Goal: Task Accomplishment & Management: Manage account settings

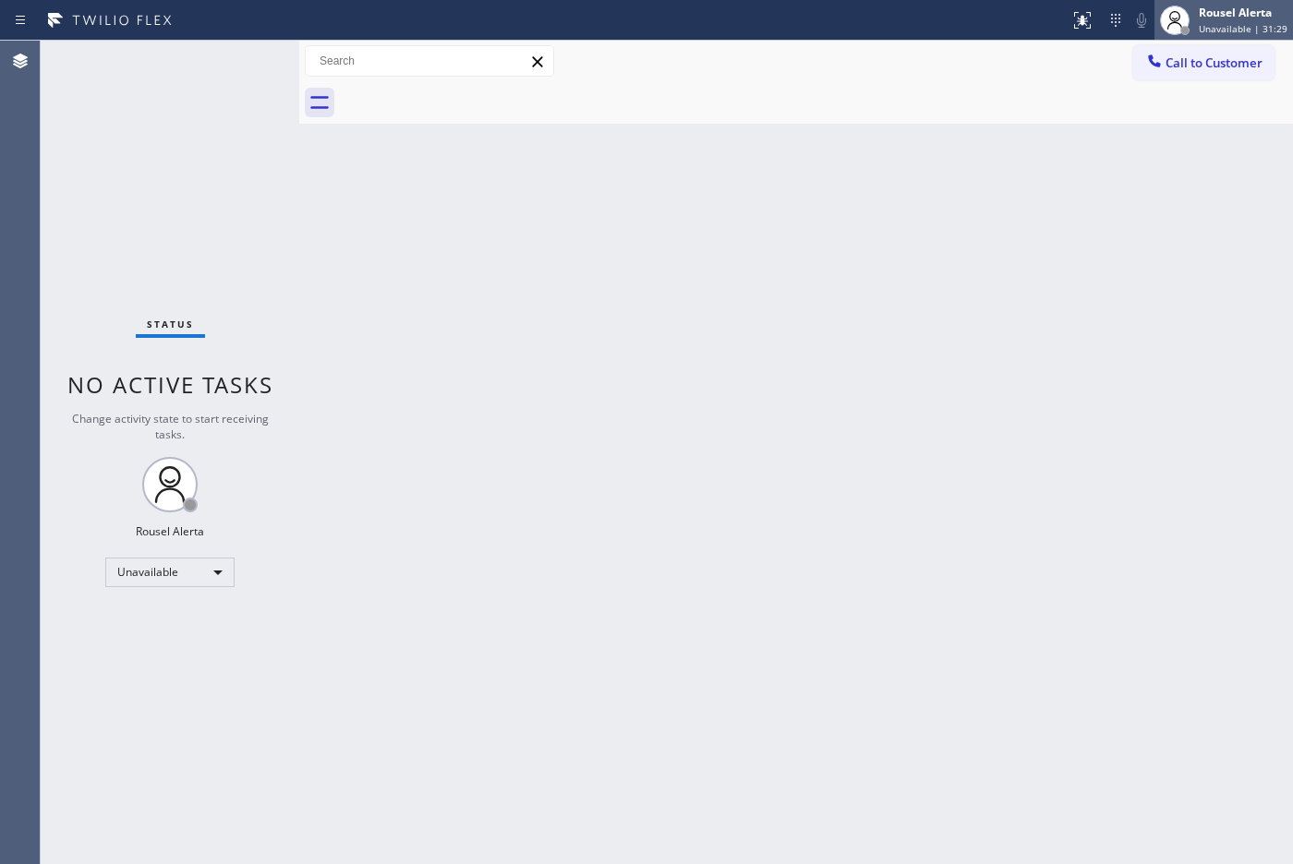
click at [1208, 19] on div "Rousel Alerta" at bounding box center [1243, 13] width 89 height 16
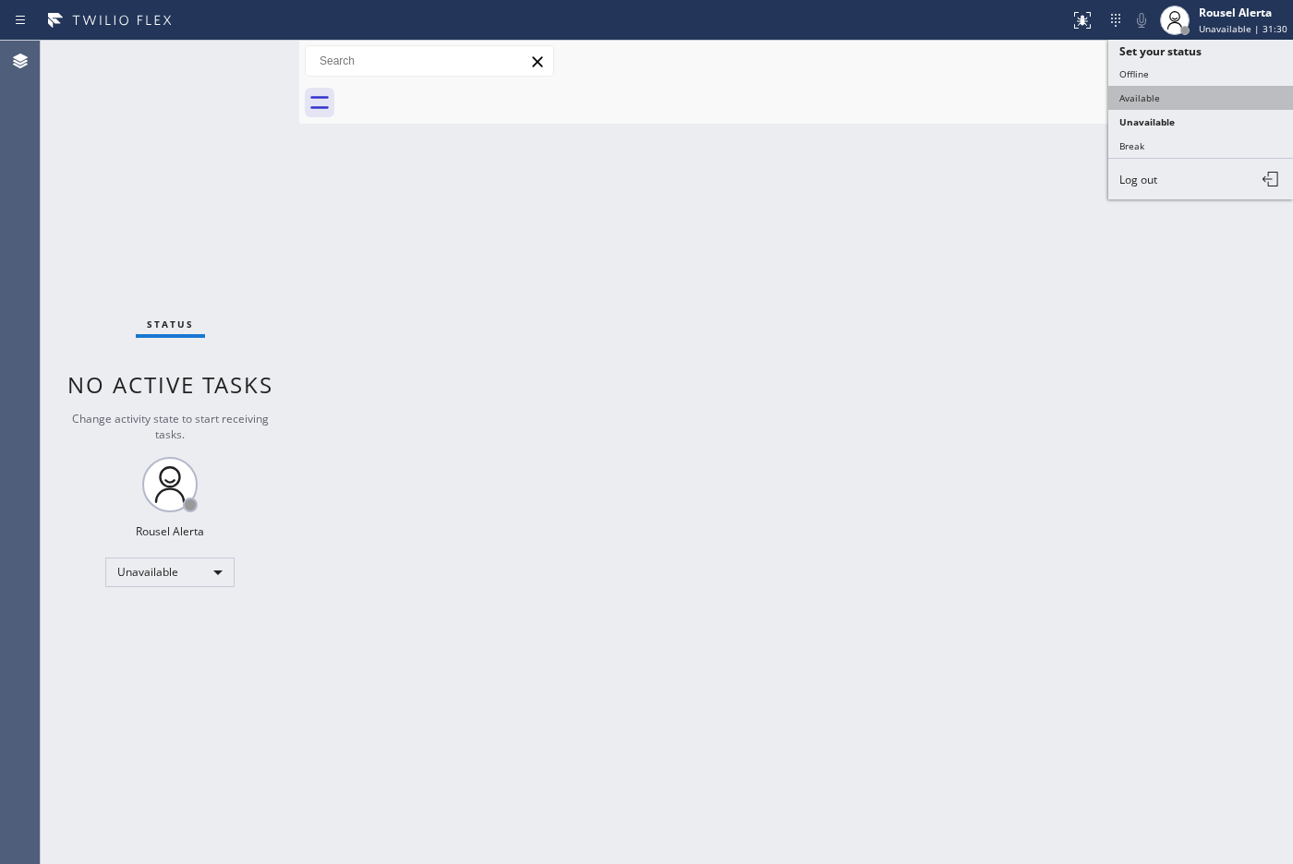
click at [1206, 95] on button "Available" at bounding box center [1200, 98] width 185 height 24
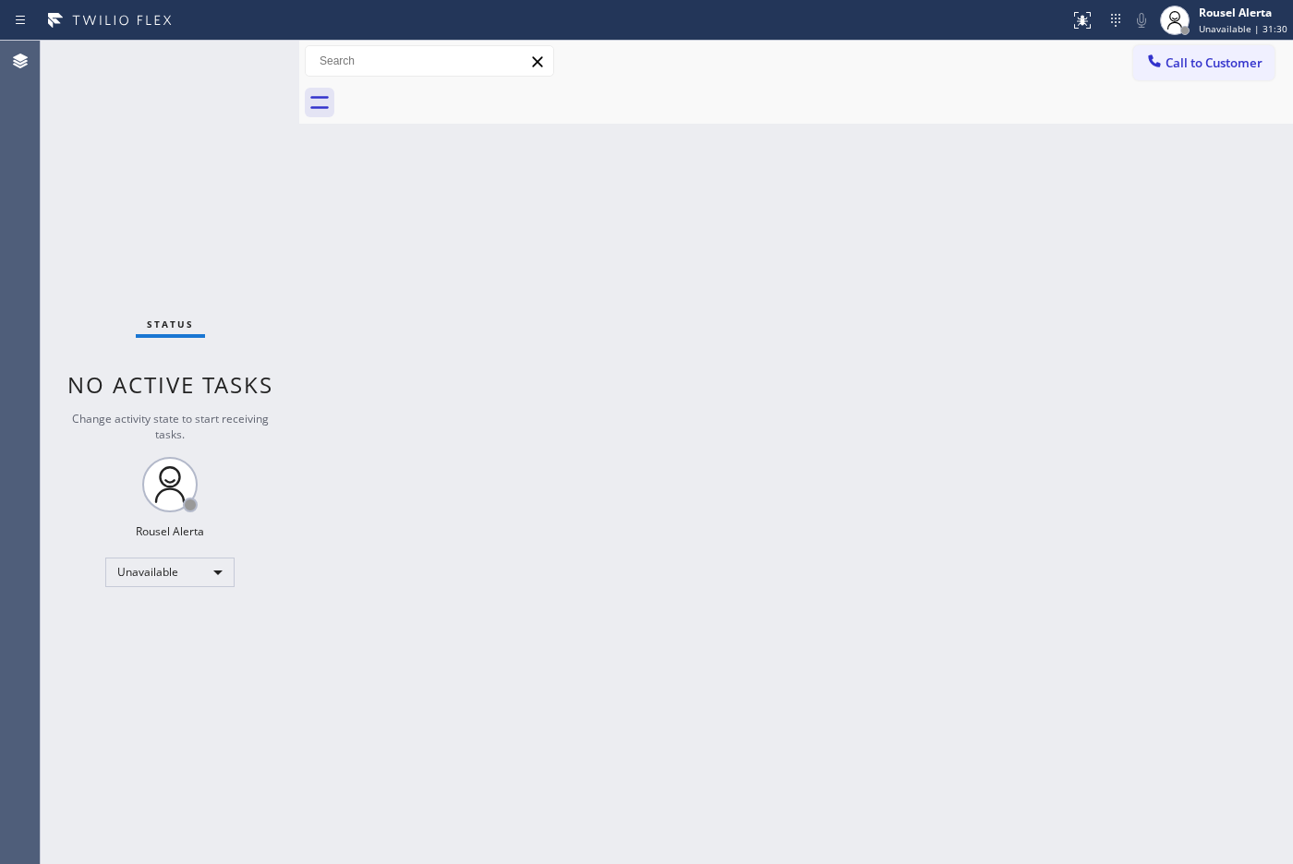
click at [1032, 486] on div "Back to Dashboard Change Sender ID Customers Technicians Select a contact Outbo…" at bounding box center [796, 453] width 994 height 824
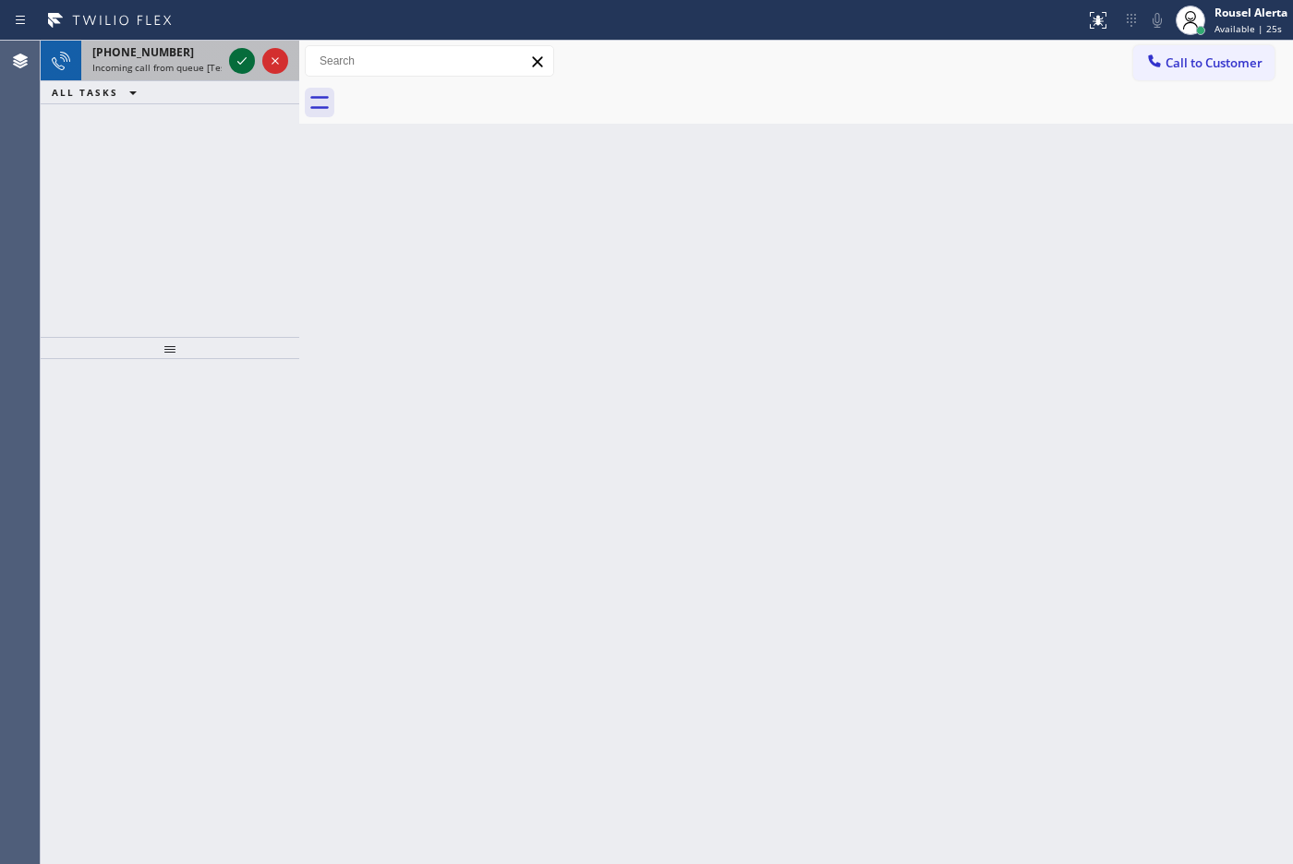
click at [238, 60] on icon at bounding box center [242, 61] width 22 height 22
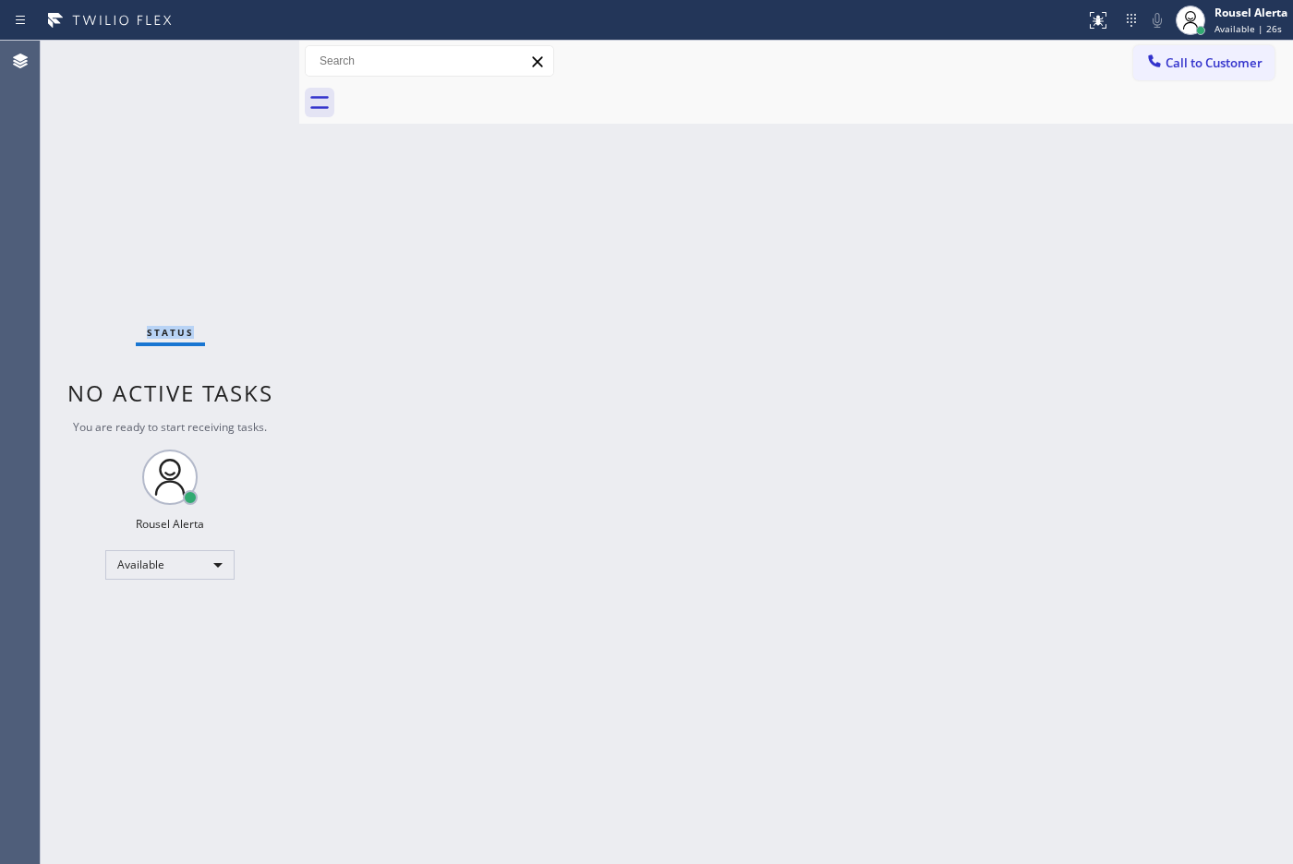
click at [238, 60] on div "Status No active tasks You are ready to start receiving tasks. Rousel Alerta Av…" at bounding box center [170, 453] width 259 height 824
click at [237, 62] on div "Status No active tasks You are ready to start receiving tasks. Rousel Alerta Av…" at bounding box center [170, 453] width 259 height 824
click at [189, 58] on div "Status No active tasks You are ready to start receiving tasks. Rousel Alerta Av…" at bounding box center [170, 453] width 259 height 824
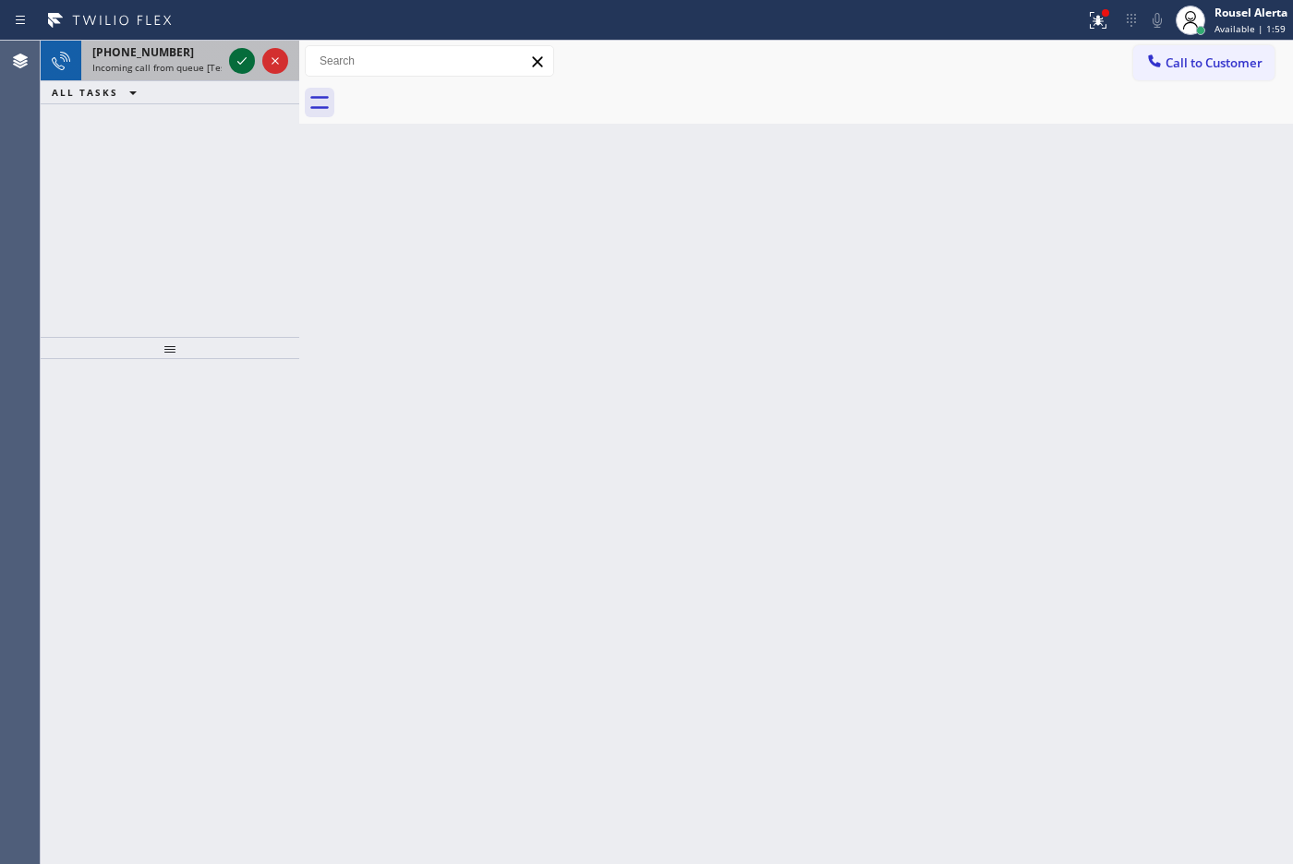
click at [241, 61] on icon at bounding box center [242, 61] width 22 height 22
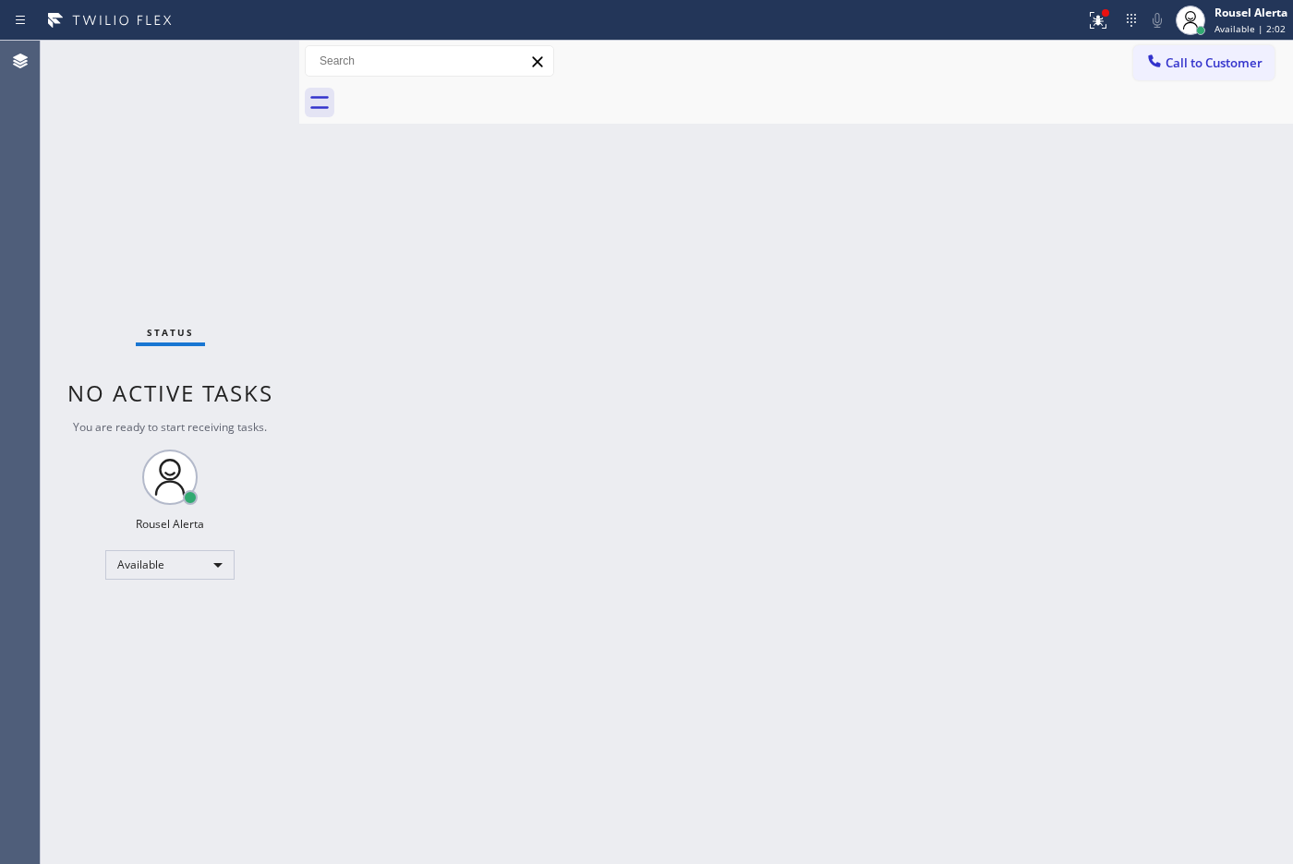
click at [241, 61] on div "Status No active tasks You are ready to start receiving tasks. Rousel Alerta Av…" at bounding box center [170, 453] width 259 height 824
click at [1096, 6] on button at bounding box center [1098, 20] width 41 height 41
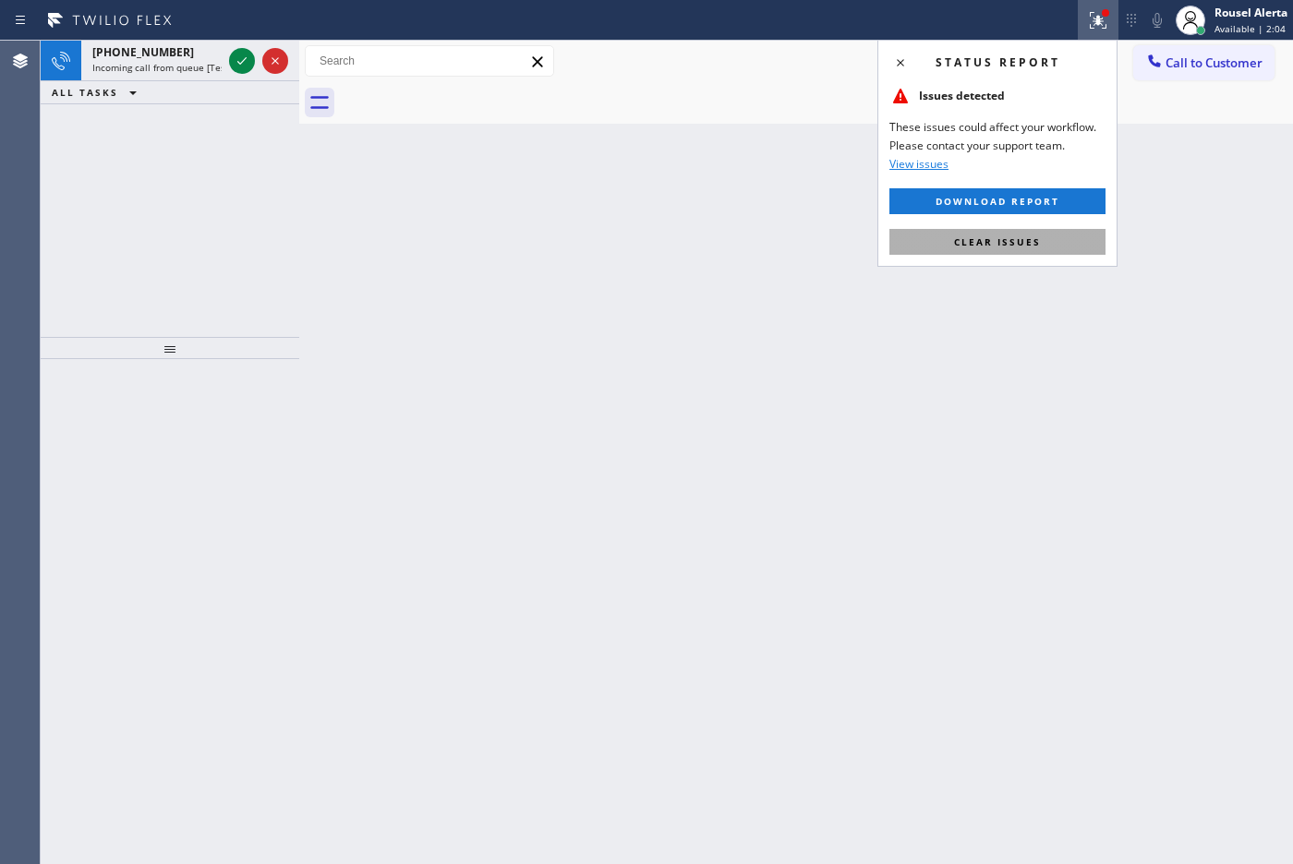
click at [1045, 233] on button "Clear issues" at bounding box center [997, 242] width 216 height 26
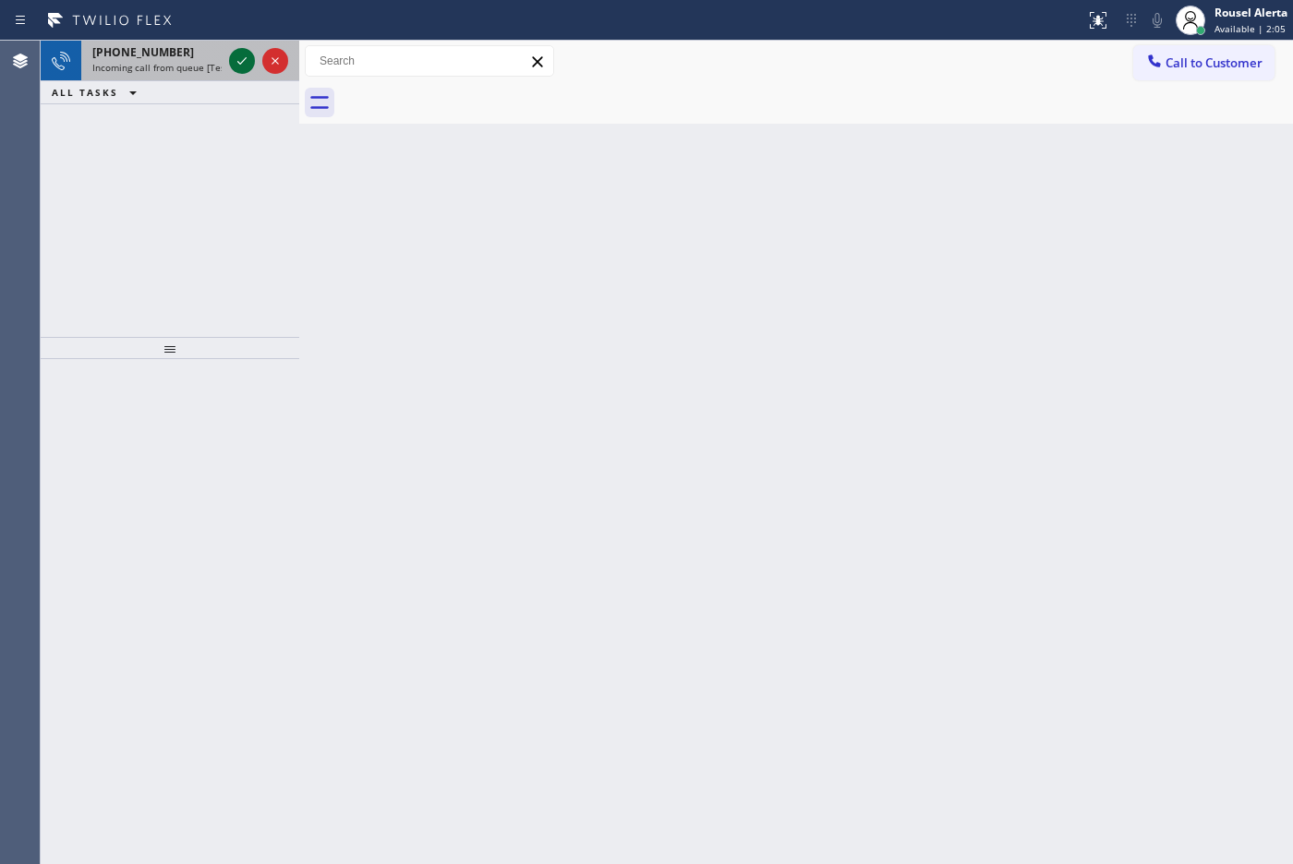
click at [231, 71] on icon at bounding box center [242, 61] width 22 height 22
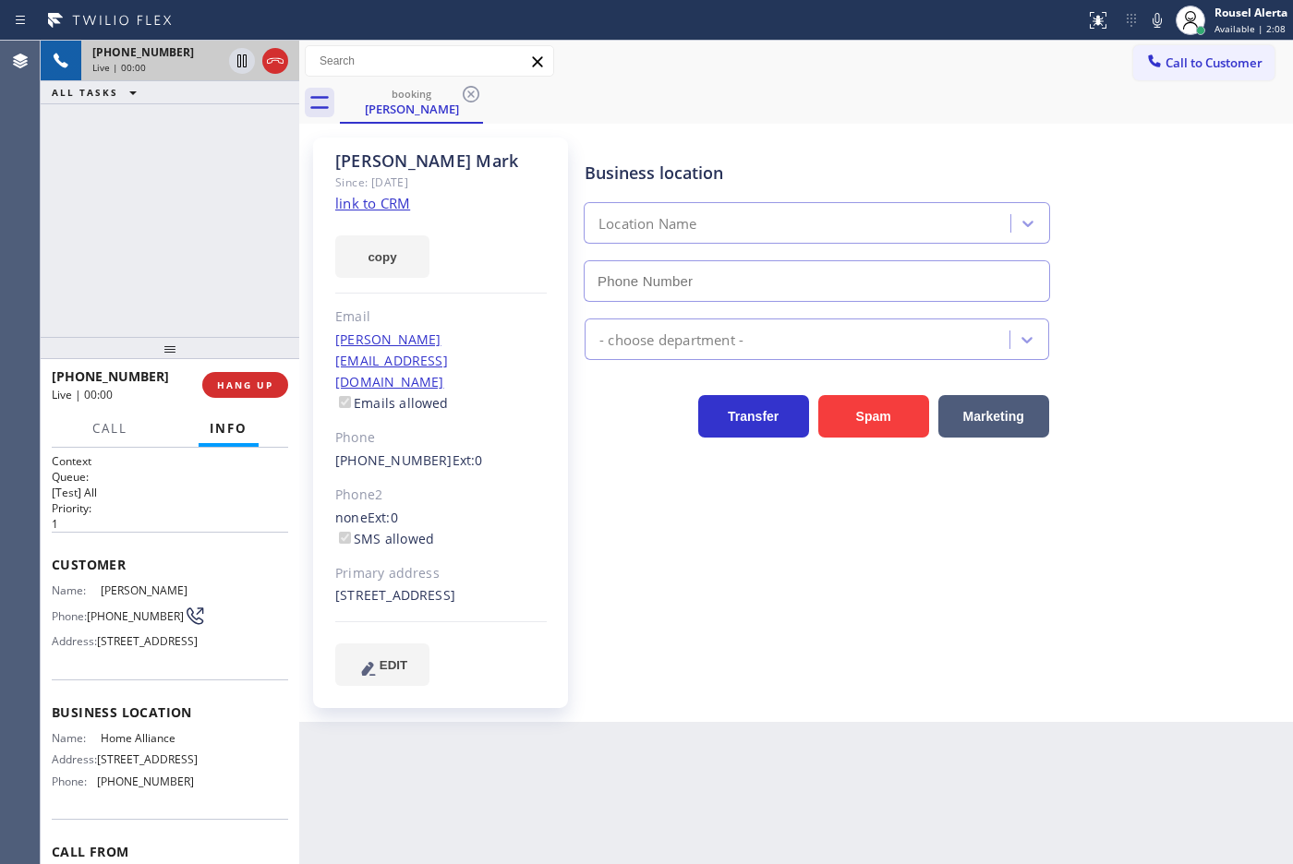
type input "[PHONE_NUMBER]"
click at [365, 203] on link "link to CRM" at bounding box center [372, 203] width 75 height 18
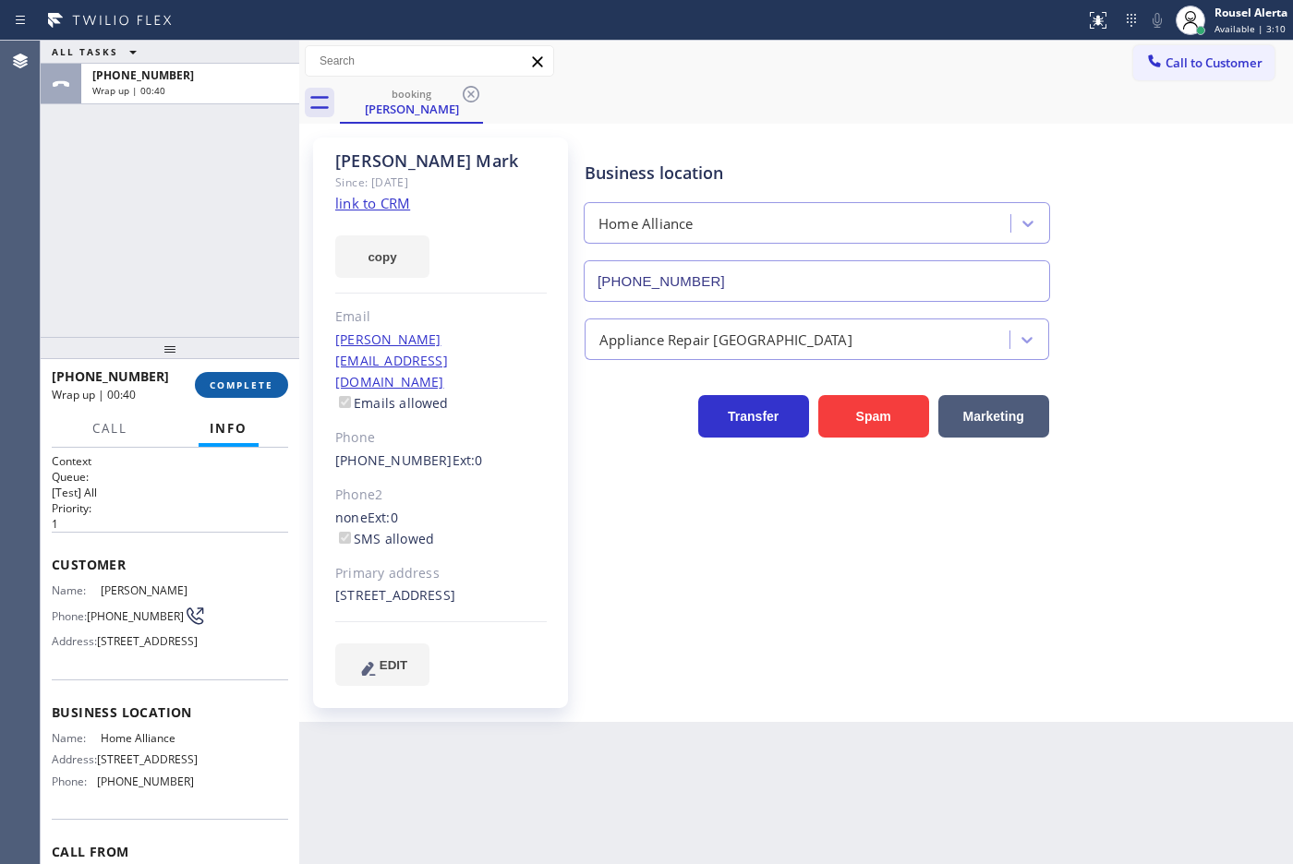
click at [240, 379] on span "COMPLETE" at bounding box center [242, 385] width 64 height 13
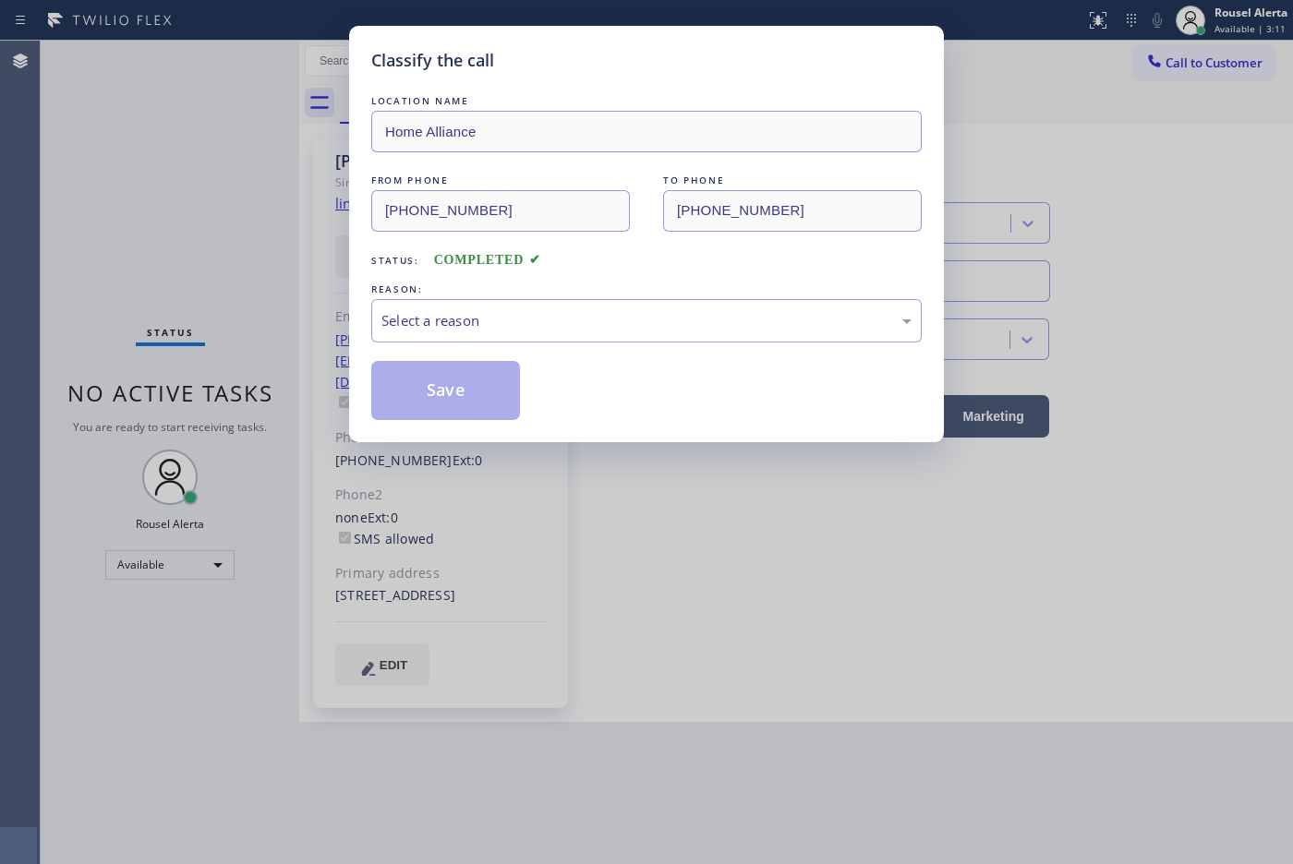
click at [414, 332] on div "Select a reason" at bounding box center [646, 320] width 530 height 21
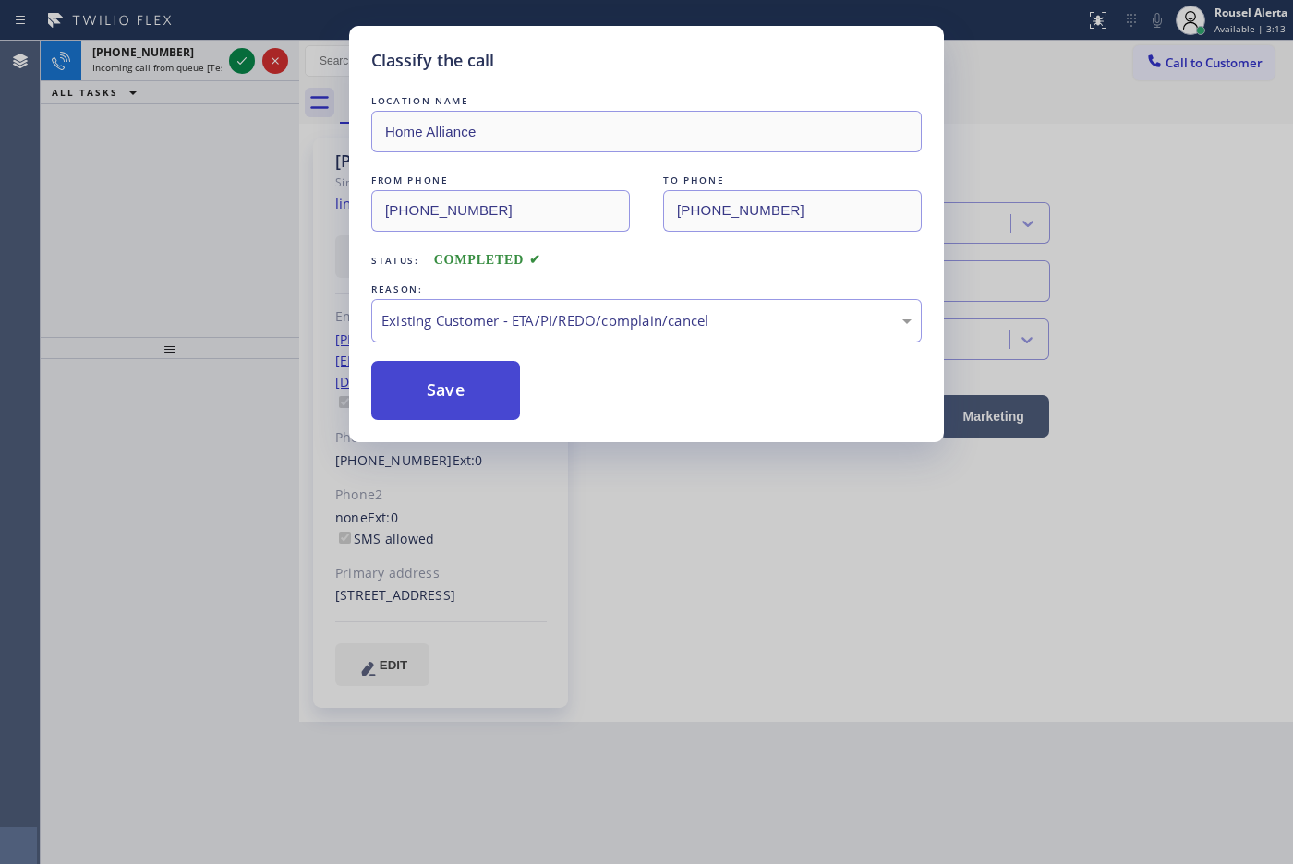
click at [434, 408] on button "Save" at bounding box center [445, 390] width 149 height 59
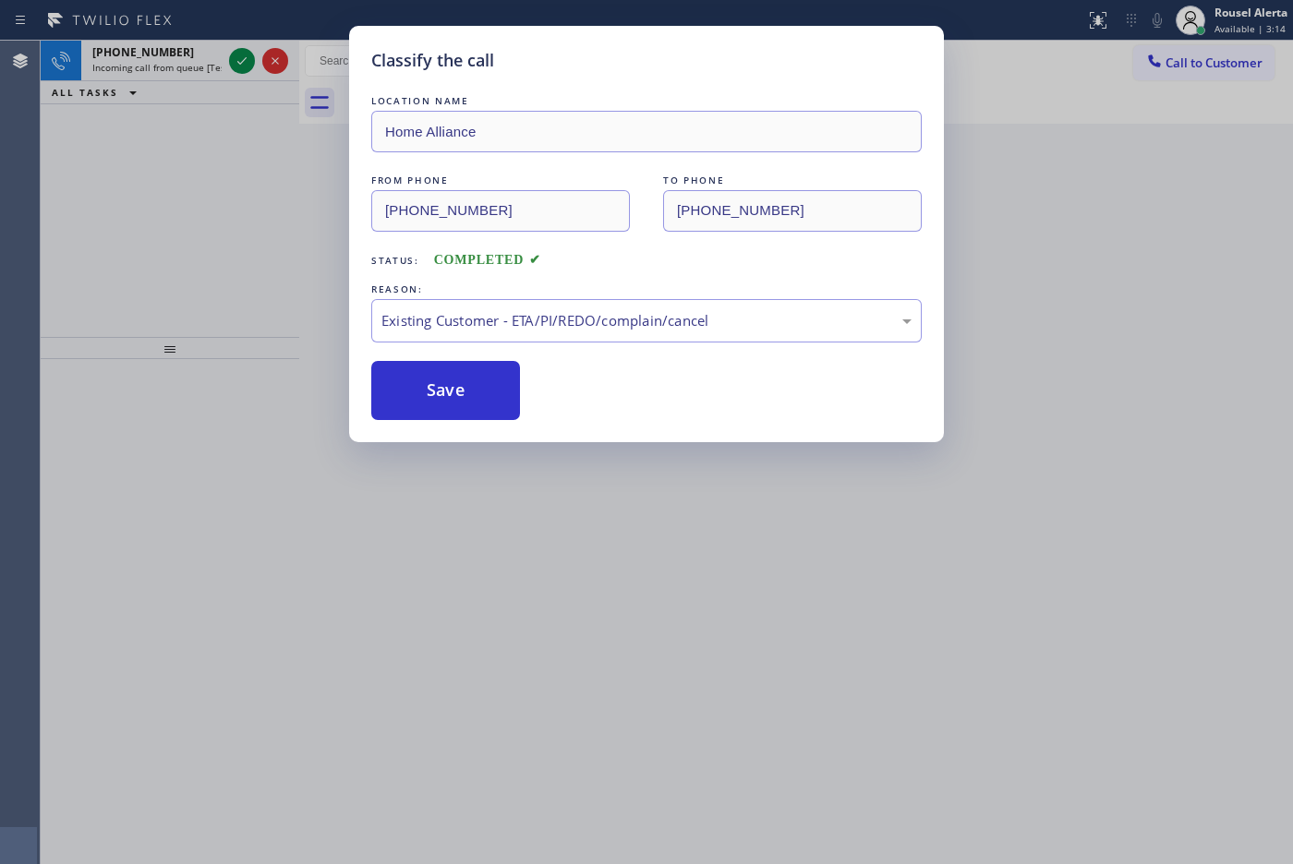
click at [187, 62] on div "Classify the call LOCATION NAME Home Alliance FROM PHONE [PHONE_NUMBER] TO PHON…" at bounding box center [646, 432] width 1293 height 864
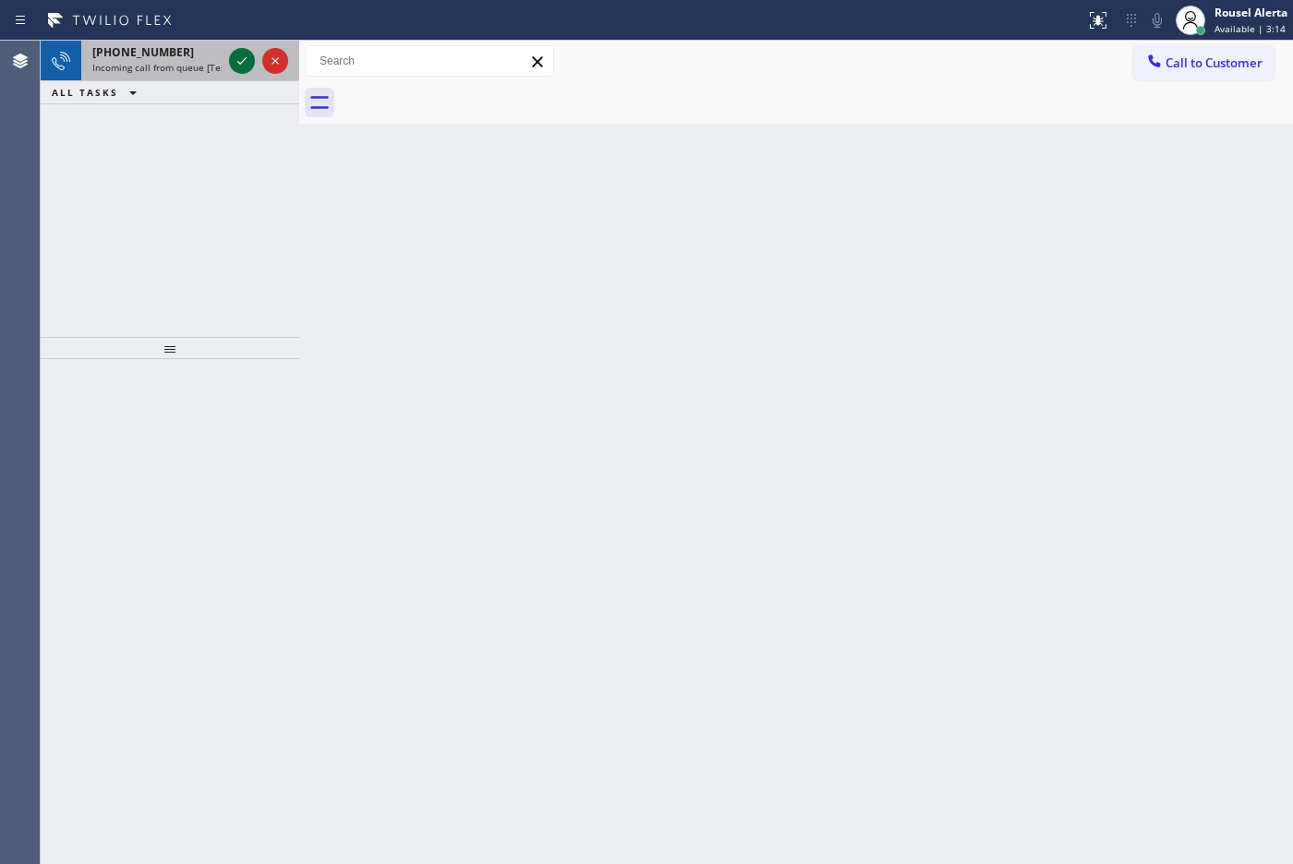
click at [236, 60] on icon at bounding box center [242, 61] width 22 height 22
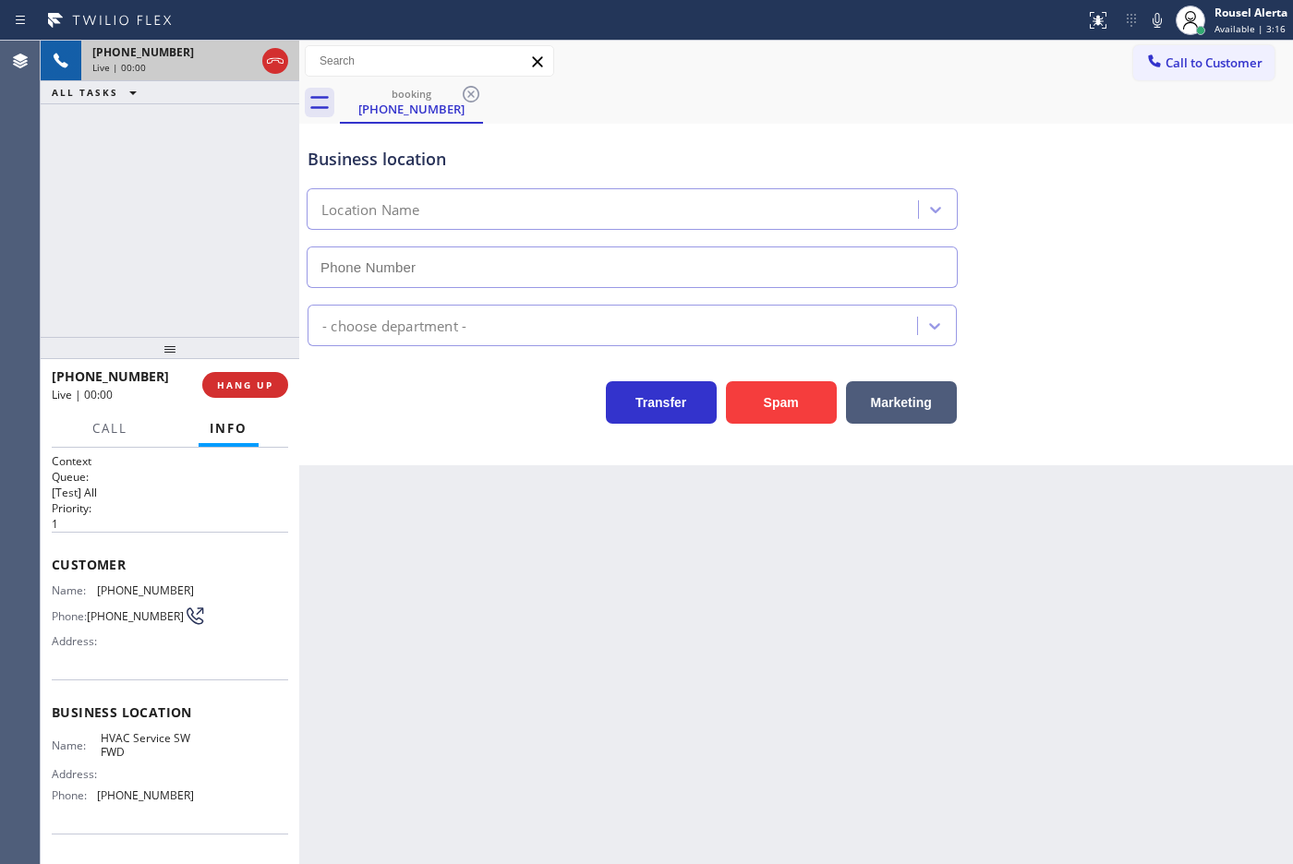
type input "[PHONE_NUMBER]"
click at [794, 380] on div "Spam" at bounding box center [777, 398] width 120 height 52
click at [788, 395] on button "Spam" at bounding box center [781, 402] width 111 height 42
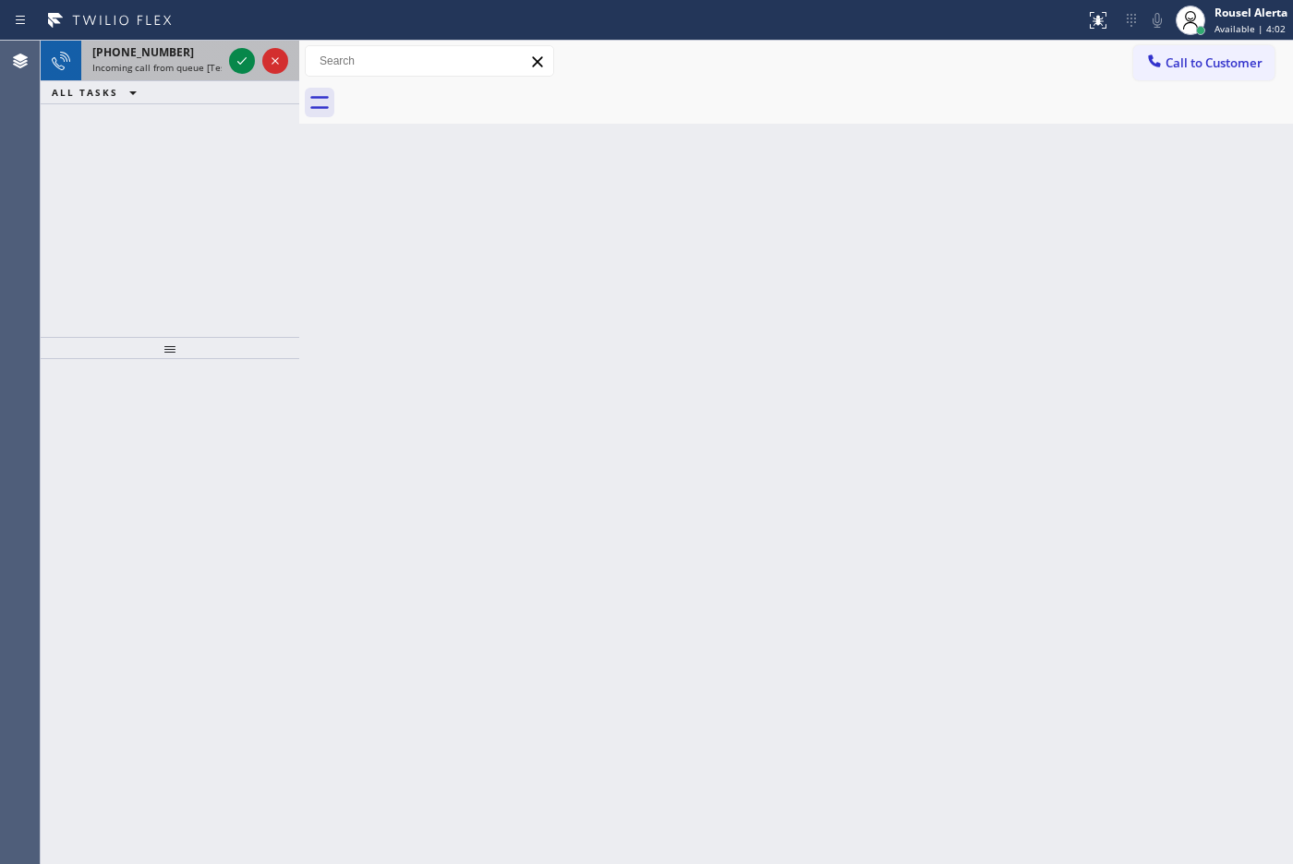
click at [175, 61] on span "Incoming call from queue [Test] All" at bounding box center [168, 67] width 153 height 13
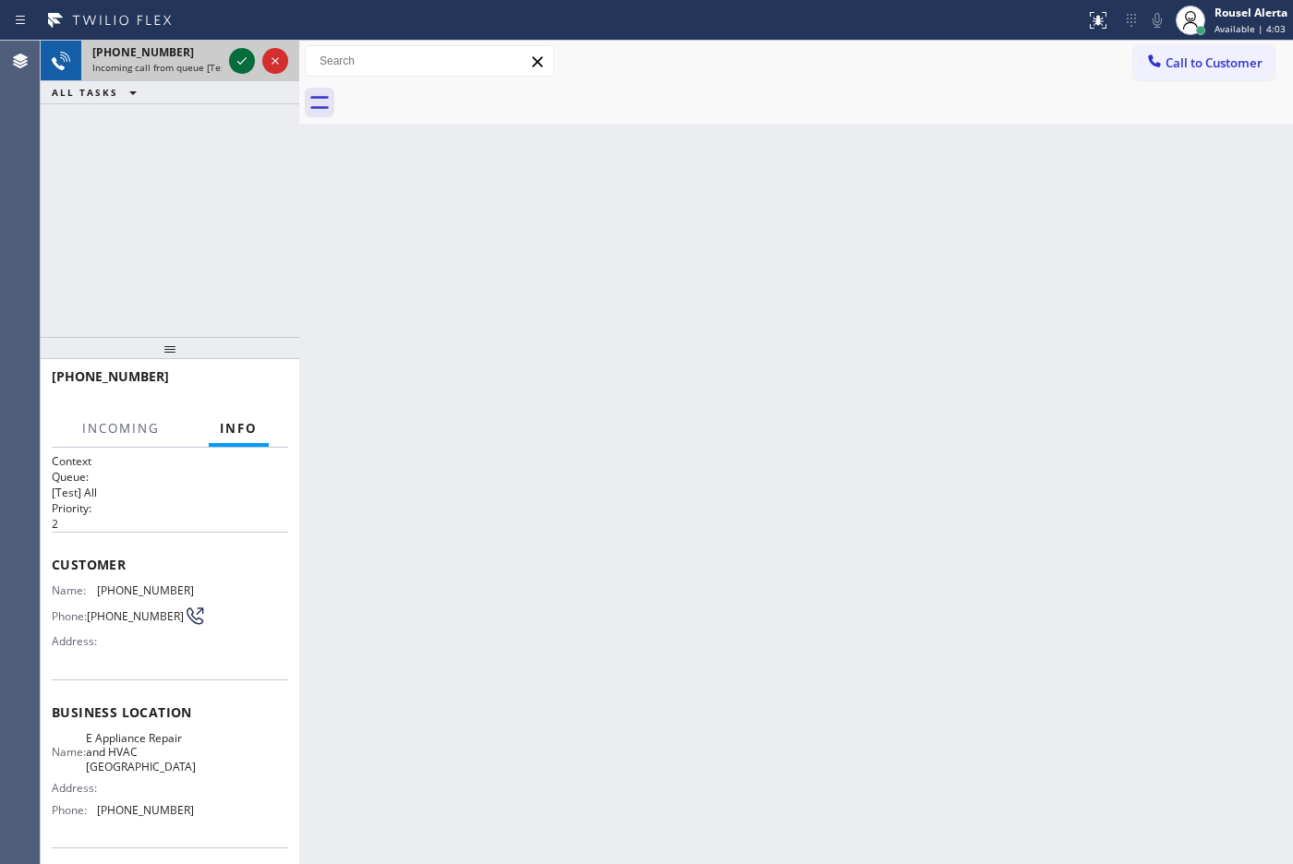
click at [236, 61] on icon at bounding box center [242, 61] width 22 height 22
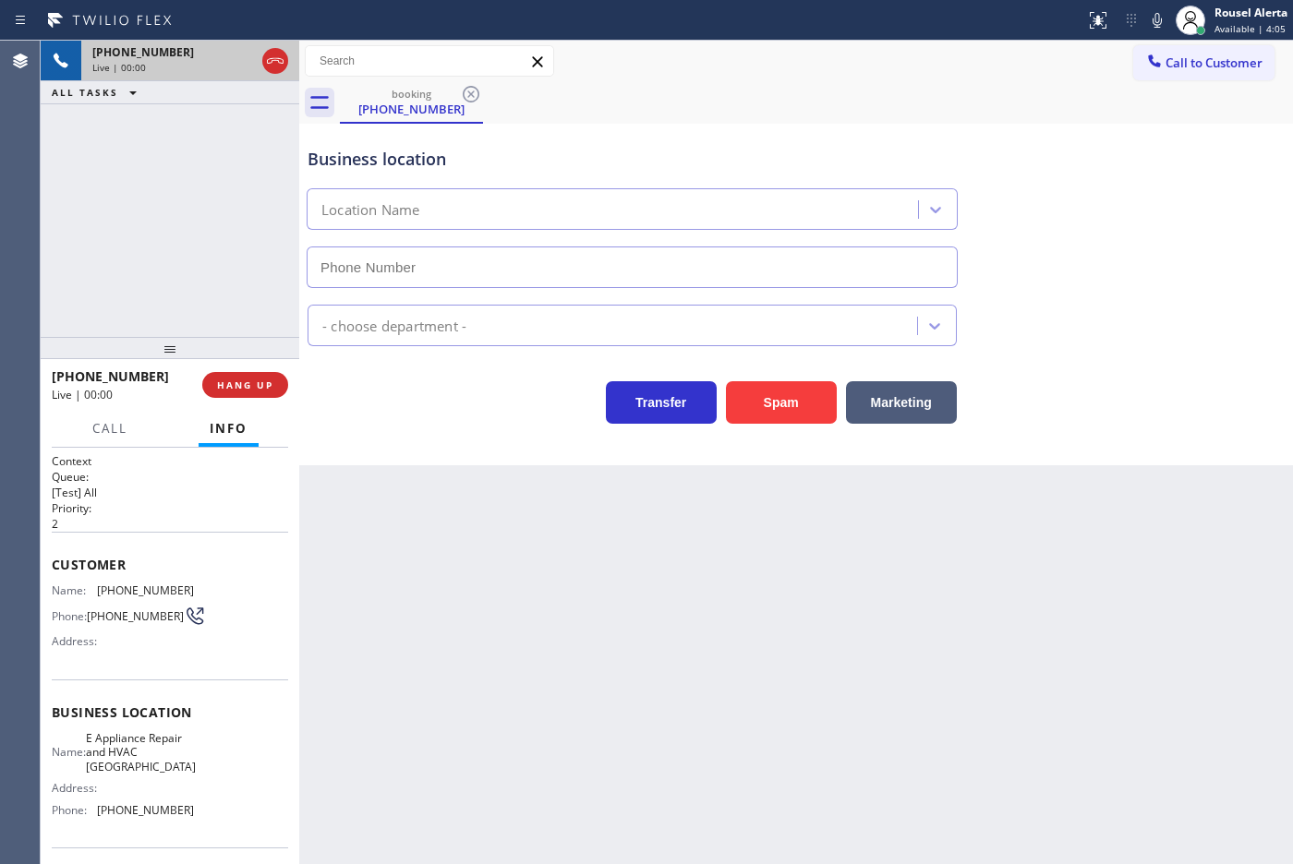
type input "[PHONE_NUMBER]"
click at [801, 392] on button "Spam" at bounding box center [781, 402] width 111 height 42
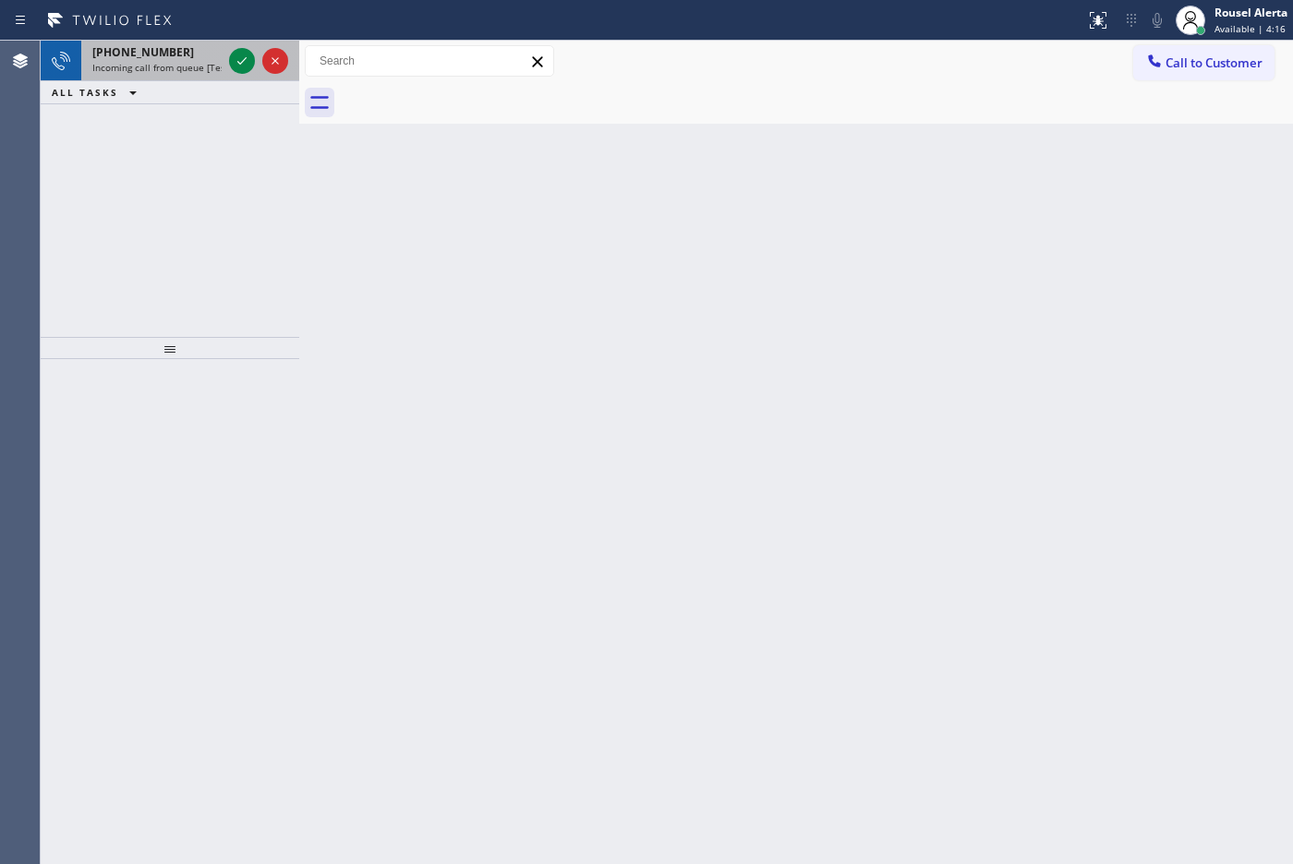
drag, startPoint x: 200, startPoint y: 70, endPoint x: 222, endPoint y: 65, distance: 21.9
click at [200, 69] on span "Incoming call from queue [Test] All" at bounding box center [168, 67] width 153 height 13
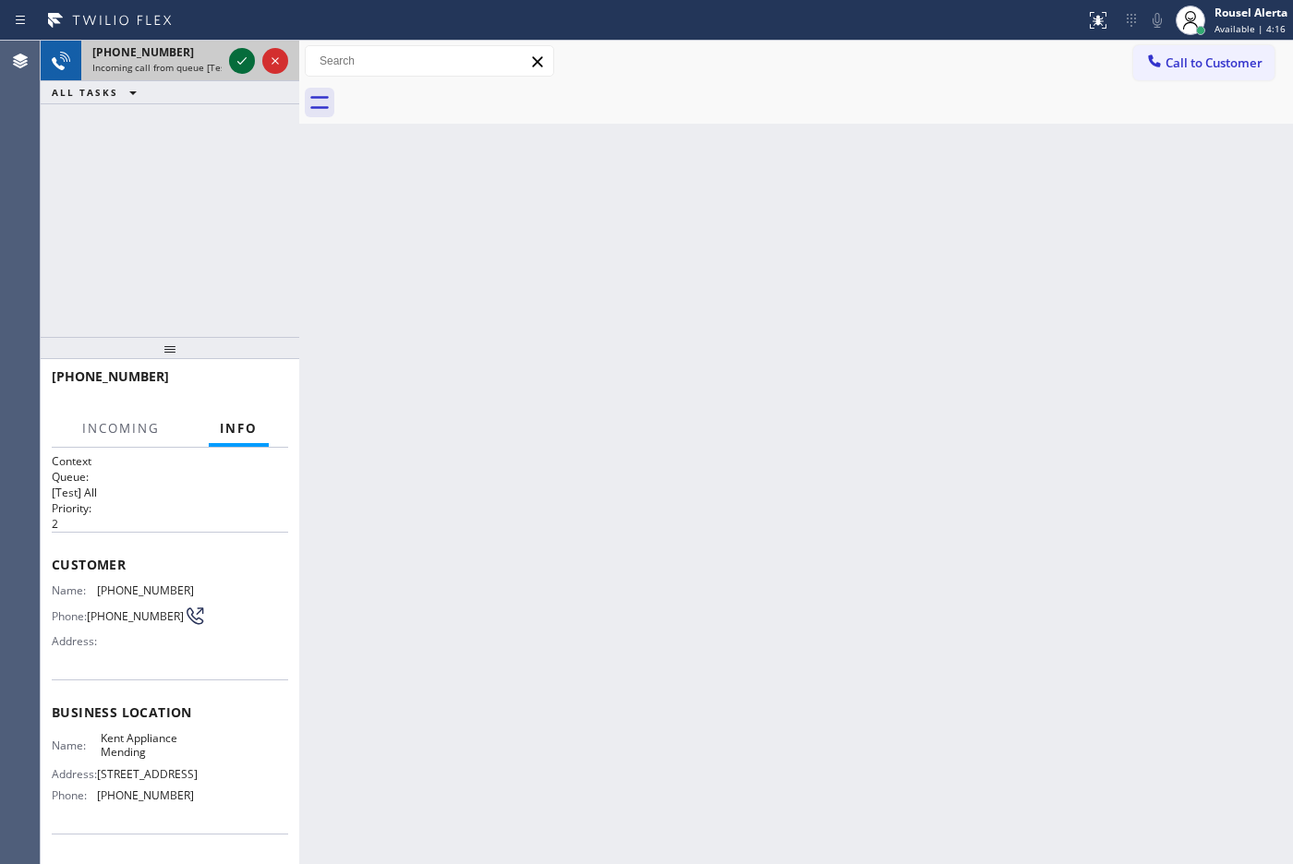
click at [234, 62] on icon at bounding box center [242, 61] width 22 height 22
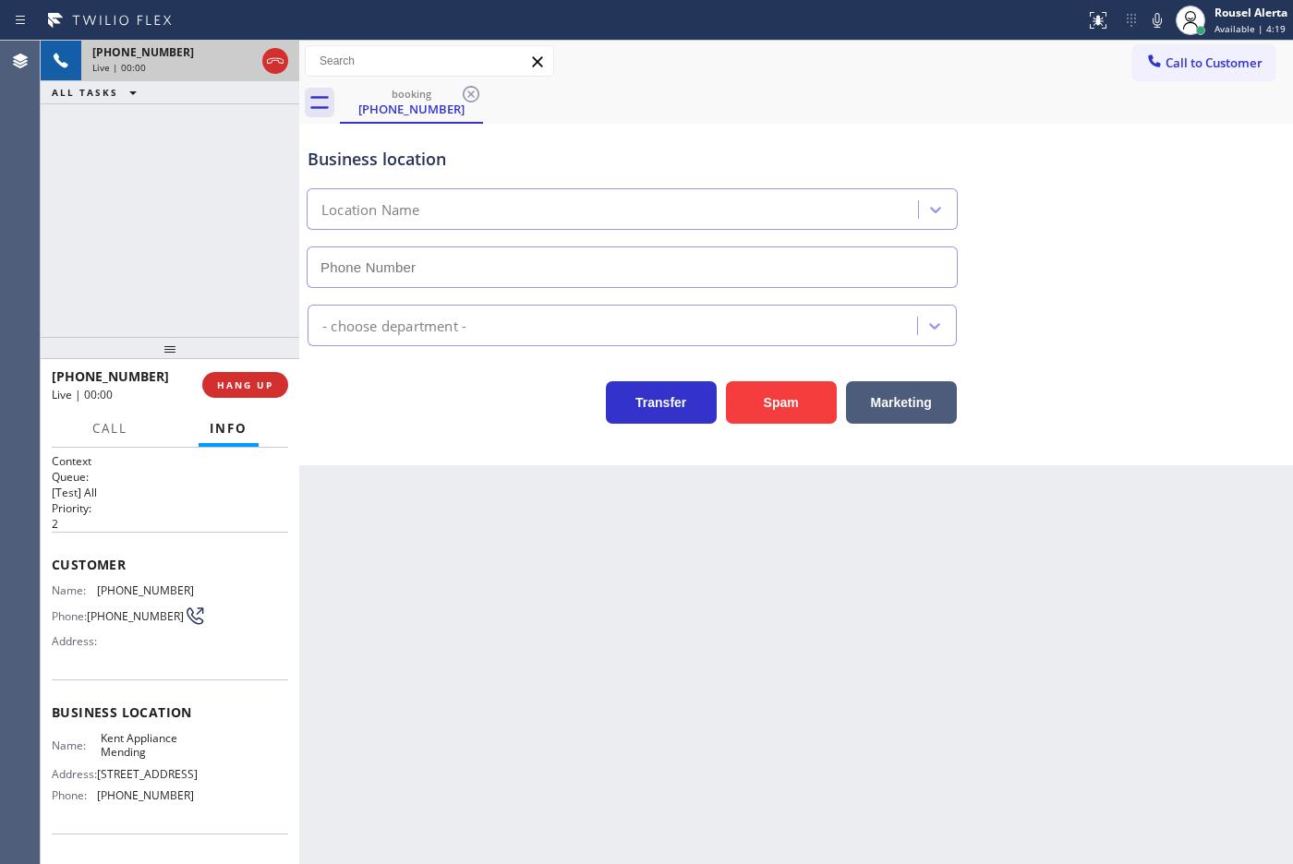
type input "[PHONE_NUMBER]"
drag, startPoint x: 222, startPoint y: 163, endPoint x: 227, endPoint y: 183, distance: 20.2
click at [222, 163] on div "[PHONE_NUMBER] Live | 00:06 ALL TASKS ALL TASKS ACTIVE TASKS TASKS IN WRAP UP" at bounding box center [170, 189] width 259 height 296
click at [609, 717] on div "Back to Dashboard Change Sender ID Customers Technicians Select a contact Outbo…" at bounding box center [796, 453] width 994 height 824
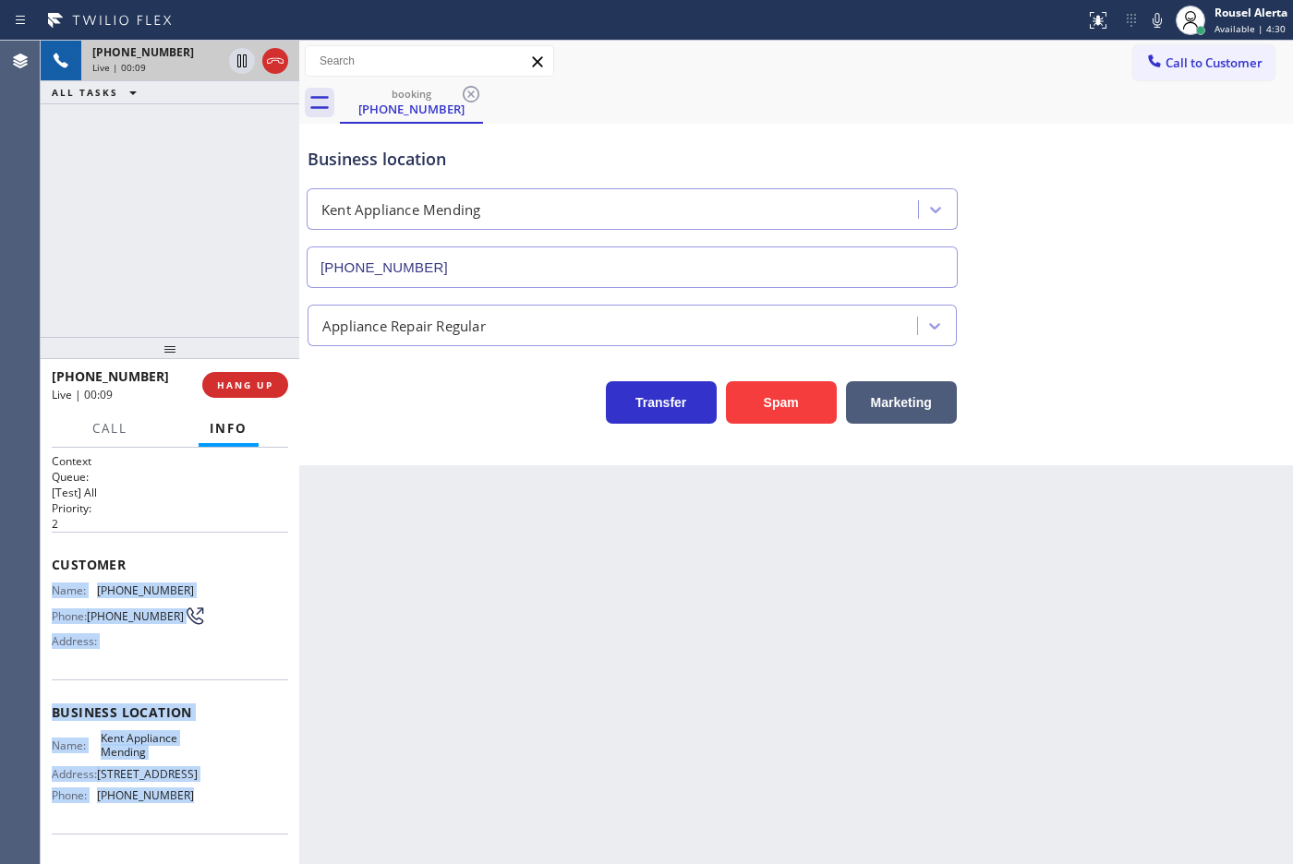
drag, startPoint x: 52, startPoint y: 583, endPoint x: 195, endPoint y: 809, distance: 267.7
click at [195, 809] on div "Context Queue: [Test] All Priority: 2 Customer Name: [PHONE_NUMBER] Phone: [PHO…" at bounding box center [170, 713] width 236 height 520
copy div "Name: [PHONE_NUMBER] Phone: [PHONE_NUMBER] Address: Business location Name: Ken…"
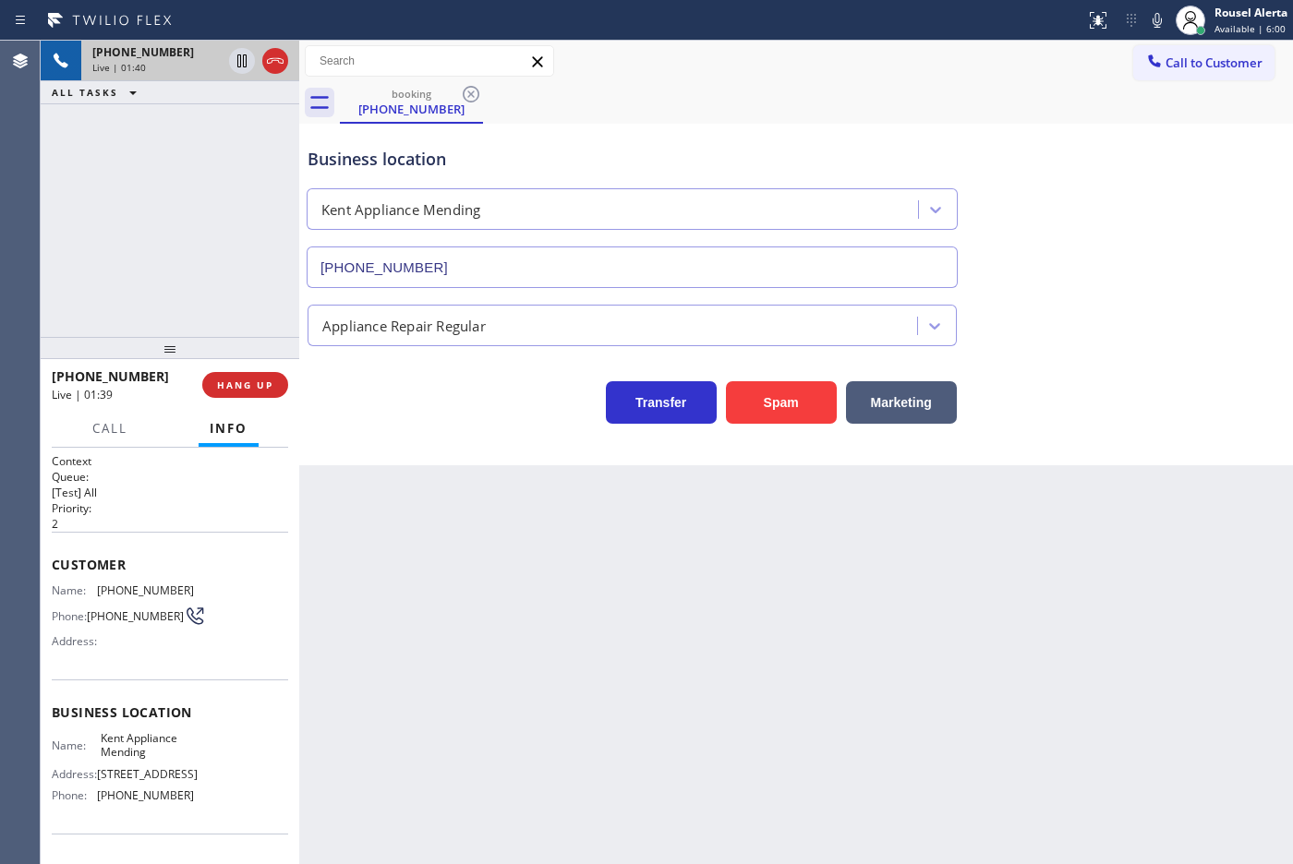
click at [960, 592] on div "Back to Dashboard Change Sender ID Customers Technicians Select a contact Outbo…" at bounding box center [796, 453] width 994 height 824
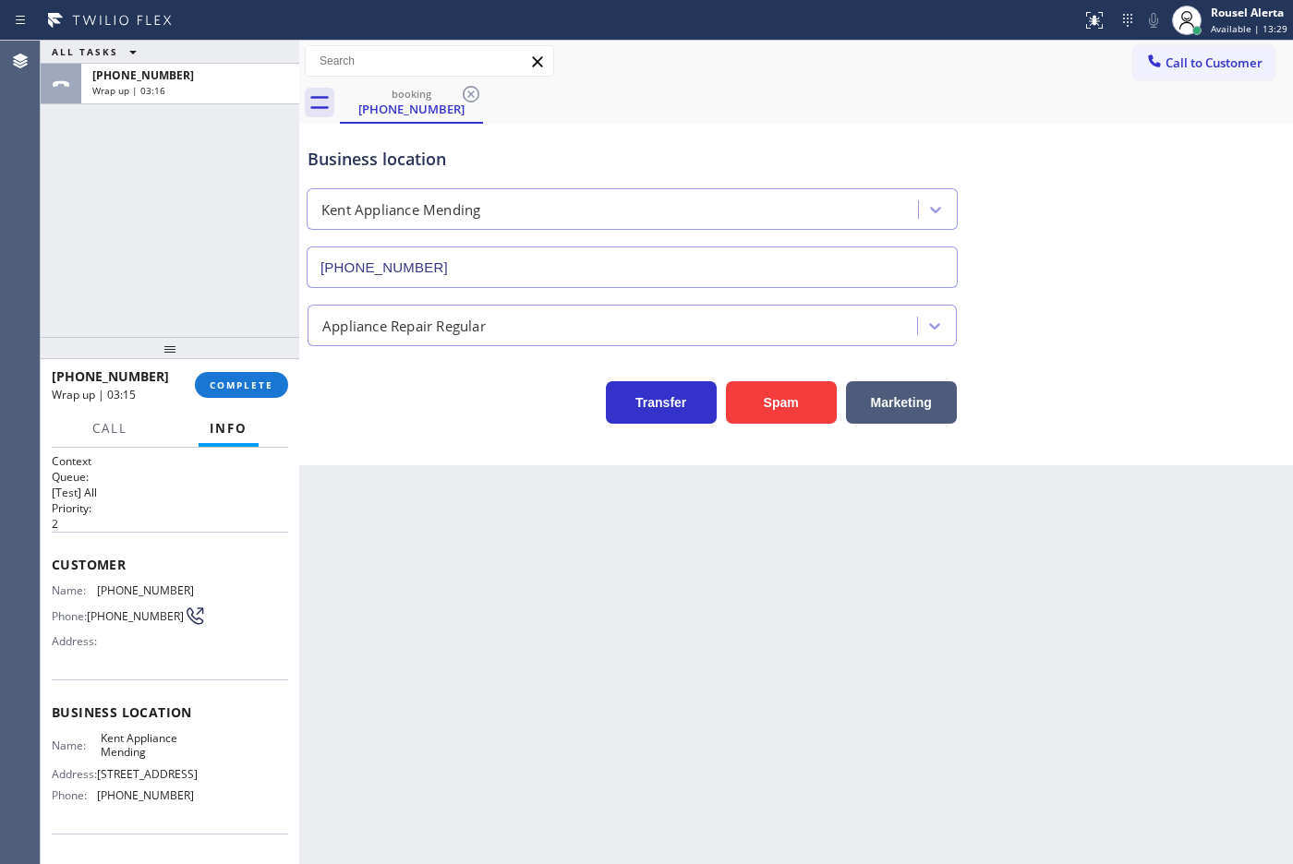
click at [220, 368] on div "[PHONE_NUMBER] Wrap up | 03:15 COMPLETE" at bounding box center [170, 385] width 236 height 48
click at [220, 372] on button "COMPLETE" at bounding box center [241, 385] width 93 height 26
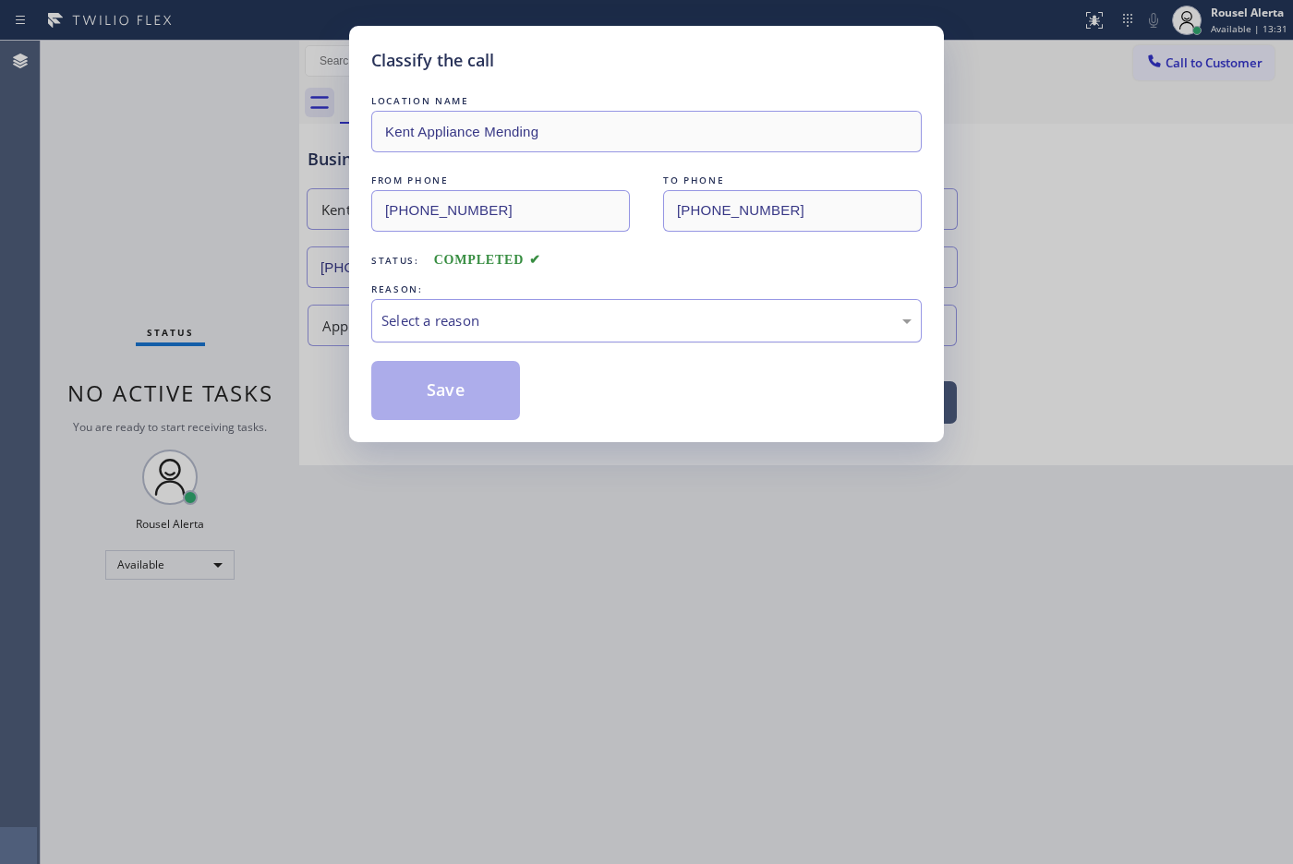
click at [462, 326] on div "Select a reason" at bounding box center [646, 320] width 530 height 21
click at [460, 399] on button "Save" at bounding box center [445, 390] width 149 height 59
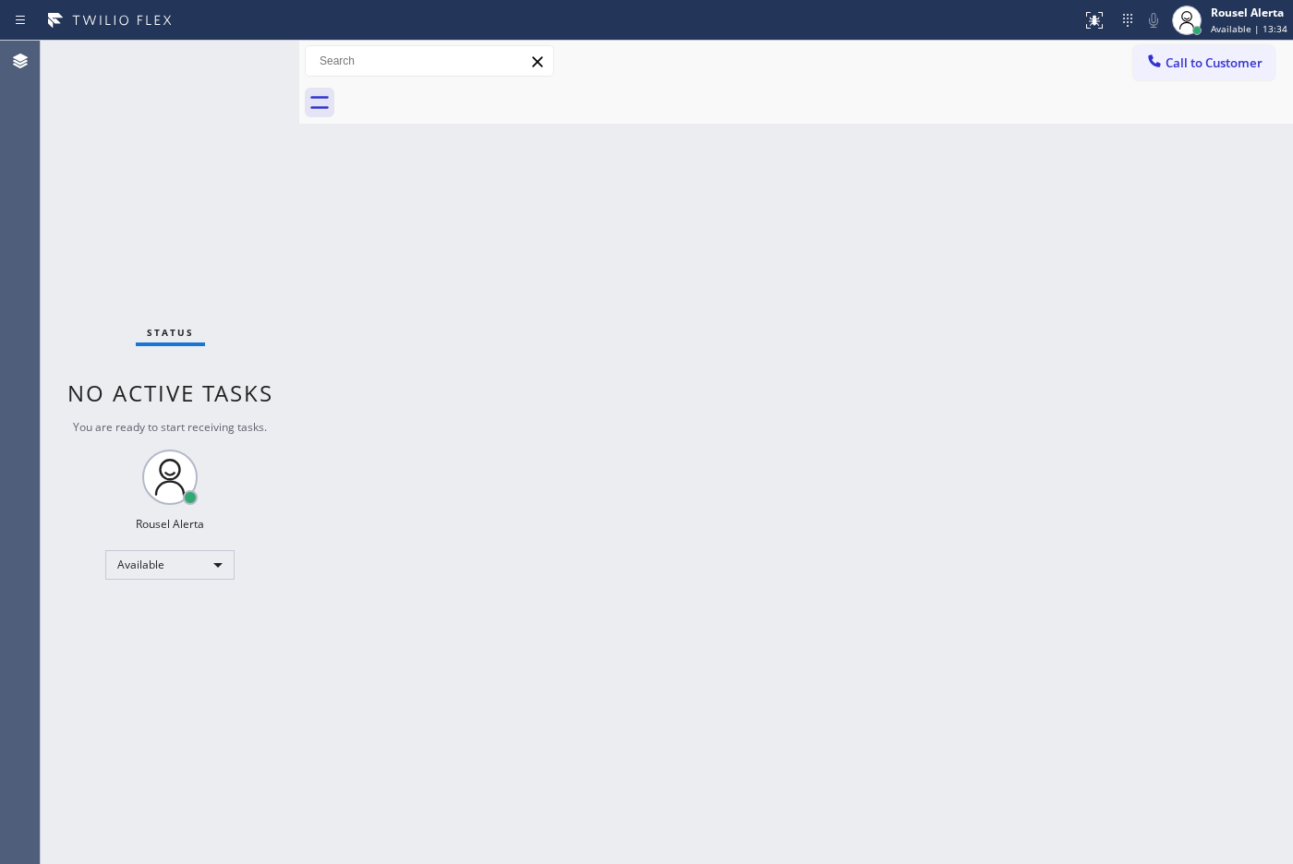
drag, startPoint x: 810, startPoint y: 528, endPoint x: 804, endPoint y: 517, distance: 12.4
click at [810, 528] on div "Back to Dashboard Change Sender ID Customers Technicians Select a contact Outbo…" at bounding box center [796, 453] width 994 height 824
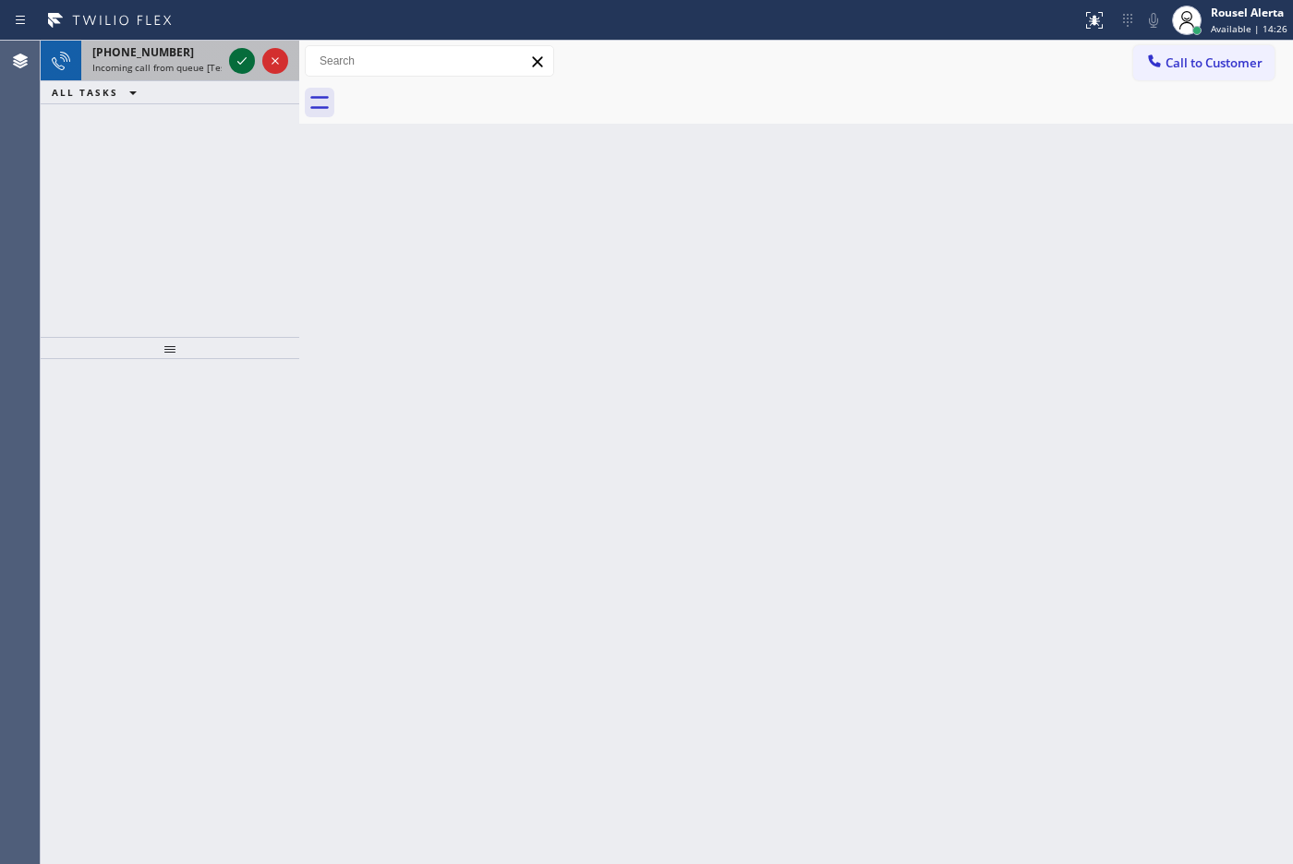
click at [236, 53] on icon at bounding box center [242, 61] width 22 height 22
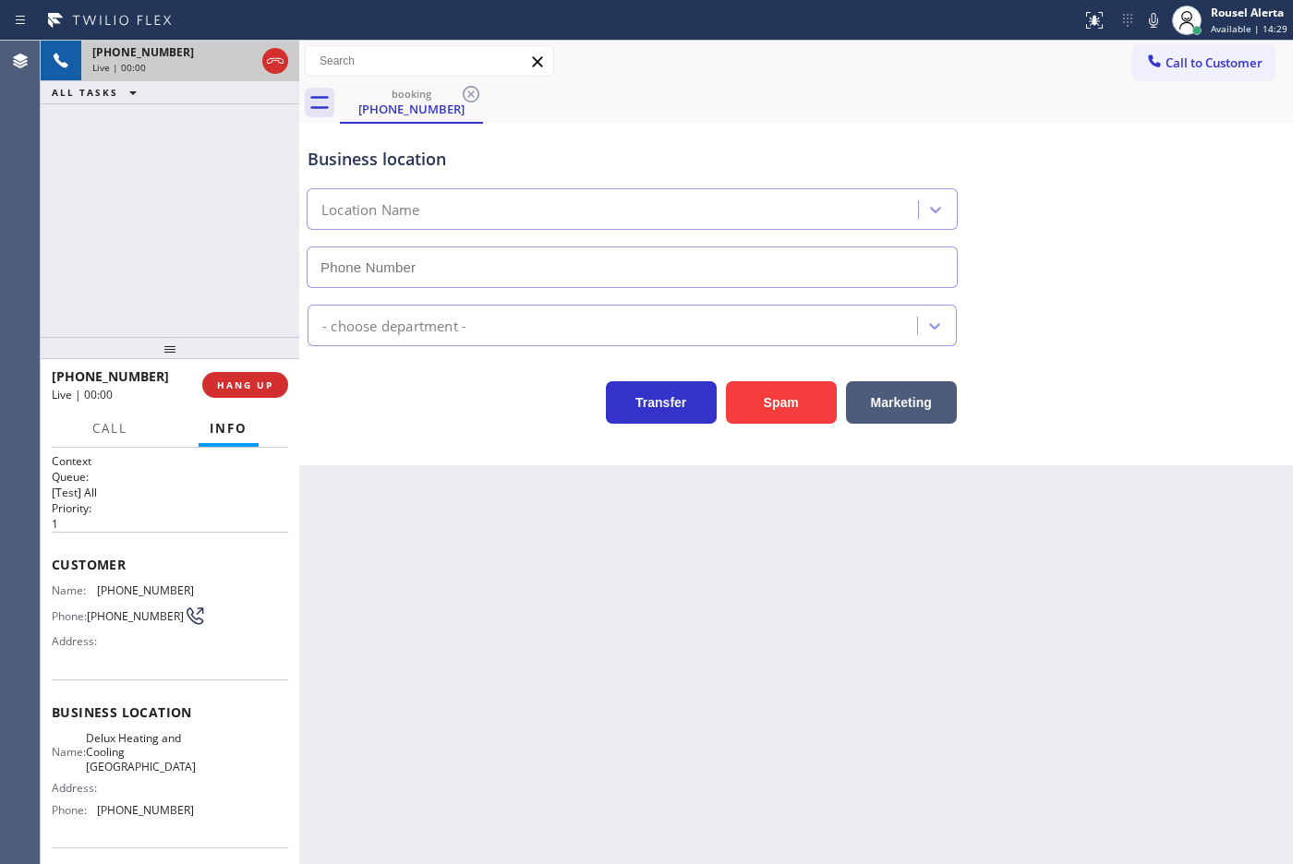
type input "[PHONE_NUMBER]"
click at [649, 735] on div "Back to Dashboard Change Sender ID Customers Technicians Select a contact Outbo…" at bounding box center [796, 453] width 994 height 824
click at [259, 288] on div "[PHONE_NUMBER] Live | 00:06 ALL TASKS ALL TASKS ACTIVE TASKS TASKS IN WRAP UP" at bounding box center [170, 189] width 259 height 296
click at [417, 556] on div "Back to Dashboard Change Sender ID Customers Technicians Select a contact Outbo…" at bounding box center [796, 453] width 994 height 824
click at [247, 385] on span "HANG UP" at bounding box center [245, 385] width 56 height 13
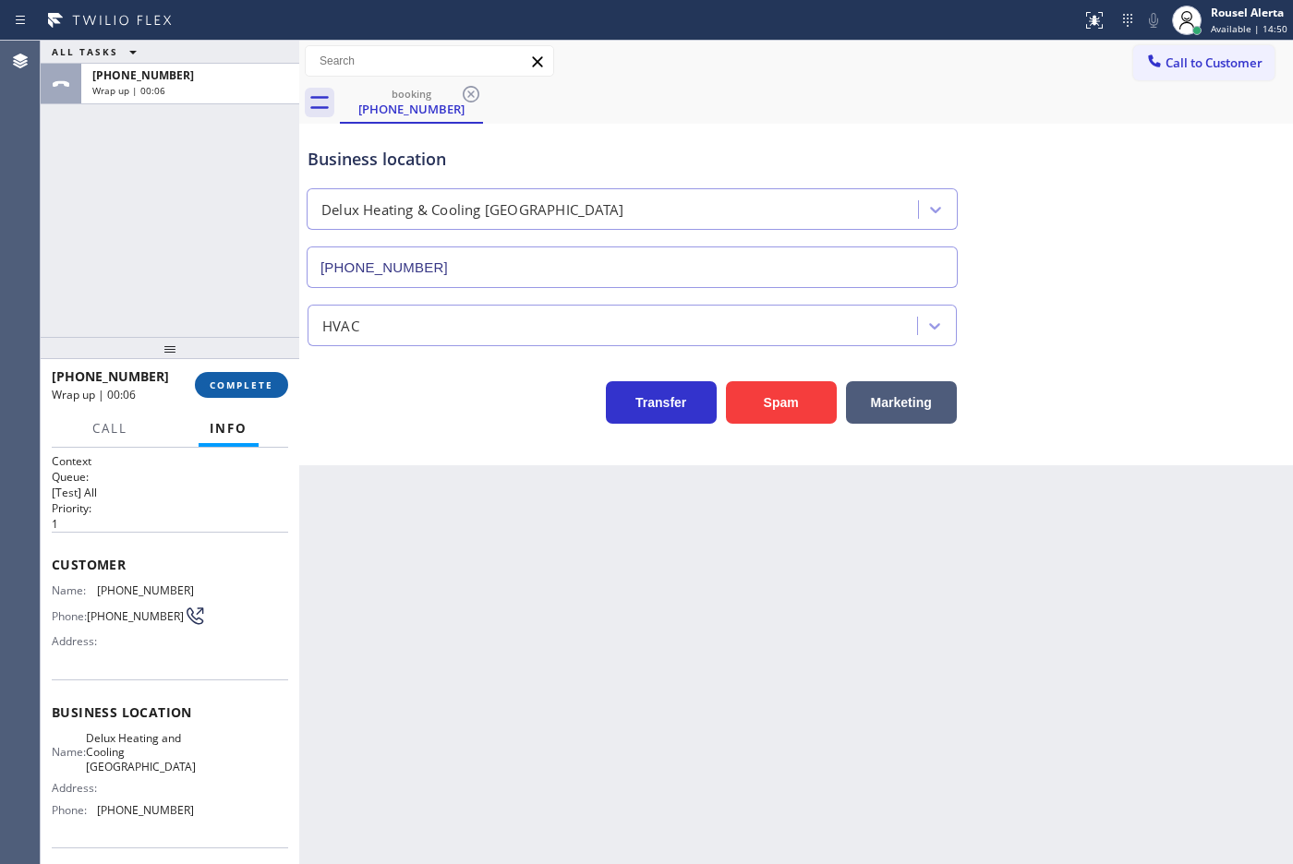
click at [259, 395] on button "COMPLETE" at bounding box center [241, 385] width 93 height 26
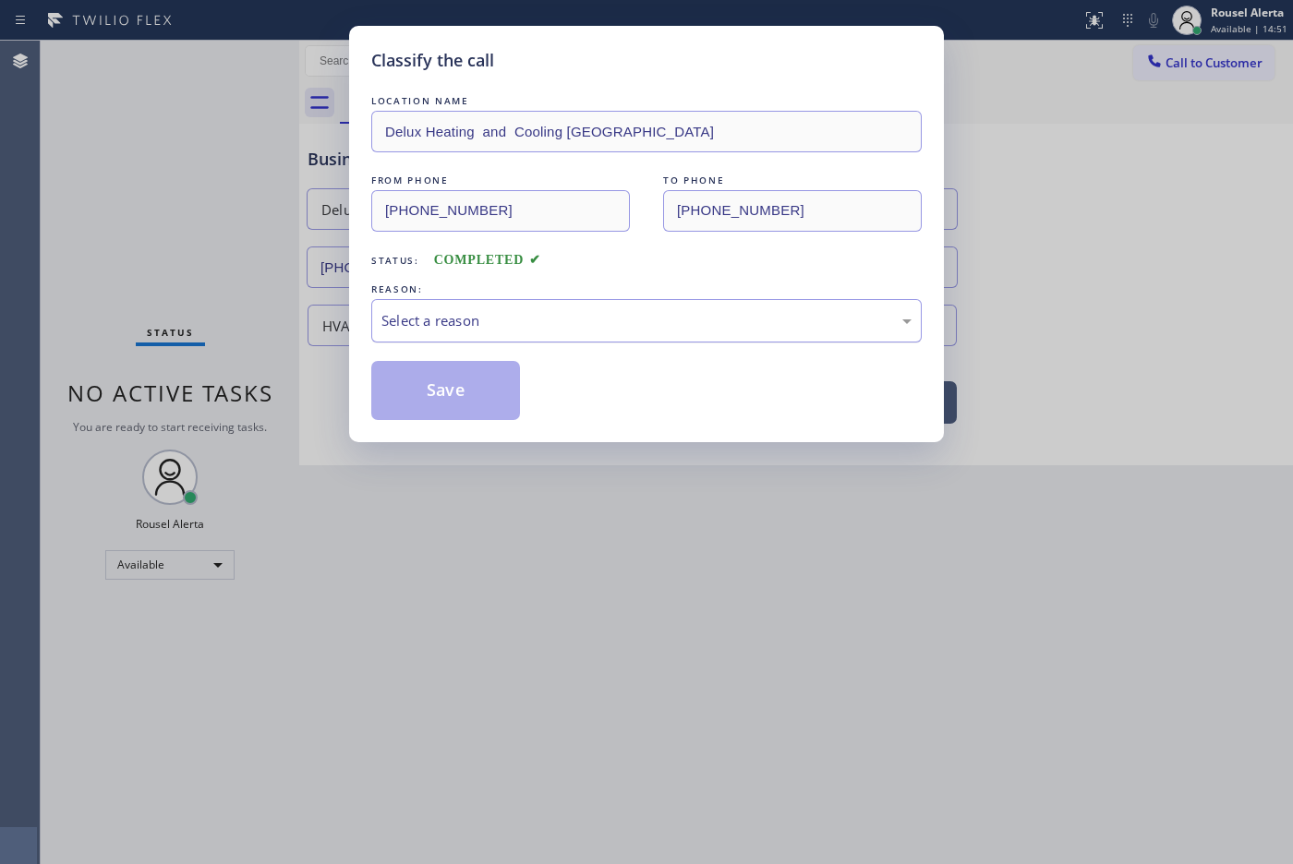
click at [725, 339] on div "Select a reason" at bounding box center [646, 320] width 550 height 43
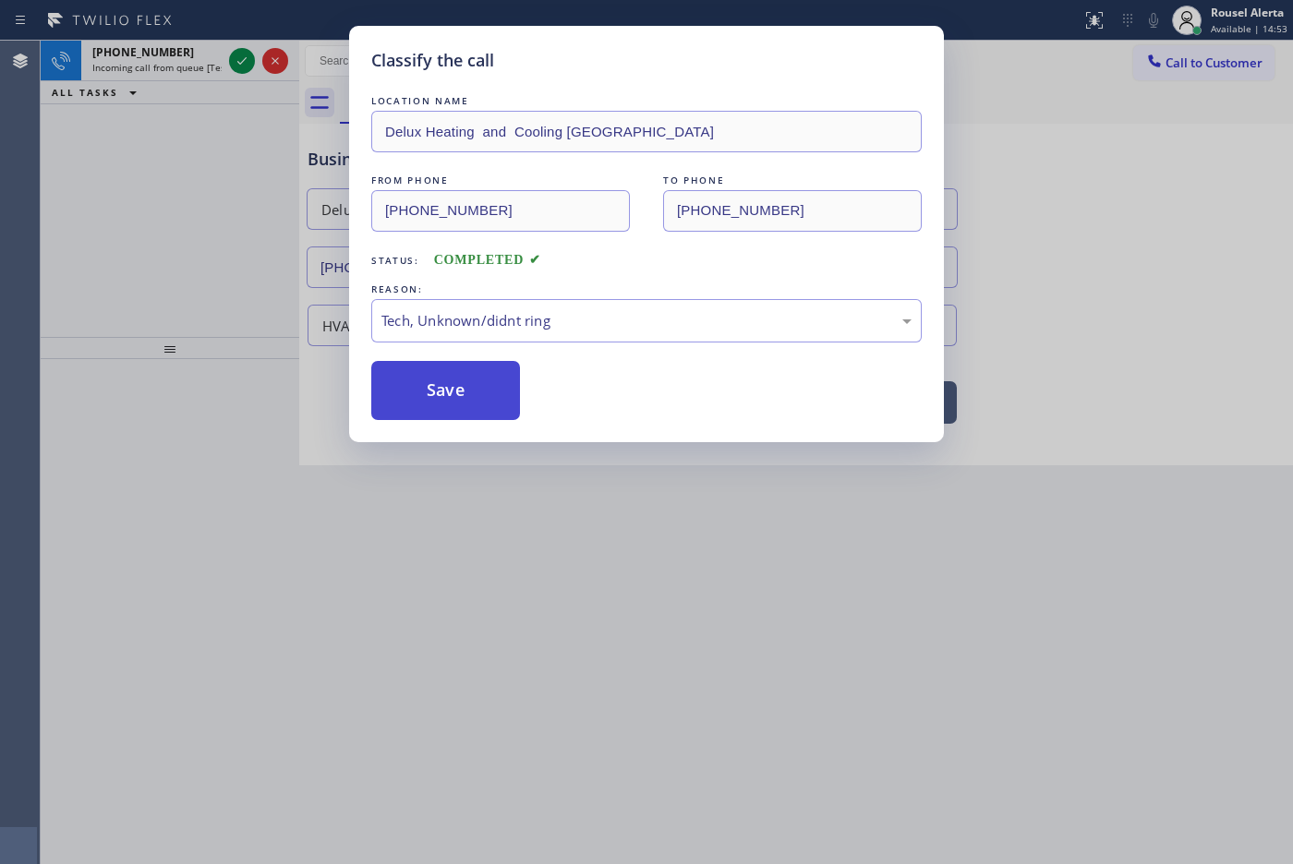
click at [434, 392] on button "Save" at bounding box center [445, 390] width 149 height 59
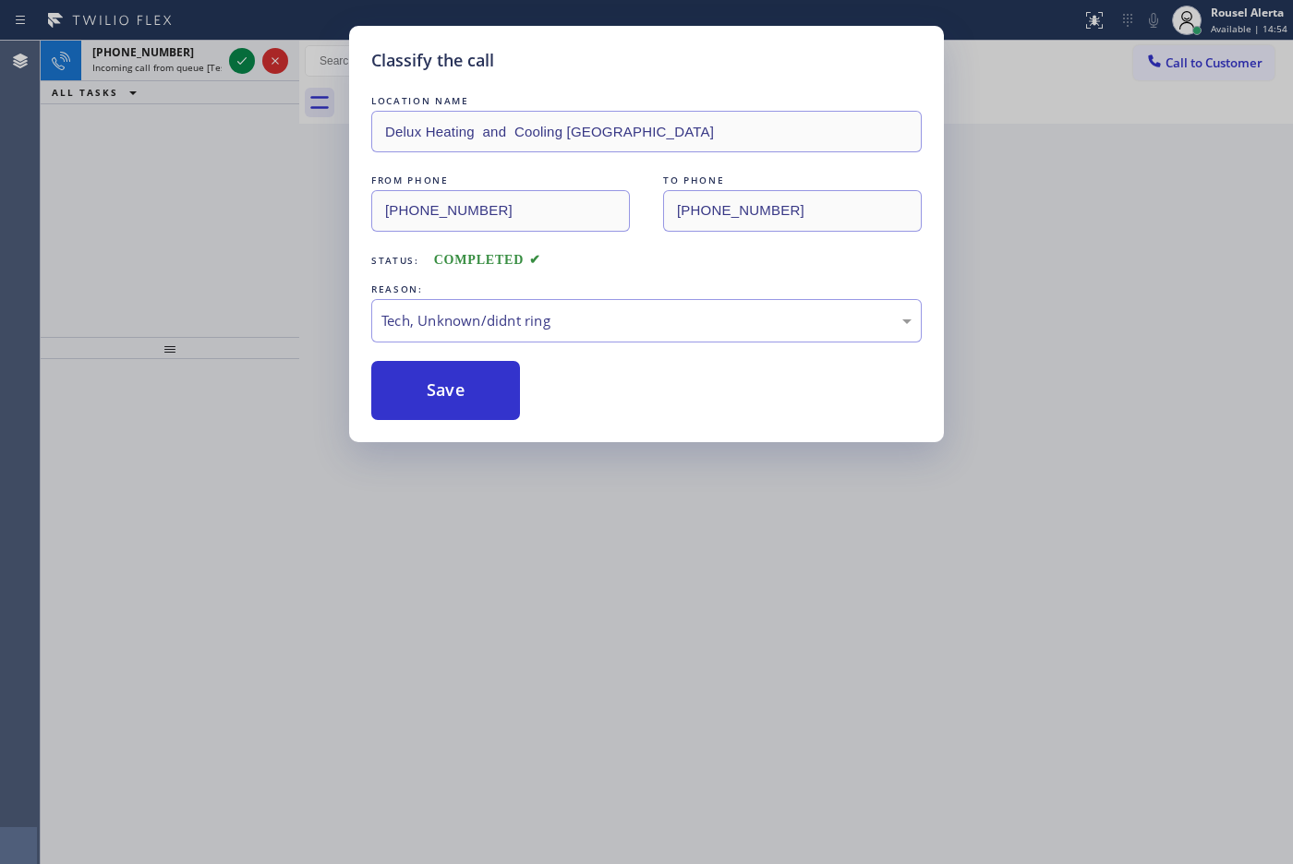
click at [173, 99] on div "Classify the call LOCATION NAME Delux Heating and Cooling Culver City FROM PHON…" at bounding box center [646, 432] width 1293 height 864
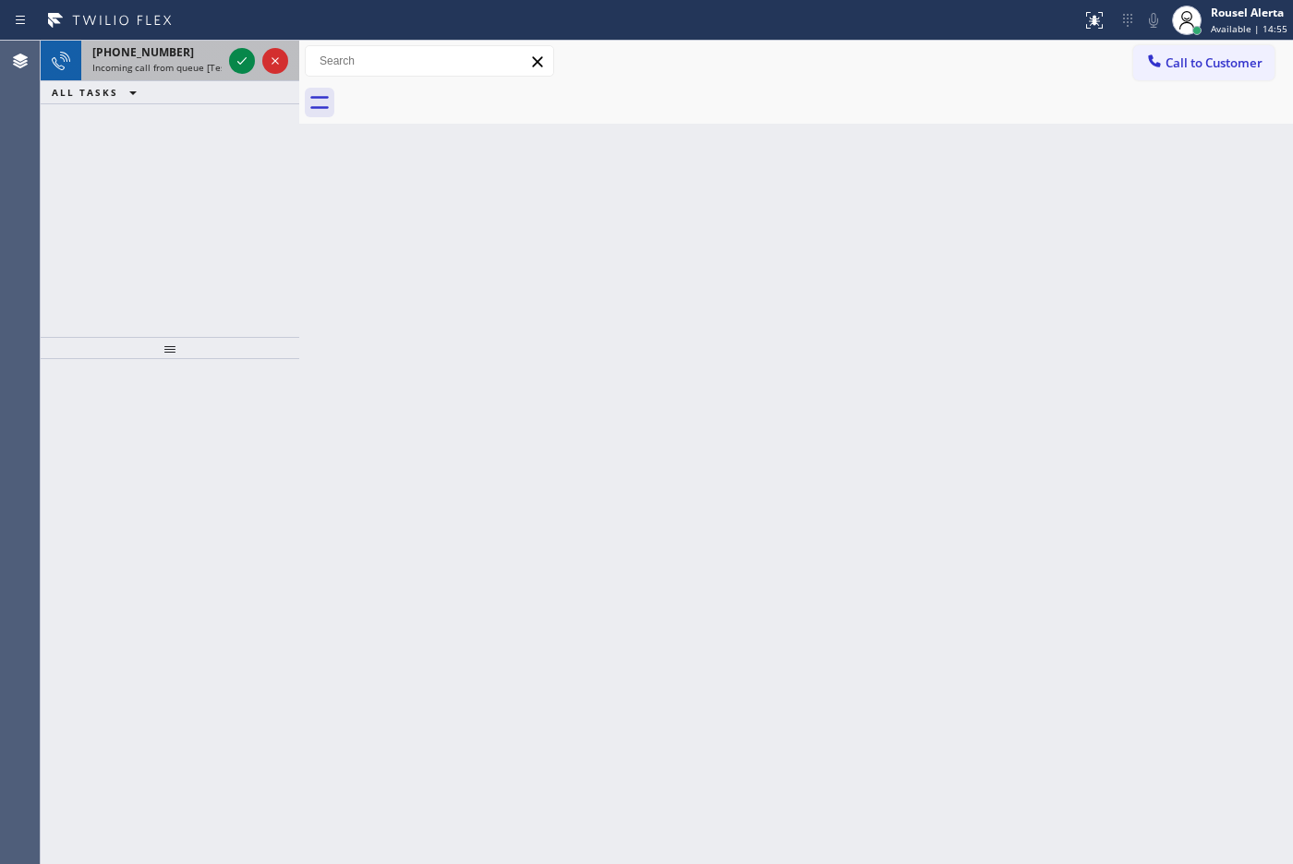
click at [186, 49] on div "[PHONE_NUMBER]" at bounding box center [156, 52] width 129 height 16
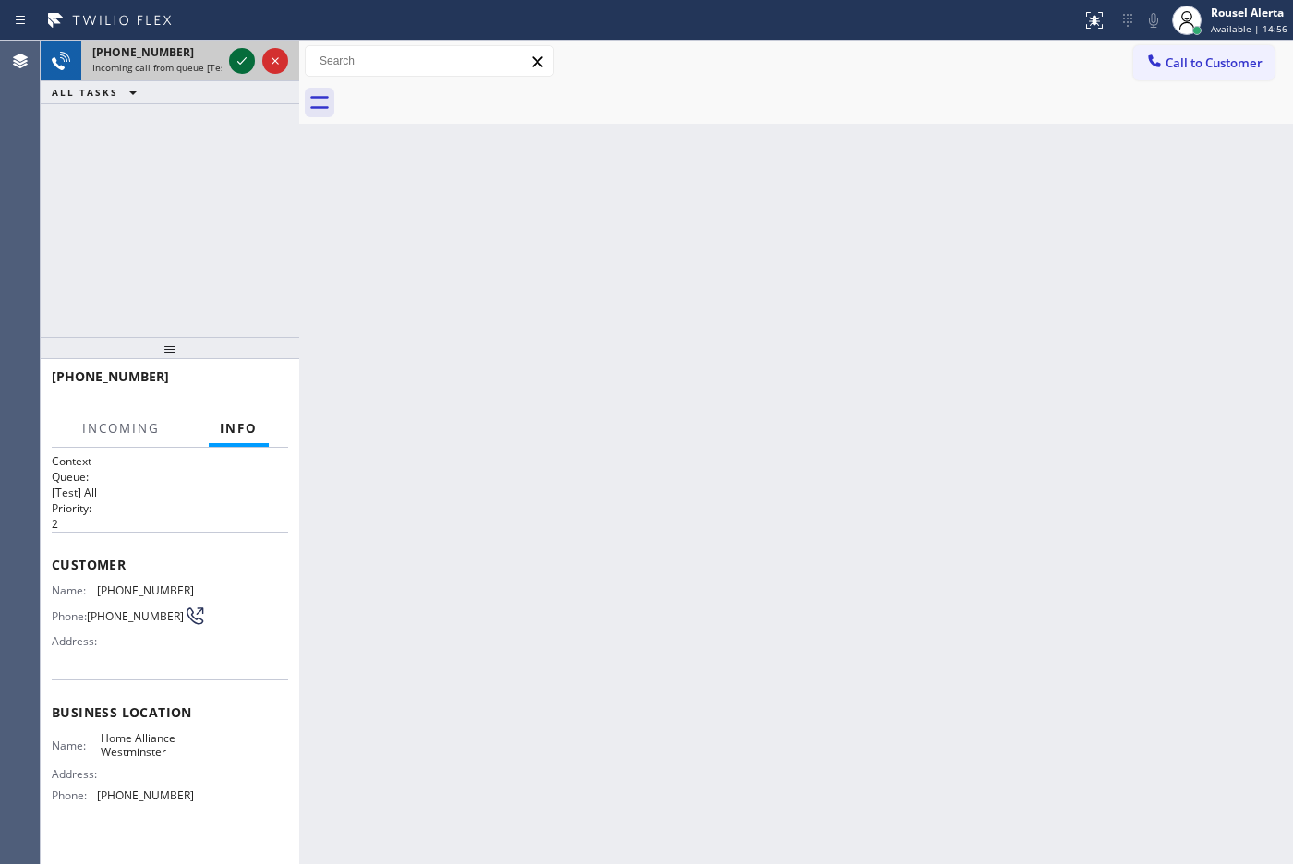
click at [229, 66] on div at bounding box center [242, 61] width 26 height 22
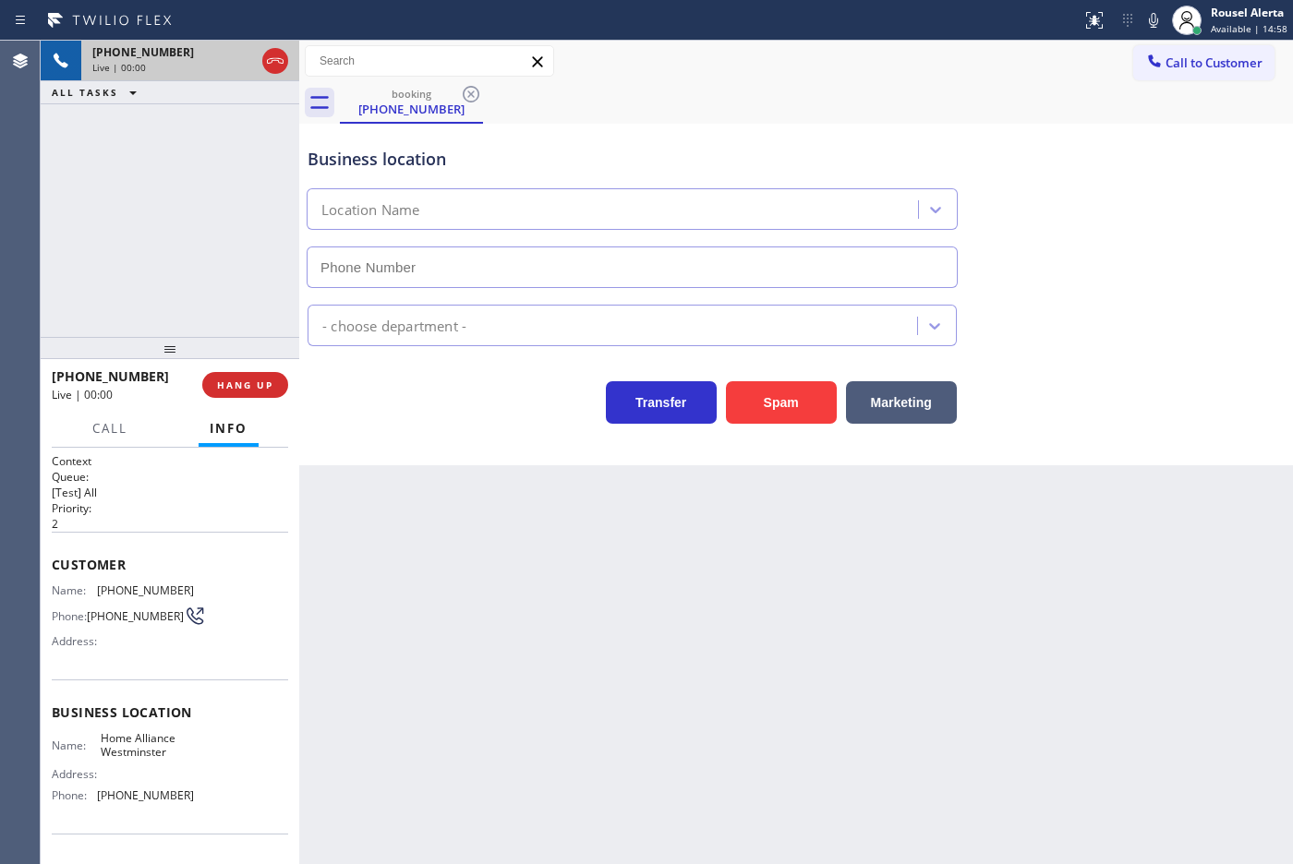
type input "[PHONE_NUMBER]"
click at [782, 392] on button "Spam" at bounding box center [781, 402] width 111 height 42
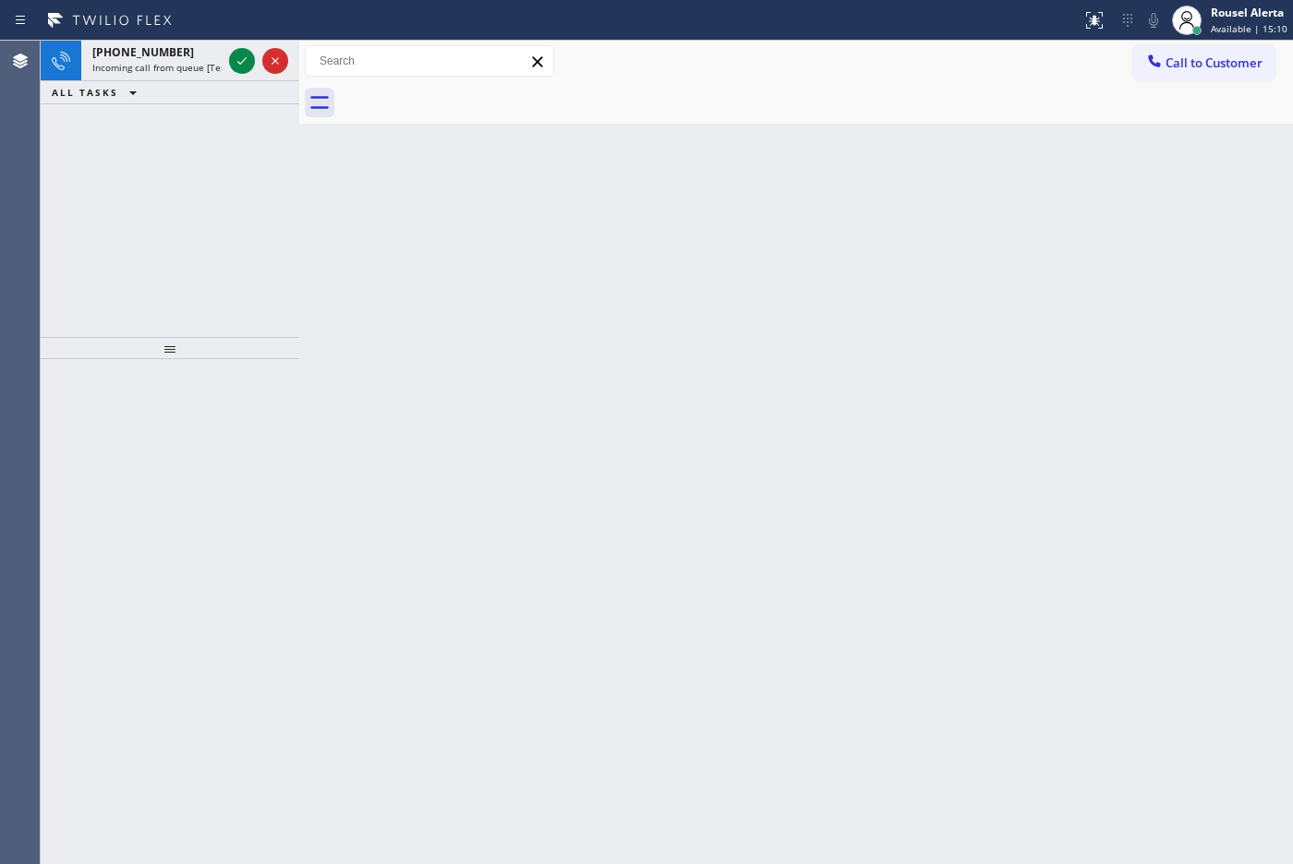
click at [150, 95] on button "ALL TASKS" at bounding box center [98, 92] width 115 height 22
click at [159, 61] on span "Incoming call from queue [Test] All" at bounding box center [168, 67] width 153 height 13
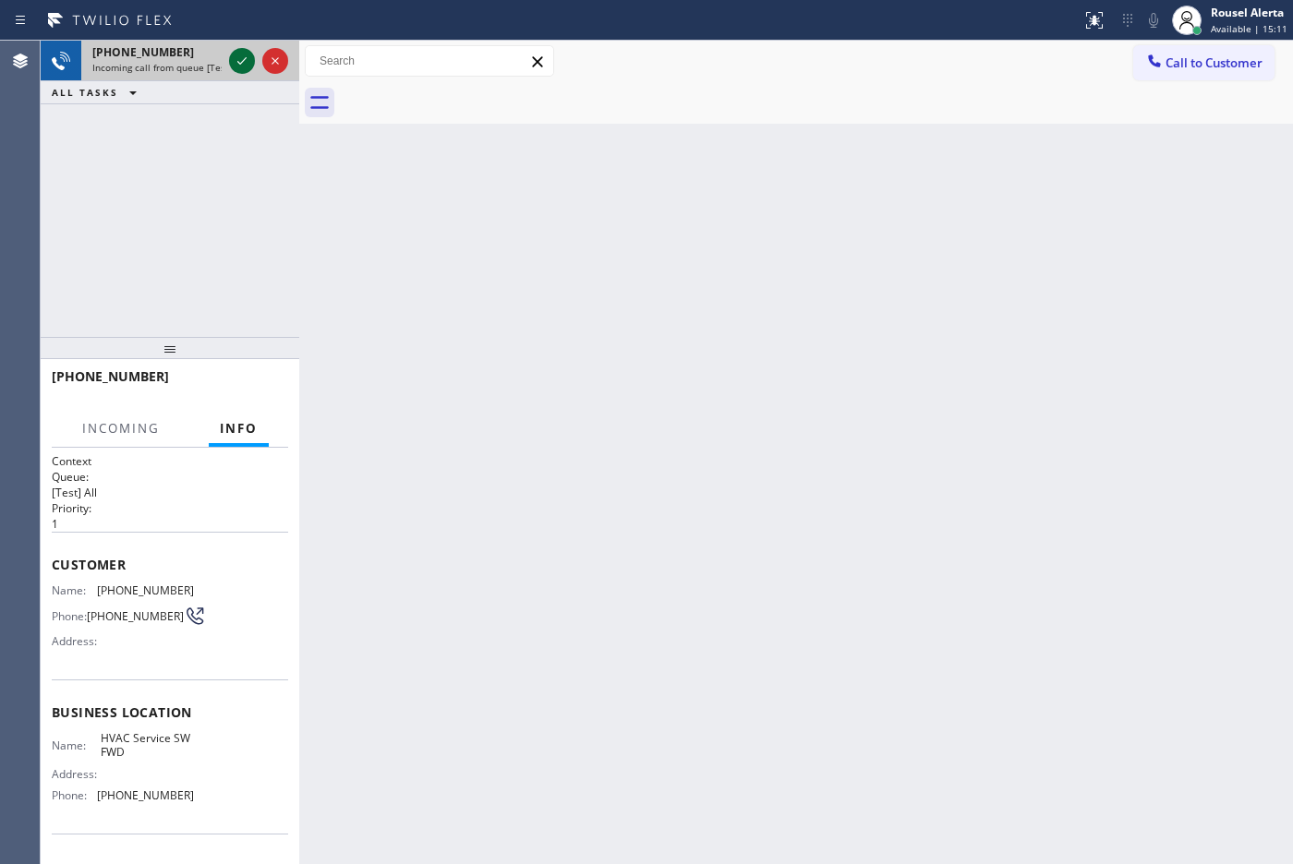
click at [245, 58] on icon at bounding box center [241, 60] width 9 height 7
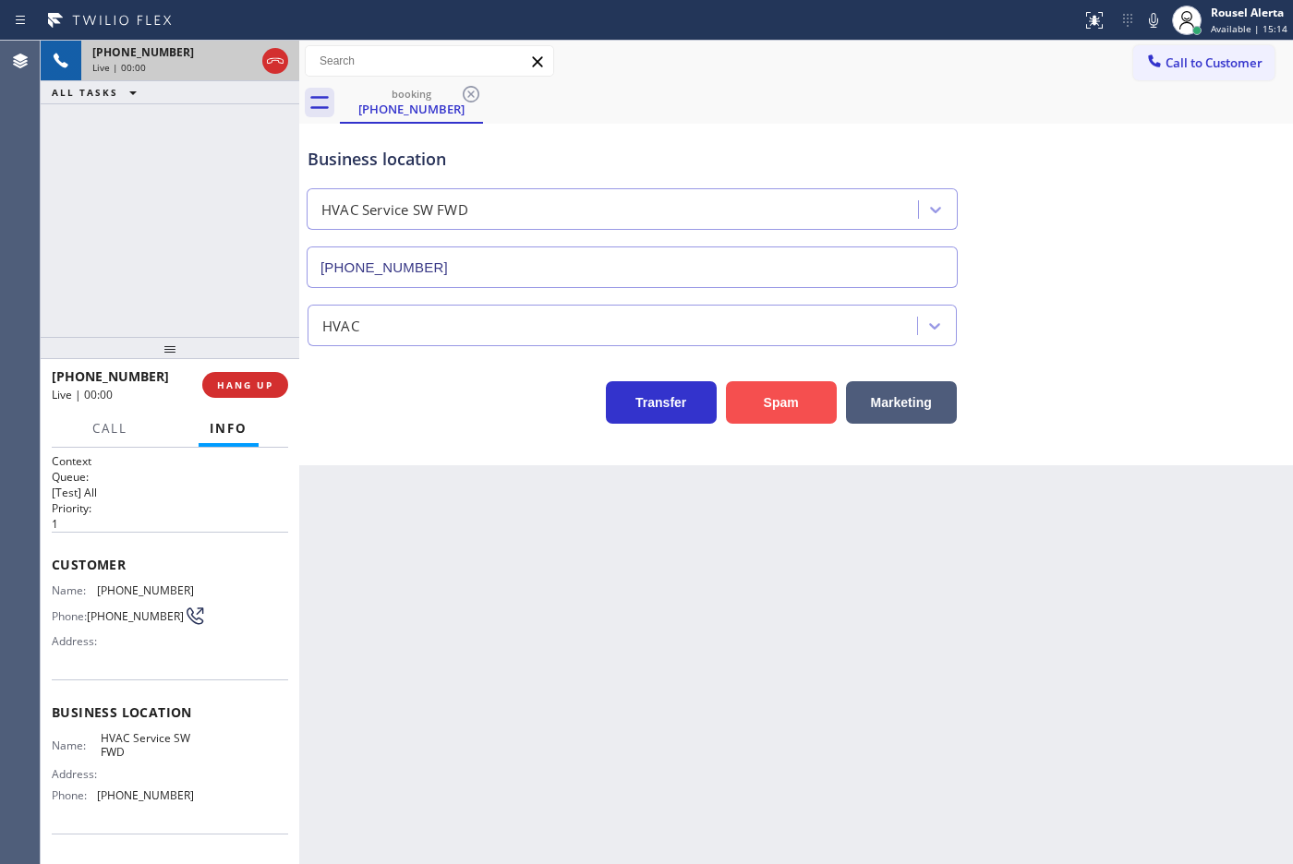
type input "[PHONE_NUMBER]"
click at [802, 399] on button "Spam" at bounding box center [781, 402] width 111 height 42
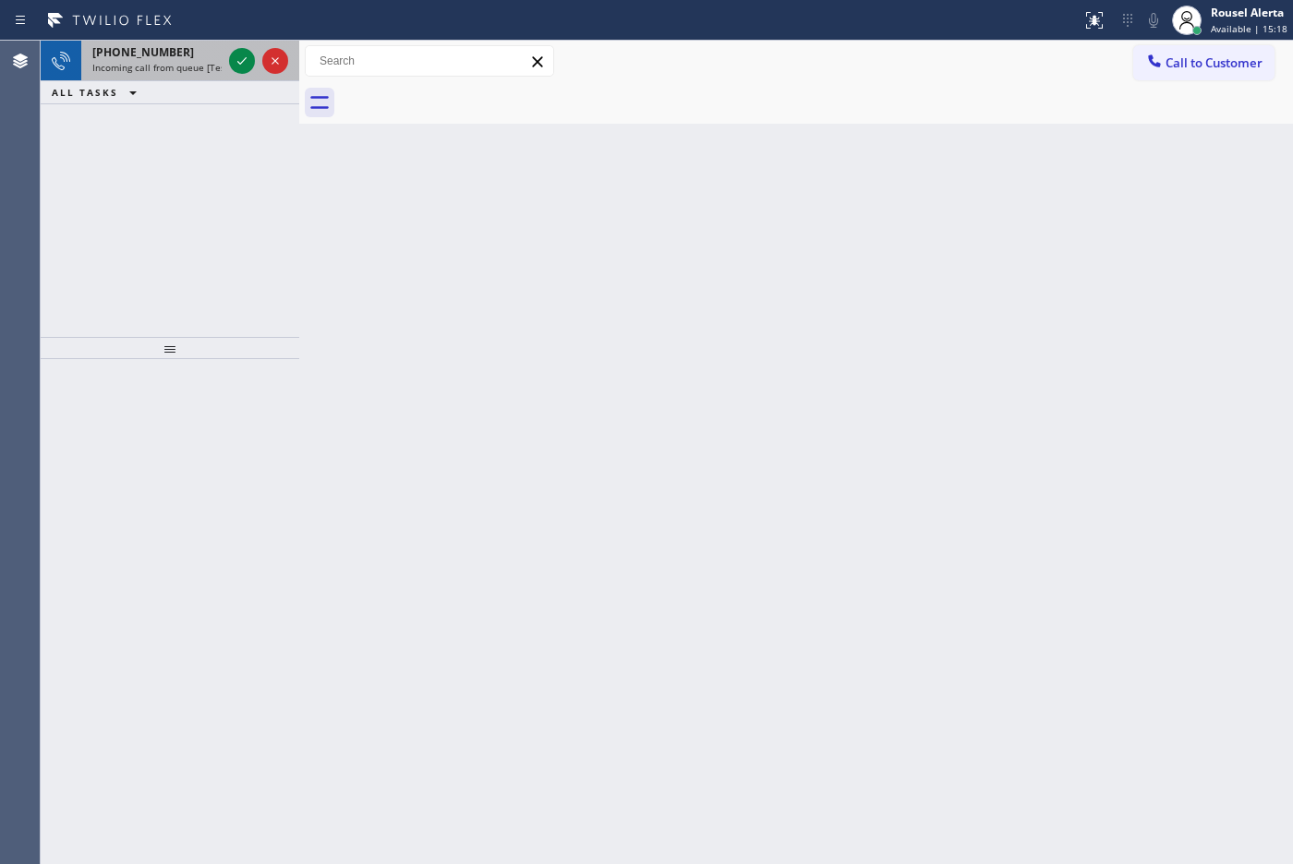
click at [167, 56] on span "[PHONE_NUMBER]" at bounding box center [143, 52] width 102 height 16
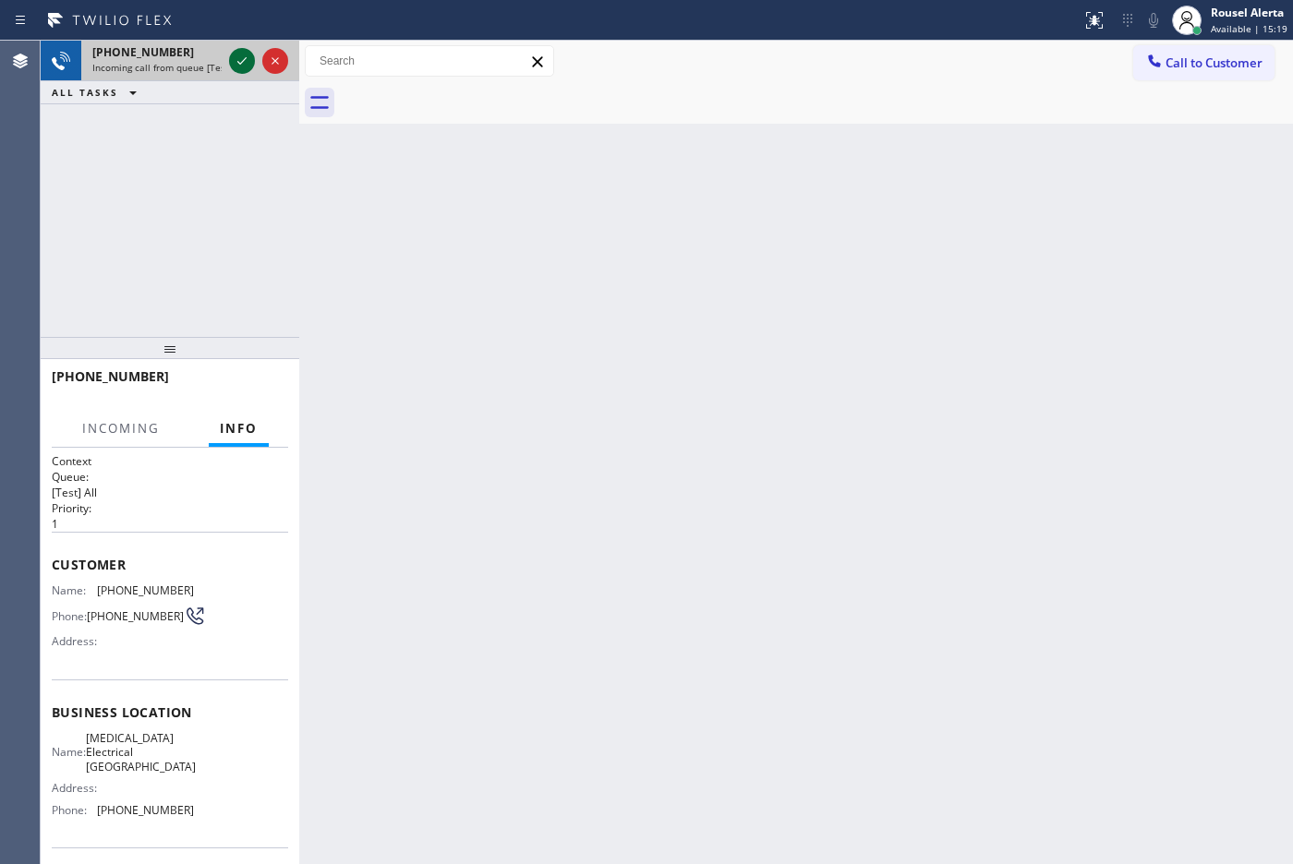
click at [233, 67] on icon at bounding box center [242, 61] width 22 height 22
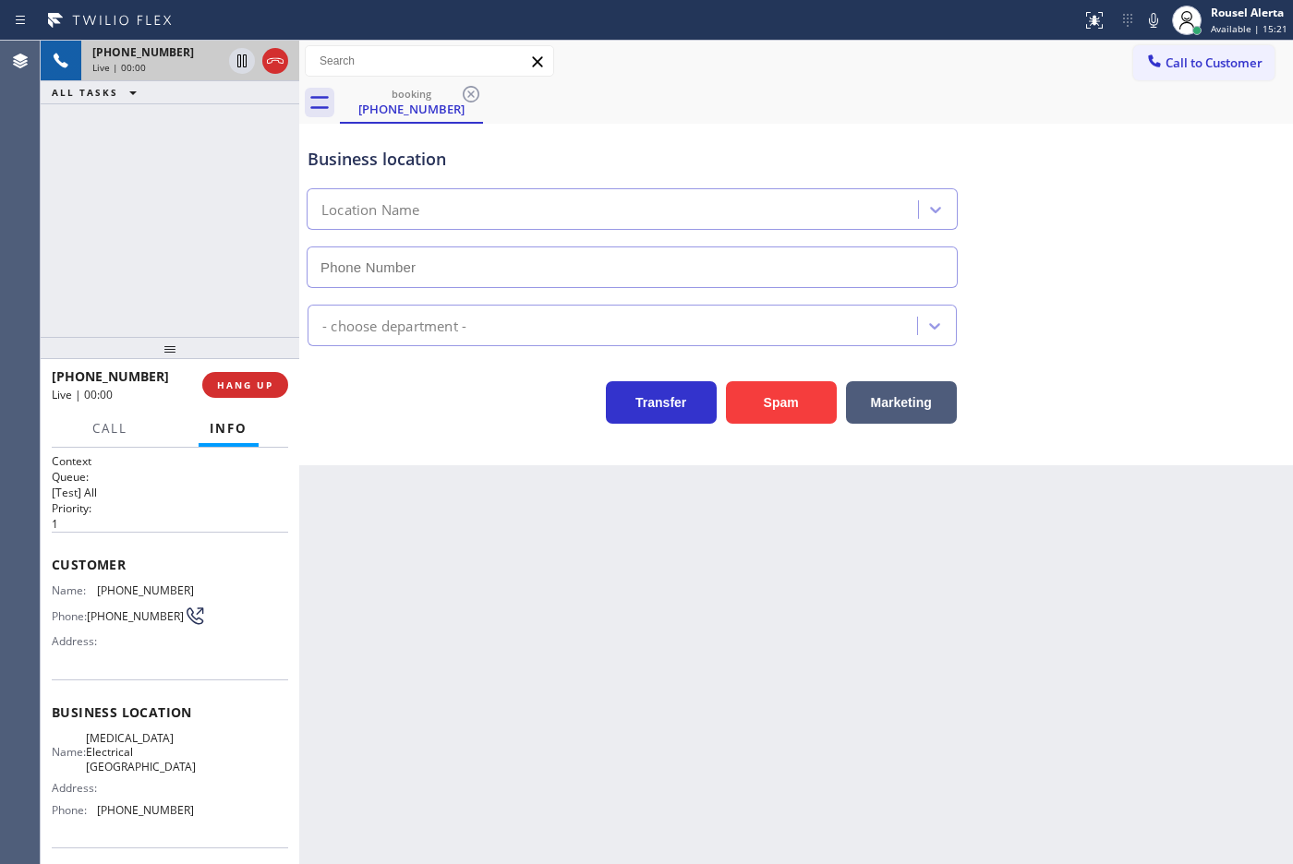
type input "[PHONE_NUMBER]"
click at [760, 596] on div "Back to Dashboard Change Sender ID Customers Technicians Select a contact Outbo…" at bounding box center [796, 453] width 994 height 824
drag, startPoint x: 139, startPoint y: 153, endPoint x: 208, endPoint y: 199, distance: 82.7
click at [139, 151] on div "[PHONE_NUMBER] Live | 00:04 ALL TASKS ALL TASKS ACTIVE TASKS TASKS IN WRAP UP" at bounding box center [170, 189] width 259 height 296
click at [657, 749] on div "Back to Dashboard Change Sender ID Customers Technicians Select a contact Outbo…" at bounding box center [796, 453] width 994 height 824
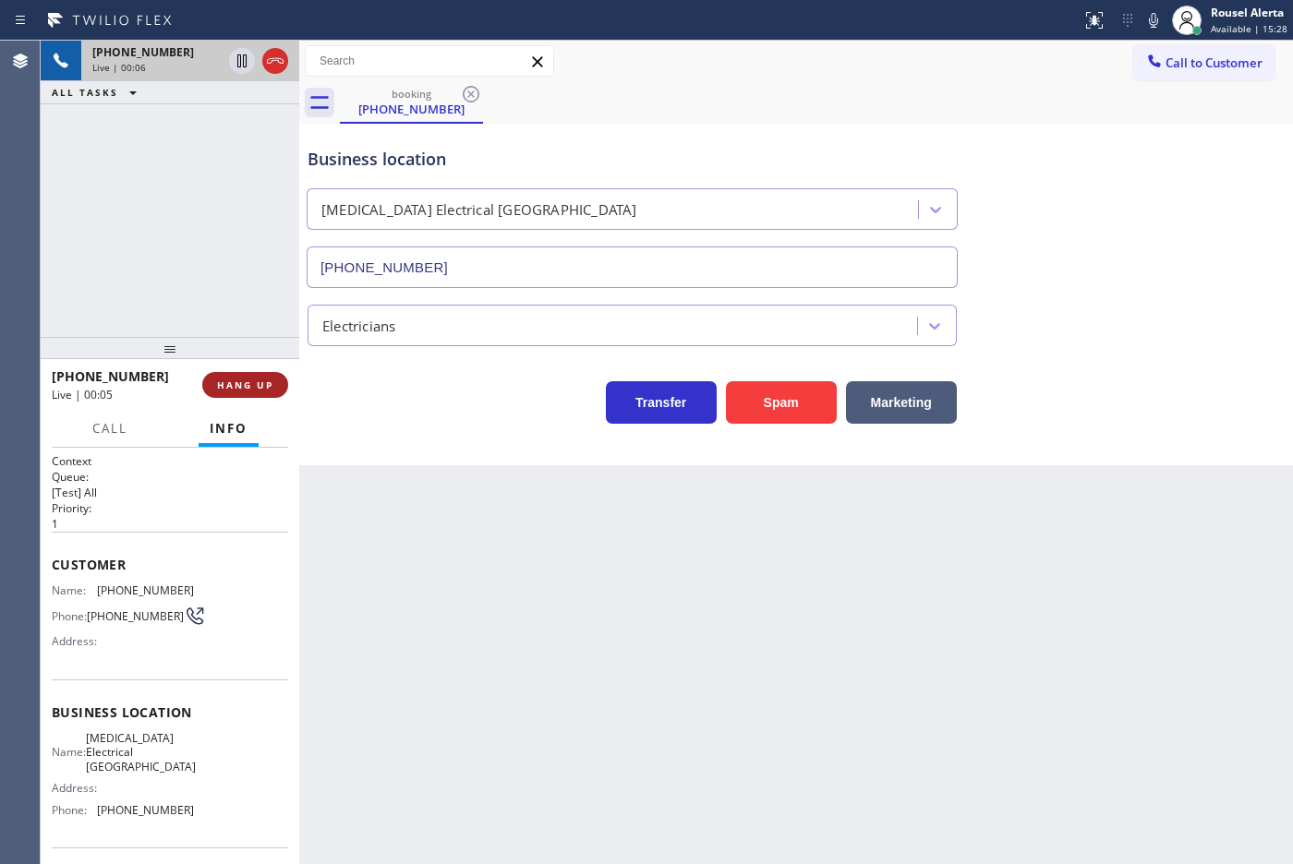
click at [252, 385] on span "HANG UP" at bounding box center [245, 385] width 56 height 13
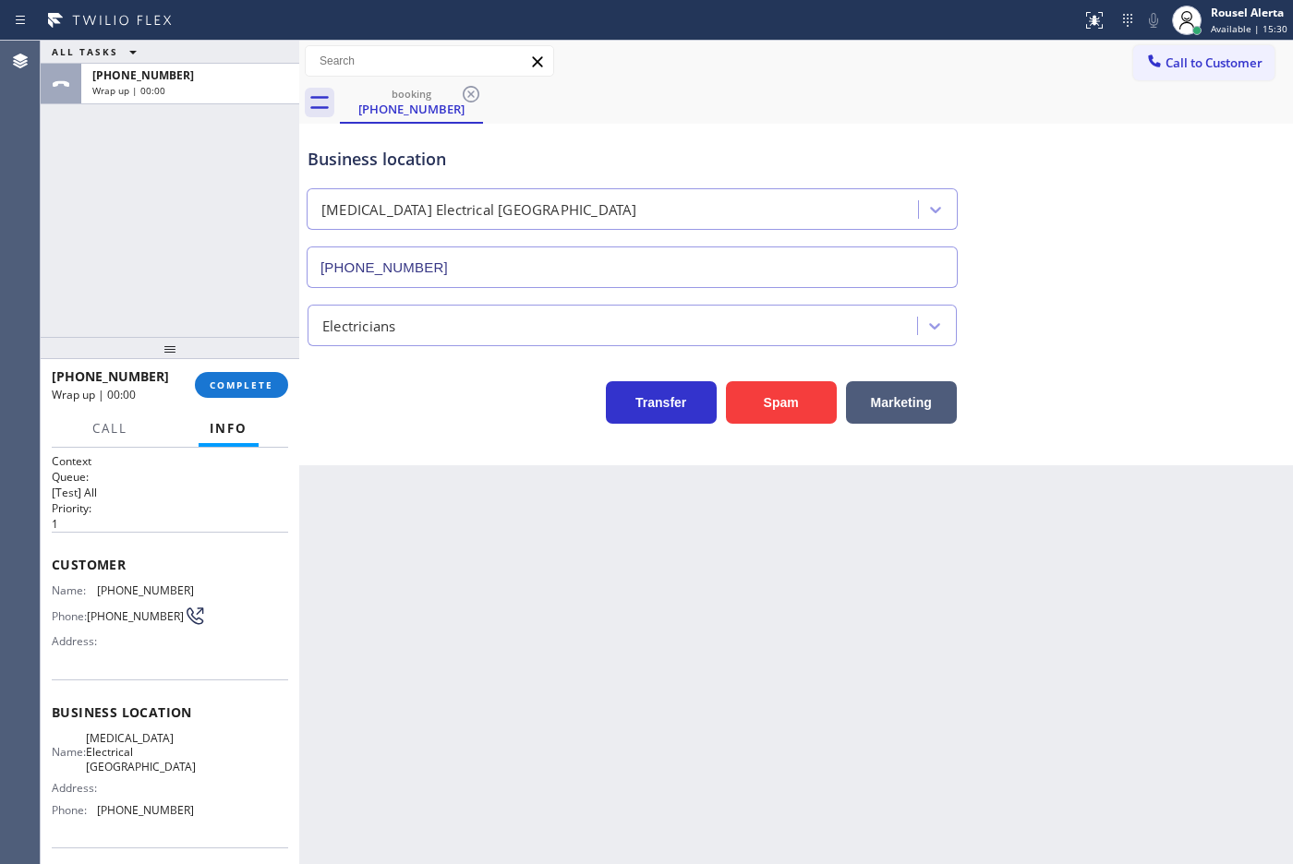
click at [254, 400] on div "[PHONE_NUMBER] Wrap up | 00:00 COMPLETE" at bounding box center [170, 385] width 236 height 48
click at [252, 394] on button "COMPLETE" at bounding box center [241, 385] width 93 height 26
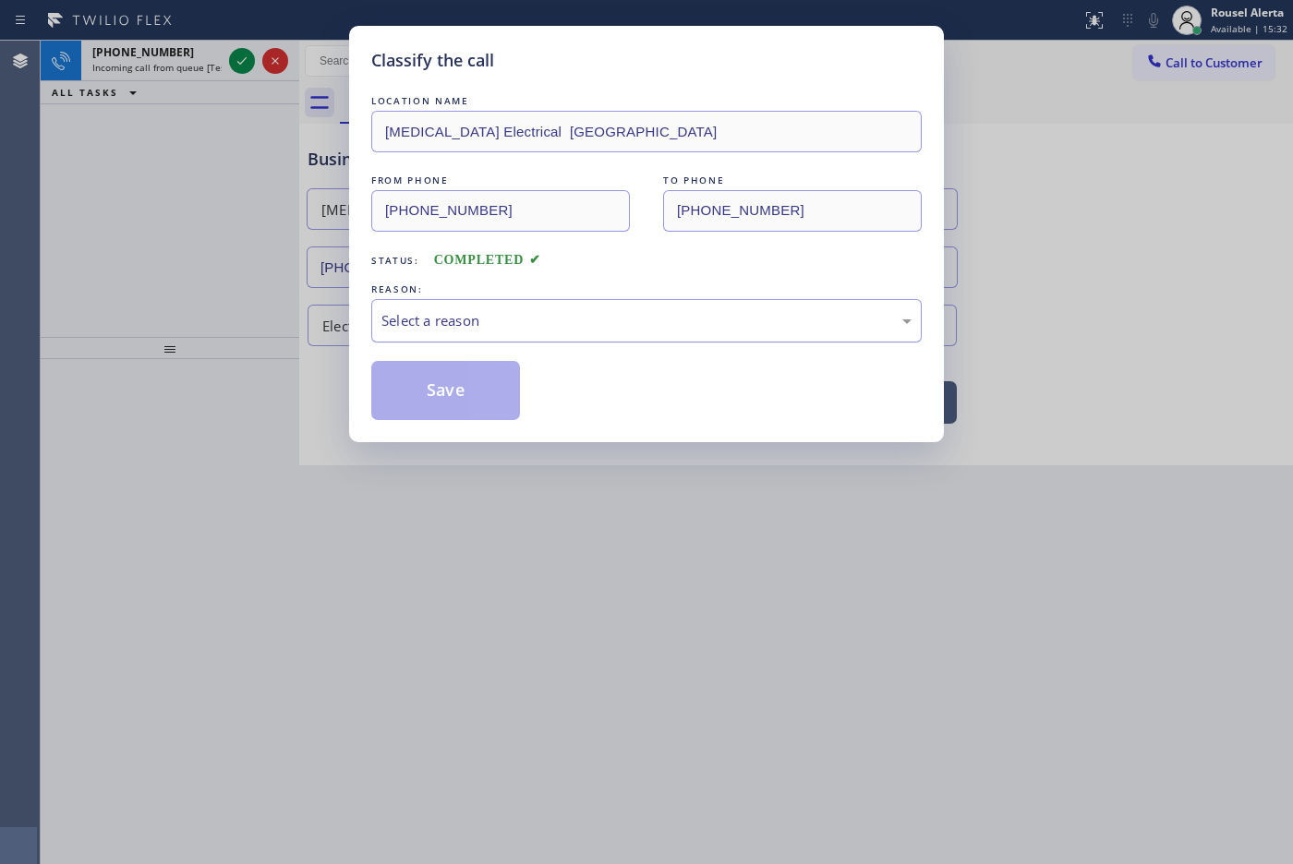
click at [499, 328] on div "Select a reason" at bounding box center [646, 320] width 550 height 43
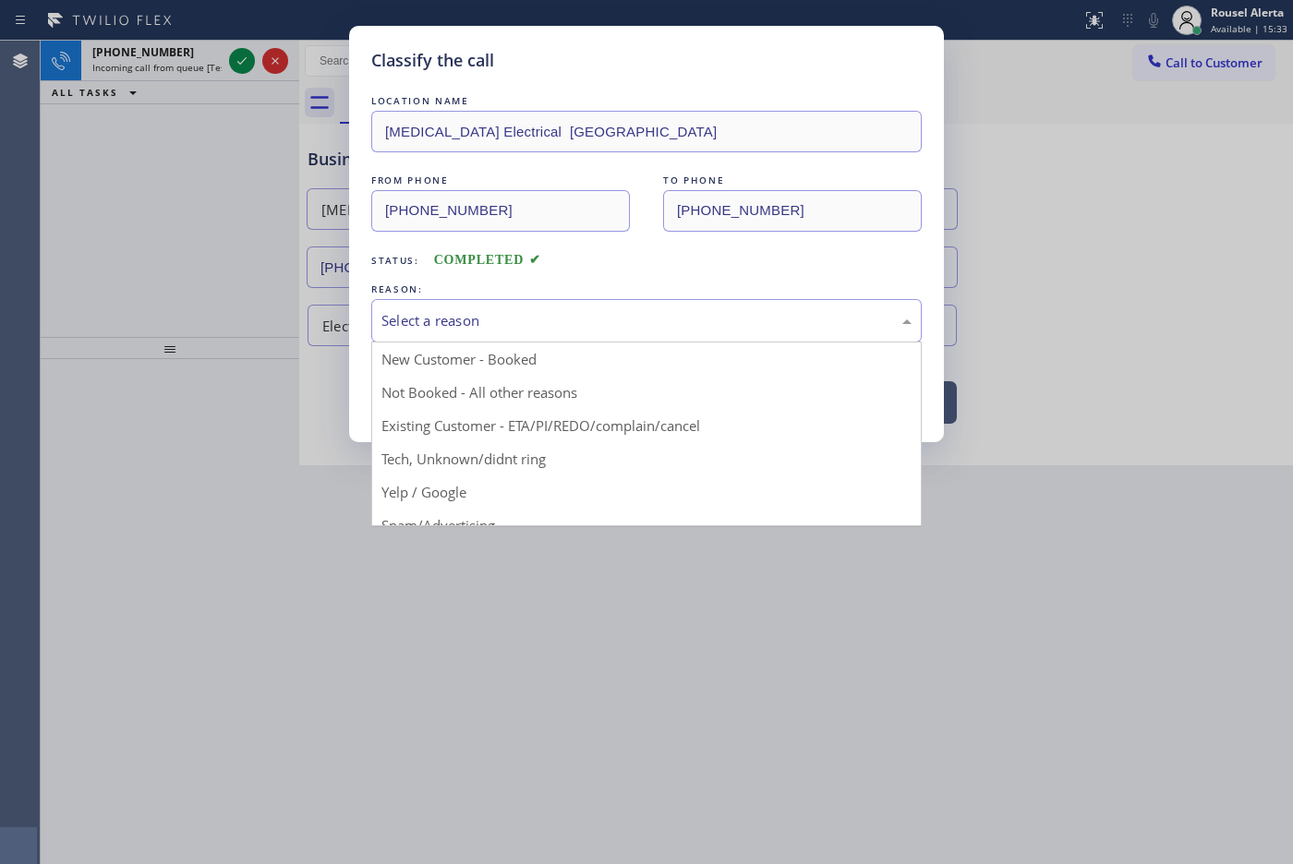
drag, startPoint x: 504, startPoint y: 454, endPoint x: 480, endPoint y: 448, distance: 24.9
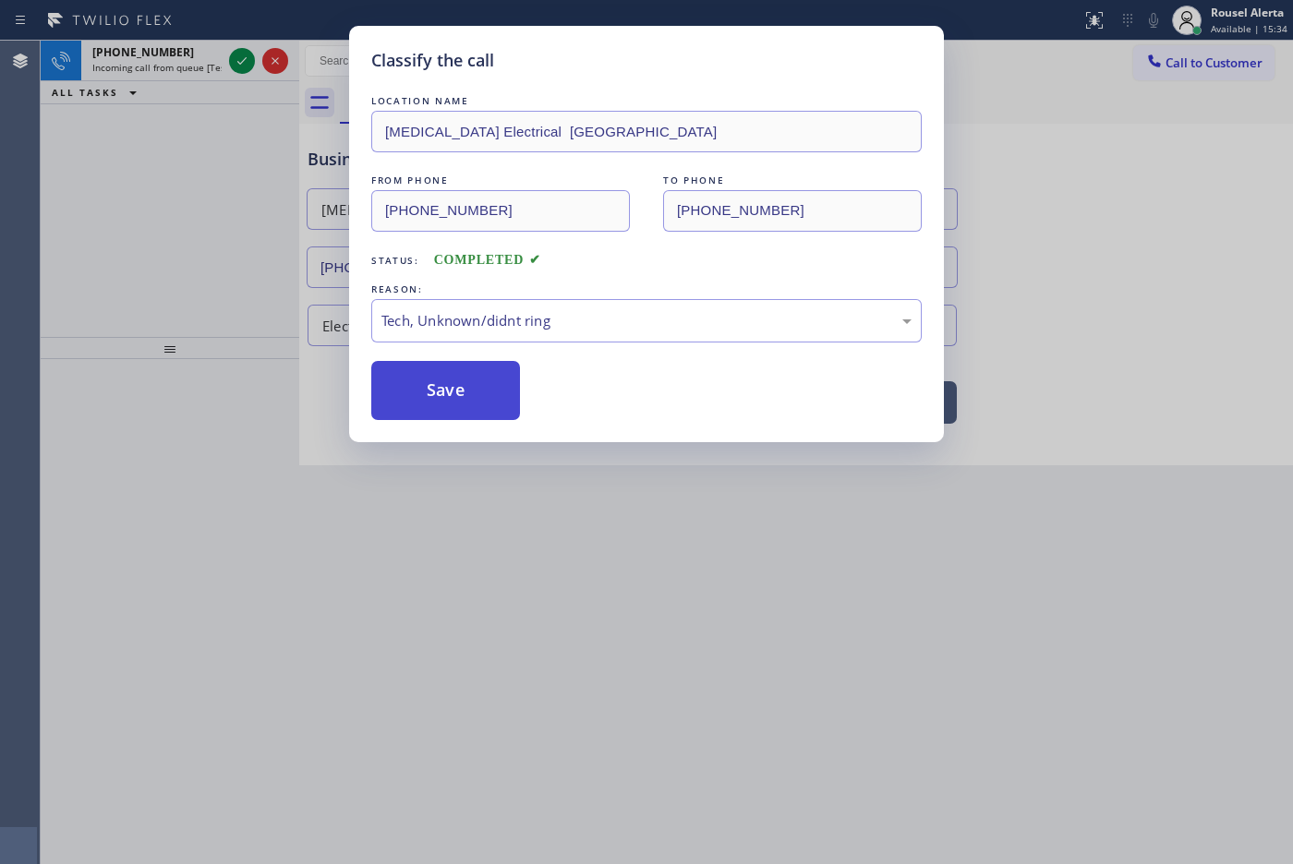
click at [457, 413] on button "Save" at bounding box center [445, 390] width 149 height 59
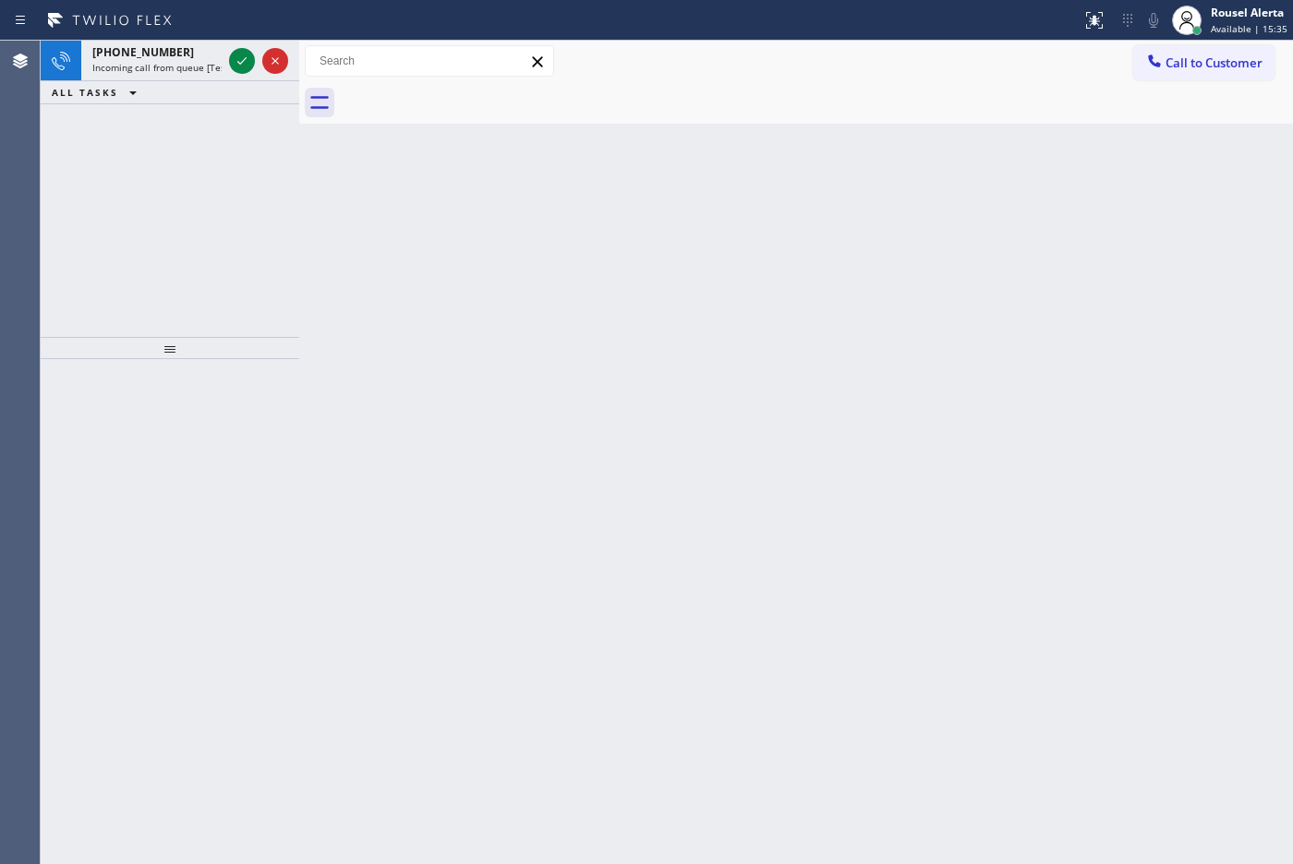
click at [187, 65] on span "Incoming call from queue [Test] All" at bounding box center [168, 67] width 153 height 13
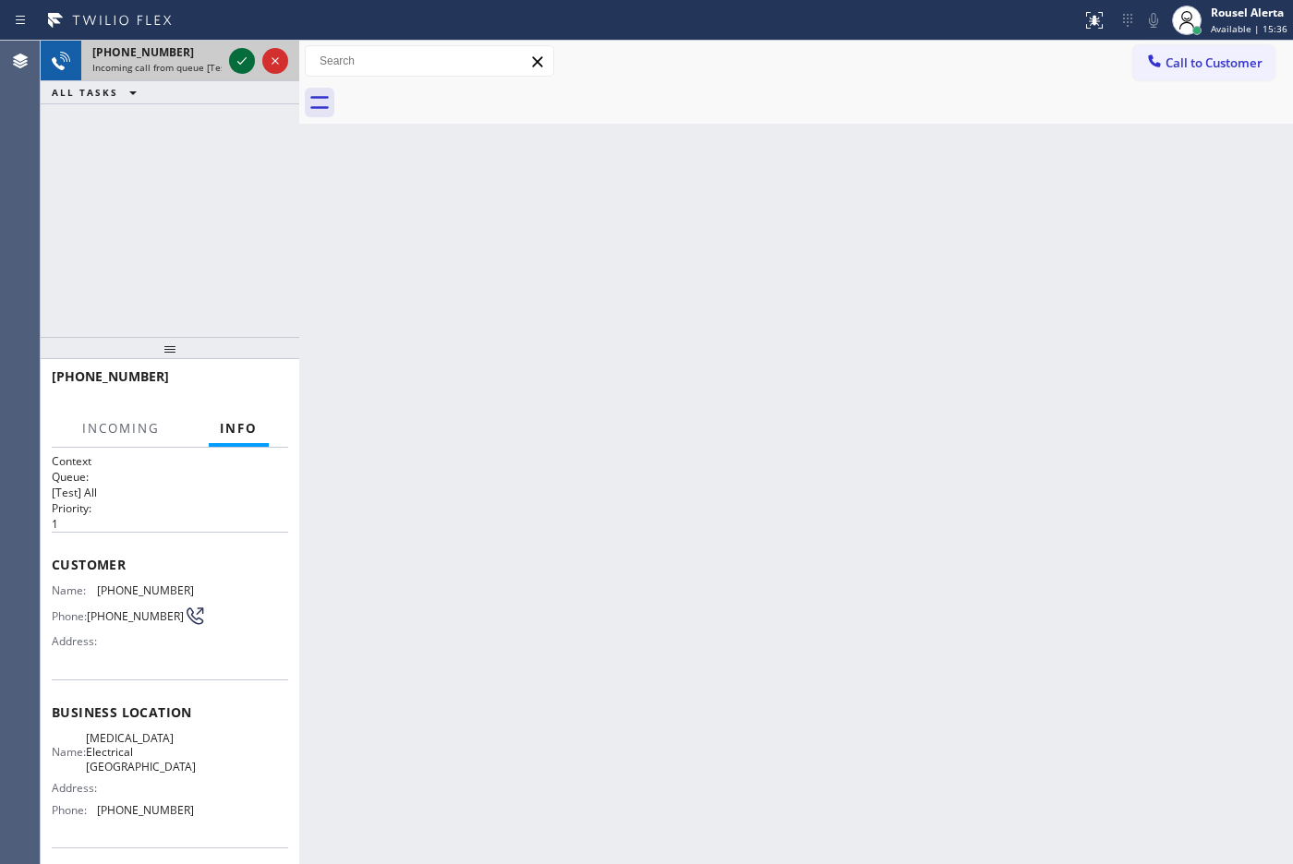
click at [242, 66] on icon at bounding box center [242, 61] width 22 height 22
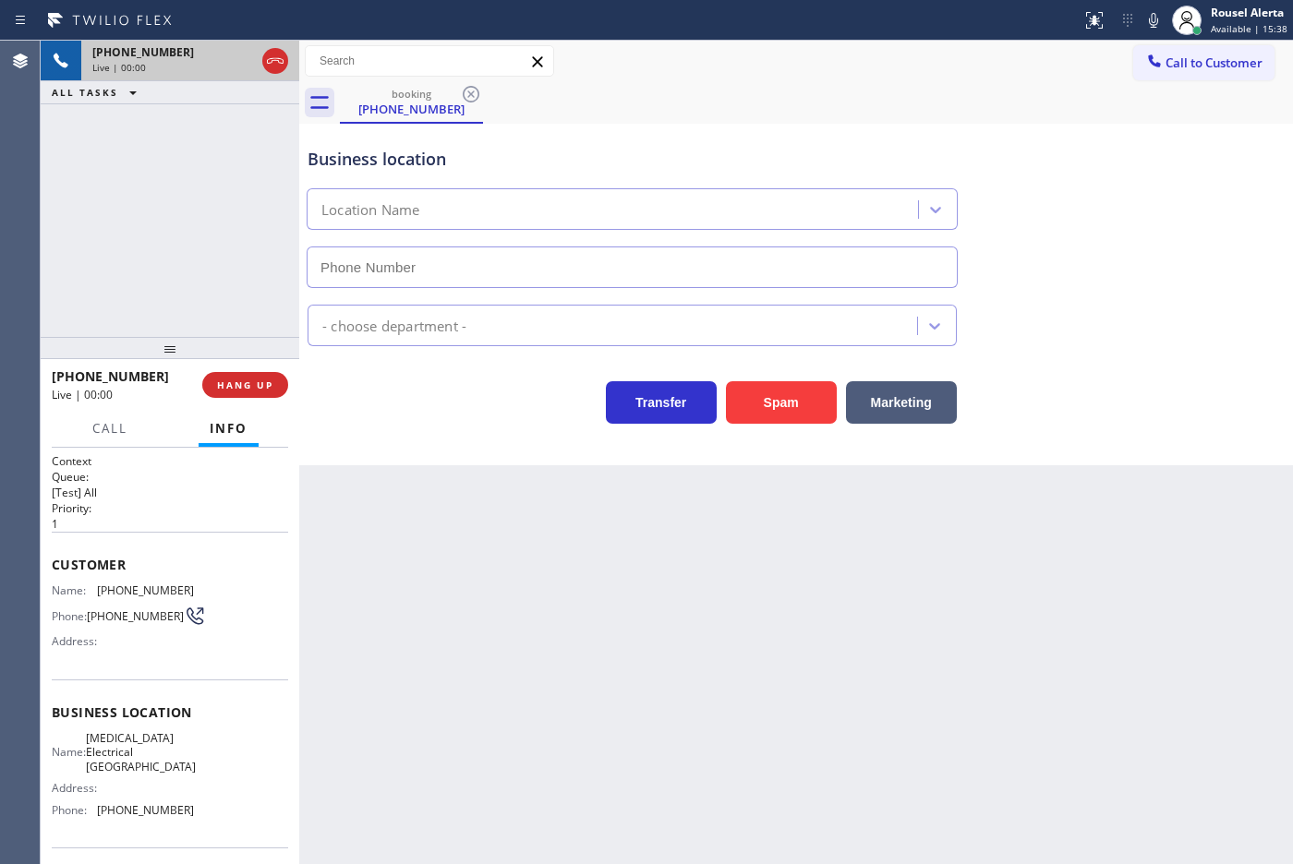
type input "[PHONE_NUMBER]"
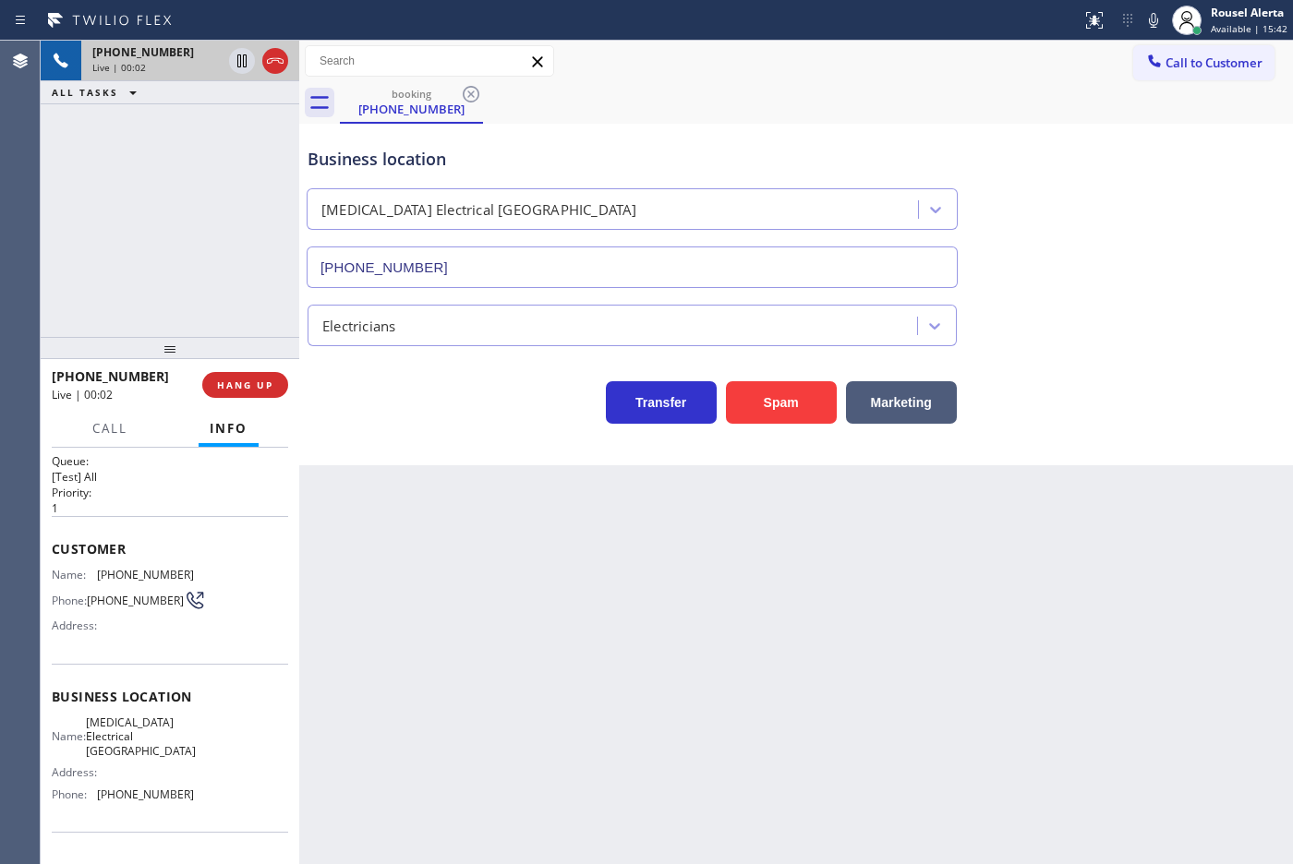
scroll to position [2, 0]
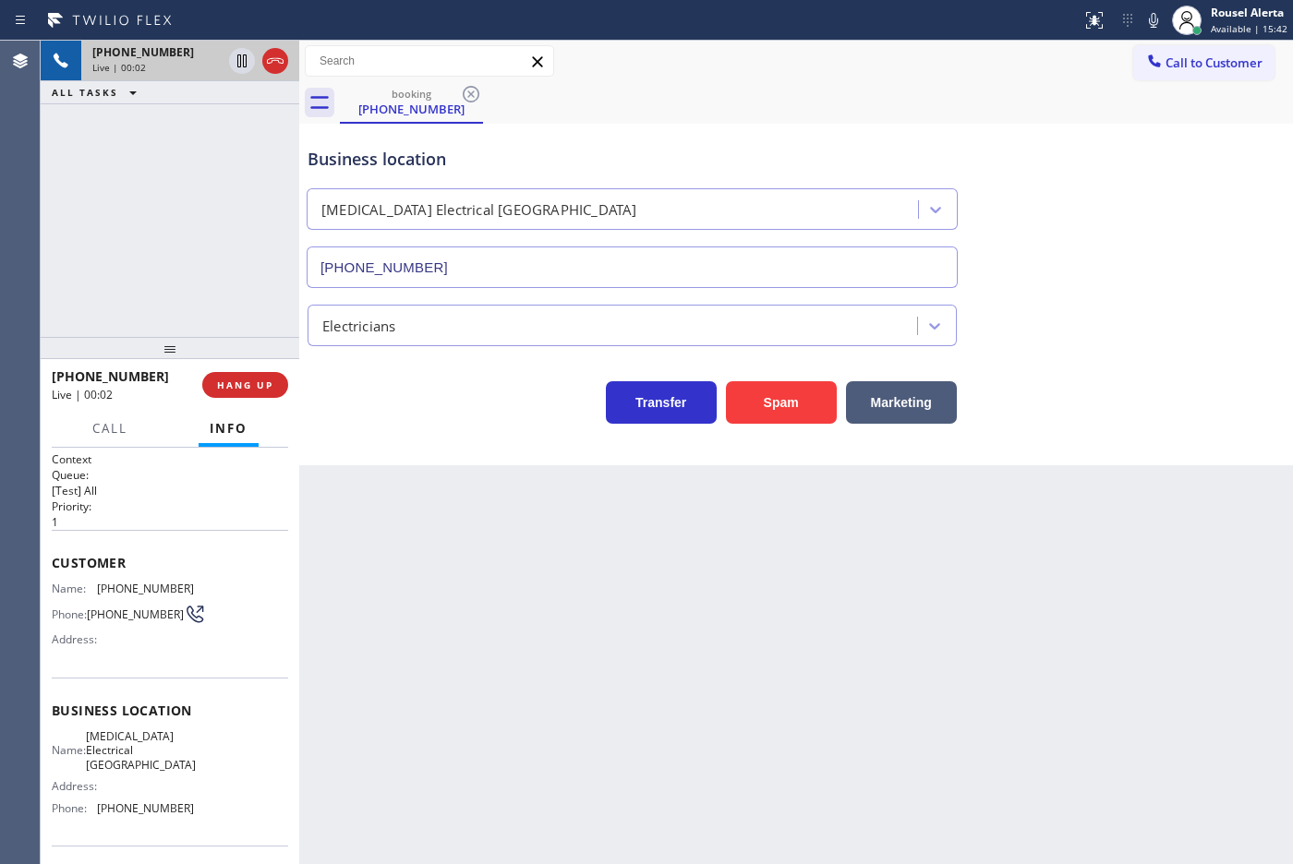
click at [390, 574] on div "Back to Dashboard Change Sender ID Customers Technicians Select a contact Outbo…" at bounding box center [796, 453] width 994 height 824
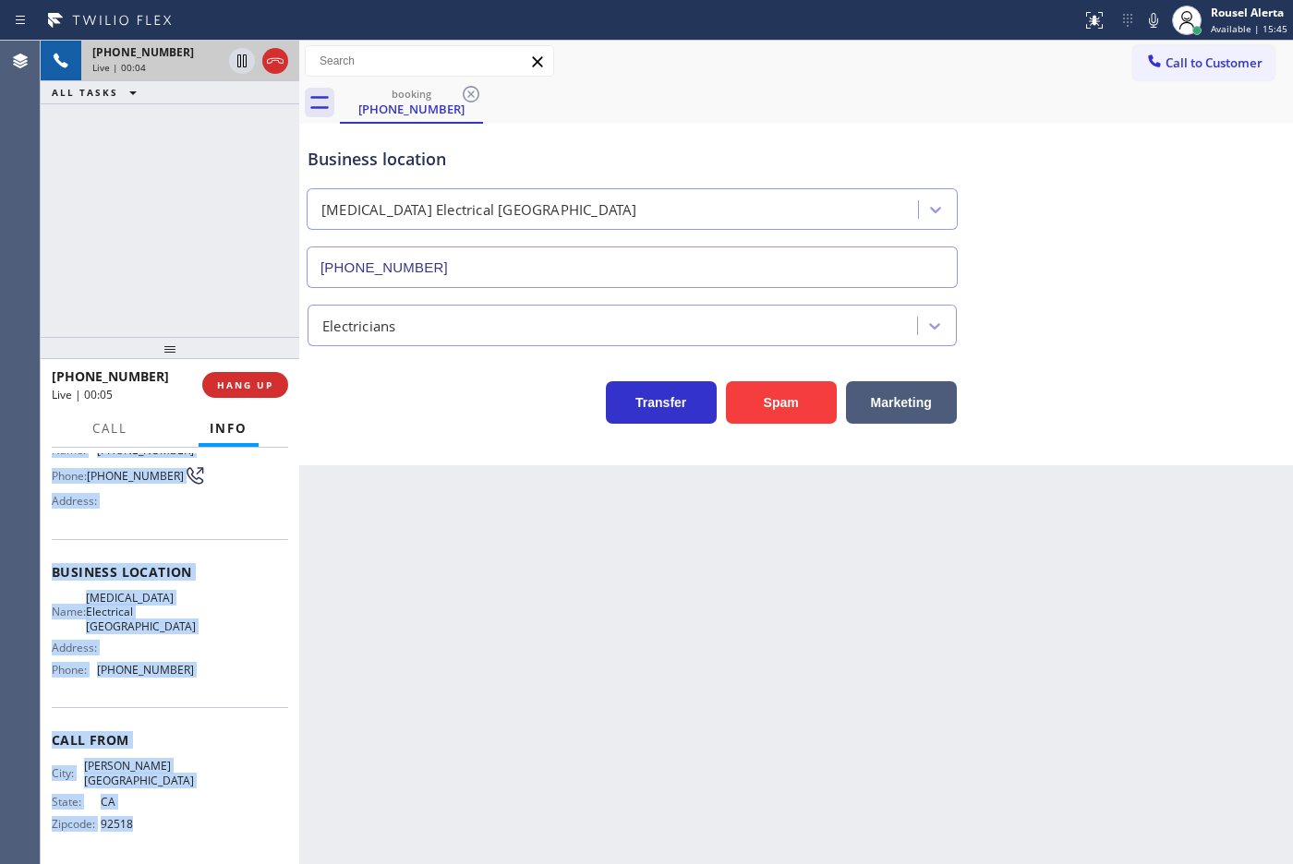
scroll to position [146, 0]
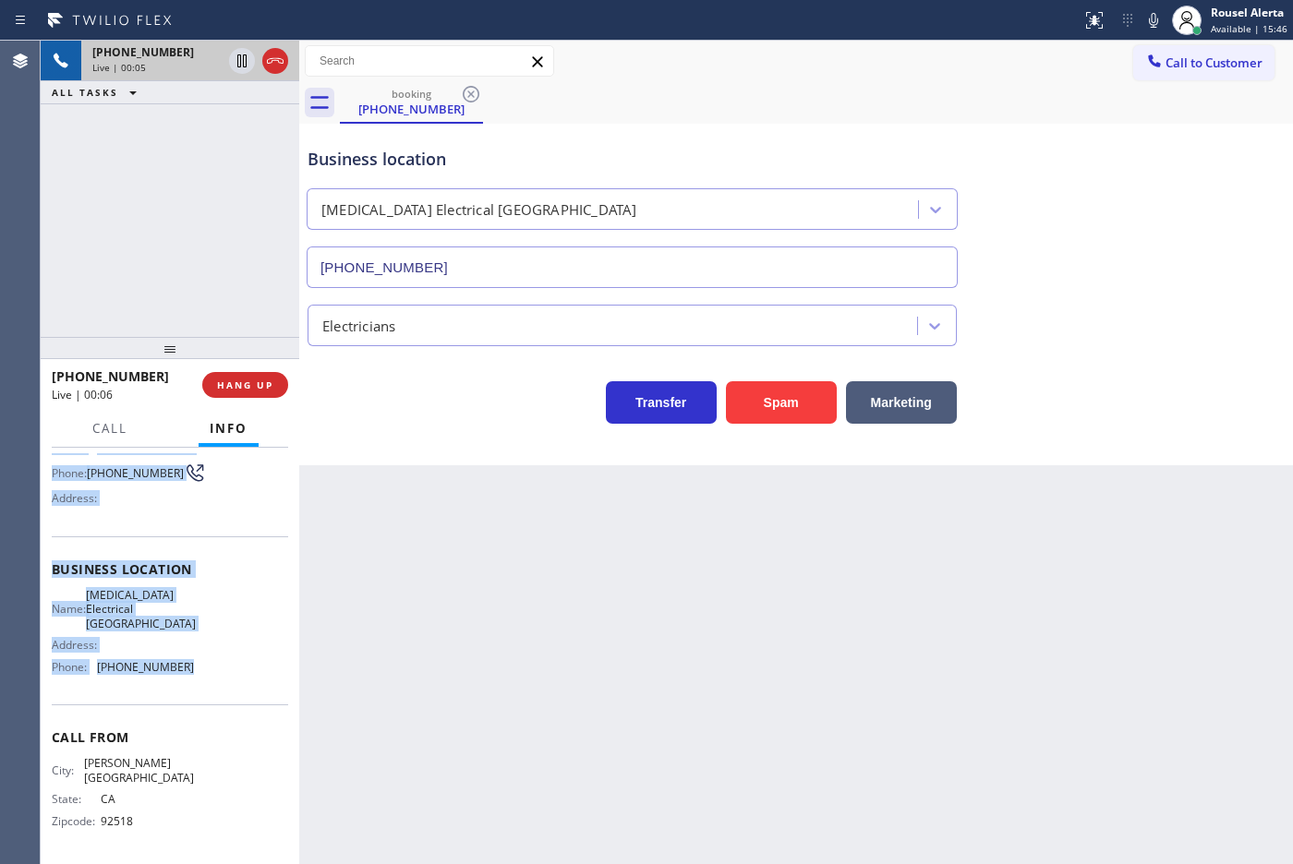
drag, startPoint x: 48, startPoint y: 585, endPoint x: 223, endPoint y: 677, distance: 197.4
click at [223, 677] on div "Context Queue: [Test] All Priority: 1 Customer Name: [PHONE_NUMBER] Phone: [PHO…" at bounding box center [170, 656] width 259 height 416
copy div "Name: [PHONE_NUMBER] Phone: [PHONE_NUMBER] Address: Business location Name: [ME…"
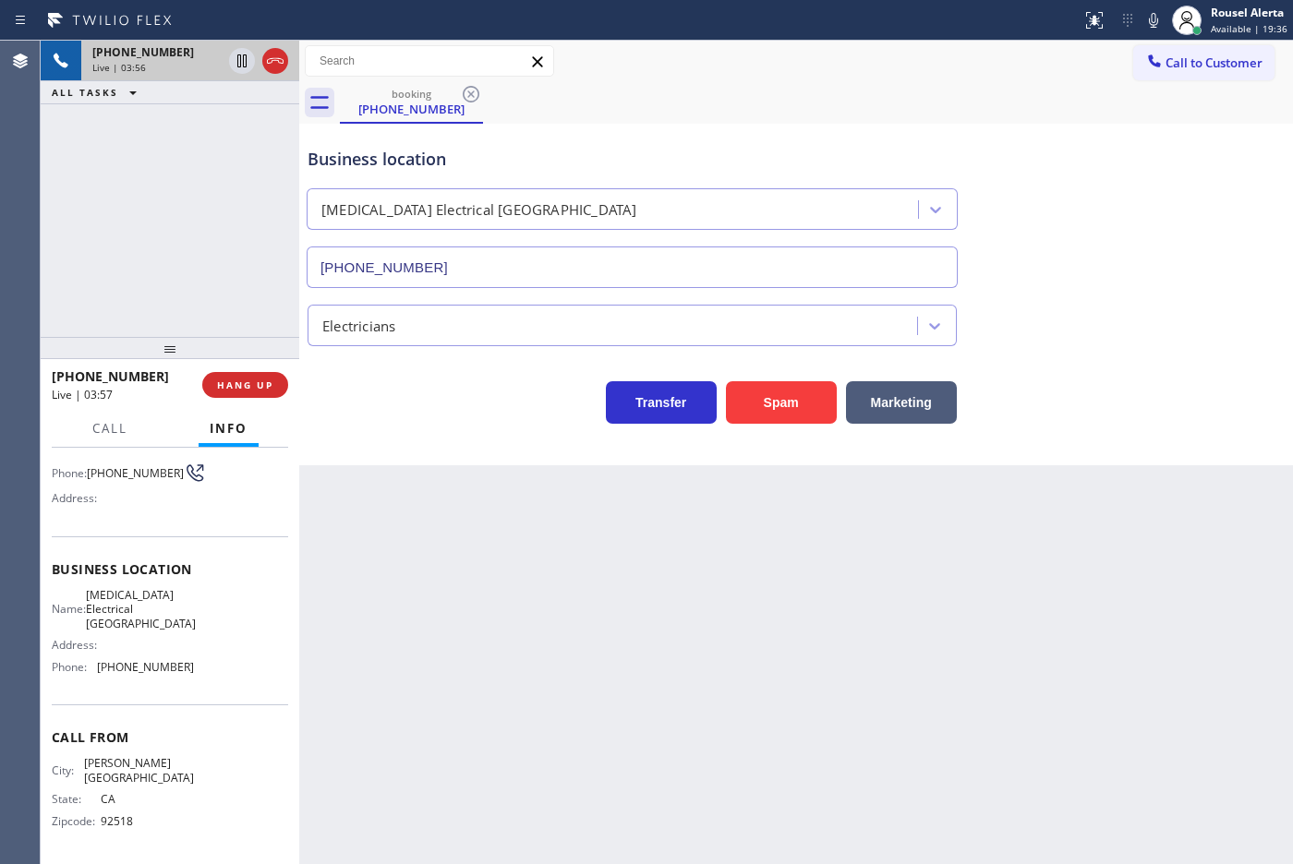
click at [206, 176] on div "[PHONE_NUMBER] Live | 03:56 ALL TASKS ALL TASKS ACTIVE TASKS TASKS IN WRAP UP" at bounding box center [170, 189] width 259 height 296
click at [236, 72] on button at bounding box center [242, 61] width 26 height 26
drag, startPoint x: 1159, startPoint y: 14, endPoint x: 1162, endPoint y: 35, distance: 21.4
click at [1159, 14] on icon at bounding box center [1153, 20] width 22 height 22
click at [862, 113] on div "booking [PHONE_NUMBER]" at bounding box center [816, 103] width 953 height 42
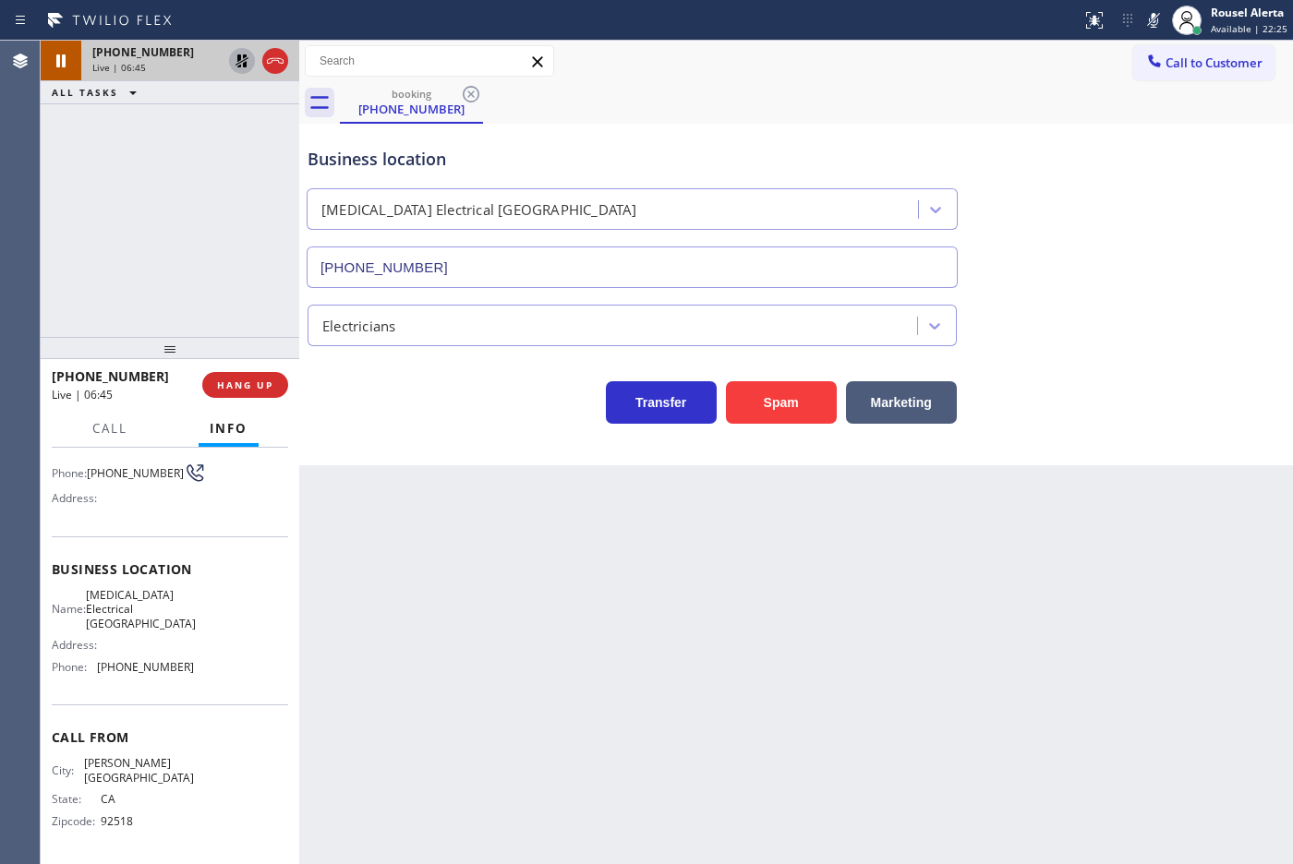
click at [238, 66] on icon at bounding box center [241, 60] width 13 height 13
click at [1150, 20] on icon at bounding box center [1153, 20] width 22 height 22
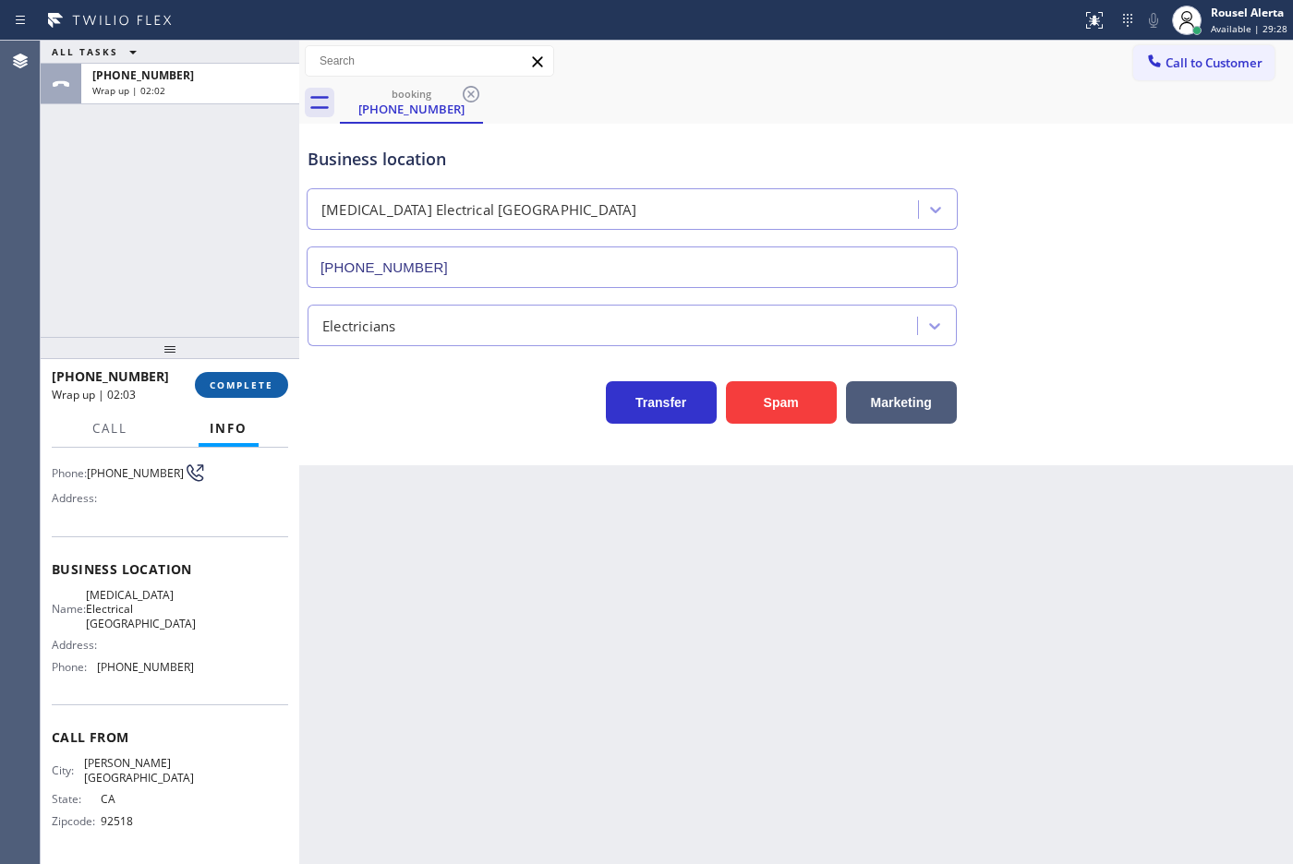
click at [233, 388] on span "COMPLETE" at bounding box center [242, 385] width 64 height 13
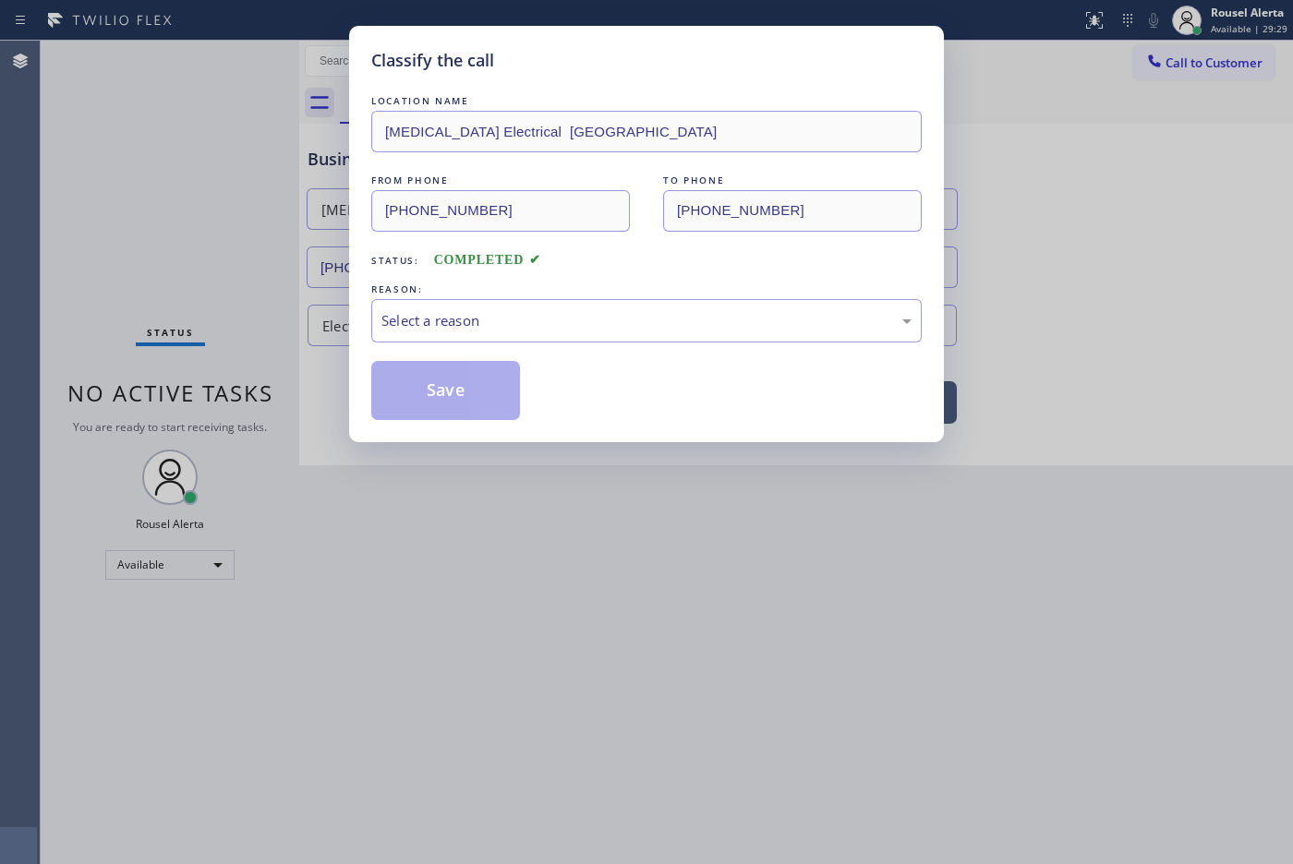
click at [477, 328] on div "Select a reason" at bounding box center [646, 320] width 530 height 21
click at [448, 392] on button "Save" at bounding box center [445, 390] width 149 height 59
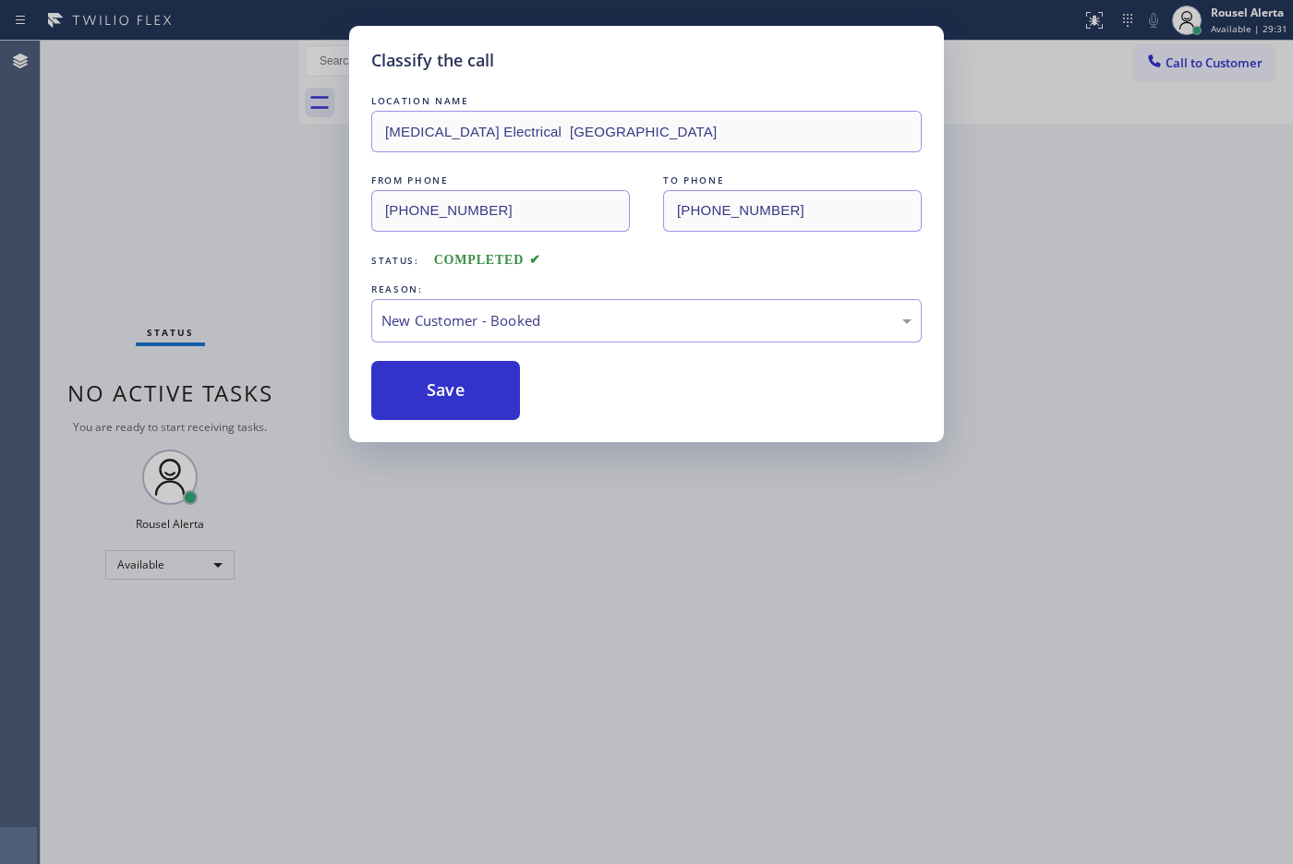
click at [1282, 236] on div "Classify the call LOCATION NAME [MEDICAL_DATA] Electrical [GEOGRAPHIC_DATA] FRO…" at bounding box center [646, 432] width 1293 height 864
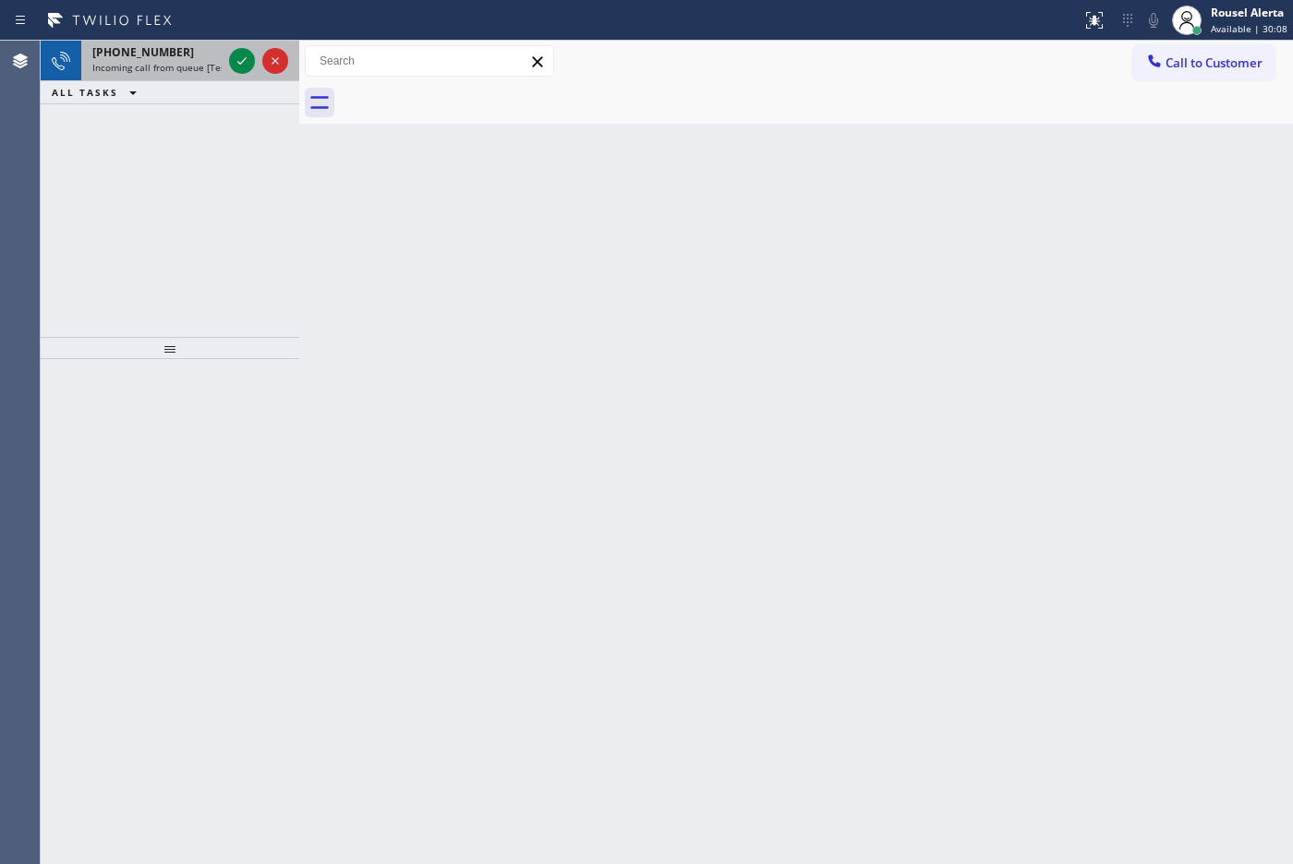
click at [177, 62] on span "Incoming call from queue [Test] All" at bounding box center [168, 67] width 153 height 13
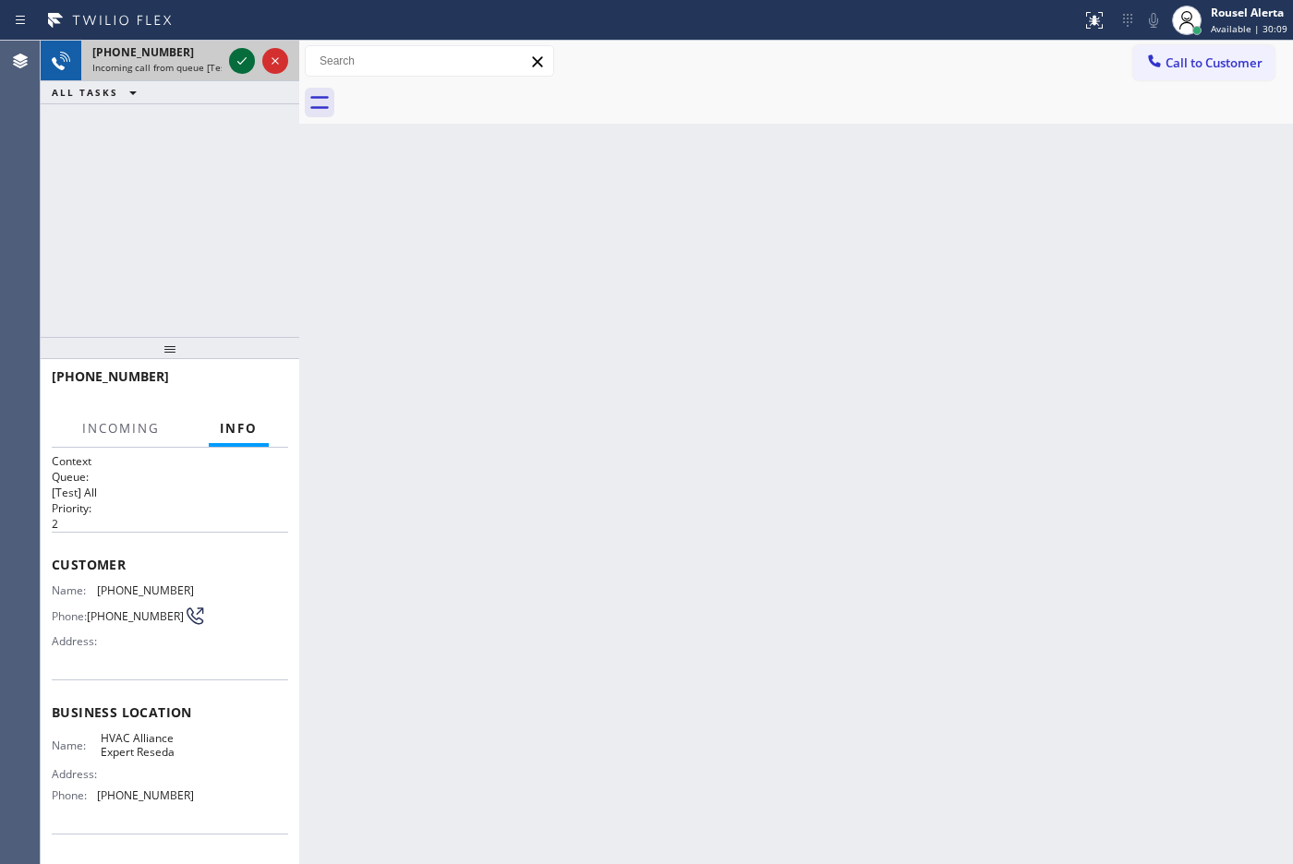
click at [235, 65] on icon at bounding box center [242, 61] width 22 height 22
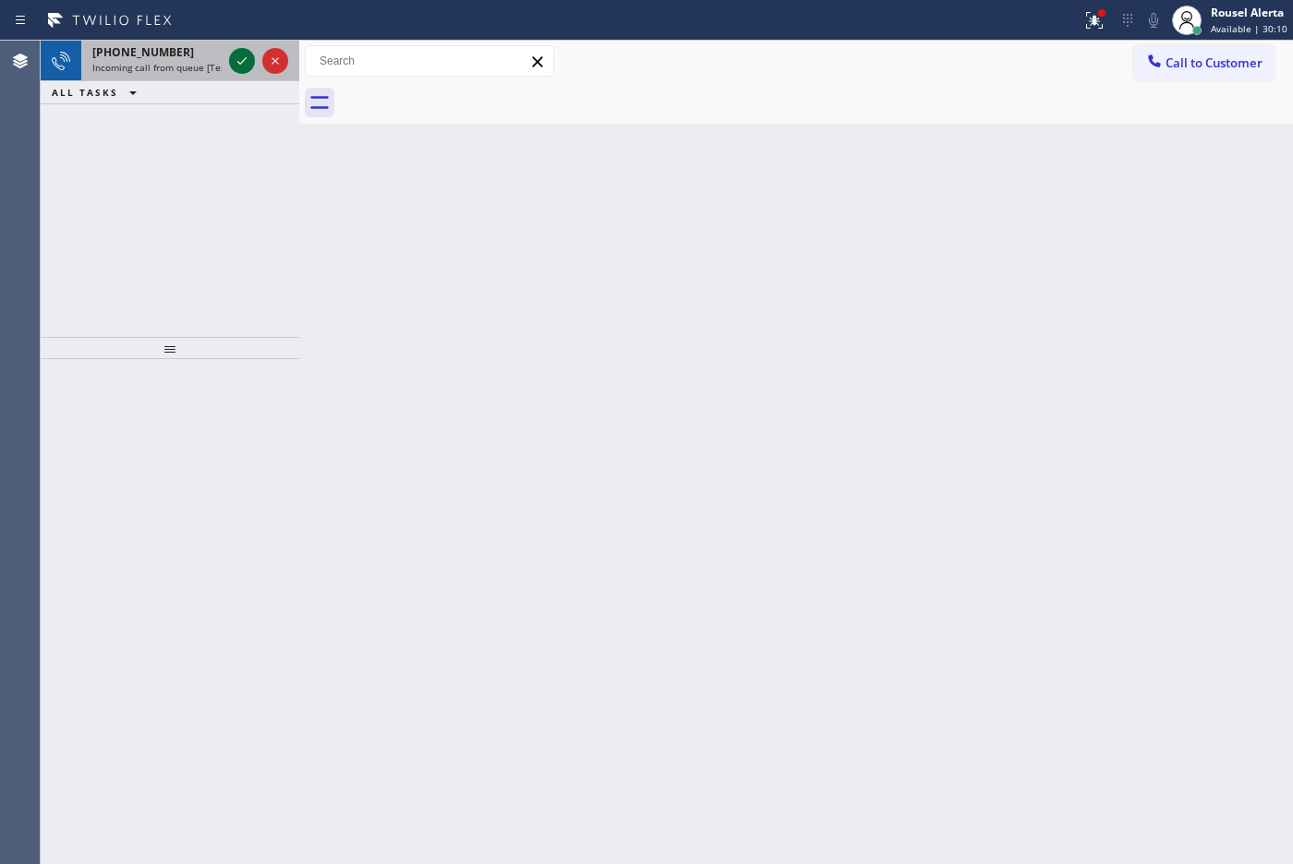
drag, startPoint x: 158, startPoint y: 55, endPoint x: 242, endPoint y: 53, distance: 84.1
click at [164, 55] on span "[PHONE_NUMBER]" at bounding box center [143, 52] width 102 height 16
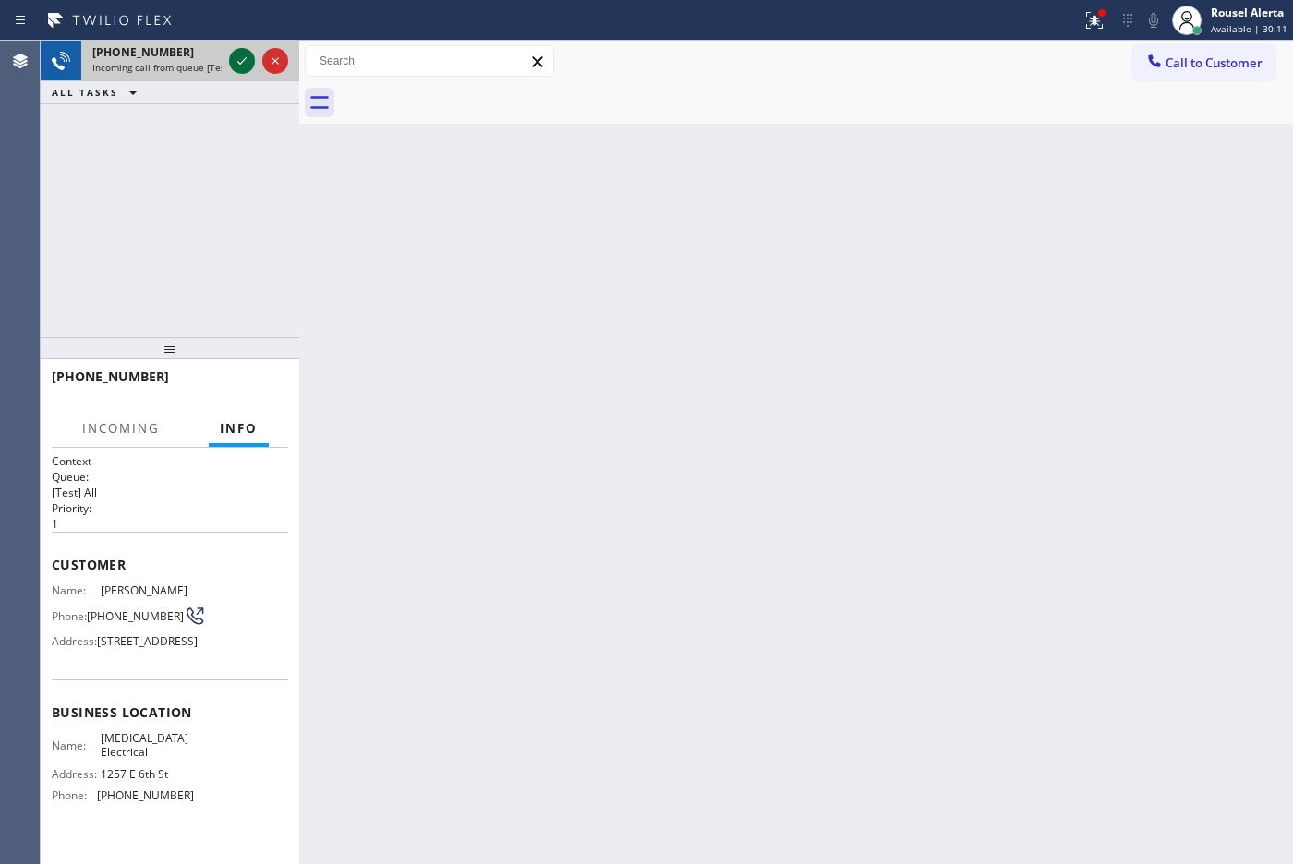
click at [234, 57] on icon at bounding box center [242, 61] width 22 height 22
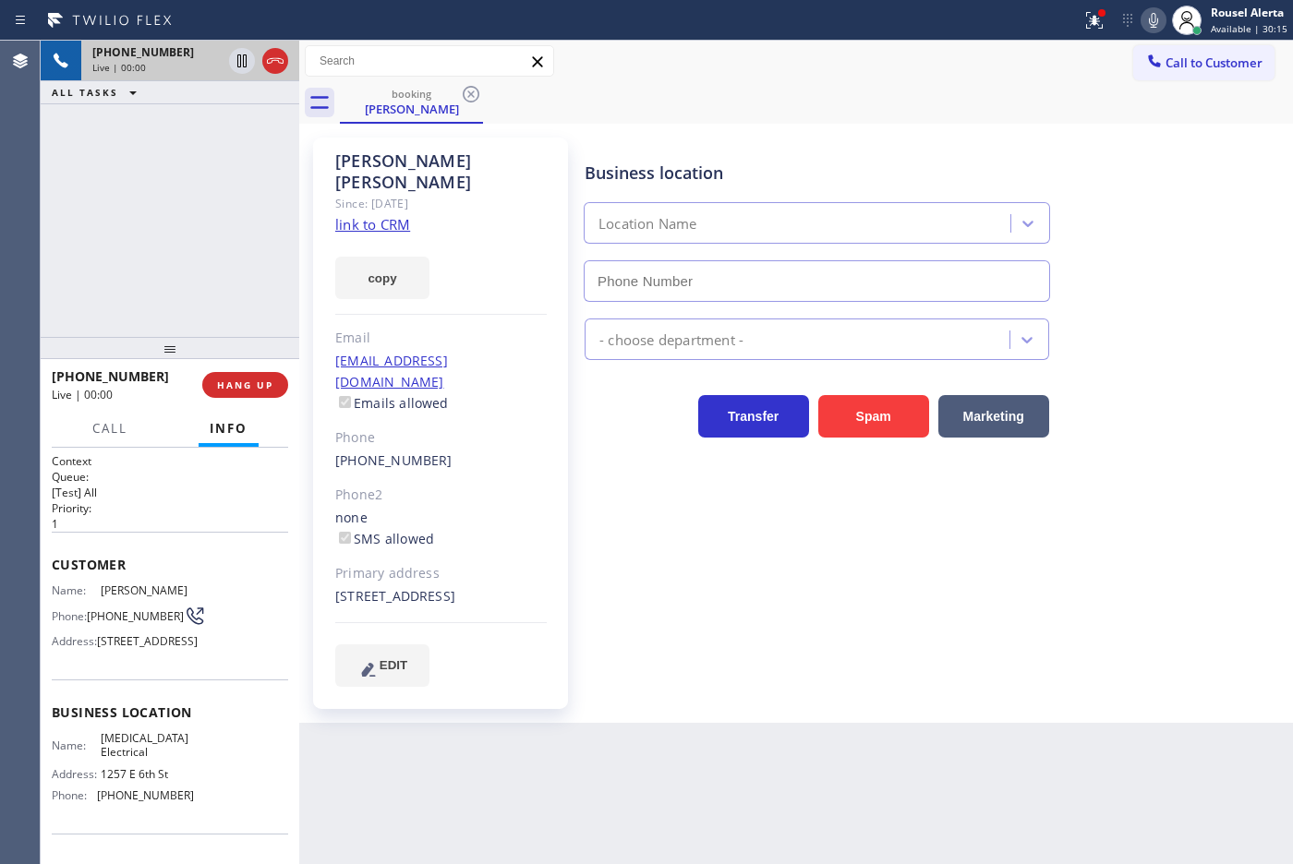
type input "[PHONE_NUMBER]"
click at [372, 235] on div "copy" at bounding box center [440, 267] width 211 height 64
click at [372, 215] on link "link to CRM" at bounding box center [372, 224] width 75 height 18
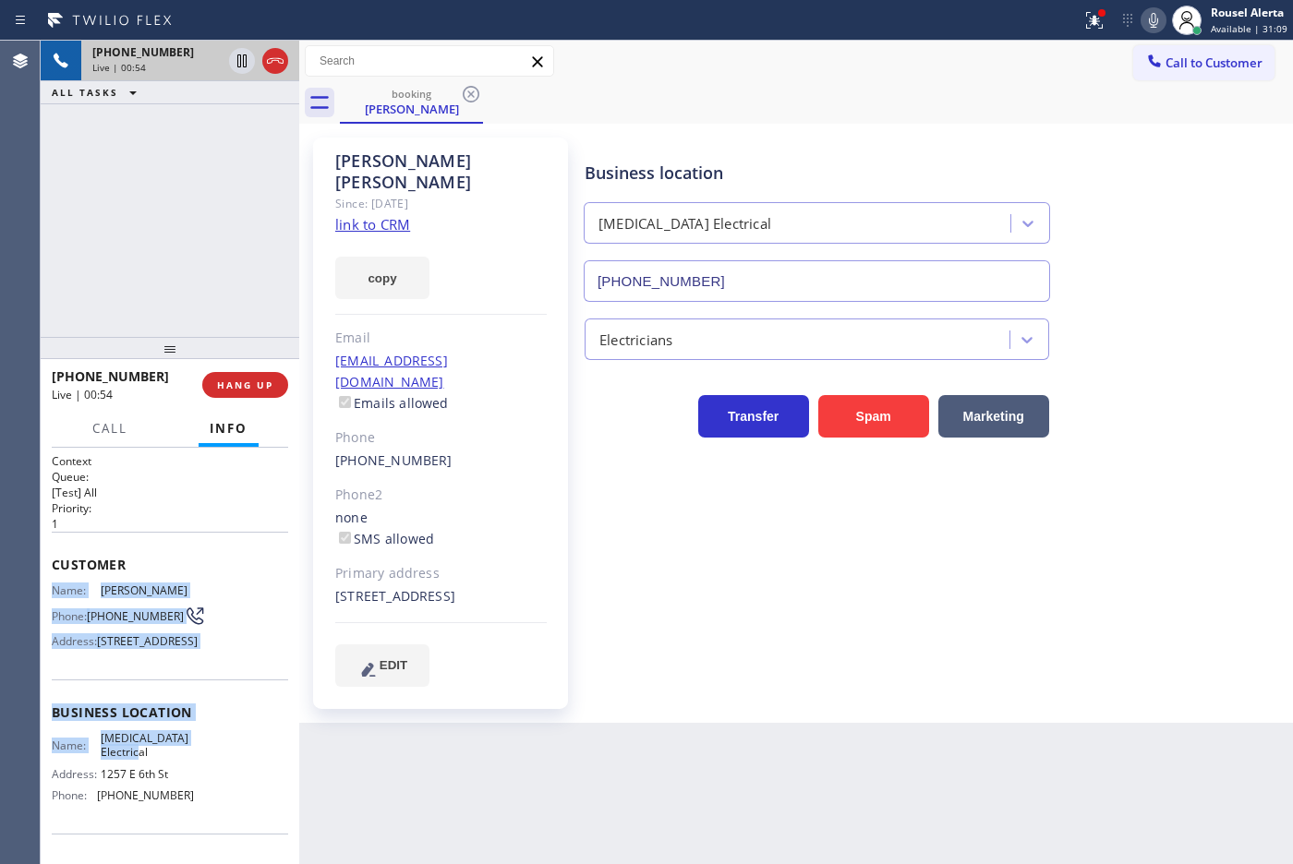
scroll to position [115, 0]
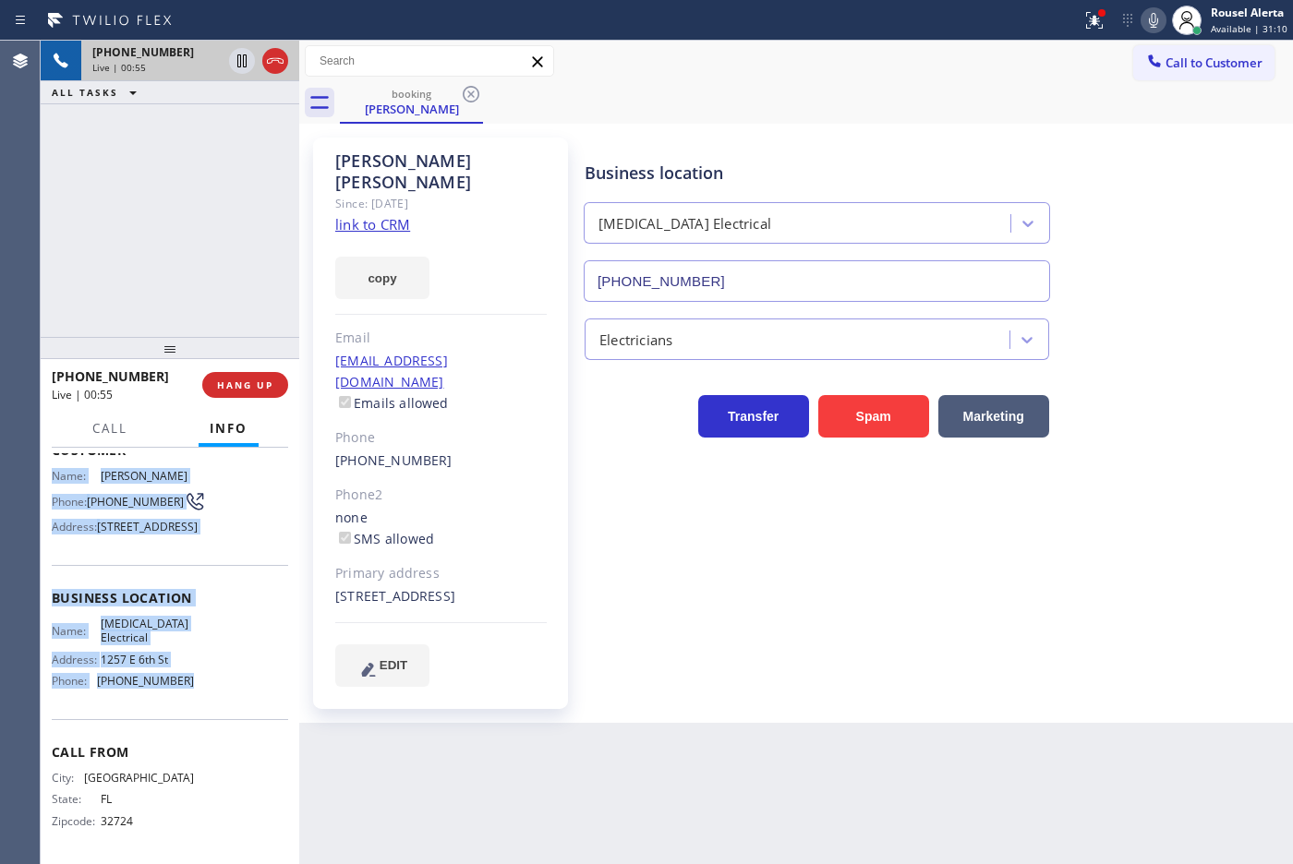
drag, startPoint x: 42, startPoint y: 586, endPoint x: 246, endPoint y: 764, distance: 270.3
click at [246, 764] on div "Context Queue: [Test] All Priority: 1 Customer Name: [PERSON_NAME] Phone: [PHON…" at bounding box center [170, 656] width 259 height 416
copy div "Name: [PERSON_NAME] Phone: [PHONE_NUMBER] Address: [STREET_ADDRESS] Business lo…"
click at [237, 65] on icon at bounding box center [241, 60] width 9 height 13
click at [1148, 11] on icon at bounding box center [1153, 20] width 22 height 22
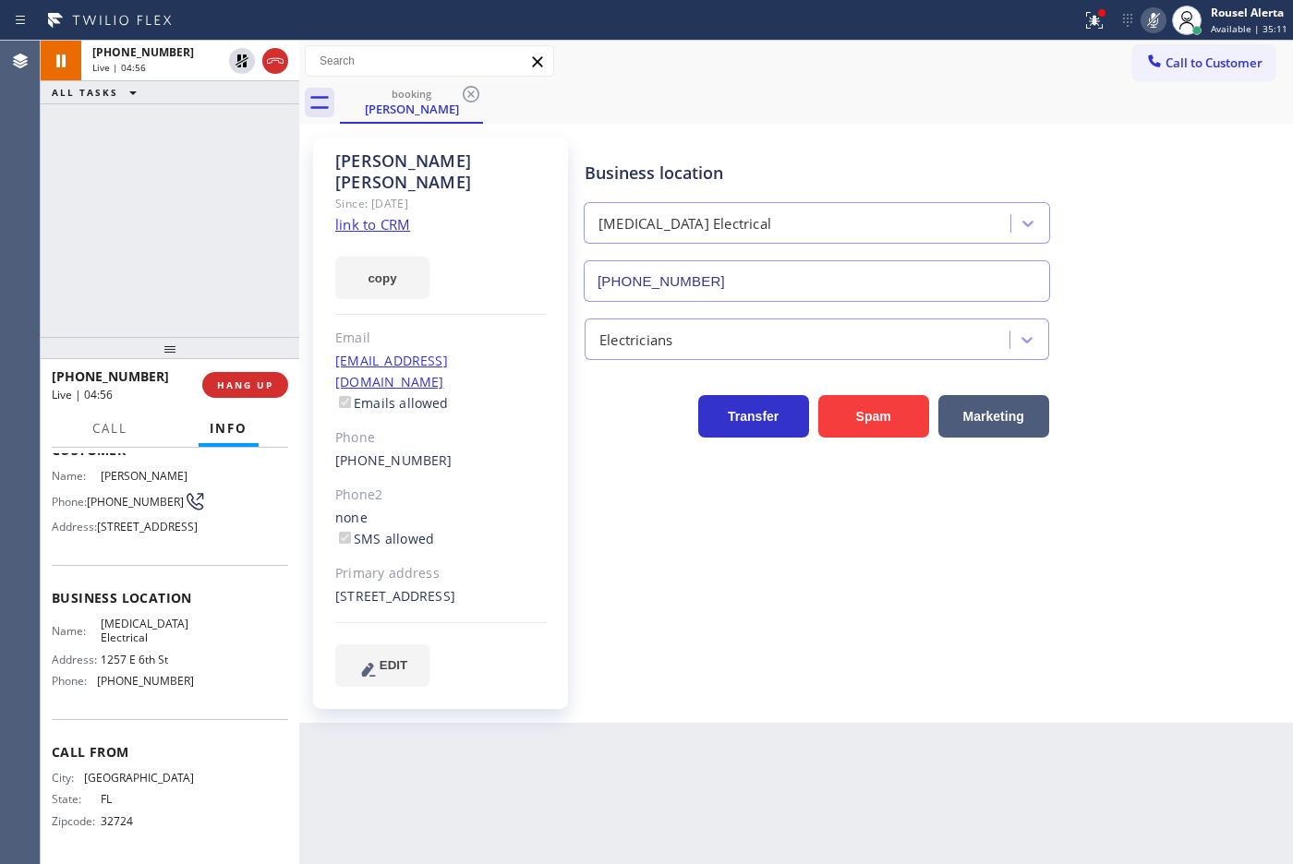
drag, startPoint x: 200, startPoint y: 103, endPoint x: 211, endPoint y: 98, distance: 11.6
click at [200, 103] on div "ALL TASKS ALL TASKS ACTIVE TASKS TASKS IN WRAP UP" at bounding box center [170, 92] width 259 height 23
click at [240, 62] on icon at bounding box center [241, 60] width 13 height 13
click at [1154, 26] on icon at bounding box center [1153, 20] width 9 height 15
drag, startPoint x: 186, startPoint y: 264, endPoint x: 342, endPoint y: 574, distance: 347.3
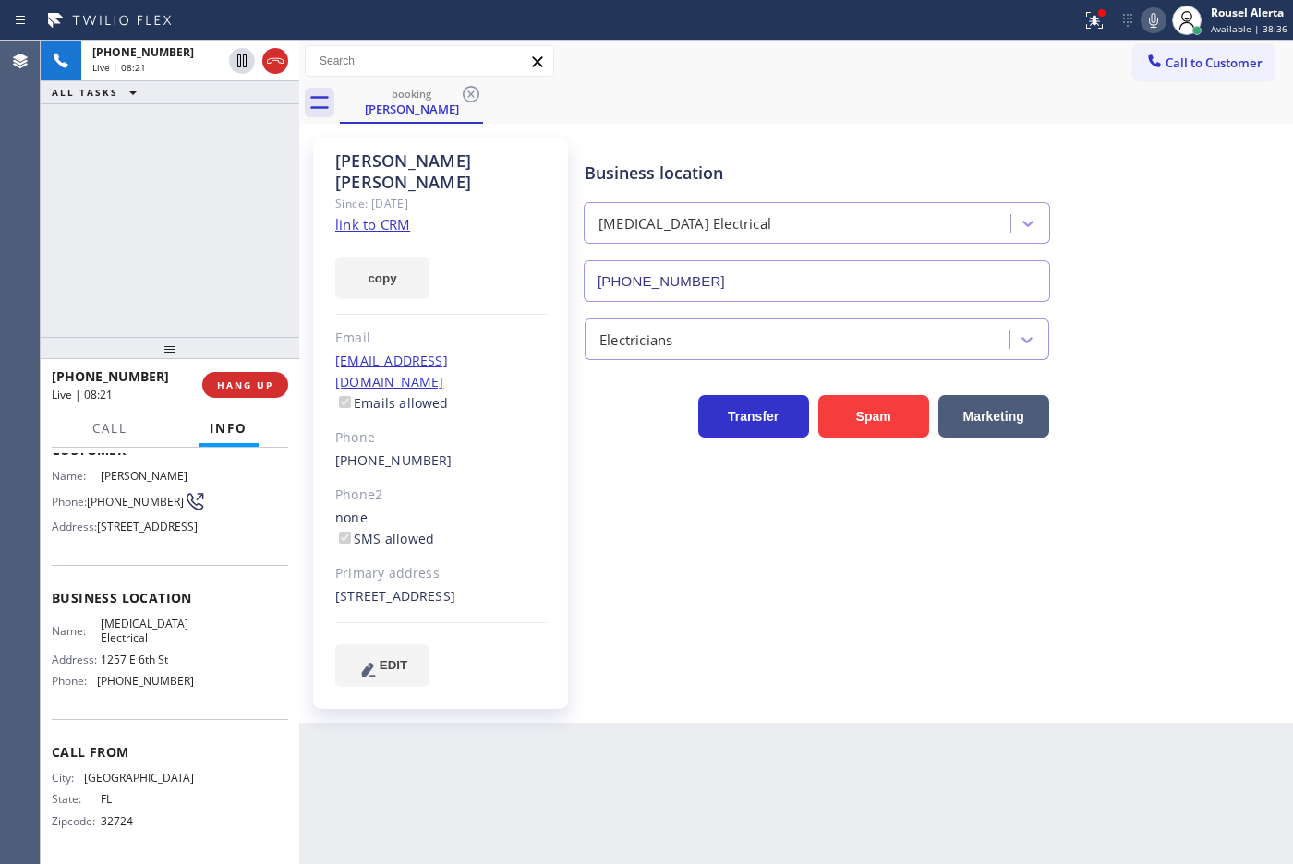
click at [190, 257] on div "[PHONE_NUMBER] Live | 08:21 ALL TASKS ALL TASKS ACTIVE TASKS TASKS IN WRAP UP" at bounding box center [170, 189] width 259 height 296
drag, startPoint x: 561, startPoint y: 790, endPoint x: 379, endPoint y: 561, distance: 293.0
click at [561, 786] on div "Back to Dashboard Change Sender ID Customers Technicians Select a contact Outbo…" at bounding box center [796, 453] width 994 height 824
drag, startPoint x: 150, startPoint y: 181, endPoint x: 237, endPoint y: 111, distance: 112.3
click at [150, 178] on div "[PHONE_NUMBER] Live | 08:22 ALL TASKS ALL TASKS ACTIVE TASKS TASKS IN WRAP UP" at bounding box center [170, 189] width 259 height 296
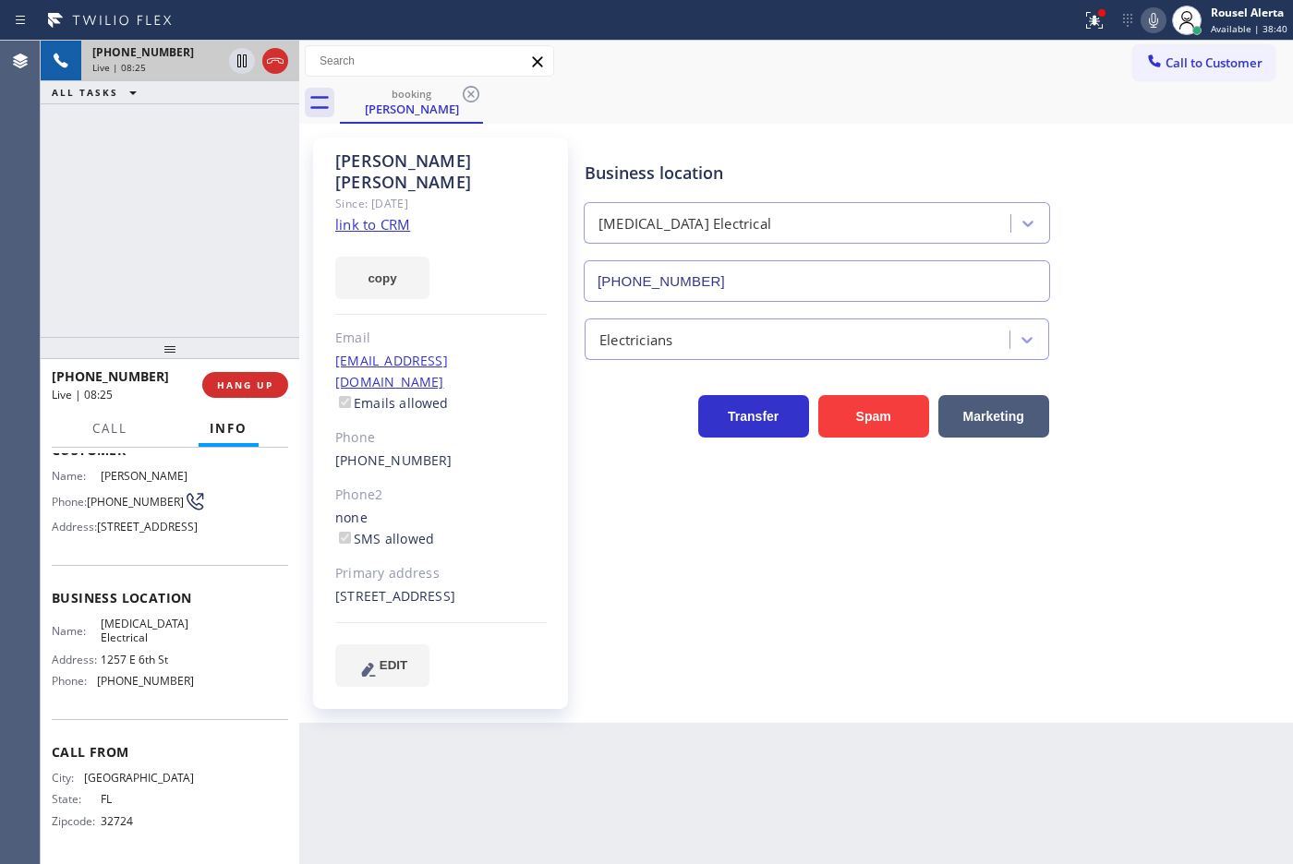
drag, startPoint x: 240, startPoint y: 61, endPoint x: 256, endPoint y: 51, distance: 18.7
click at [240, 61] on icon at bounding box center [242, 61] width 22 height 22
click at [1151, 19] on icon at bounding box center [1153, 20] width 22 height 22
click at [241, 65] on icon at bounding box center [242, 61] width 22 height 22
click at [1152, 19] on icon at bounding box center [1153, 20] width 22 height 22
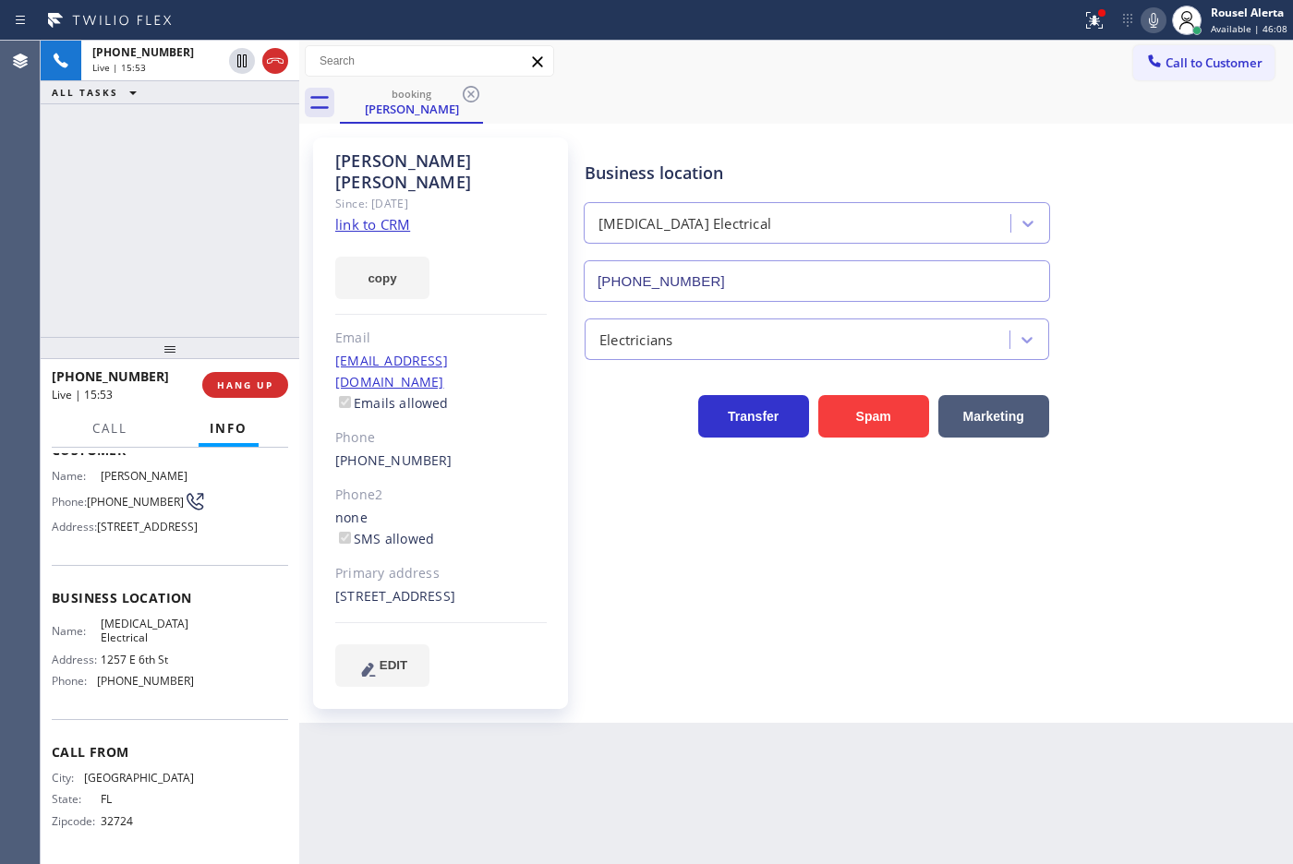
click at [208, 127] on div "[PHONE_NUMBER] Live | 15:53 ALL TASKS ALL TASKS ACTIVE TASKS TASKS IN WRAP UP" at bounding box center [170, 189] width 259 height 296
click at [1151, 17] on icon at bounding box center [1153, 20] width 22 height 22
click at [237, 66] on icon at bounding box center [241, 60] width 9 height 13
click at [181, 153] on div "[PHONE_NUMBER] Live | 17:14 ALL TASKS ALL TASKS ACTIVE TASKS TASKS IN WRAP UP" at bounding box center [170, 189] width 259 height 296
click at [231, 169] on div "[PHONE_NUMBER] Live | 17:16 ALL TASKS ALL TASKS ACTIVE TASKS TASKS IN WRAP UP" at bounding box center [170, 189] width 259 height 296
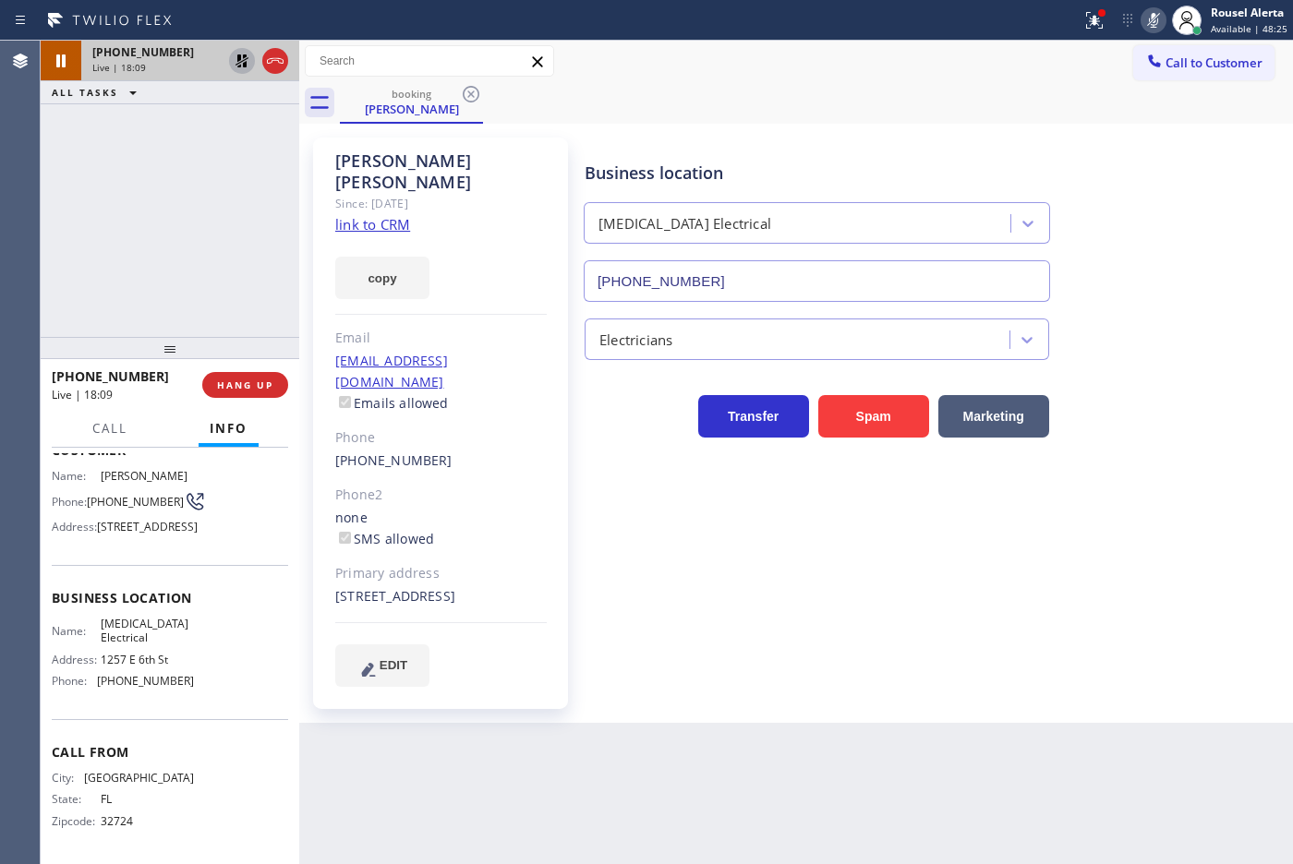
click at [242, 57] on icon at bounding box center [242, 61] width 22 height 22
click at [1148, 10] on icon at bounding box center [1153, 20] width 22 height 22
click at [657, 727] on div "Back to Dashboard Change Sender ID Customers Technicians Select a contact Outbo…" at bounding box center [796, 453] width 994 height 824
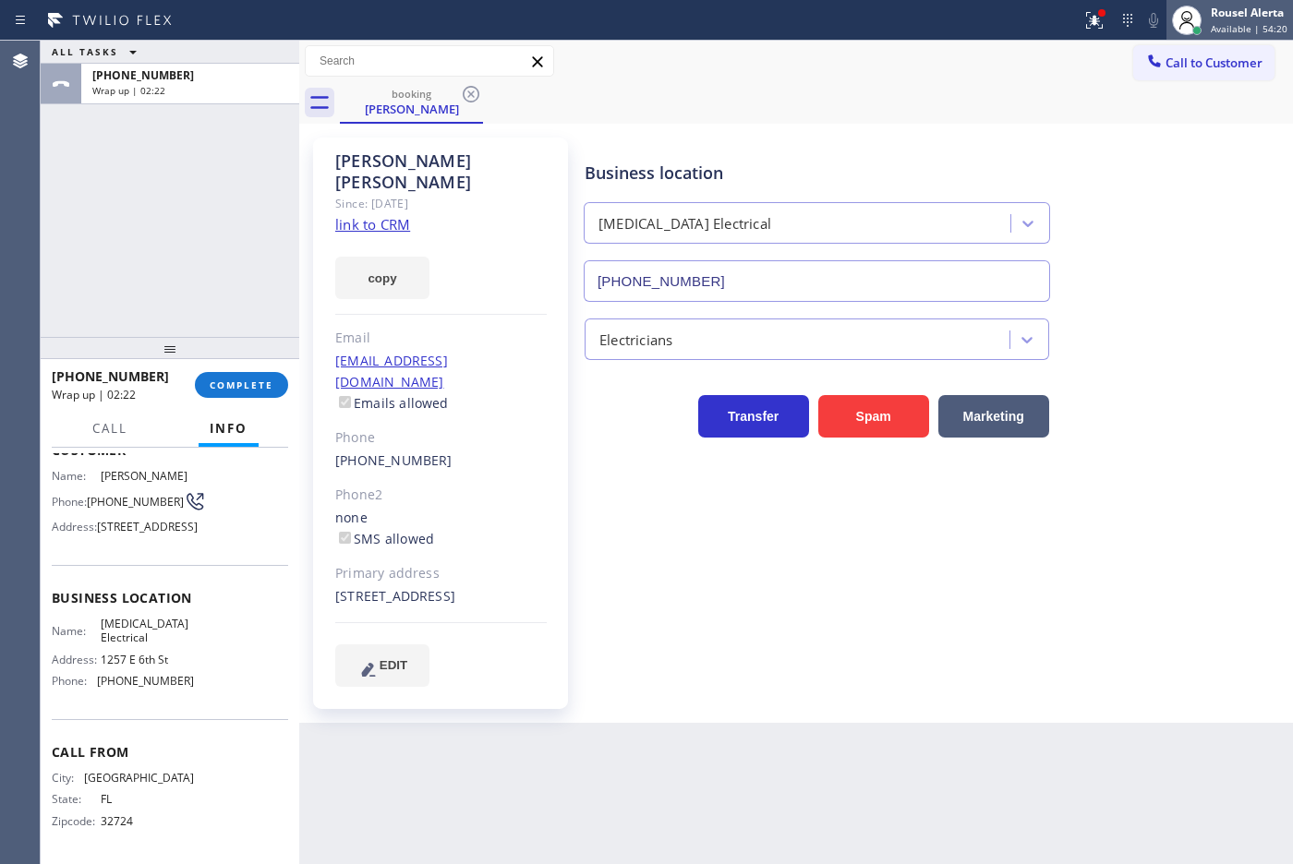
click at [1230, 19] on div "Rousel Alerta" at bounding box center [1249, 13] width 77 height 16
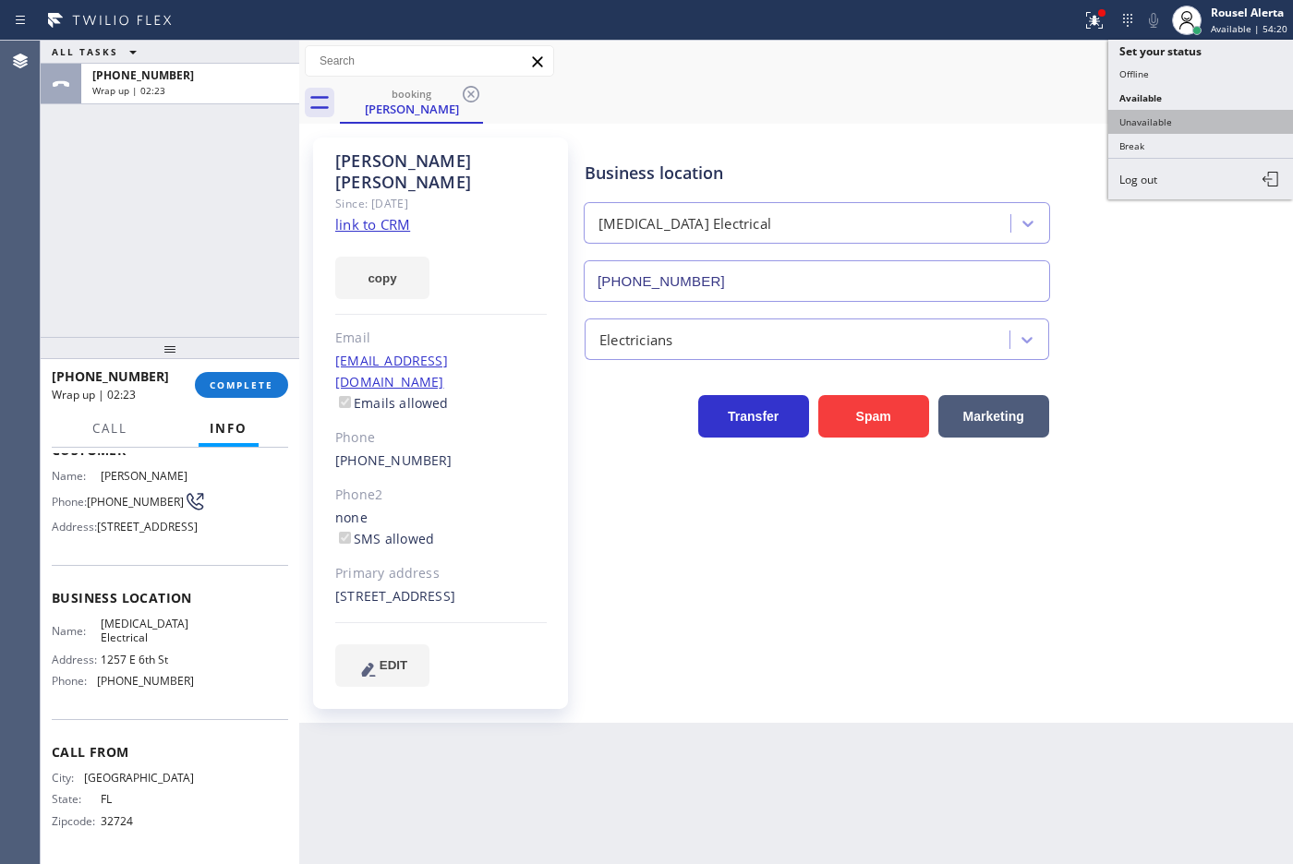
click at [1192, 127] on button "Unavailable" at bounding box center [1200, 122] width 185 height 24
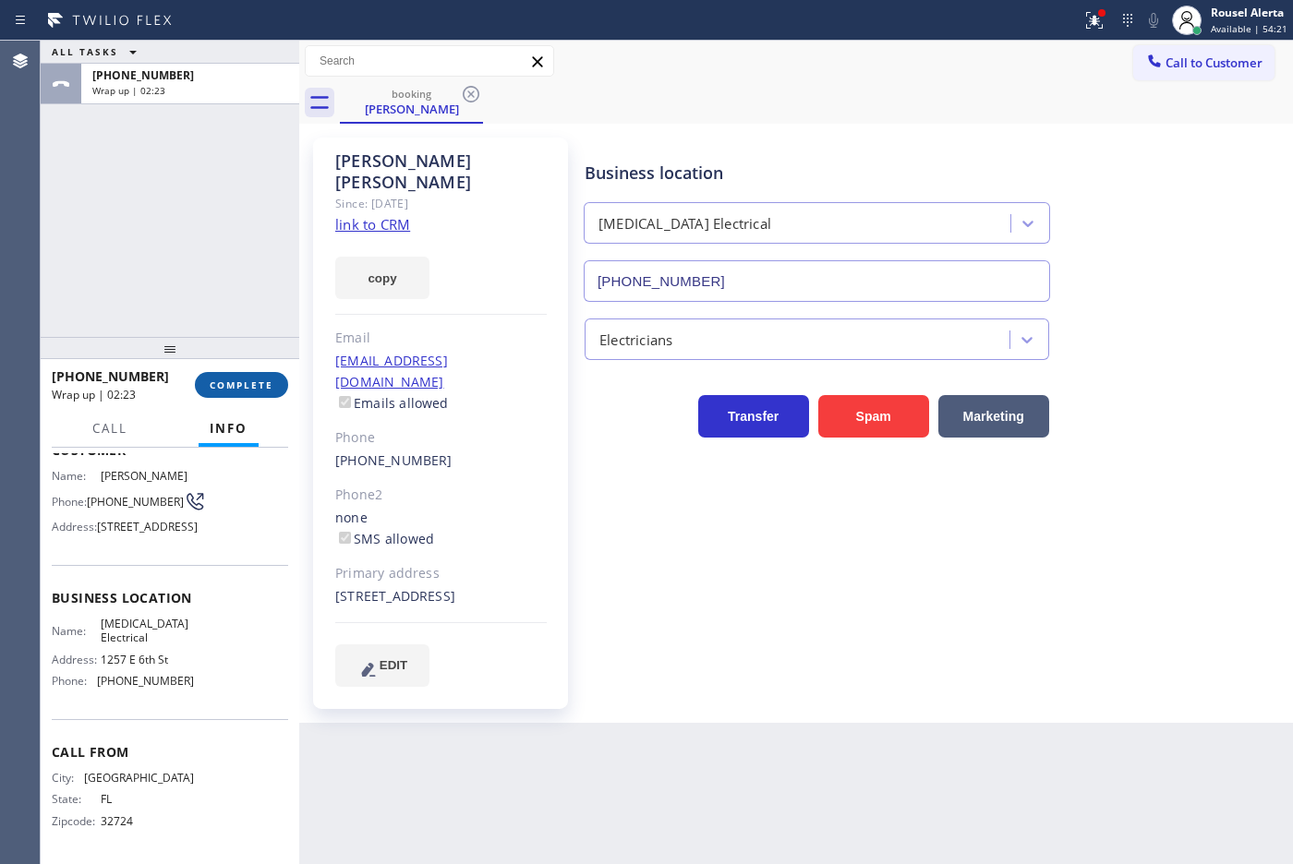
click at [231, 394] on button "COMPLETE" at bounding box center [241, 385] width 93 height 26
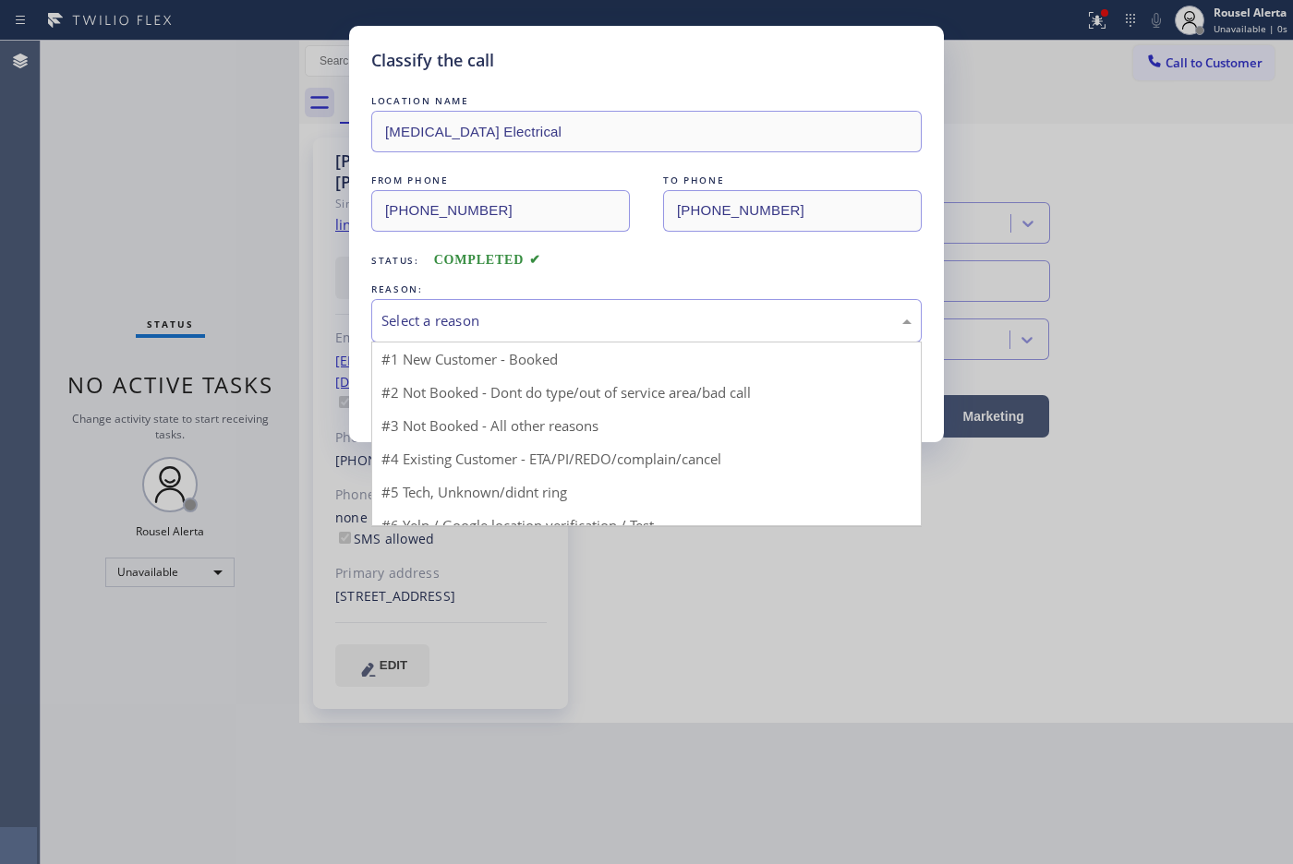
click at [500, 330] on div "Select a reason" at bounding box center [646, 320] width 530 height 21
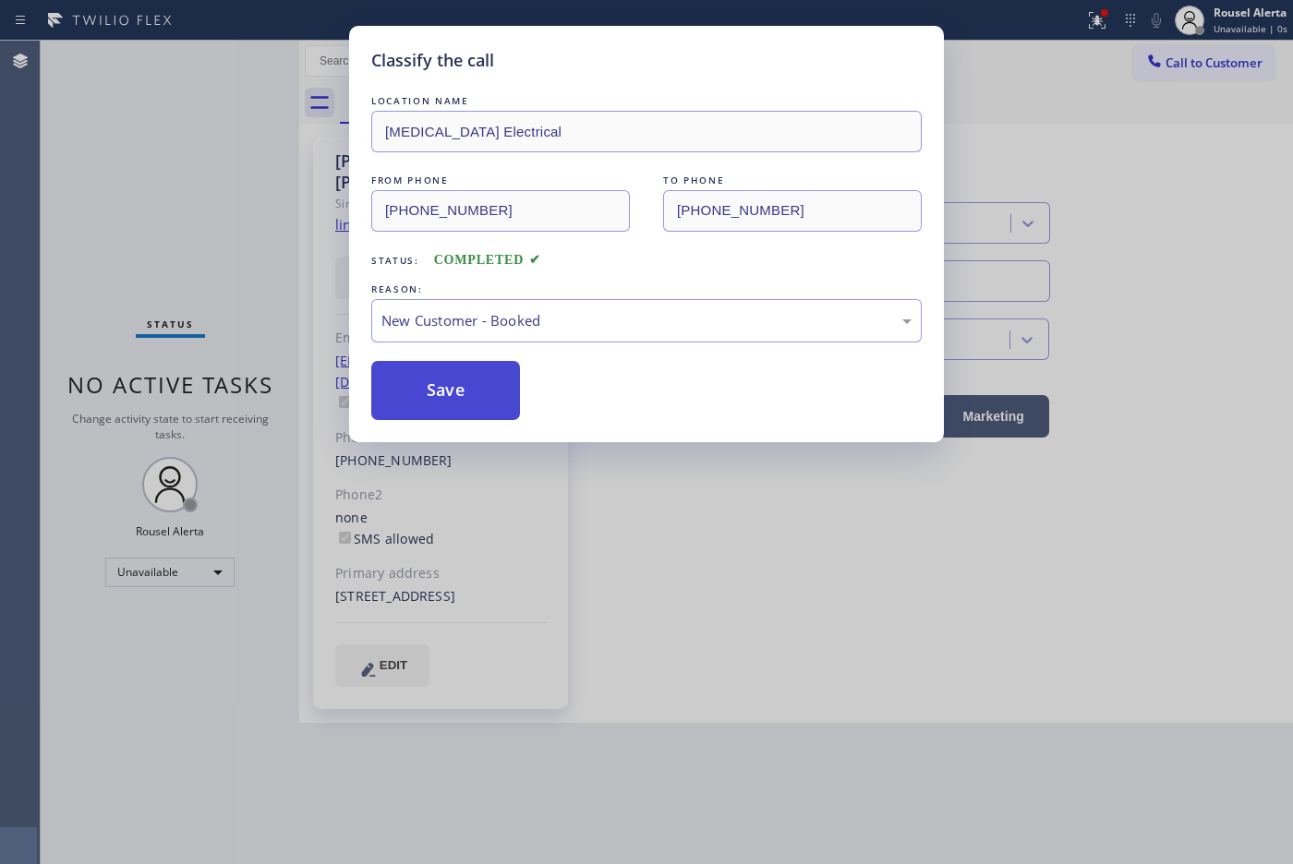
click at [428, 399] on button "Save" at bounding box center [445, 390] width 149 height 59
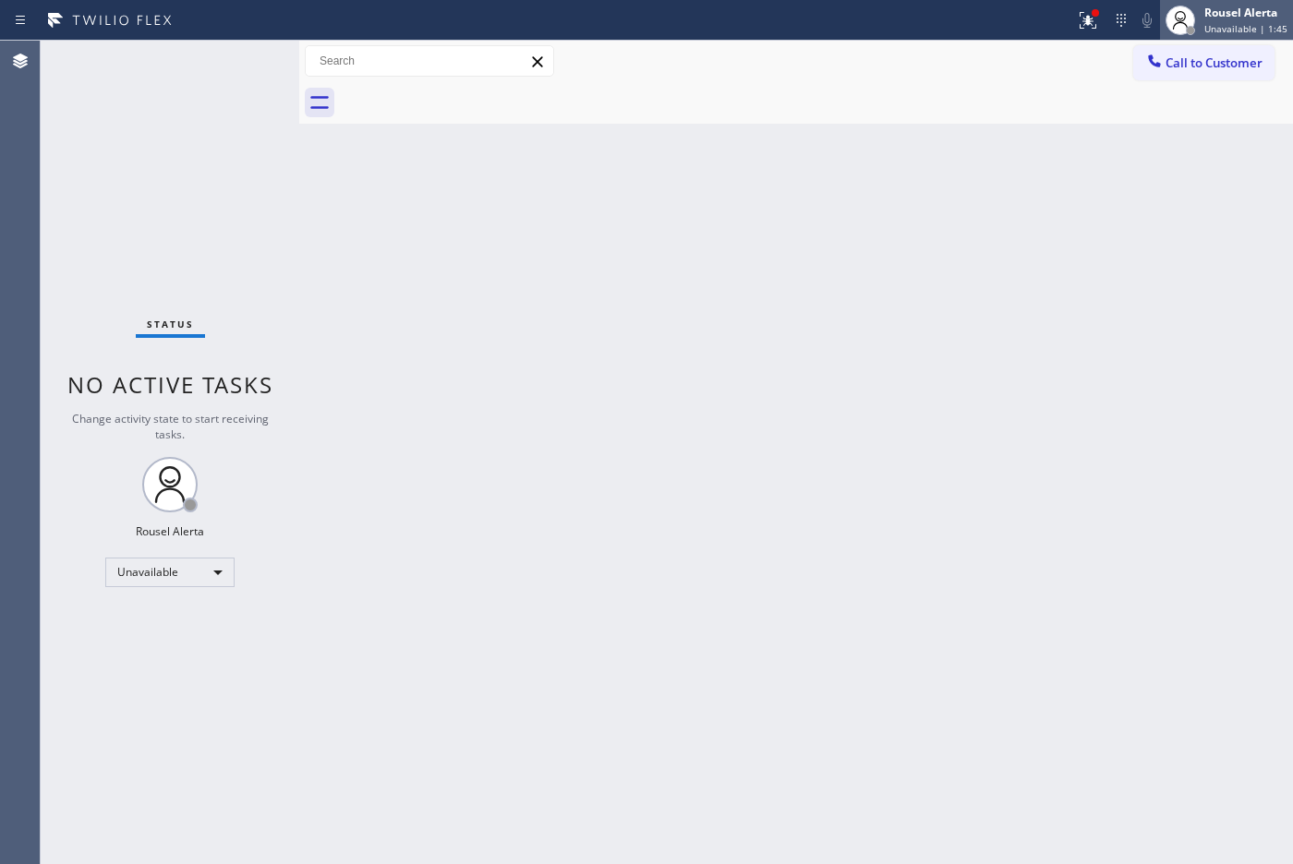
click at [1200, 18] on div at bounding box center [1180, 20] width 41 height 41
click at [536, 721] on div "Back to Dashboard Change Sender ID Customers Technicians Select a contact Outbo…" at bounding box center [796, 453] width 994 height 824
click at [160, 559] on div "Unavailable" at bounding box center [169, 573] width 129 height 30
click at [181, 621] on li "Available" at bounding box center [169, 620] width 126 height 22
click at [588, 649] on div "Back to Dashboard Change Sender ID Customers Technicians Select a contact Outbo…" at bounding box center [796, 453] width 994 height 824
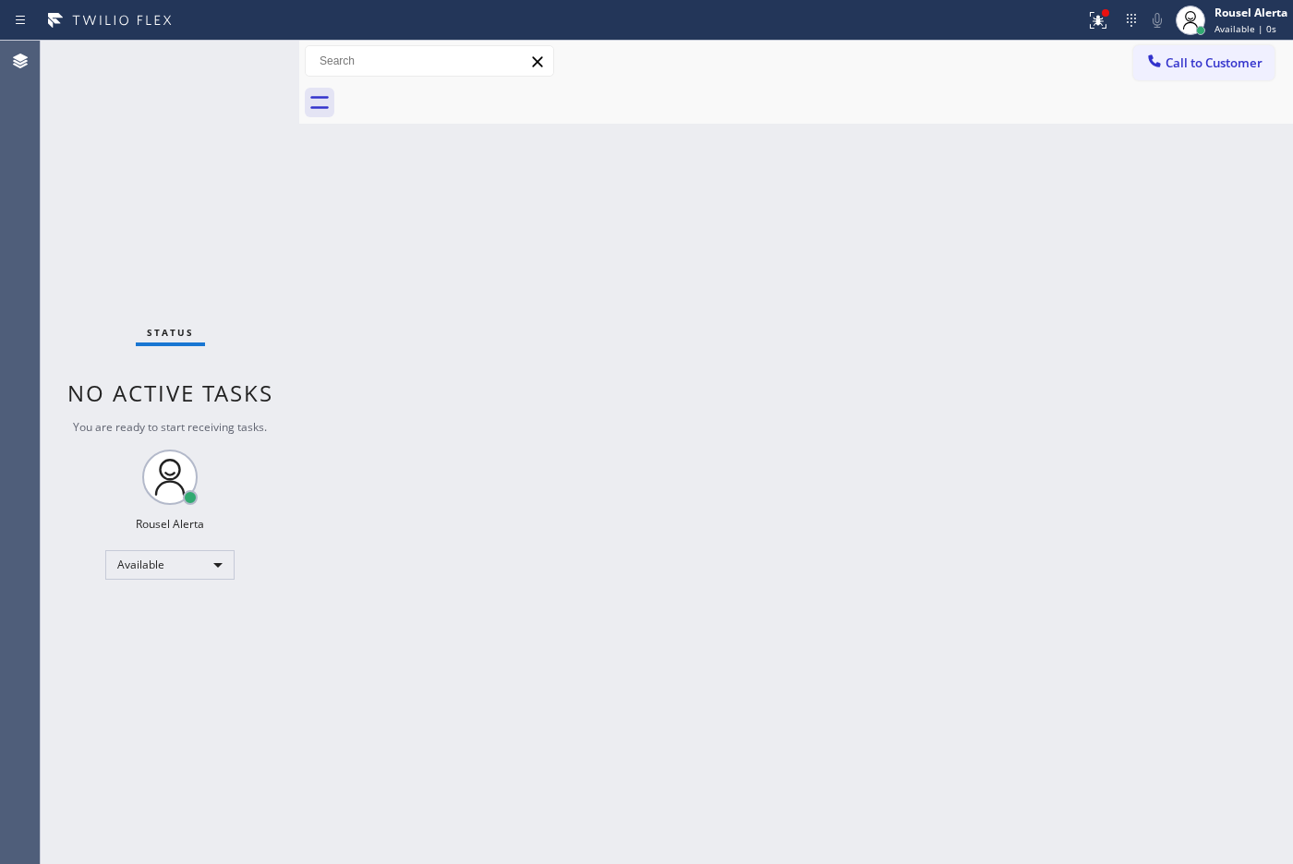
click at [603, 645] on div "Back to Dashboard Change Sender ID Customers Technicians Select a contact Outbo…" at bounding box center [796, 453] width 994 height 824
click at [190, 121] on div "Status No active tasks You are ready to start receiving tasks. Rousel Alerta Av…" at bounding box center [170, 453] width 259 height 824
click at [182, 69] on div "Status No active tasks You are ready to start receiving tasks. Rousel Alerta Av…" at bounding box center [170, 453] width 259 height 824
click at [483, 403] on div "Back to Dashboard Change Sender ID Customers Technicians Select a contact Outbo…" at bounding box center [796, 453] width 994 height 824
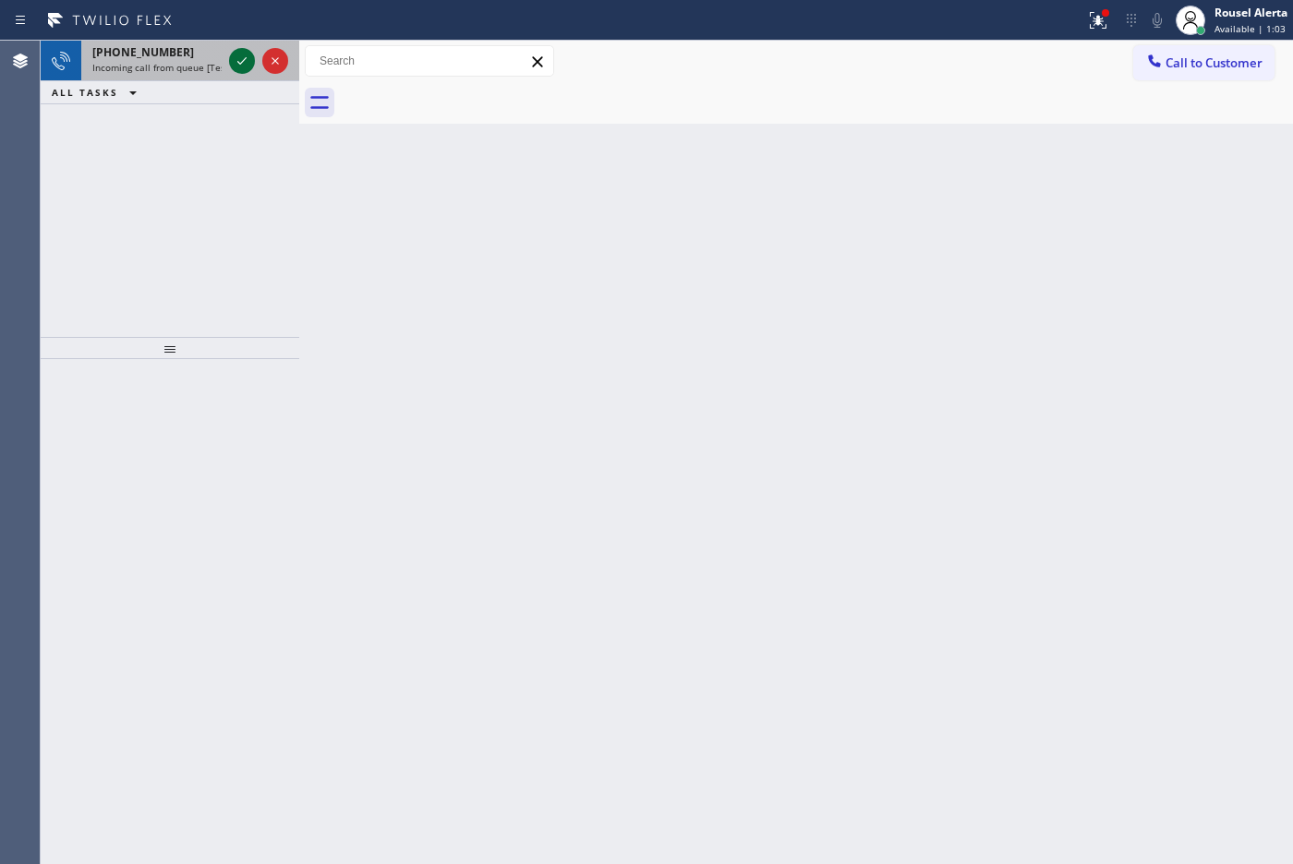
click at [232, 54] on icon at bounding box center [242, 61] width 22 height 22
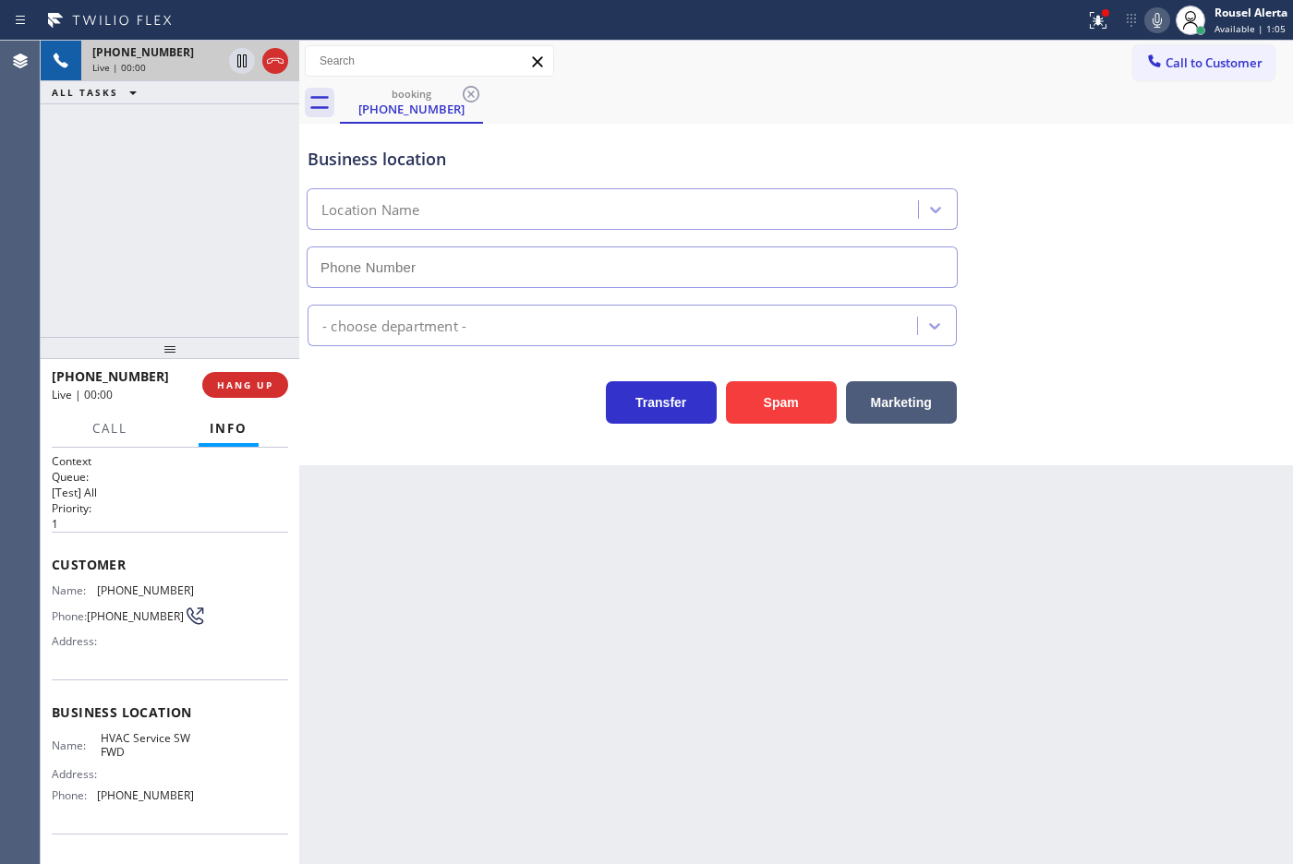
type input "[PHONE_NUMBER]"
click at [231, 388] on span "HANG UP" at bounding box center [245, 385] width 56 height 13
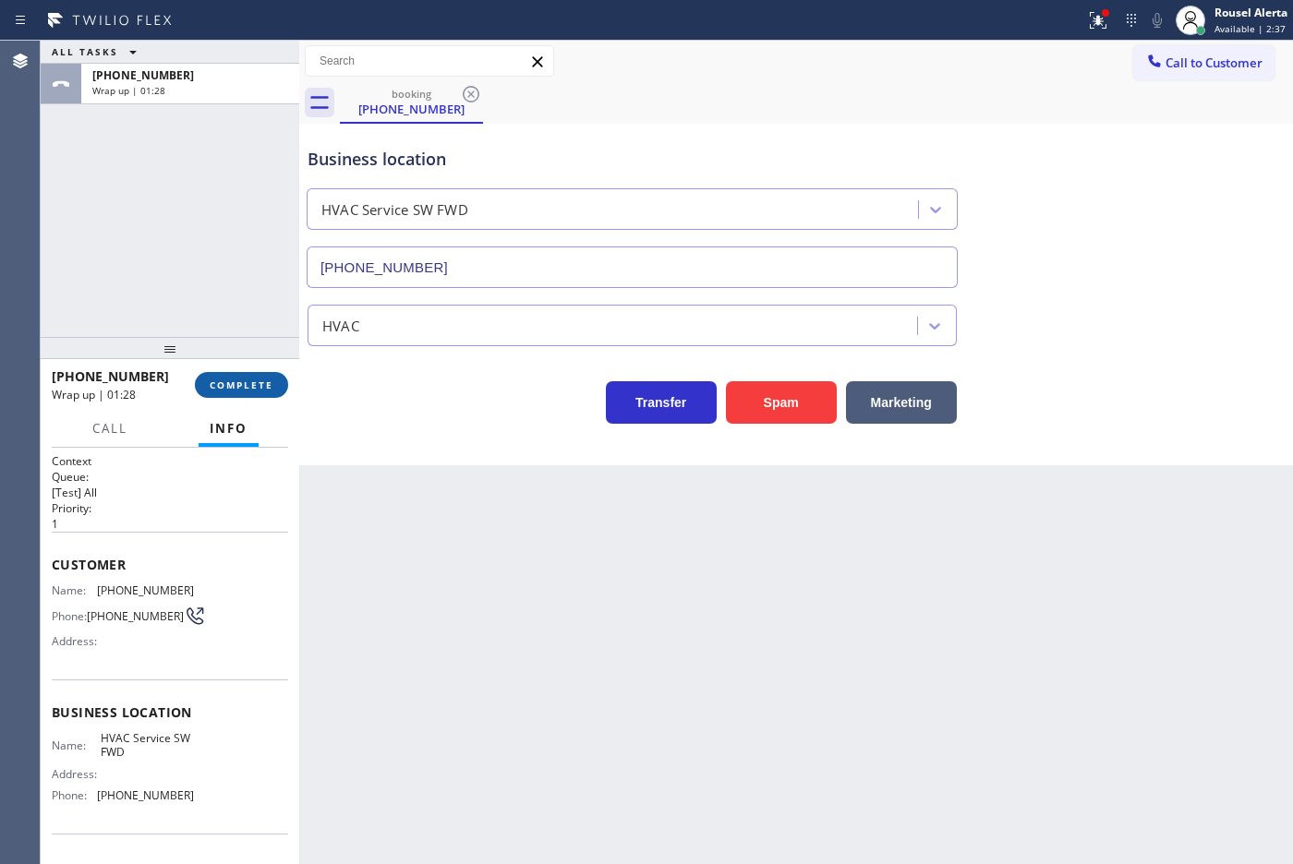
click at [236, 392] on button "COMPLETE" at bounding box center [241, 385] width 93 height 26
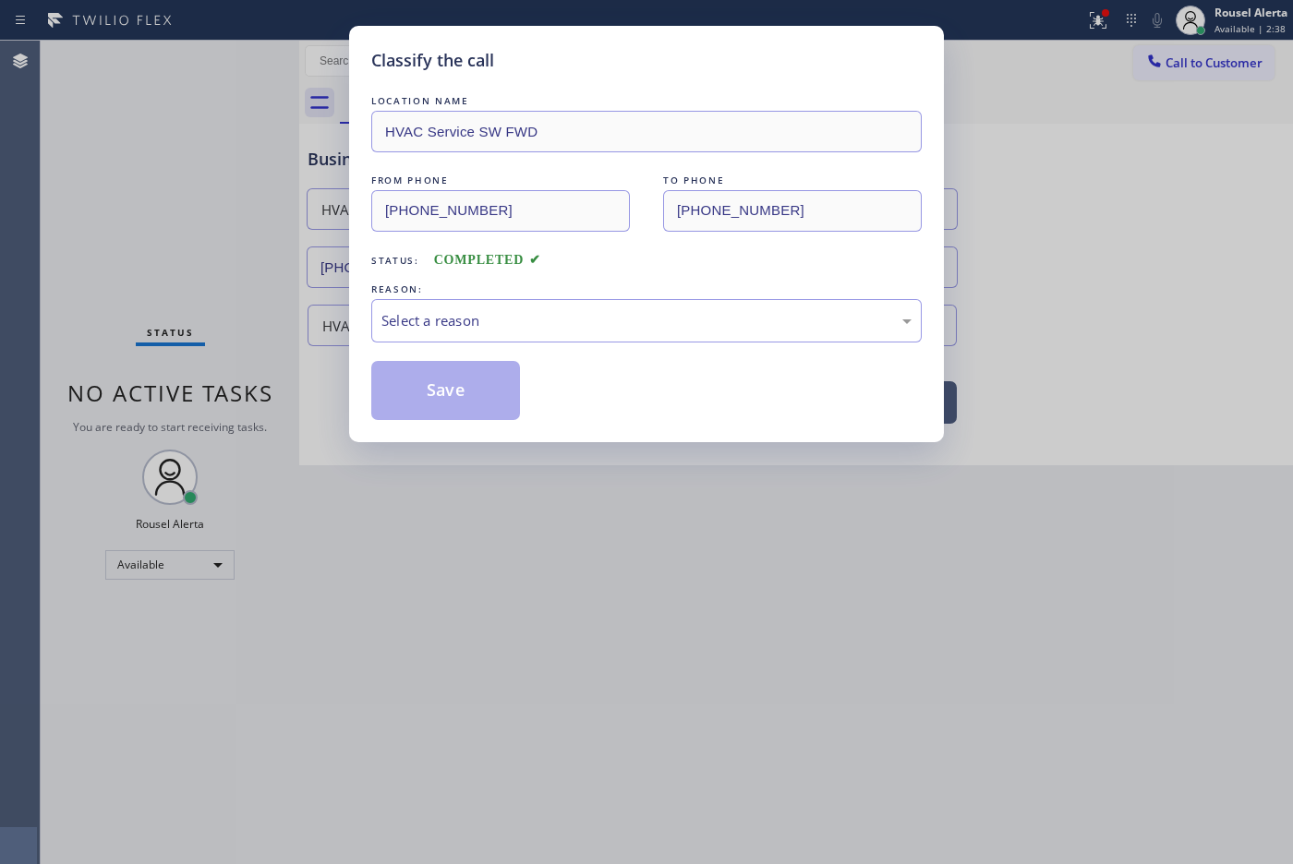
click at [476, 328] on div "Select a reason" at bounding box center [646, 320] width 530 height 21
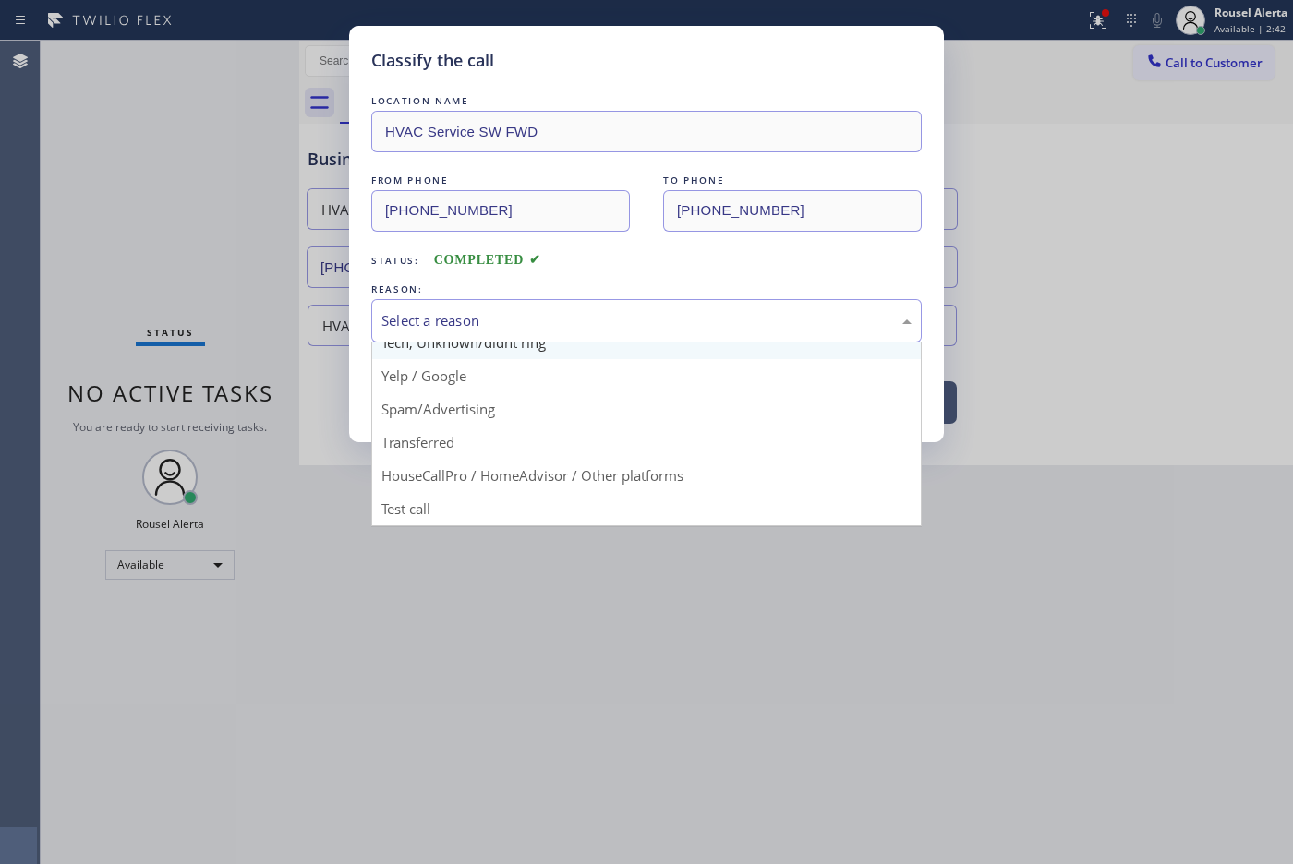
scroll to position [127, 0]
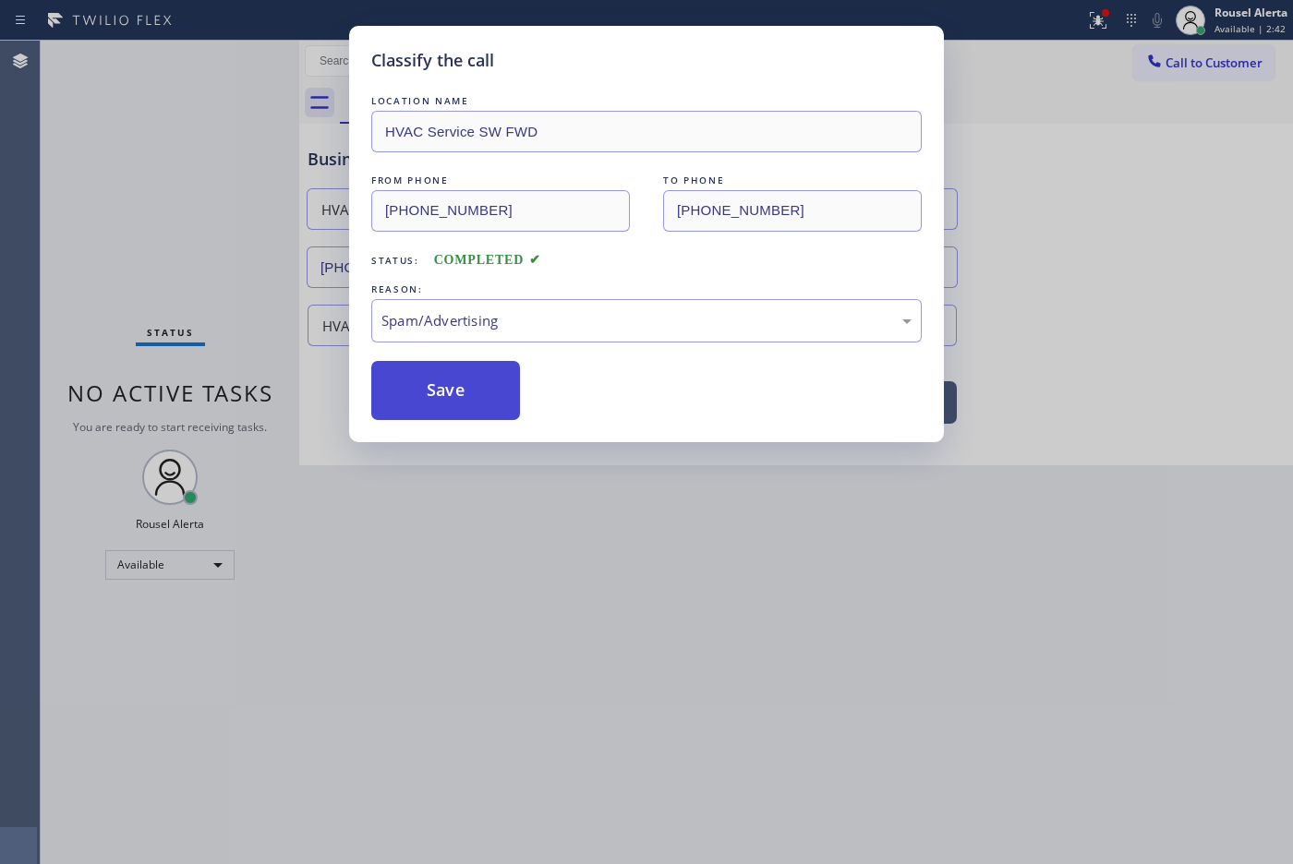
click at [397, 380] on button "Save" at bounding box center [445, 390] width 149 height 59
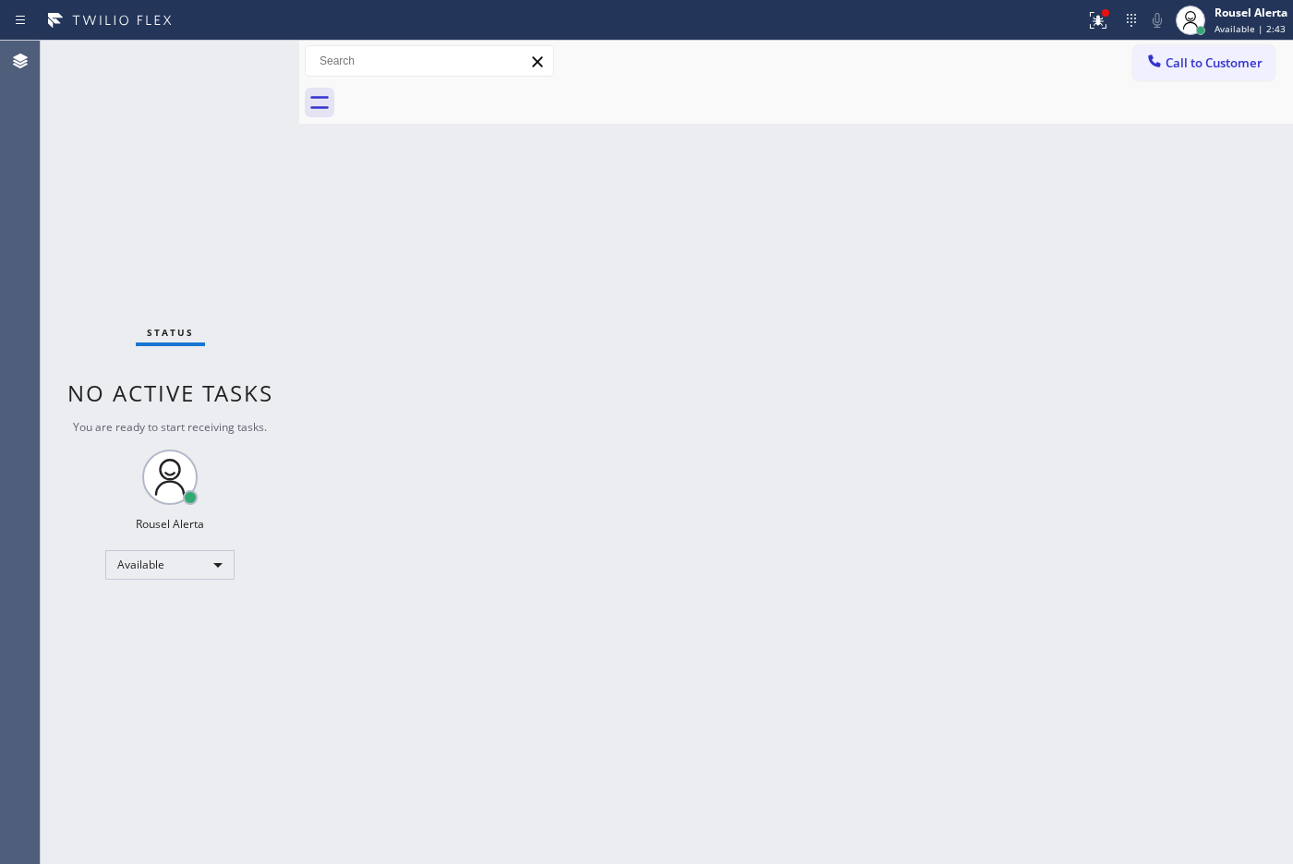
click at [1027, 648] on div "Back to Dashboard Change Sender ID Customers Technicians Select a contact Outbo…" at bounding box center [796, 453] width 994 height 824
click at [139, 103] on div "Status No active tasks You are ready to start receiving tasks. Rousel Alerta Av…" at bounding box center [170, 453] width 259 height 824
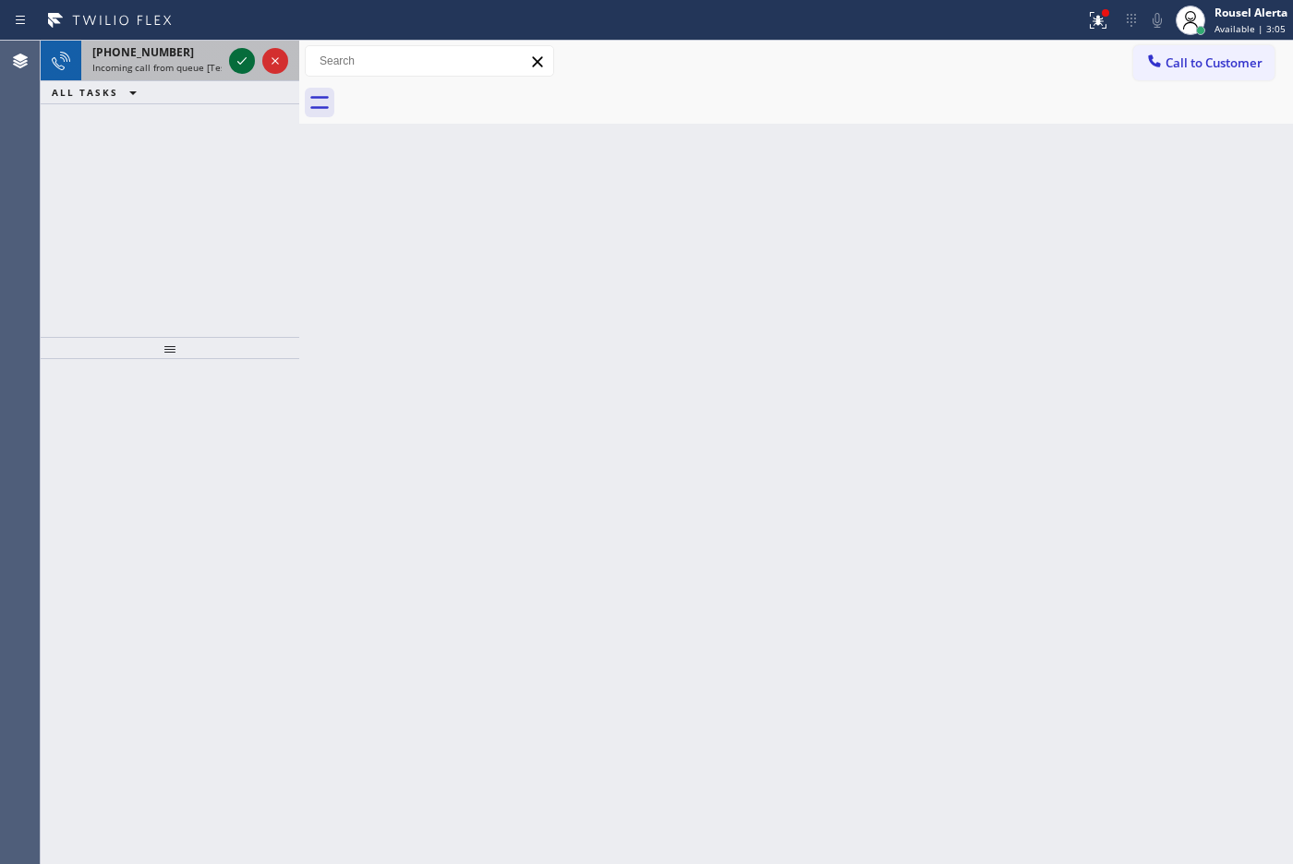
click at [234, 66] on icon at bounding box center [242, 61] width 22 height 22
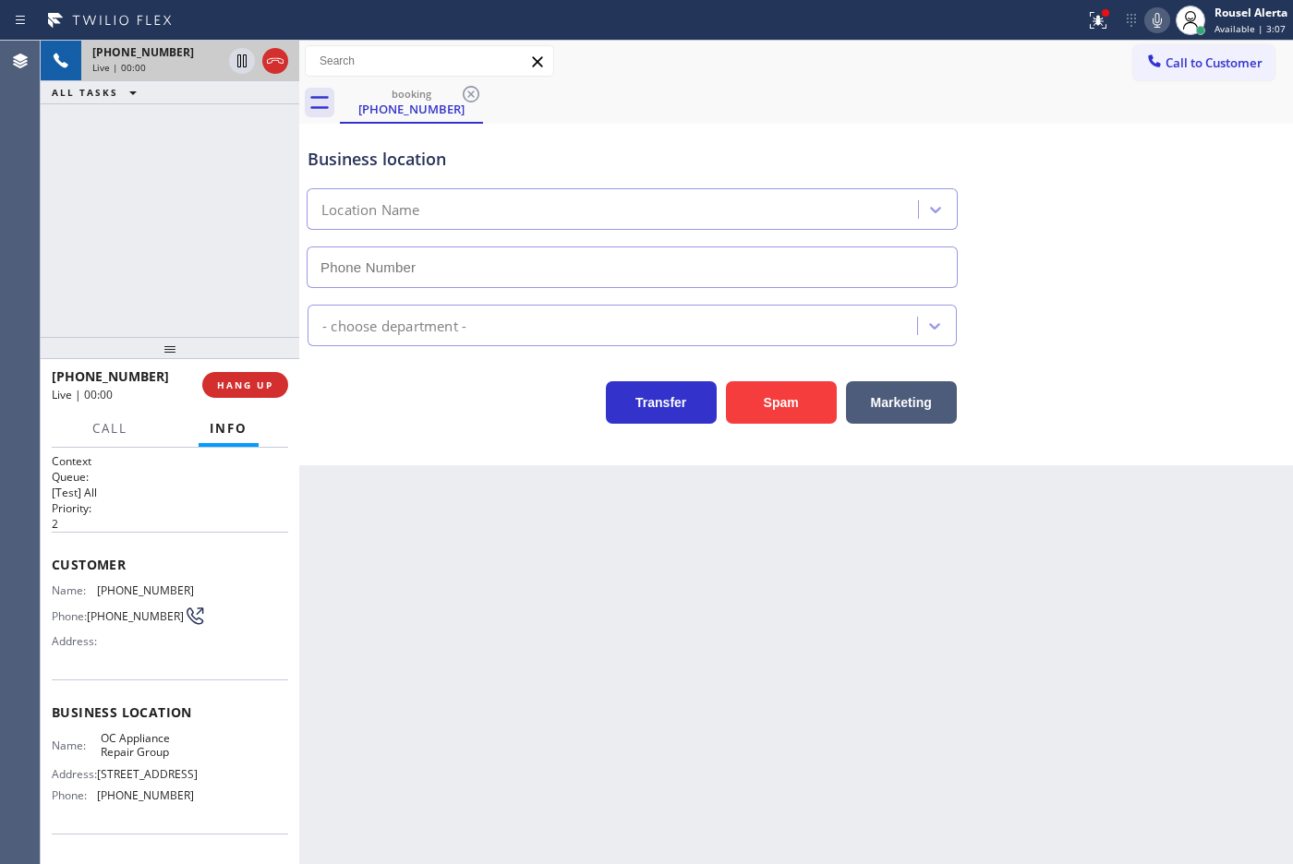
type input "[PHONE_NUMBER]"
click at [971, 617] on div "Back to Dashboard Change Sender ID Customers Technicians Select a contact Outbo…" at bounding box center [796, 453] width 994 height 824
click at [104, 137] on div "[PHONE_NUMBER] Live | 00:07 ALL TASKS ALL TASKS ACTIVE TASKS TASKS IN WRAP UP" at bounding box center [170, 189] width 259 height 296
drag, startPoint x: 206, startPoint y: 153, endPoint x: 247, endPoint y: 192, distance: 56.2
click at [206, 153] on div "[PHONE_NUMBER] Live | 00:21 ALL TASKS ALL TASKS ACTIVE TASKS TASKS IN WRAP UP" at bounding box center [170, 189] width 259 height 296
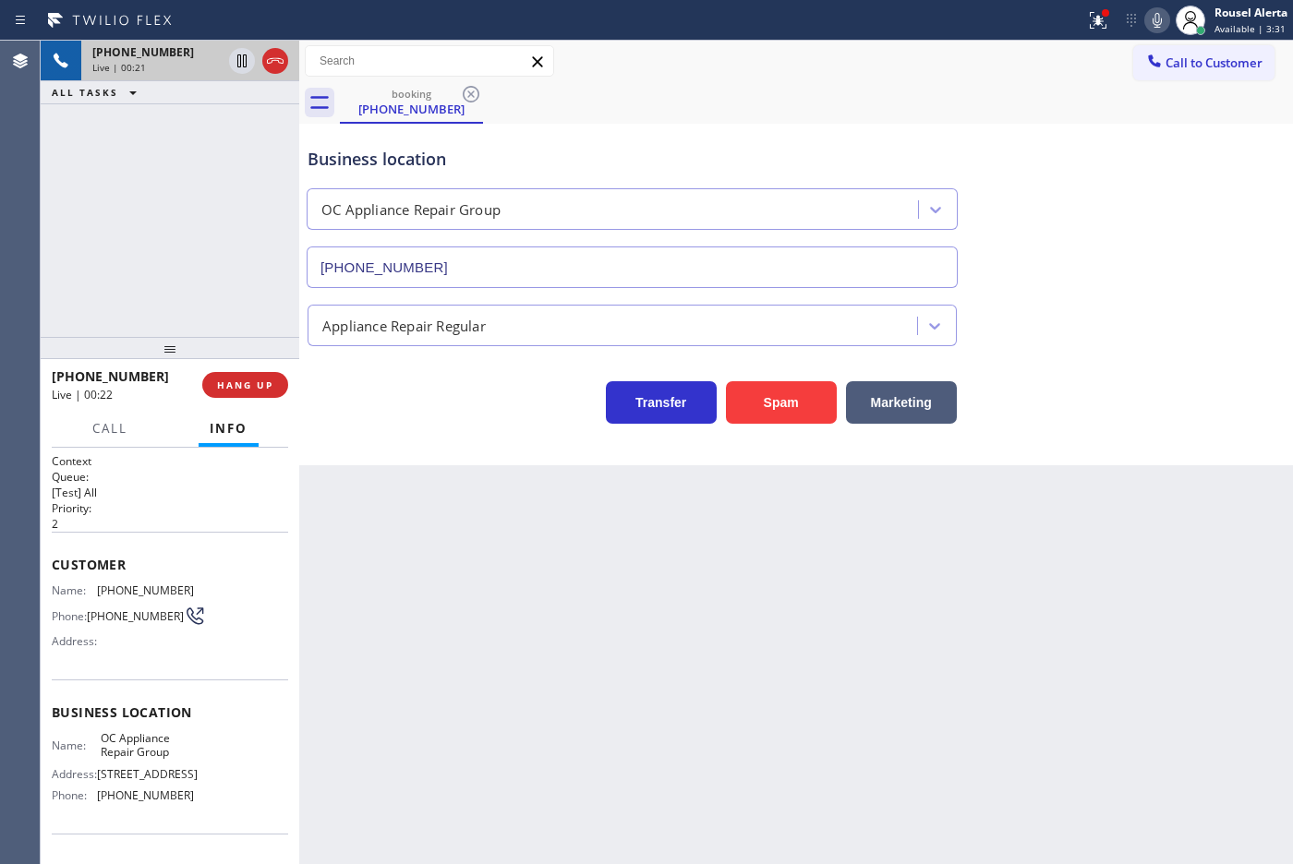
click at [616, 633] on div "Back to Dashboard Change Sender ID Customers Technicians Select a contact Outbo…" at bounding box center [796, 453] width 994 height 824
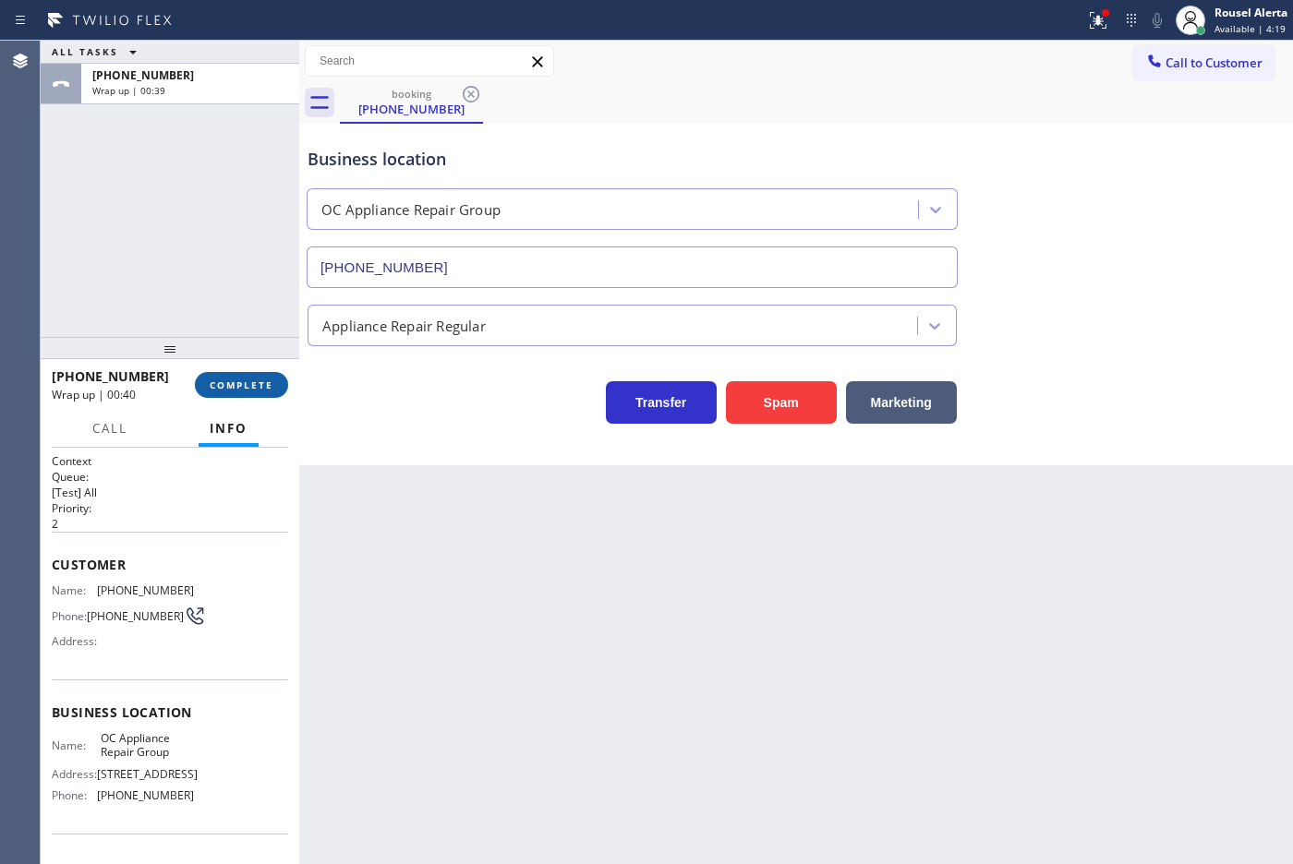
click at [250, 375] on button "COMPLETE" at bounding box center [241, 385] width 93 height 26
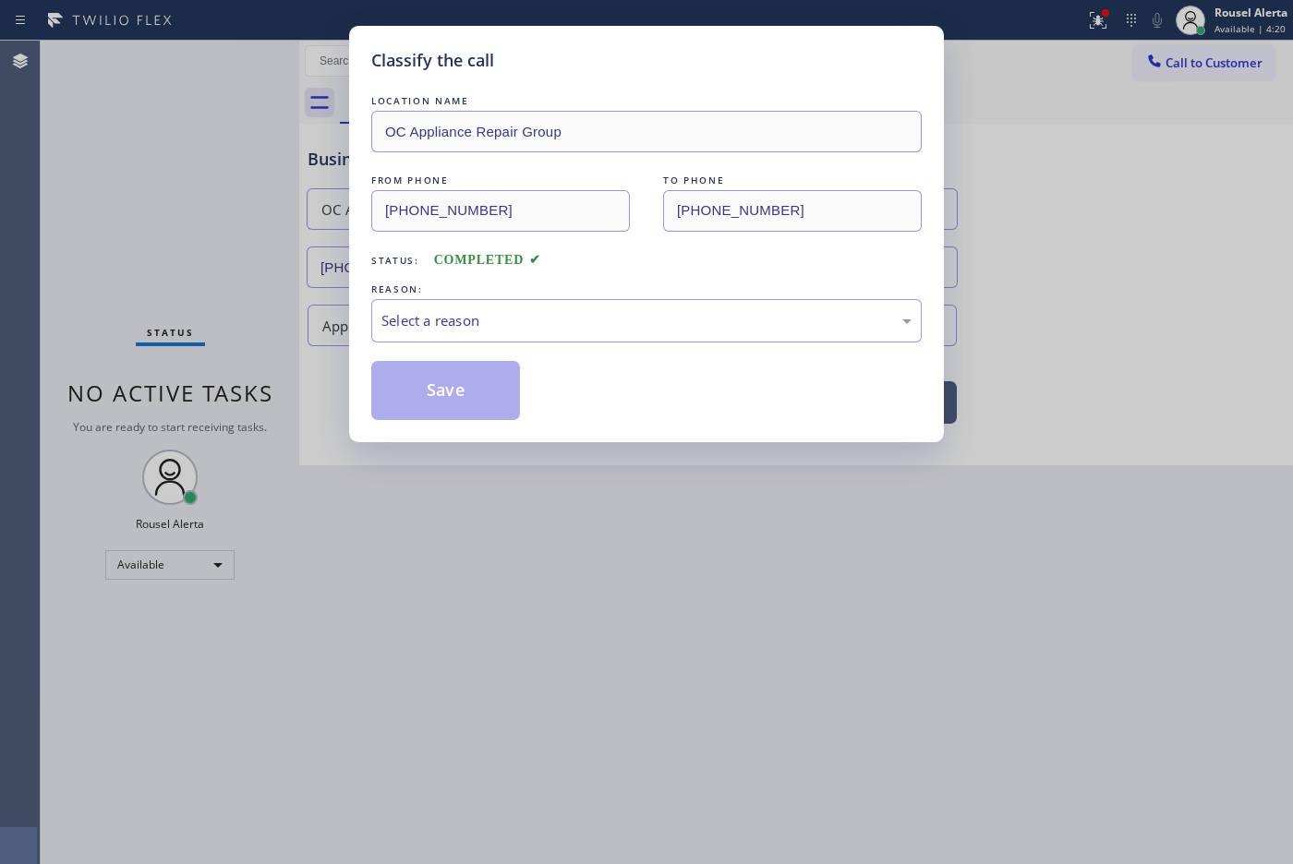
click at [495, 305] on div "Select a reason" at bounding box center [646, 320] width 550 height 43
drag, startPoint x: 496, startPoint y: 395, endPoint x: 440, endPoint y: 385, distance: 57.2
click at [435, 385] on button "Save" at bounding box center [445, 390] width 149 height 59
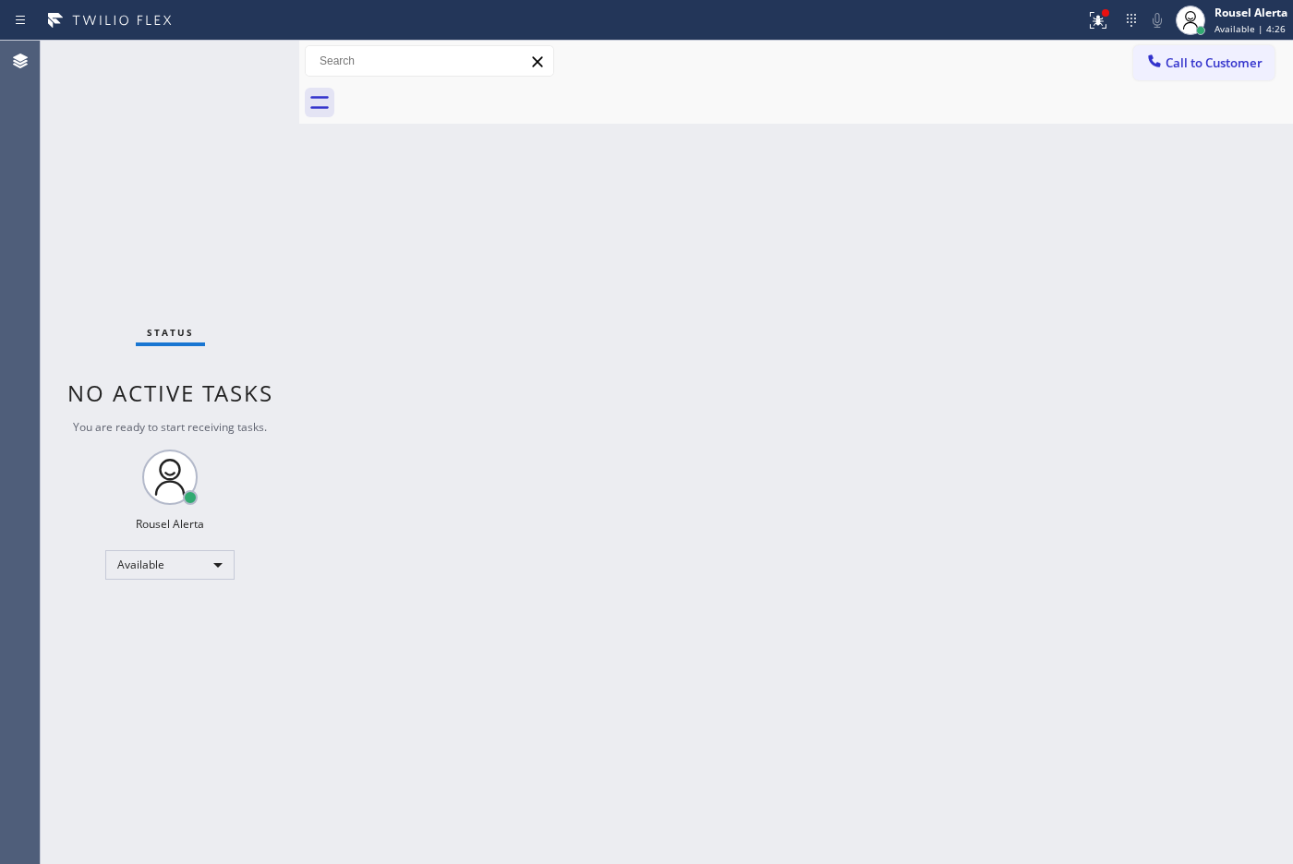
click at [815, 315] on div "Back to Dashboard Change Sender ID Customers Technicians Select a contact Outbo…" at bounding box center [796, 453] width 994 height 824
click at [531, 323] on div "Back to Dashboard Change Sender ID Customers Technicians Select a contact Outbo…" at bounding box center [796, 453] width 994 height 824
click at [543, 509] on div "Back to Dashboard Change Sender ID Customers Technicians Select a contact Outbo…" at bounding box center [796, 453] width 994 height 824
click at [954, 288] on div "Back to Dashboard Change Sender ID Customers Technicians Select a contact Outbo…" at bounding box center [796, 453] width 994 height 824
click at [1082, 18] on div at bounding box center [1098, 20] width 41 height 22
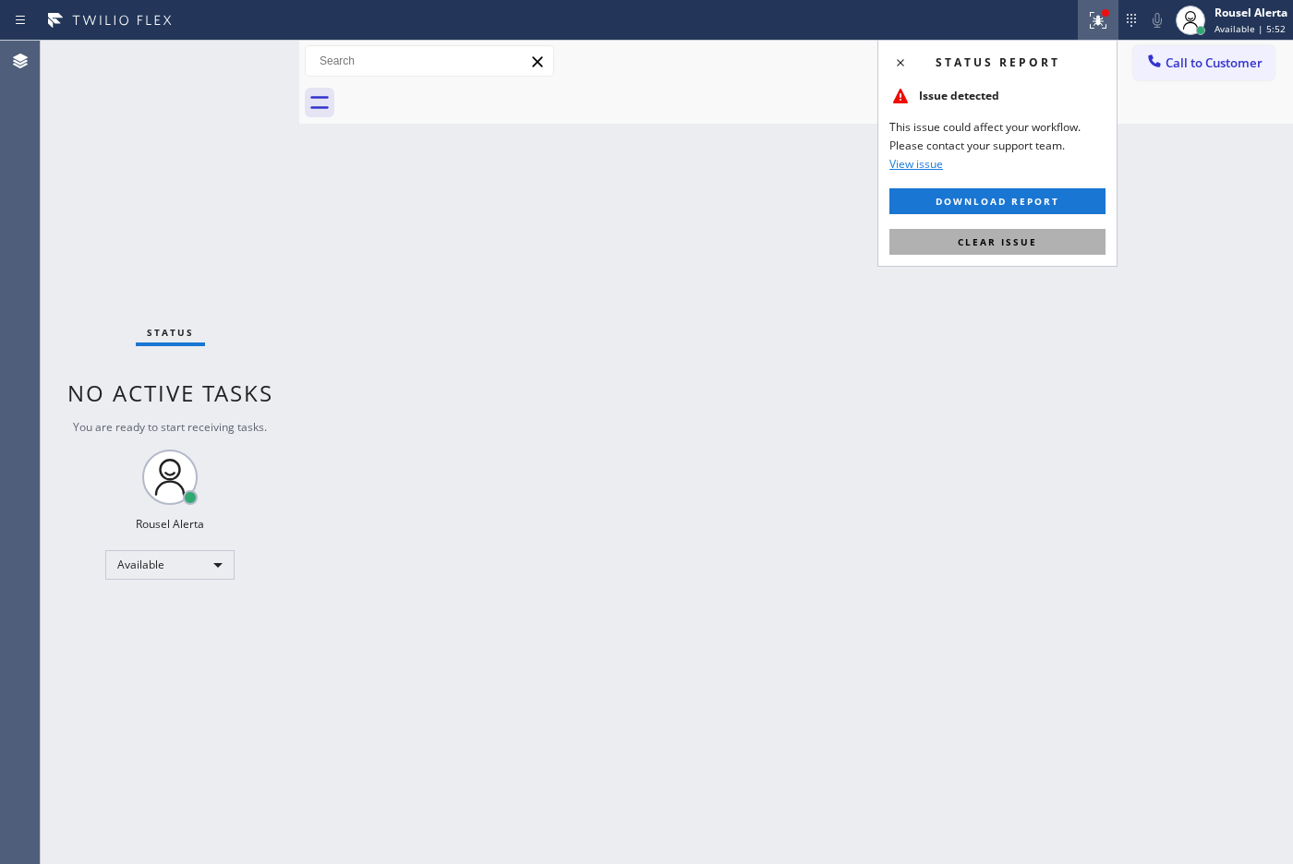
click at [1037, 242] on button "Clear issue" at bounding box center [997, 242] width 216 height 26
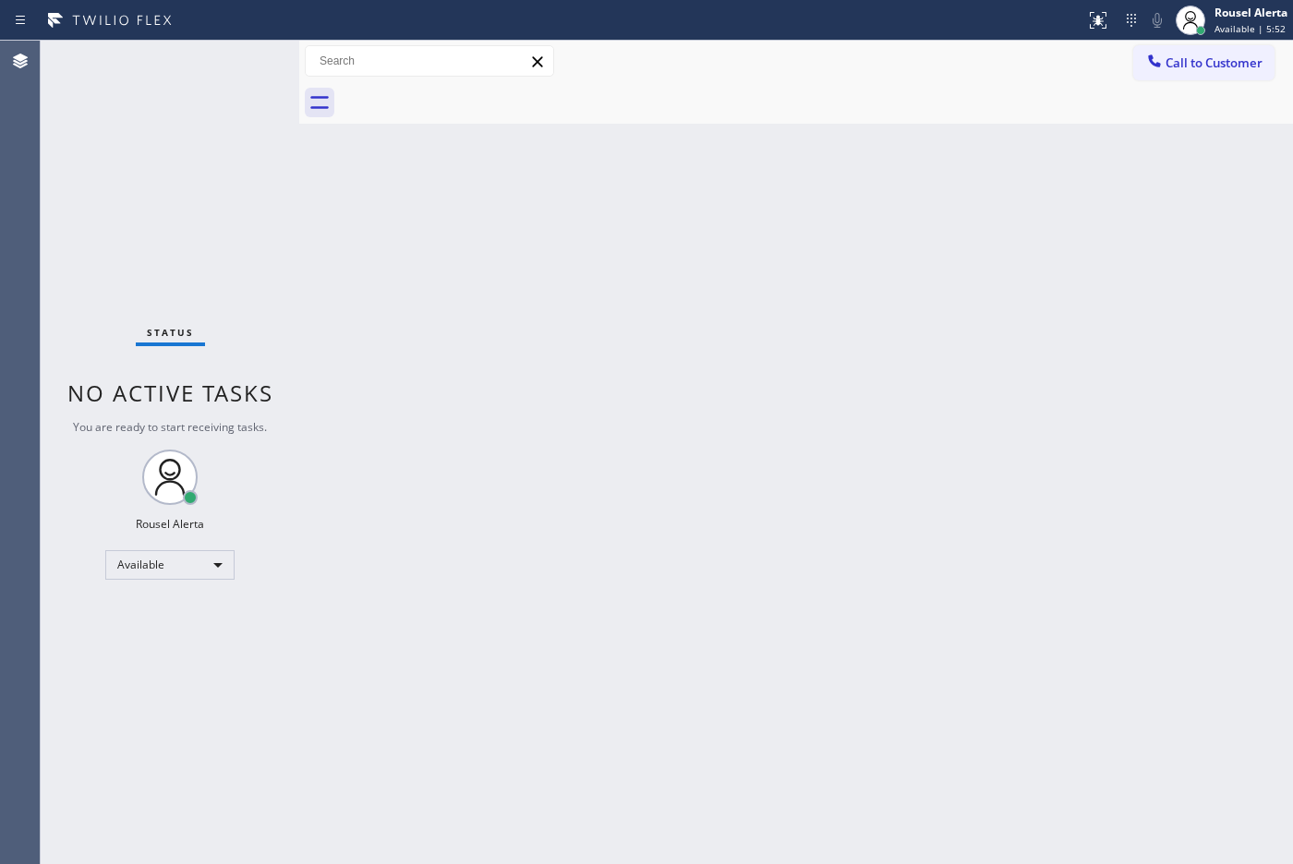
click at [1050, 316] on div "Back to Dashboard Change Sender ID Customers Technicians Select a contact Outbo…" at bounding box center [796, 453] width 994 height 824
click at [847, 372] on div "Back to Dashboard Change Sender ID Customers Technicians Select a contact Outbo…" at bounding box center [796, 453] width 994 height 824
click at [169, 67] on div "Status No active tasks You are ready to start receiving tasks. Rousel Alerta Av…" at bounding box center [170, 453] width 259 height 824
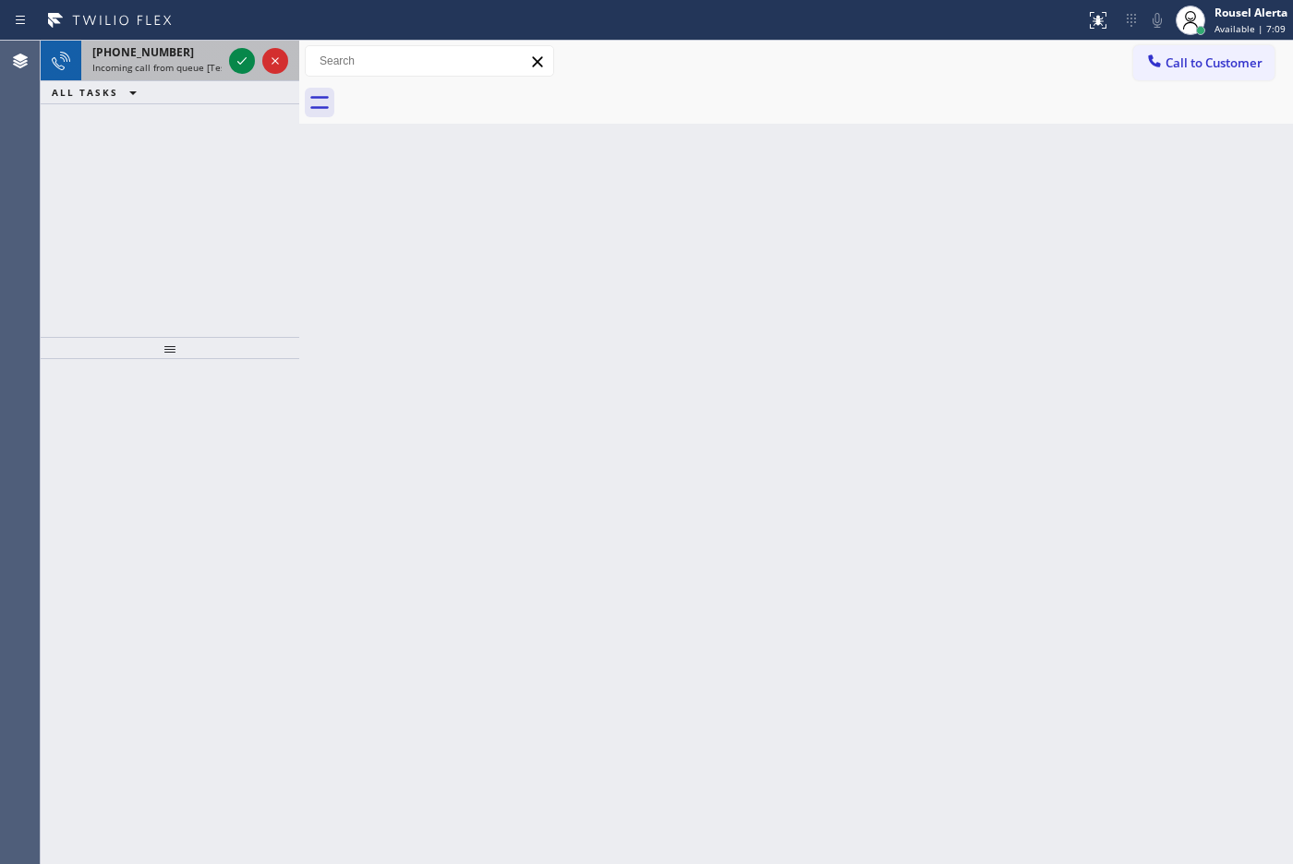
drag, startPoint x: 177, startPoint y: 54, endPoint x: 223, endPoint y: 61, distance: 46.8
click at [177, 54] on div "[PHONE_NUMBER]" at bounding box center [156, 52] width 129 height 16
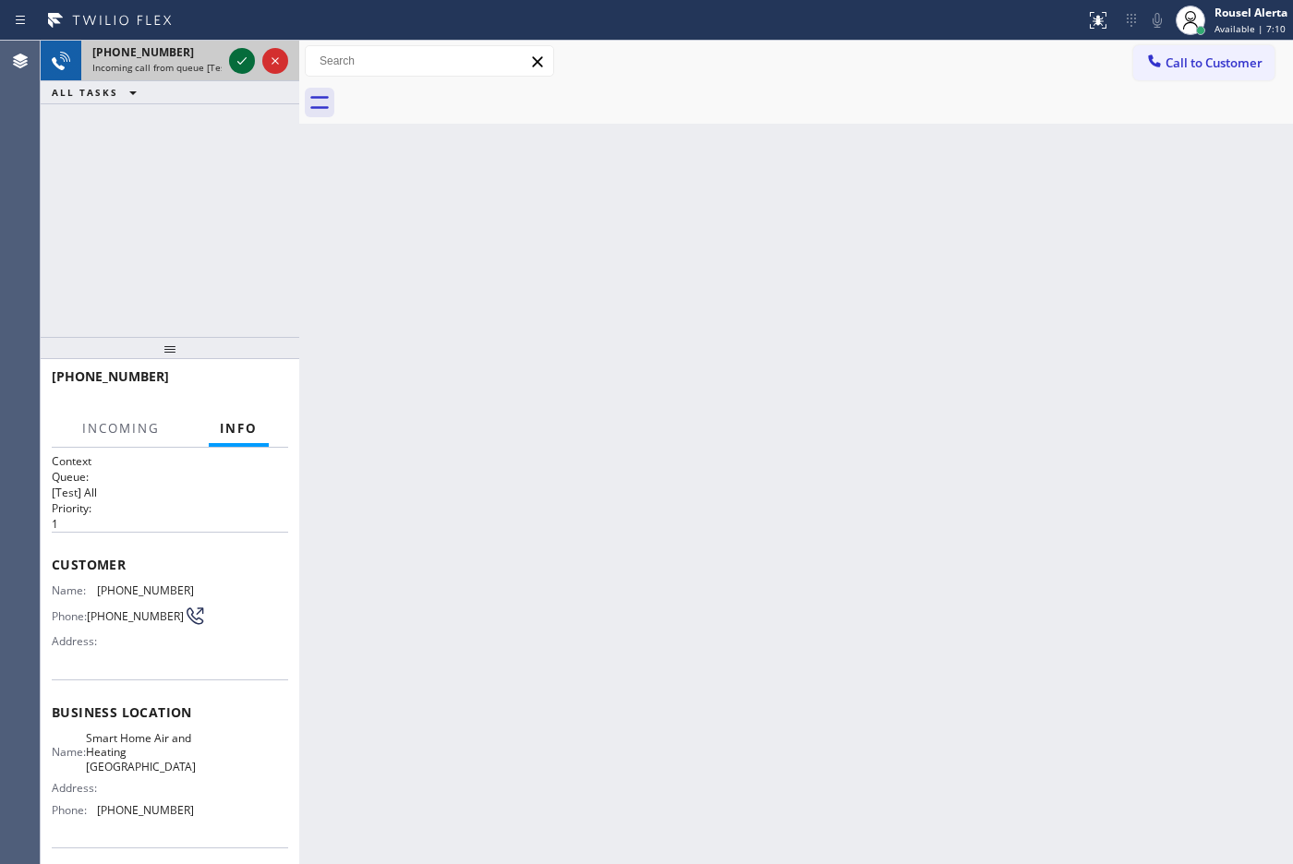
click at [236, 66] on icon at bounding box center [242, 61] width 22 height 22
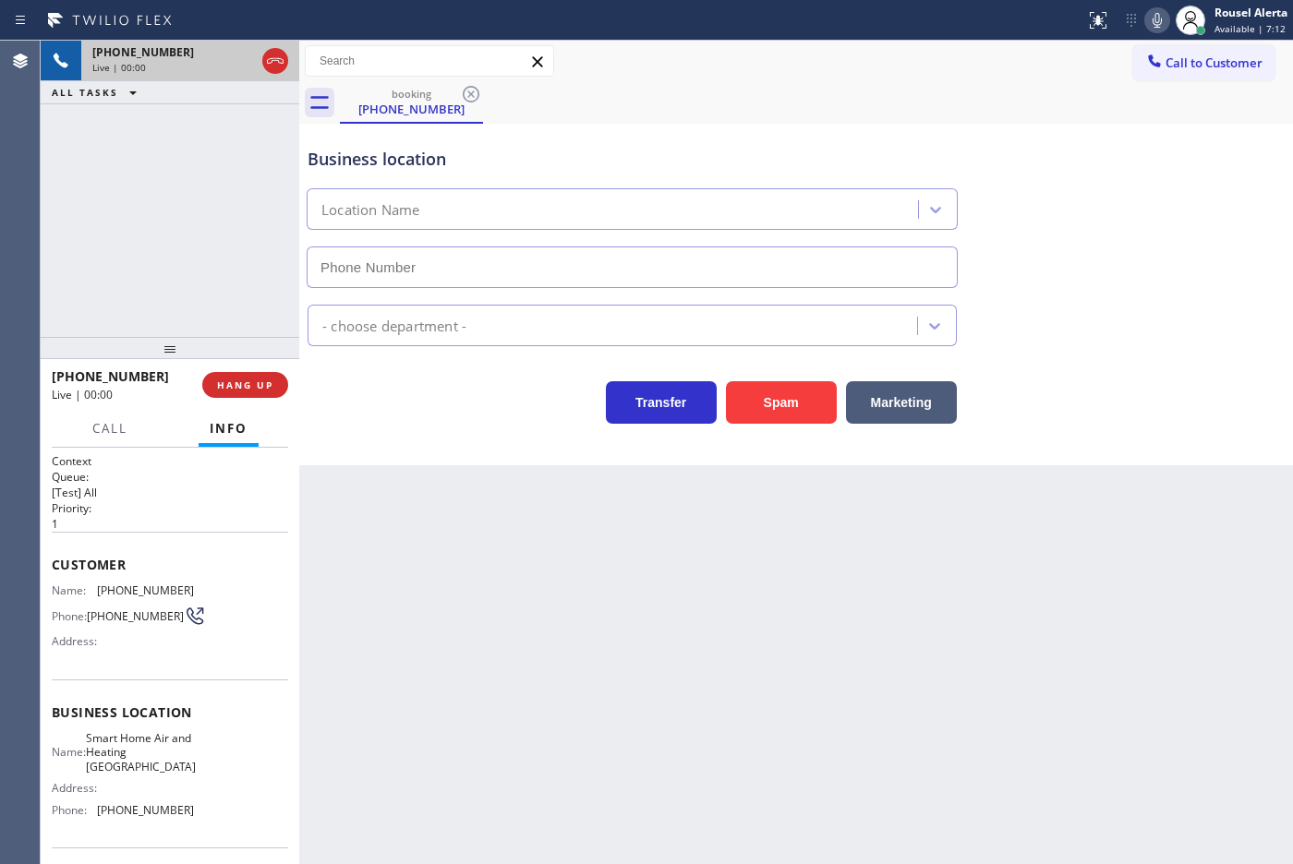
type input "[PHONE_NUMBER]"
click at [233, 380] on span "HANG UP" at bounding box center [245, 385] width 56 height 13
click at [238, 380] on span "HANG UP" at bounding box center [245, 385] width 56 height 13
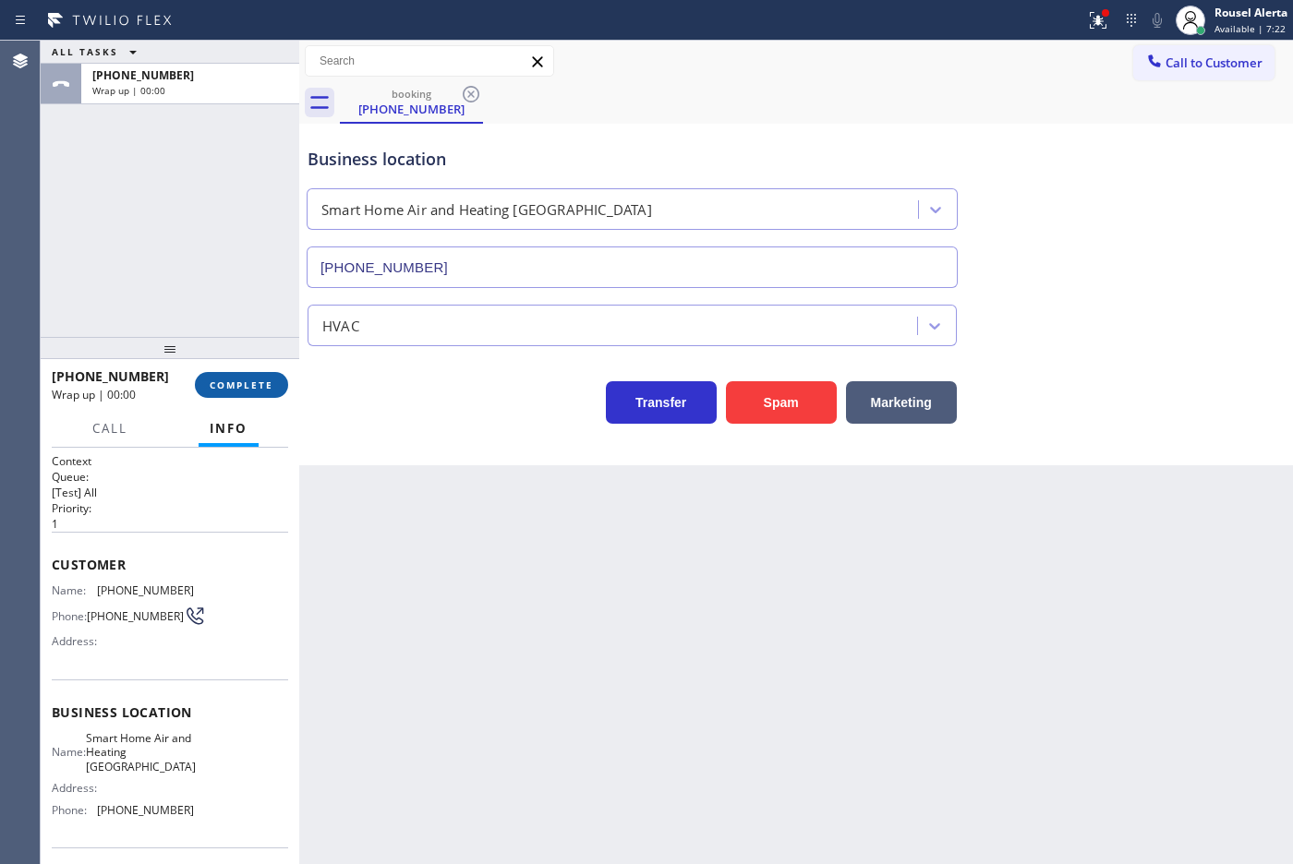
click at [235, 380] on span "COMPLETE" at bounding box center [242, 385] width 64 height 13
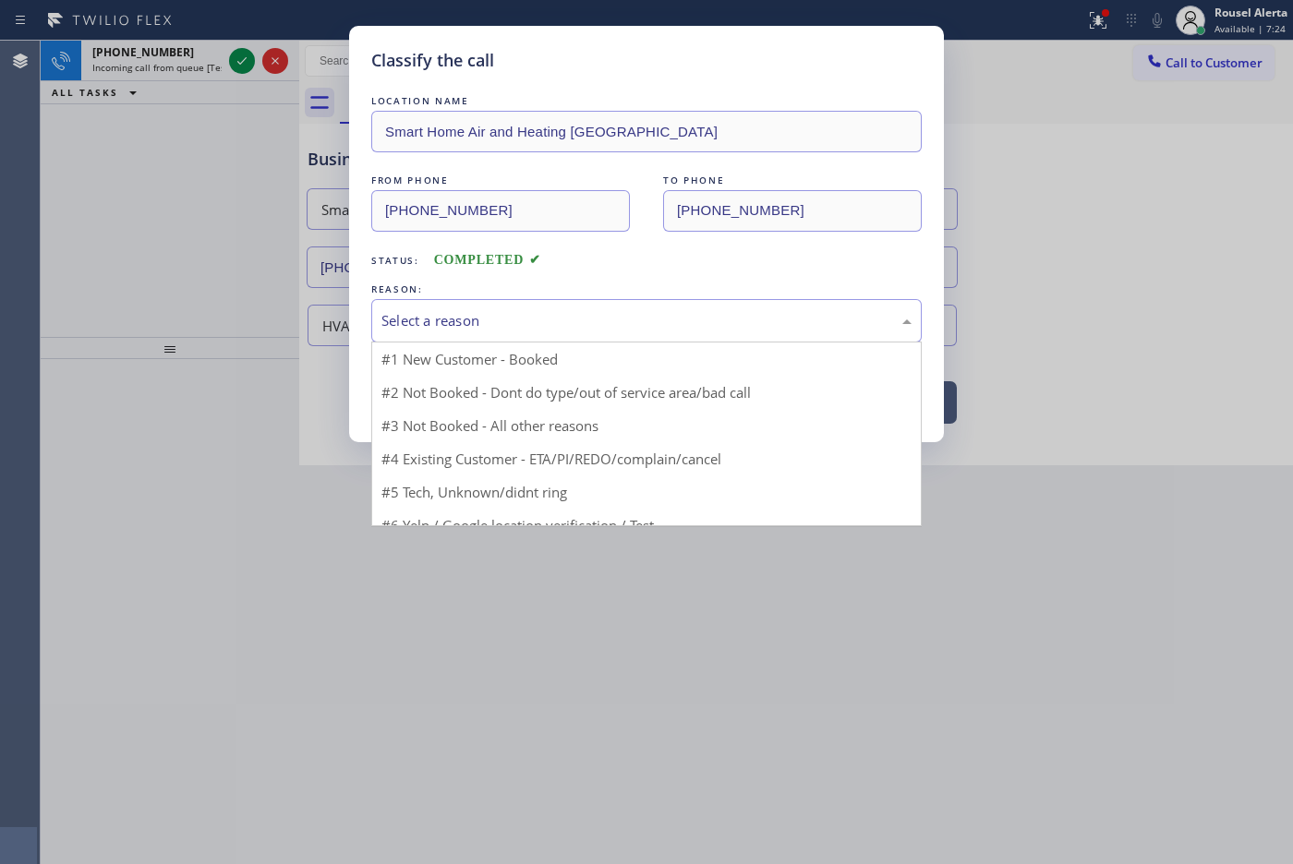
click at [528, 342] on div "Select a reason" at bounding box center [646, 320] width 550 height 43
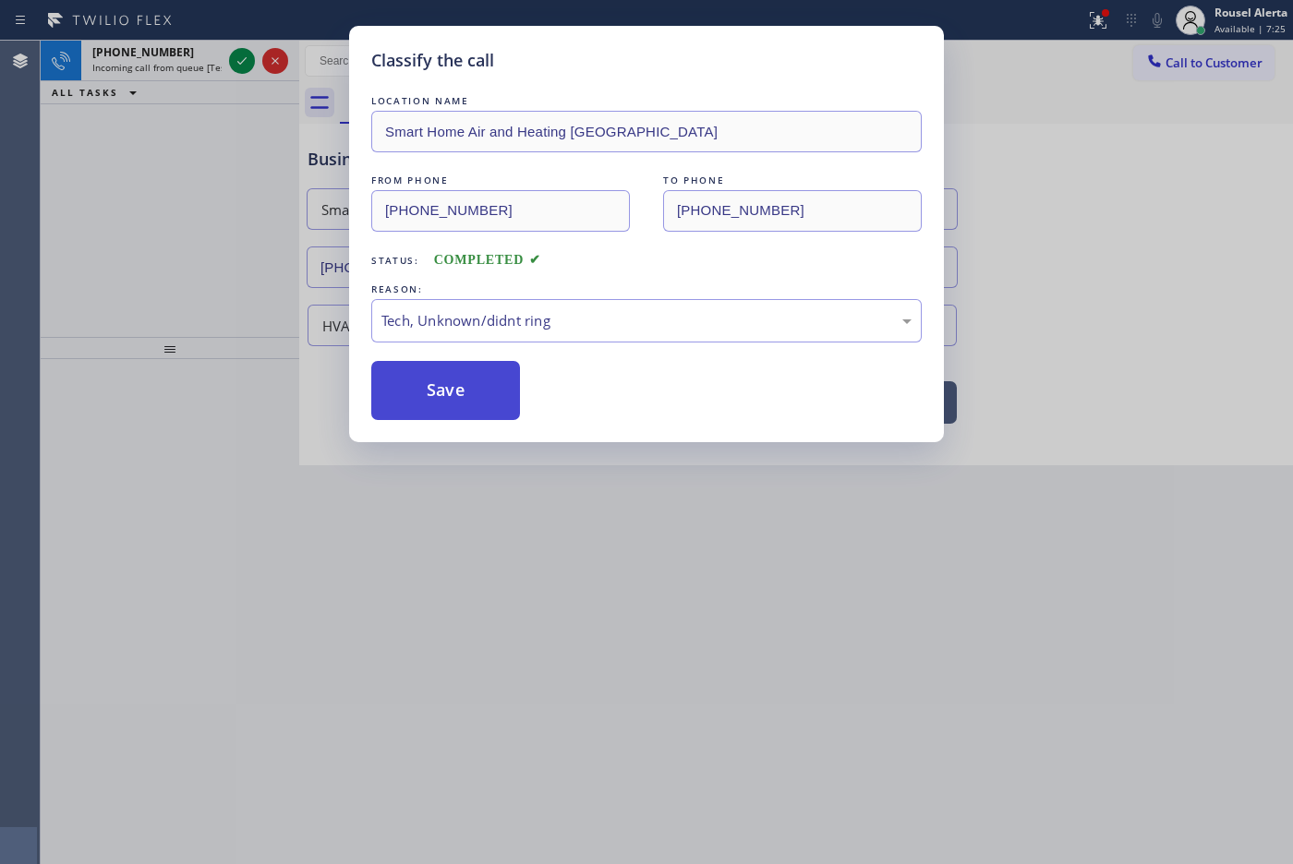
click at [462, 377] on button "Save" at bounding box center [445, 390] width 149 height 59
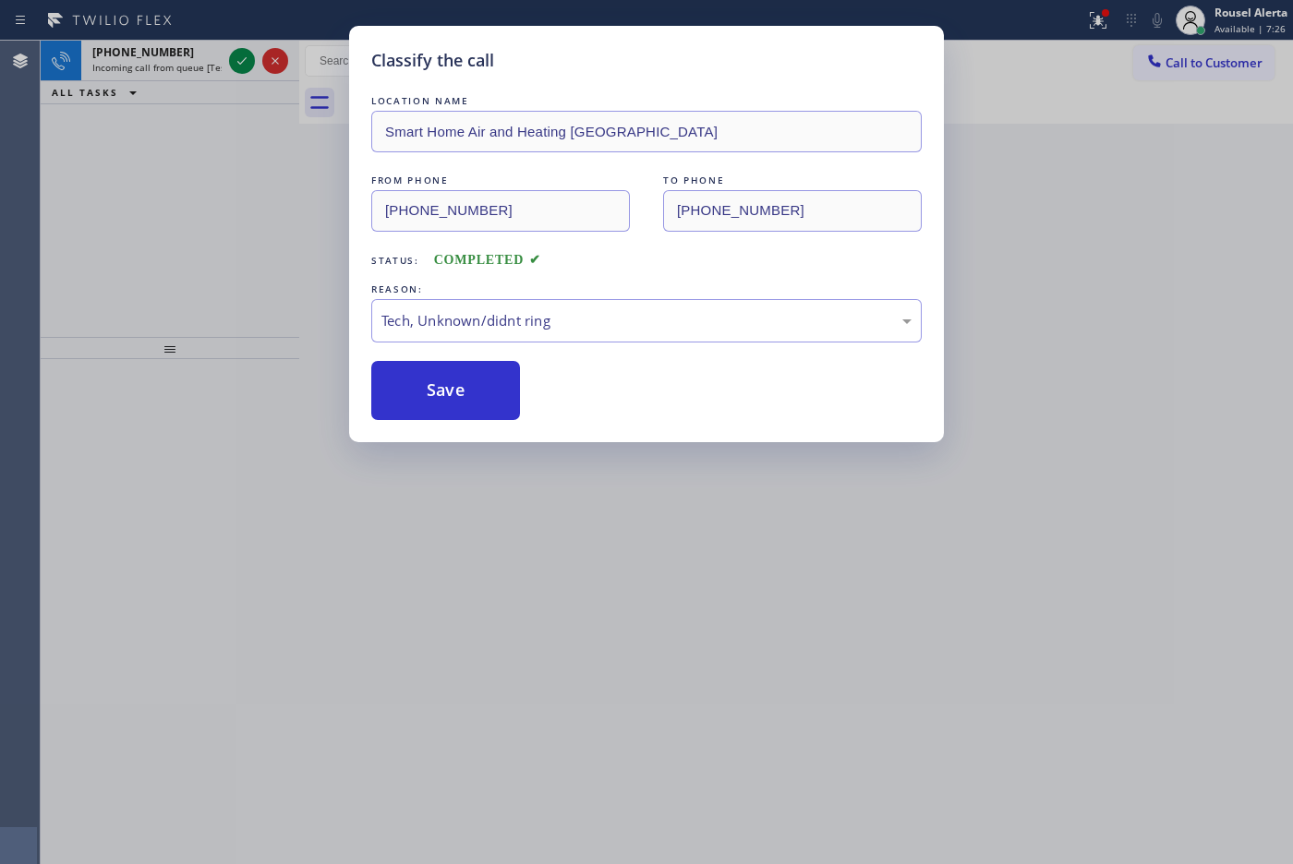
click at [169, 39] on div "Classify the call LOCATION NAME Smart Home Air and Heating Oakland FROM PHONE […" at bounding box center [646, 432] width 1293 height 864
click at [200, 47] on div "Classify the call LOCATION NAME HyperCool Comfort FROM PHONE [PHONE_NUMBER] TO …" at bounding box center [667, 453] width 1252 height 824
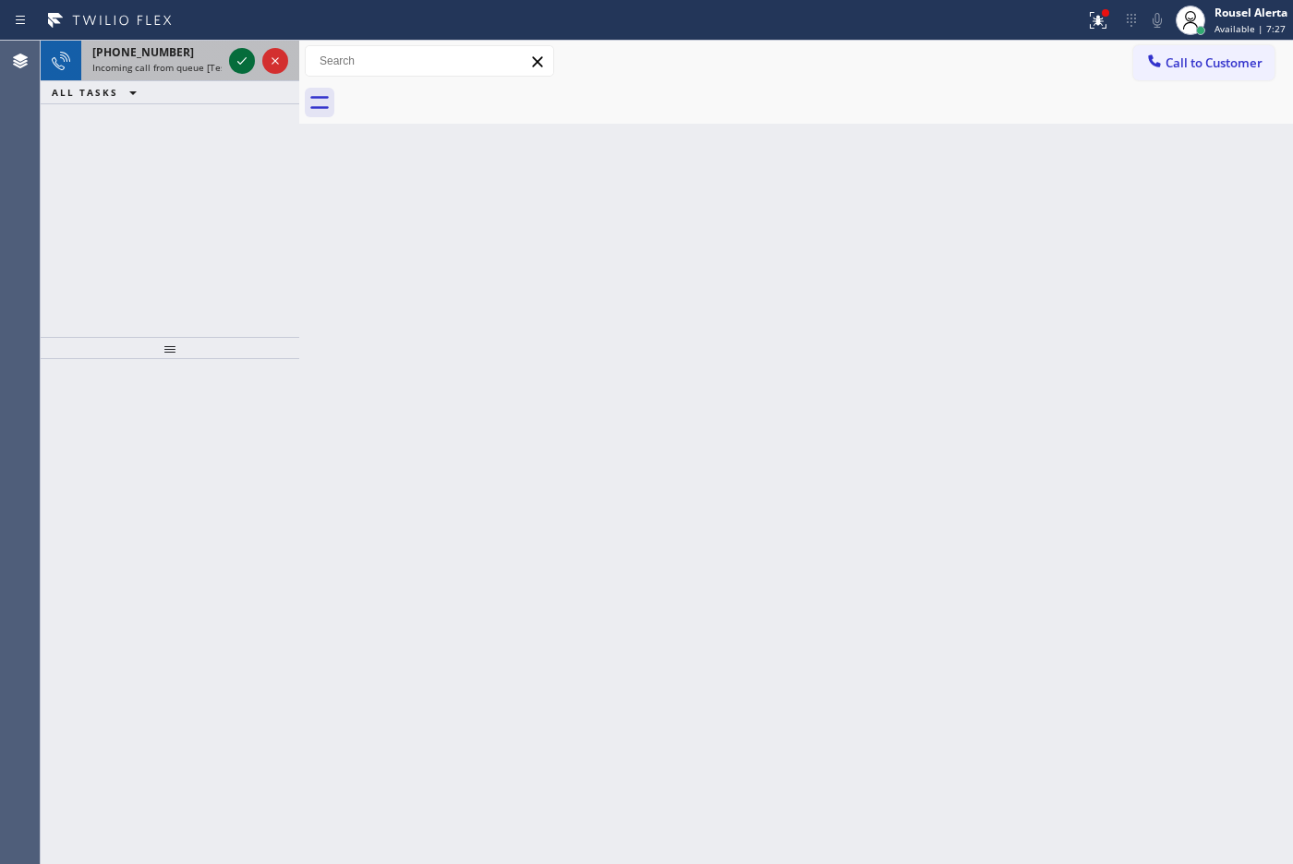
click at [236, 58] on icon at bounding box center [242, 61] width 22 height 22
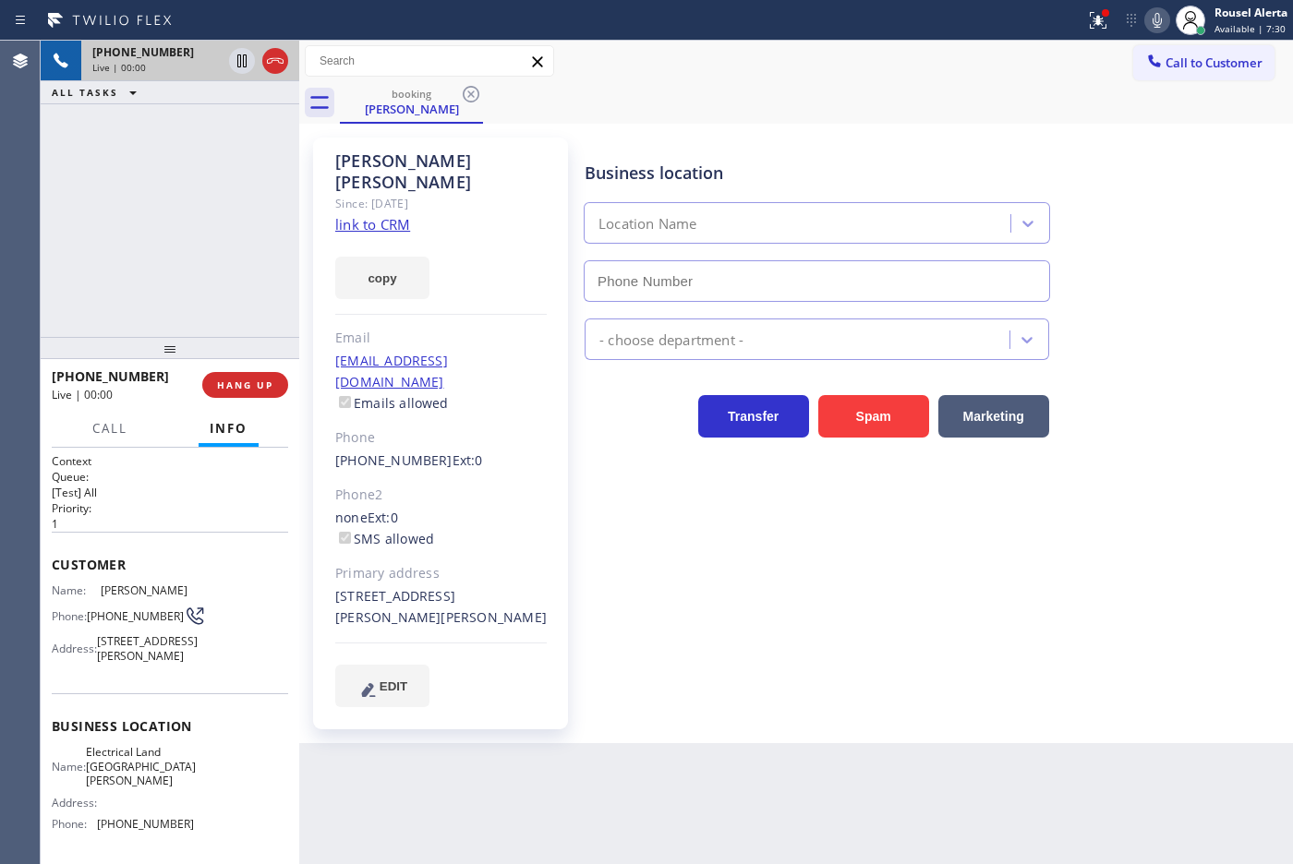
type input "[PHONE_NUMBER]"
click at [371, 215] on link "link to CRM" at bounding box center [372, 224] width 75 height 18
click at [238, 71] on icon at bounding box center [242, 61] width 22 height 22
drag, startPoint x: 1154, startPoint y: 11, endPoint x: 1115, endPoint y: 437, distance: 427.4
click at [1154, 11] on icon at bounding box center [1157, 20] width 22 height 22
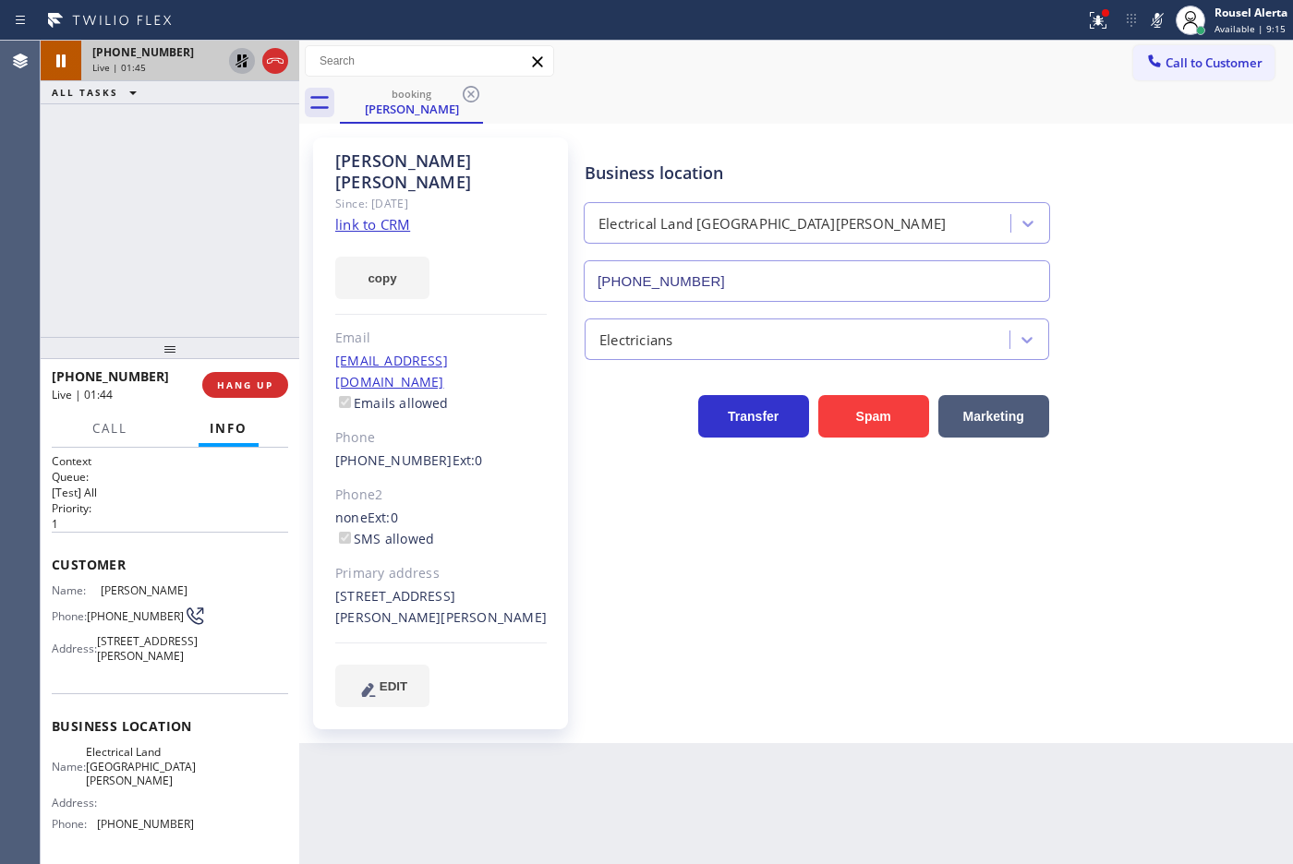
click at [238, 66] on icon at bounding box center [241, 60] width 13 height 13
click at [1151, 17] on icon at bounding box center [1157, 20] width 22 height 22
click at [113, 425] on span "Call" at bounding box center [109, 428] width 35 height 17
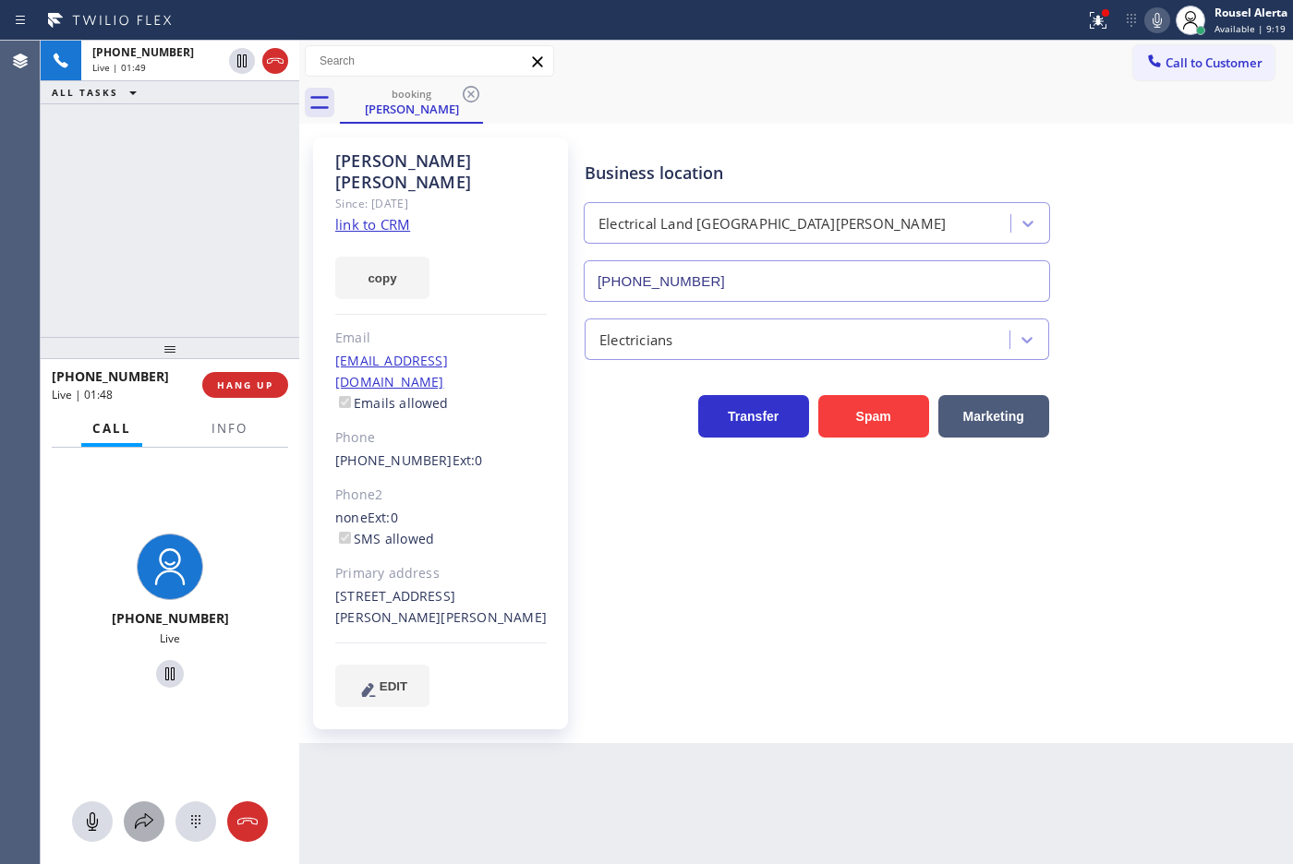
click at [146, 822] on icon at bounding box center [144, 822] width 22 height 22
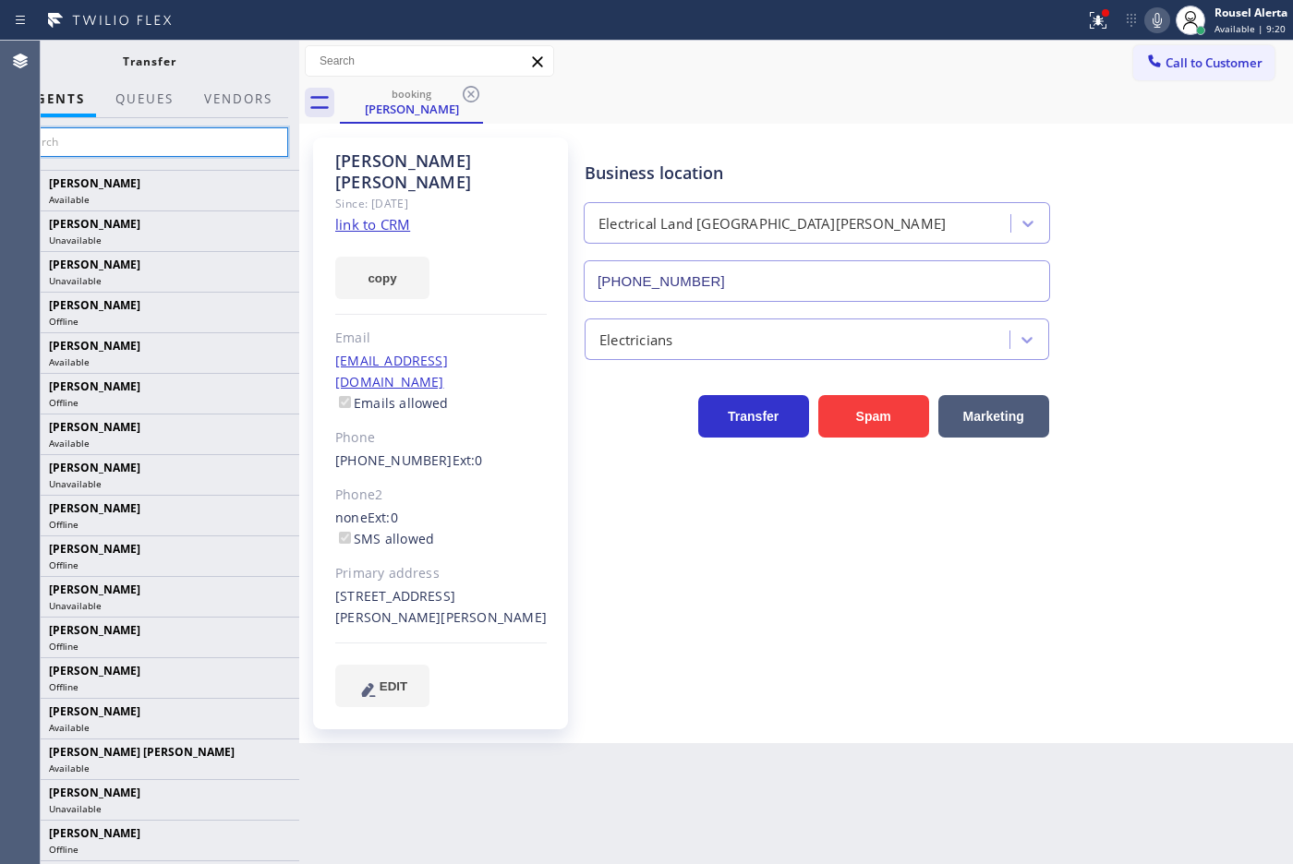
click at [205, 139] on input "text" at bounding box center [149, 142] width 278 height 30
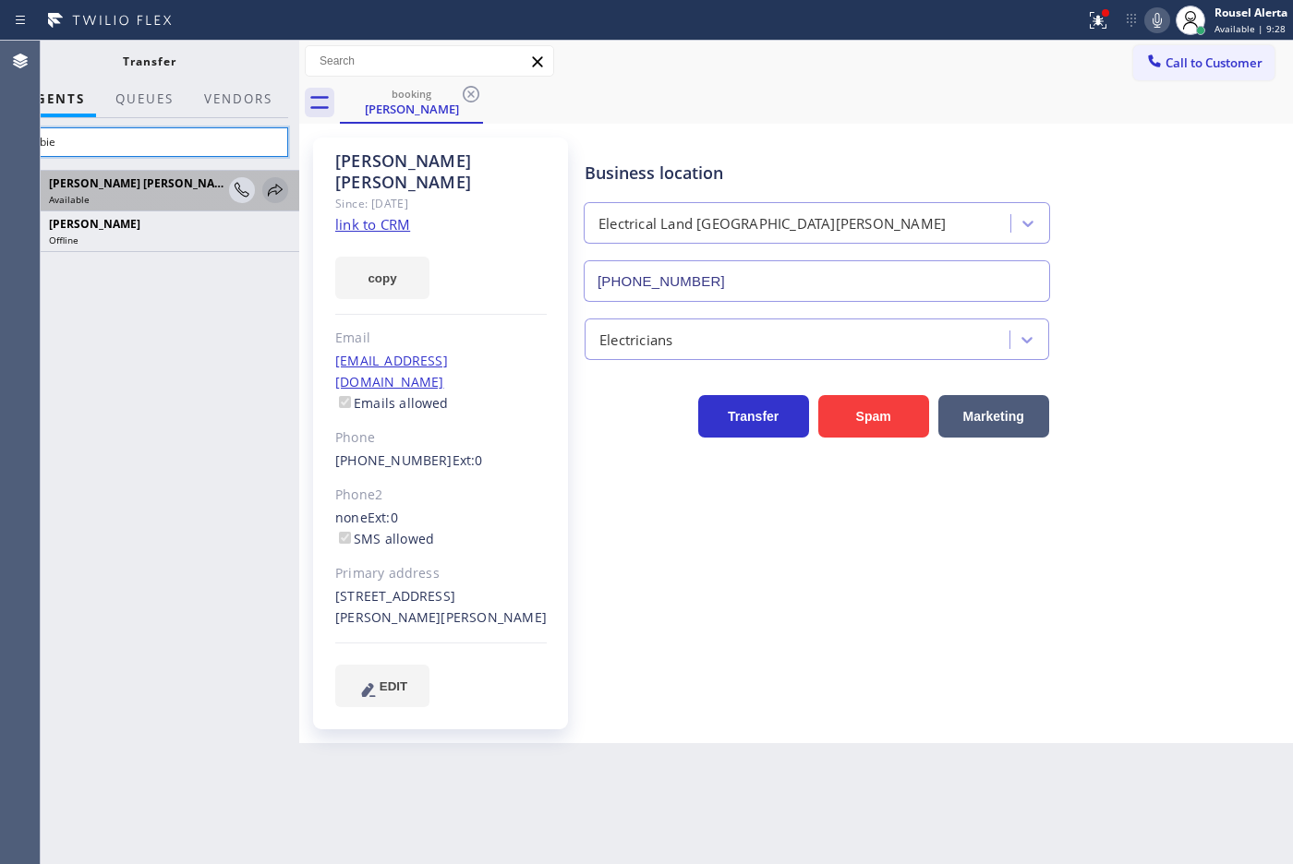
type input "barbie"
click at [268, 197] on icon at bounding box center [275, 190] width 22 height 22
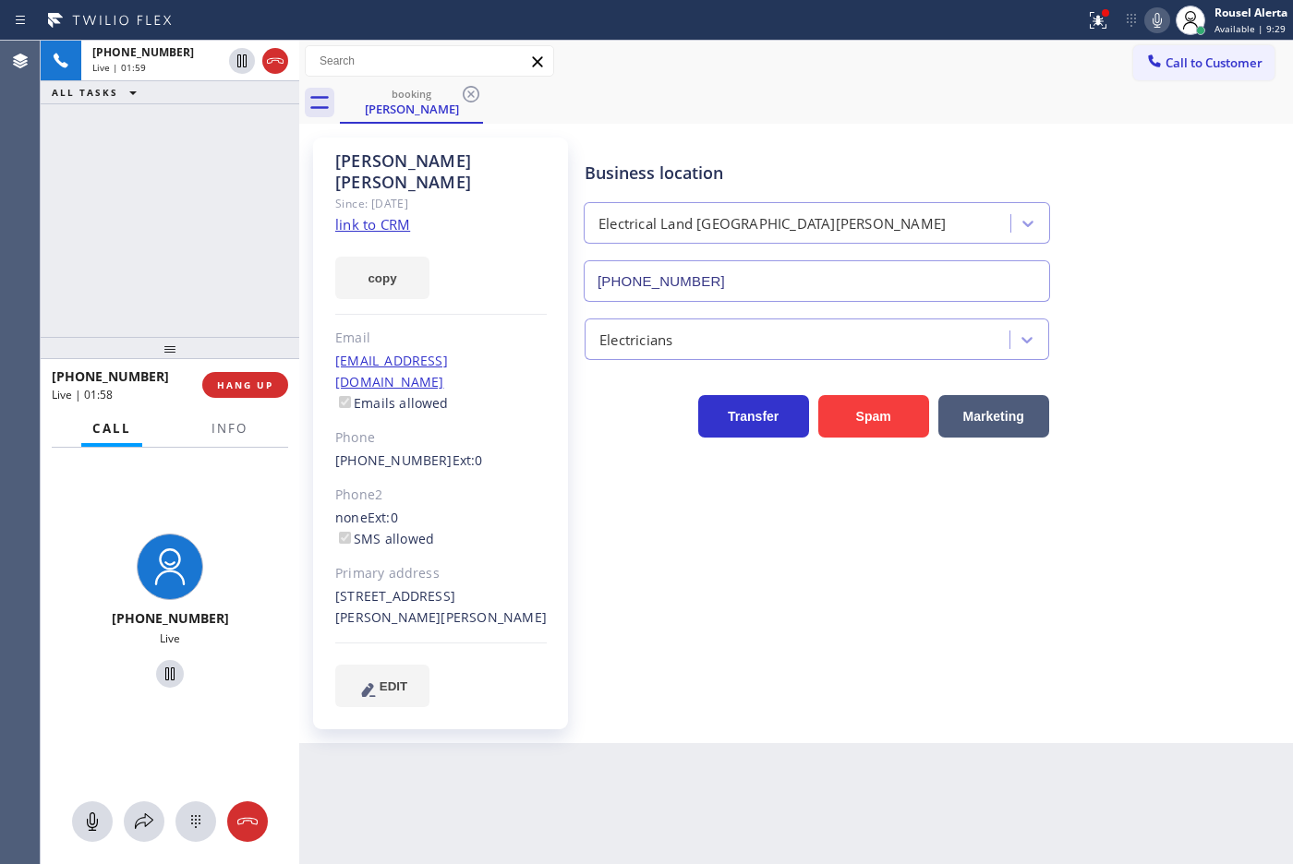
click at [255, 443] on div at bounding box center [229, 445] width 58 height 4
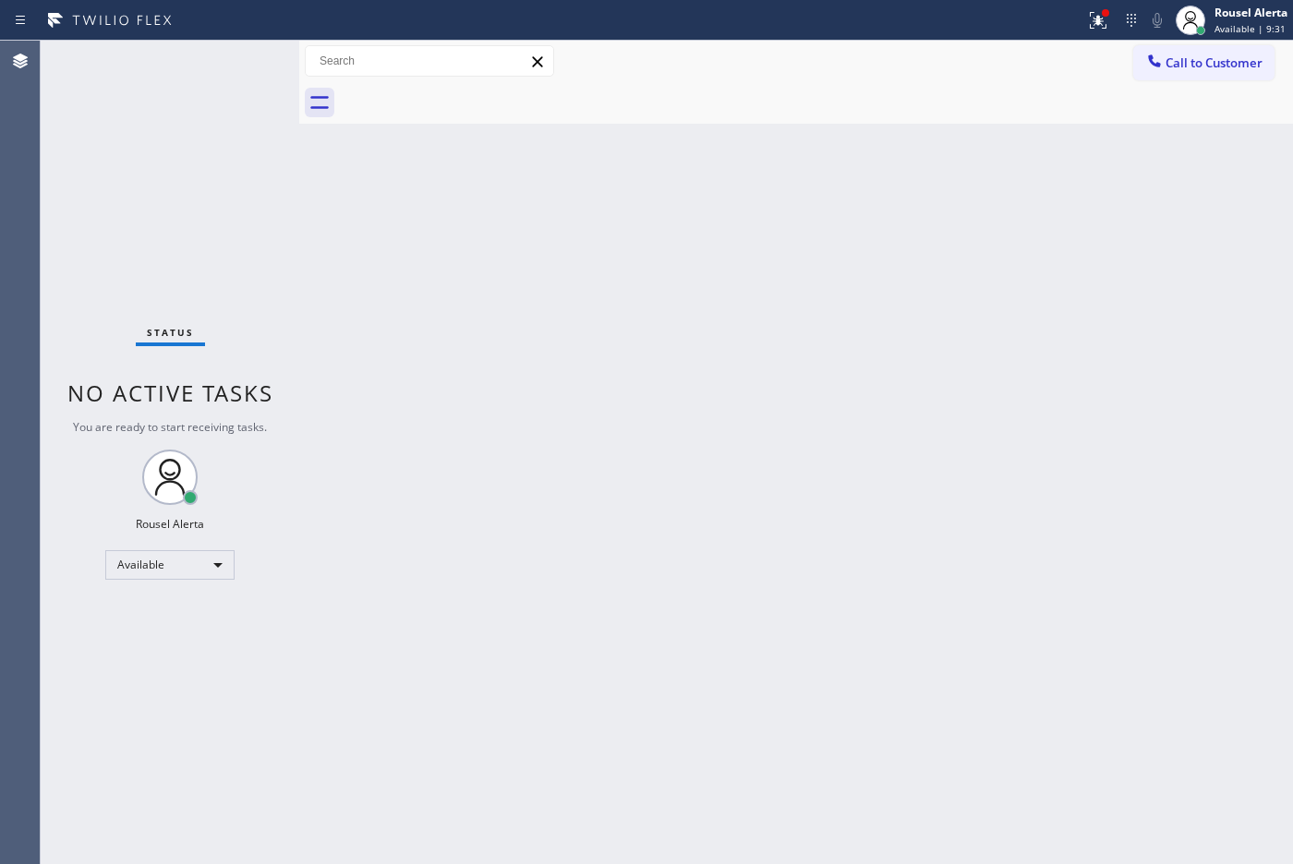
click at [243, 436] on div "Status No active tasks You are ready to start receiving tasks. Rousel Alerta Av…" at bounding box center [170, 453] width 259 height 824
click at [1099, 1] on button at bounding box center [1098, 20] width 41 height 41
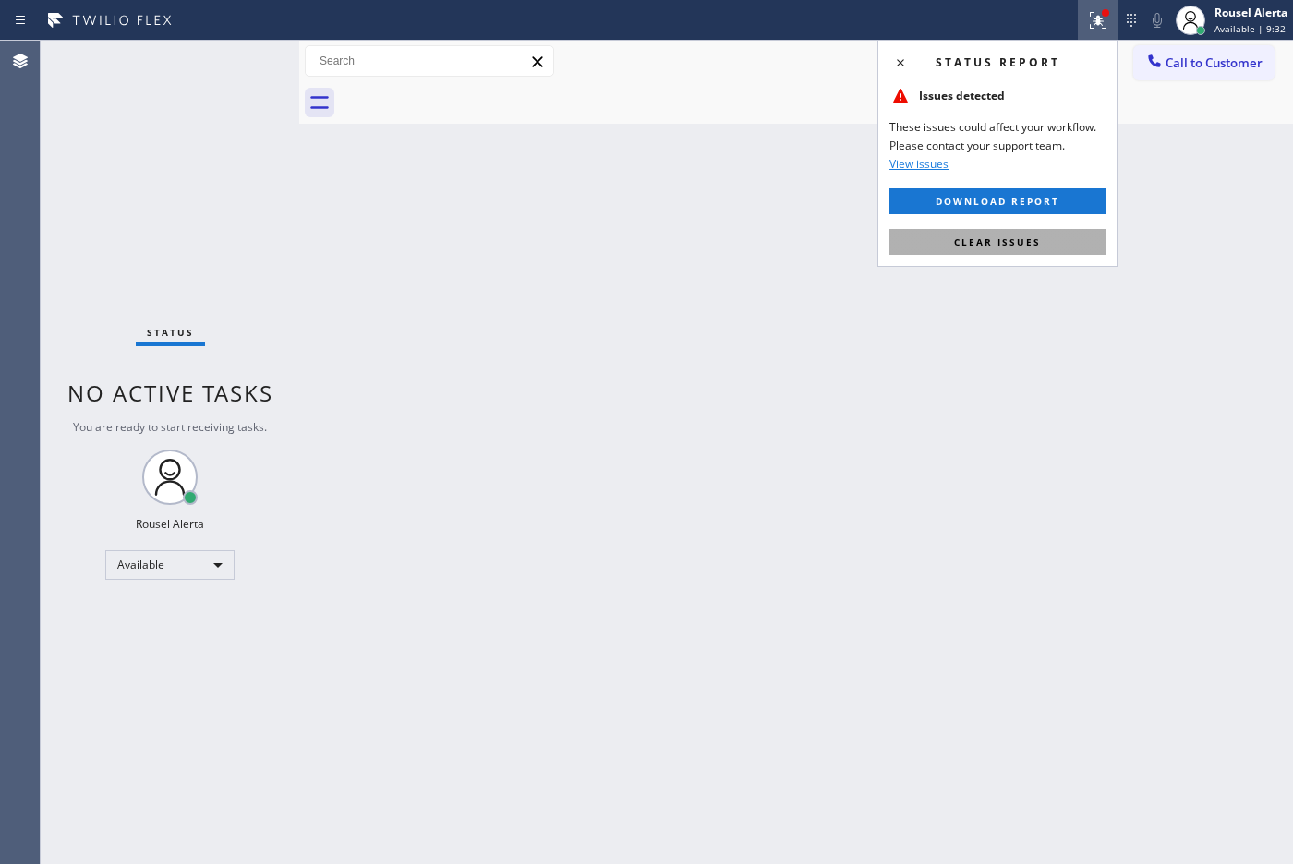
click at [1014, 241] on span "Clear issues" at bounding box center [997, 241] width 87 height 13
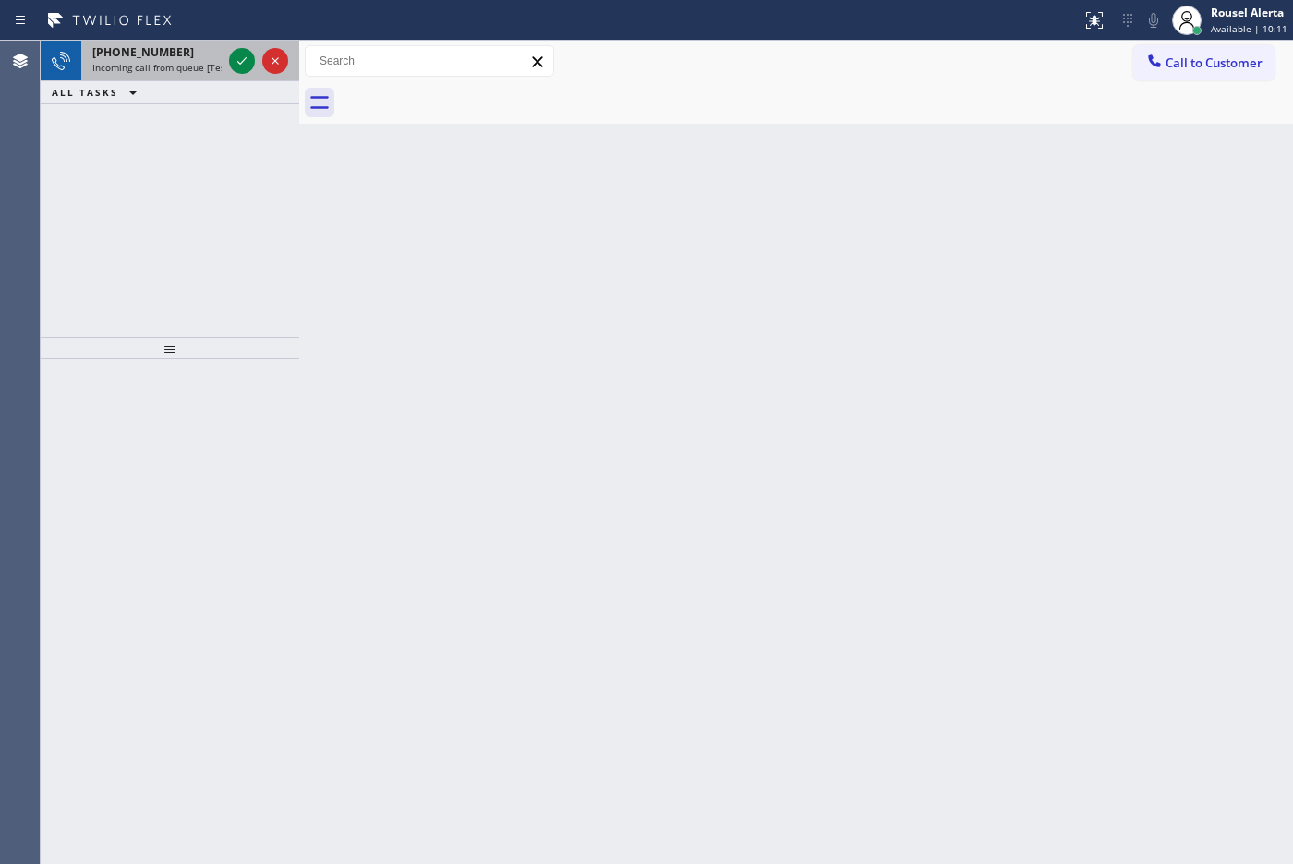
click at [187, 65] on span "Incoming call from queue [Test] All" at bounding box center [168, 67] width 153 height 13
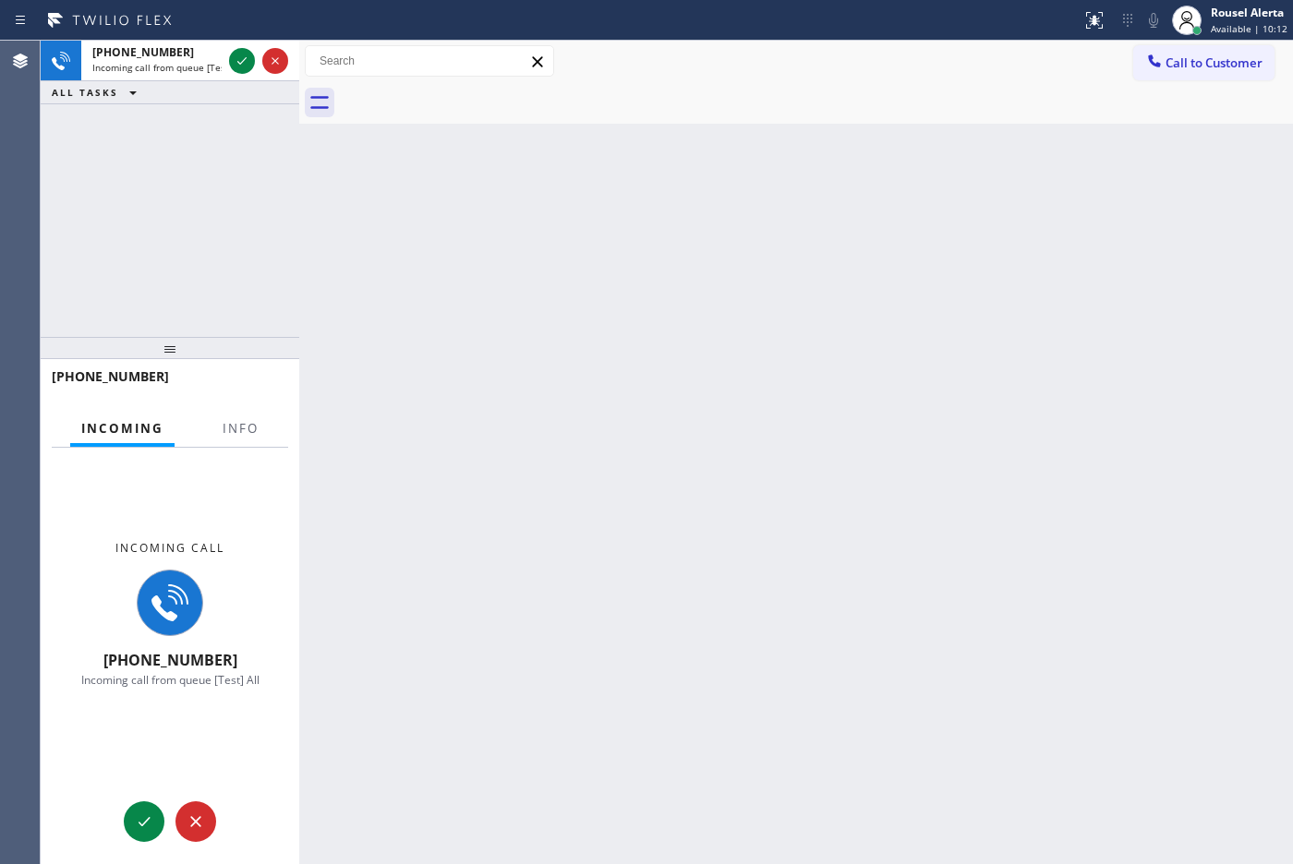
click at [272, 420] on div "Incoming Info" at bounding box center [170, 429] width 236 height 37
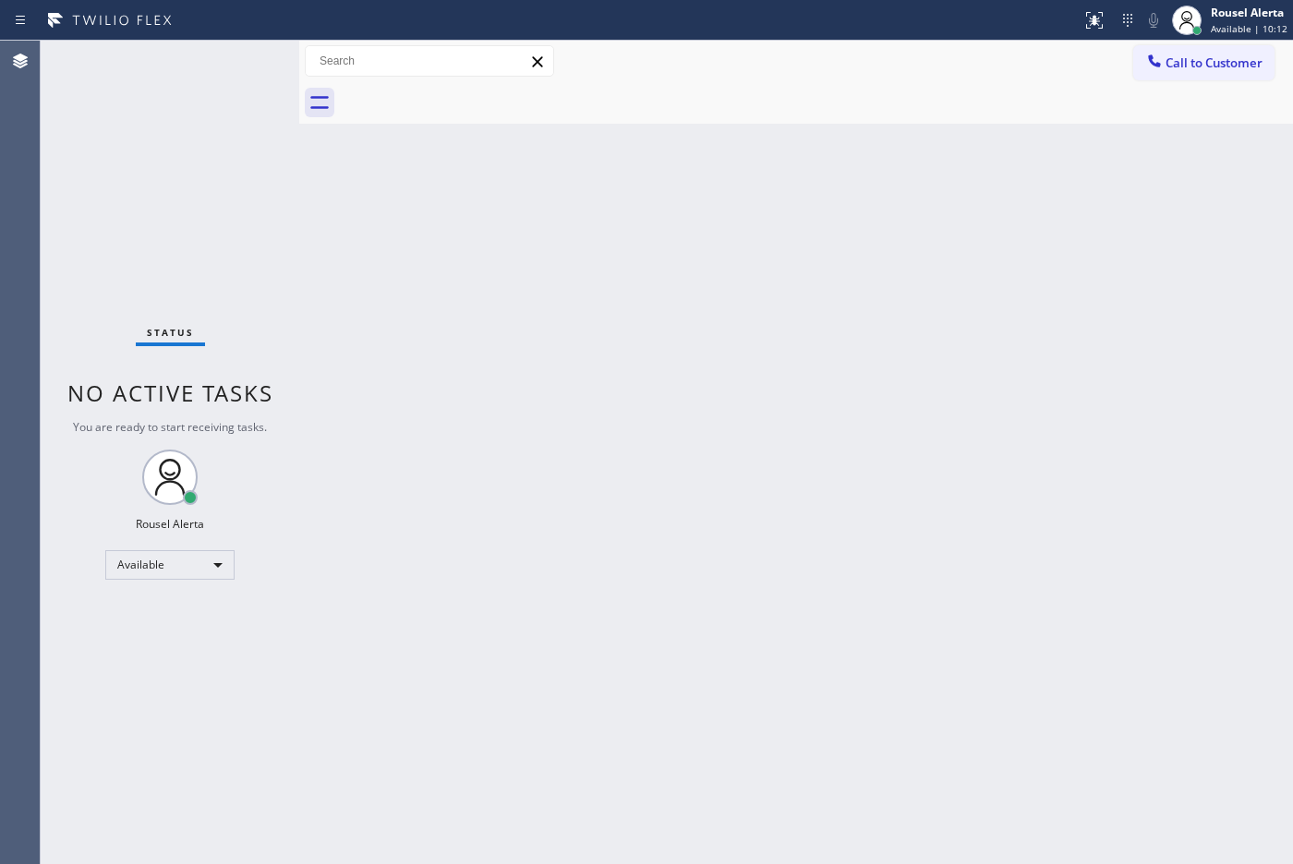
click at [249, 413] on div "Status No active tasks You are ready to start receiving tasks. Rousel Alerta Av…" at bounding box center [170, 453] width 259 height 824
click at [219, 117] on div "Status No active tasks You are ready to start receiving tasks. Rousel Alerta Av…" at bounding box center [170, 453] width 259 height 824
click at [662, 421] on div "Back to Dashboard Change Sender ID Customers Technicians Select a contact Outbo…" at bounding box center [796, 453] width 994 height 824
click at [241, 66] on div "Status No active tasks You are ready to start receiving tasks. Rousel Alerta Av…" at bounding box center [170, 453] width 259 height 824
click at [196, 85] on div "Status No active tasks You are ready to start receiving tasks. Rousel Alerta Av…" at bounding box center [170, 453] width 259 height 824
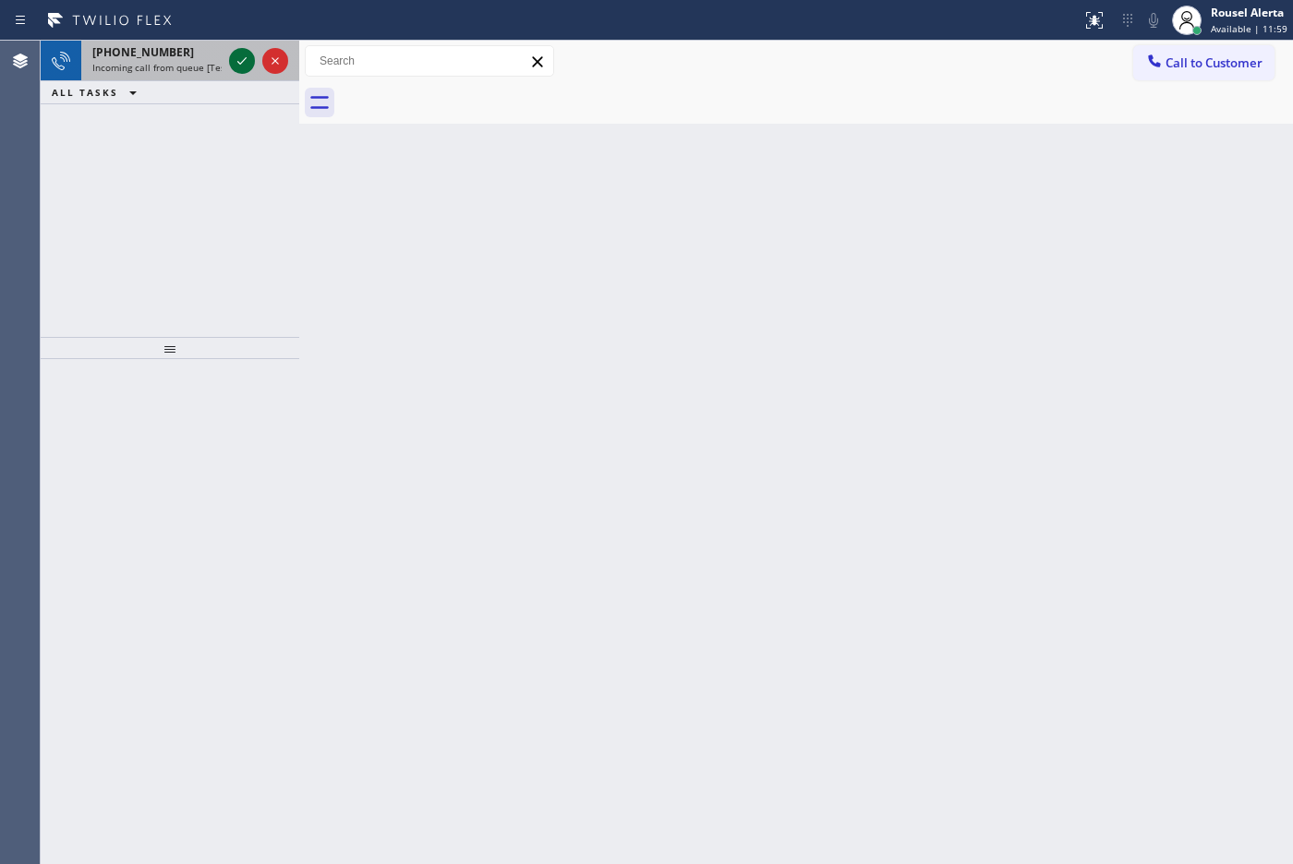
click at [235, 58] on icon at bounding box center [242, 61] width 22 height 22
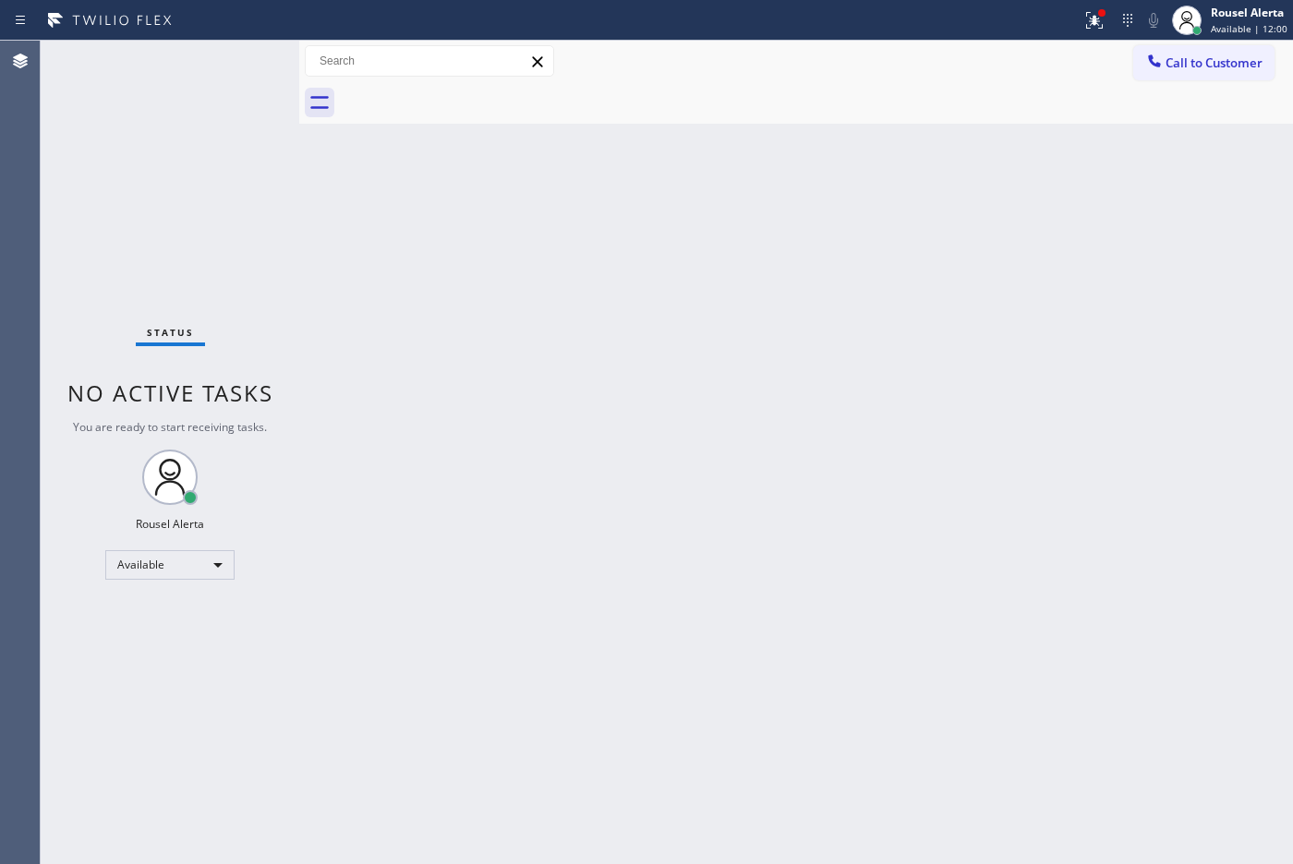
click at [570, 476] on div "Back to Dashboard Change Sender ID Customers Technicians Select a contact Outbo…" at bounding box center [796, 453] width 994 height 824
click at [1097, 30] on button at bounding box center [1094, 20] width 41 height 41
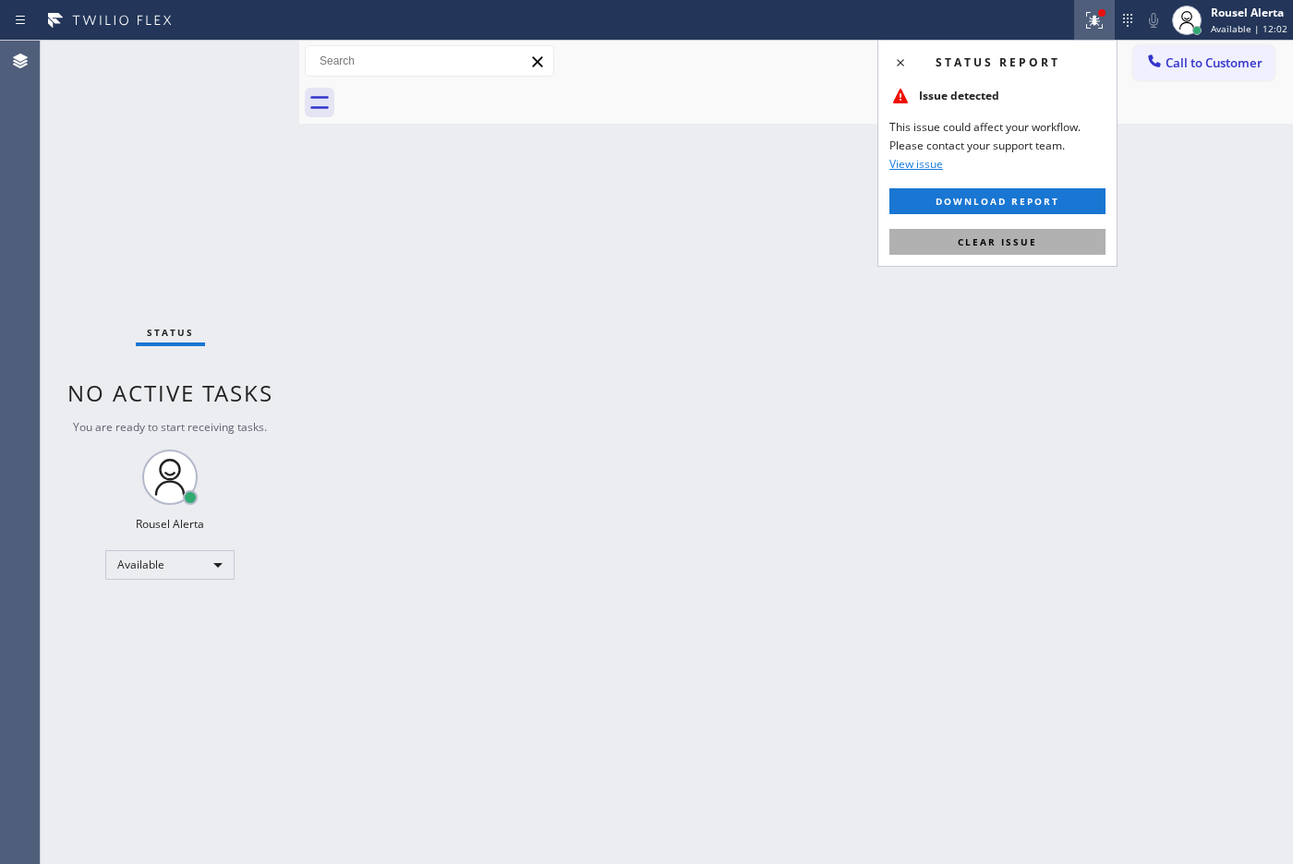
click at [1051, 250] on button "Clear issue" at bounding box center [997, 242] width 216 height 26
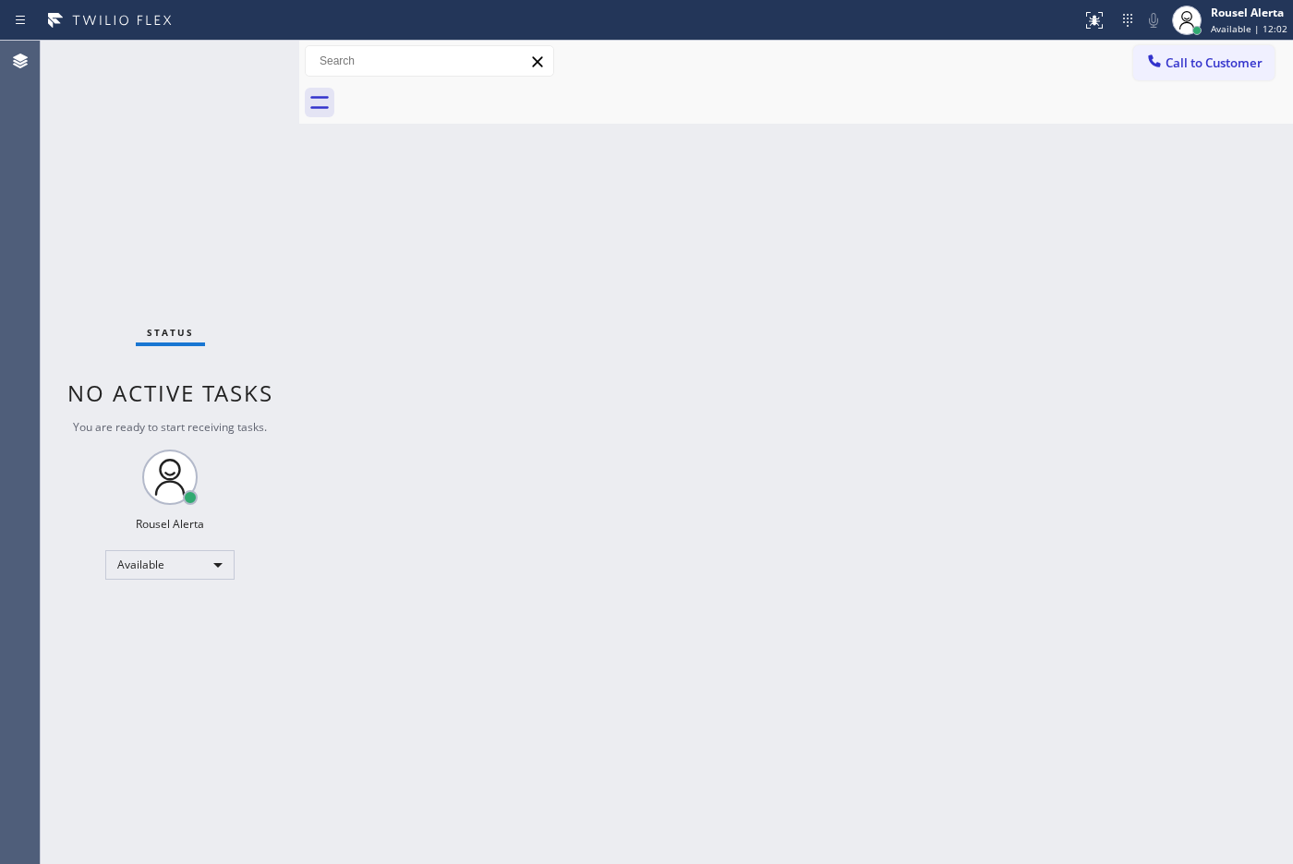
click at [1067, 472] on div "Back to Dashboard Change Sender ID Customers Technicians Select a contact Outbo…" at bounding box center [796, 453] width 994 height 824
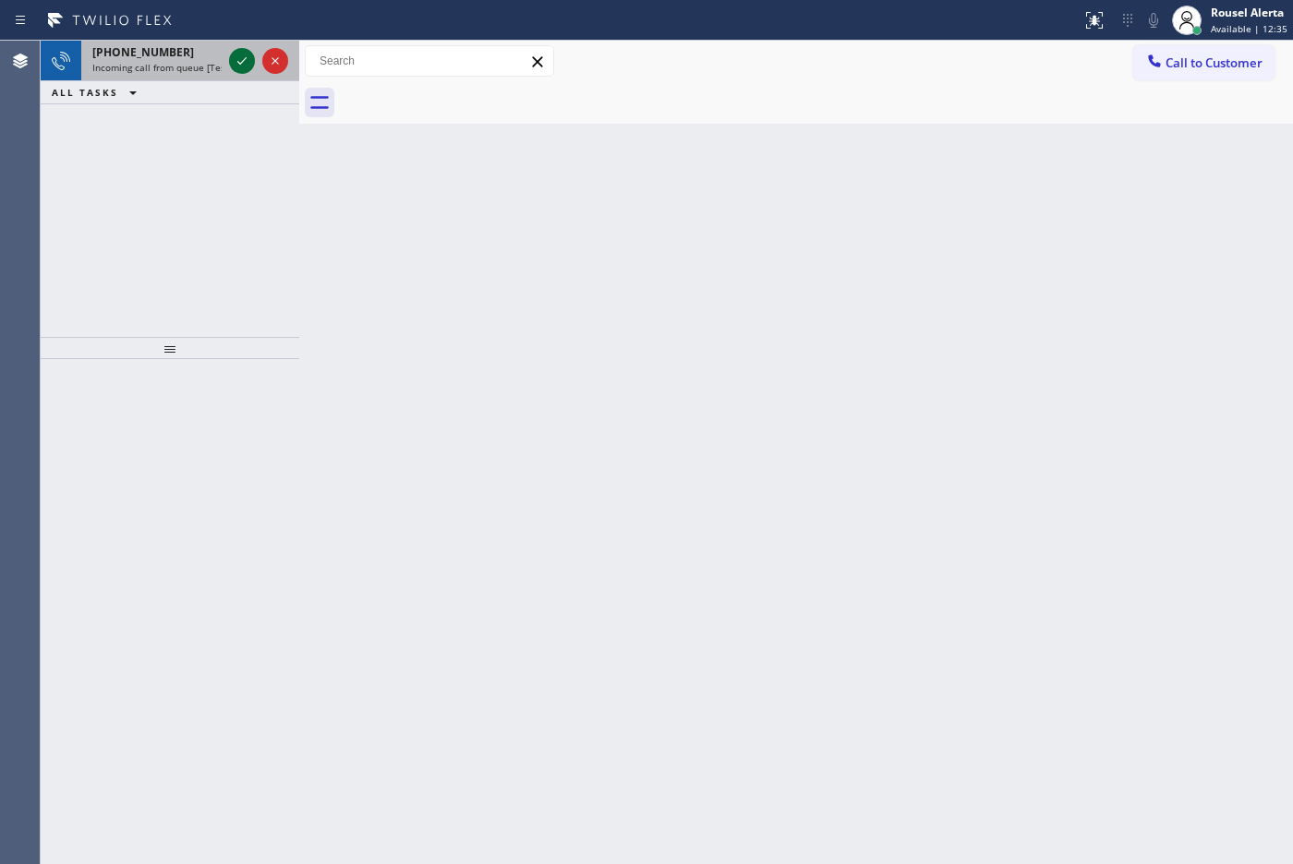
click at [242, 60] on icon at bounding box center [242, 61] width 22 height 22
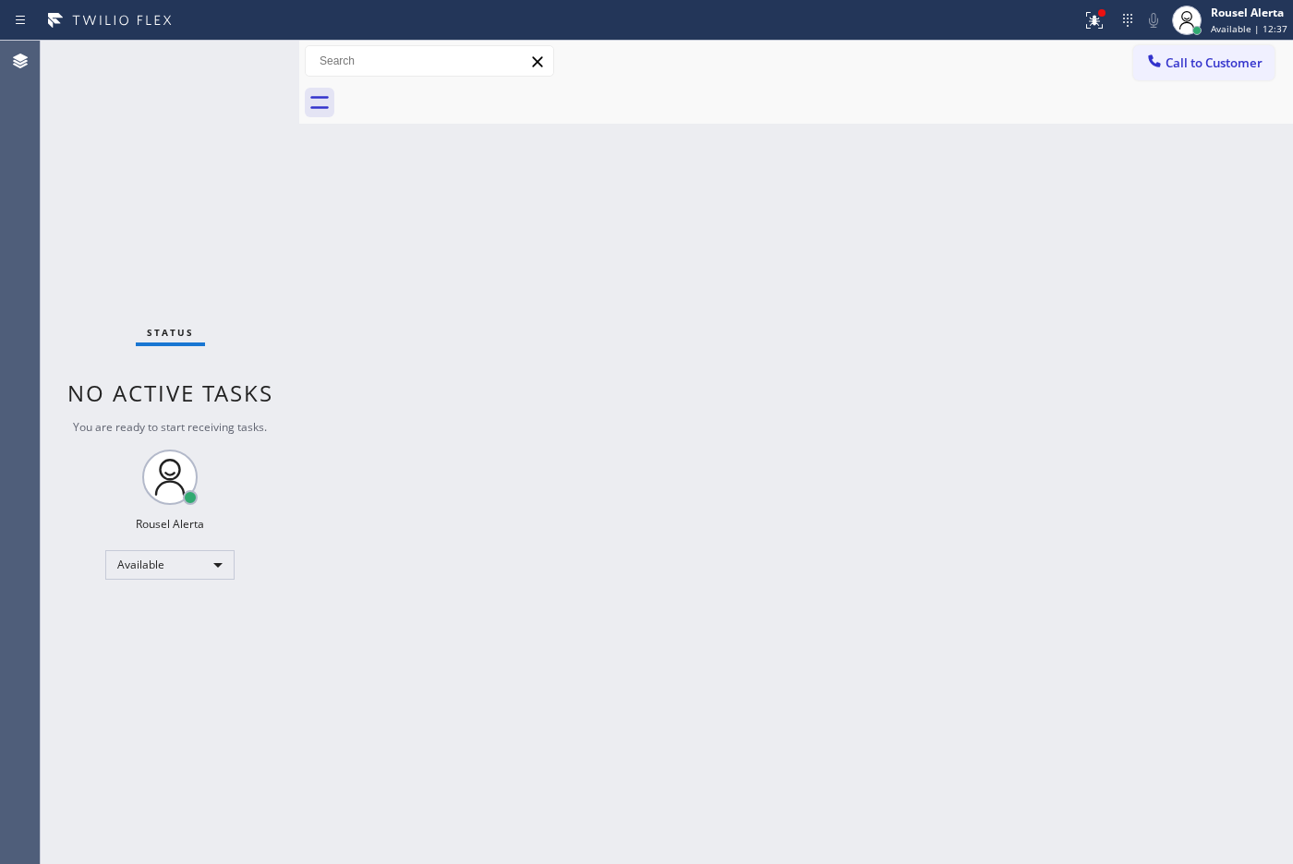
click at [242, 60] on div "Status No active tasks You are ready to start receiving tasks. Rousel Alerta Av…" at bounding box center [170, 453] width 259 height 824
click at [1097, 11] on icon at bounding box center [1094, 20] width 22 height 22
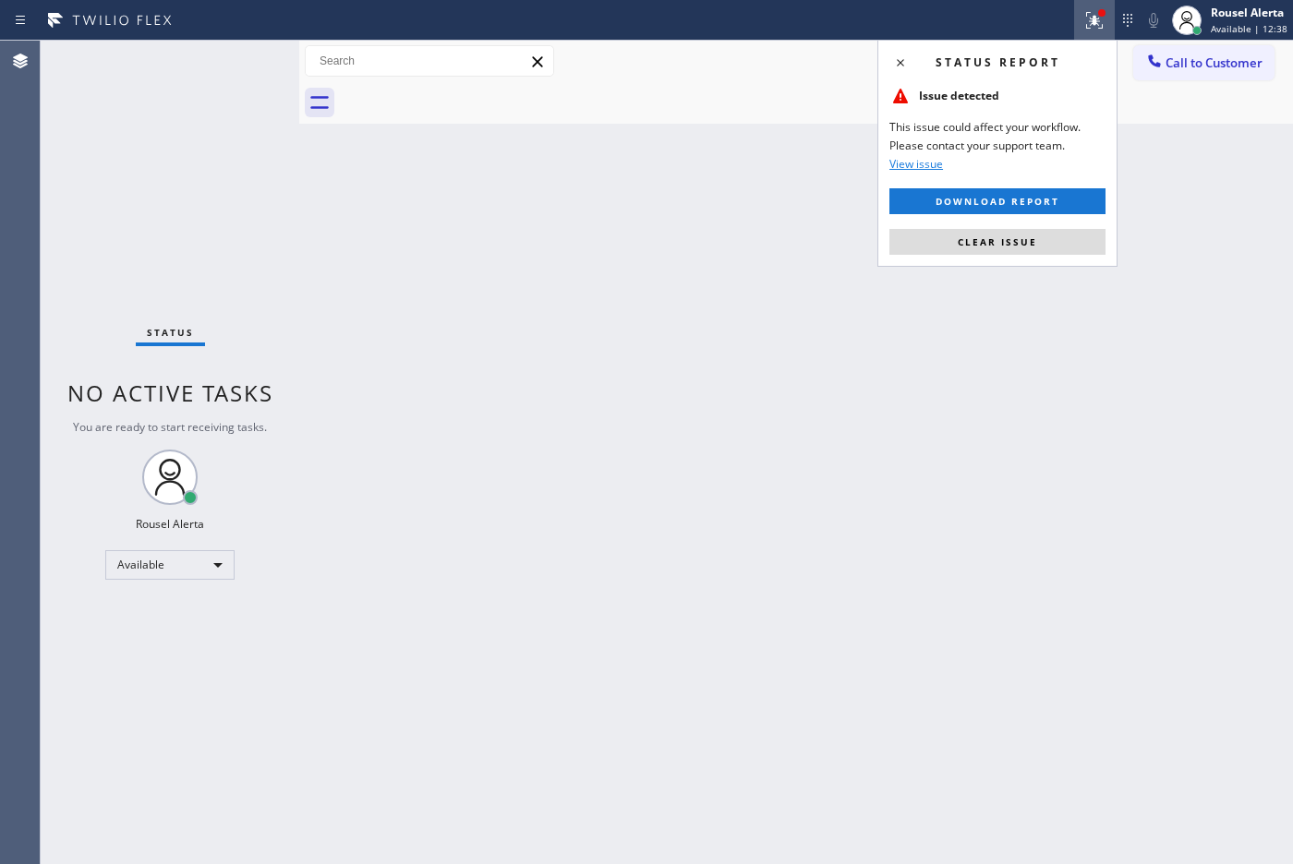
drag, startPoint x: 995, startPoint y: 241, endPoint x: 995, endPoint y: 259, distance: 17.5
click at [995, 242] on span "Clear issue" at bounding box center [997, 241] width 79 height 13
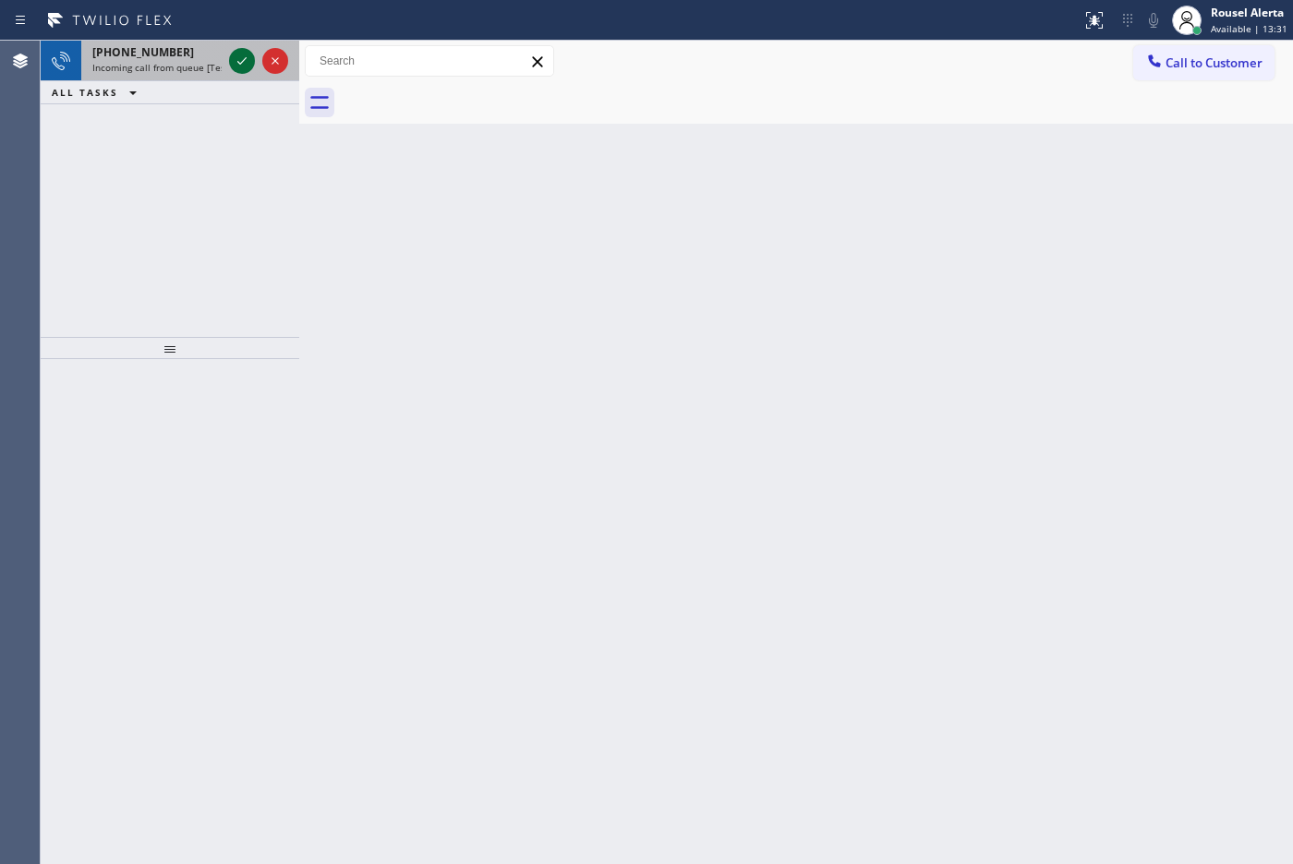
click at [234, 62] on icon at bounding box center [242, 61] width 22 height 22
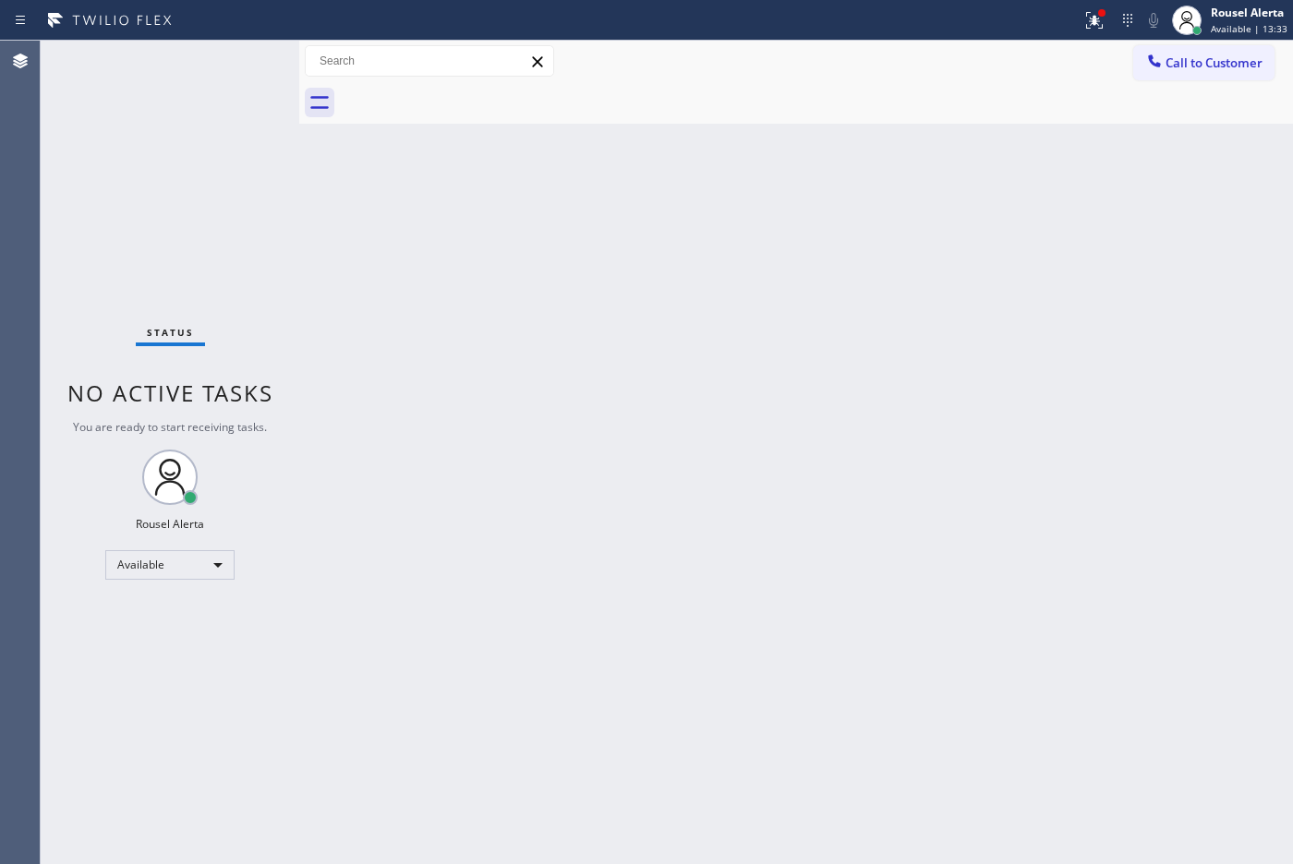
click at [254, 109] on div "Status No active tasks You are ready to start receiving tasks. Rousel Alerta Av…" at bounding box center [170, 453] width 259 height 824
click at [1091, 20] on icon at bounding box center [1094, 20] width 22 height 22
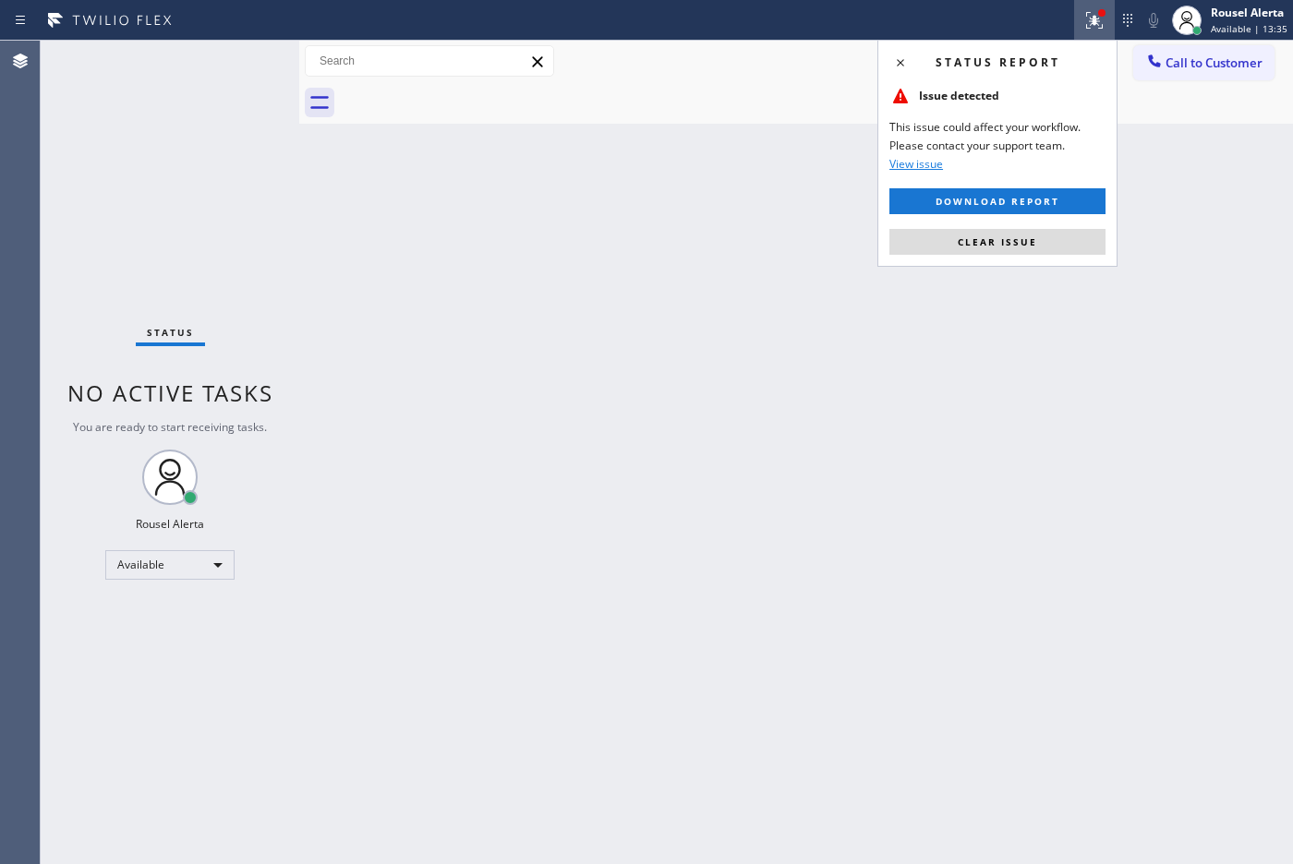
click at [1051, 223] on div "Status report Issue detected This issue could affect your workflow. Please cont…" at bounding box center [997, 153] width 240 height 227
click at [1051, 226] on div "Status report Issue detected This issue could affect your workflow. Please cont…" at bounding box center [997, 153] width 240 height 227
click at [1049, 234] on button "Clear issue" at bounding box center [997, 242] width 216 height 26
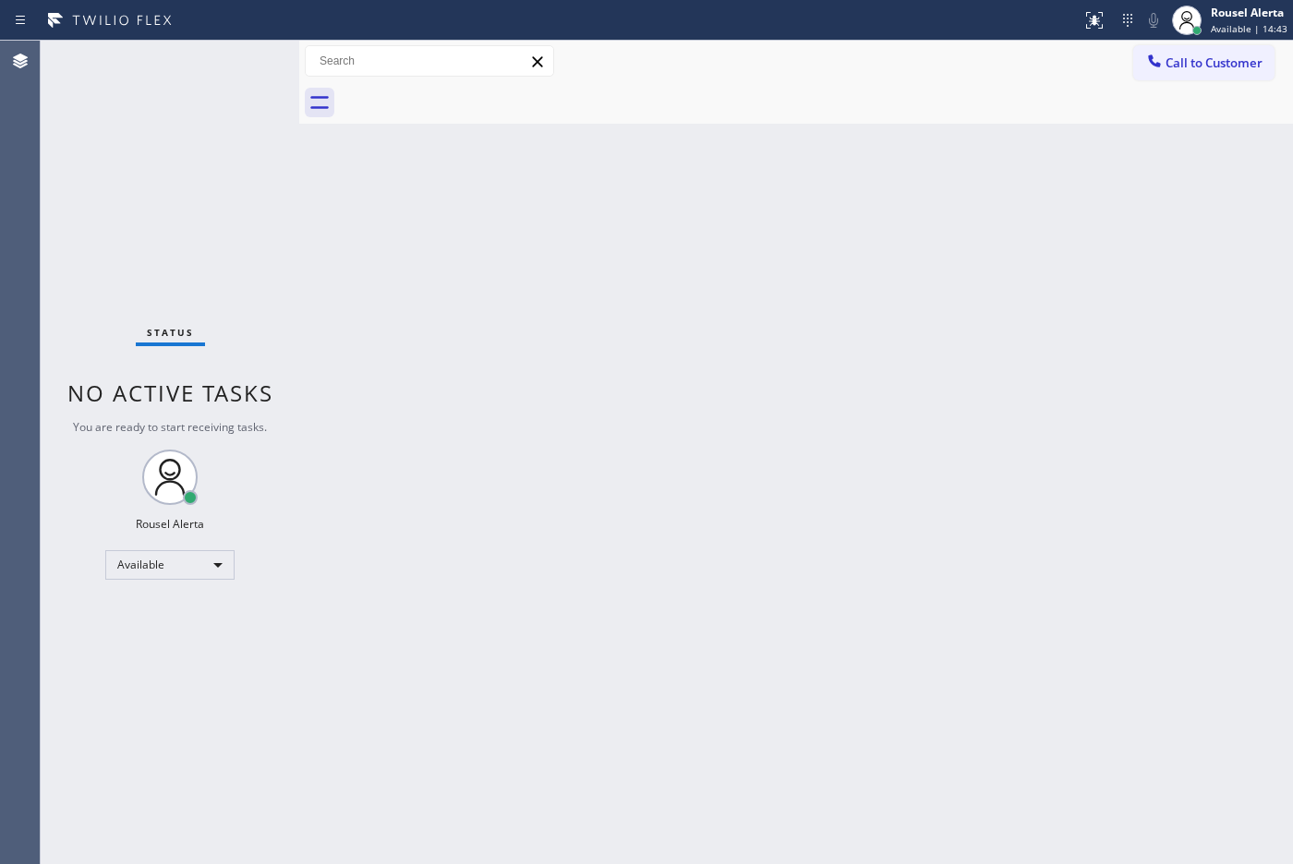
drag, startPoint x: 238, startPoint y: 83, endPoint x: 235, endPoint y: 58, distance: 25.1
click at [235, 58] on div "Status No active tasks You are ready to start receiving tasks. Rousel Alerta Av…" at bounding box center [170, 453] width 259 height 824
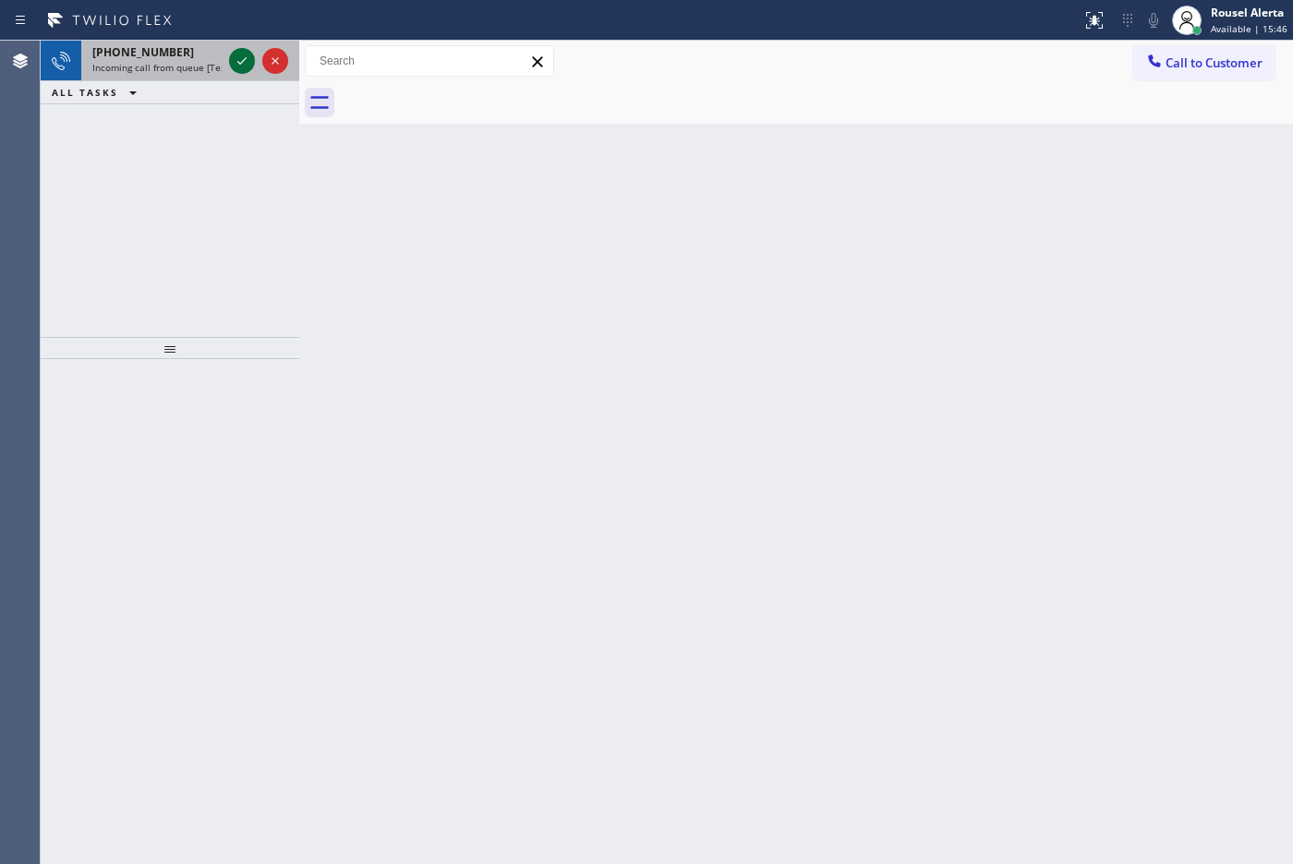
click at [232, 51] on icon at bounding box center [242, 61] width 22 height 22
click at [231, 67] on icon at bounding box center [242, 61] width 22 height 22
click at [240, 63] on icon at bounding box center [241, 60] width 9 height 7
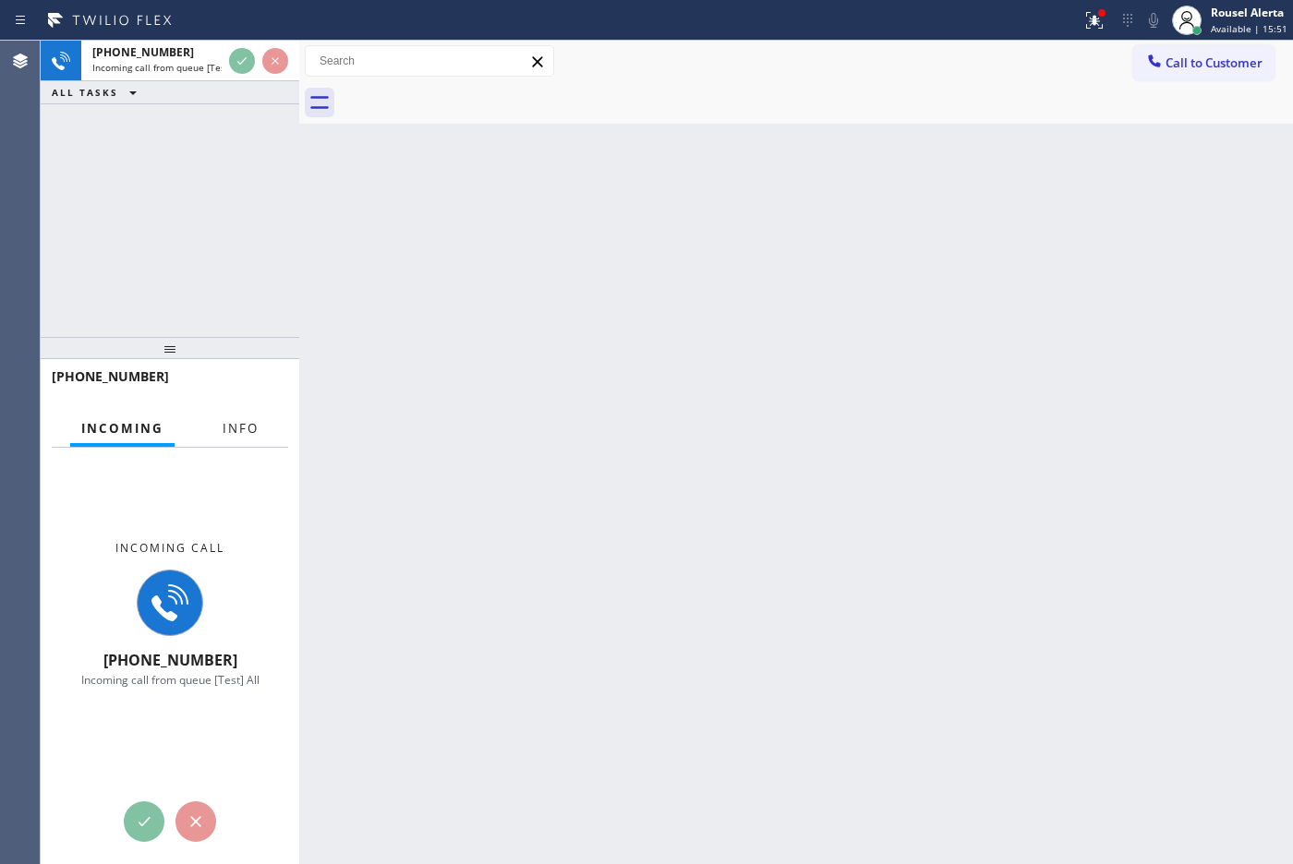
click at [242, 423] on span "Info" at bounding box center [241, 428] width 36 height 17
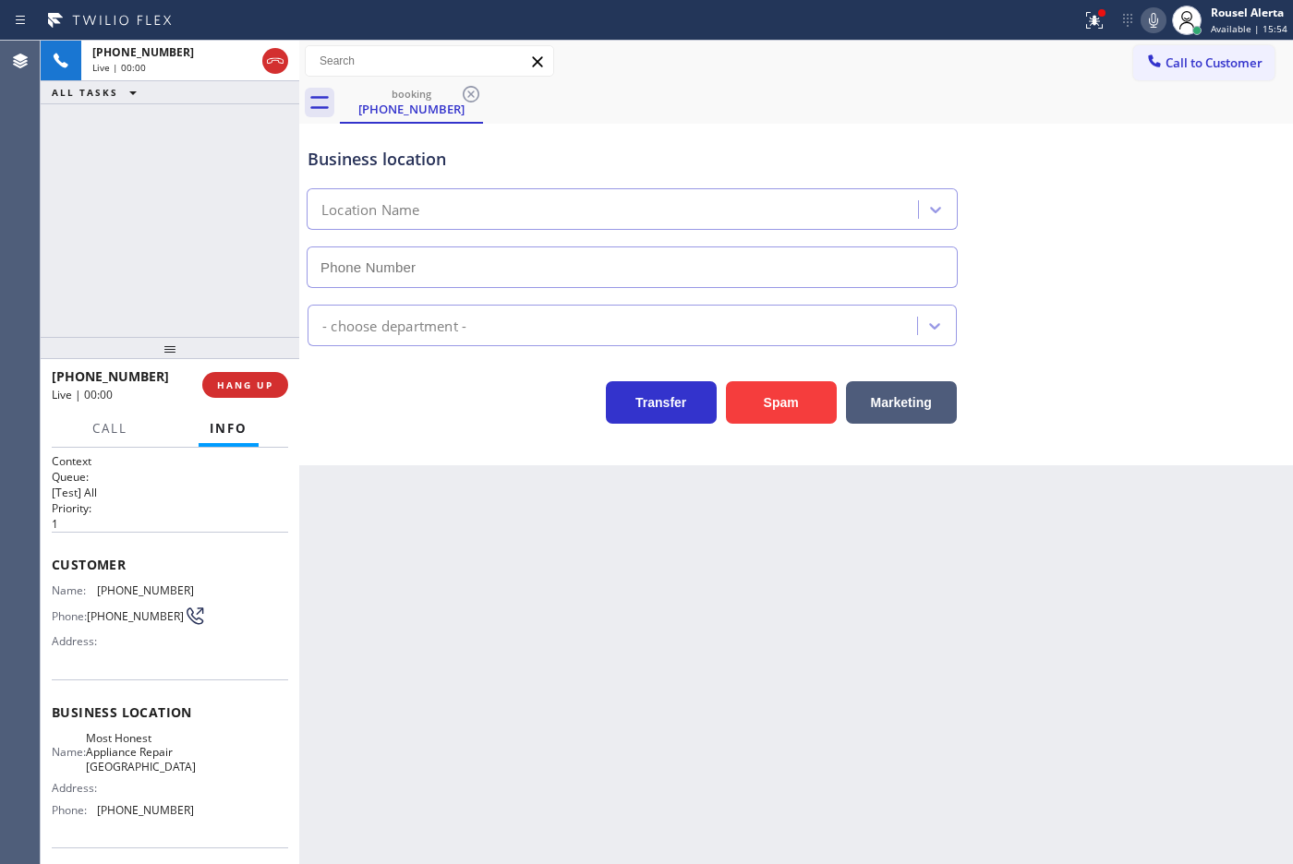
type input "[PHONE_NUMBER]"
drag, startPoint x: 219, startPoint y: 95, endPoint x: 266, endPoint y: 199, distance: 113.6
click at [219, 95] on div "ALL TASKS ALL TASKS ACTIVE TASKS TASKS IN WRAP UP" at bounding box center [170, 92] width 259 height 23
click at [265, 381] on span "HANG UP" at bounding box center [245, 385] width 56 height 13
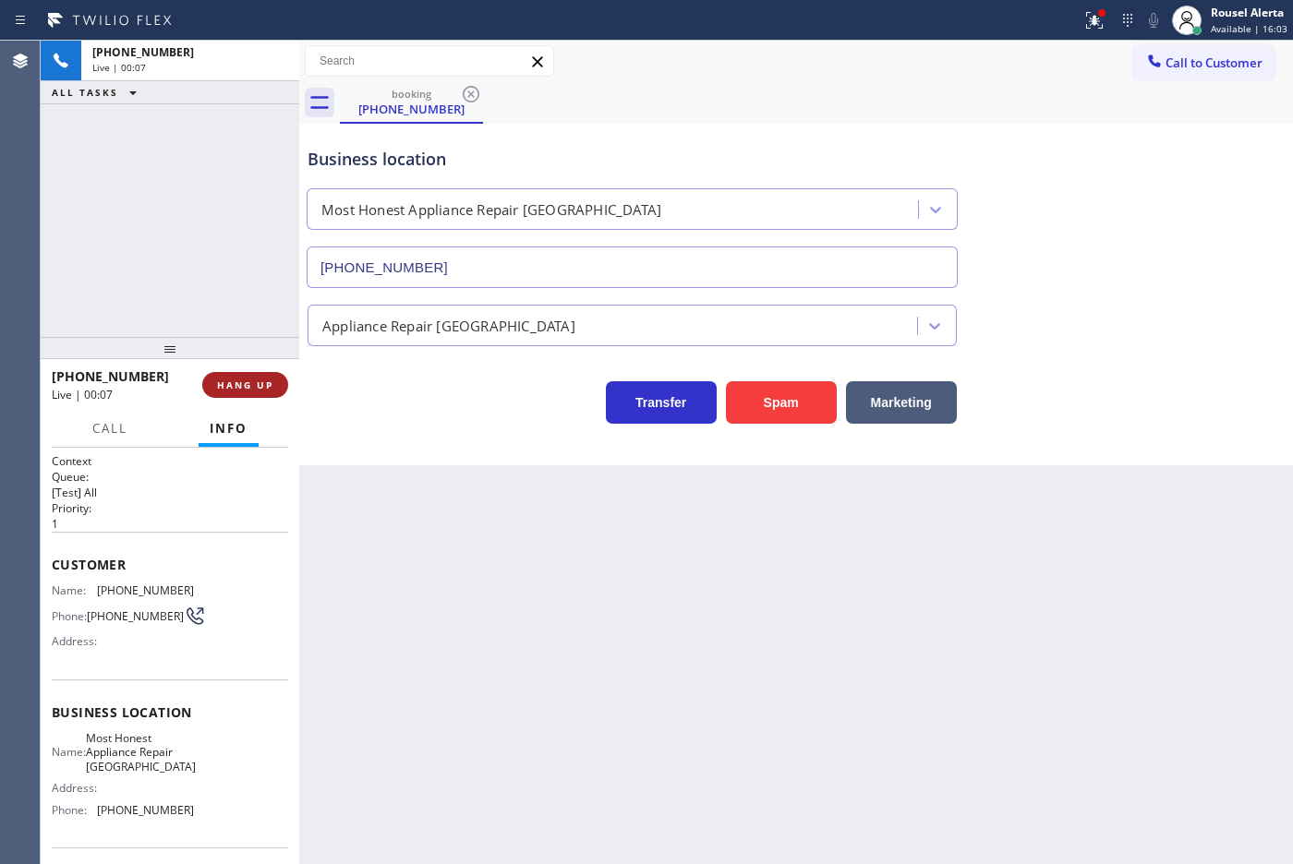
click at [265, 381] on span "HANG UP" at bounding box center [245, 385] width 56 height 13
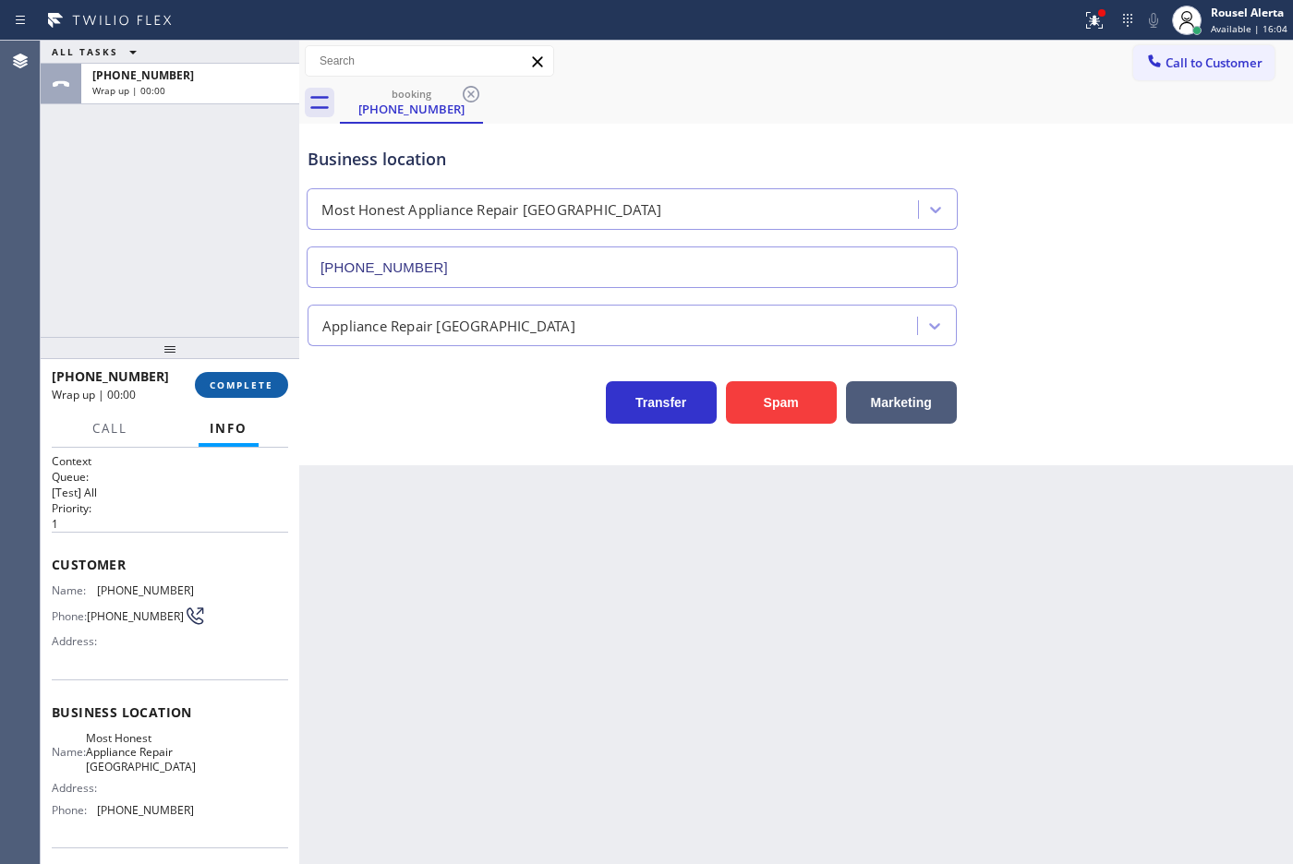
click at [263, 383] on span "COMPLETE" at bounding box center [242, 385] width 64 height 13
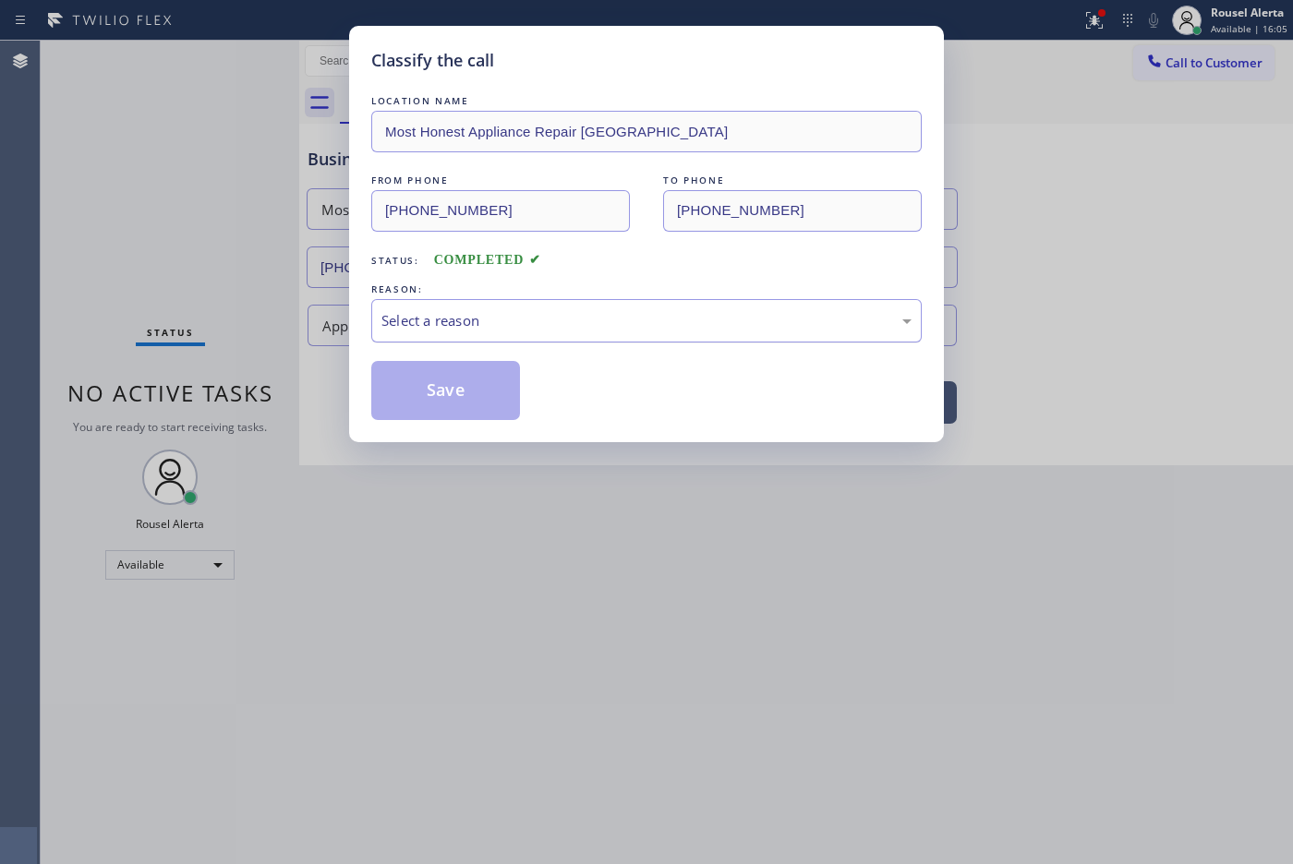
click at [505, 329] on div "Select a reason" at bounding box center [646, 320] width 530 height 21
click at [440, 402] on button "Save" at bounding box center [445, 390] width 149 height 59
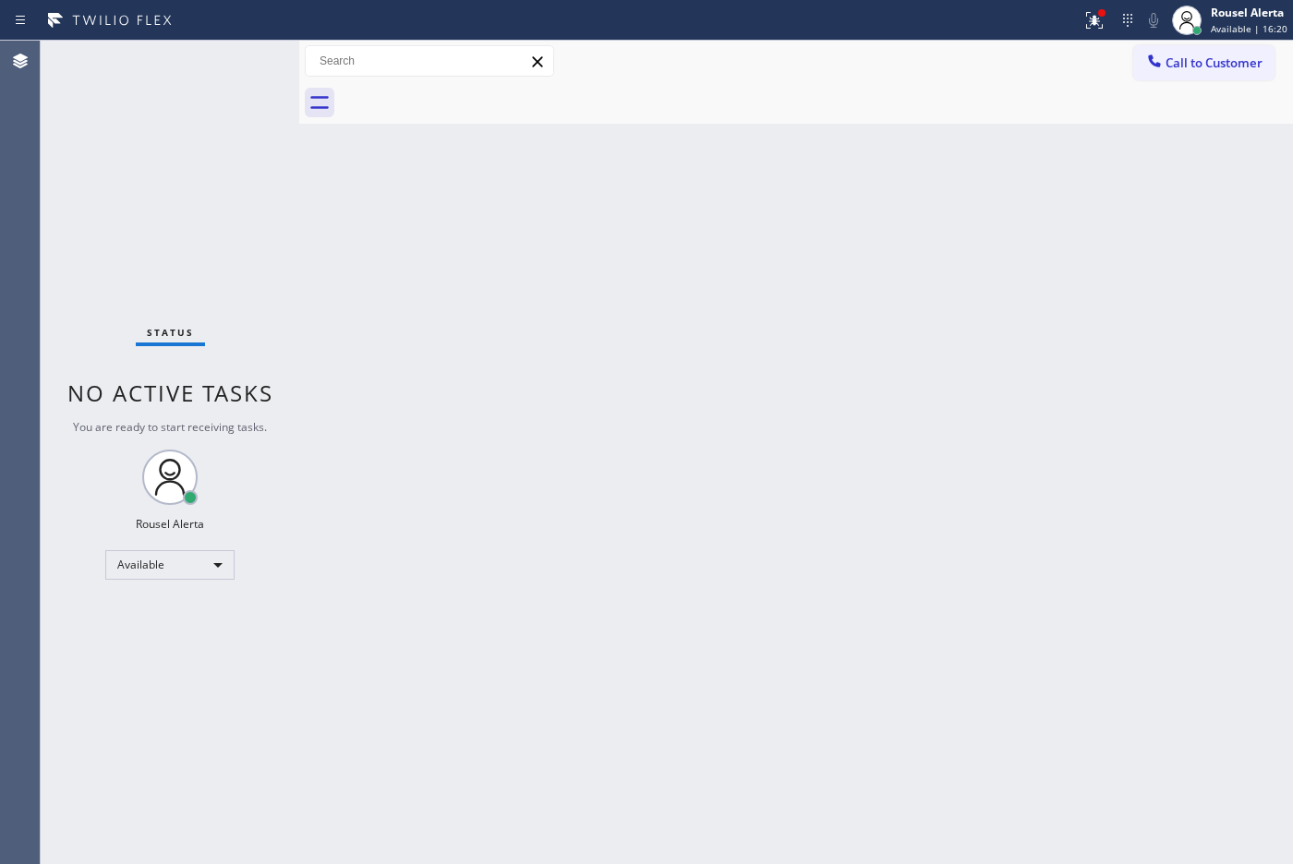
click at [212, 66] on div "Status No active tasks You are ready to start receiving tasks. Rousel Alerta Av…" at bounding box center [170, 453] width 259 height 824
click at [552, 545] on div "Back to Dashboard Change Sender ID Customers Technicians Select a contact Outbo…" at bounding box center [796, 453] width 994 height 824
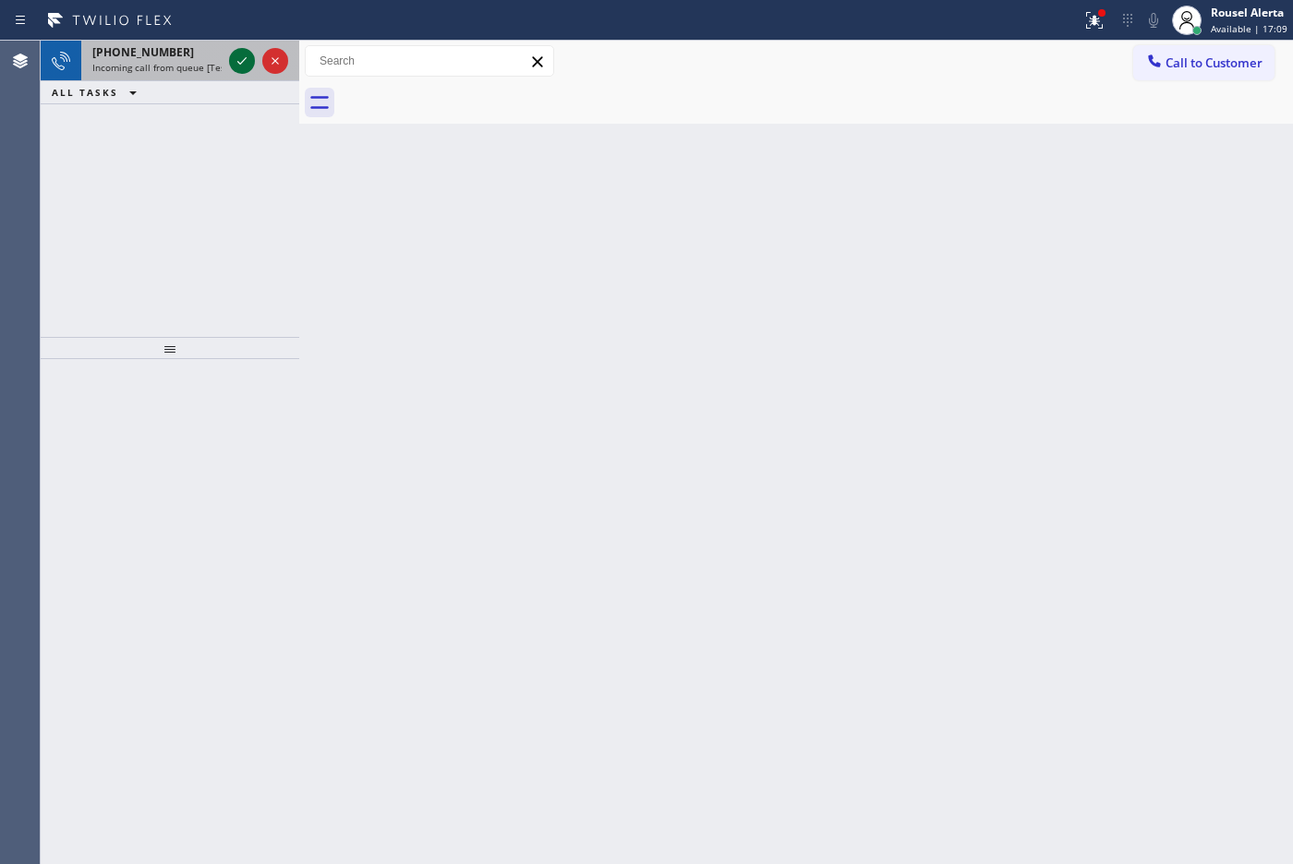
click at [234, 56] on icon at bounding box center [242, 61] width 22 height 22
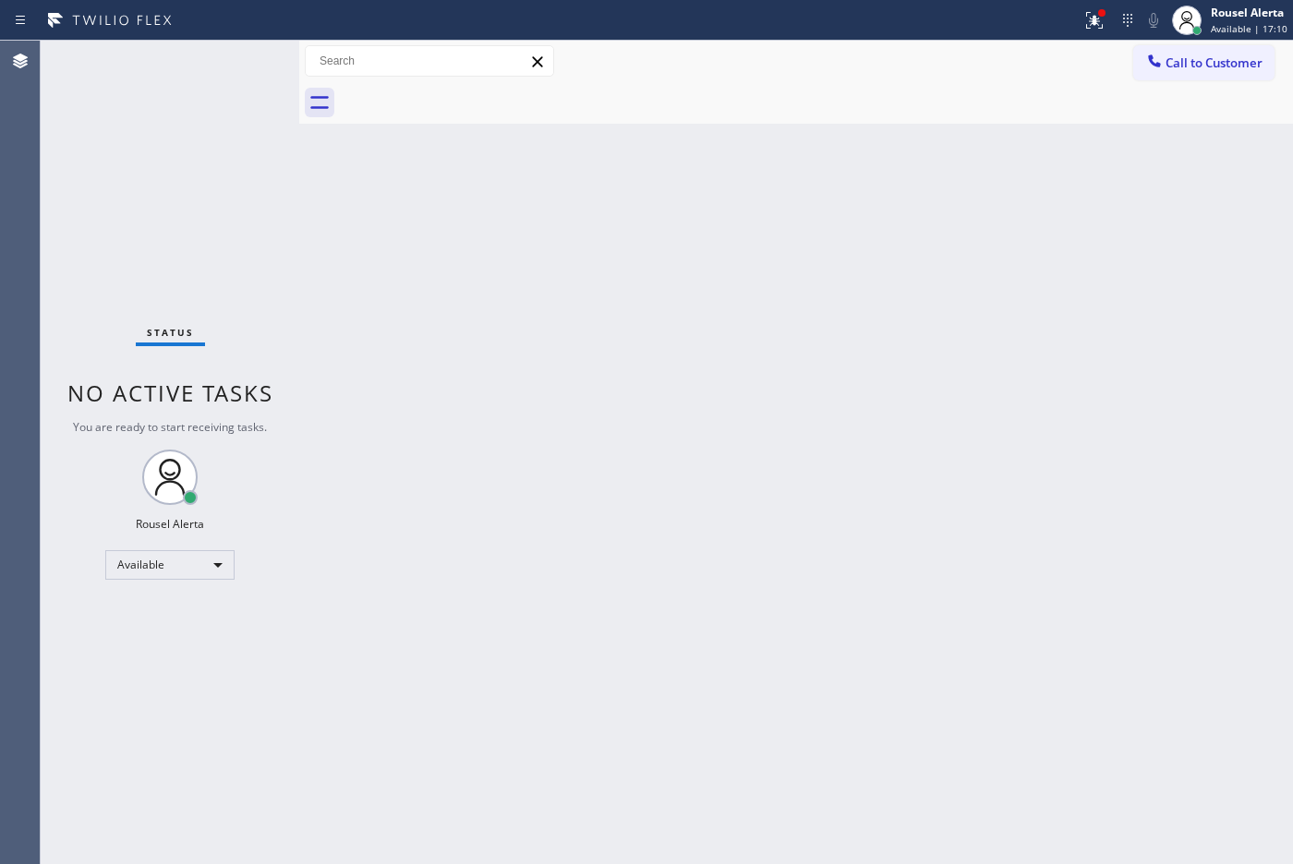
click at [234, 56] on div "Status No active tasks You are ready to start receiving tasks. Rousel Alerta Av…" at bounding box center [170, 453] width 259 height 824
drag, startPoint x: 274, startPoint y: 66, endPoint x: 283, endPoint y: 42, distance: 25.7
click at [283, 42] on div "Status No active tasks You are ready to start receiving tasks. Rousel Alerta Av…" at bounding box center [170, 453] width 259 height 824
click at [1096, 11] on icon at bounding box center [1094, 20] width 22 height 22
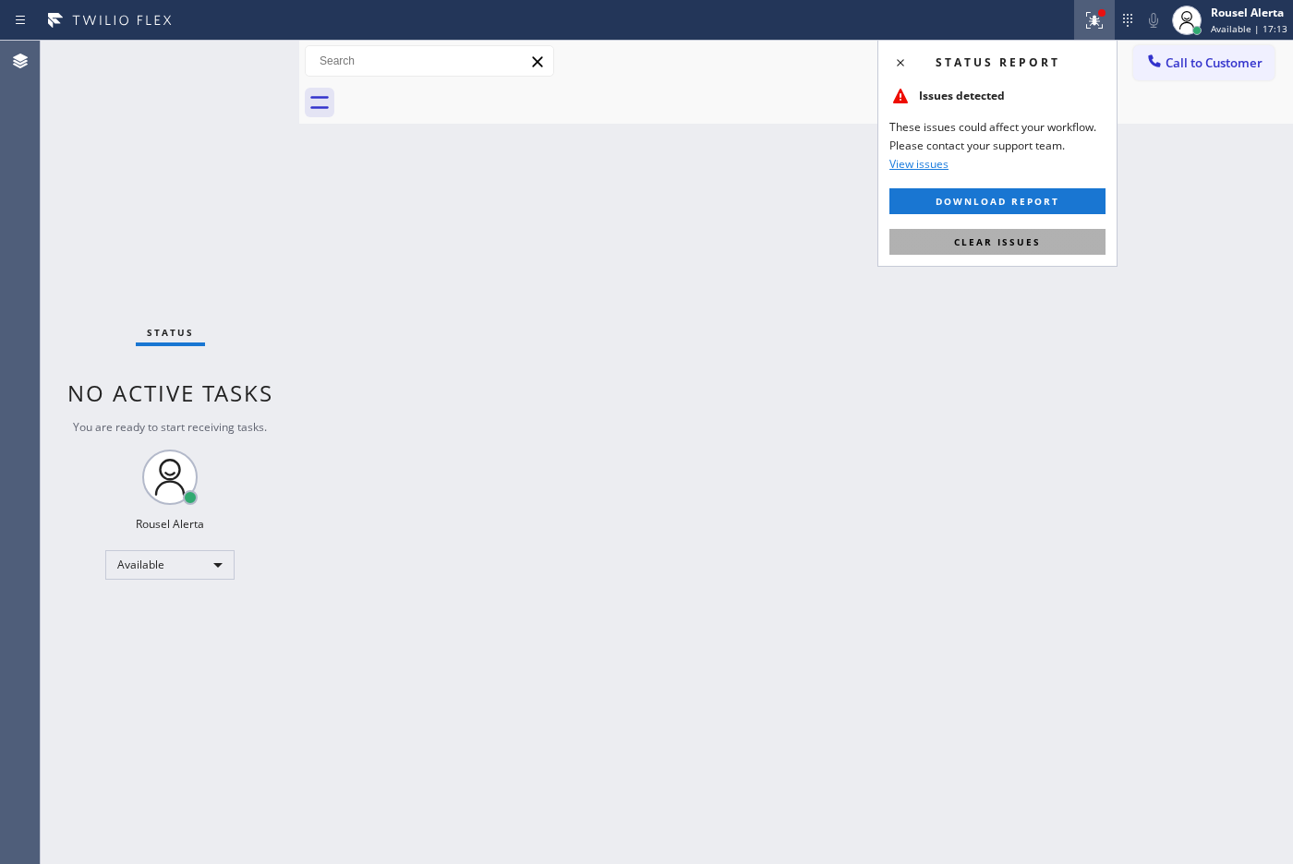
click at [1065, 229] on button "Clear issues" at bounding box center [997, 242] width 216 height 26
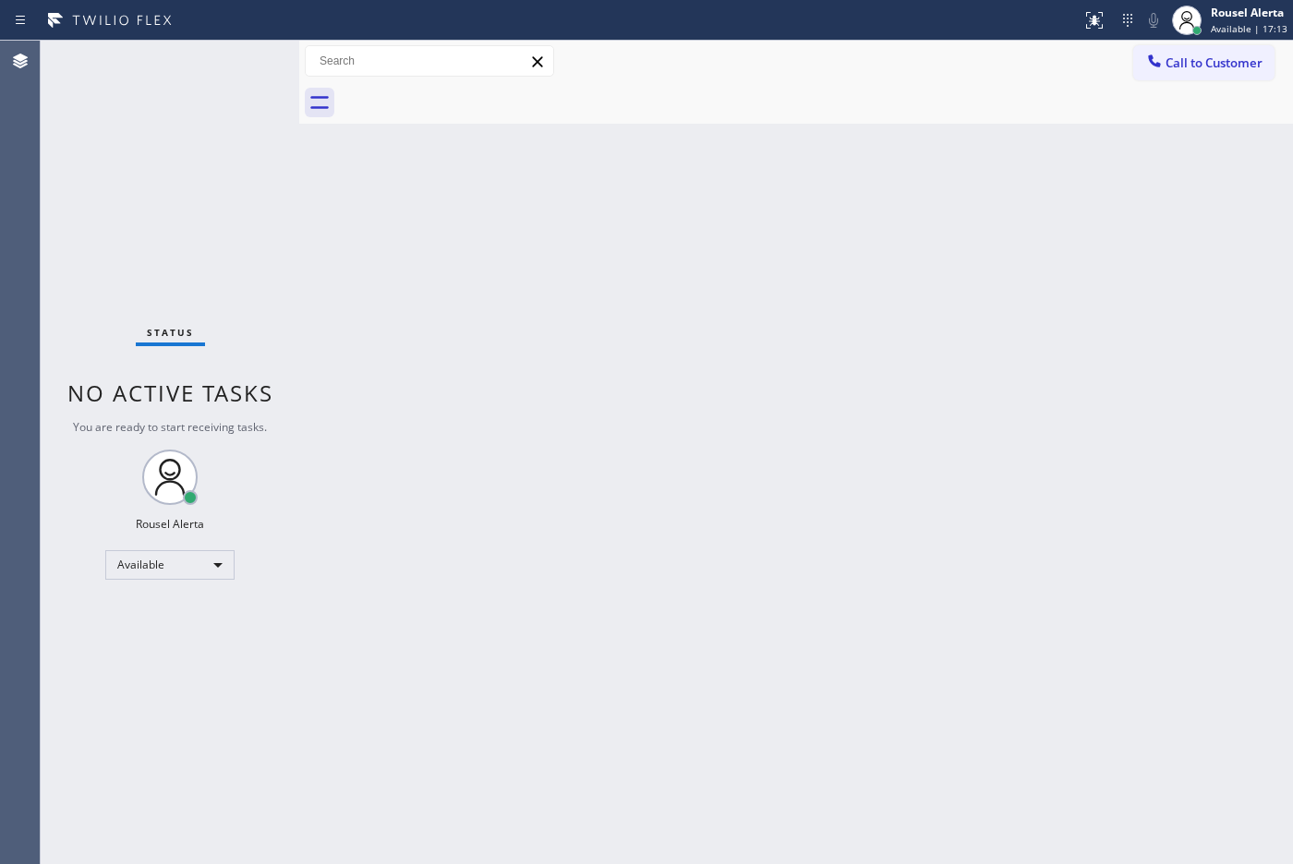
click at [1064, 310] on div "Back to Dashboard Change Sender ID Customers Technicians Select a contact Outbo…" at bounding box center [796, 453] width 994 height 824
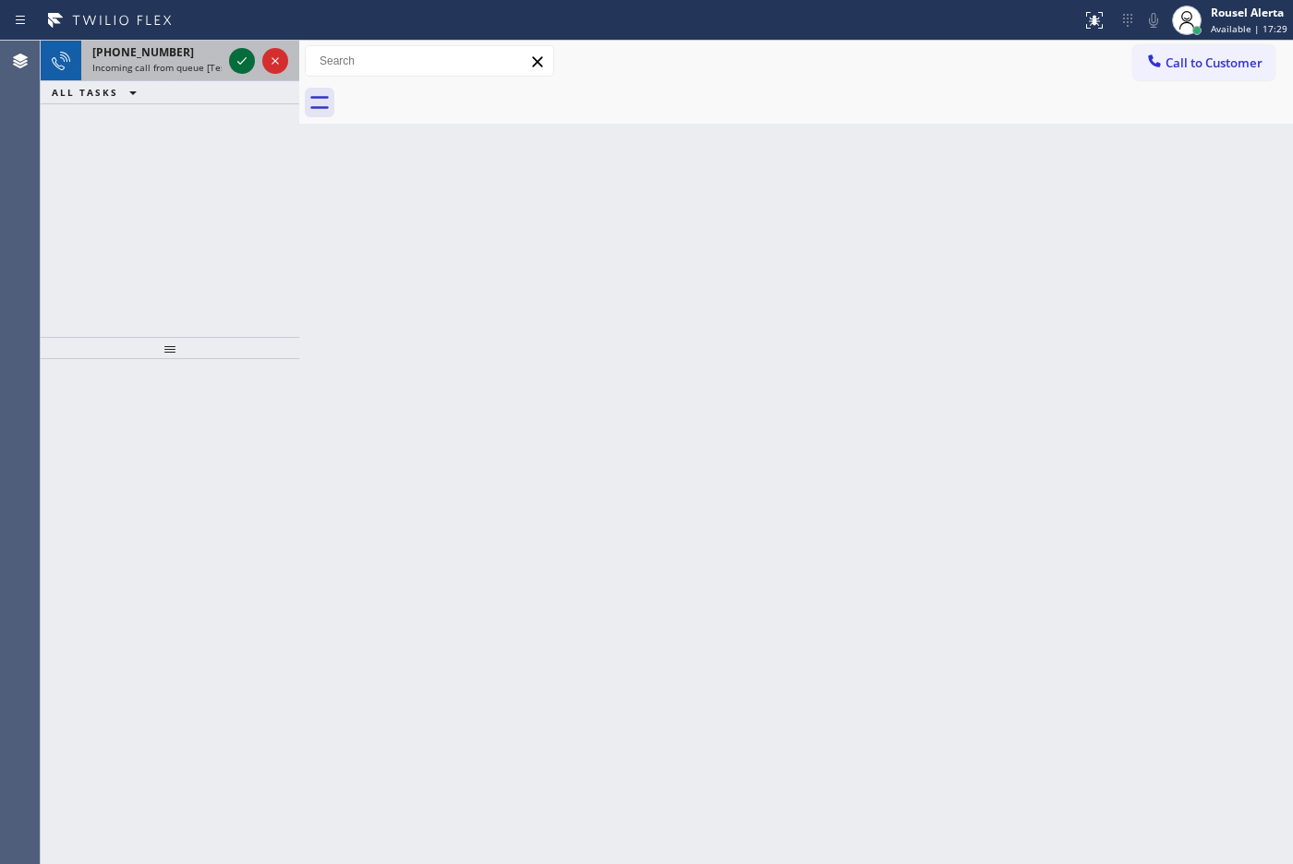
click at [231, 69] on icon at bounding box center [242, 61] width 22 height 22
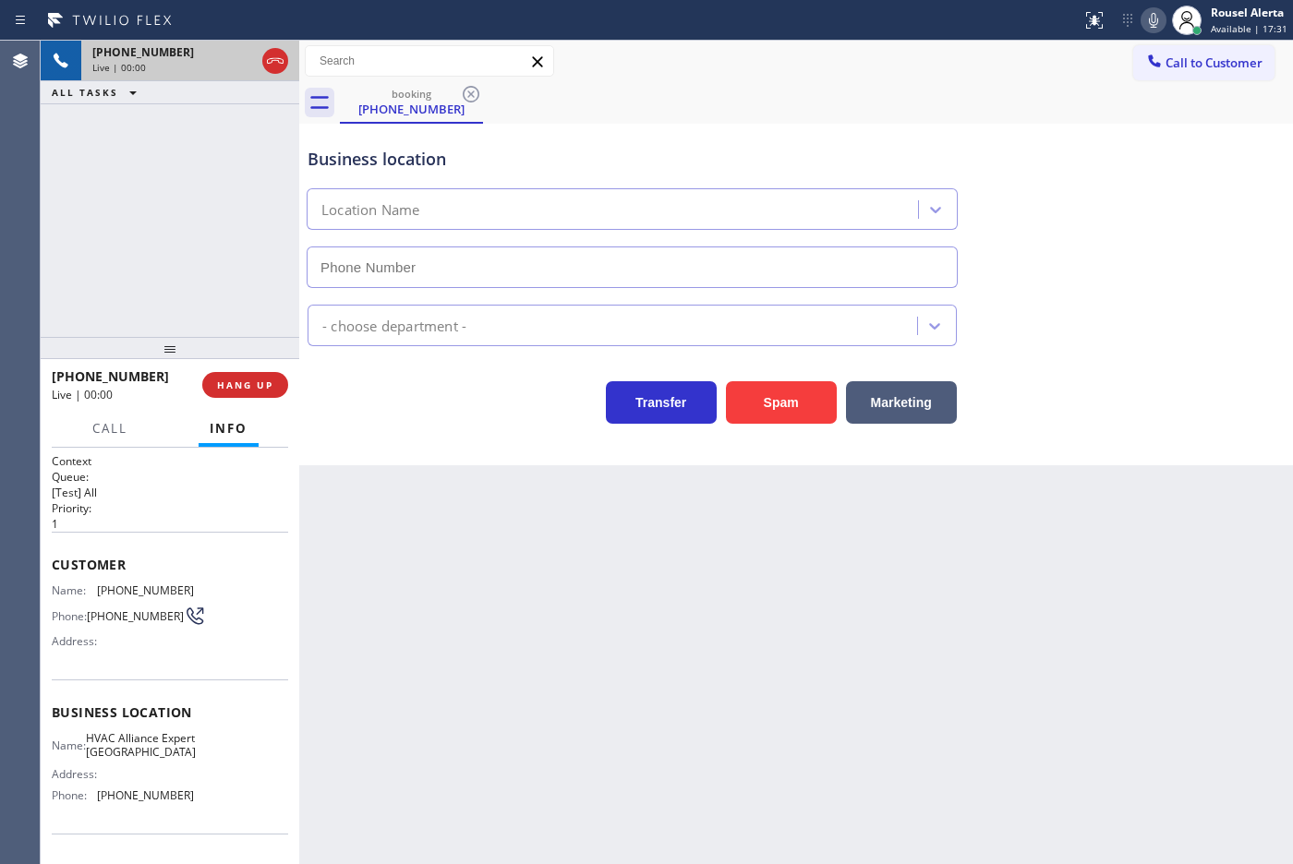
type input "[PHONE_NUMBER]"
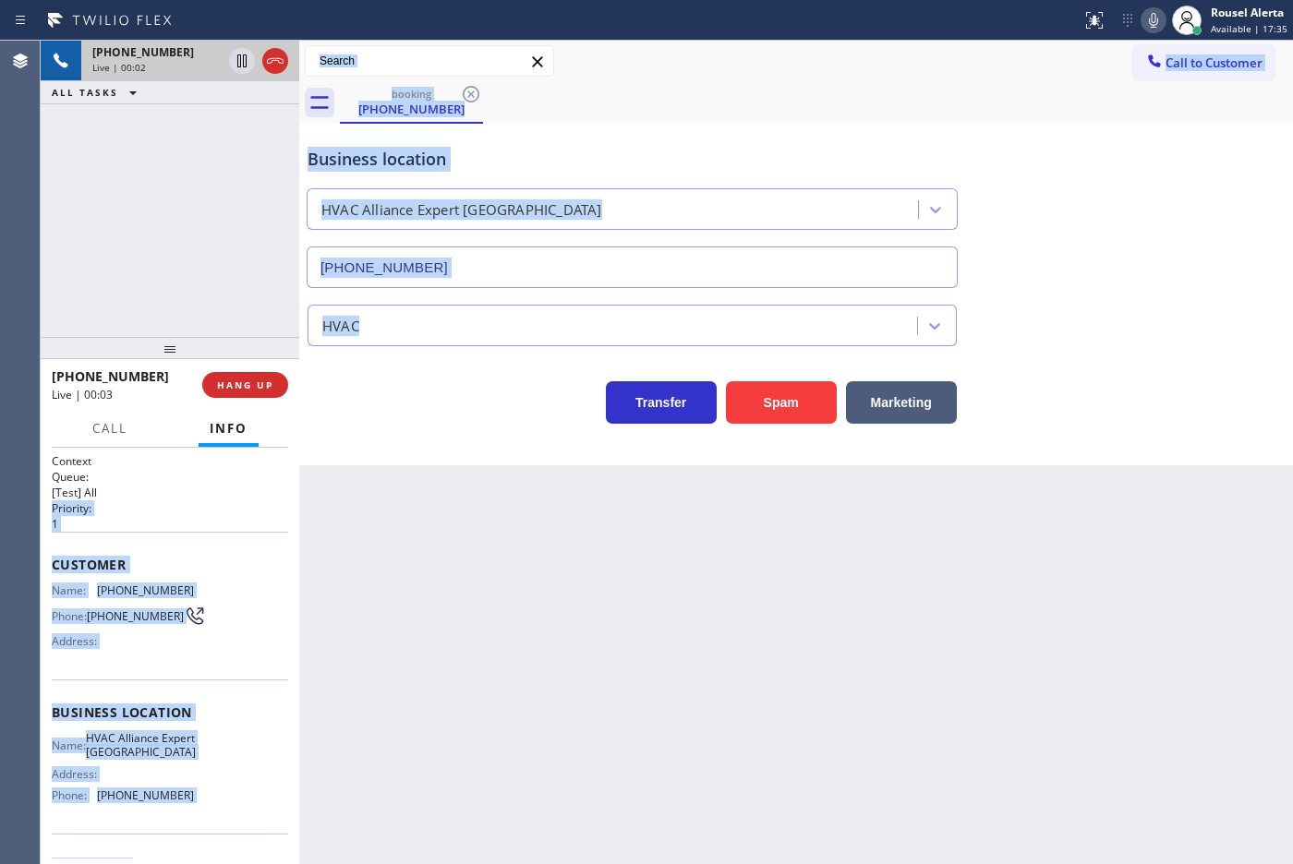
drag, startPoint x: 288, startPoint y: 489, endPoint x: 296, endPoint y: 557, distance: 67.9
click at [316, 630] on div "[PHONE_NUMBER] Live | 00:02 ALL TASKS ALL TASKS ACTIVE TASKS TASKS IN WRAP UP […" at bounding box center [667, 453] width 1252 height 824
click at [349, 536] on div "Back to Dashboard Change Sender ID Customers Technicians Select a contact Outbo…" at bounding box center [796, 453] width 994 height 824
click at [247, 755] on div "Name: HVAC Alliance Expert [GEOGRAPHIC_DATA] Address: Phone: [PHONE_NUMBER]" at bounding box center [170, 770] width 236 height 79
click at [243, 801] on div "Name: HVAC Alliance Expert [GEOGRAPHIC_DATA] Address: Phone: [PHONE_NUMBER]" at bounding box center [170, 770] width 236 height 79
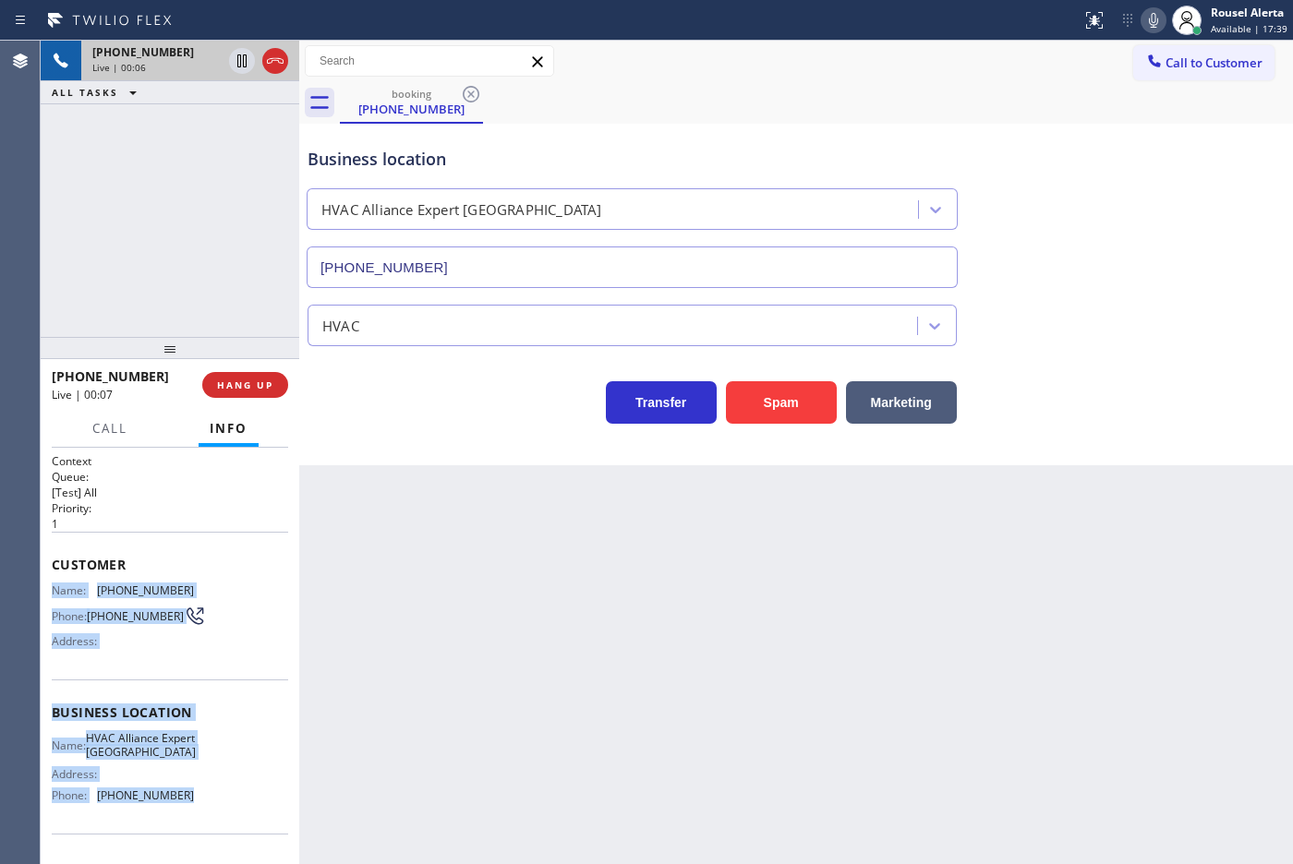
drag, startPoint x: 191, startPoint y: 811, endPoint x: 42, endPoint y: 587, distance: 268.9
click at [42, 587] on div "Context Queue: [Test] All Priority: 1 Customer Name: [PHONE_NUMBER] Phone: [PHO…" at bounding box center [170, 656] width 259 height 416
copy div "Name: [PHONE_NUMBER] Phone: [PHONE_NUMBER] Address: Business location Name: HVA…"
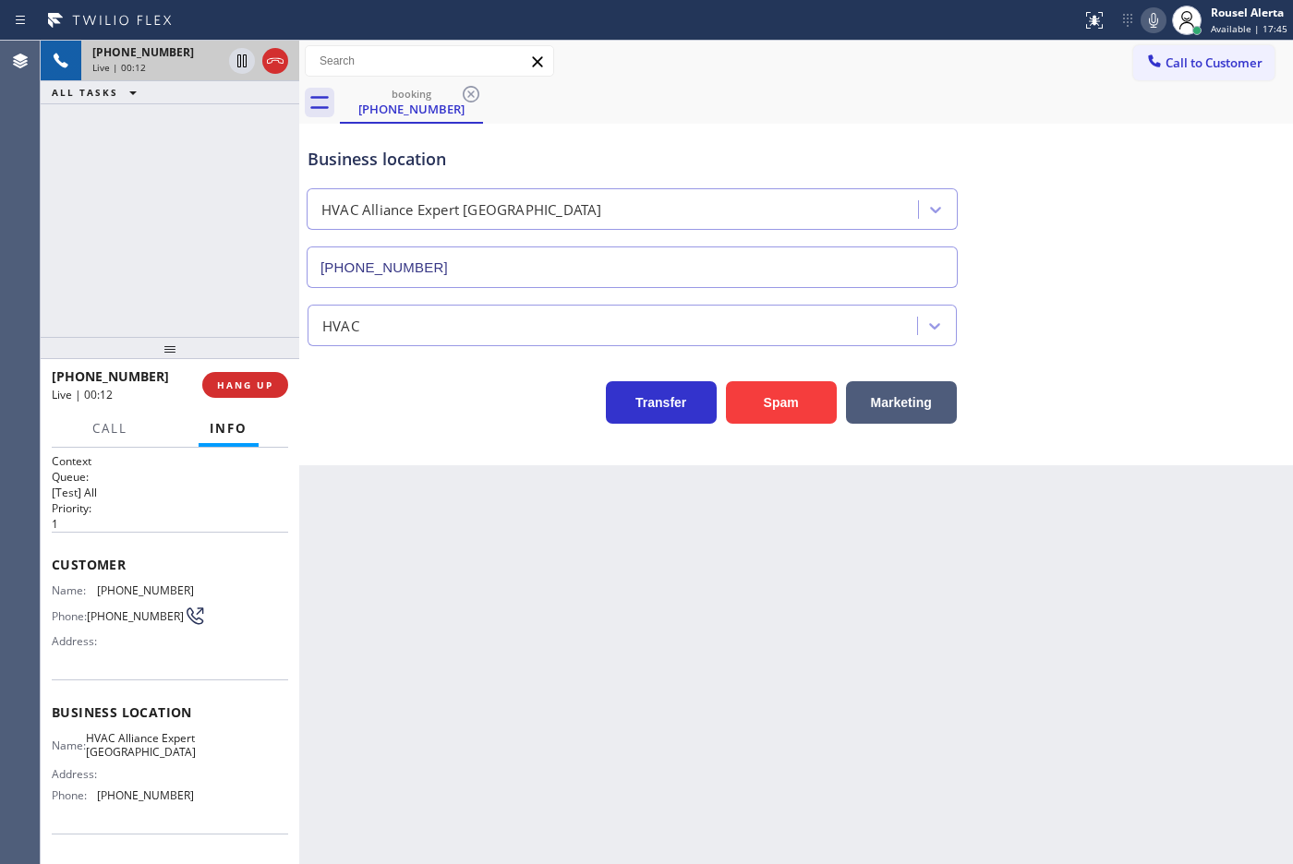
click at [906, 603] on div "Back to Dashboard Change Sender ID Customers Technicians Select a contact Outbo…" at bounding box center [796, 453] width 994 height 824
click at [250, 379] on span "HANG UP" at bounding box center [245, 385] width 56 height 13
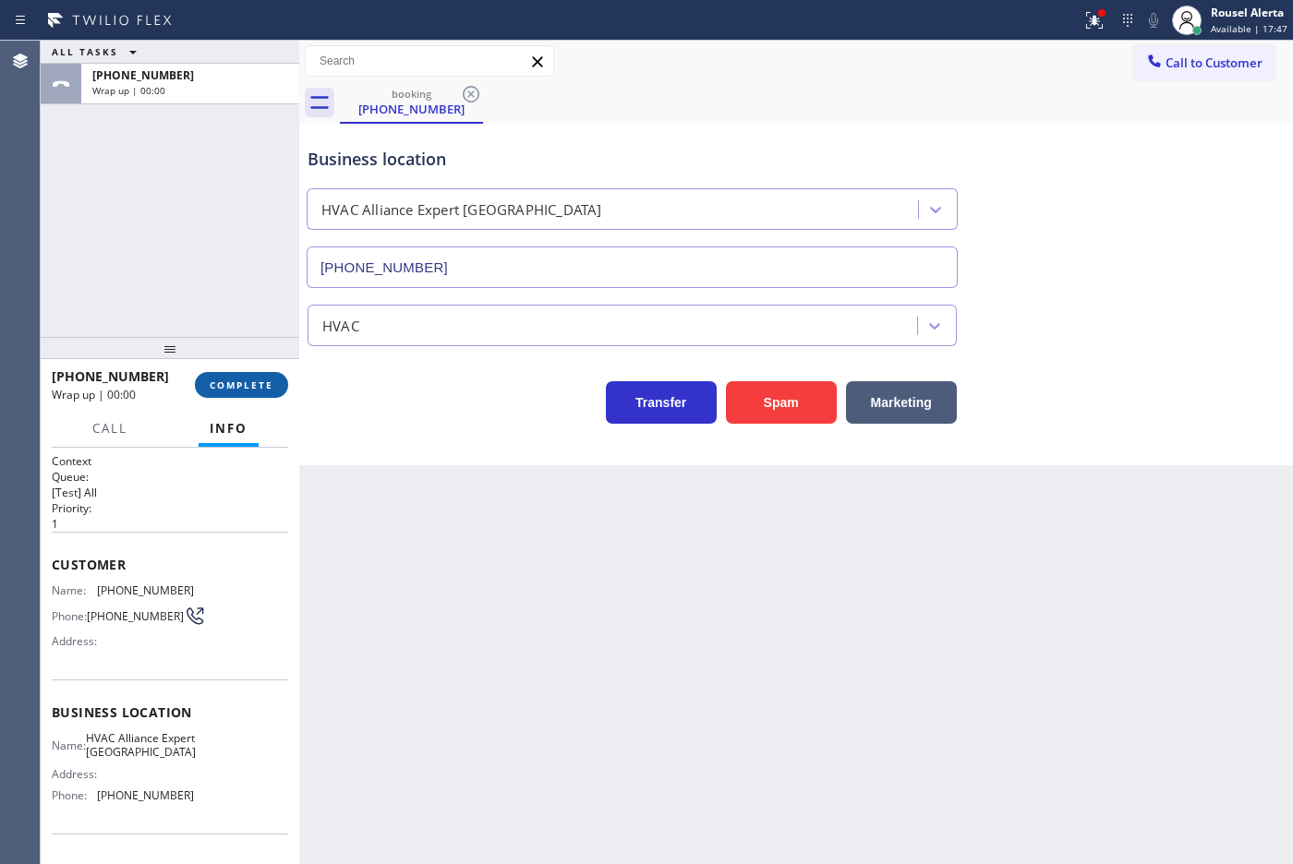
click at [250, 379] on span "COMPLETE" at bounding box center [242, 385] width 64 height 13
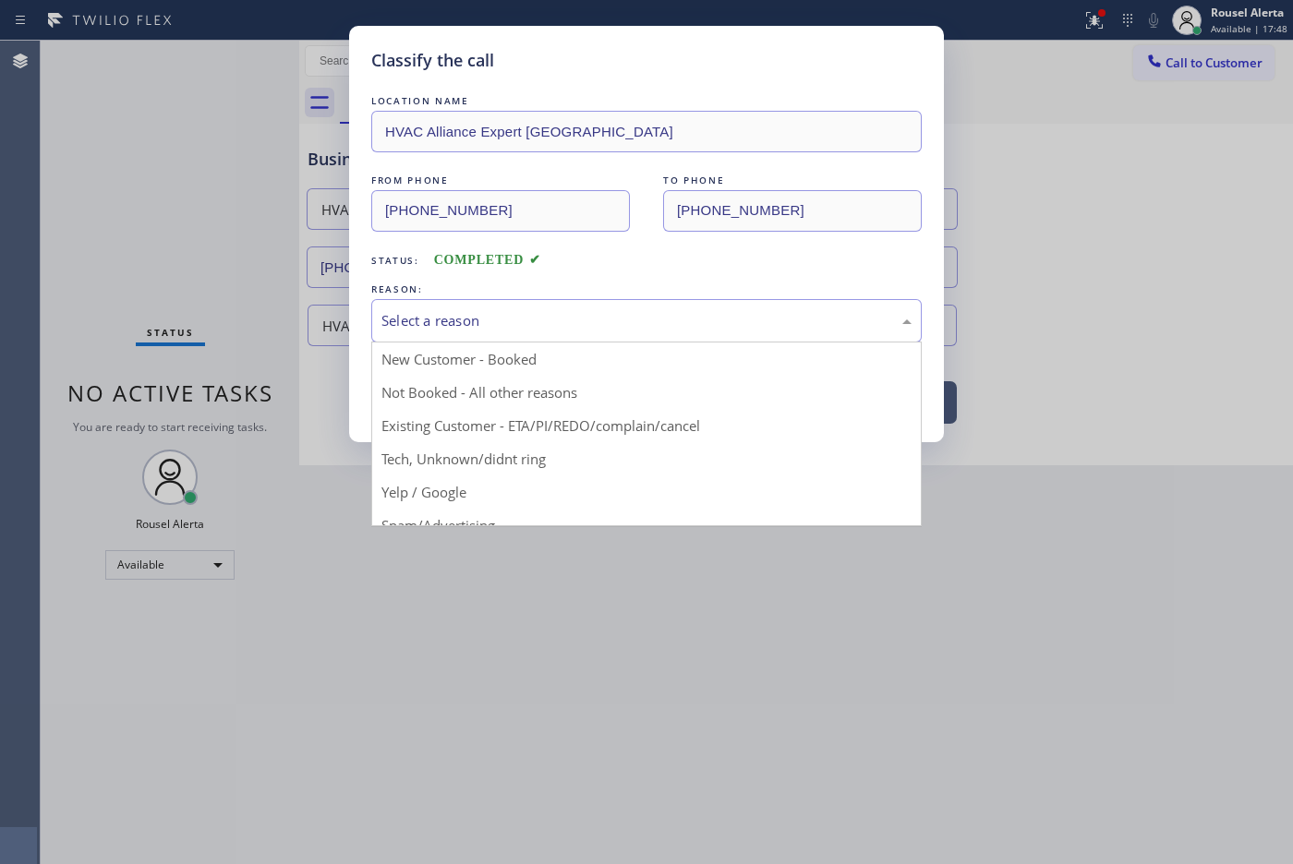
click at [437, 328] on div "Select a reason" at bounding box center [646, 320] width 530 height 21
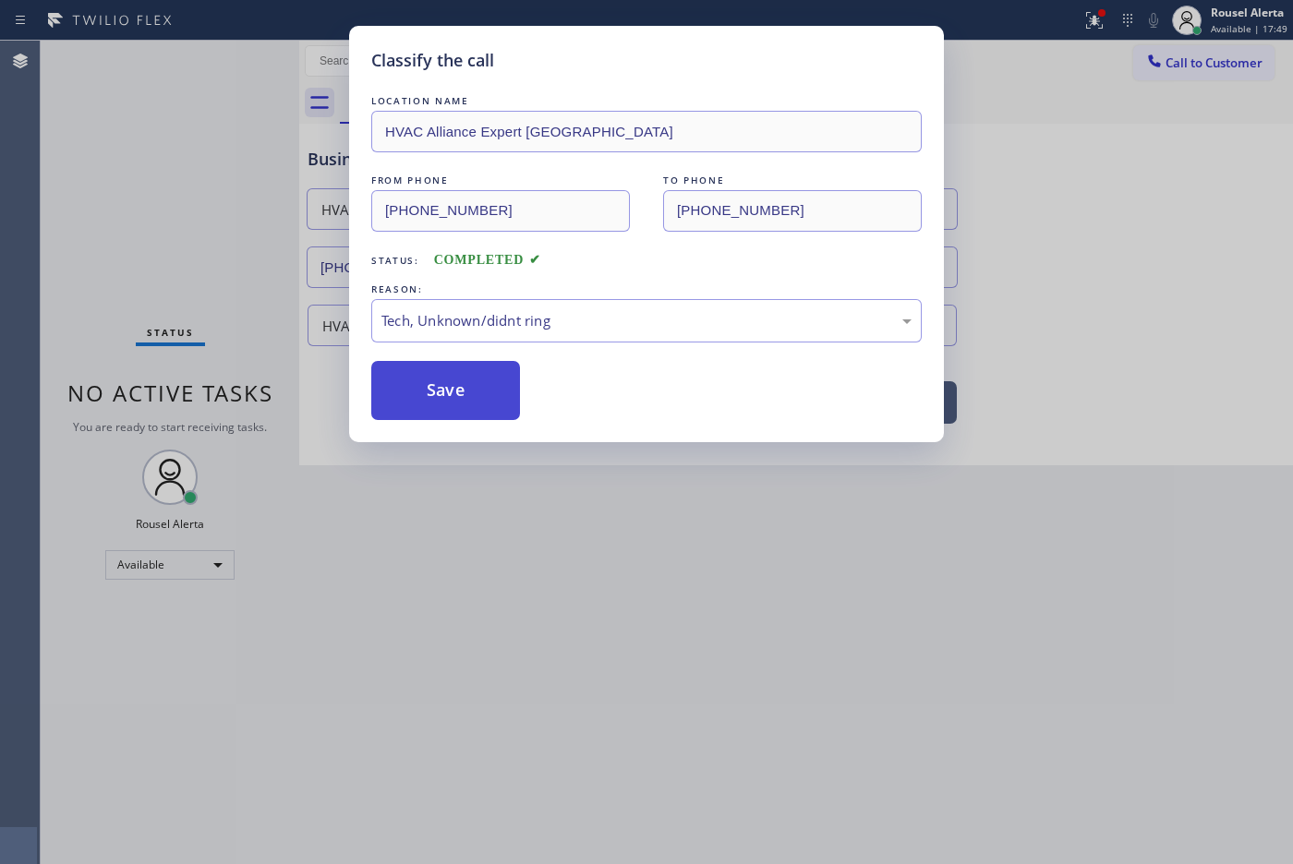
click at [469, 408] on button "Save" at bounding box center [445, 390] width 149 height 59
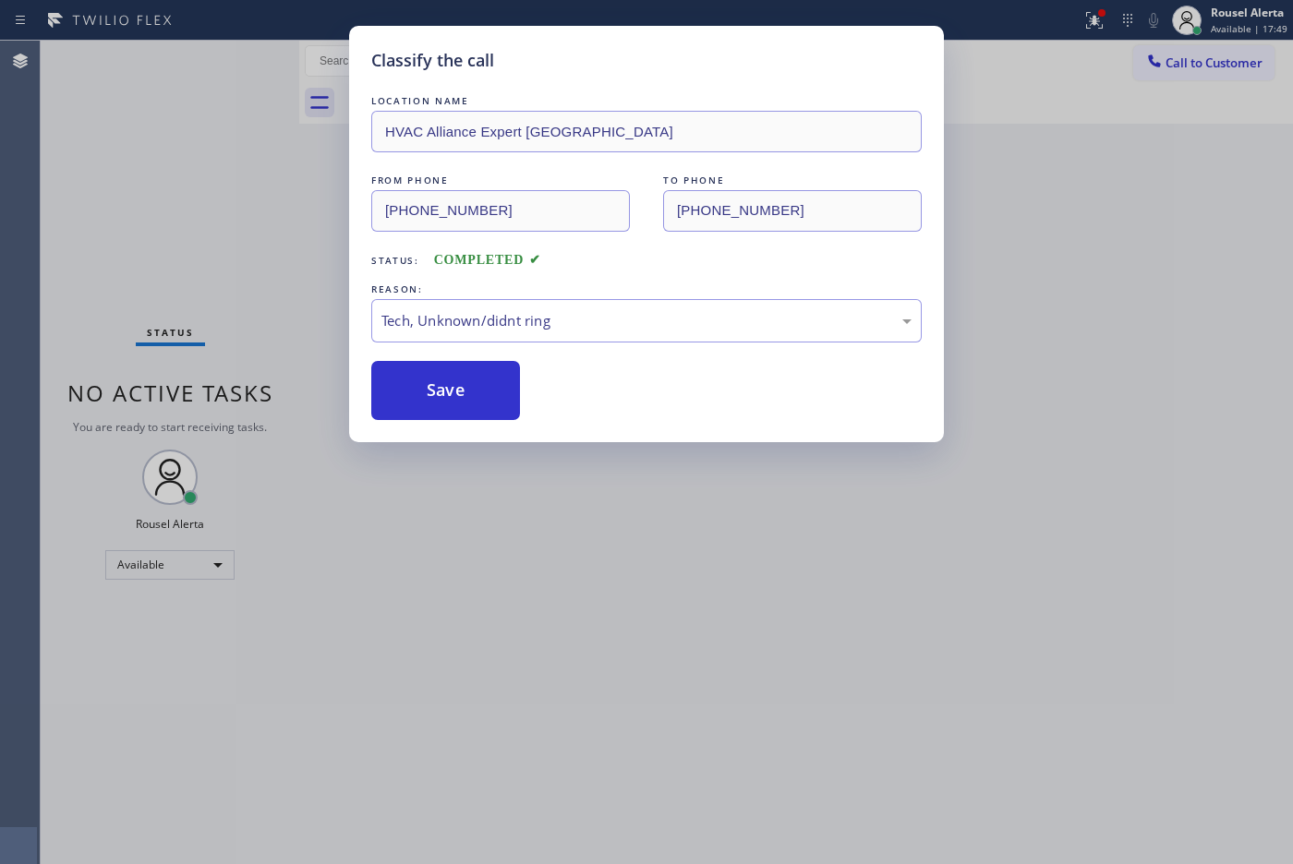
click at [586, 607] on div "Classify the call LOCATION NAME HVAC Alliance Expert [GEOGRAPHIC_DATA] FROM PHO…" at bounding box center [646, 432] width 1293 height 864
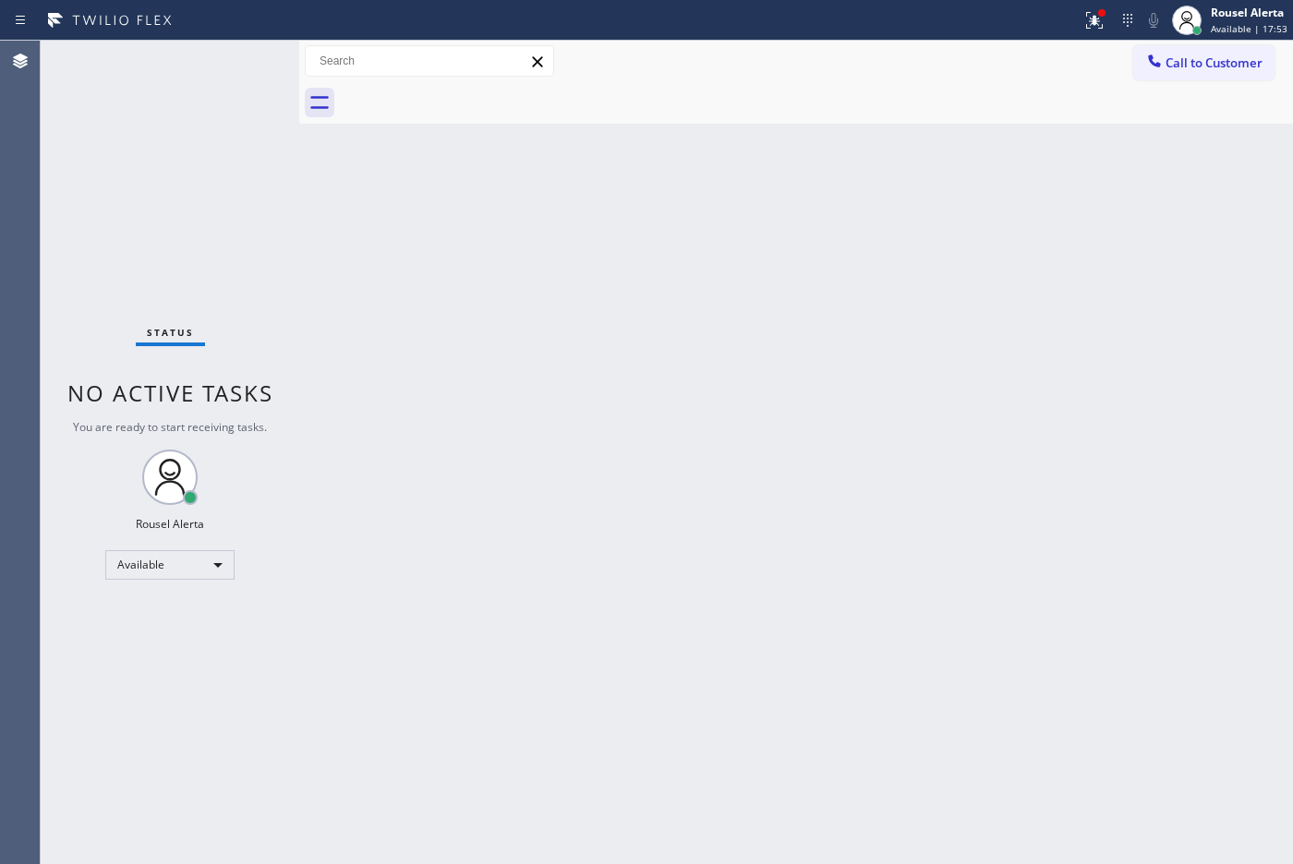
click at [729, 799] on div "Back to Dashboard Change Sender ID Customers Technicians Select a contact Outbo…" at bounding box center [796, 453] width 994 height 824
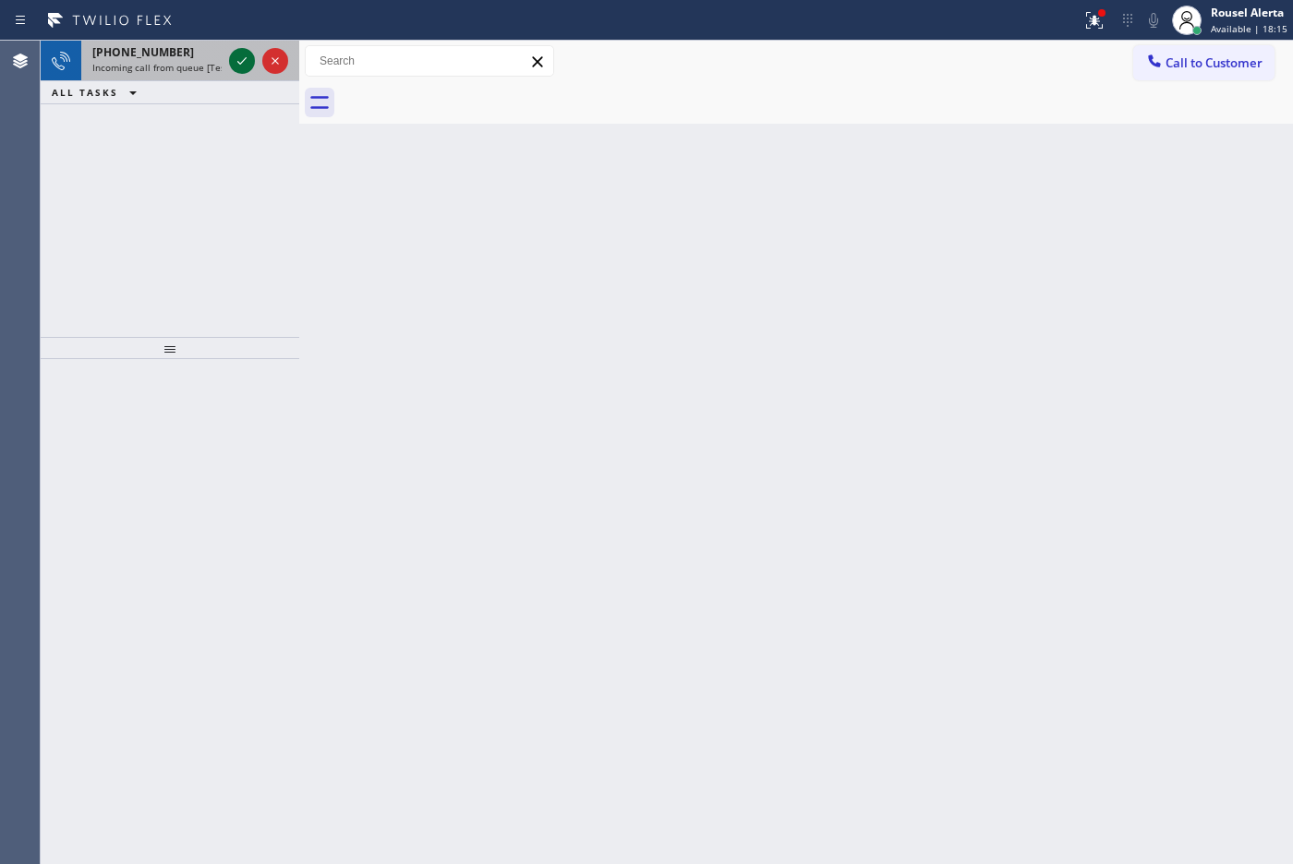
click at [209, 44] on div "[PHONE_NUMBER]" at bounding box center [156, 52] width 129 height 16
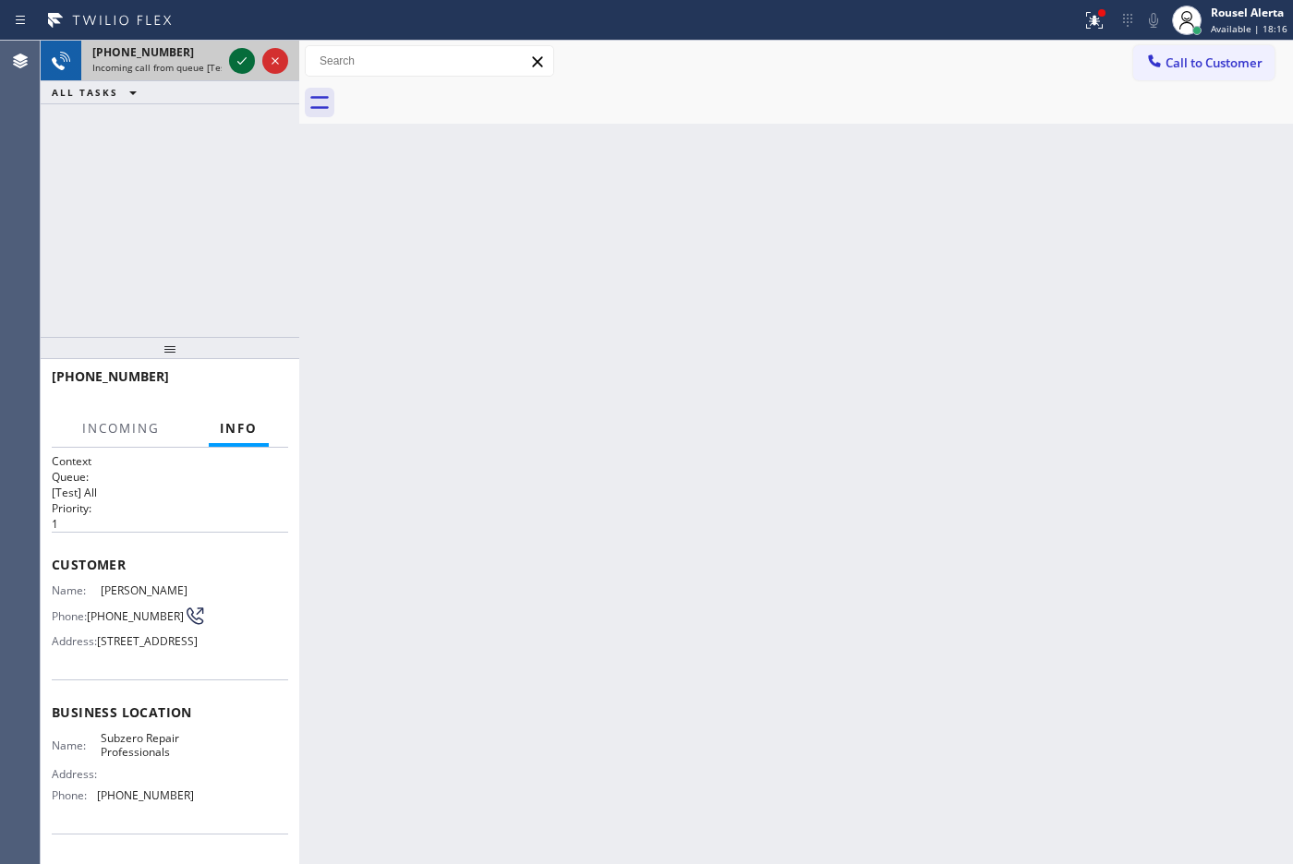
click at [236, 61] on icon at bounding box center [242, 61] width 22 height 22
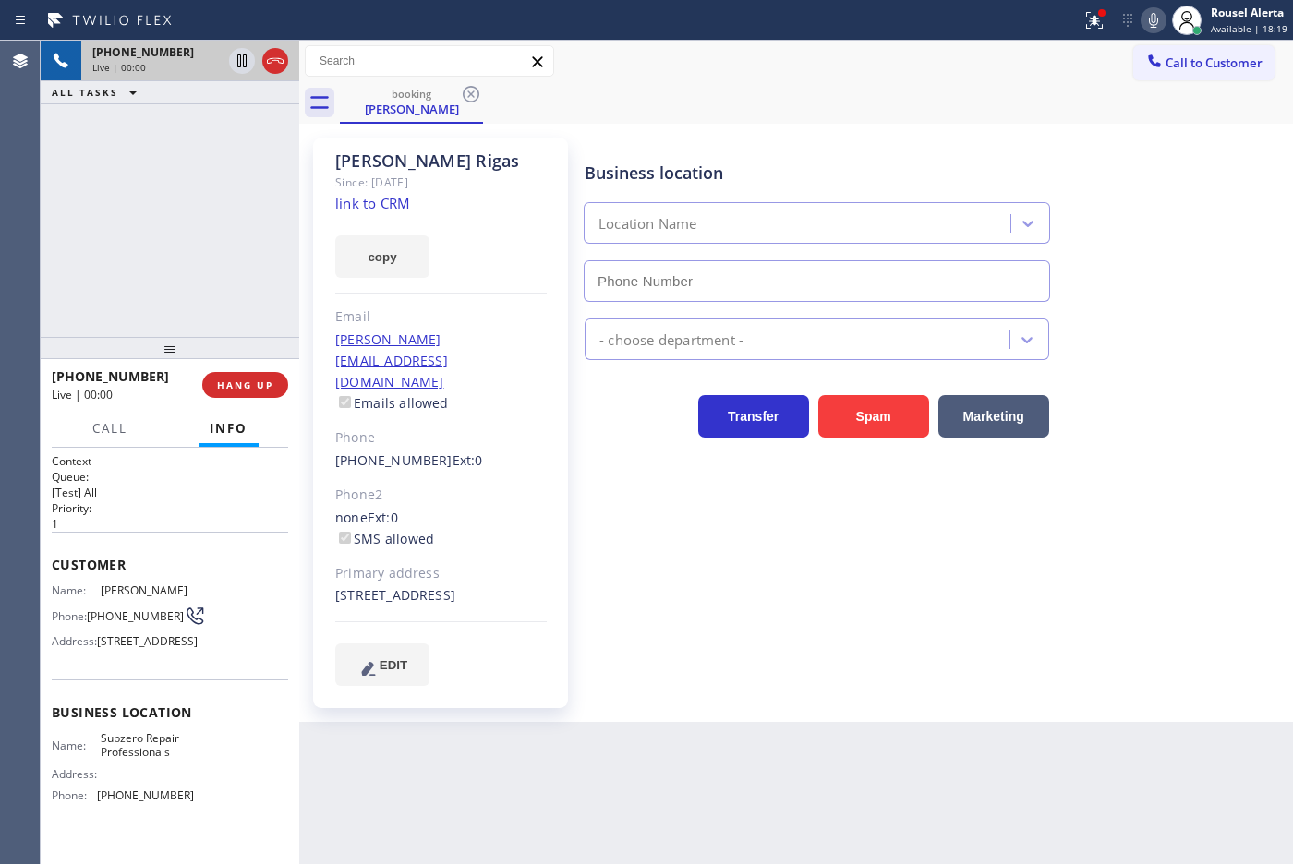
type input "[PHONE_NUMBER]"
click at [395, 197] on link "link to CRM" at bounding box center [372, 203] width 75 height 18
click at [236, 61] on icon at bounding box center [242, 61] width 22 height 22
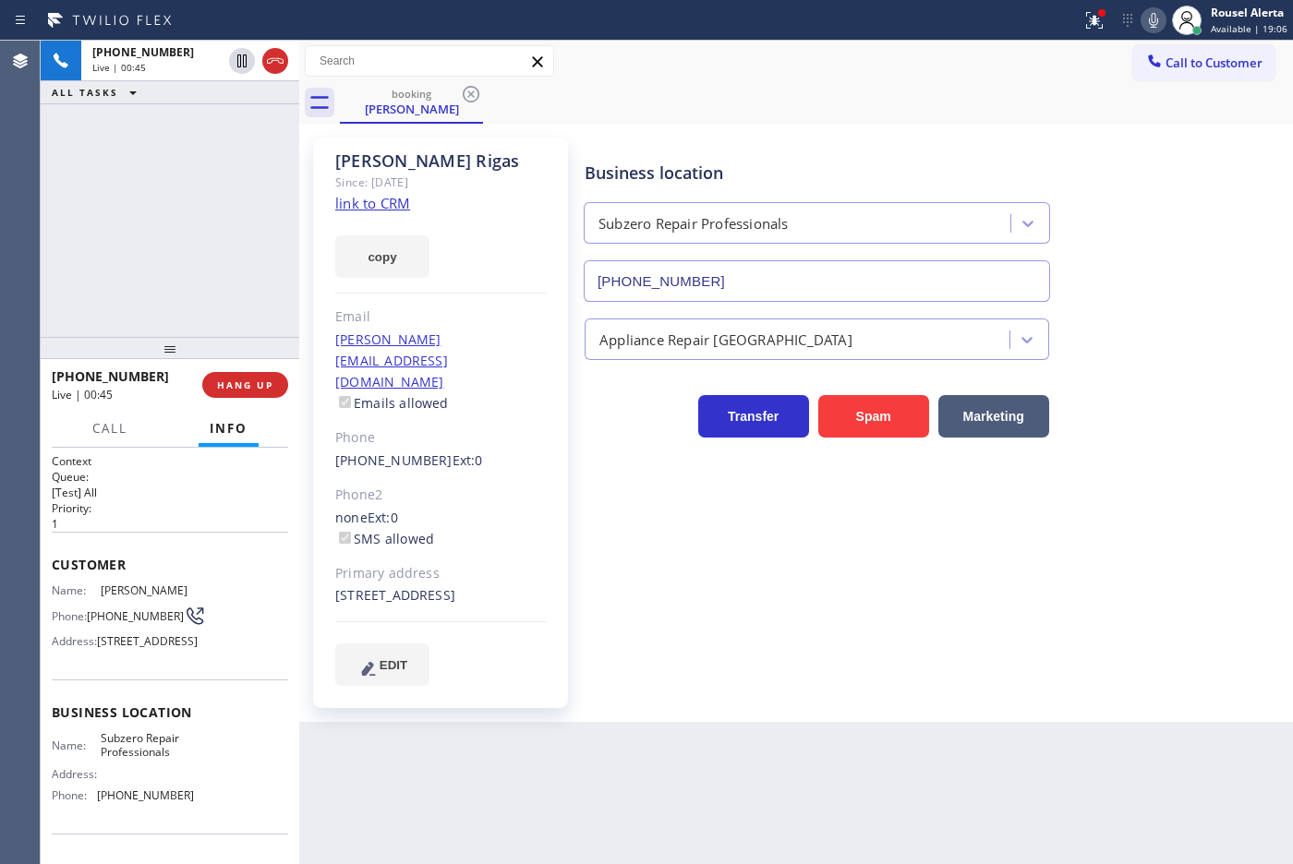
click at [1154, 30] on icon at bounding box center [1153, 20] width 22 height 22
click at [589, 766] on div "Back to Dashboard Change Sender ID Customers Technicians Select a contact Outbo…" at bounding box center [796, 453] width 994 height 824
click at [707, 786] on div "Back to Dashboard Change Sender ID Customers Technicians Select a contact Outbo…" at bounding box center [796, 453] width 994 height 824
click at [214, 92] on div "ALL TASKS ALL TASKS ACTIVE TASKS TASKS IN WRAP UP" at bounding box center [170, 92] width 259 height 23
click at [241, 63] on icon at bounding box center [242, 61] width 22 height 22
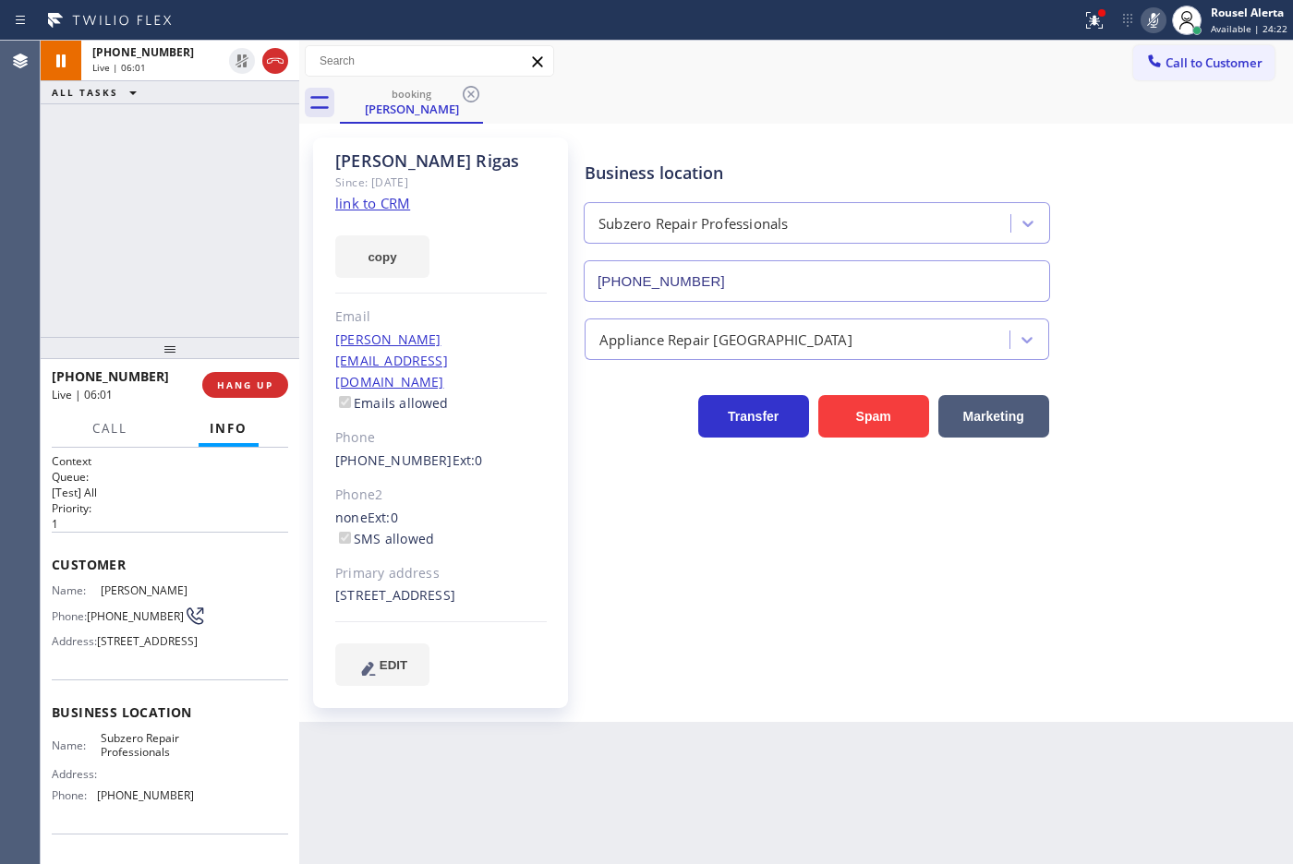
click at [1154, 10] on icon at bounding box center [1153, 20] width 22 height 22
click at [1037, 765] on div "Back to Dashboard Change Sender ID Customers Technicians Select a contact Outbo…" at bounding box center [796, 453] width 994 height 824
click at [223, 129] on div "[PHONE_NUMBER] Live | 07:03 ALL TASKS ALL TASKS ACTIVE TASKS TASKS IN WRAP UP" at bounding box center [170, 189] width 259 height 296
click at [196, 137] on div "[PHONE_NUMBER] Live | 07:11 ALL TASKS ALL TASKS ACTIVE TASKS TASKS IN WRAP UP" at bounding box center [170, 189] width 259 height 296
click at [524, 762] on div "Back to Dashboard Change Sender ID Customers Technicians Select a contact Outbo…" at bounding box center [796, 453] width 994 height 824
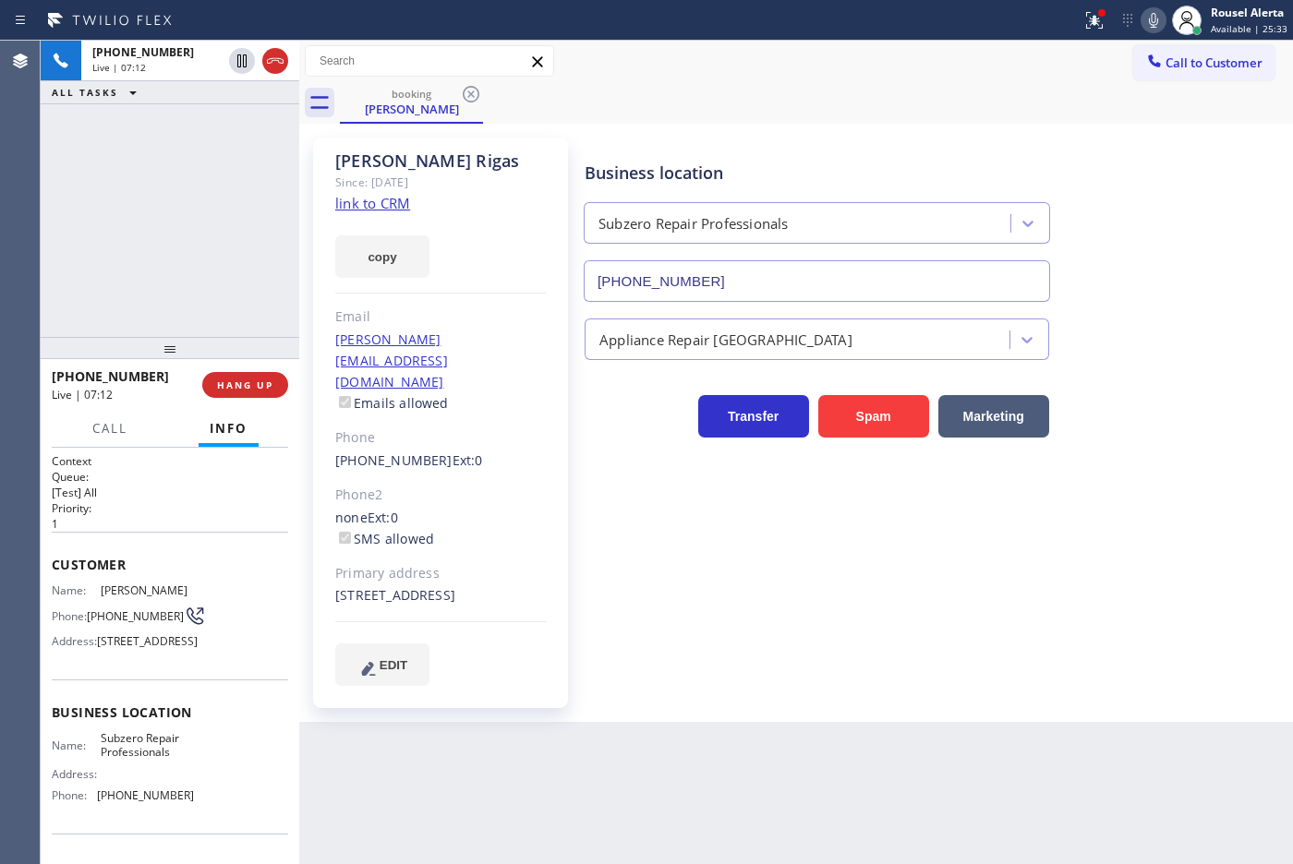
click at [153, 172] on div "[PHONE_NUMBER] Live | 07:12 ALL TASKS ALL TASKS ACTIVE TASKS TASKS IN WRAP UP" at bounding box center [170, 189] width 259 height 296
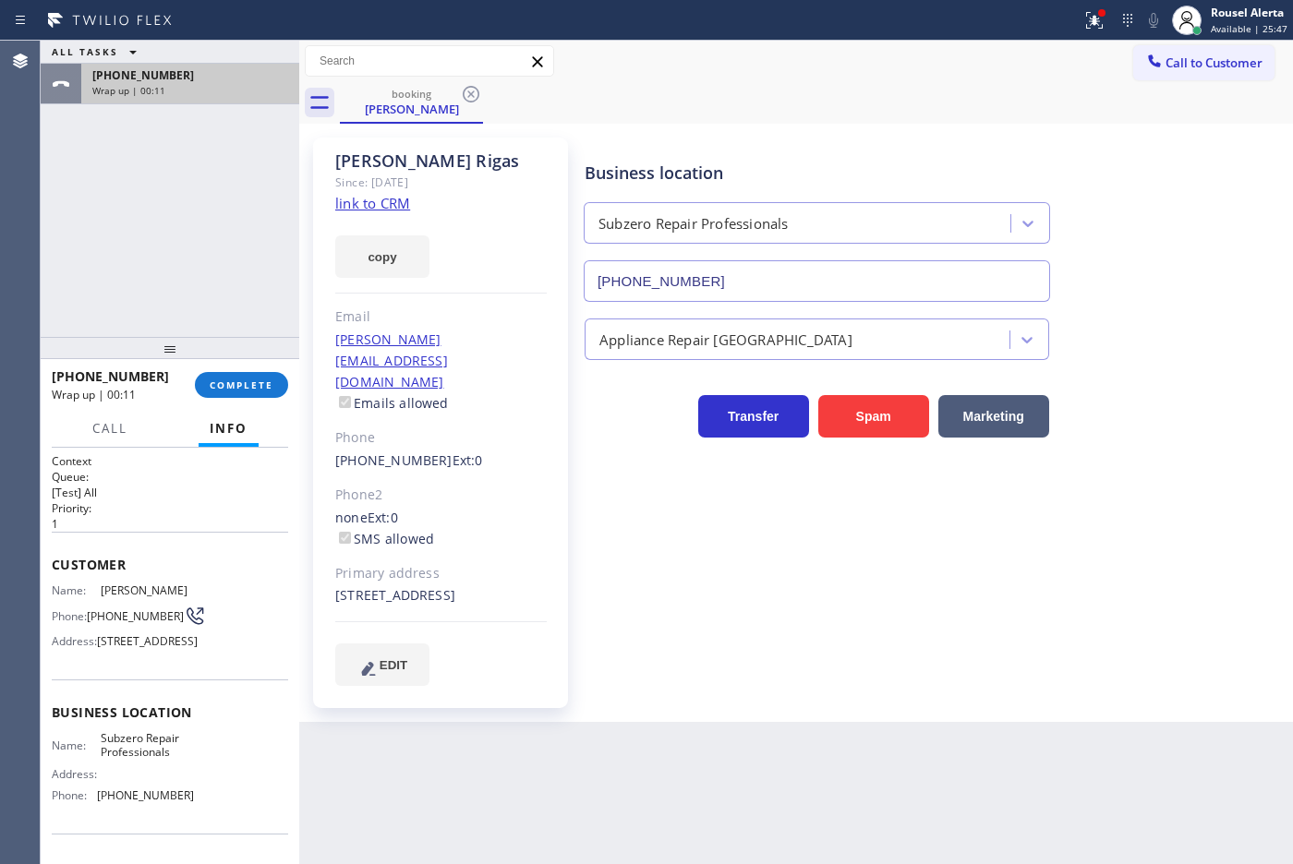
click at [168, 99] on div "[PHONE_NUMBER] Wrap up | 00:11" at bounding box center [186, 84] width 211 height 41
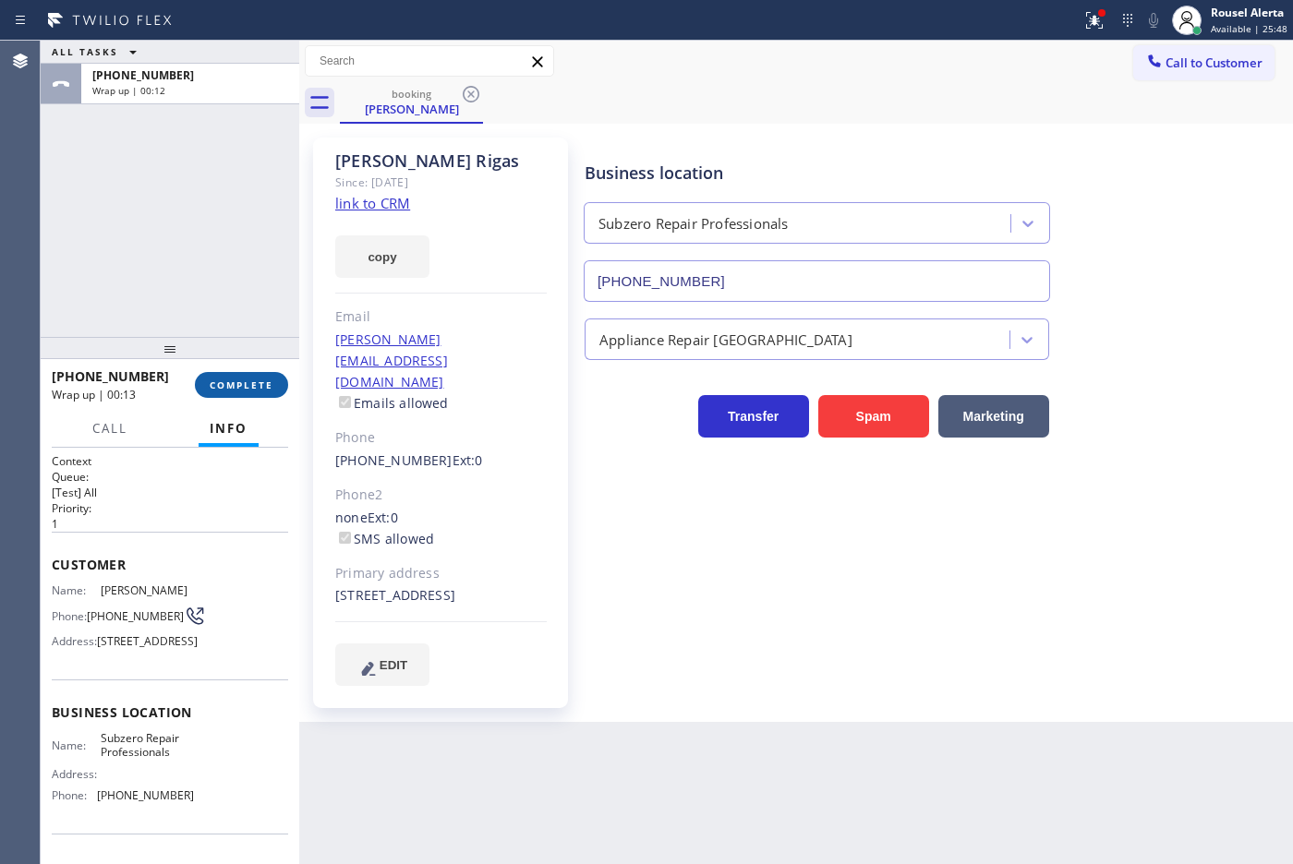
click at [245, 385] on span "COMPLETE" at bounding box center [242, 385] width 64 height 13
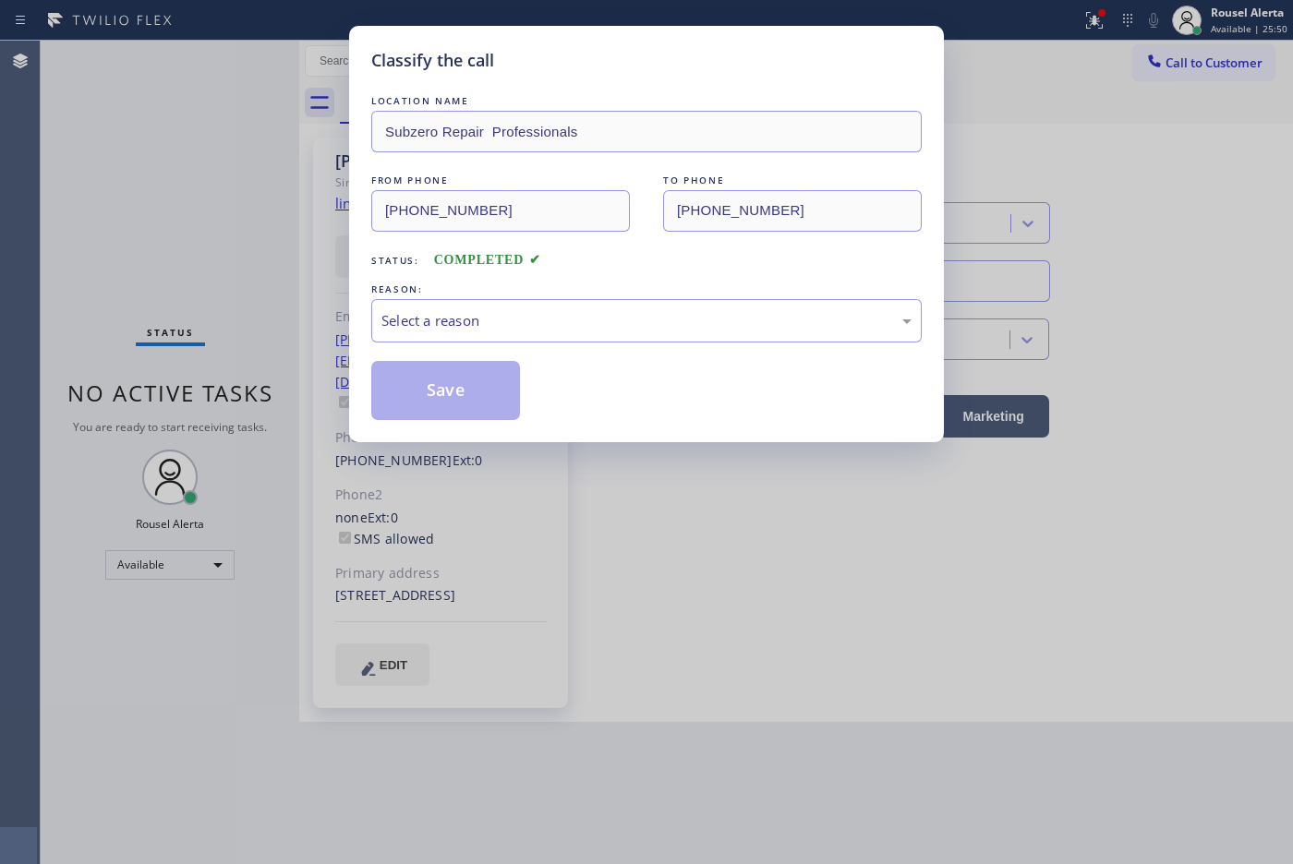
click at [506, 338] on div "Select a reason" at bounding box center [646, 320] width 550 height 43
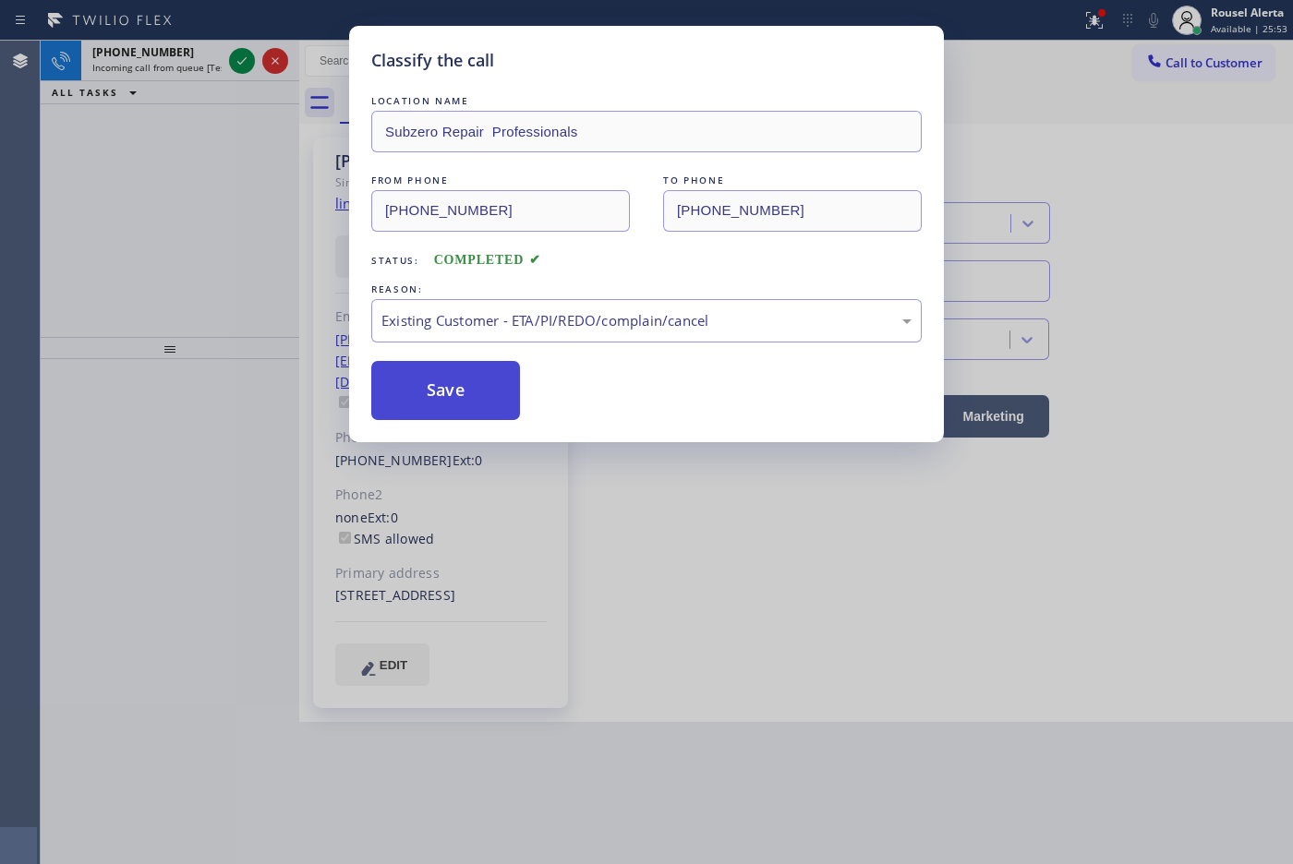
click at [494, 403] on button "Save" at bounding box center [445, 390] width 149 height 59
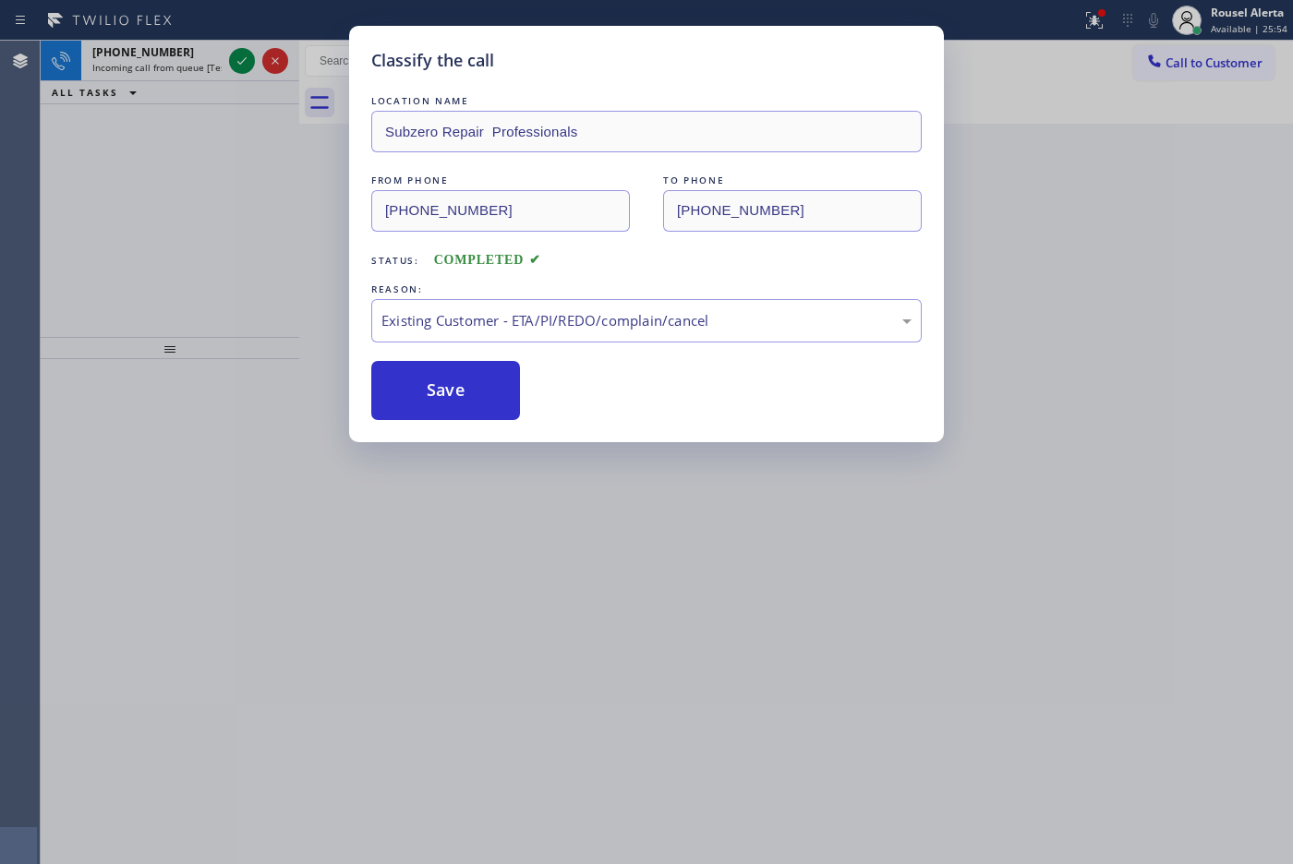
click at [237, 62] on icon at bounding box center [242, 61] width 22 height 22
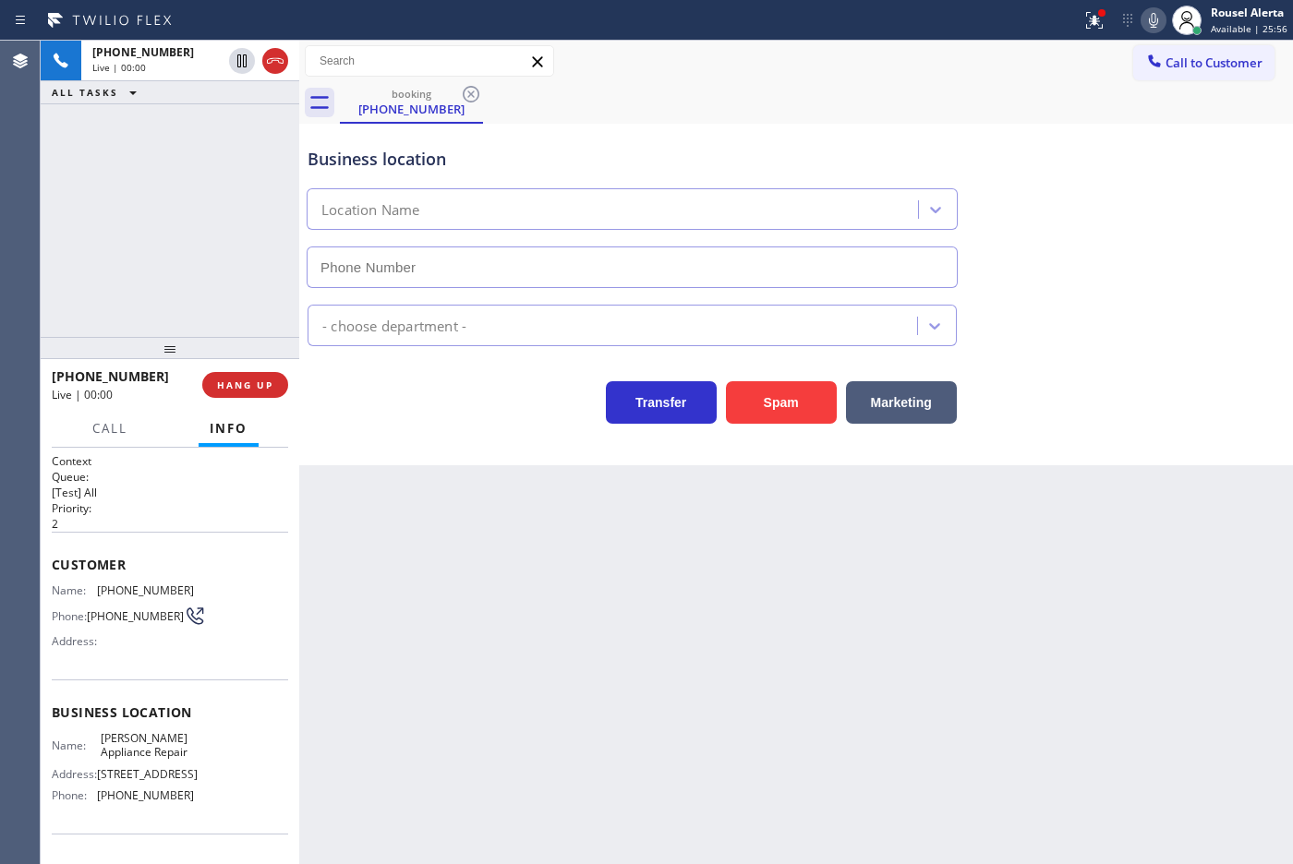
type input "[PHONE_NUMBER]"
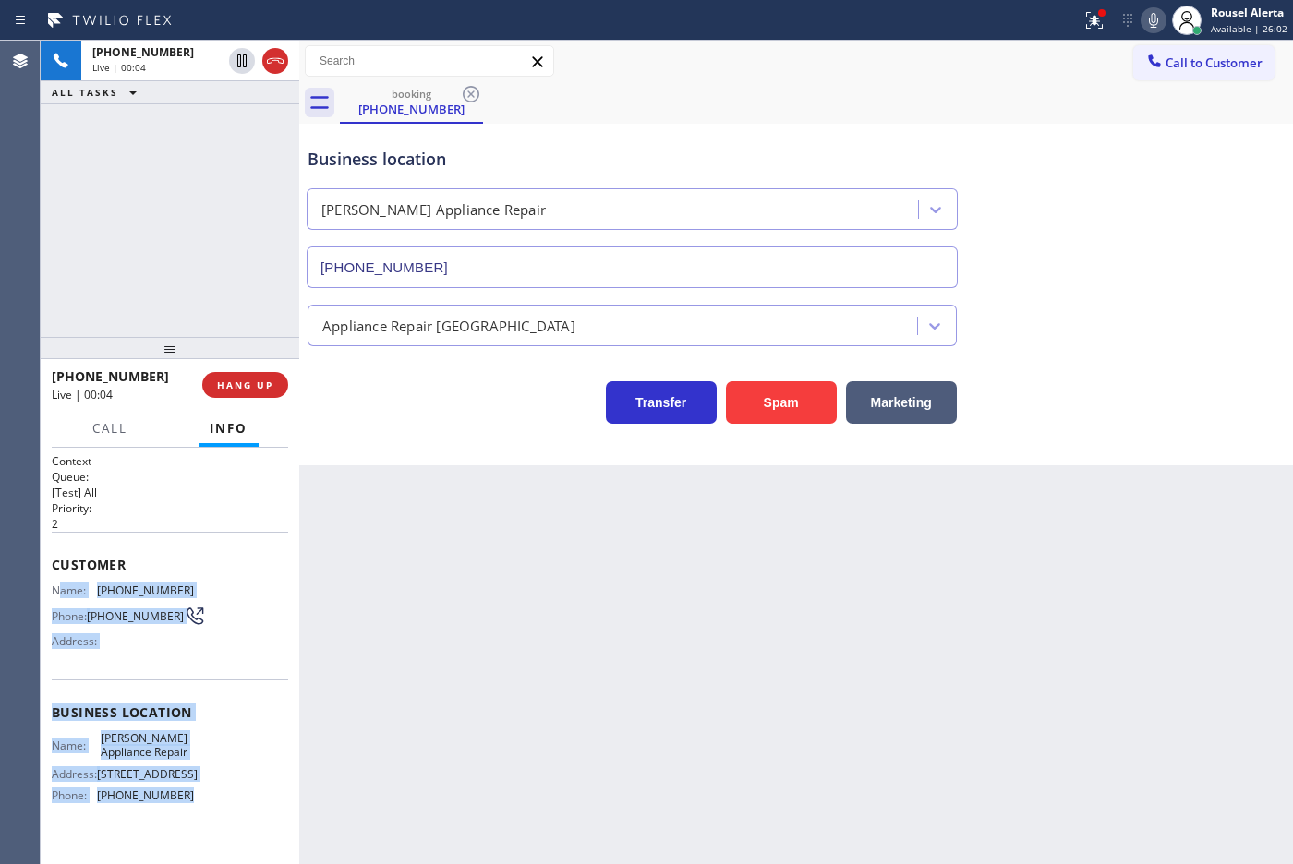
drag, startPoint x: 56, startPoint y: 591, endPoint x: 195, endPoint y: 813, distance: 261.3
click at [195, 813] on div "Context Queue: [Test] All Priority: 2 Customer Name: [PHONE_NUMBER] Phone: [PHO…" at bounding box center [170, 713] width 236 height 520
copy div "ame: [PHONE_NUMBER] Phone: [PHONE_NUMBER] Address: Business location Name: [PER…"
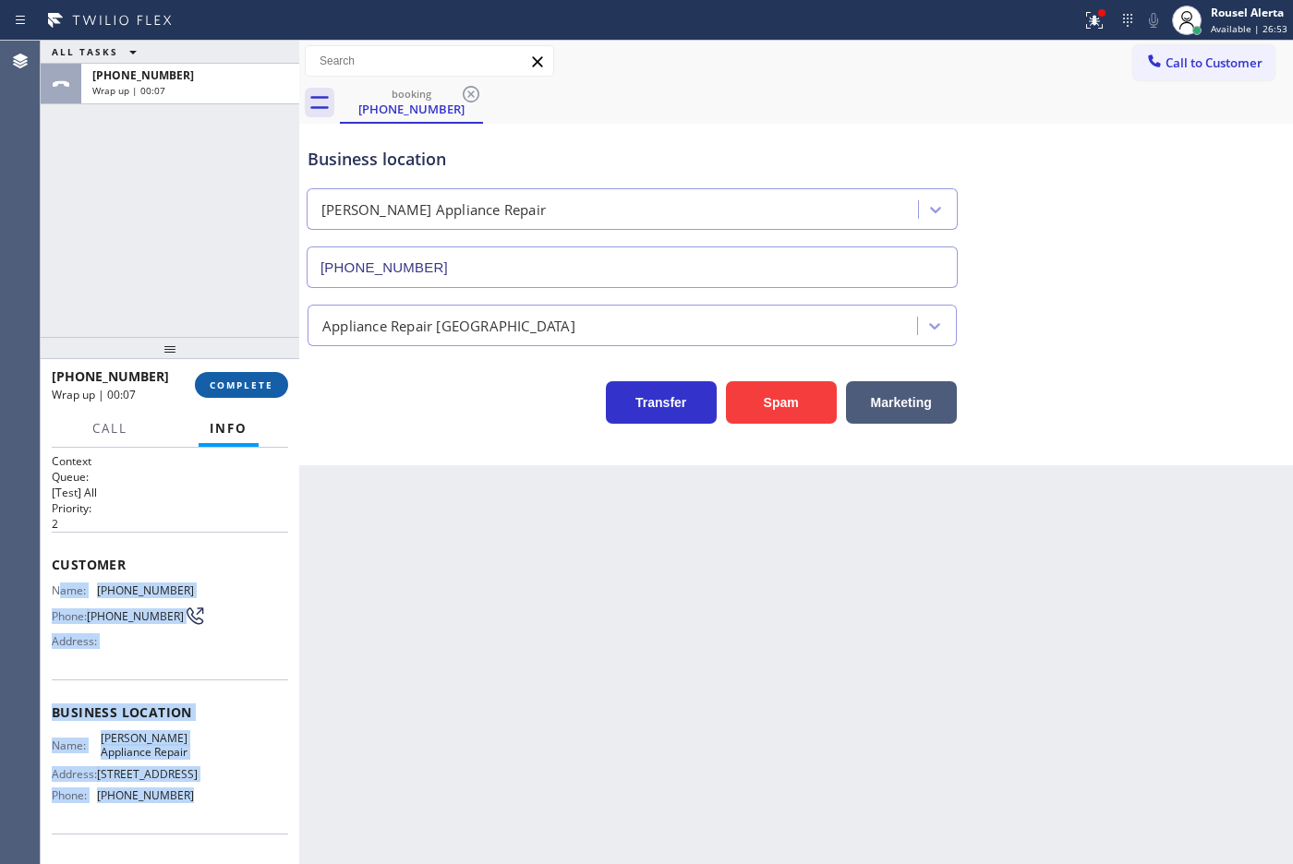
click at [257, 390] on span "COMPLETE" at bounding box center [242, 385] width 64 height 13
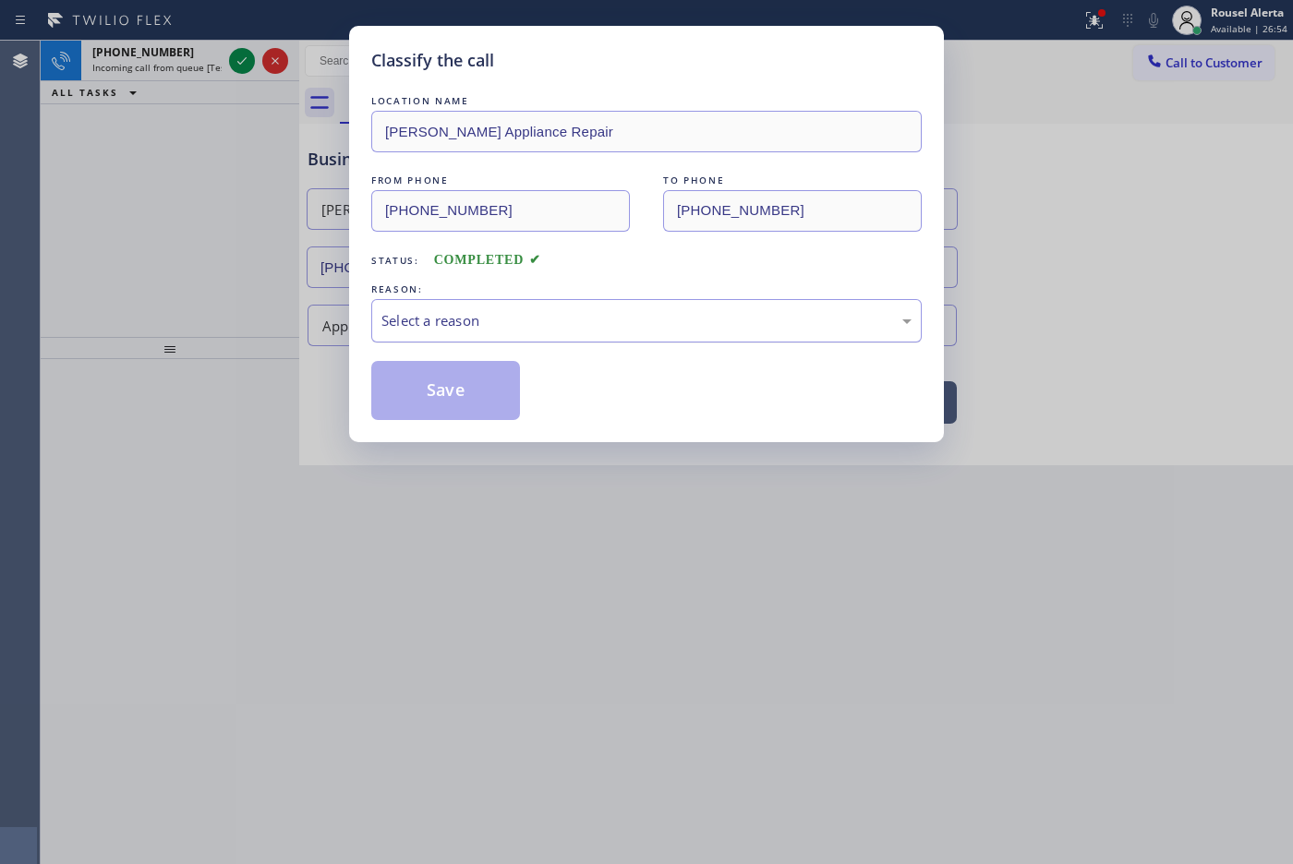
click at [531, 335] on div "Select a reason" at bounding box center [646, 320] width 550 height 43
click at [489, 391] on button "Save" at bounding box center [445, 390] width 149 height 59
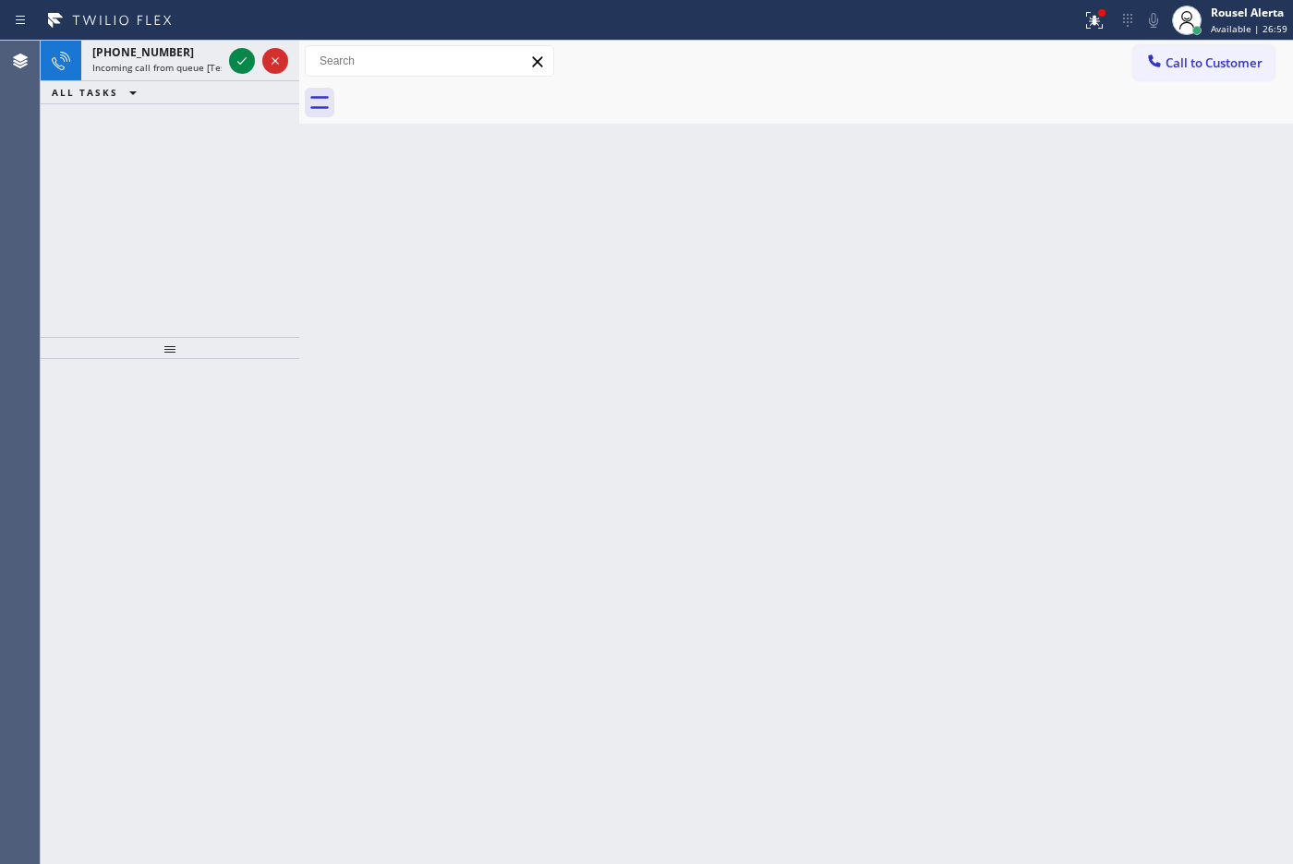
click at [233, 63] on icon at bounding box center [242, 61] width 22 height 22
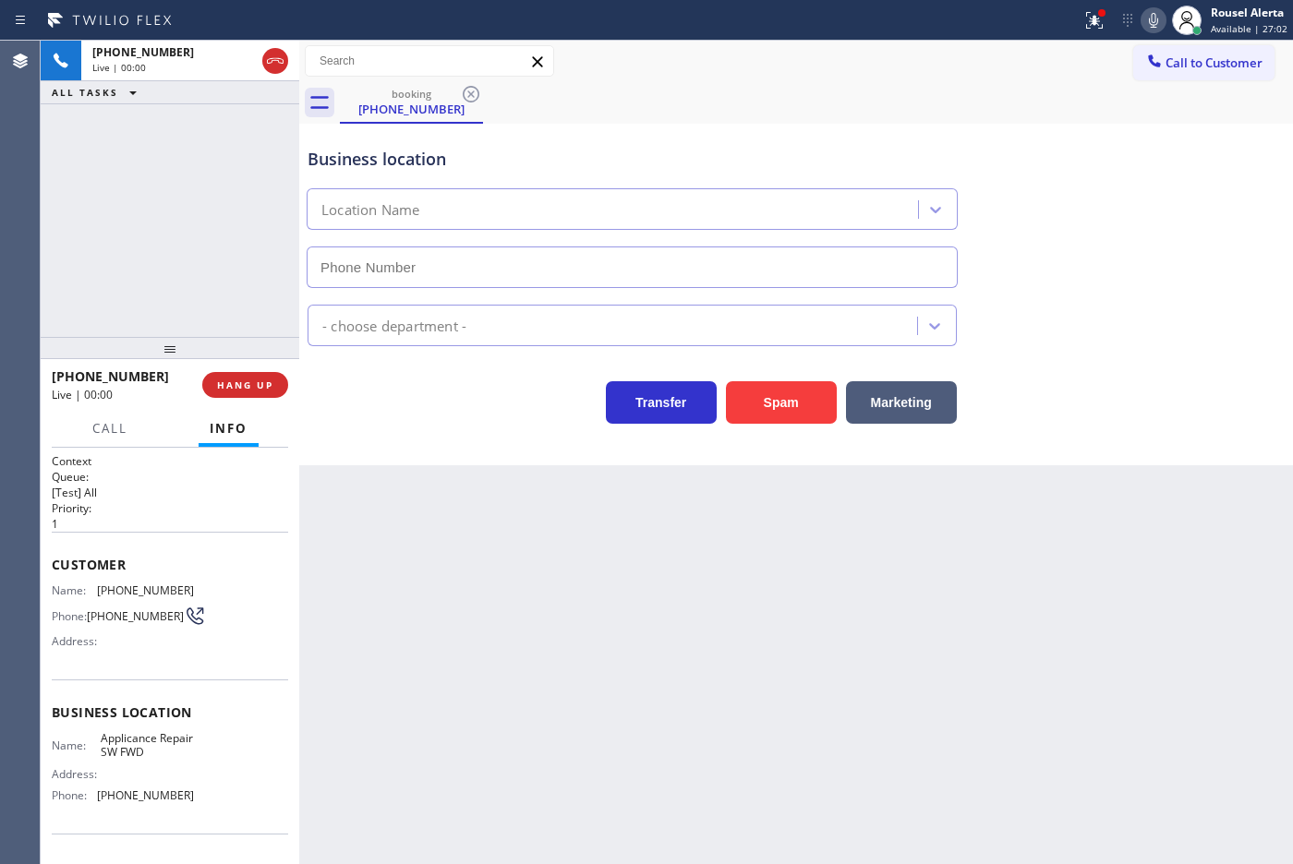
type input "[PHONE_NUMBER]"
click at [772, 409] on button "Spam" at bounding box center [781, 402] width 111 height 42
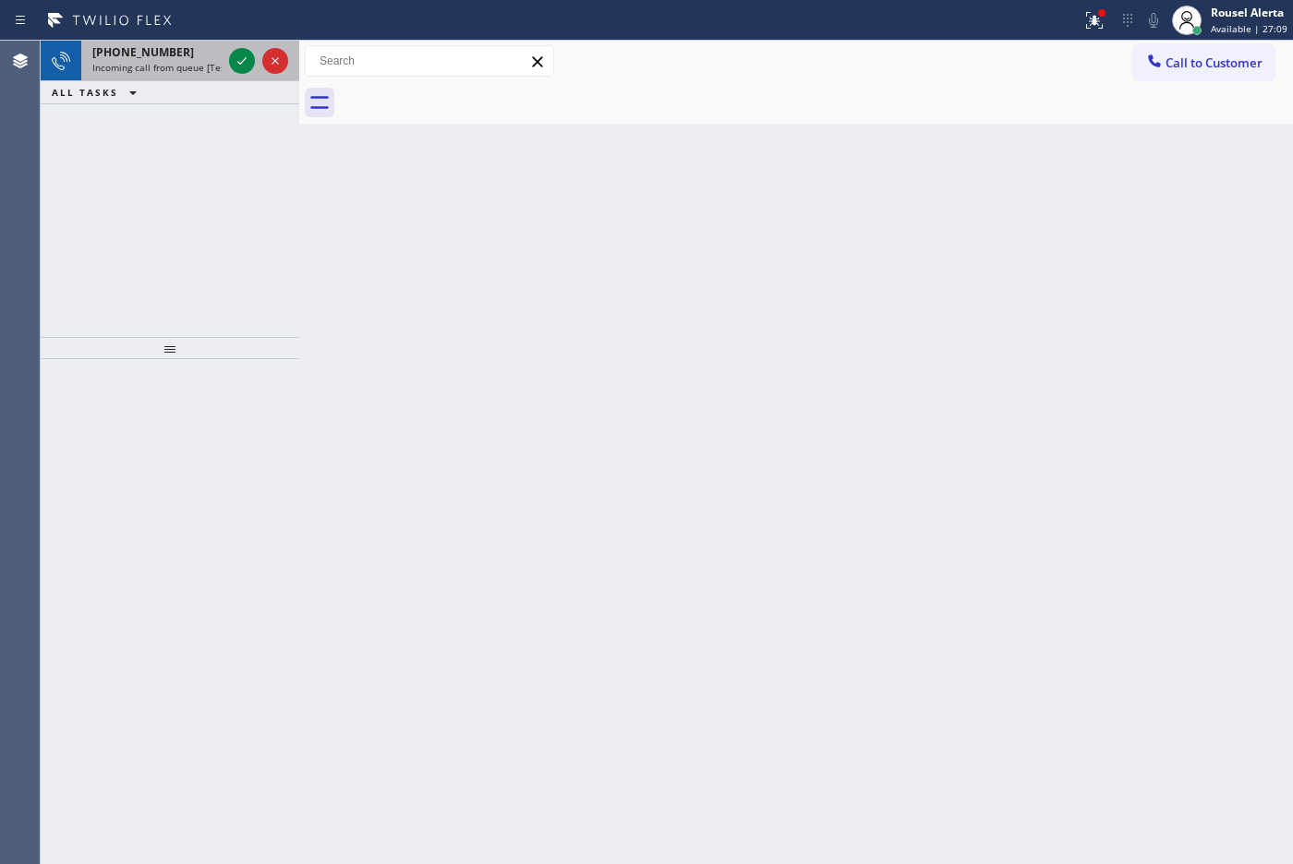
click at [167, 66] on span "Incoming call from queue [Test] All" at bounding box center [168, 67] width 153 height 13
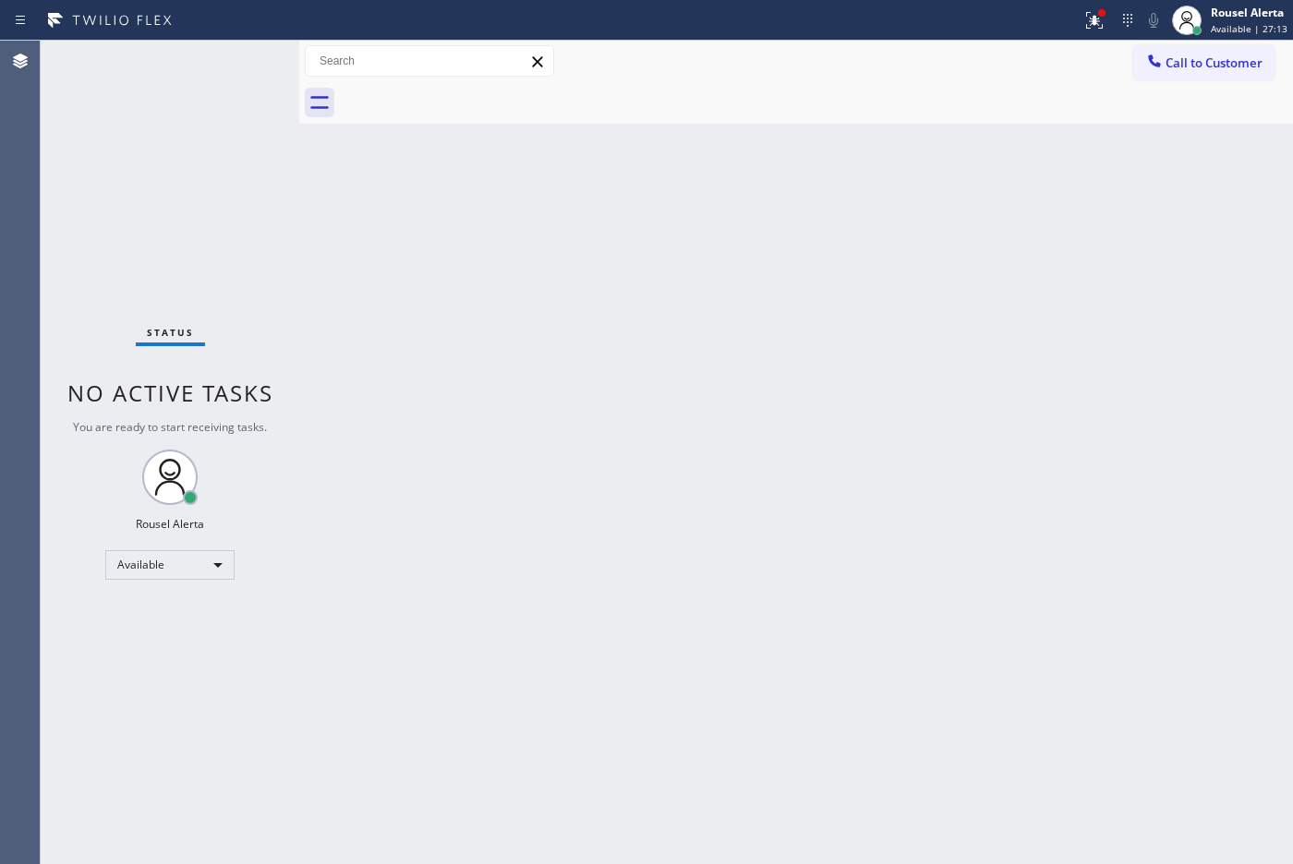
click at [233, 66] on div "Status No active tasks You are ready to start receiving tasks. Rousel Alerta Av…" at bounding box center [170, 453] width 259 height 824
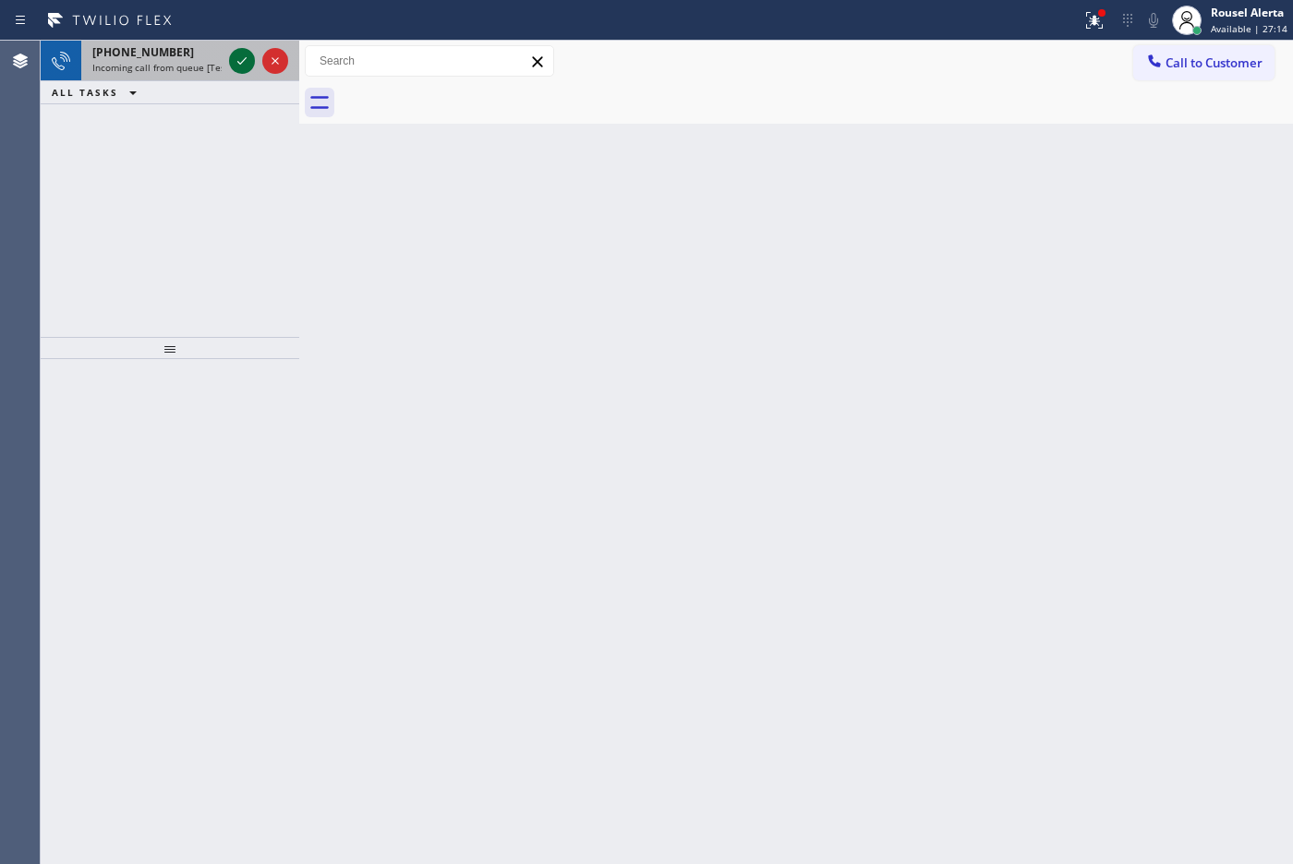
click at [233, 66] on icon at bounding box center [242, 61] width 22 height 22
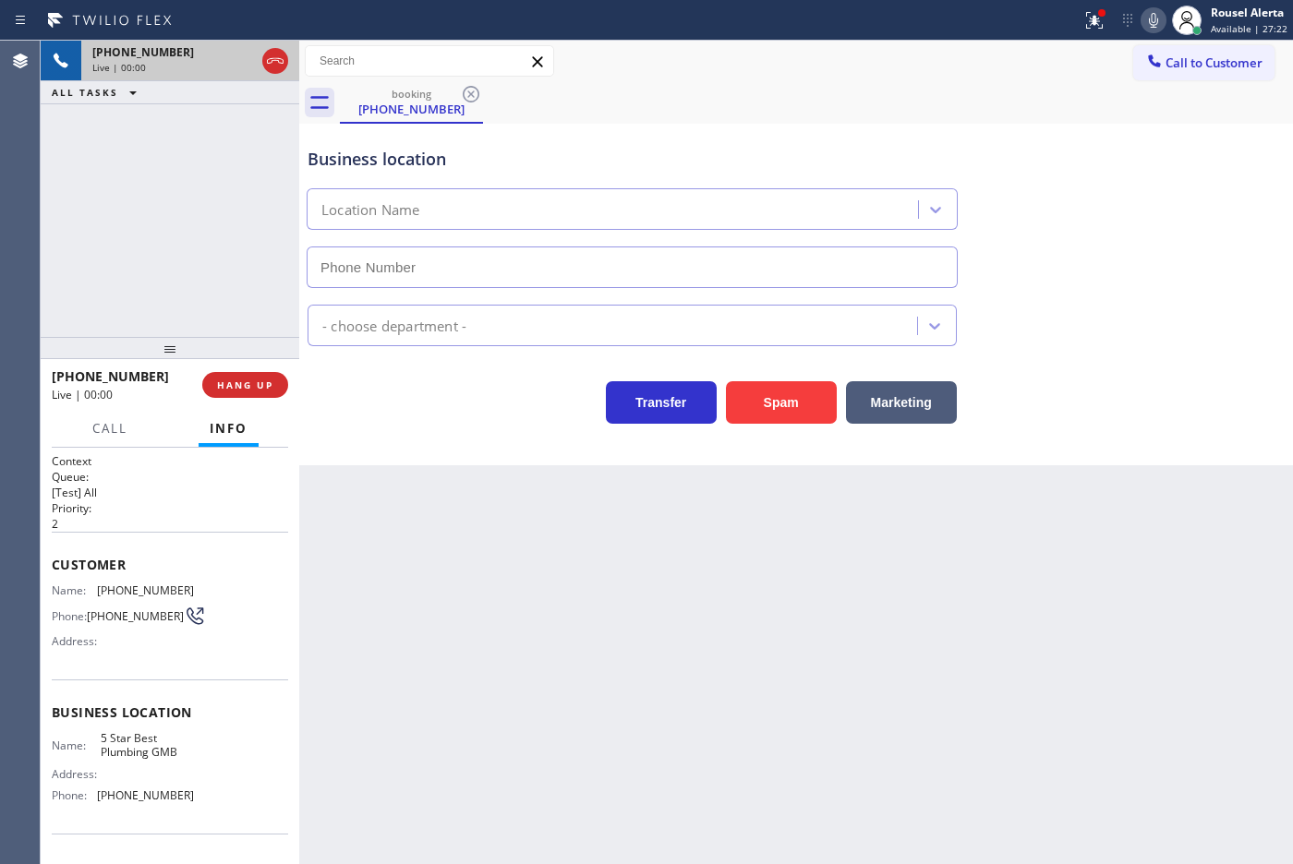
type input "[PHONE_NUMBER]"
drag, startPoint x: 771, startPoint y: 416, endPoint x: 781, endPoint y: 422, distance: 11.6
click at [771, 416] on button "Spam" at bounding box center [781, 402] width 111 height 42
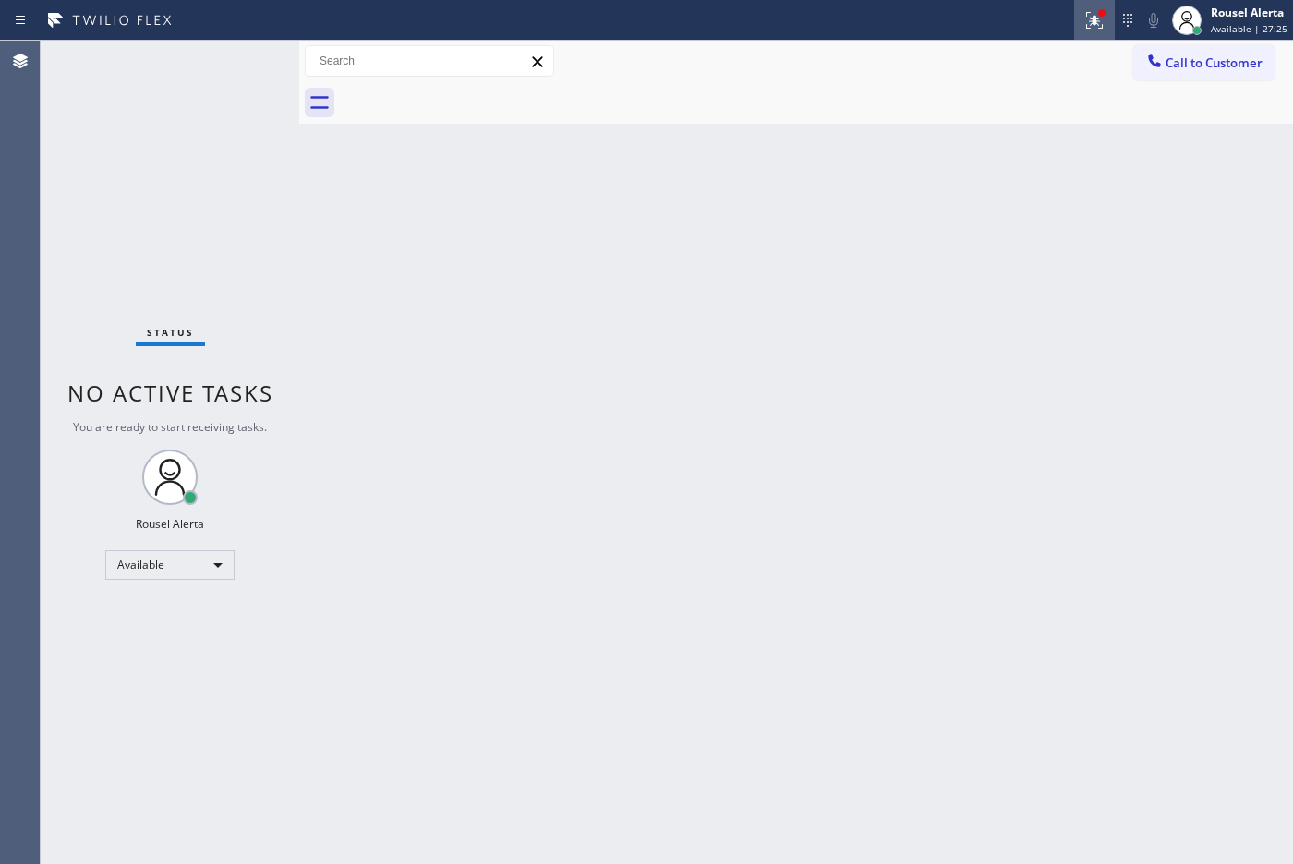
click at [1082, 34] on button at bounding box center [1094, 20] width 41 height 41
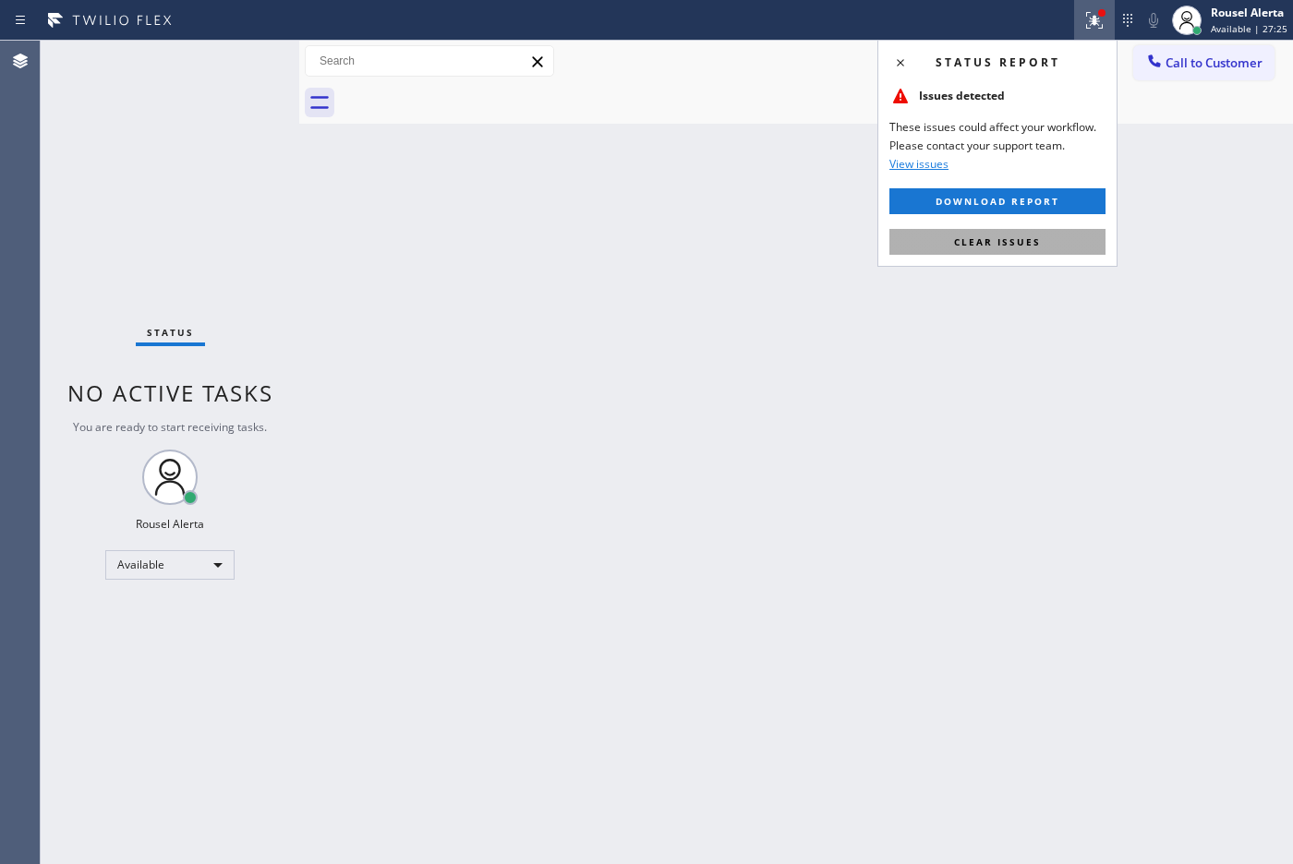
click at [1045, 233] on button "Clear issues" at bounding box center [997, 242] width 216 height 26
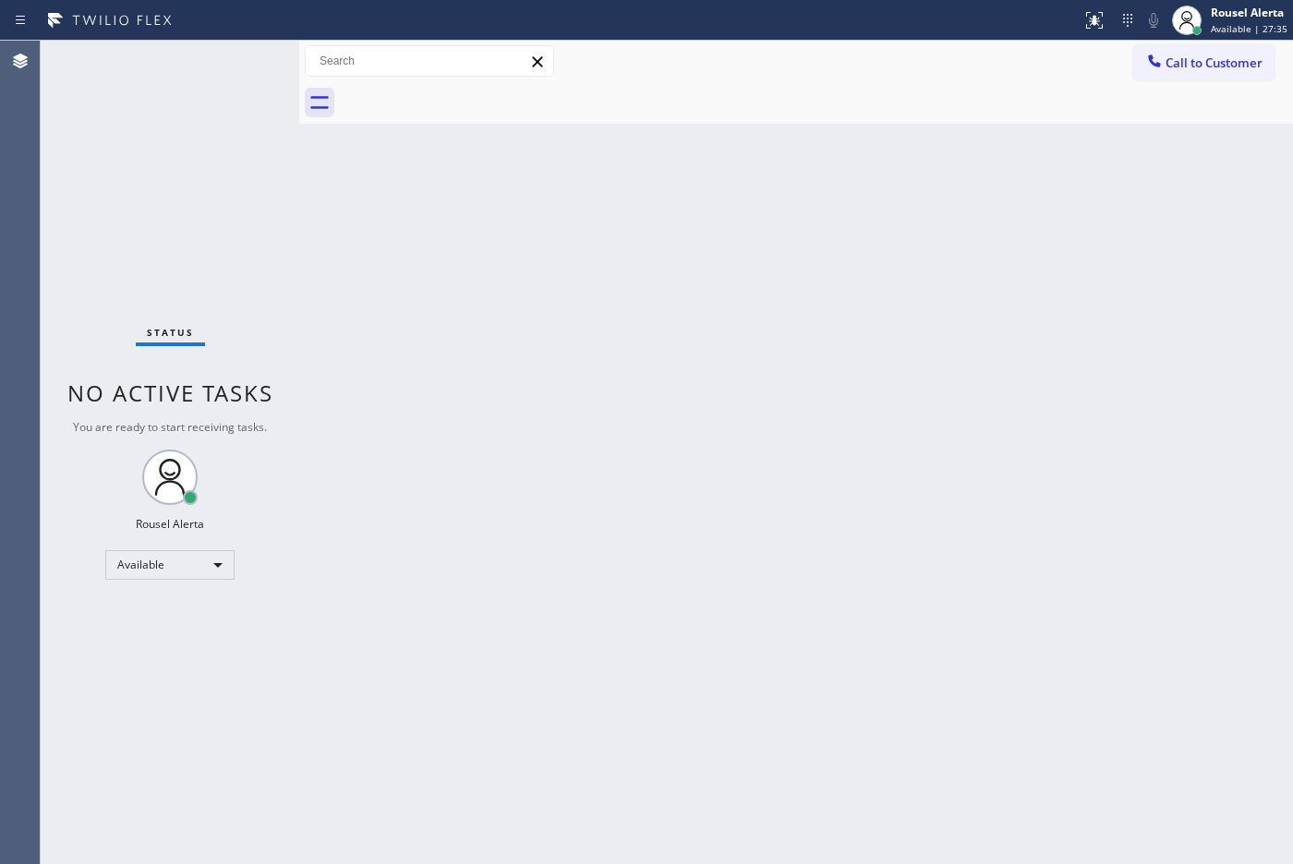
click at [552, 598] on div "Back to Dashboard Change Sender ID Customers Technicians Select a contact Outbo…" at bounding box center [796, 453] width 994 height 824
click at [233, 56] on div "Status No active tasks You are ready to start receiving tasks. Rousel Alerta Av…" at bounding box center [170, 453] width 259 height 824
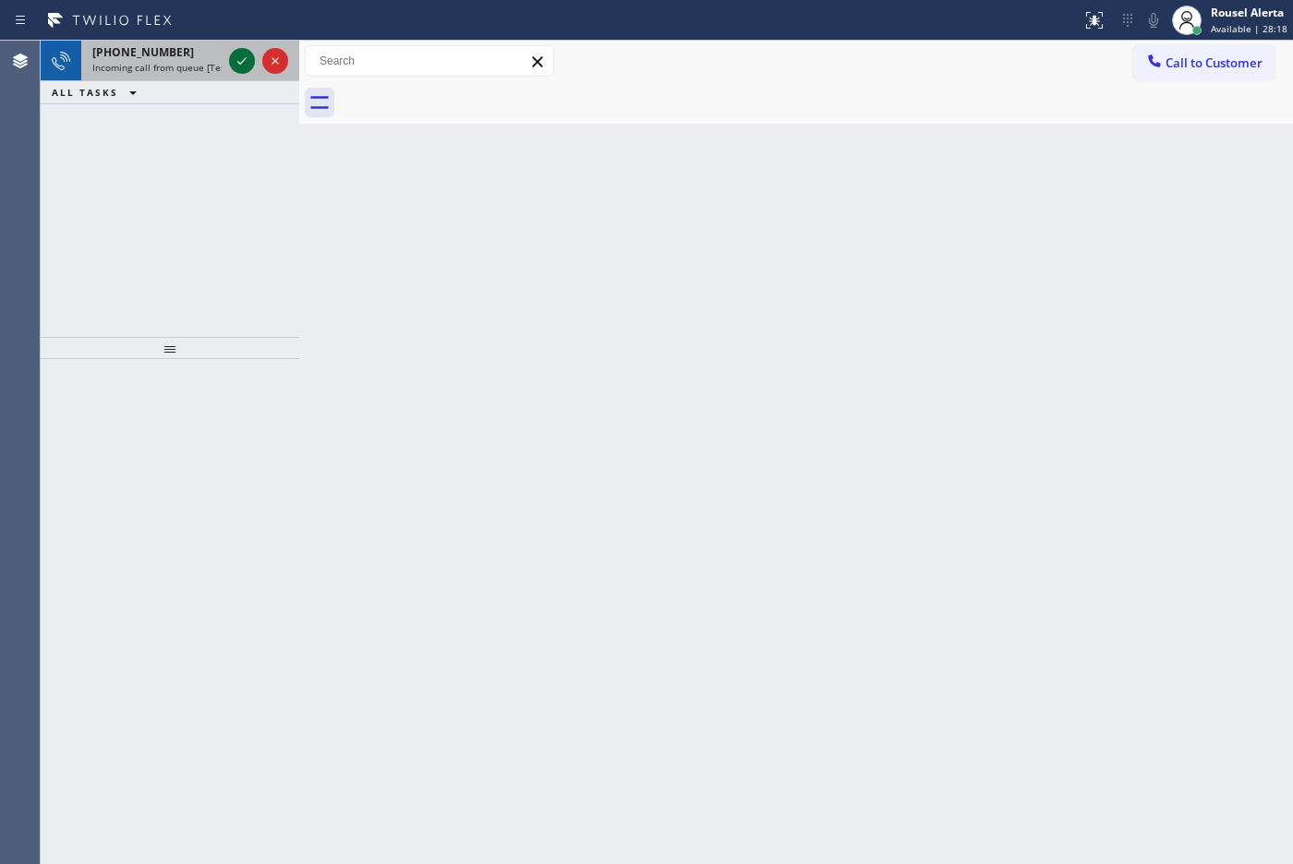
click at [236, 60] on icon at bounding box center [242, 61] width 22 height 22
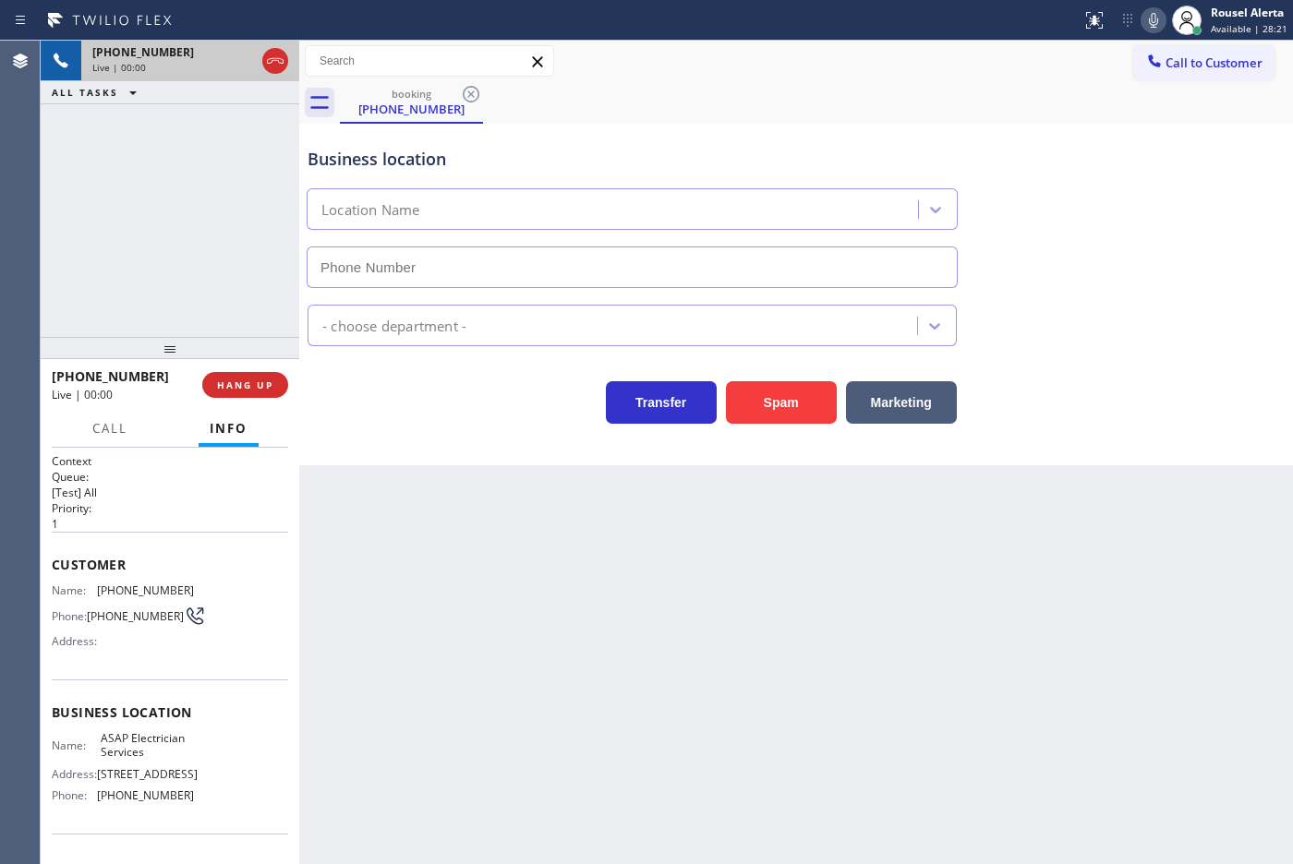
type input "[PHONE_NUMBER]"
click at [395, 532] on div "Back to Dashboard Change Sender ID Customers Technicians Select a contact Outbo…" at bounding box center [796, 453] width 994 height 824
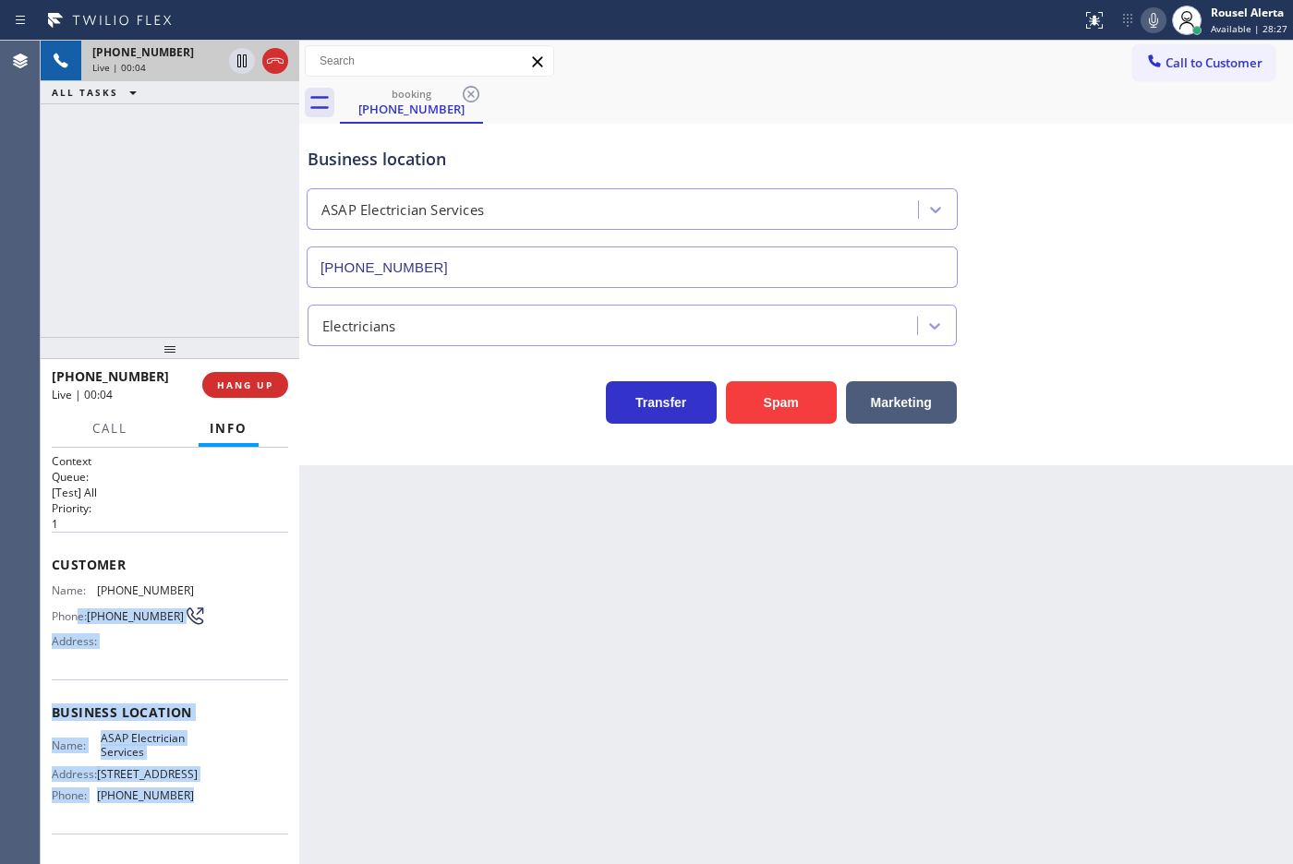
drag, startPoint x: 214, startPoint y: 827, endPoint x: 78, endPoint y: 600, distance: 264.6
click at [78, 600] on div "Context Queue: [Test] All Priority: 1 Customer Name: [PHONE_NUMBER] Phone: [PHO…" at bounding box center [170, 713] width 236 height 520
click at [102, 680] on div "Customer Name: [PHONE_NUMBER] Phone: [PHONE_NUMBER] Address:" at bounding box center [170, 606] width 236 height 148
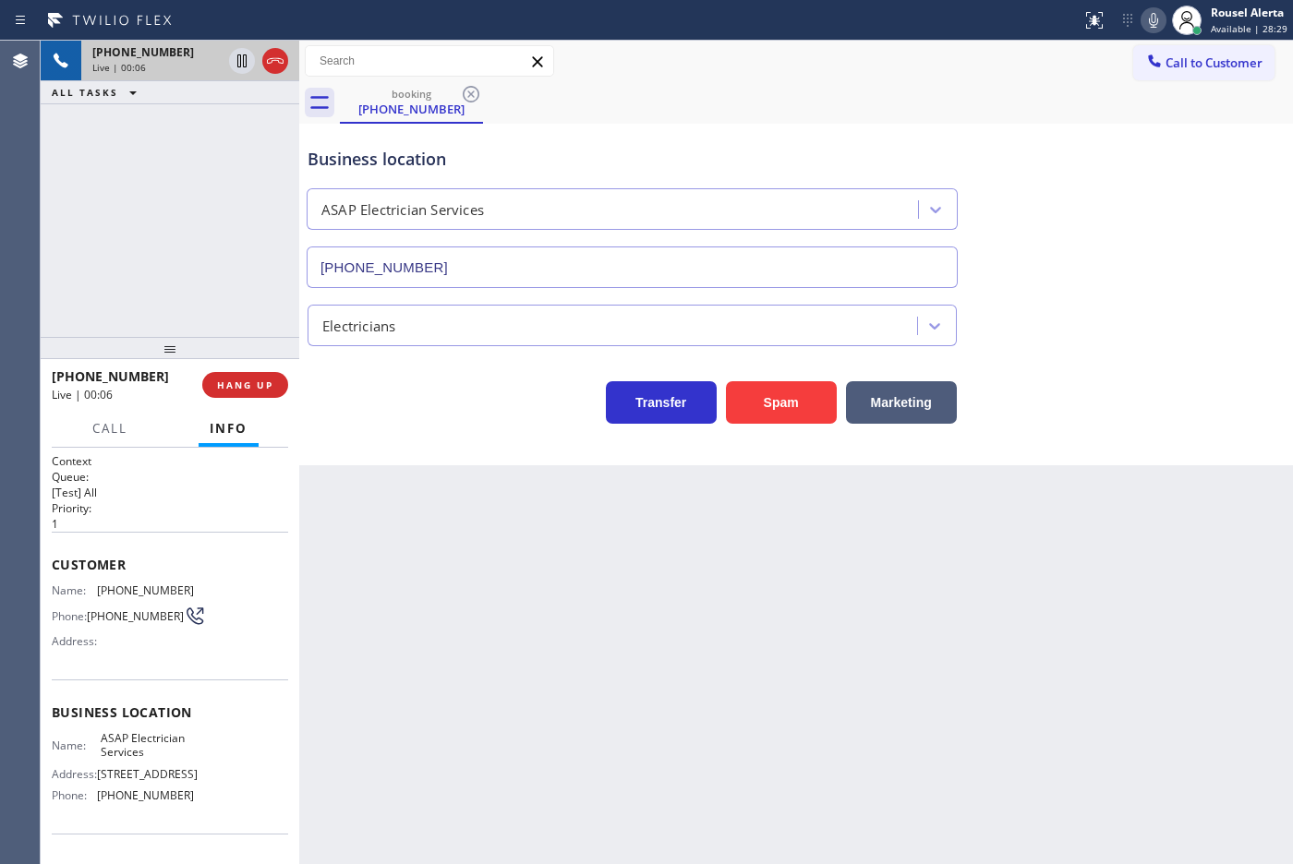
click at [417, 671] on div "Back to Dashboard Change Sender ID Customers Technicians Select a contact Outbo…" at bounding box center [796, 453] width 994 height 824
click at [172, 121] on div "[PHONE_NUMBER] Live | 00:13 ALL TASKS ALL TASKS ACTIVE TASKS TASKS IN WRAP UP" at bounding box center [170, 189] width 259 height 296
click at [422, 508] on div "Back to Dashboard Change Sender ID Customers Technicians Select a contact Outbo…" at bounding box center [796, 453] width 994 height 824
click at [261, 380] on span "HANG UP" at bounding box center [245, 385] width 56 height 13
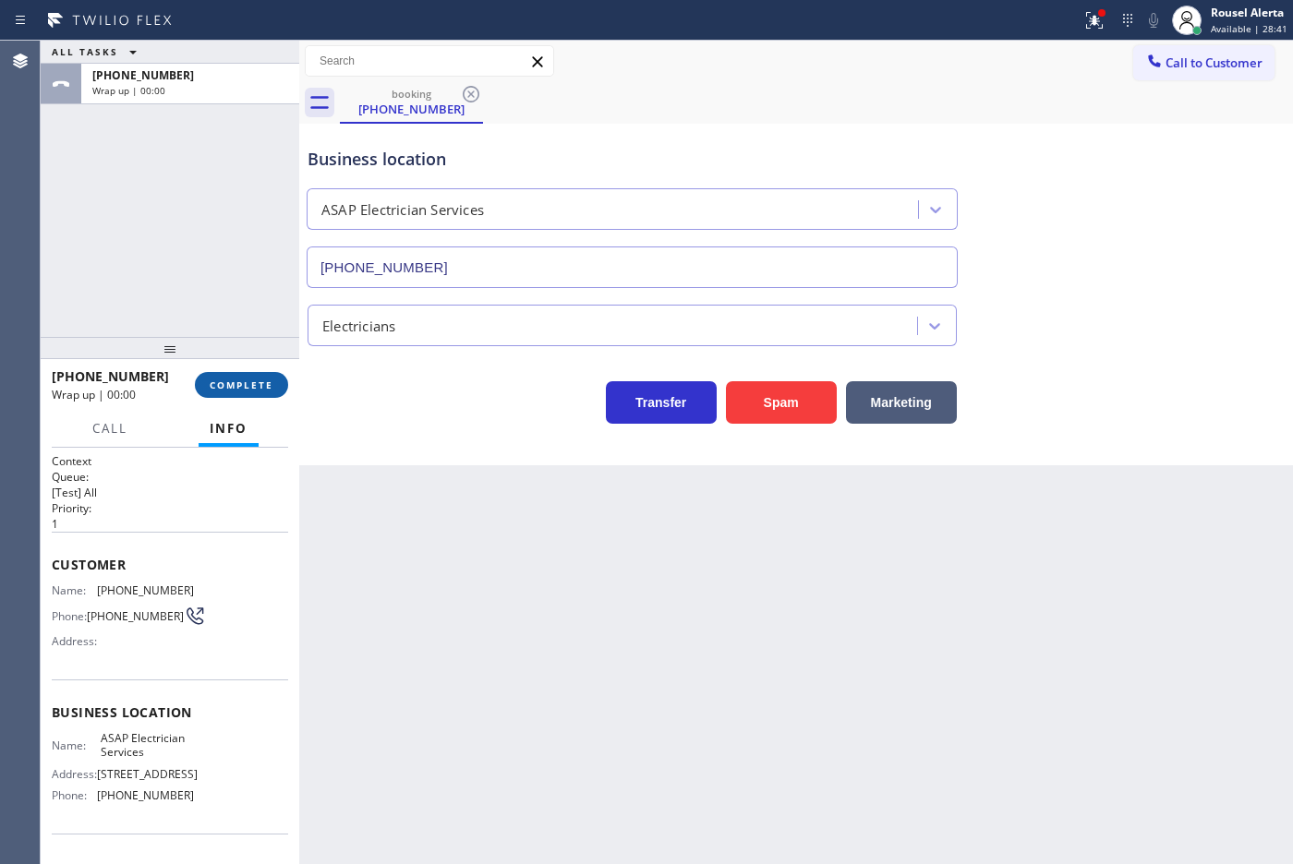
click at [261, 380] on span "COMPLETE" at bounding box center [242, 385] width 64 height 13
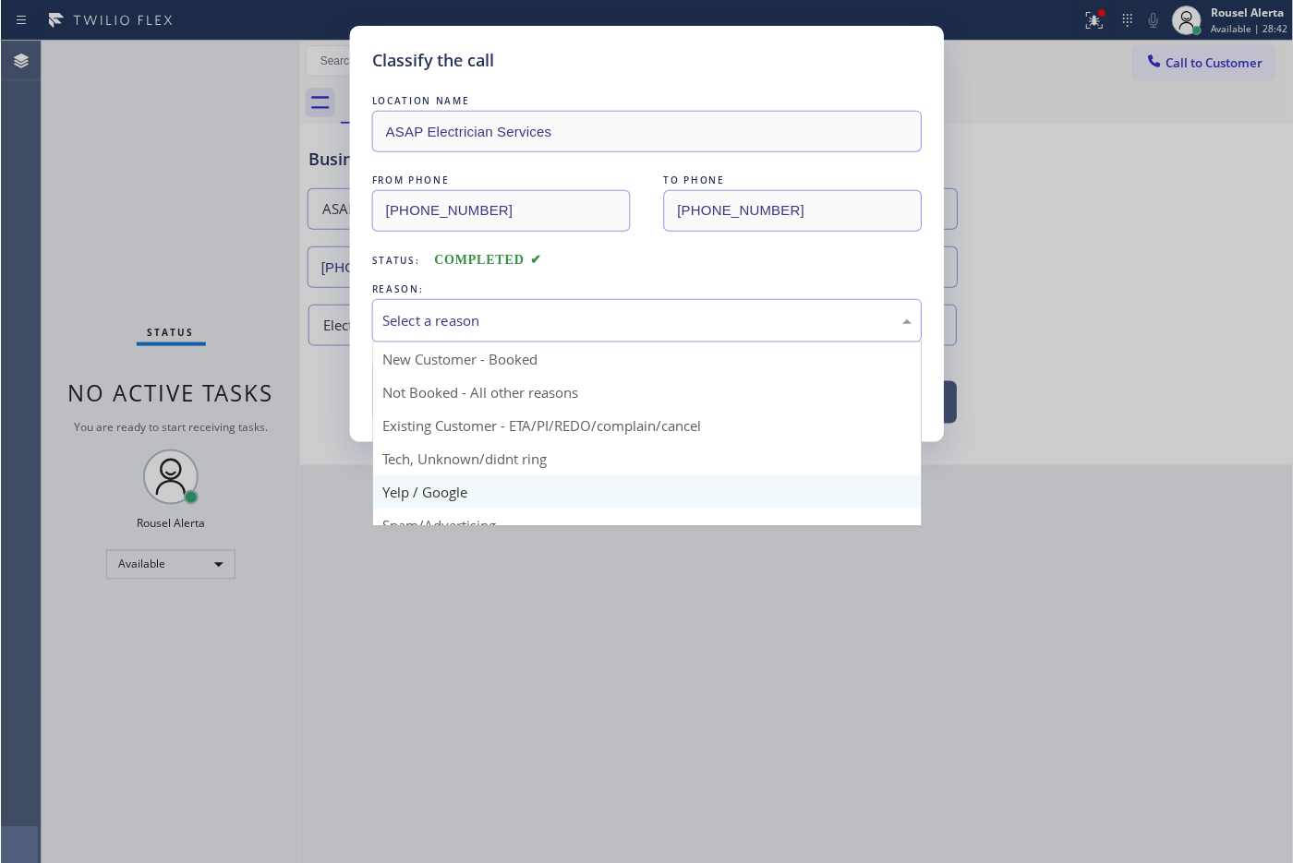
scroll to position [115, 0]
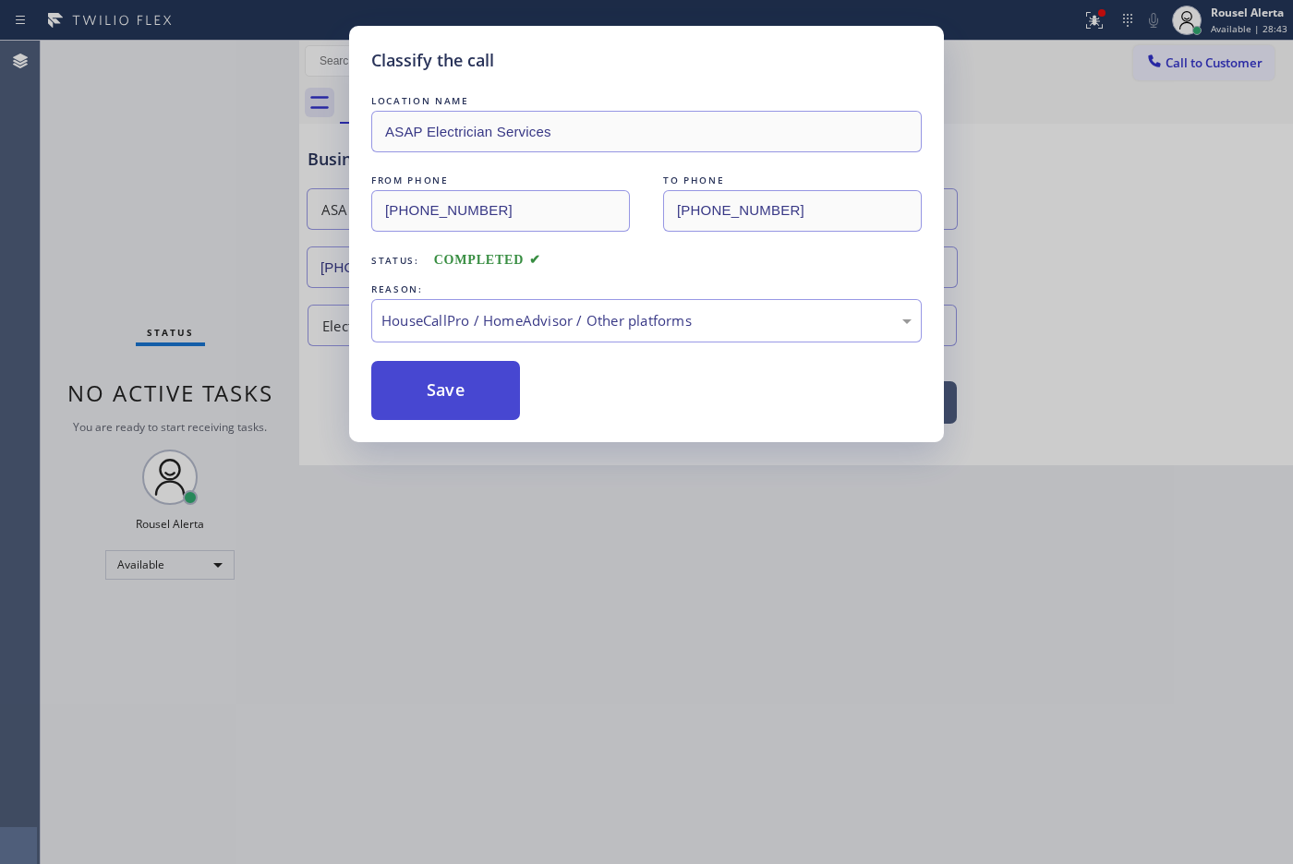
click at [455, 403] on button "Save" at bounding box center [445, 390] width 149 height 59
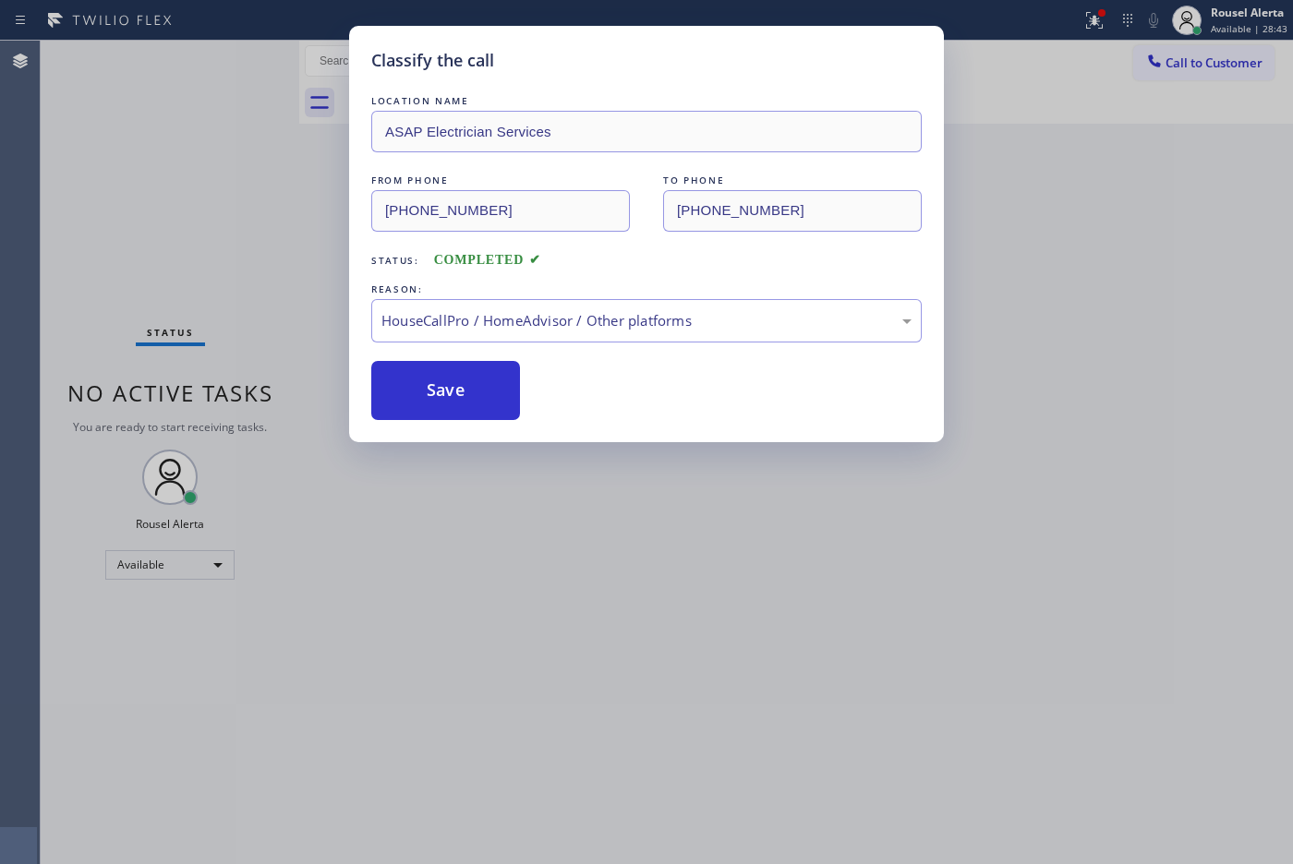
click at [592, 579] on div "Classify the call LOCATION NAME ASAP Electrician Services FROM PHONE [PHONE_NUM…" at bounding box center [646, 432] width 1293 height 864
click at [633, 600] on div "Classify the call LOCATION NAME ASAP Electrician Services FROM PHONE [PHONE_NUM…" at bounding box center [646, 432] width 1293 height 864
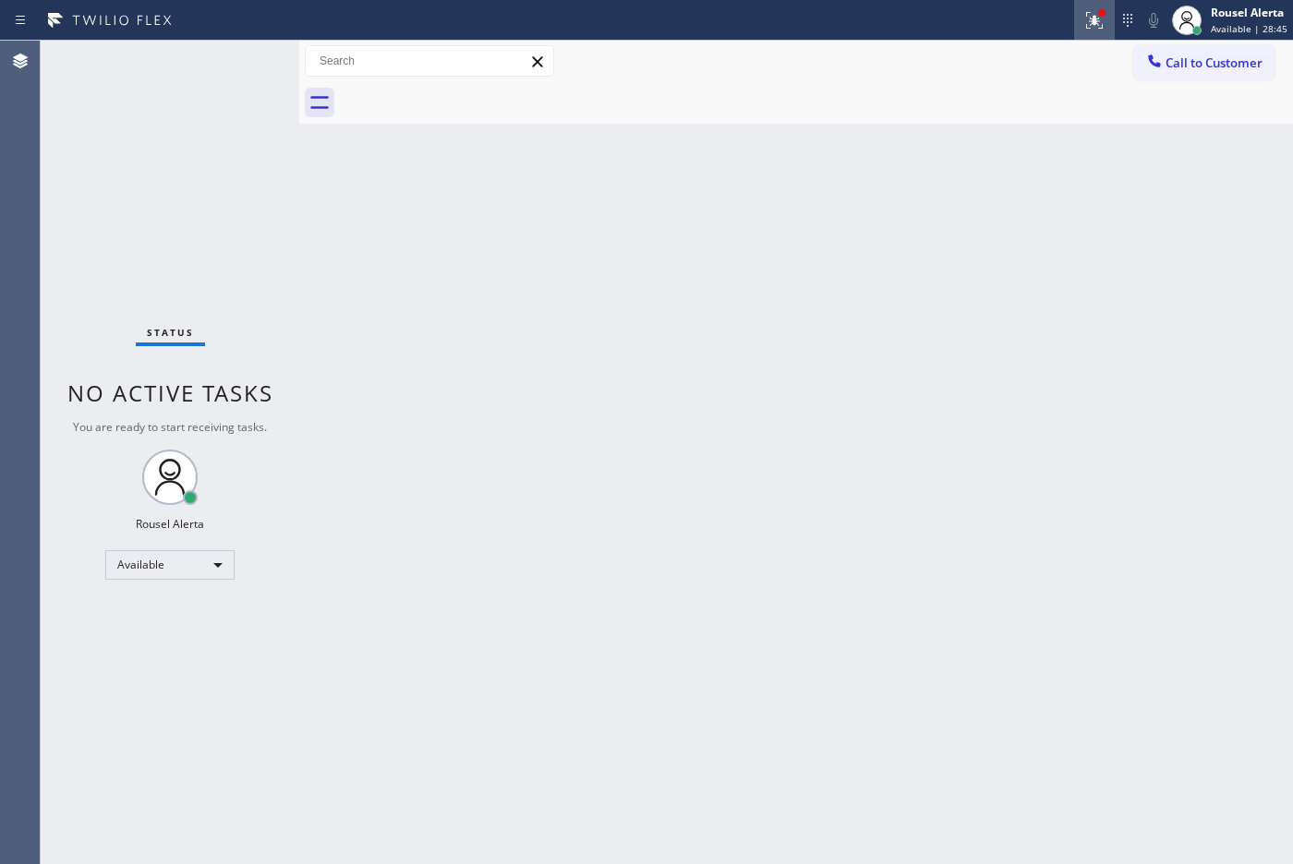
click at [1087, 21] on icon at bounding box center [1094, 20] width 22 height 22
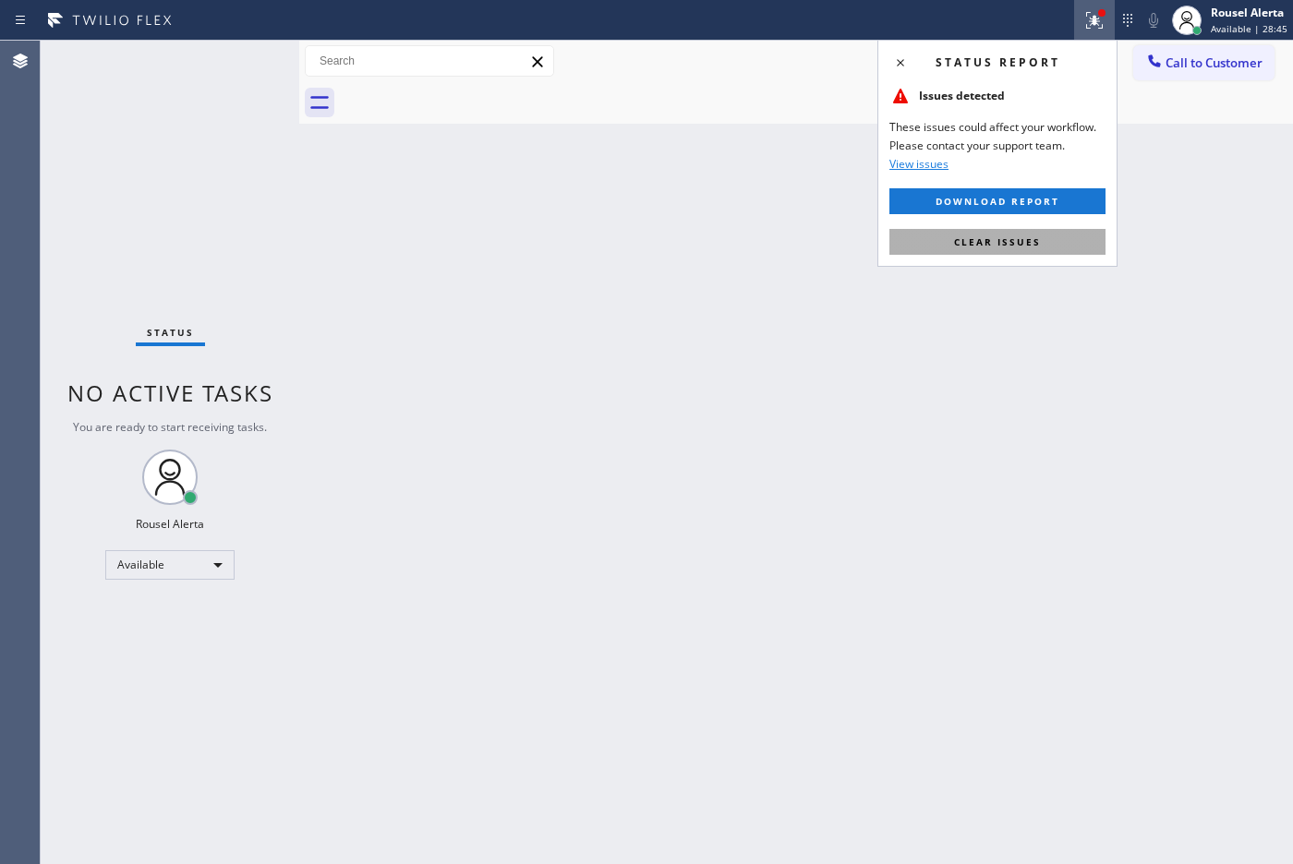
click at [980, 240] on span "Clear issues" at bounding box center [997, 241] width 87 height 13
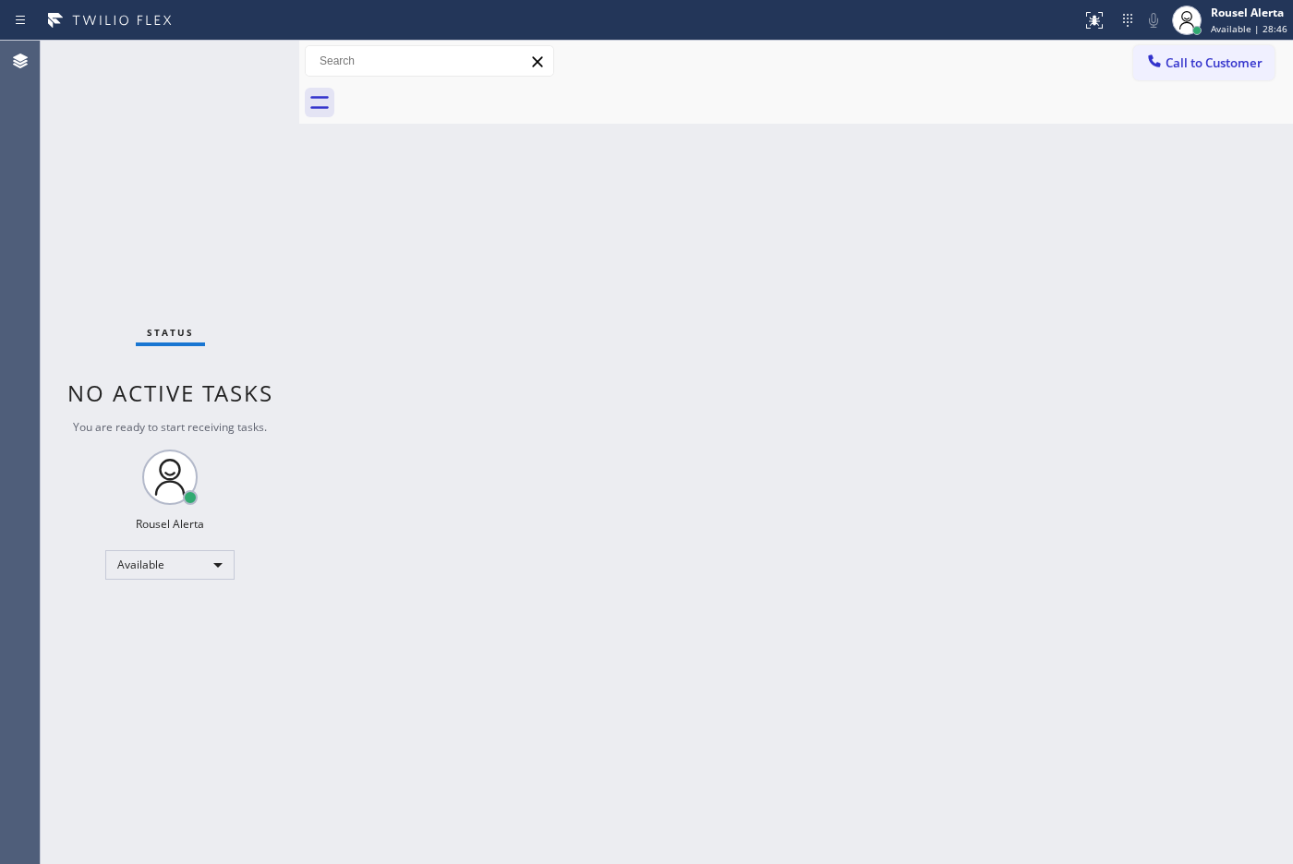
click at [1043, 362] on div "Back to Dashboard Change Sender ID Customers Technicians Select a contact Outbo…" at bounding box center [796, 453] width 994 height 824
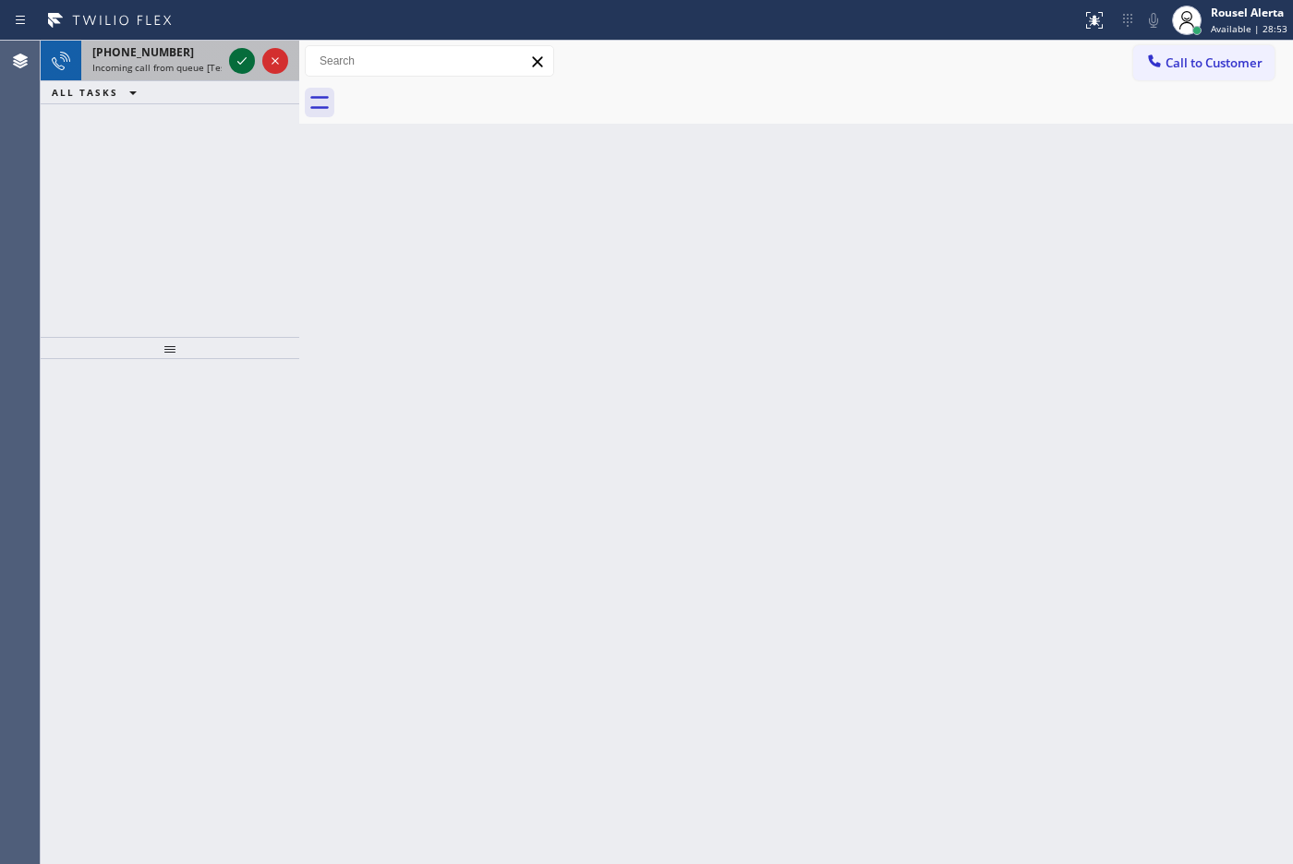
click at [235, 55] on icon at bounding box center [242, 61] width 22 height 22
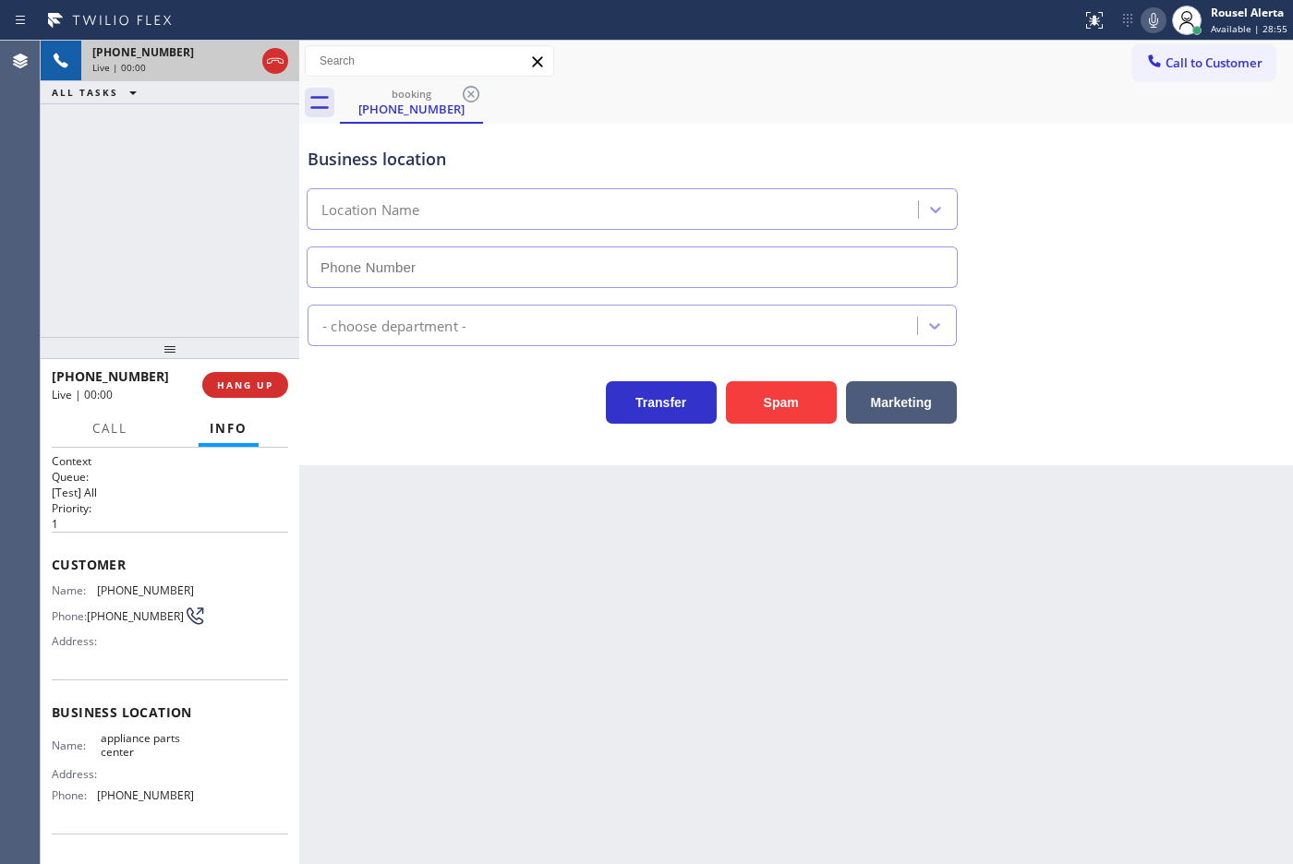
type input "[PHONE_NUMBER]"
click at [538, 662] on div "Back to Dashboard Change Sender ID Customers Technicians Select a contact Outbo…" at bounding box center [796, 453] width 994 height 824
click at [1026, 594] on div "Back to Dashboard Change Sender ID Customers Technicians Select a contact Outbo…" at bounding box center [796, 453] width 994 height 824
click at [716, 694] on div "Back to Dashboard Change Sender ID Customers Technicians Select a contact Outbo…" at bounding box center [796, 453] width 994 height 824
click at [677, 672] on div "Back to Dashboard Change Sender ID Customers Technicians Select a contact Outbo…" at bounding box center [796, 453] width 994 height 824
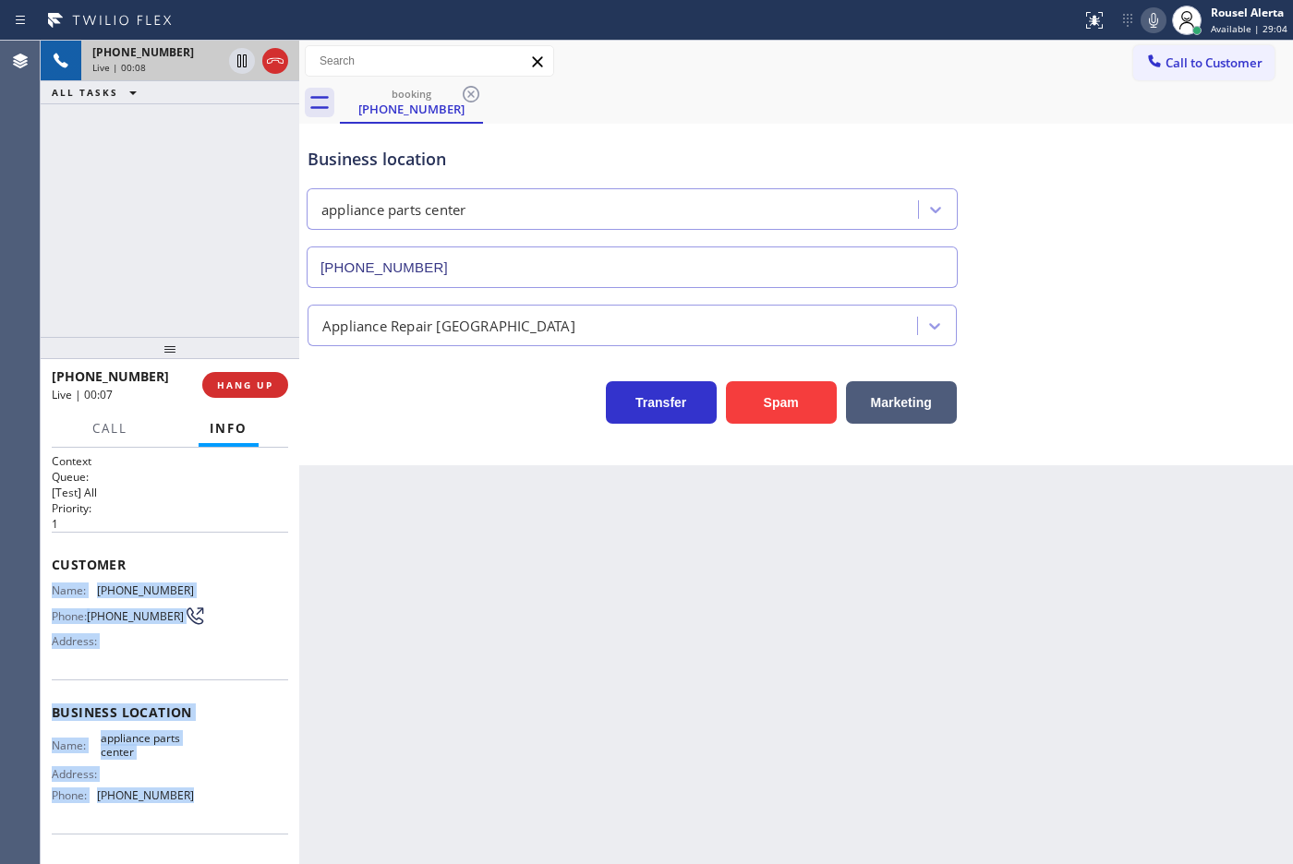
drag, startPoint x: 43, startPoint y: 582, endPoint x: 220, endPoint y: 799, distance: 279.6
click at [220, 799] on div "Context Queue: [Test] All Priority: 1 Customer Name: [PHONE_NUMBER] Phone: [PHO…" at bounding box center [170, 656] width 259 height 416
copy div "Name: [PHONE_NUMBER] Phone: [PHONE_NUMBER] Address: Business location Name: app…"
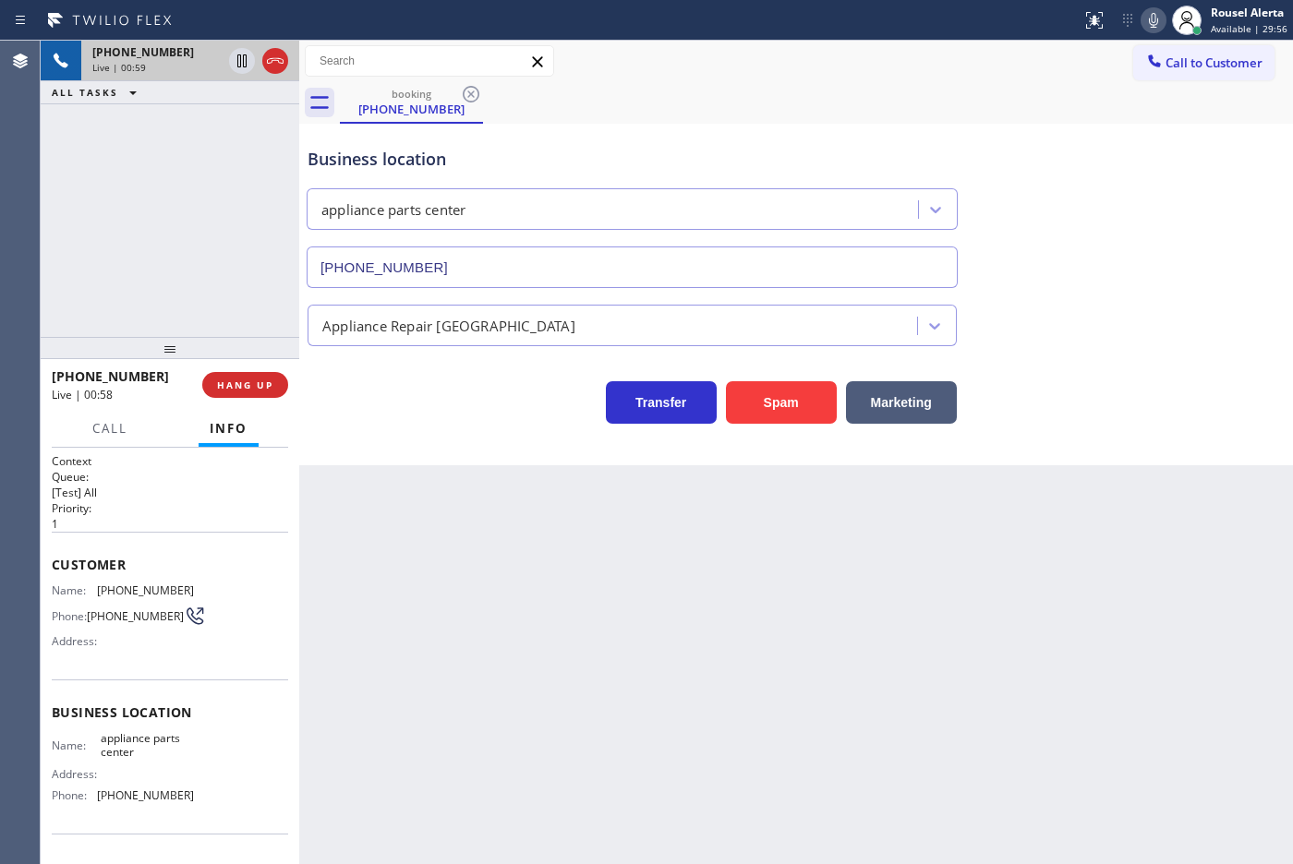
click at [206, 148] on div "[PHONE_NUMBER] Live | 00:59 ALL TASKS ALL TASKS ACTIVE TASKS TASKS IN WRAP UP" at bounding box center [170, 189] width 259 height 296
click at [243, 69] on icon at bounding box center [242, 61] width 22 height 22
click at [1152, 16] on icon at bounding box center [1153, 20] width 22 height 22
click at [246, 63] on icon at bounding box center [241, 60] width 13 height 13
click at [1157, 21] on icon at bounding box center [1153, 20] width 22 height 22
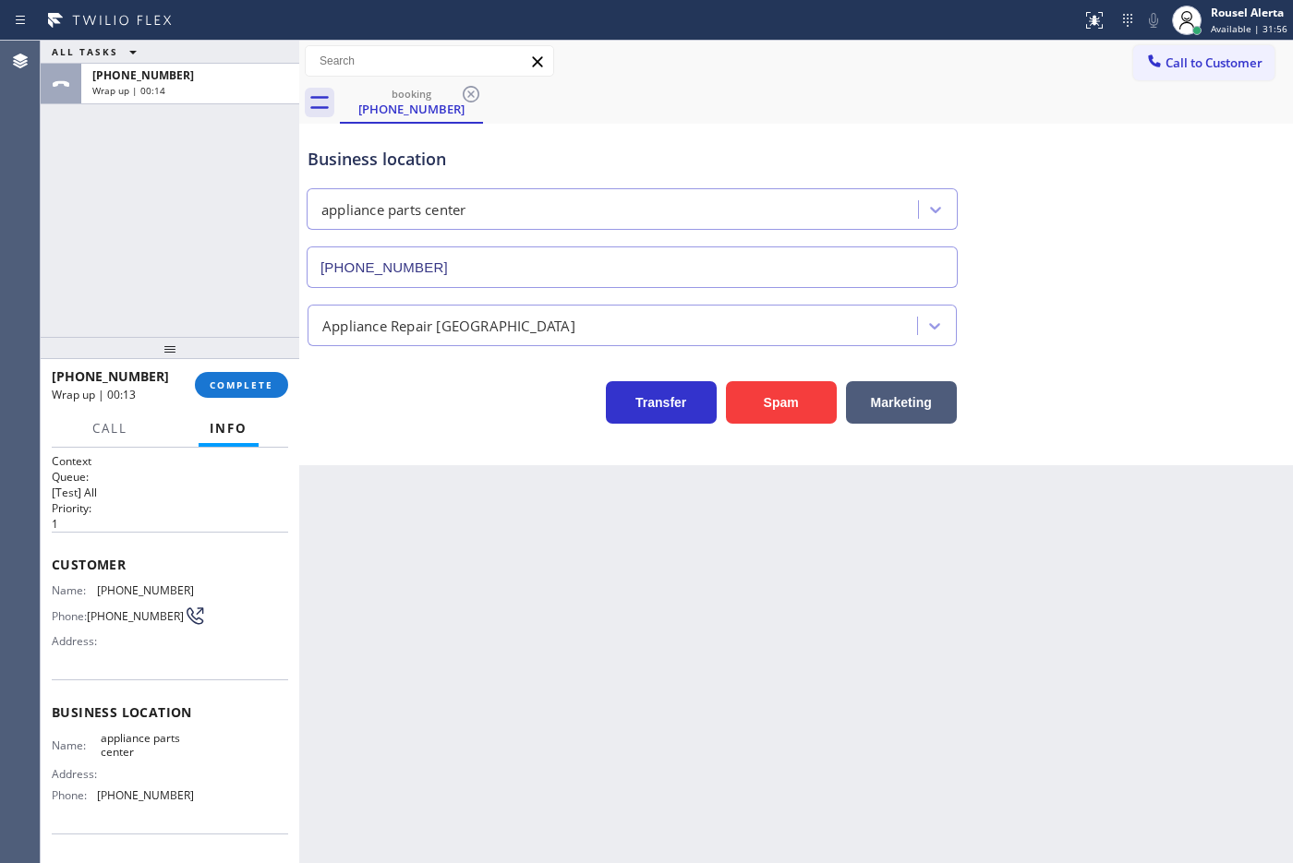
click at [240, 367] on div "[PHONE_NUMBER] Wrap up | 00:13 COMPLETE" at bounding box center [170, 385] width 236 height 48
click at [240, 376] on button "COMPLETE" at bounding box center [241, 385] width 93 height 26
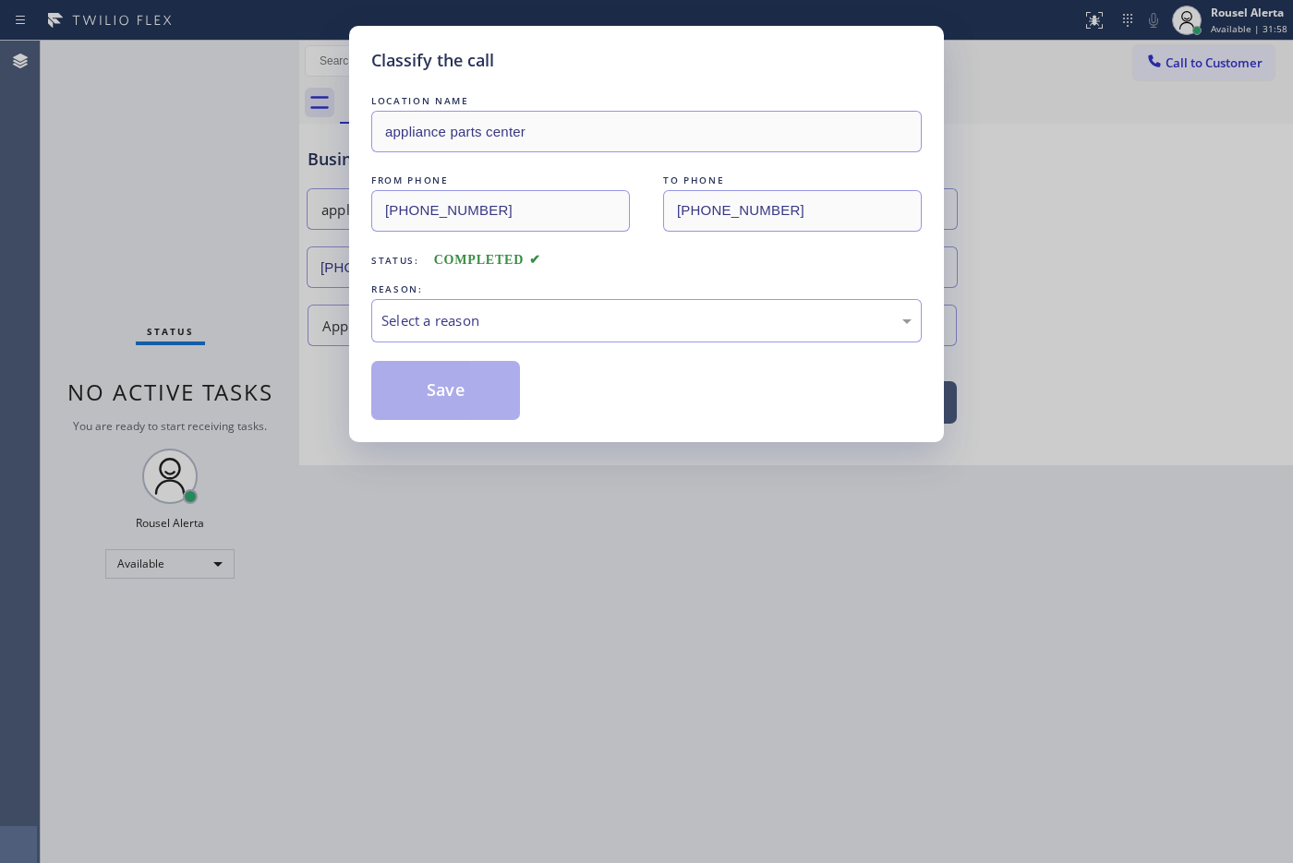
click at [397, 295] on div "REASON:" at bounding box center [646, 289] width 550 height 19
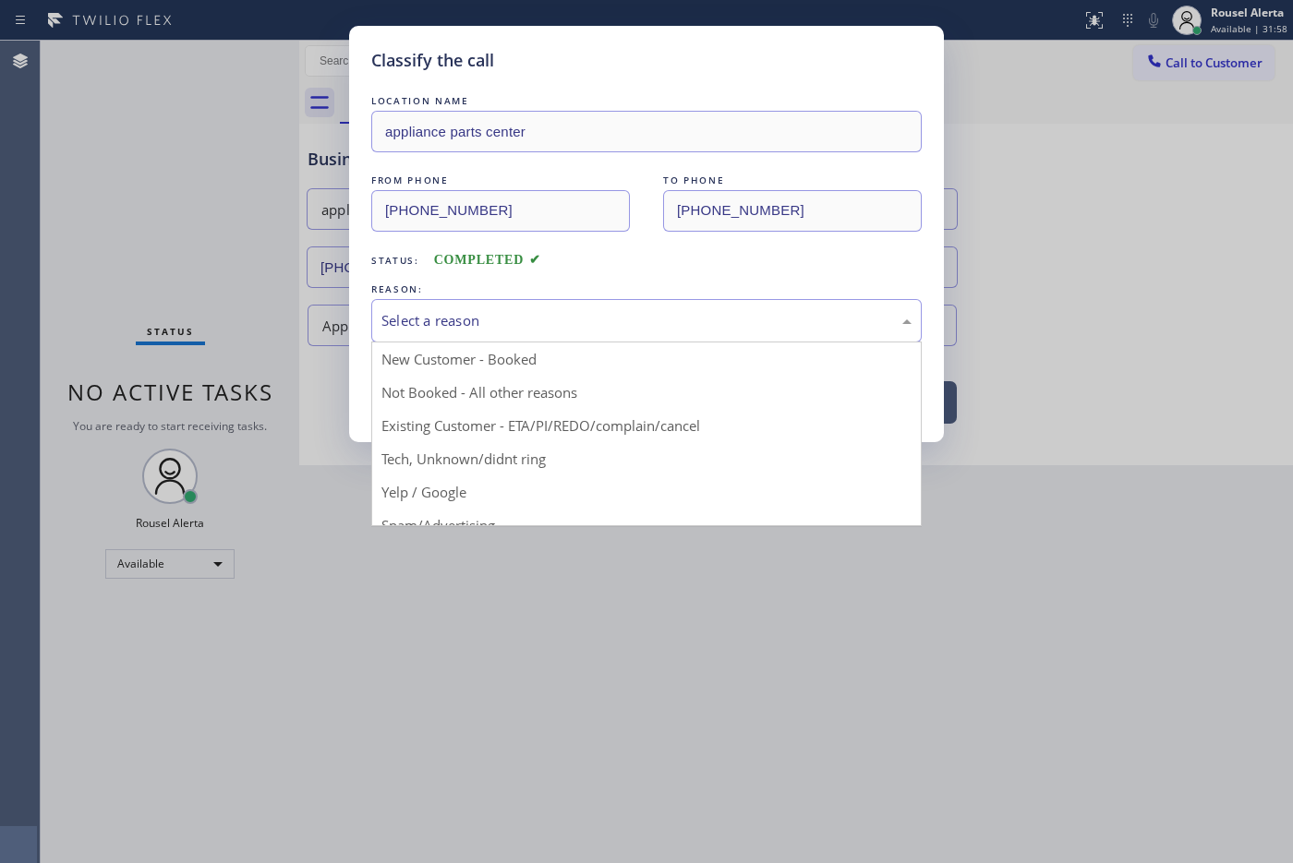
click at [426, 317] on div "Select a reason" at bounding box center [646, 320] width 530 height 21
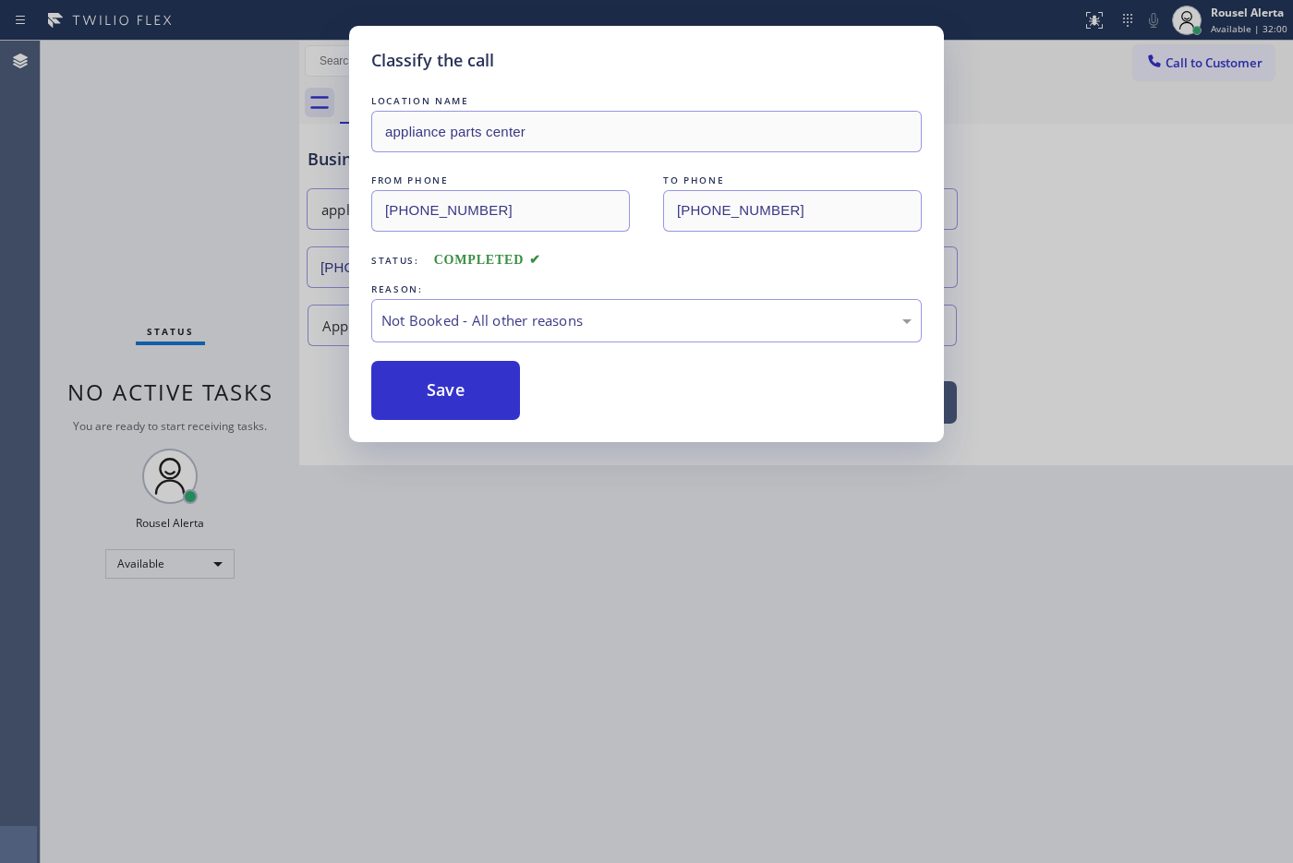
click at [476, 391] on button "Save" at bounding box center [445, 390] width 149 height 59
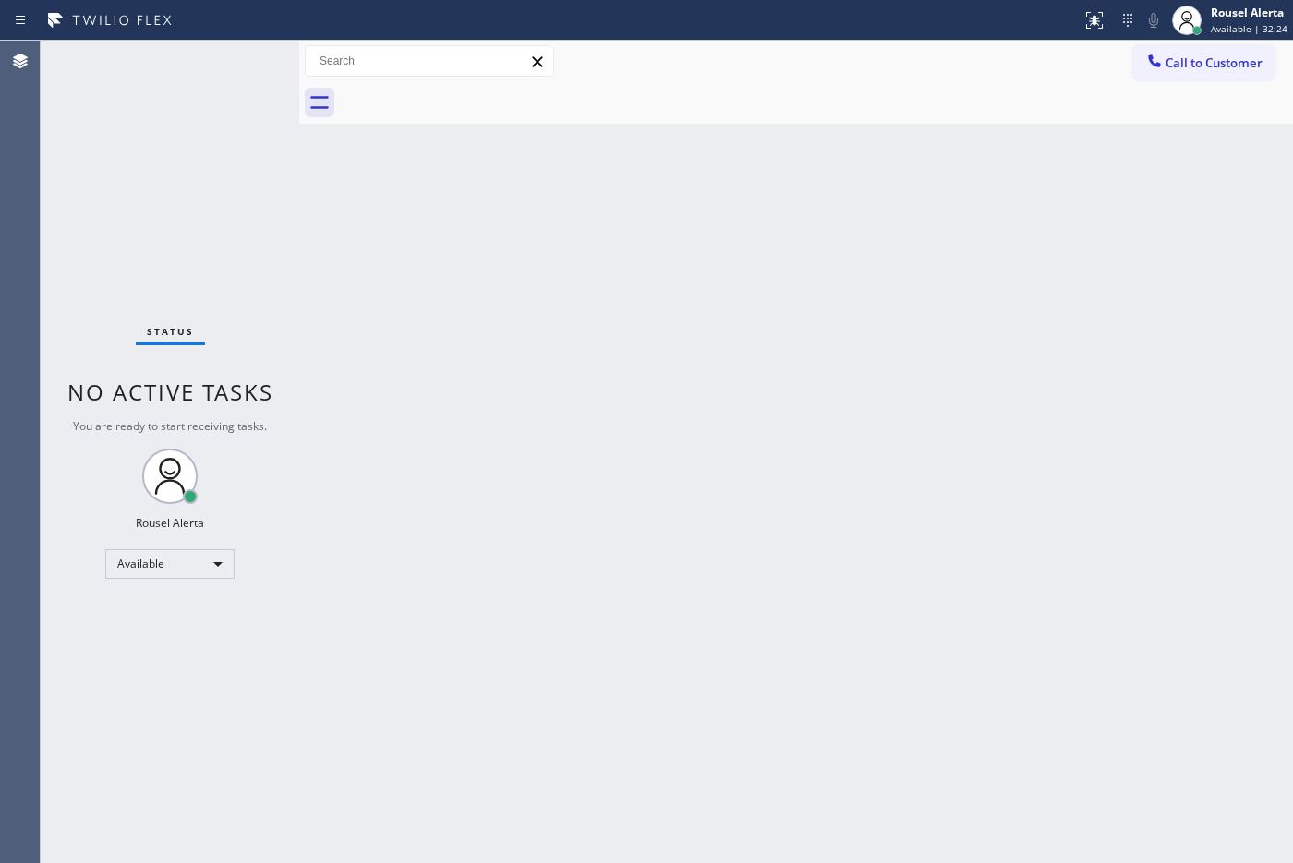
click at [390, 339] on div "Back to Dashboard Change Sender ID Customers Technicians Select a contact Outbo…" at bounding box center [796, 452] width 994 height 823
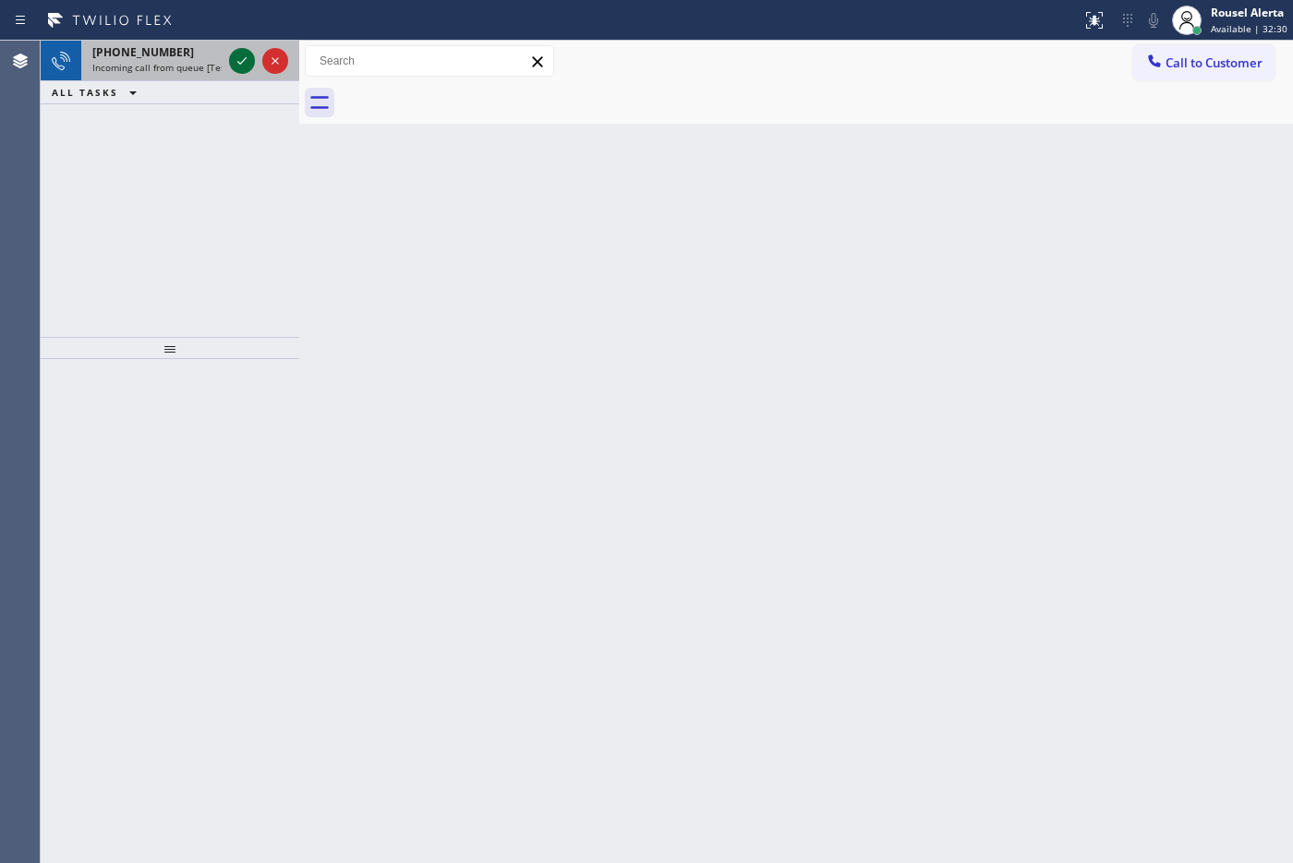
click at [240, 56] on icon at bounding box center [242, 61] width 22 height 22
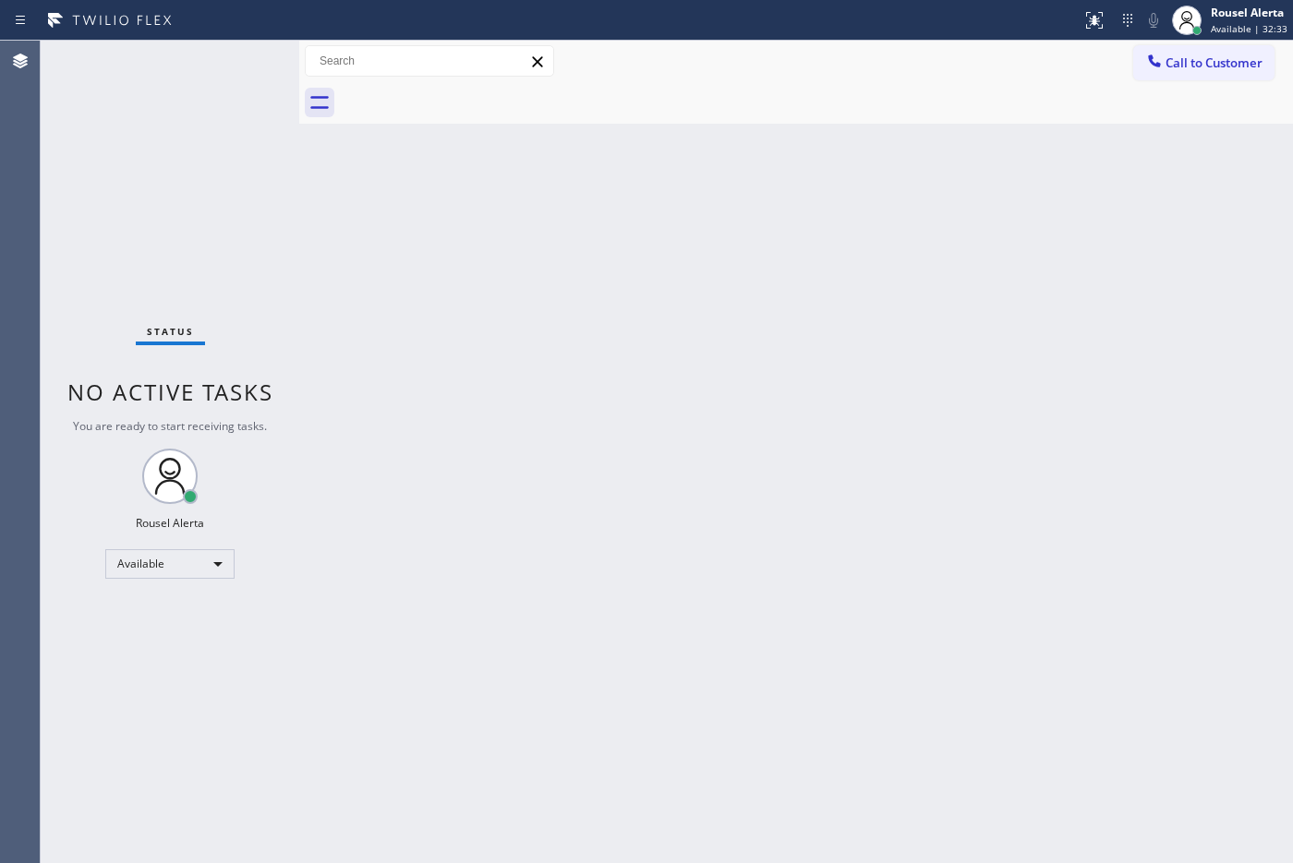
click at [240, 56] on div "Status No active tasks You are ready to start receiving tasks. Rousel Alerta Av…" at bounding box center [170, 452] width 259 height 823
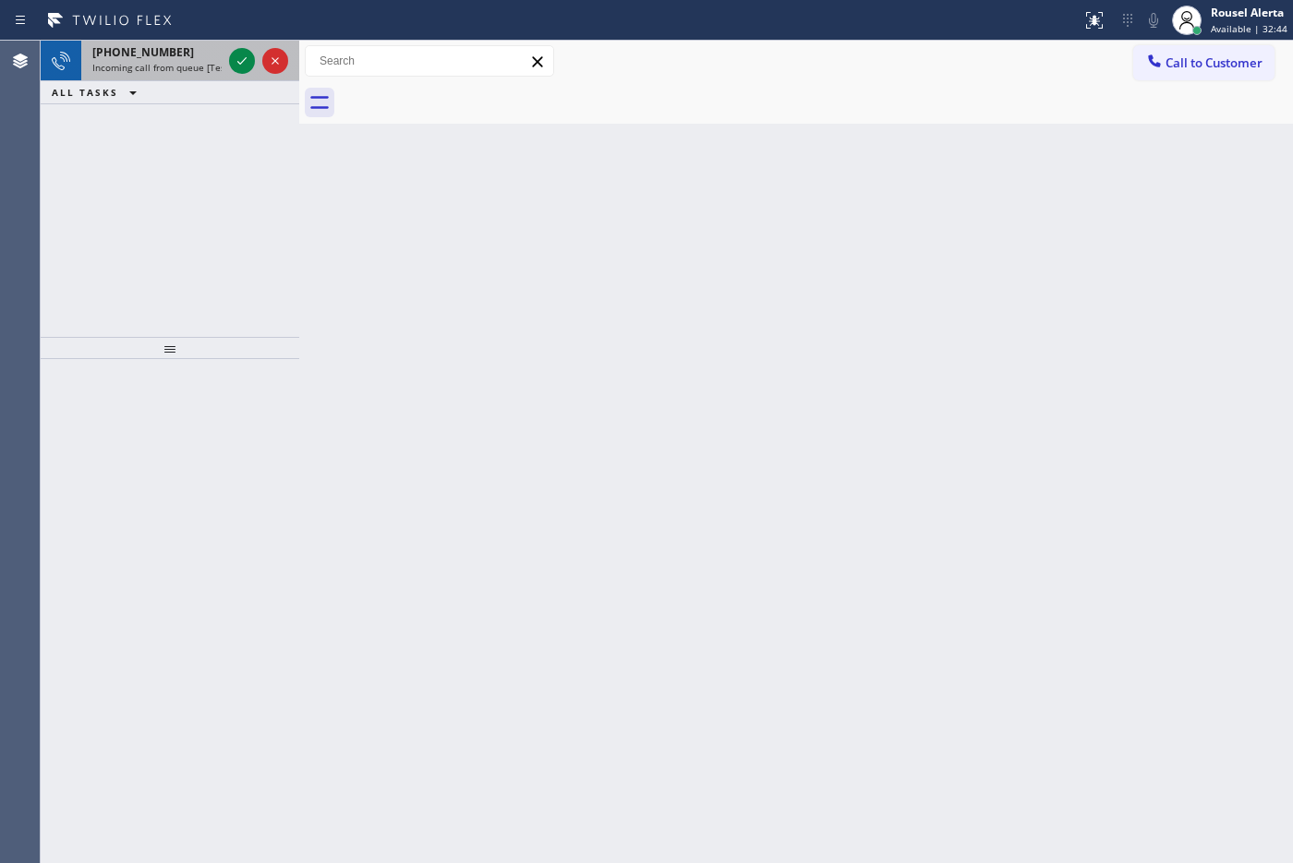
drag, startPoint x: 190, startPoint y: 61, endPoint x: 218, endPoint y: 54, distance: 28.7
click at [190, 61] on span "Incoming call from queue [Test] All" at bounding box center [168, 67] width 153 height 13
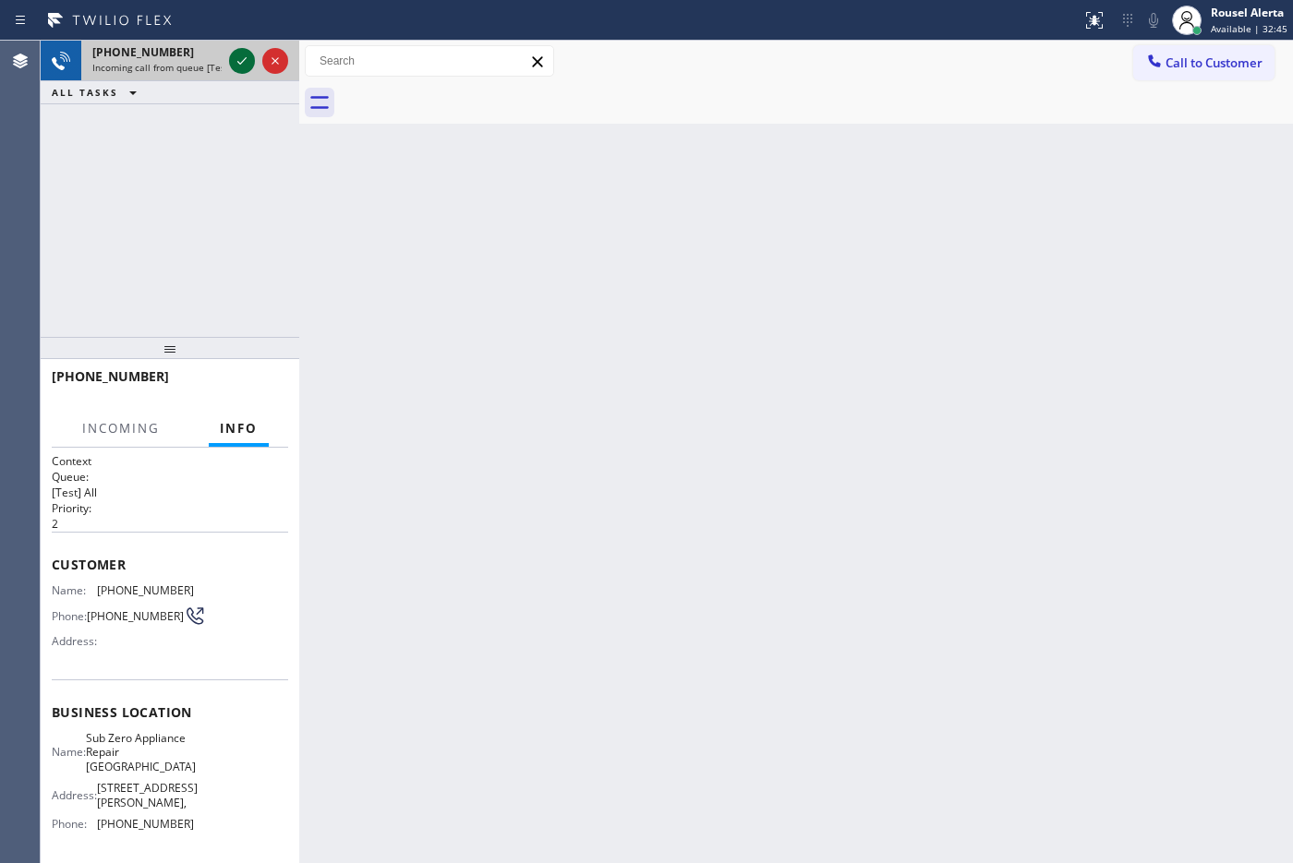
click at [237, 54] on icon at bounding box center [242, 61] width 22 height 22
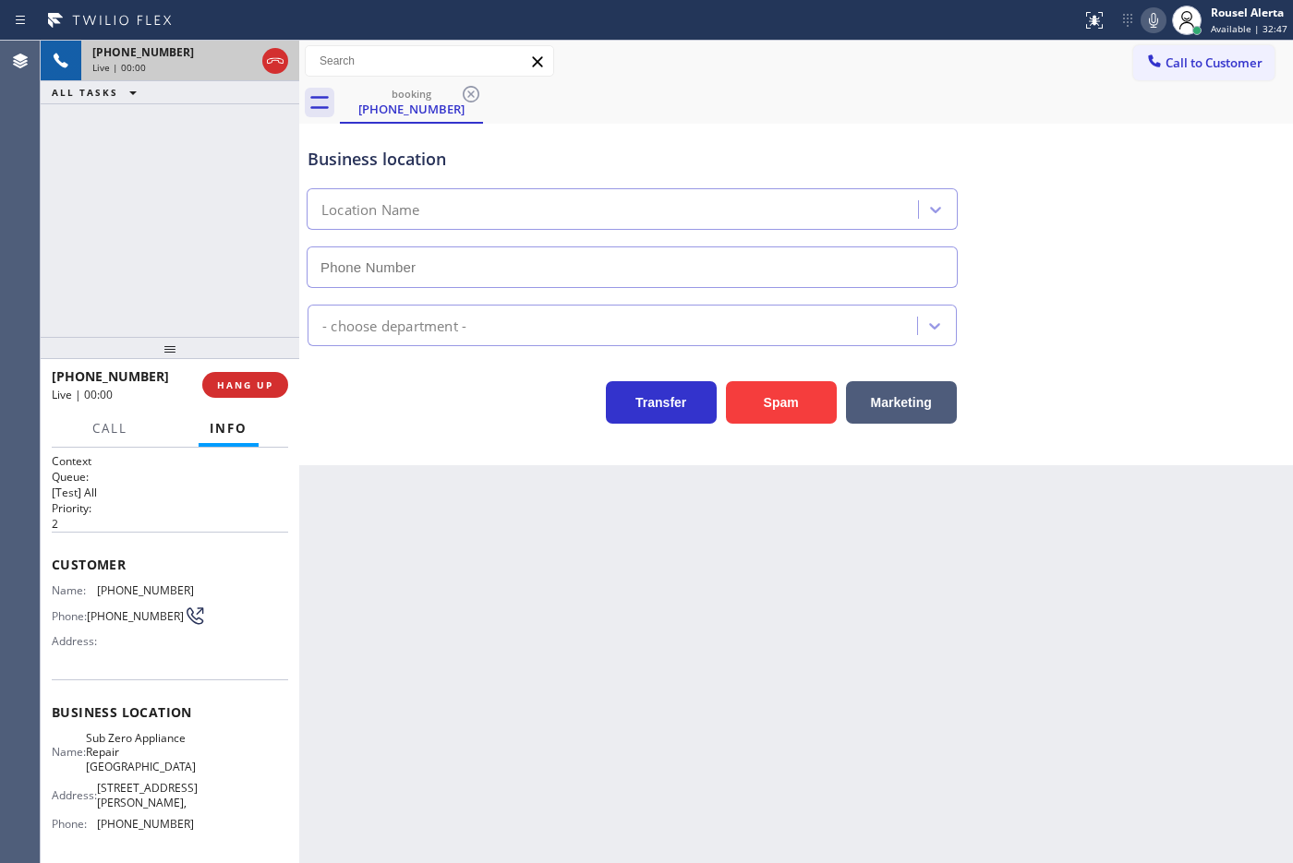
type input "[PHONE_NUMBER]"
click at [482, 527] on div "Back to Dashboard Change Sender ID Customers Technicians Select a contact Outbo…" at bounding box center [796, 452] width 994 height 823
drag, startPoint x: 500, startPoint y: 527, endPoint x: 511, endPoint y: 529, distance: 10.3
click at [511, 529] on div "Back to Dashboard Change Sender ID Customers Technicians Select a contact Outbo…" at bounding box center [796, 452] width 994 height 823
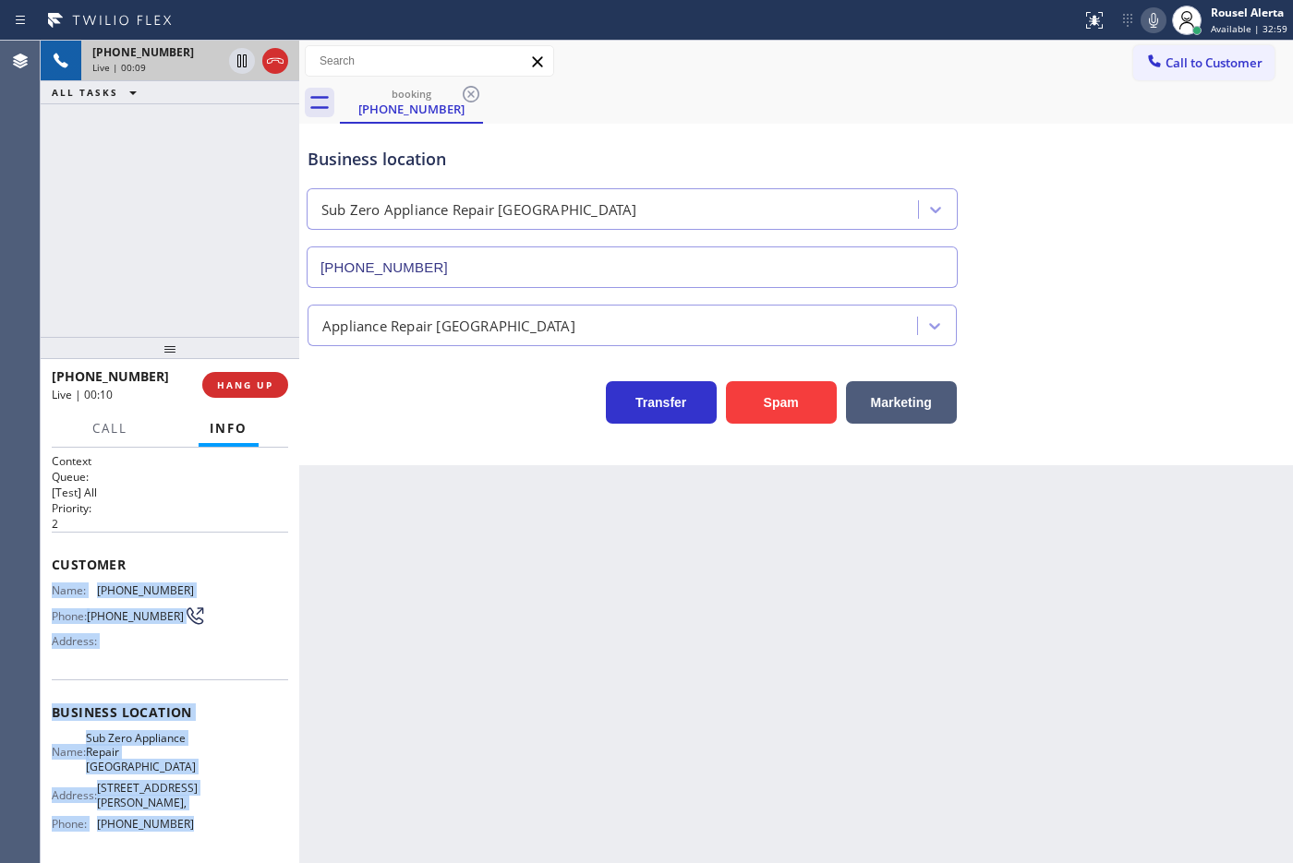
drag, startPoint x: 47, startPoint y: 588, endPoint x: 183, endPoint y: 822, distance: 270.2
click at [183, 822] on div "Context Queue: [Test] All Priority: 2 Customer Name: [PHONE_NUMBER] Phone: [PHO…" at bounding box center [170, 656] width 259 height 416
copy div "Name: [PHONE_NUMBER] Phone: [PHONE_NUMBER] Address: Business location Name: Sub…"
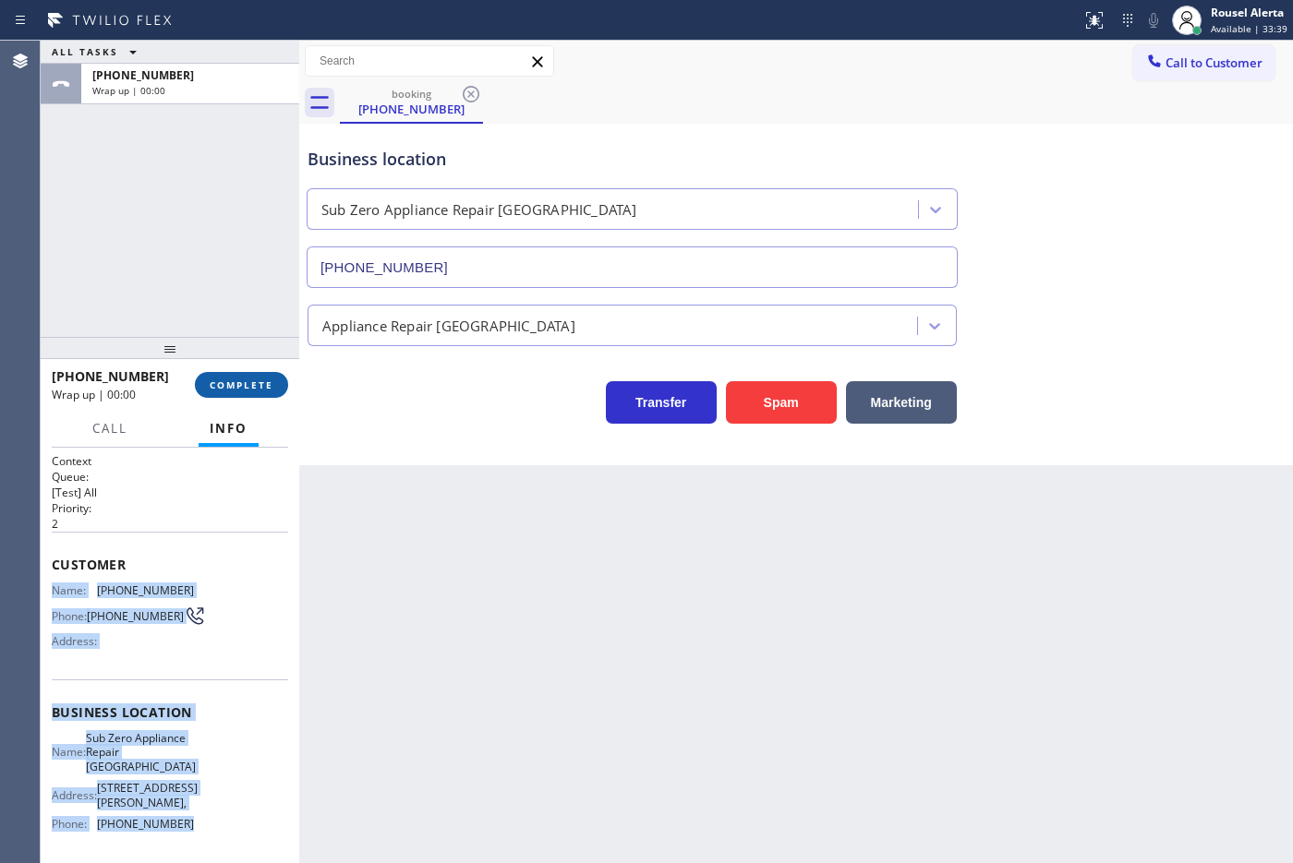
click at [266, 385] on span "COMPLETE" at bounding box center [242, 385] width 64 height 13
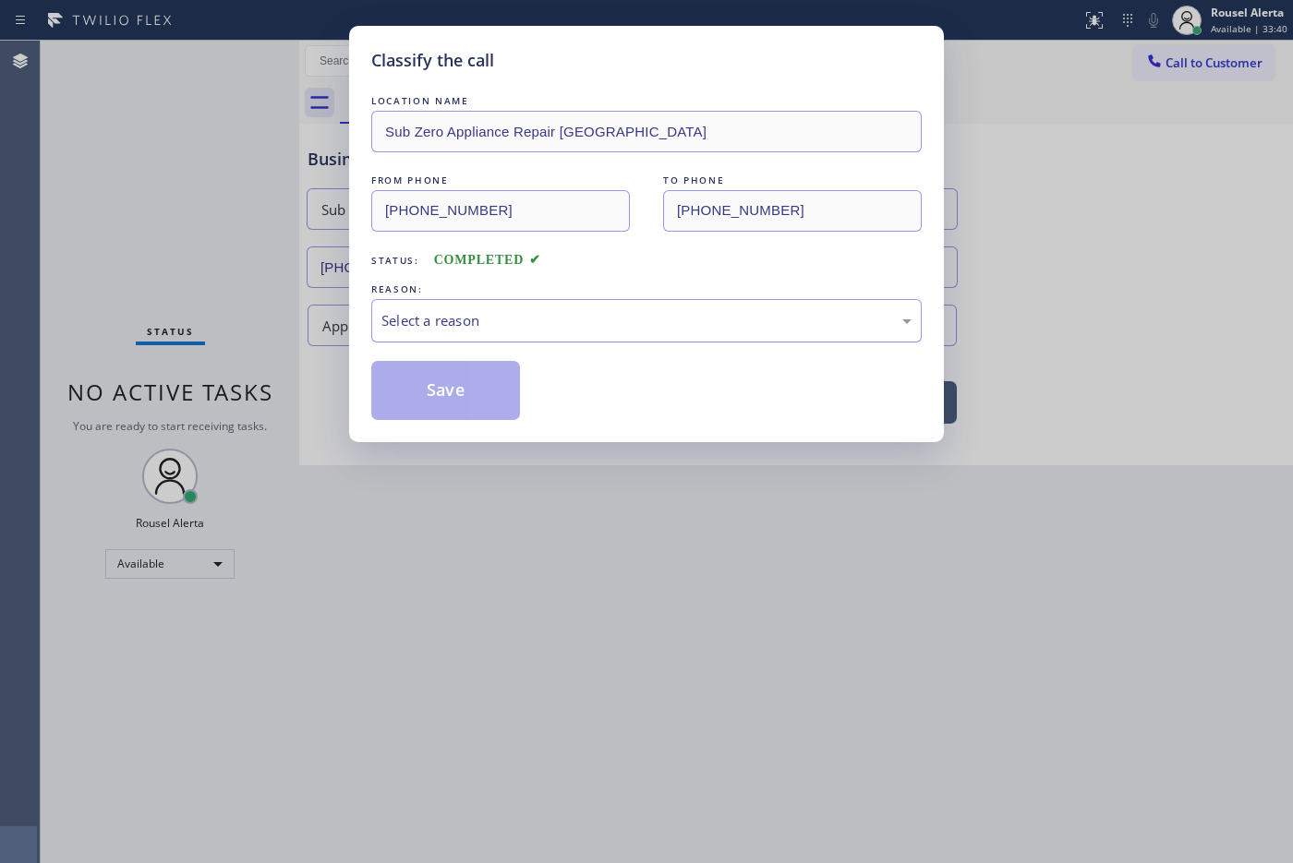
click at [496, 335] on div "Select a reason" at bounding box center [646, 320] width 550 height 43
click at [478, 389] on button "Save" at bounding box center [445, 390] width 149 height 59
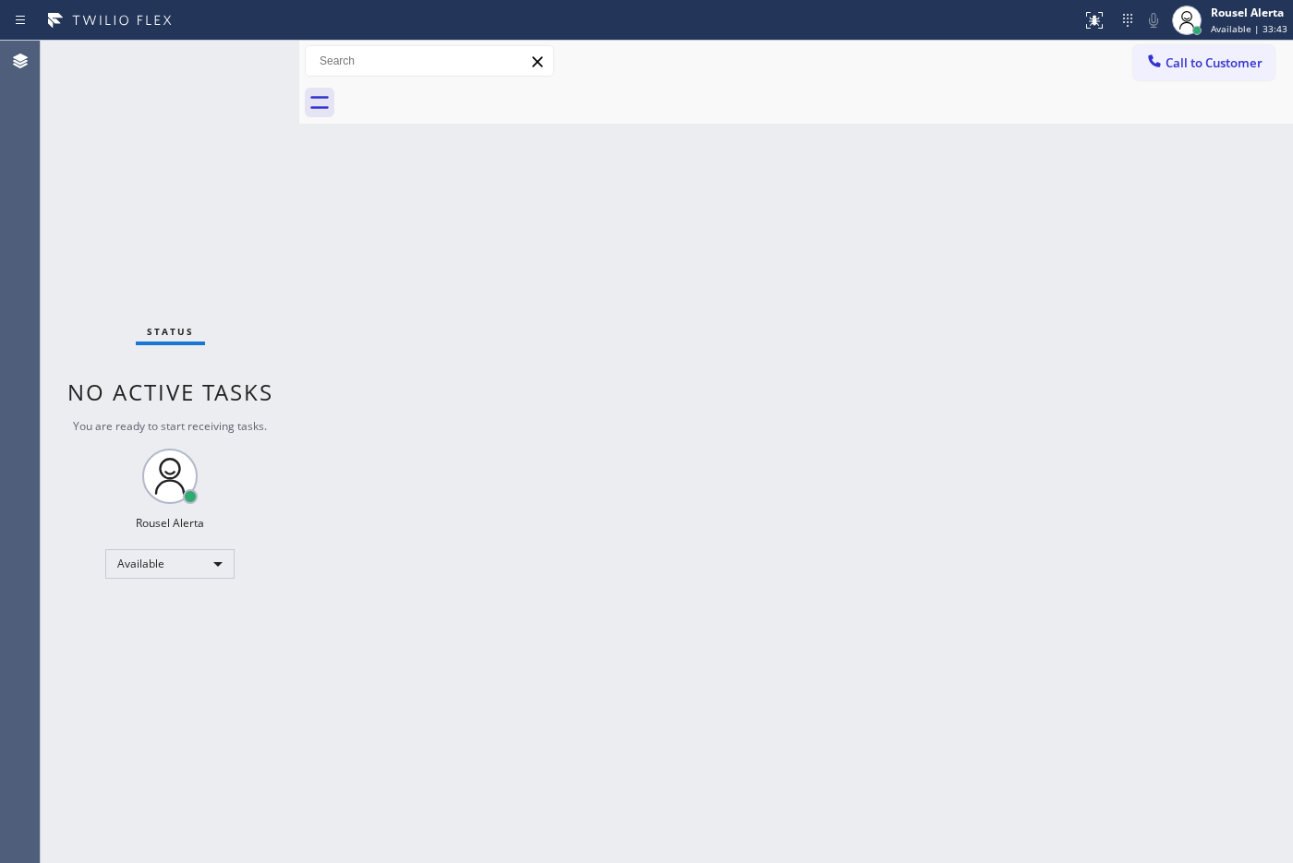
drag, startPoint x: 629, startPoint y: 515, endPoint x: 423, endPoint y: 283, distance: 310.7
click at [624, 510] on div "Back to Dashboard Change Sender ID Customers Technicians Select a contact Outbo…" at bounding box center [796, 452] width 994 height 823
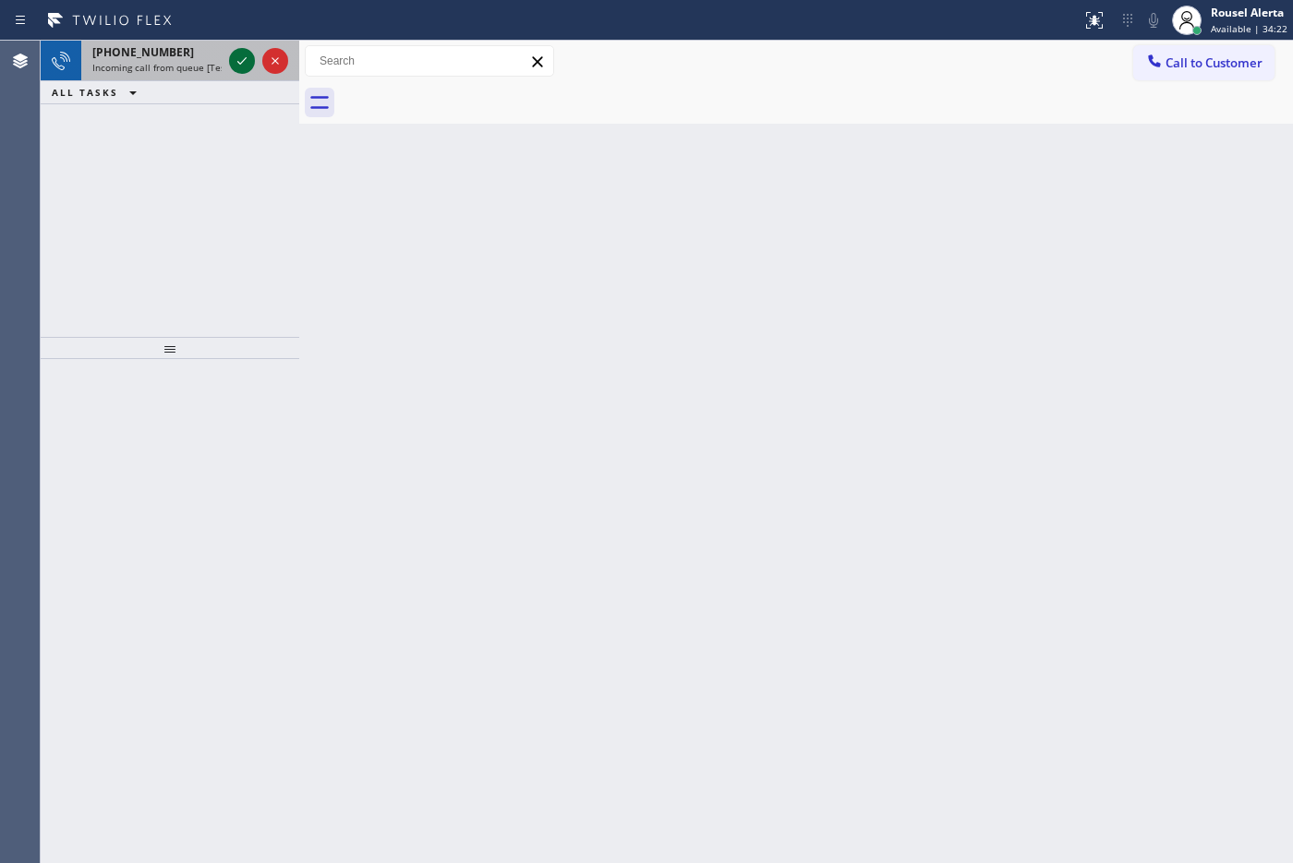
click at [236, 61] on icon at bounding box center [242, 61] width 22 height 22
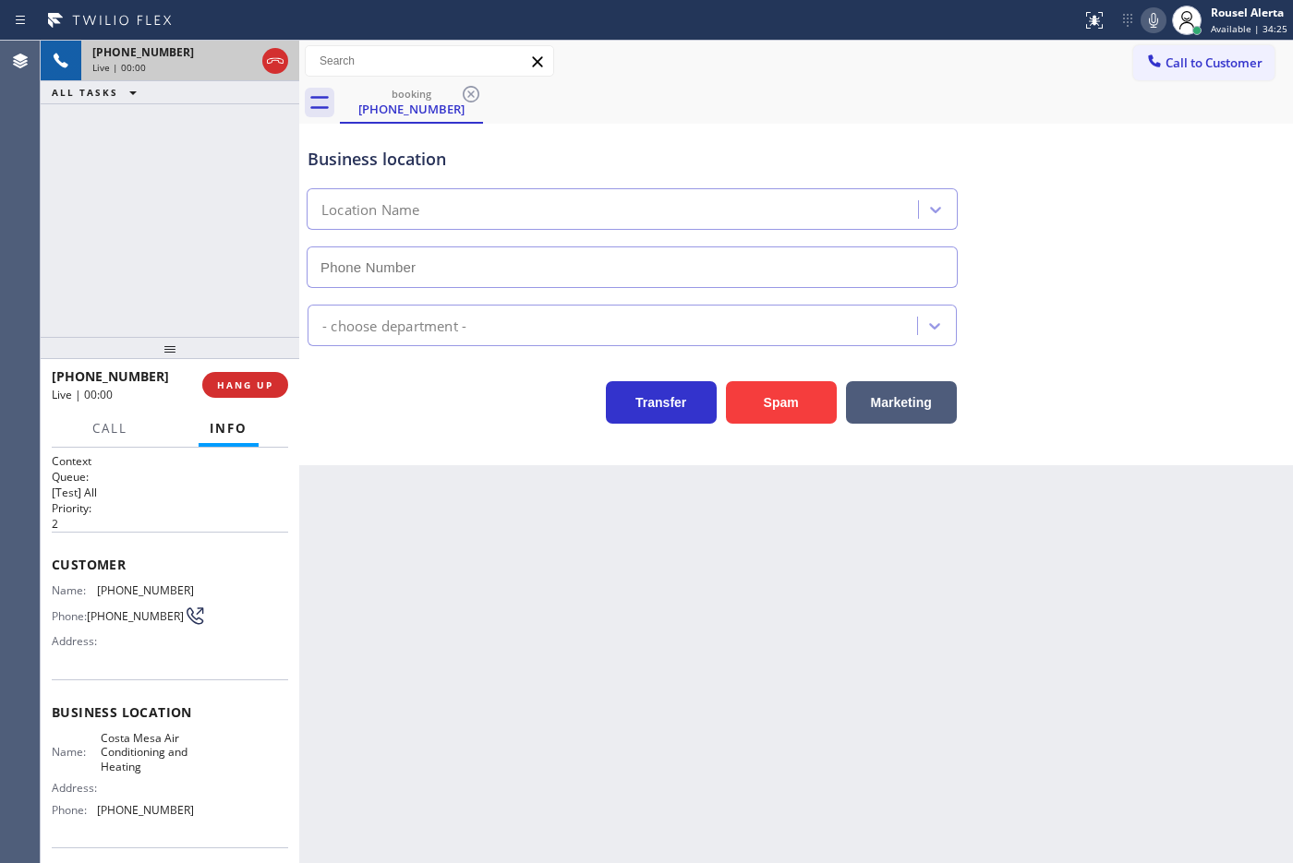
type input "[PHONE_NUMBER]"
click at [209, 129] on div "[PHONE_NUMBER] Live | 00:06 ALL TASKS ALL TASKS ACTIVE TASKS TASKS IN WRAP UP" at bounding box center [170, 189] width 259 height 296
click at [417, 496] on div "Back to Dashboard Change Sender ID Customers Technicians Select a contact Outbo…" at bounding box center [796, 452] width 994 height 823
click at [421, 638] on div "Back to Dashboard Change Sender ID Customers Technicians Select a contact Outbo…" at bounding box center [796, 452] width 994 height 823
click at [940, 587] on div "Back to Dashboard Change Sender ID Customers Technicians Select a contact Outbo…" at bounding box center [796, 452] width 994 height 823
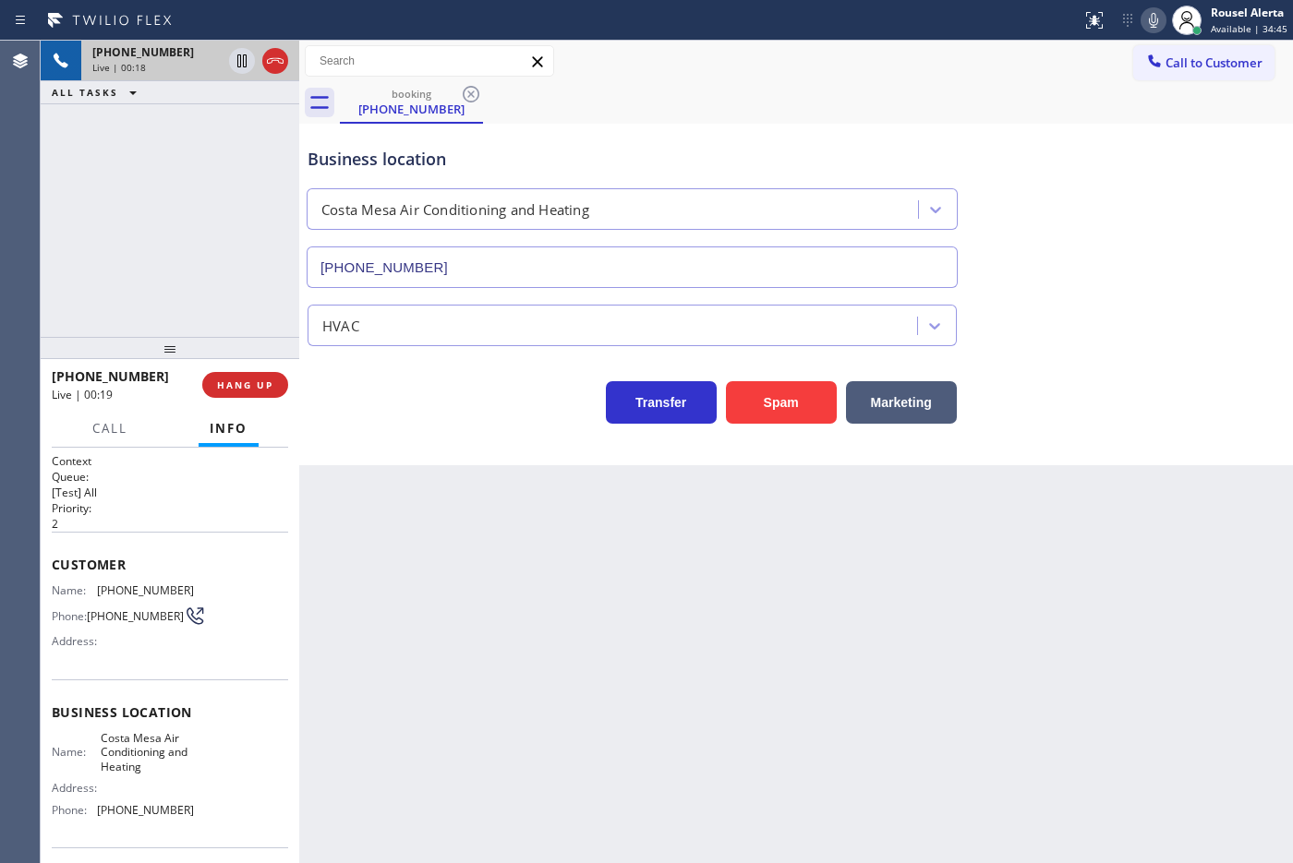
click at [181, 155] on div "[PHONE_NUMBER] Live | 00:18 ALL TASKS ALL TASKS ACTIVE TASKS TASKS IN WRAP UP" at bounding box center [170, 189] width 259 height 296
click at [212, 272] on div "[PHONE_NUMBER] Live | 00:20 ALL TASKS ALL TASKS ACTIVE TASKS TASKS IN WRAP UP" at bounding box center [170, 189] width 259 height 296
click at [392, 540] on div "Back to Dashboard Change Sender ID Customers Technicians Select a contact Outbo…" at bounding box center [796, 452] width 994 height 823
click at [240, 380] on span "HANG UP" at bounding box center [245, 385] width 56 height 13
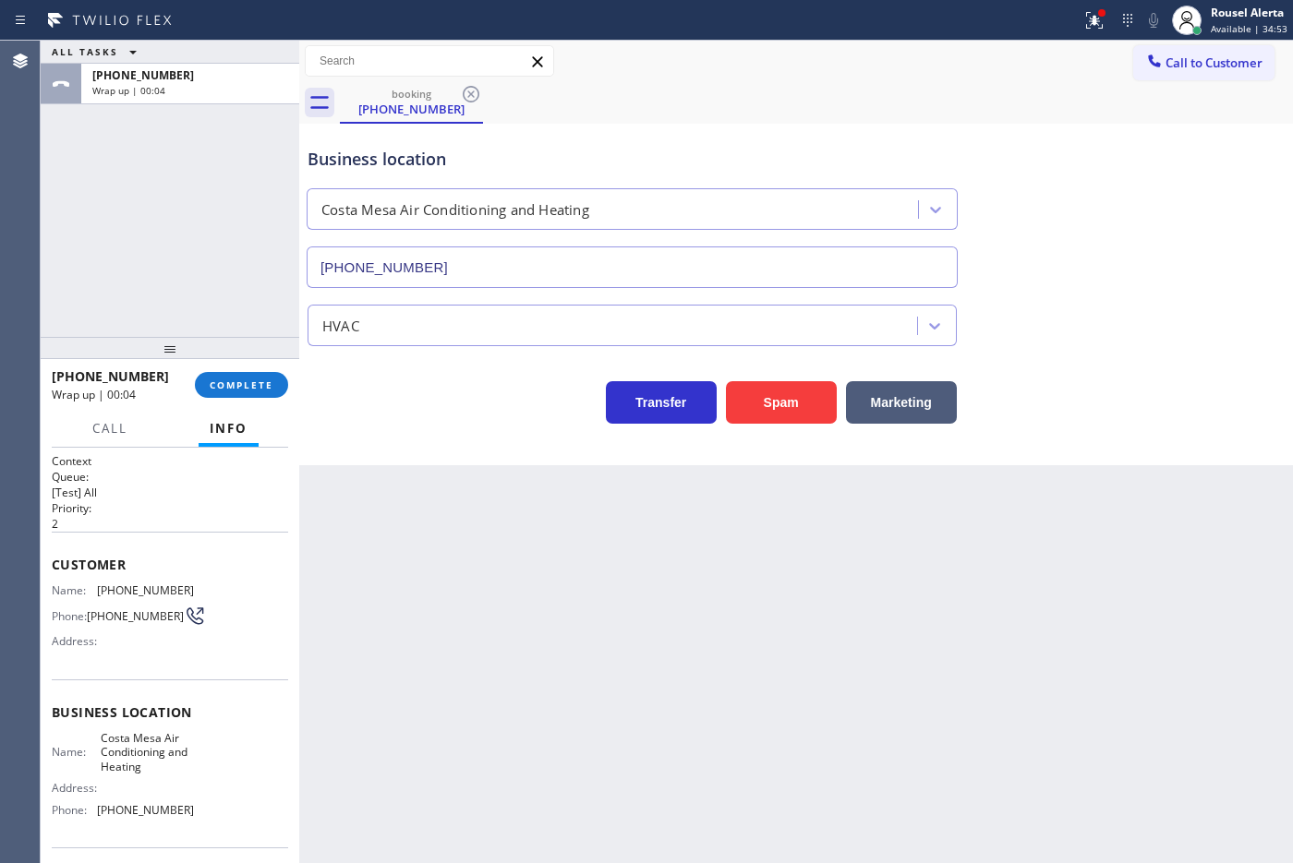
click at [164, 57] on div "ALL TASKS ALL TASKS ACTIVE TASKS TASKS IN WRAP UP" at bounding box center [170, 52] width 259 height 23
click at [183, 104] on div "ALL TASKS ALL TASKS ACTIVE TASKS TASKS IN WRAP UP [PHONE_NUMBER] Wrap up | 00:04" at bounding box center [170, 189] width 259 height 296
click at [240, 402] on div "[PHONE_NUMBER] Wrap up | 00:04 COMPLETE" at bounding box center [170, 385] width 236 height 48
click at [241, 391] on span "COMPLETE" at bounding box center [242, 385] width 64 height 13
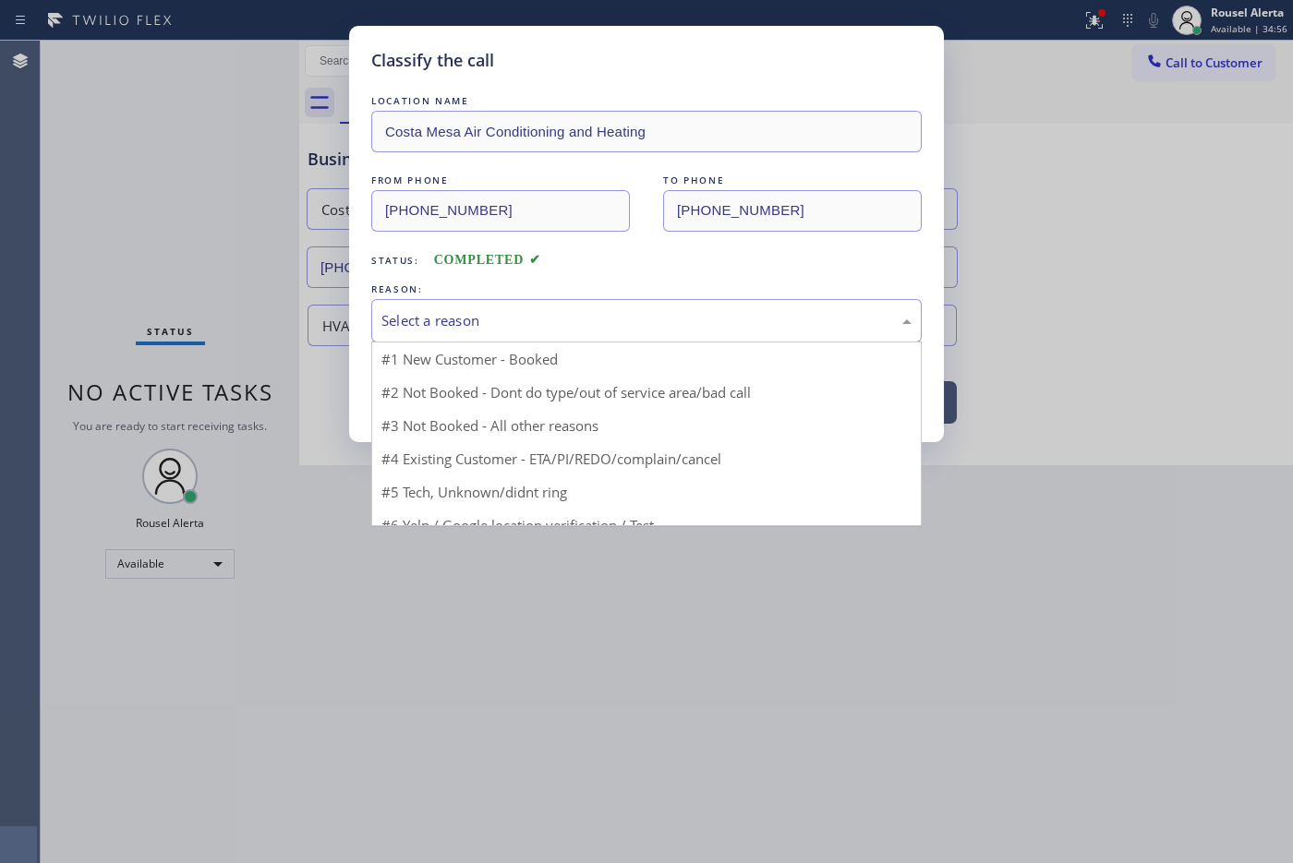
click at [386, 326] on div "Select a reason" at bounding box center [646, 320] width 530 height 21
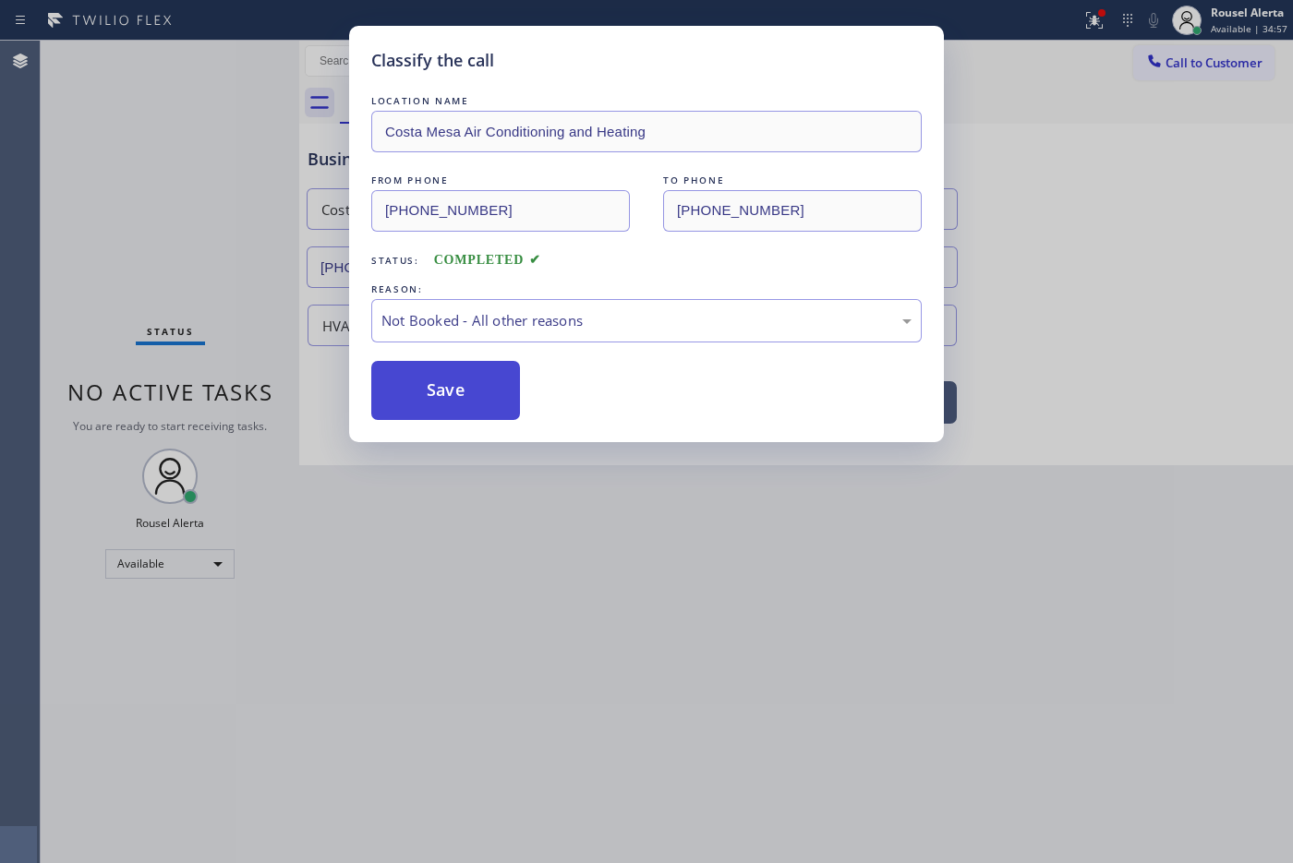
click at [474, 383] on button "Save" at bounding box center [445, 390] width 149 height 59
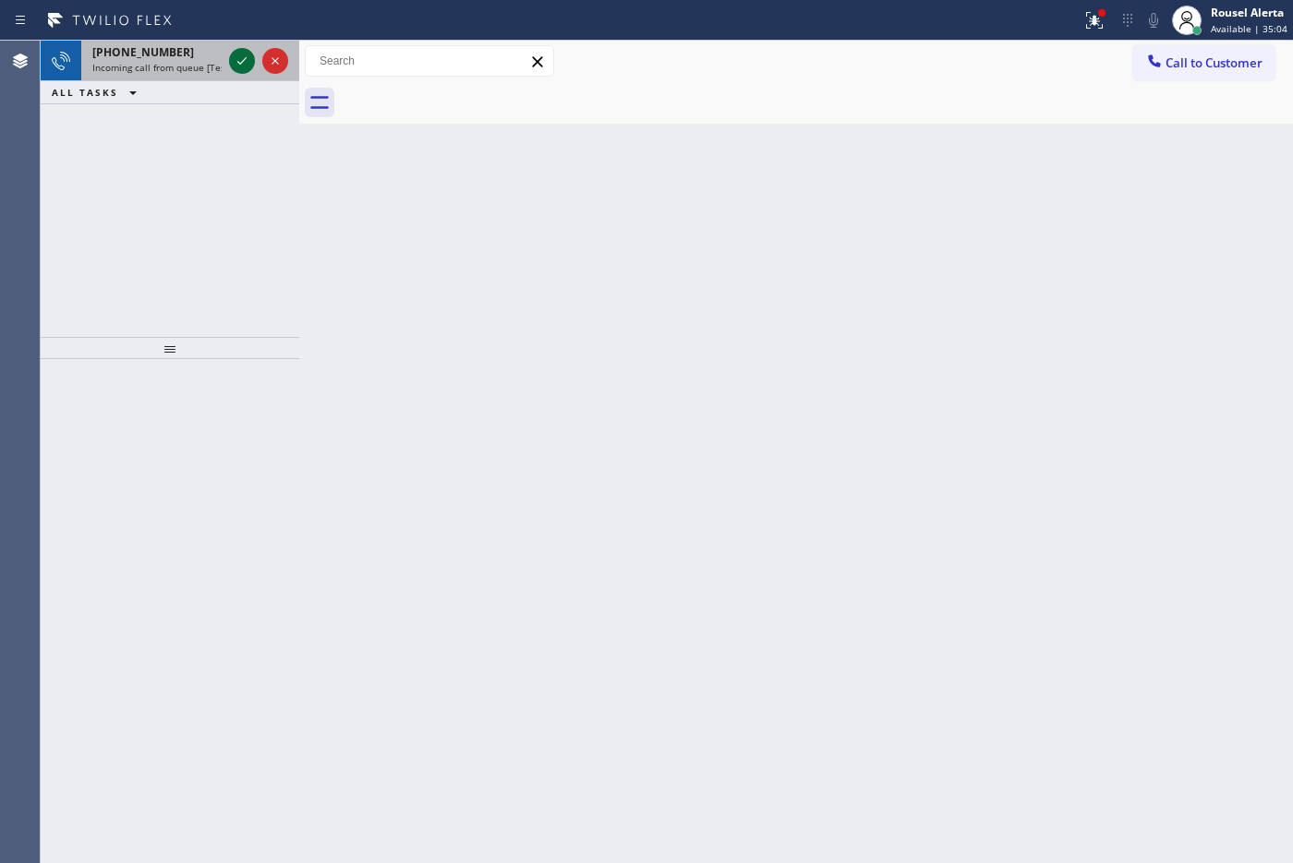
click at [233, 67] on icon at bounding box center [242, 61] width 22 height 22
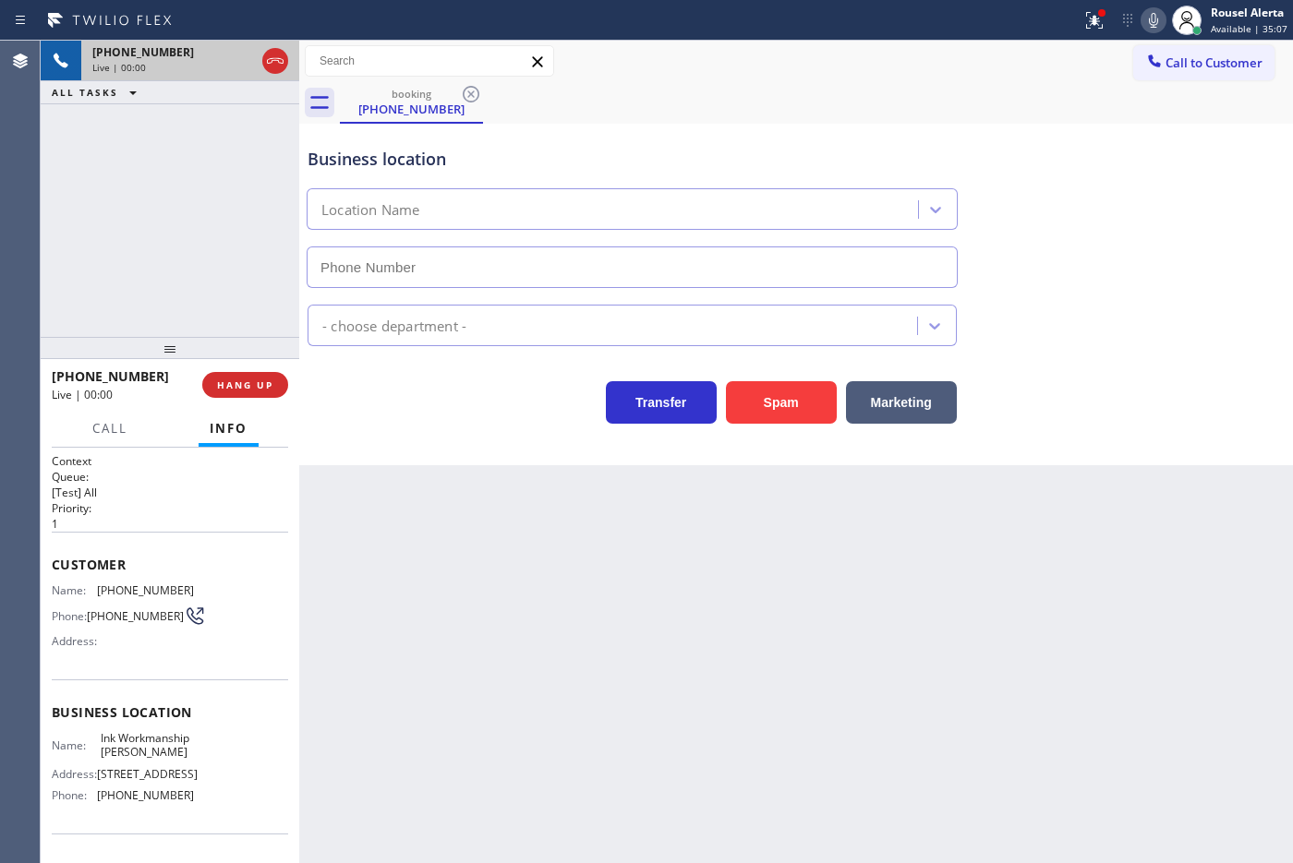
type input "[PHONE_NUMBER]"
click at [794, 380] on div "Spam" at bounding box center [777, 398] width 120 height 52
click at [781, 395] on button "Spam" at bounding box center [781, 402] width 111 height 42
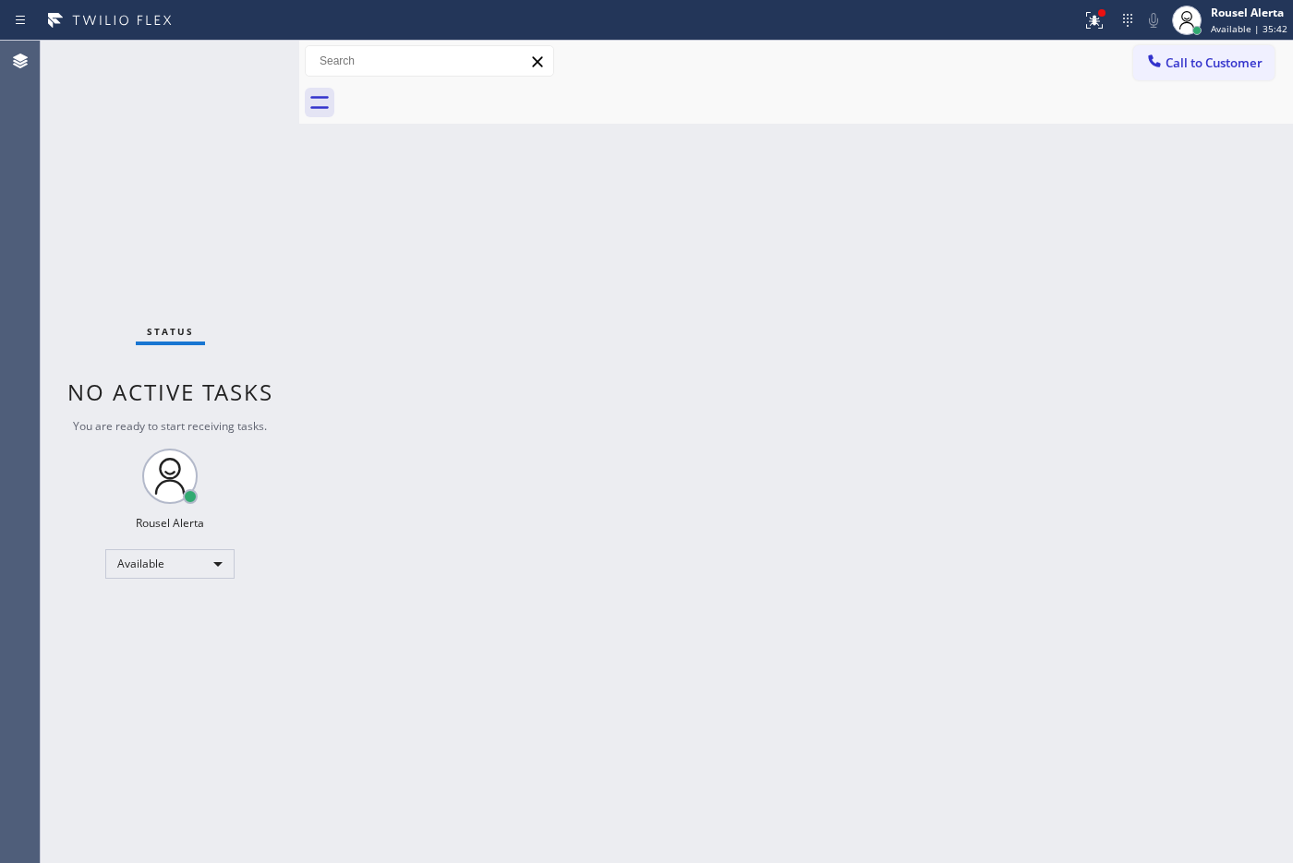
click at [621, 351] on div "Back to Dashboard Change Sender ID Customers Technicians Select a contact Outbo…" at bounding box center [796, 452] width 994 height 823
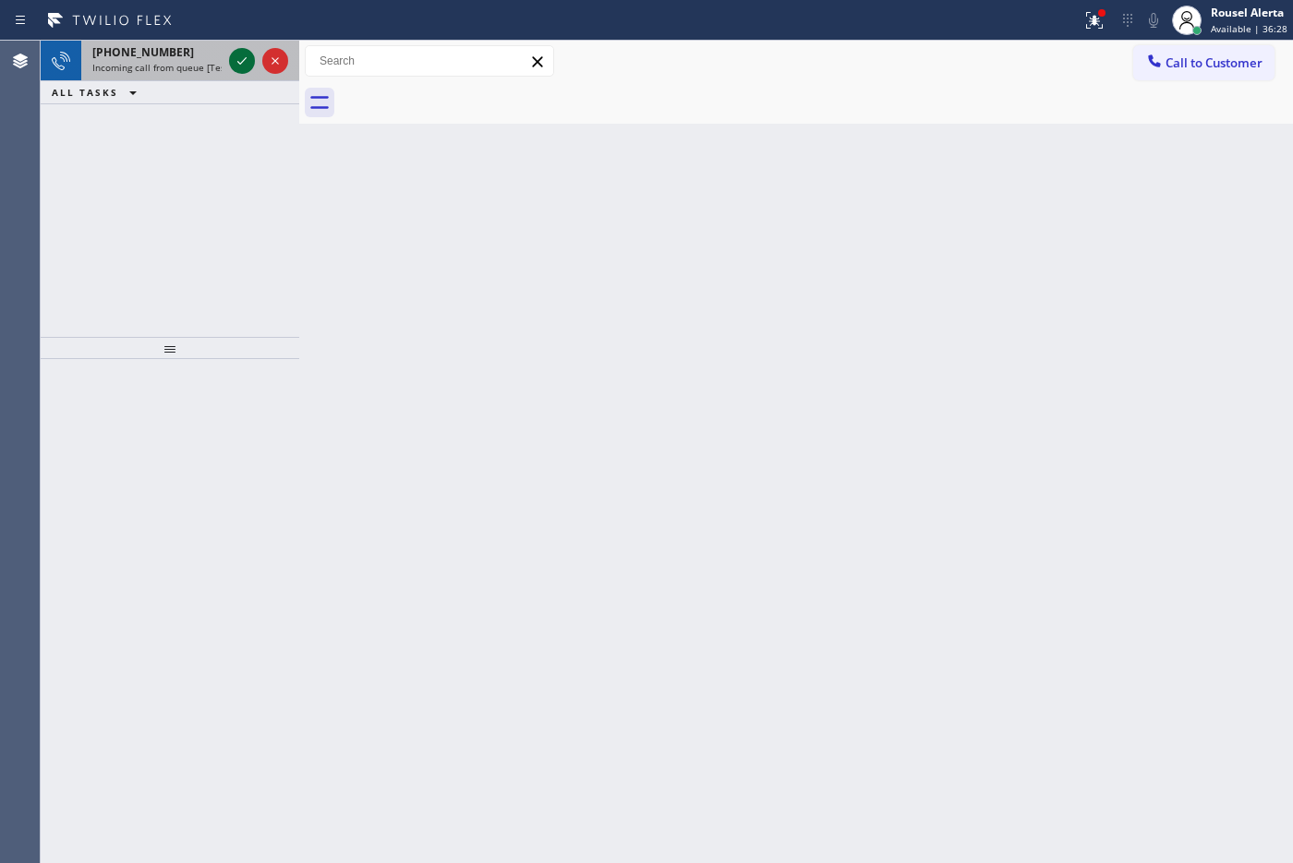
click at [240, 61] on icon at bounding box center [242, 61] width 22 height 22
click at [240, 62] on icon at bounding box center [242, 61] width 22 height 22
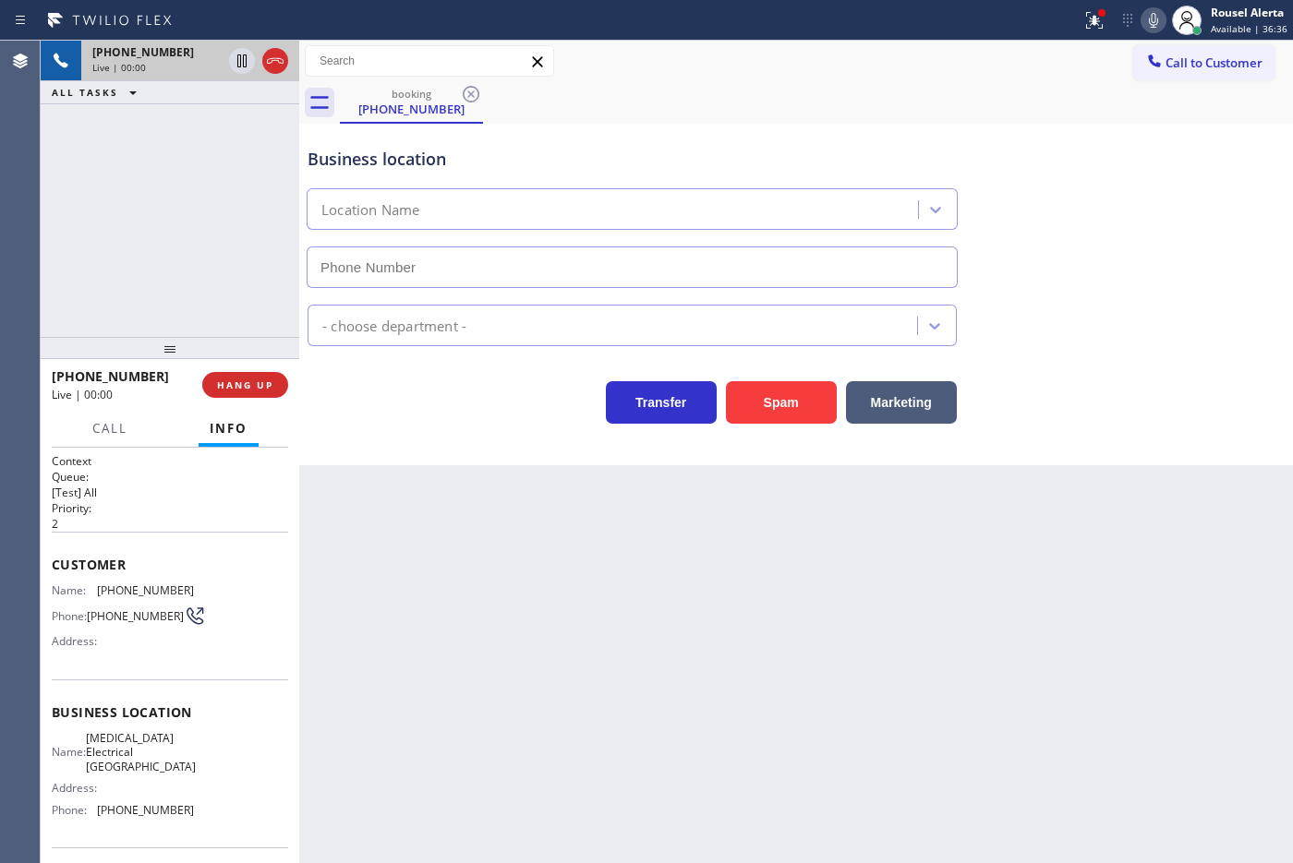
type input "[PHONE_NUMBER]"
click at [1091, 19] on icon at bounding box center [1094, 20] width 22 height 22
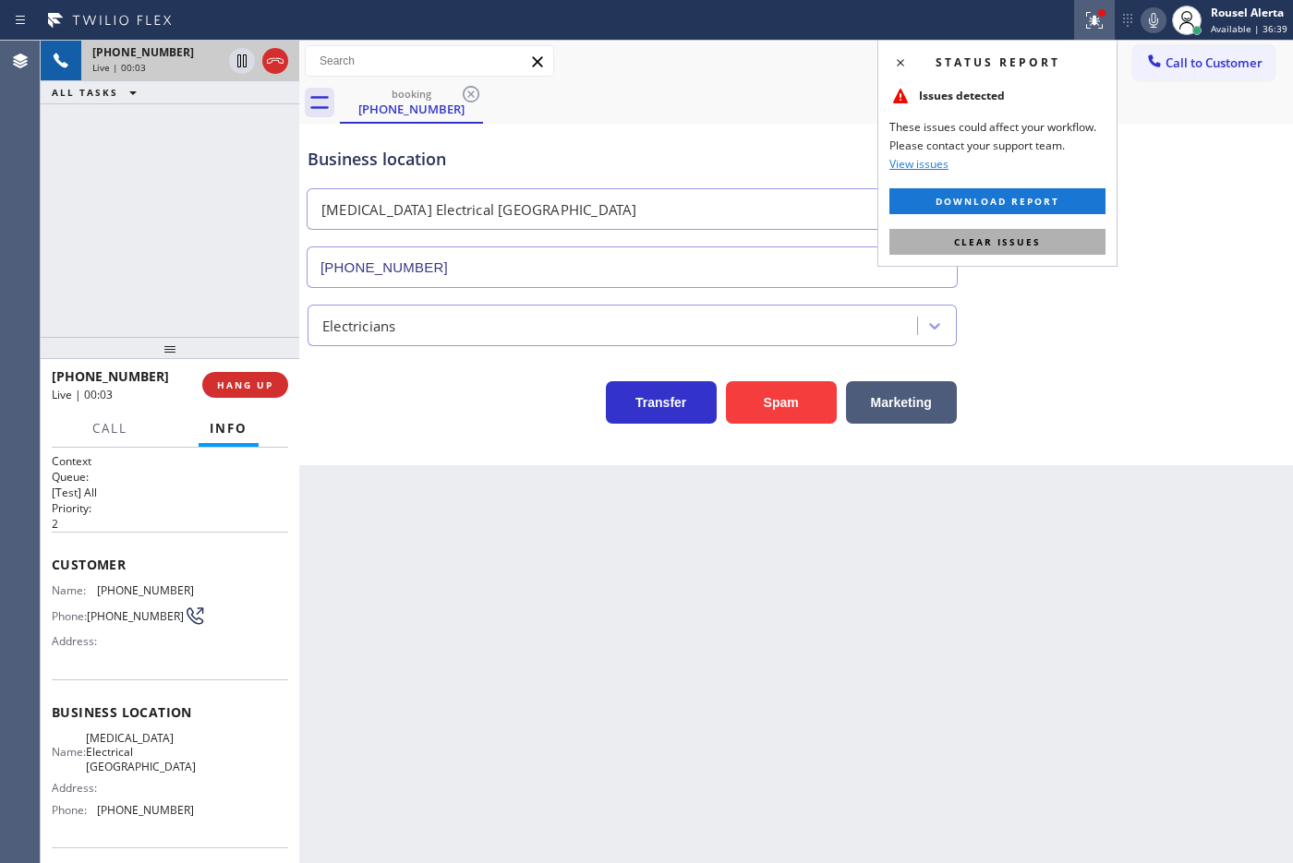
click at [1059, 243] on button "Clear issues" at bounding box center [997, 242] width 216 height 26
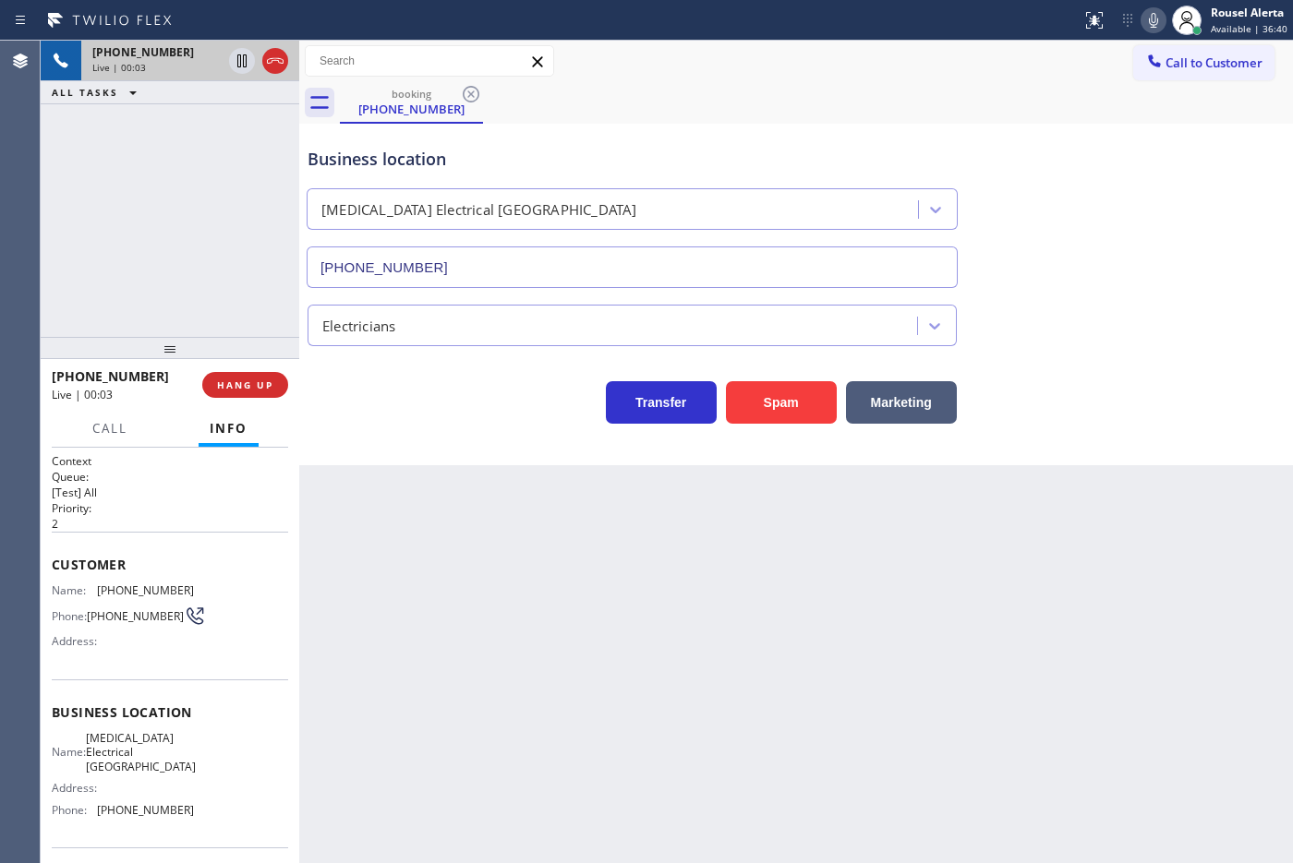
click at [1127, 594] on div "Back to Dashboard Change Sender ID Customers Technicians Select a contact Outbo…" at bounding box center [796, 452] width 994 height 823
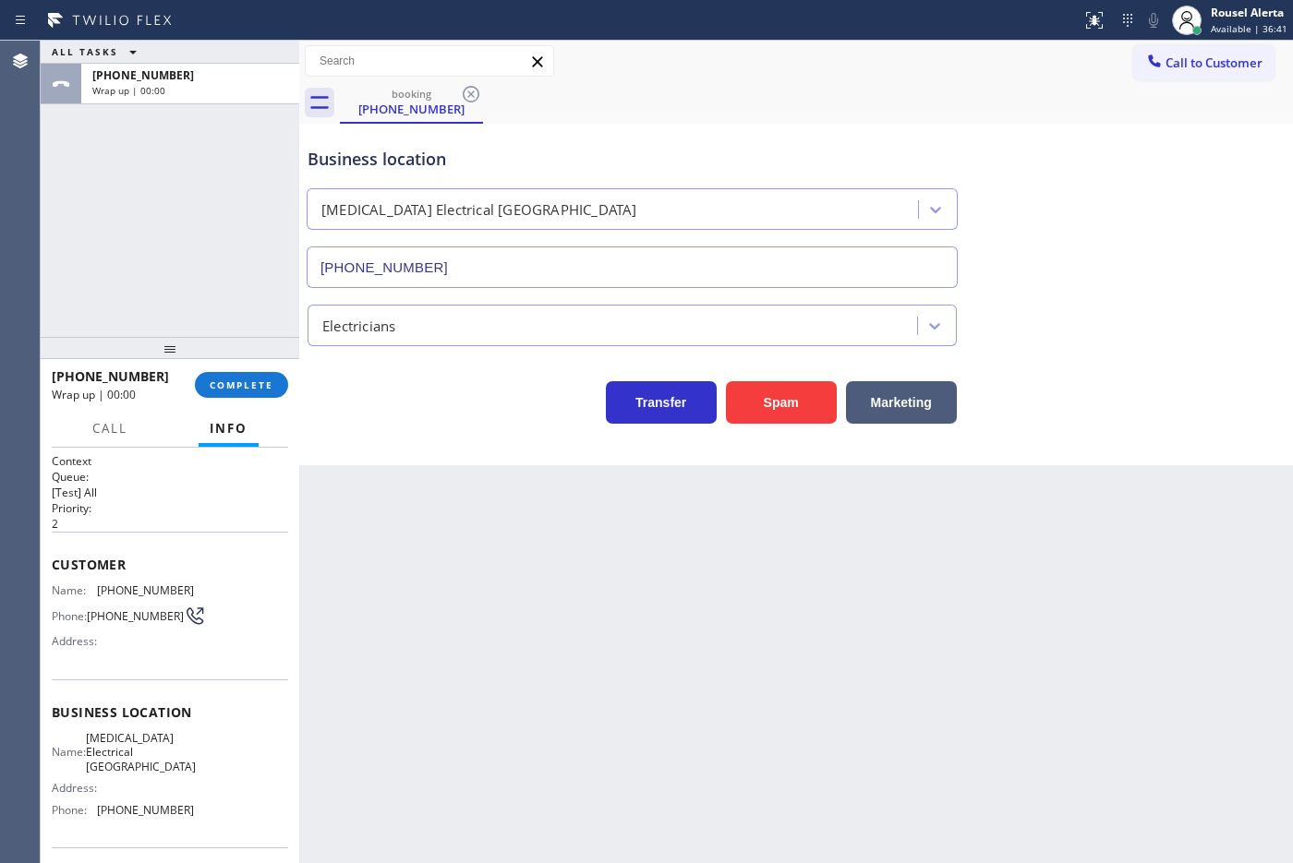
click at [287, 403] on div "[PHONE_NUMBER] Wrap up | 00:00 COMPLETE" at bounding box center [170, 385] width 236 height 48
click at [279, 397] on button "COMPLETE" at bounding box center [241, 385] width 93 height 26
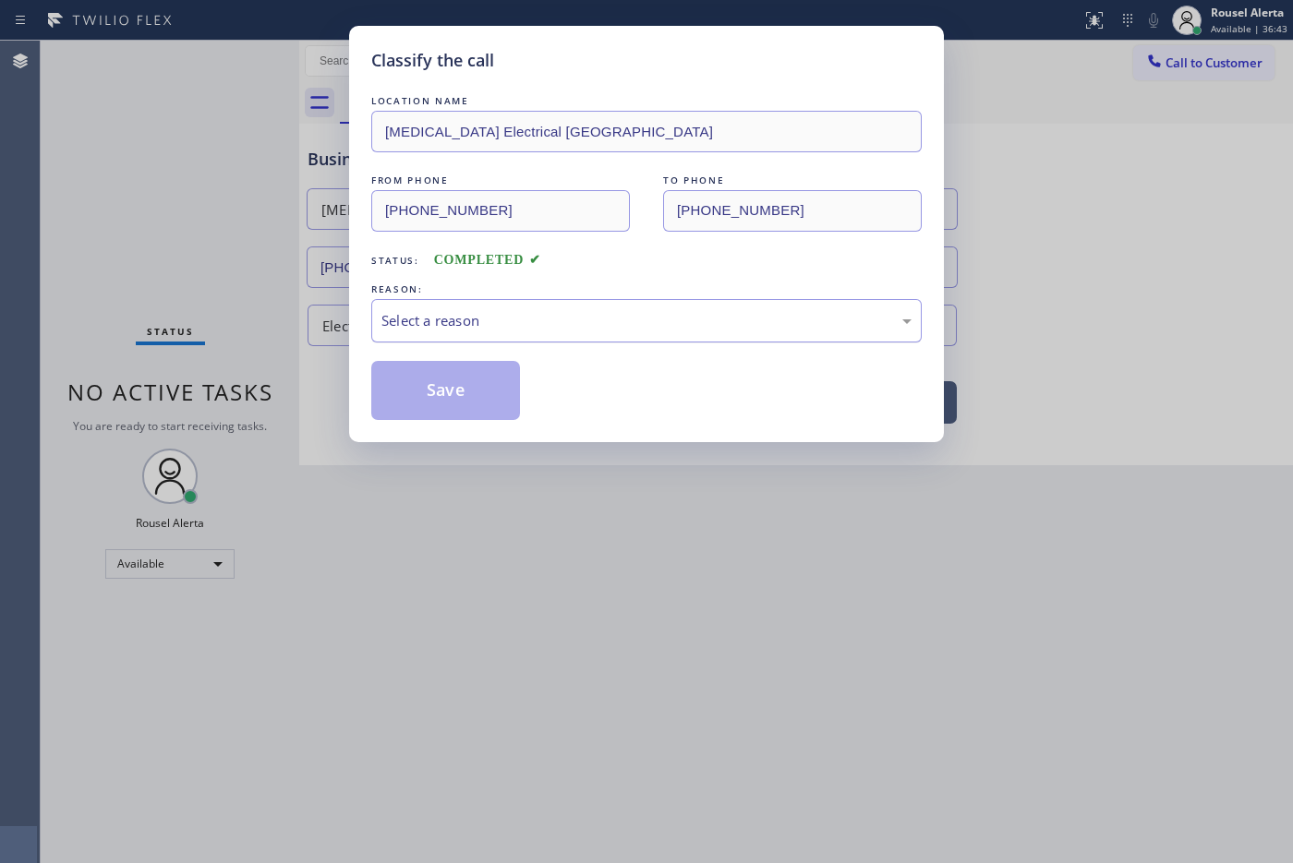
click at [416, 320] on div "Select a reason" at bounding box center [646, 320] width 530 height 21
click at [495, 404] on button "Save" at bounding box center [445, 390] width 149 height 59
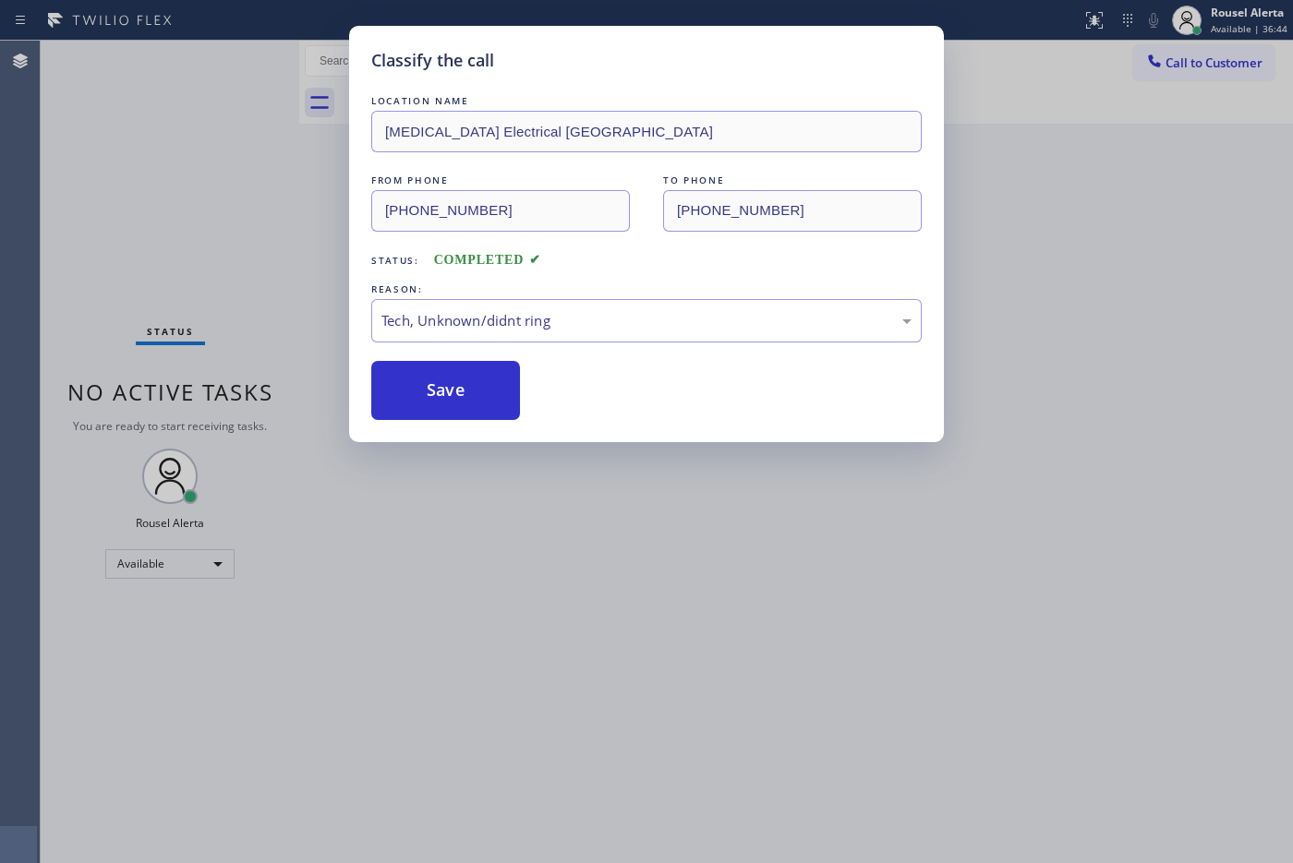
click at [908, 669] on div "Classify the call LOCATION NAME [MEDICAL_DATA] Electrical [GEOGRAPHIC_DATA] FRO…" at bounding box center [646, 431] width 1293 height 863
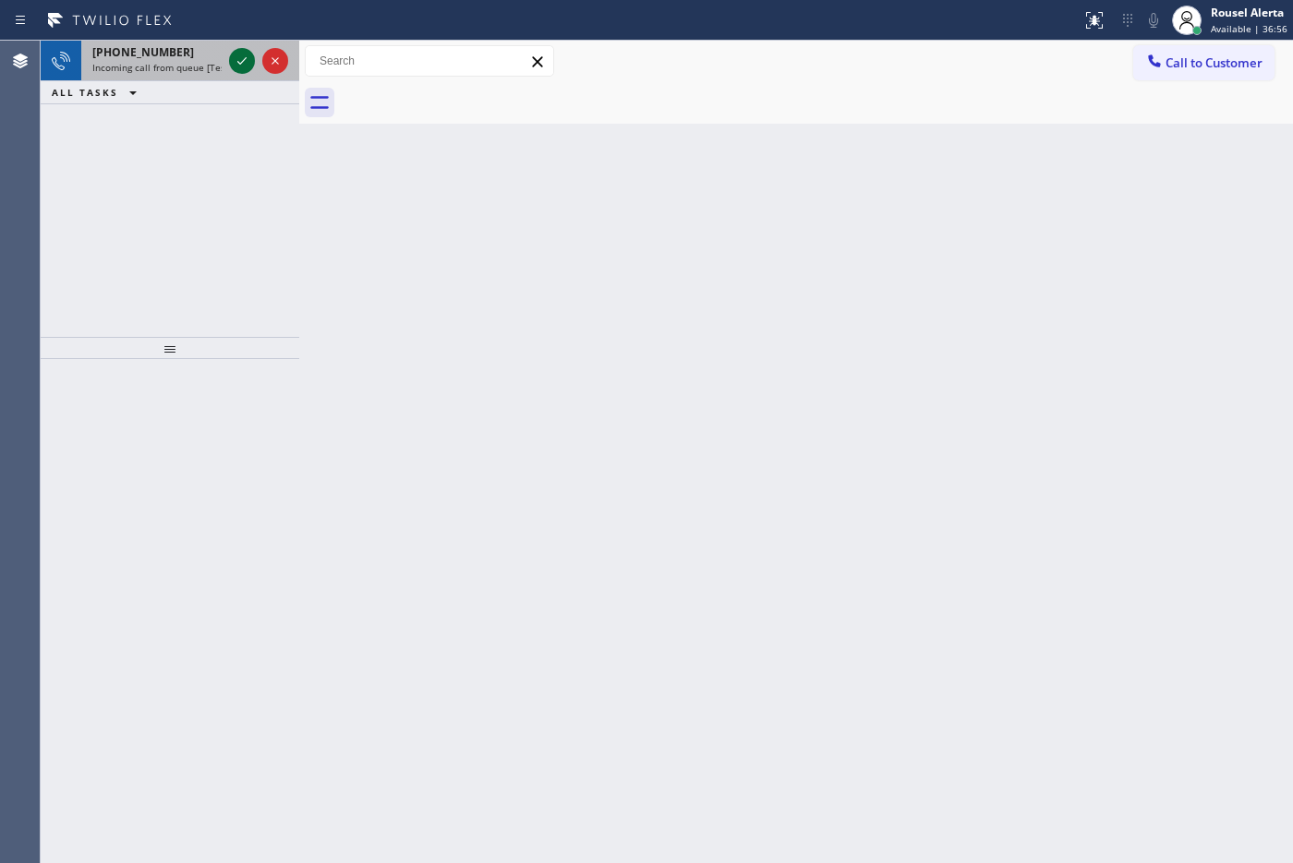
click at [238, 69] on icon at bounding box center [242, 61] width 22 height 22
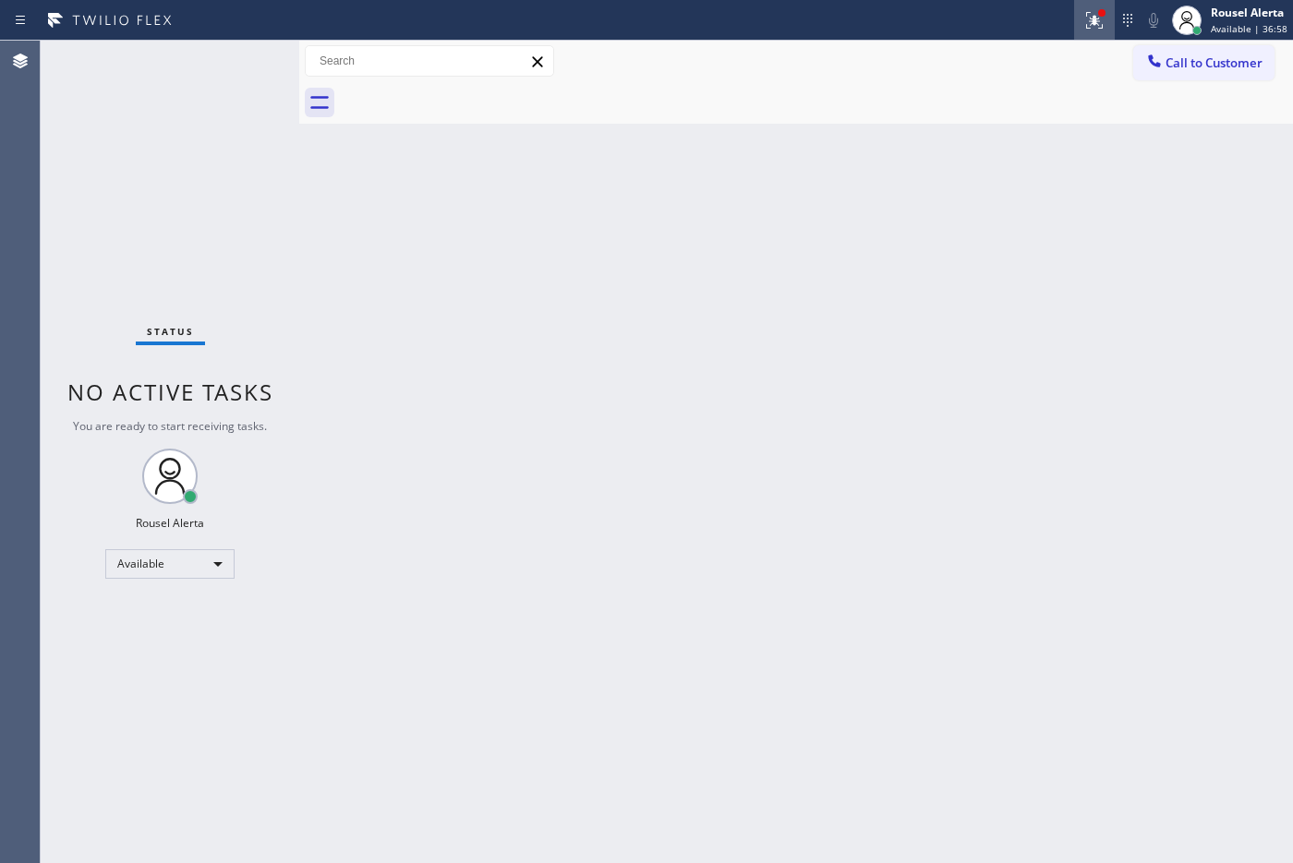
click at [1096, 26] on icon at bounding box center [1094, 20] width 22 height 22
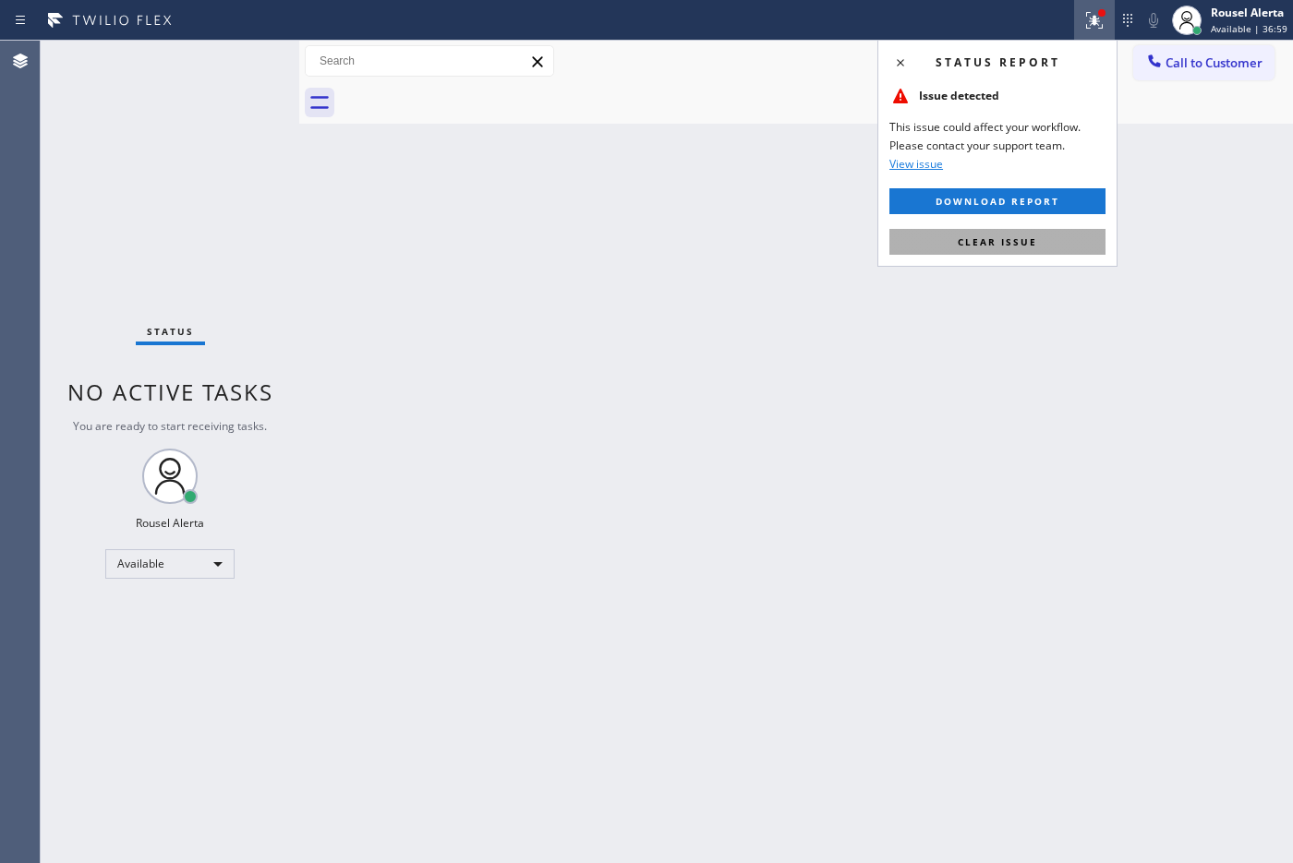
click at [1039, 250] on button "Clear issue" at bounding box center [997, 242] width 216 height 26
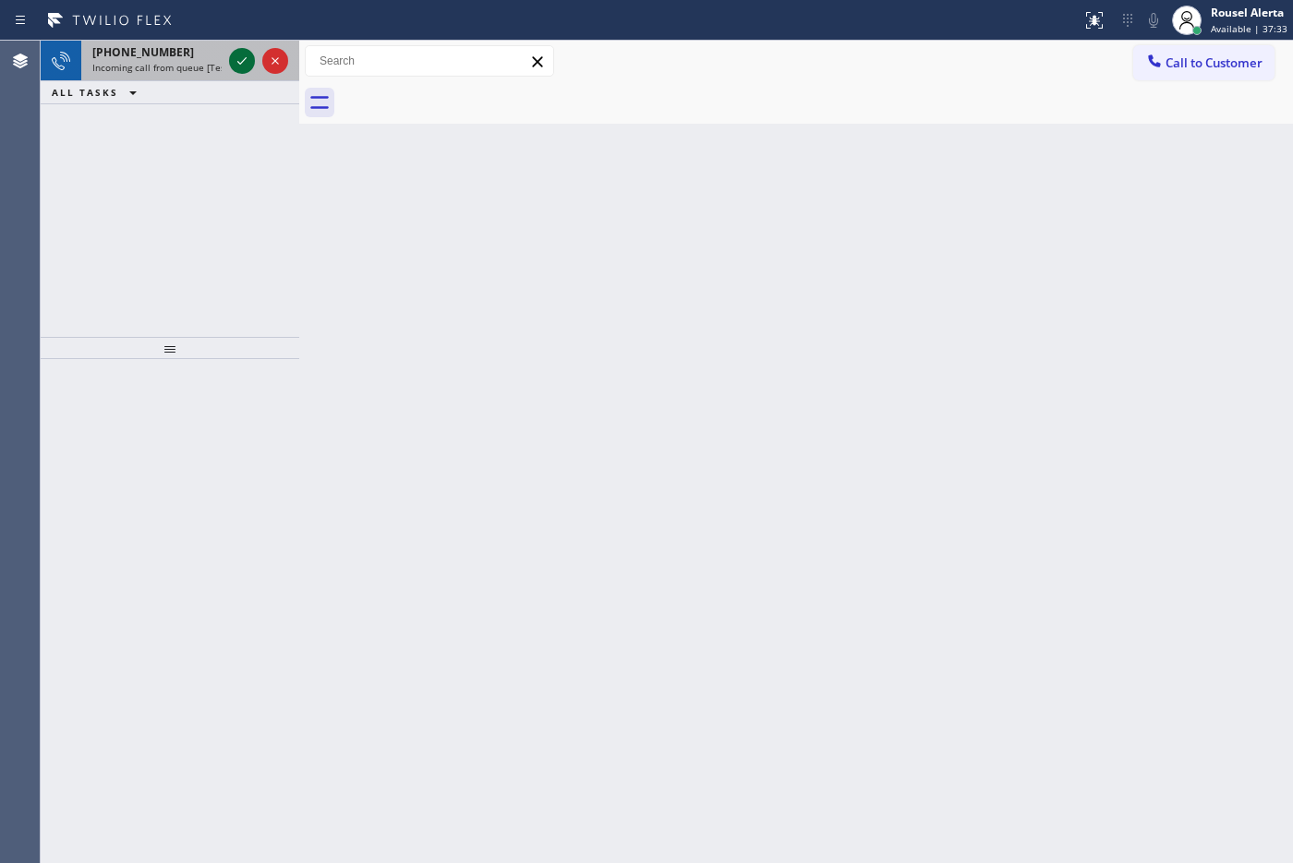
click at [236, 58] on icon at bounding box center [242, 61] width 22 height 22
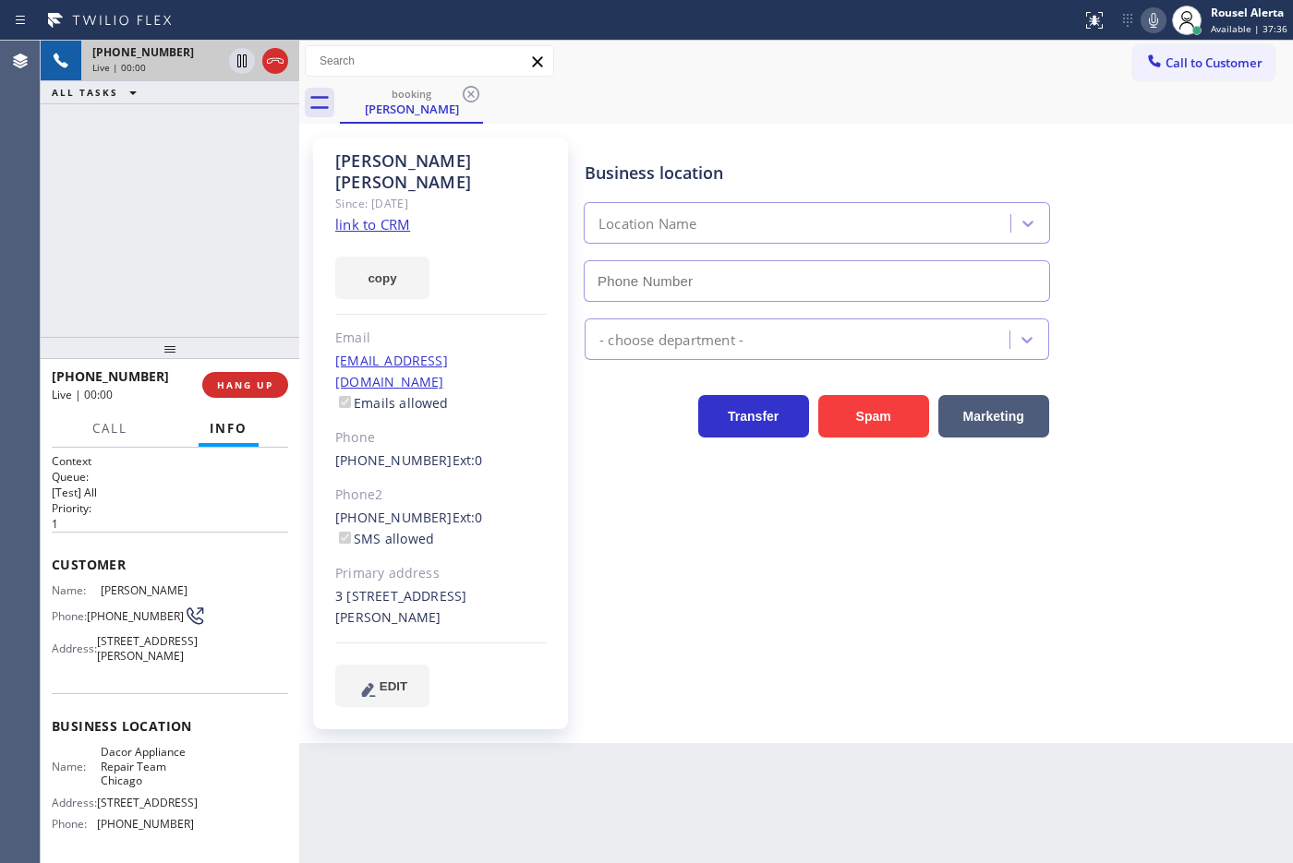
type input "[PHONE_NUMBER]"
click at [347, 215] on link "link to CRM" at bounding box center [372, 224] width 75 height 18
click at [186, 140] on div "[PHONE_NUMBER] Live | 00:32 ALL TASKS ALL TASKS ACTIVE TASKS TASKS IN WRAP UP" at bounding box center [170, 189] width 259 height 296
click at [234, 66] on icon at bounding box center [242, 61] width 22 height 22
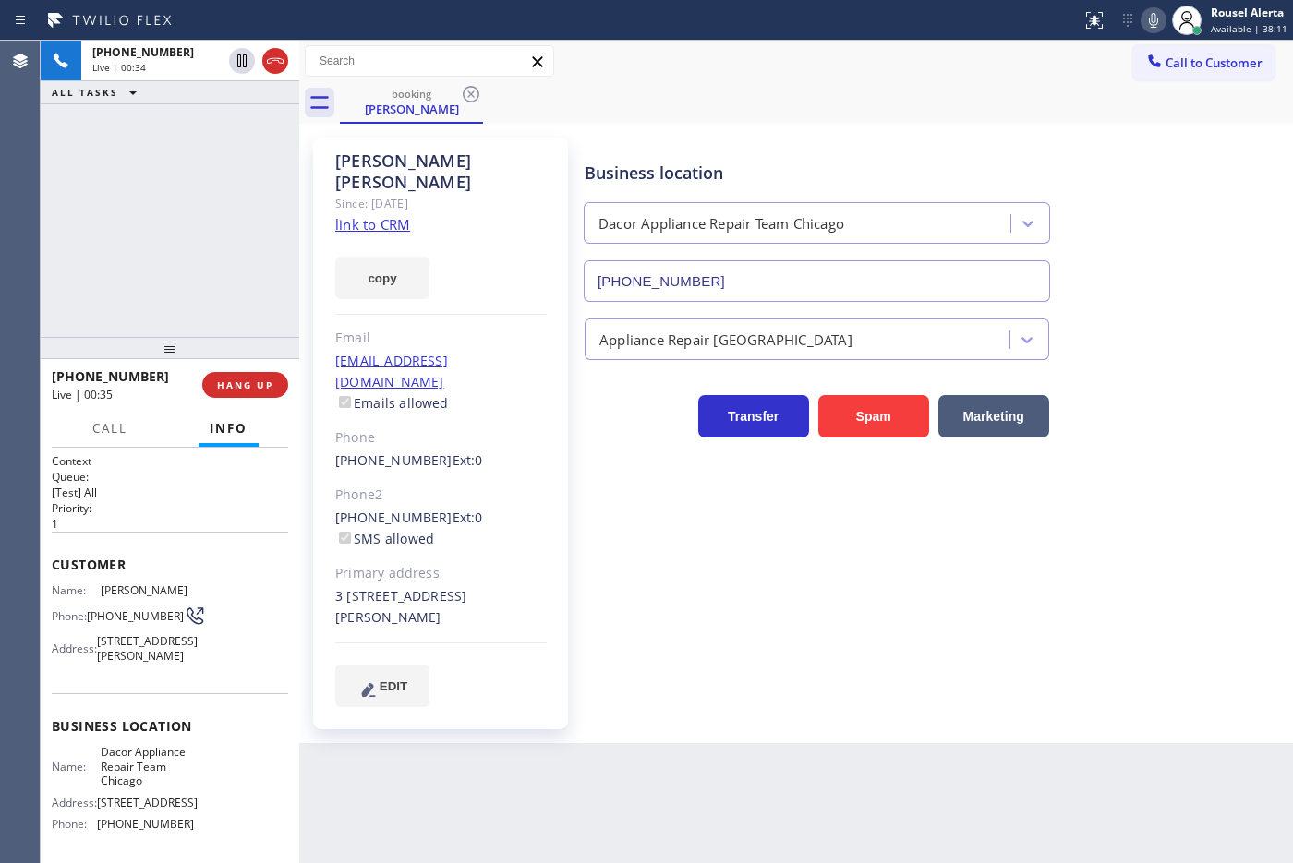
click at [1148, 28] on icon at bounding box center [1153, 20] width 22 height 22
click at [240, 56] on icon at bounding box center [241, 60] width 13 height 13
click at [1161, 17] on icon at bounding box center [1153, 20] width 22 height 22
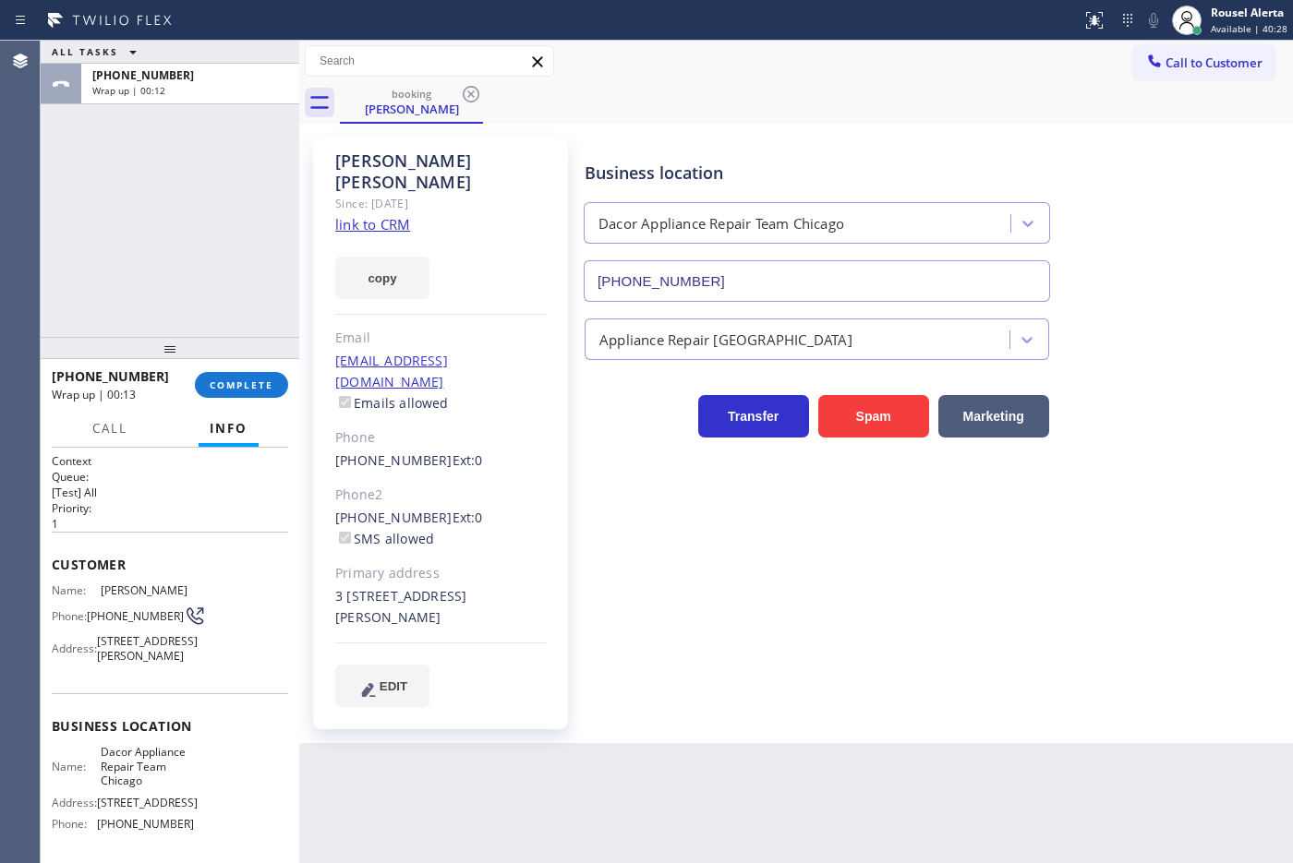
drag, startPoint x: 222, startPoint y: 366, endPoint x: 223, endPoint y: 379, distance: 13.1
click at [222, 369] on div "[PHONE_NUMBER] Wrap up | 00:13 COMPLETE" at bounding box center [170, 385] width 236 height 48
click at [224, 380] on span "COMPLETE" at bounding box center [242, 385] width 64 height 13
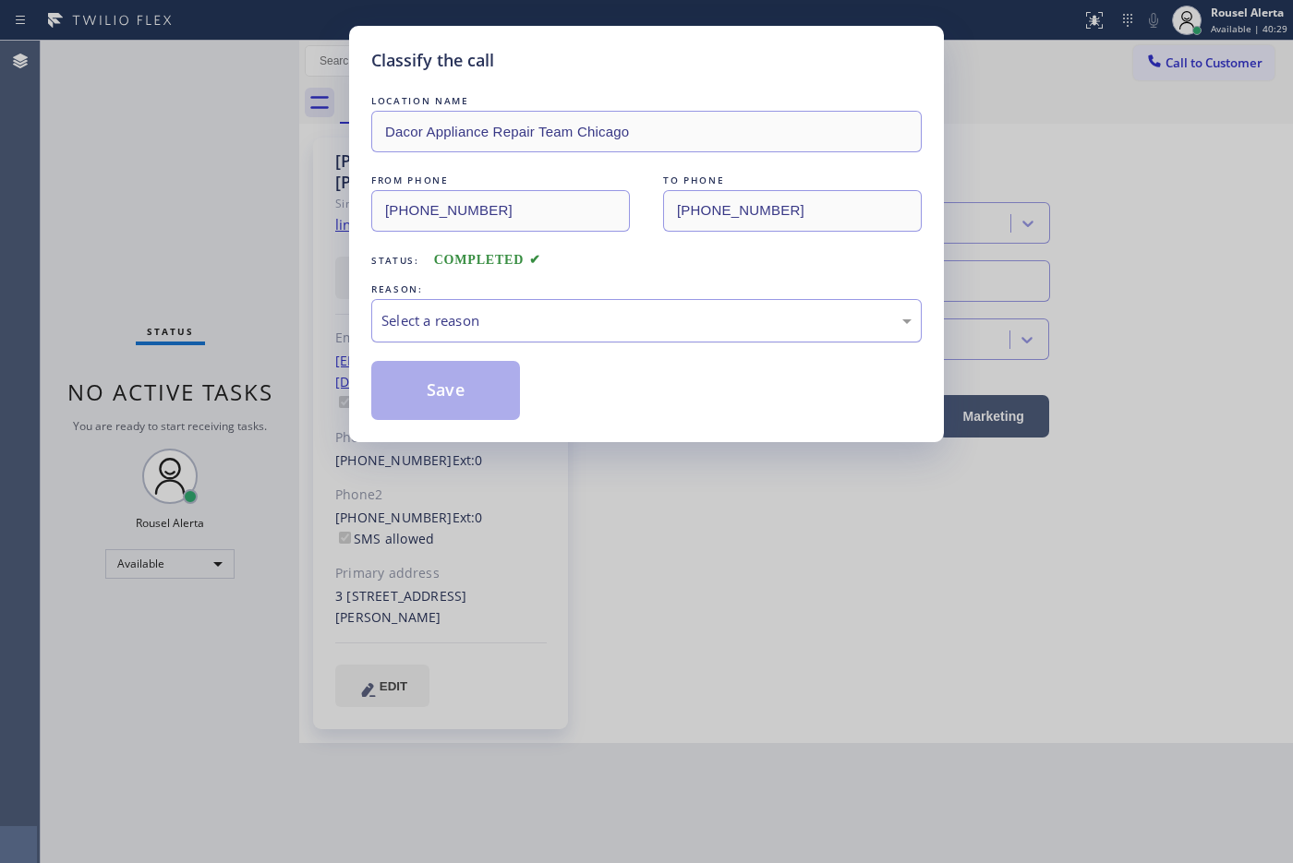
click at [398, 328] on div "Select a reason" at bounding box center [646, 320] width 530 height 21
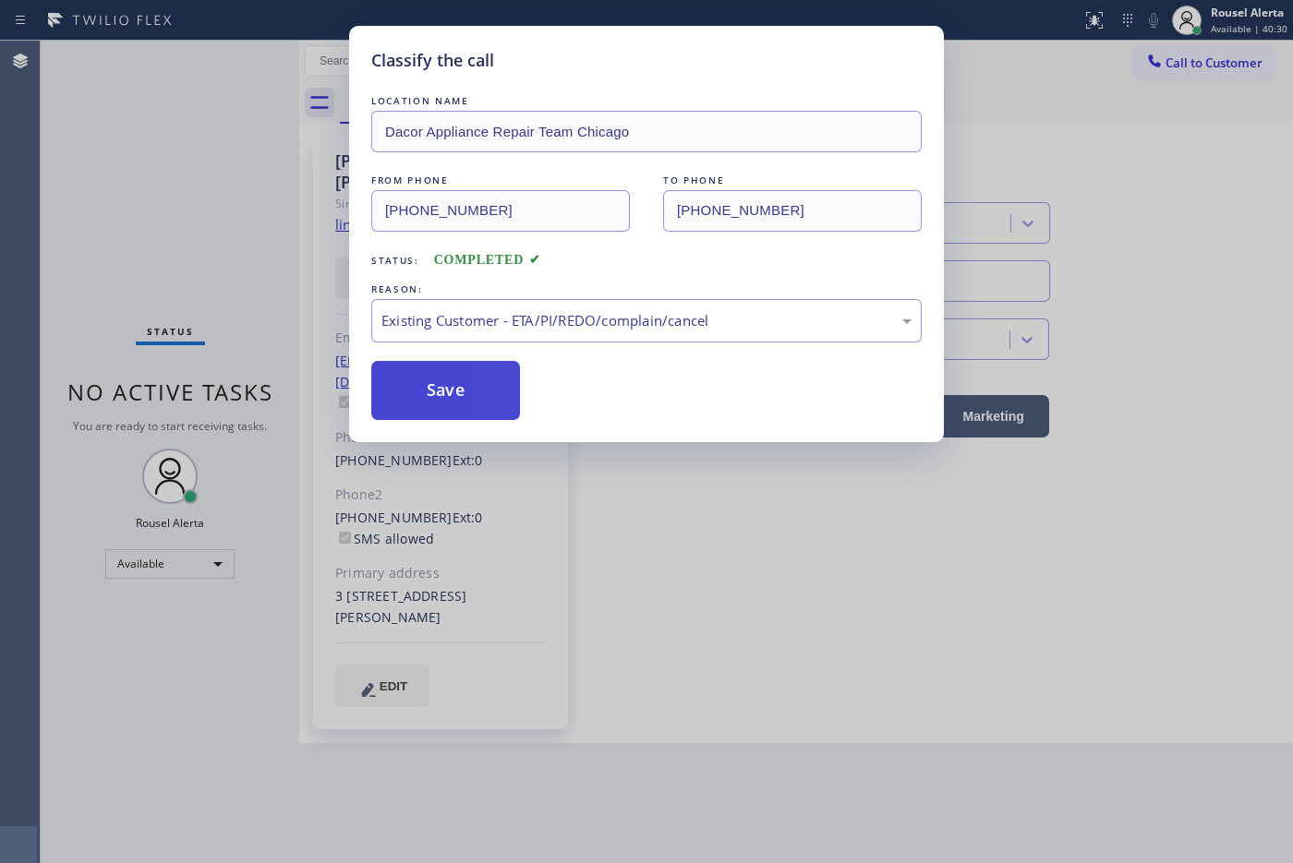
click at [455, 407] on button "Save" at bounding box center [445, 390] width 149 height 59
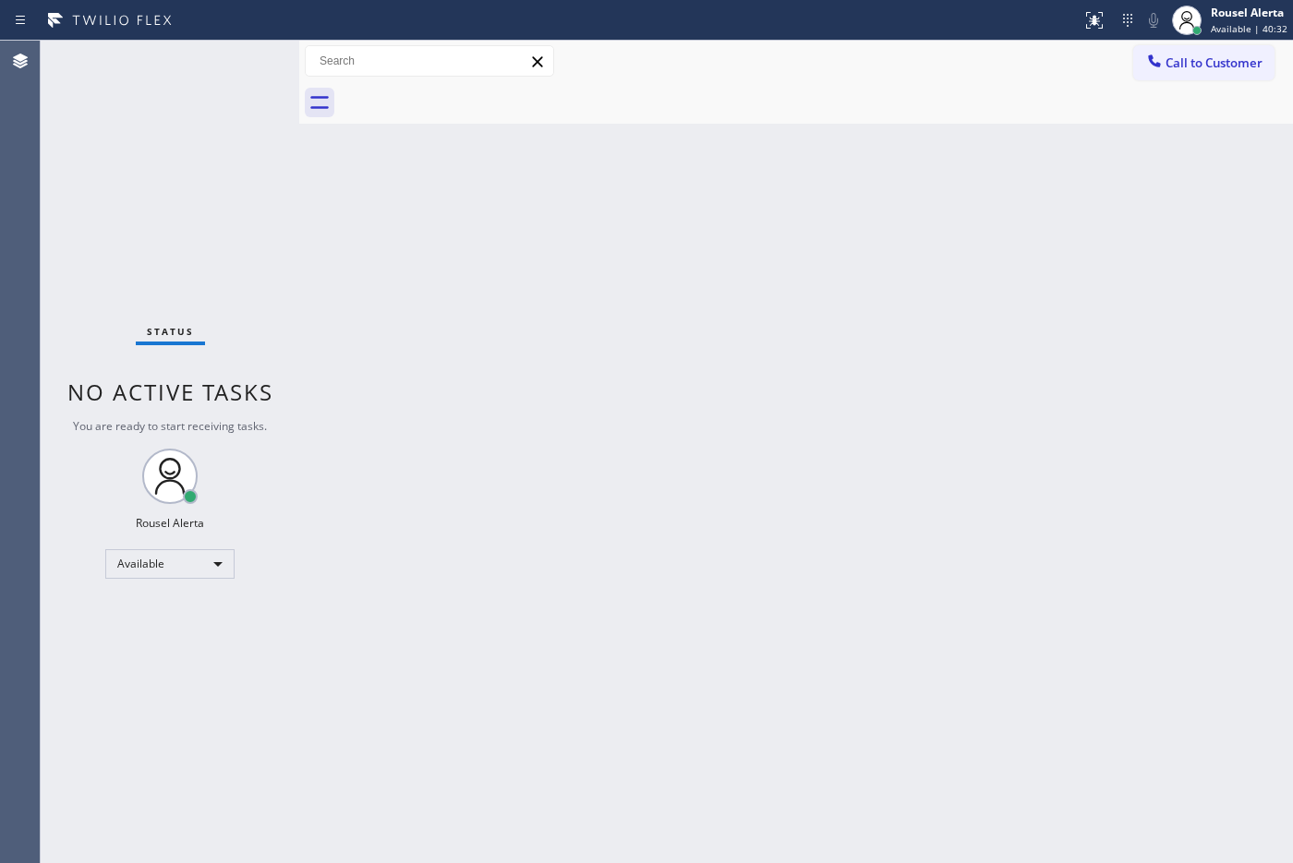
drag, startPoint x: 421, startPoint y: 464, endPoint x: 714, endPoint y: 730, distance: 395.5
click at [436, 478] on div "Back to Dashboard Change Sender ID Customers Technicians Select a contact Outbo…" at bounding box center [796, 452] width 994 height 823
click at [173, 43] on div "Status No active tasks You are ready to start receiving tasks. Rousel Alerta Av…" at bounding box center [170, 452] width 259 height 823
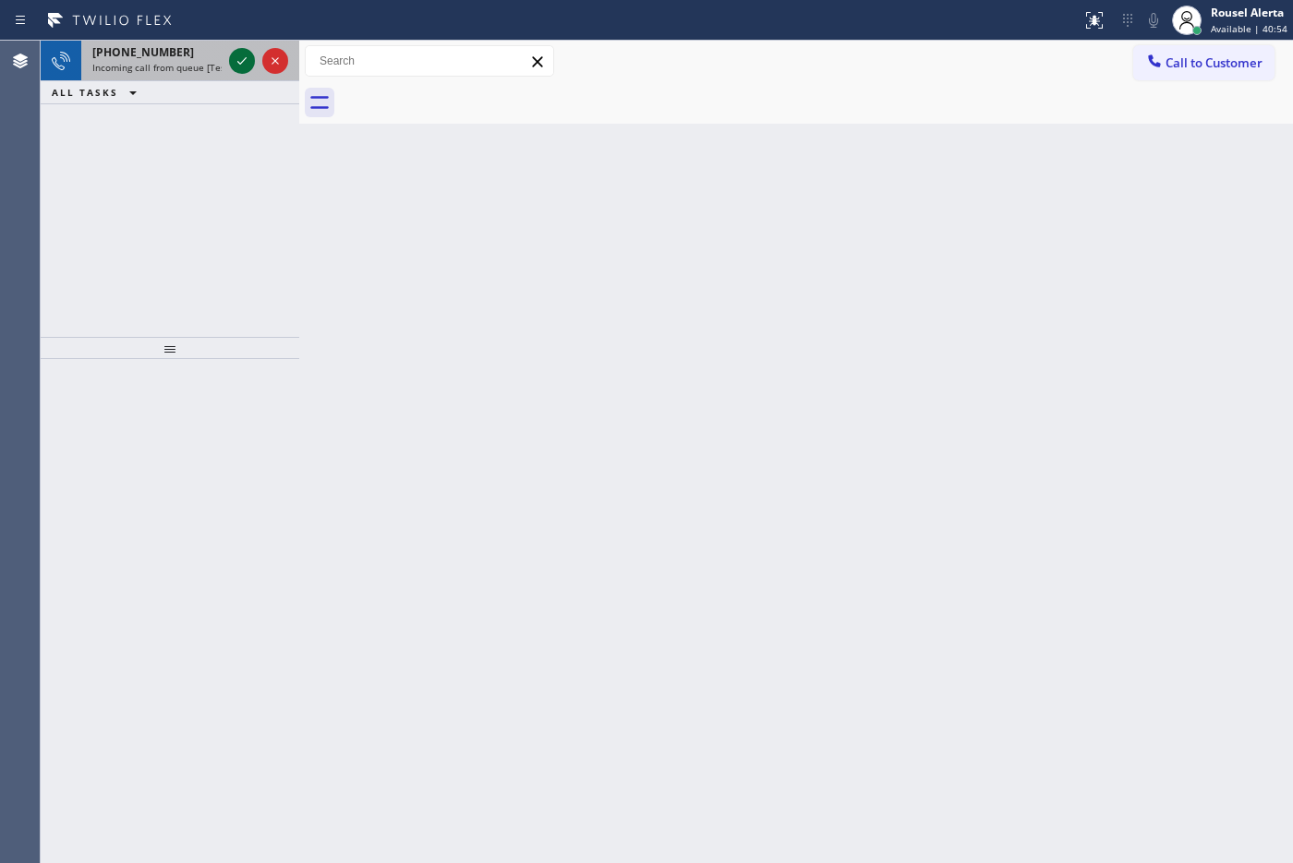
click at [233, 61] on icon at bounding box center [242, 61] width 22 height 22
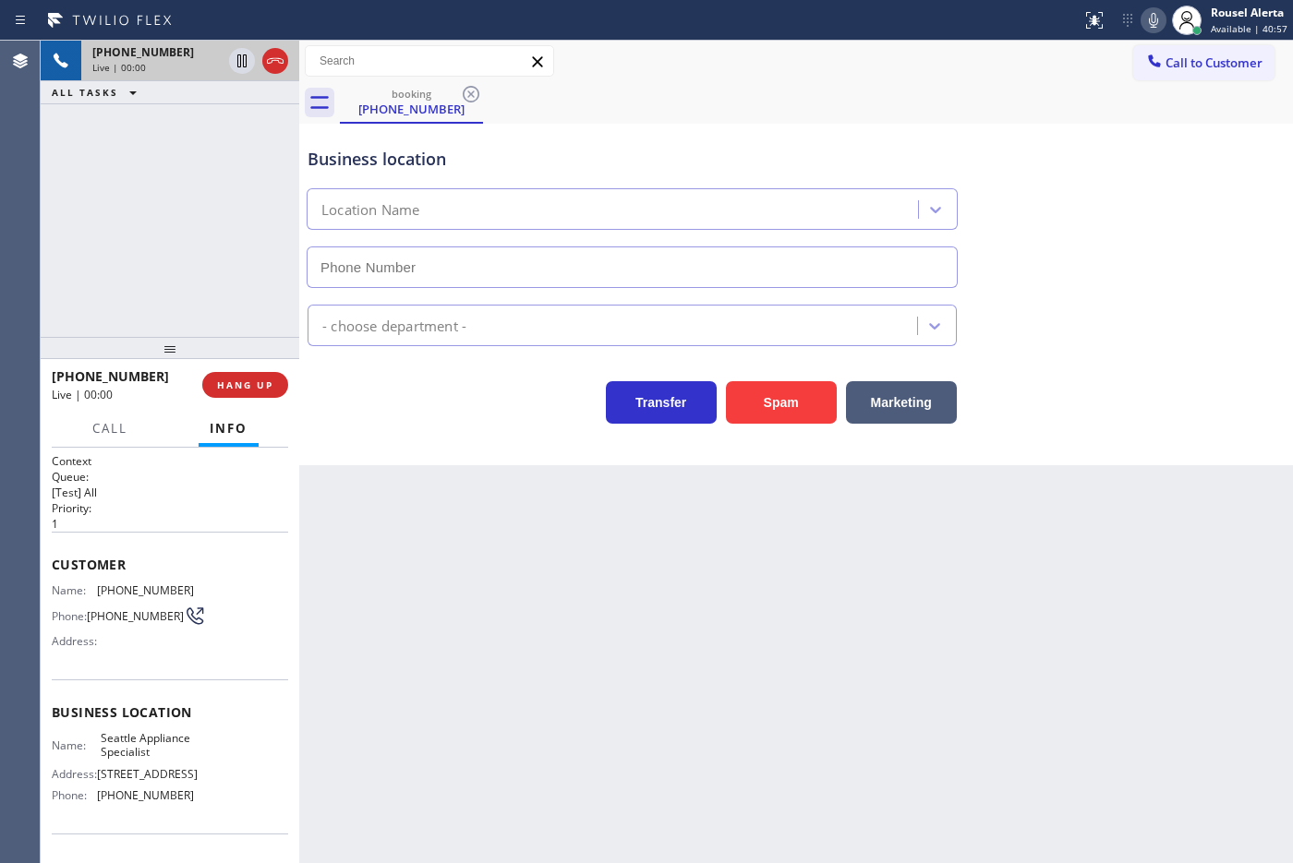
type input "[PHONE_NUMBER]"
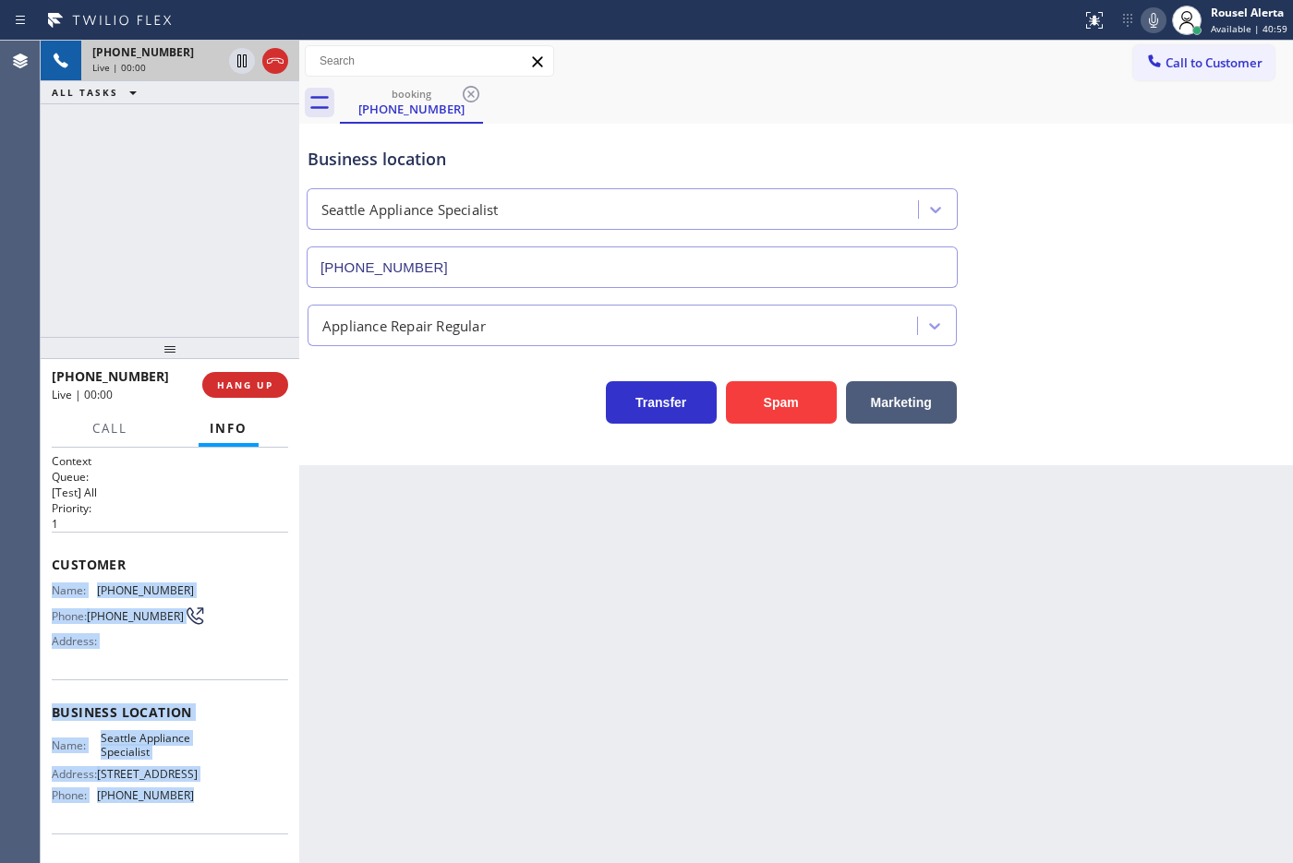
drag, startPoint x: 46, startPoint y: 587, endPoint x: 189, endPoint y: 822, distance: 274.8
click at [189, 822] on div "Context Queue: [Test] All Priority: 1 Customer Name: [PHONE_NUMBER] Phone: [PHO…" at bounding box center [170, 656] width 259 height 416
copy div "Name: [PHONE_NUMBER] Phone: [PHONE_NUMBER] Address: Business location Name: Sea…"
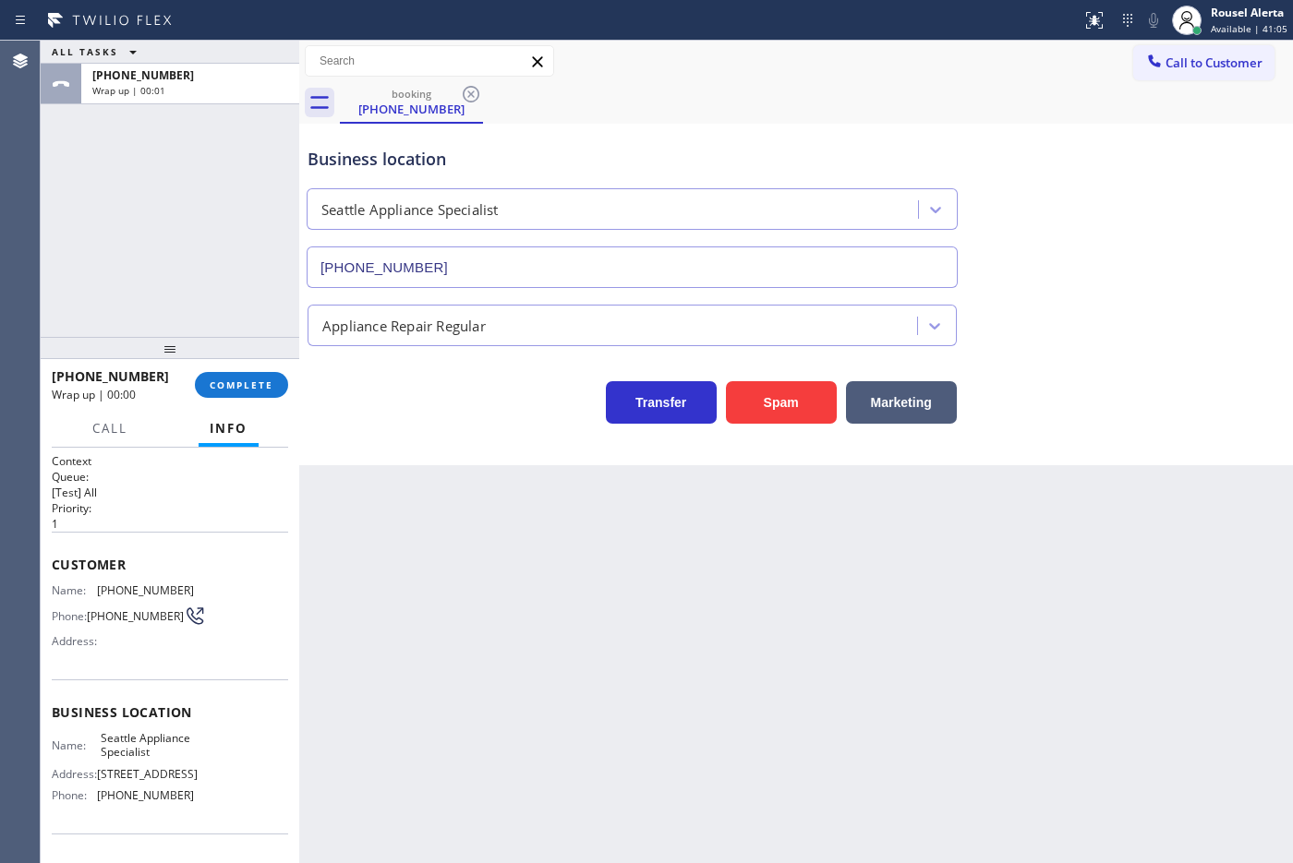
click at [210, 398] on div "[PHONE_NUMBER] Wrap up | 00:00 COMPLETE" at bounding box center [170, 385] width 236 height 48
click at [257, 397] on button "COMPLETE" at bounding box center [241, 385] width 93 height 26
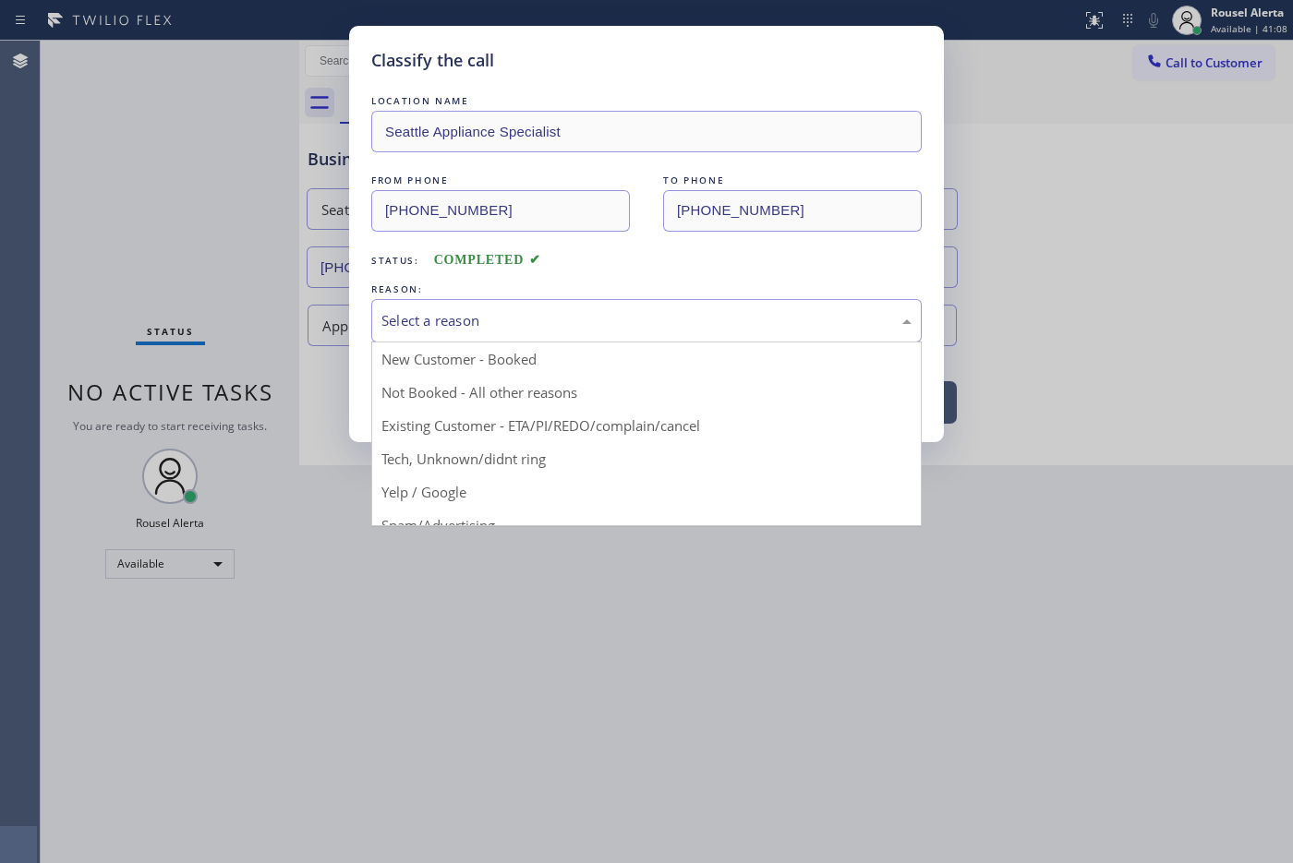
click at [454, 329] on div "Select a reason" at bounding box center [646, 320] width 530 height 21
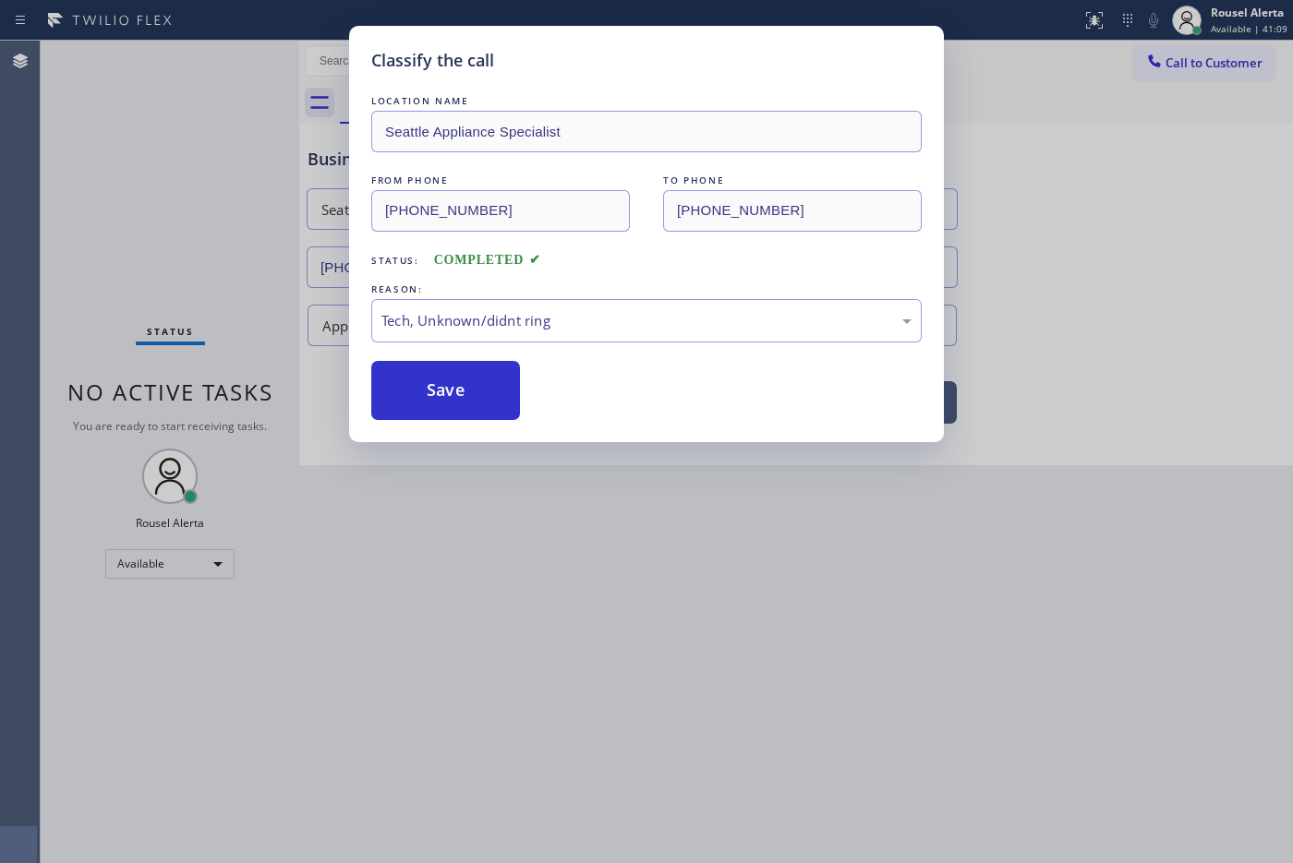
click at [463, 426] on div "Classify the call LOCATION NAME Seattle Appliance Specialist FROM PHONE [PHONE_…" at bounding box center [646, 234] width 595 height 416
click at [463, 413] on button "Save" at bounding box center [445, 390] width 149 height 59
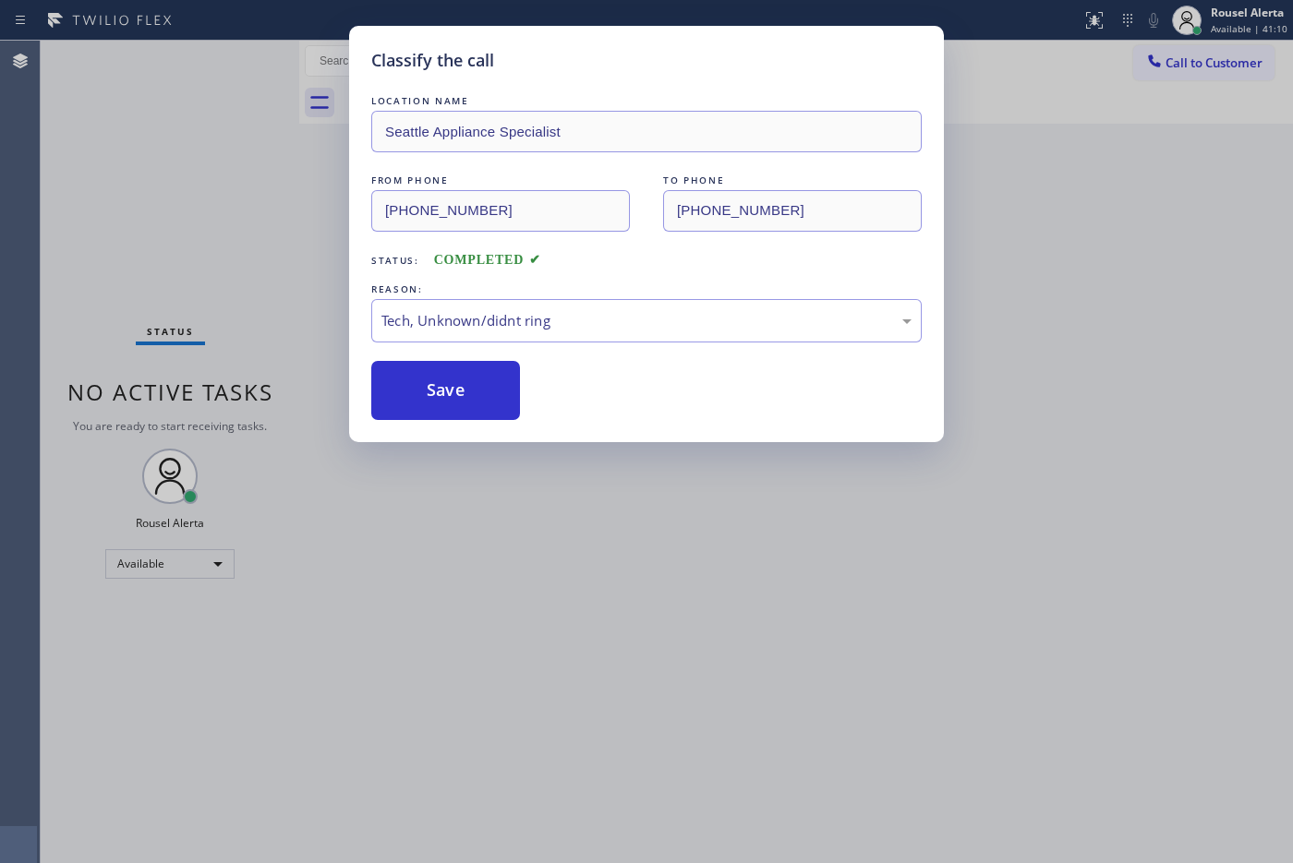
click at [549, 517] on div "Classify the call LOCATION NAME Seattle Appliance Specialist FROM PHONE [PHONE_…" at bounding box center [646, 431] width 1293 height 863
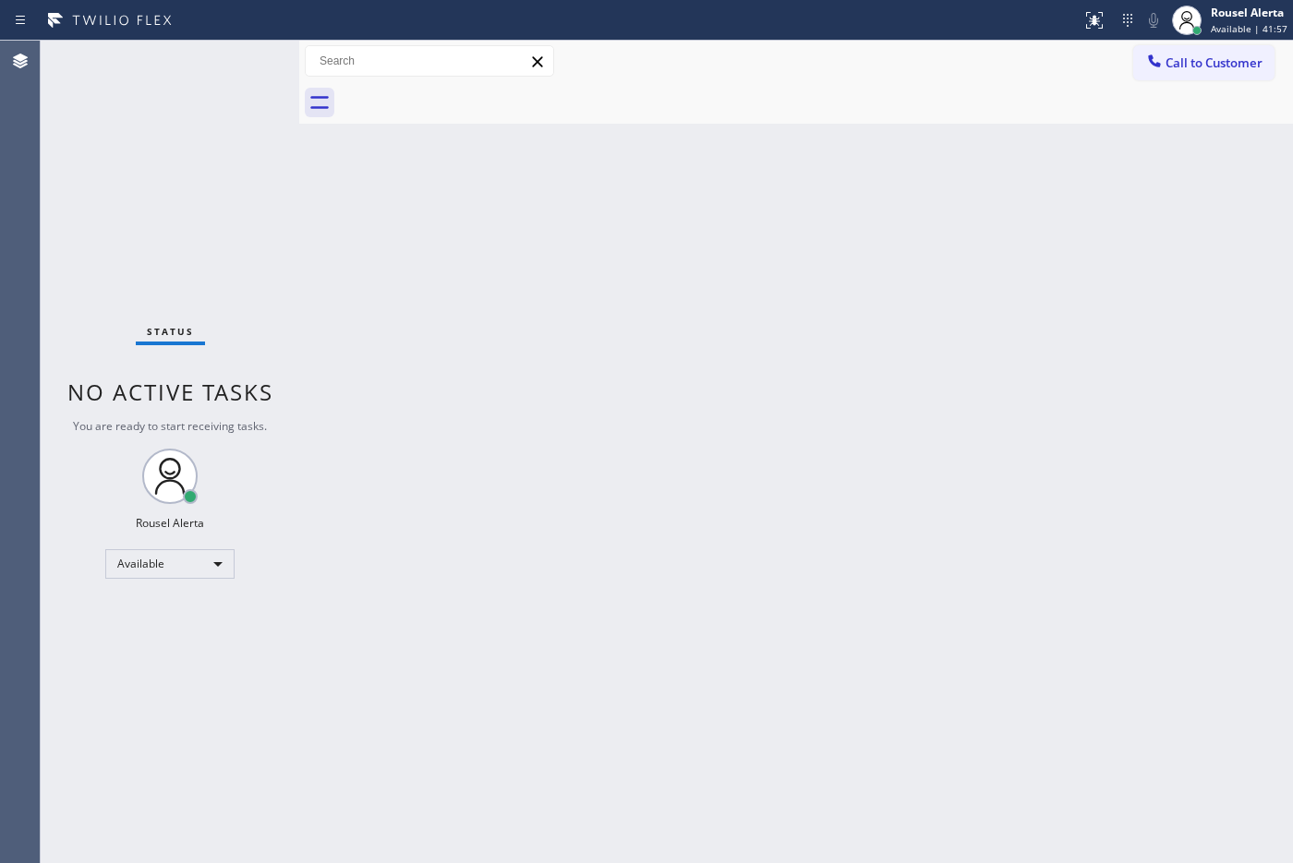
click at [236, 159] on div "Status No active tasks You are ready to start receiving tasks. Rousel Alerta Av…" at bounding box center [170, 452] width 259 height 823
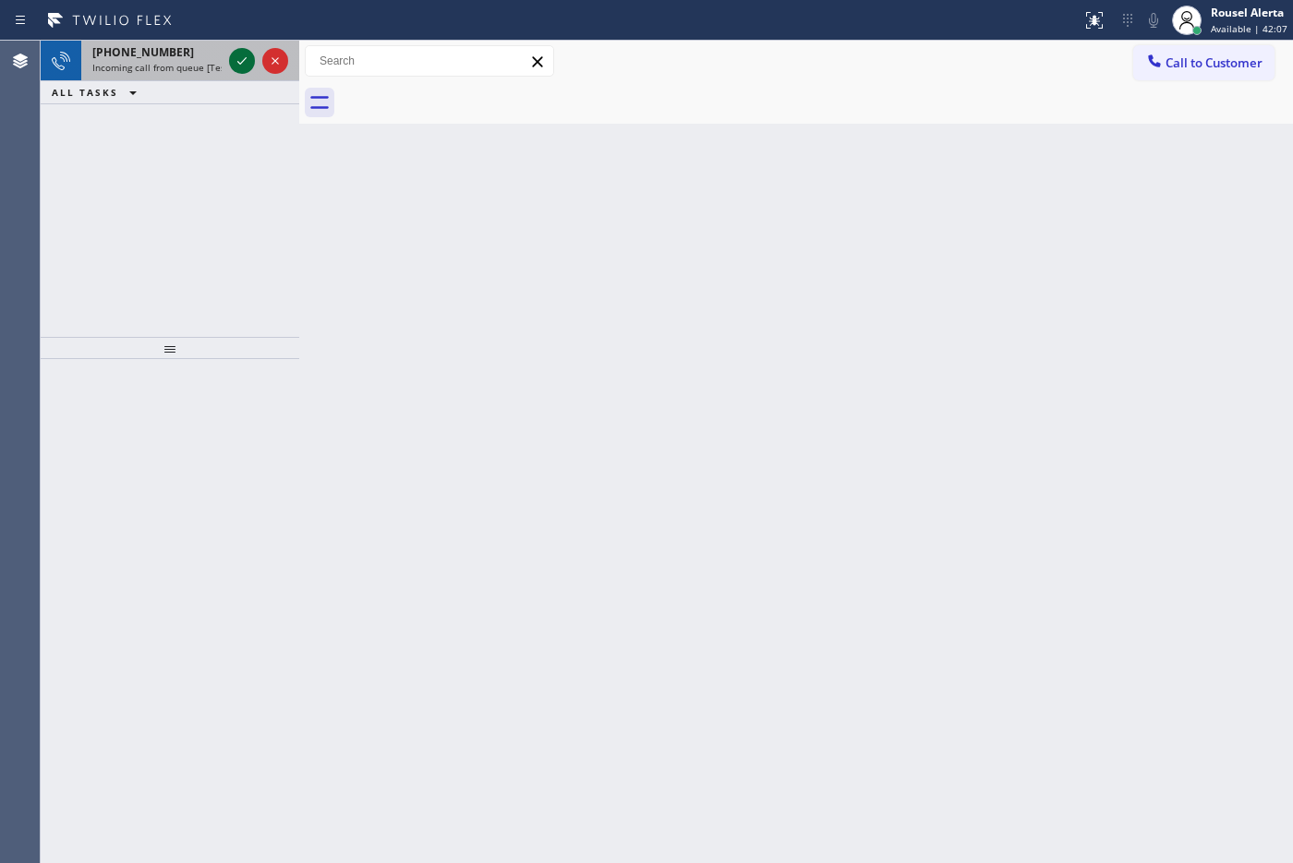
click at [229, 56] on div at bounding box center [242, 61] width 26 height 22
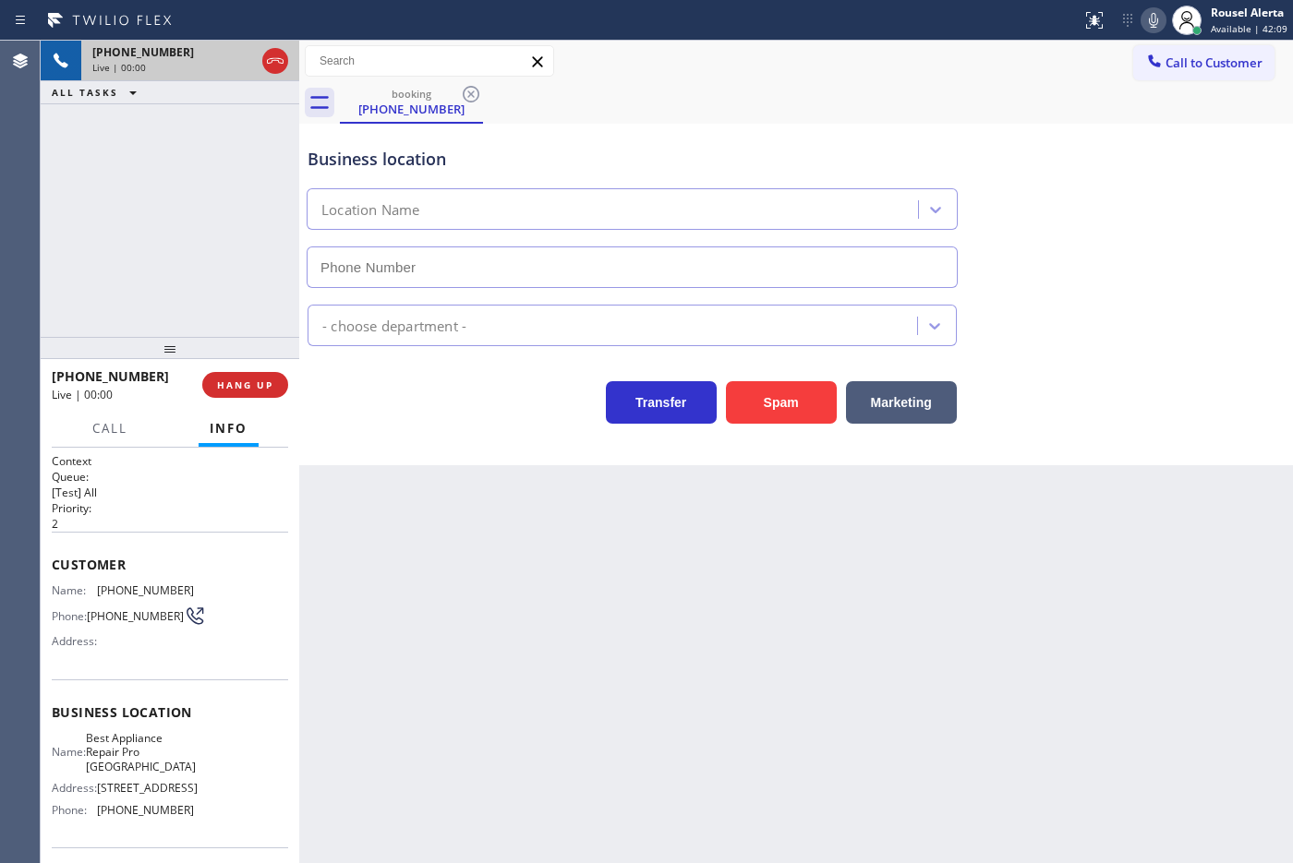
type input "[PHONE_NUMBER]"
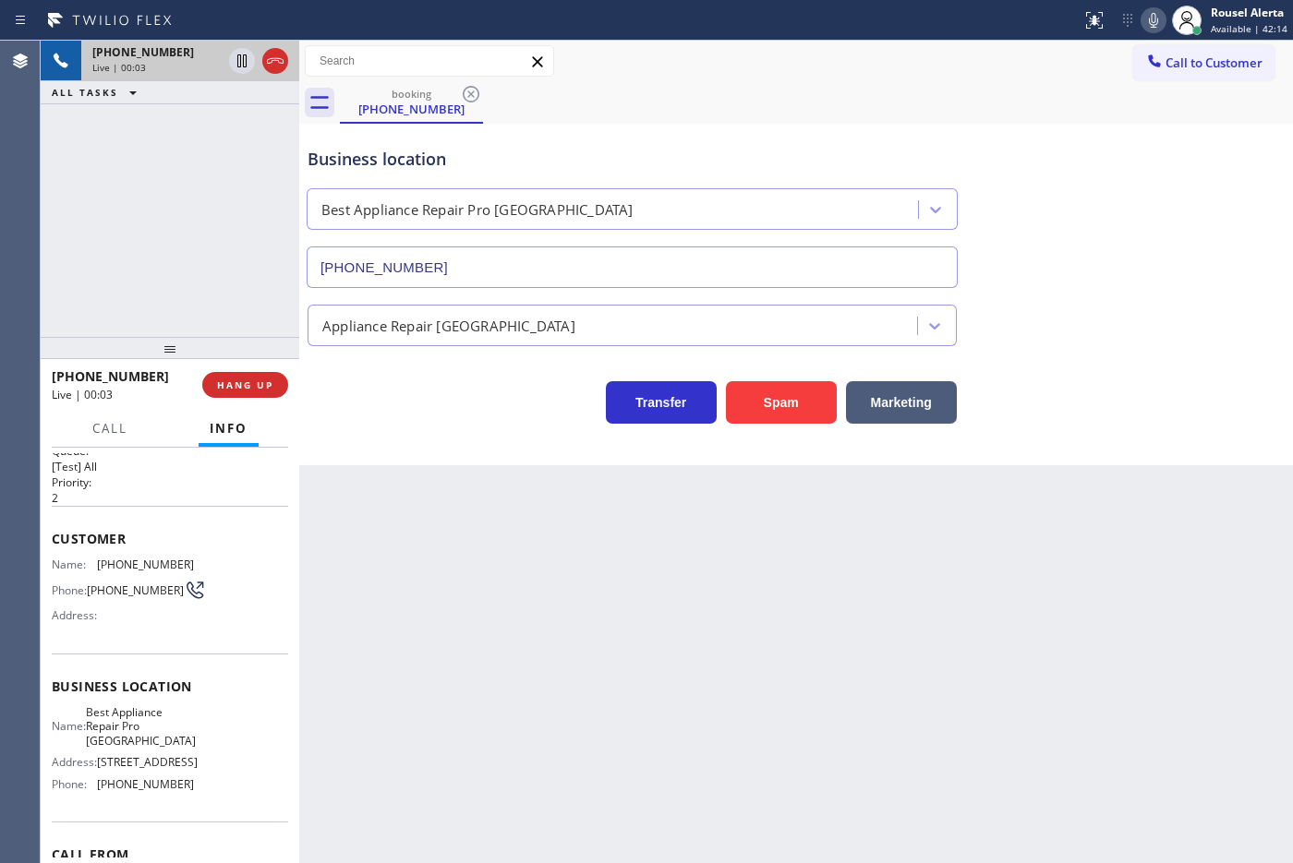
scroll to position [23, 0]
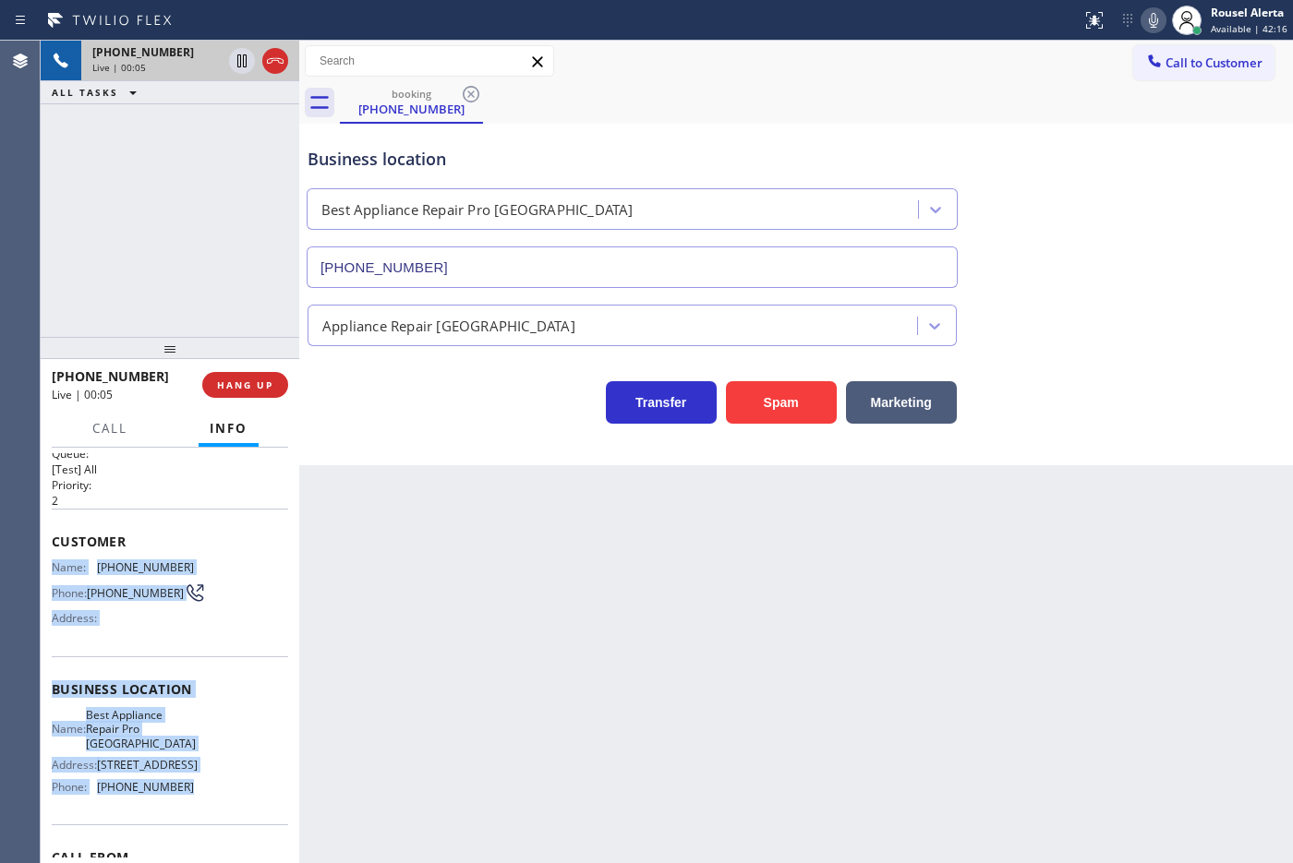
drag, startPoint x: 52, startPoint y: 556, endPoint x: 199, endPoint y: 826, distance: 307.8
click at [199, 826] on div "Context Queue: [Test] All Priority: 2 Customer Name: [PHONE_NUMBER] Phone: [PHO…" at bounding box center [170, 697] width 236 height 535
copy div "Name: [PHONE_NUMBER] Phone: [PHONE_NUMBER] Address: Business location Name: Bes…"
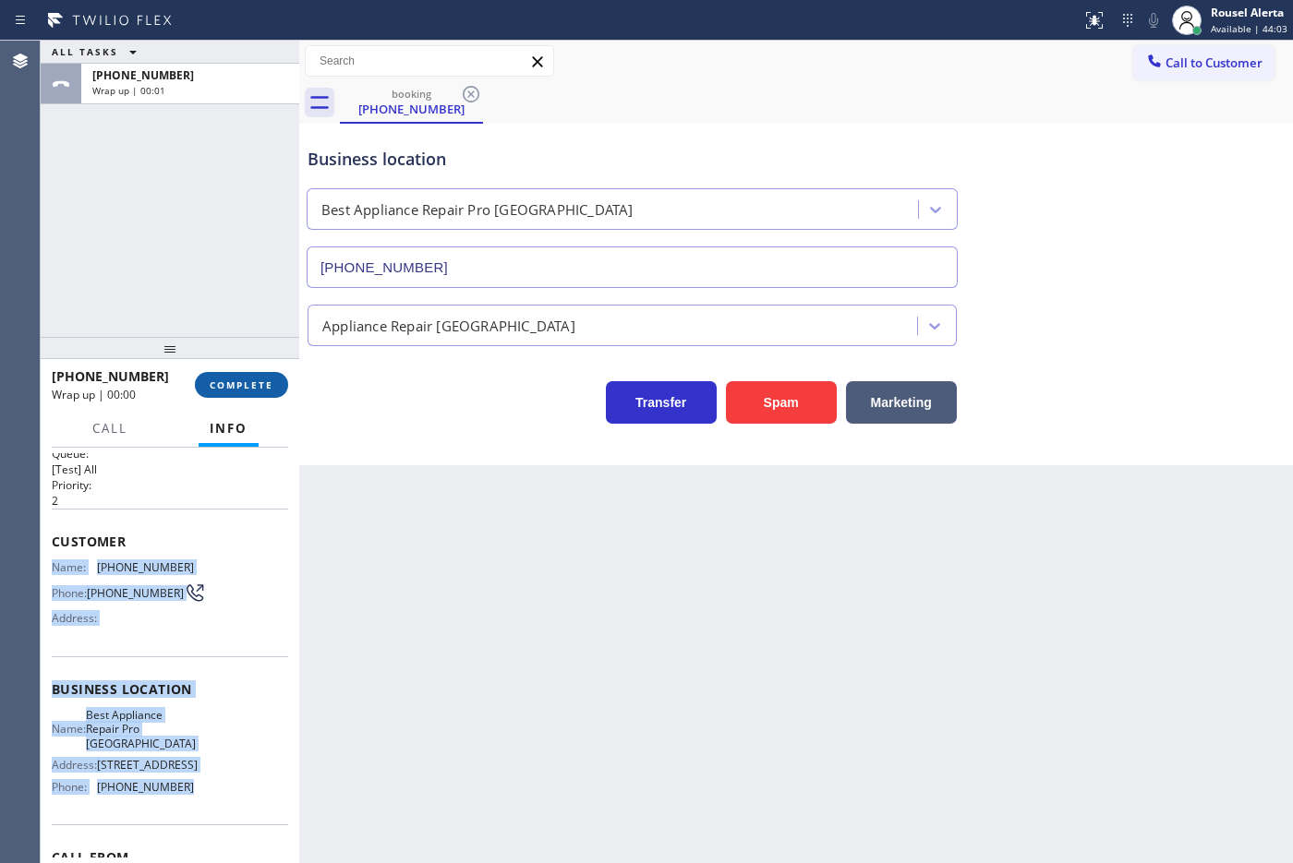
click at [234, 381] on span "COMPLETE" at bounding box center [242, 385] width 64 height 13
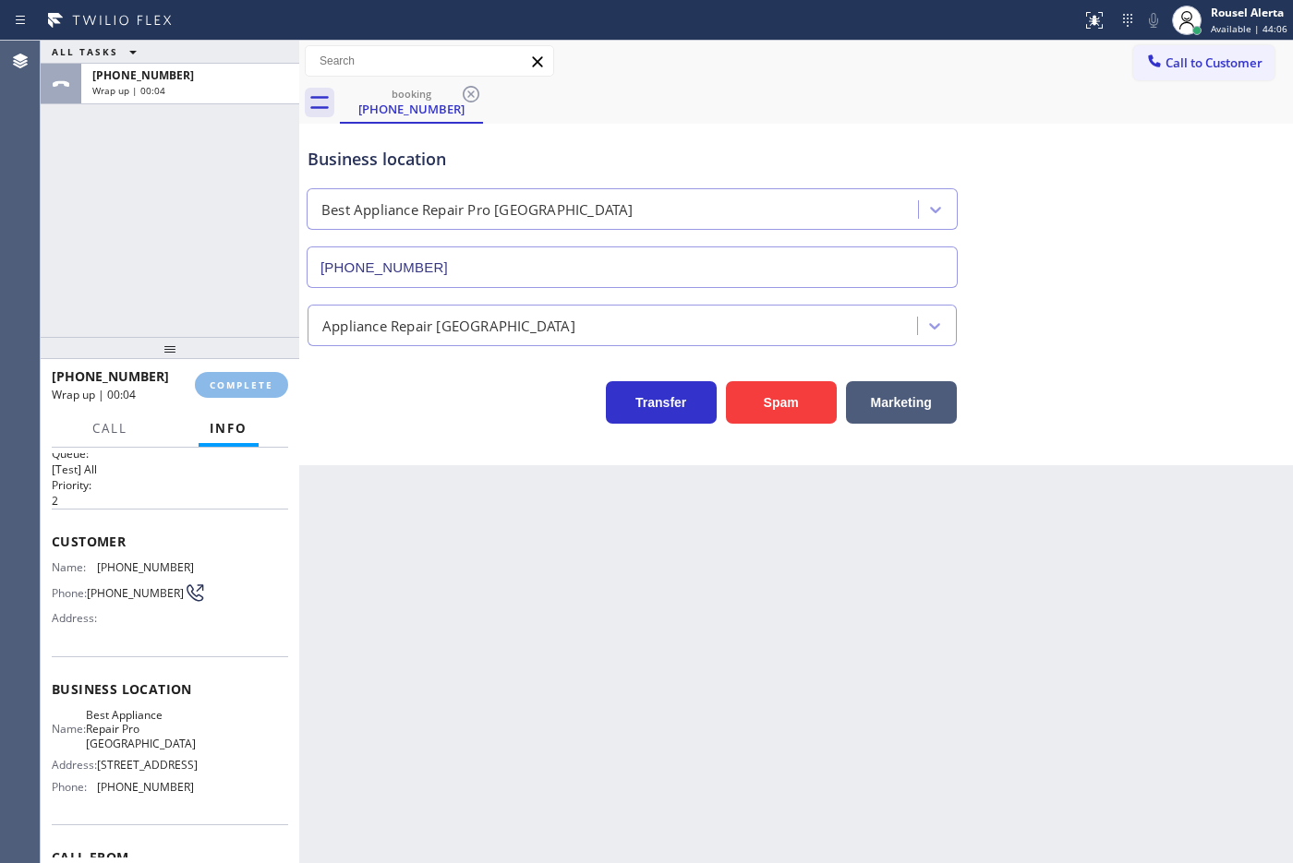
click at [477, 565] on div "Back to Dashboard Change Sender ID Customers Technicians Select a contact Outbo…" at bounding box center [796, 452] width 994 height 823
drag, startPoint x: 231, startPoint y: 264, endPoint x: 218, endPoint y: 203, distance: 62.3
click at [229, 264] on div "ALL TASKS ALL TASKS ACTIVE TASKS TASKS IN WRAP UP [PHONE_NUMBER] Wrap up | 00:05" at bounding box center [170, 189] width 259 height 296
click at [235, 393] on button "COMPLETE" at bounding box center [241, 385] width 93 height 26
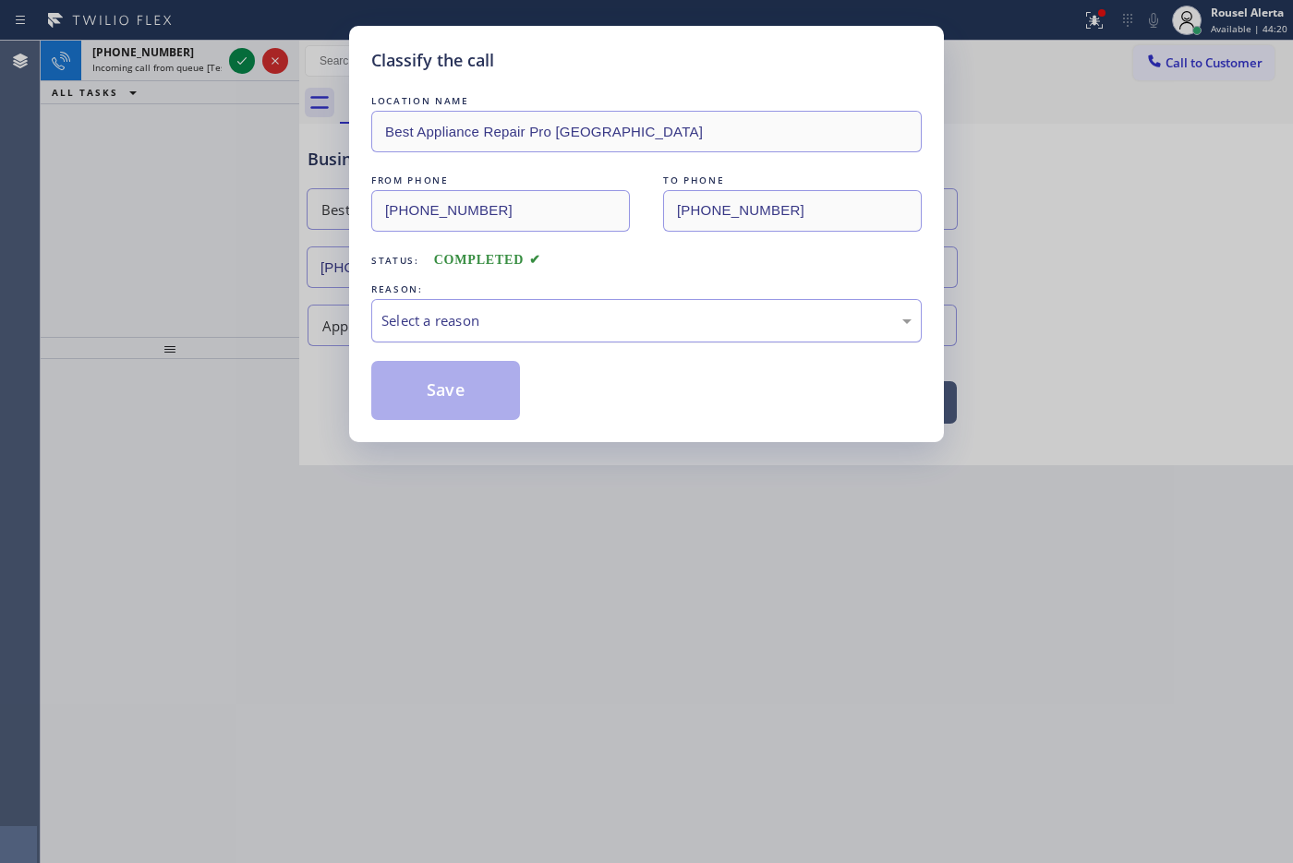
click at [460, 330] on div "Select a reason" at bounding box center [646, 320] width 530 height 21
drag, startPoint x: 435, startPoint y: 383, endPoint x: 368, endPoint y: 311, distance: 98.6
click at [432, 383] on button "Save" at bounding box center [445, 390] width 149 height 59
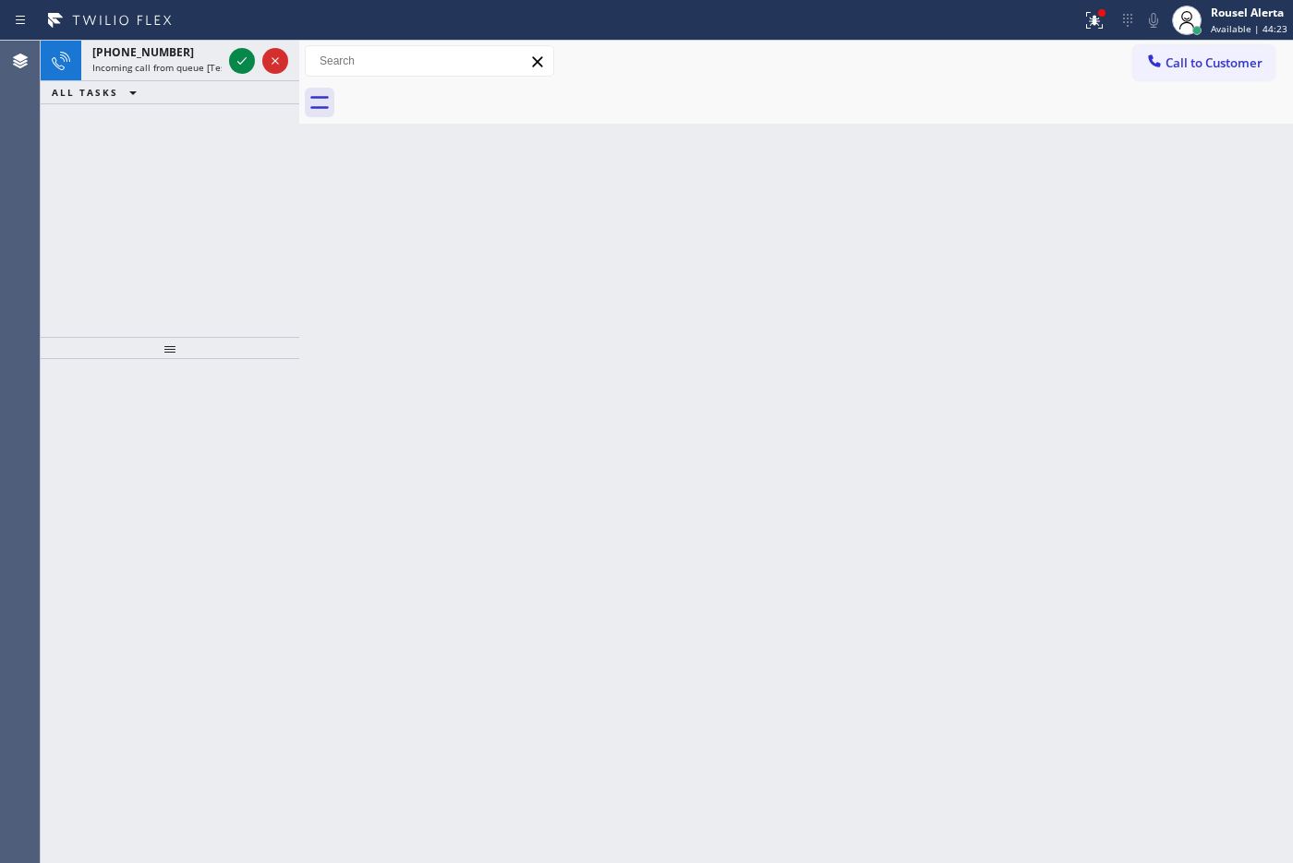
click at [180, 58] on div "[PHONE_NUMBER]" at bounding box center [156, 52] width 129 height 16
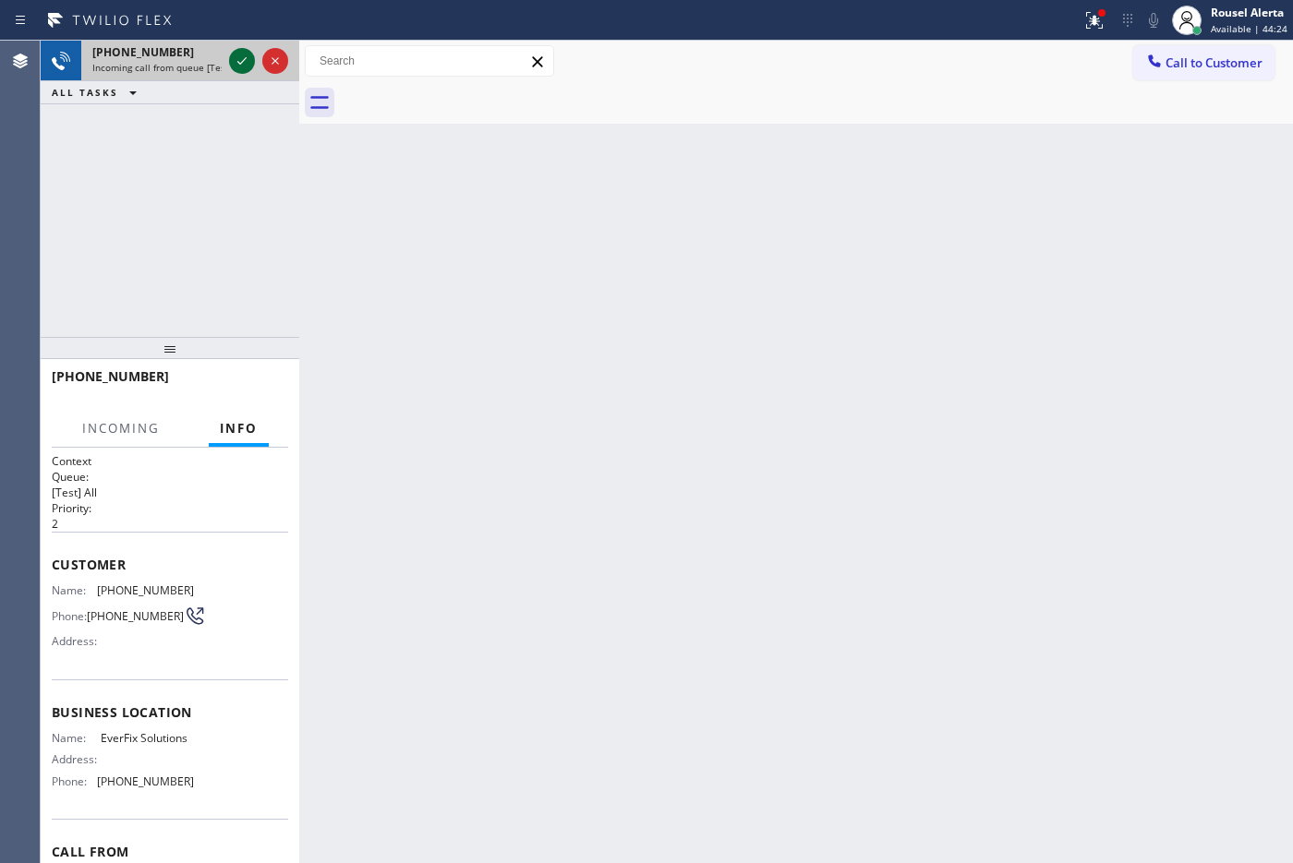
click at [238, 62] on icon at bounding box center [241, 60] width 9 height 7
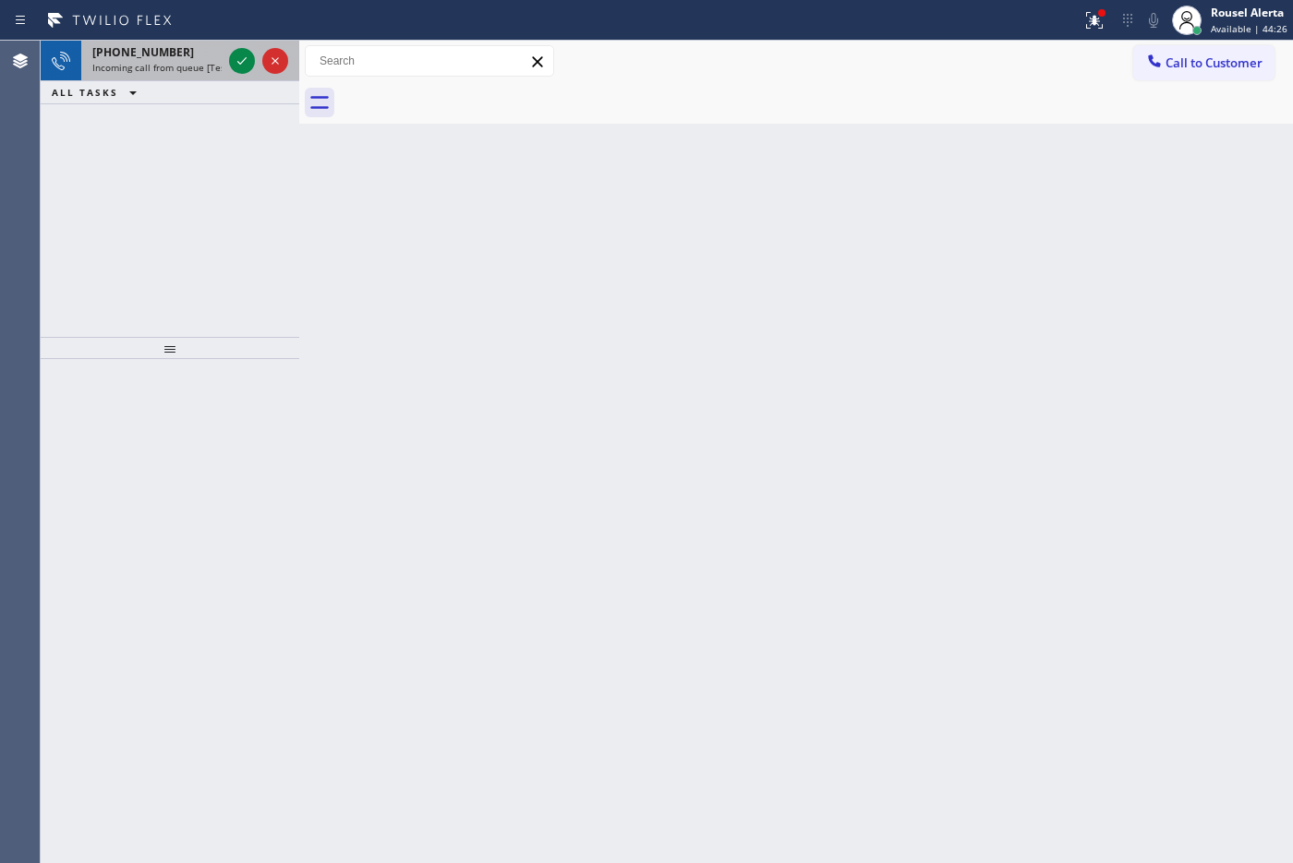
click at [200, 70] on span "Incoming call from queue [Test] All" at bounding box center [168, 67] width 153 height 13
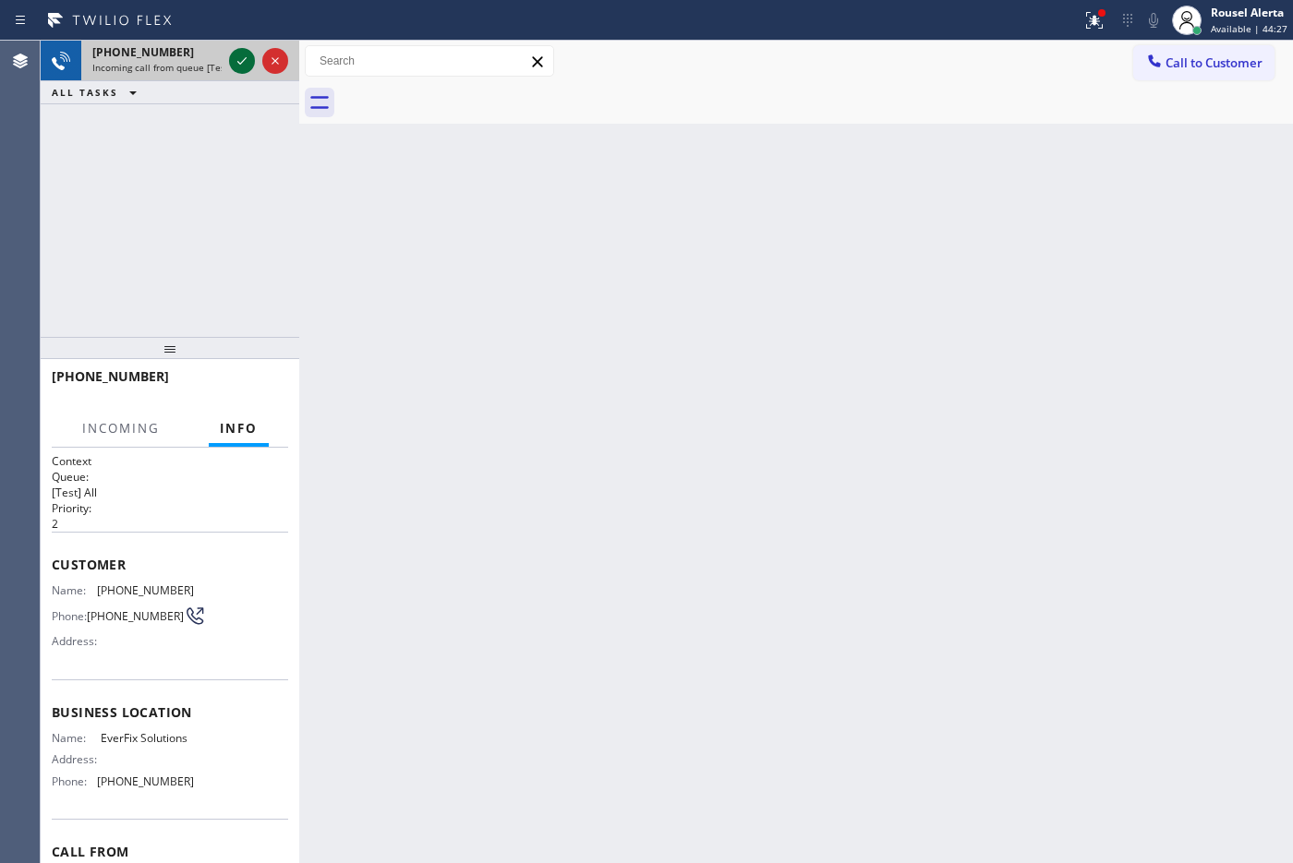
click at [232, 62] on icon at bounding box center [242, 61] width 22 height 22
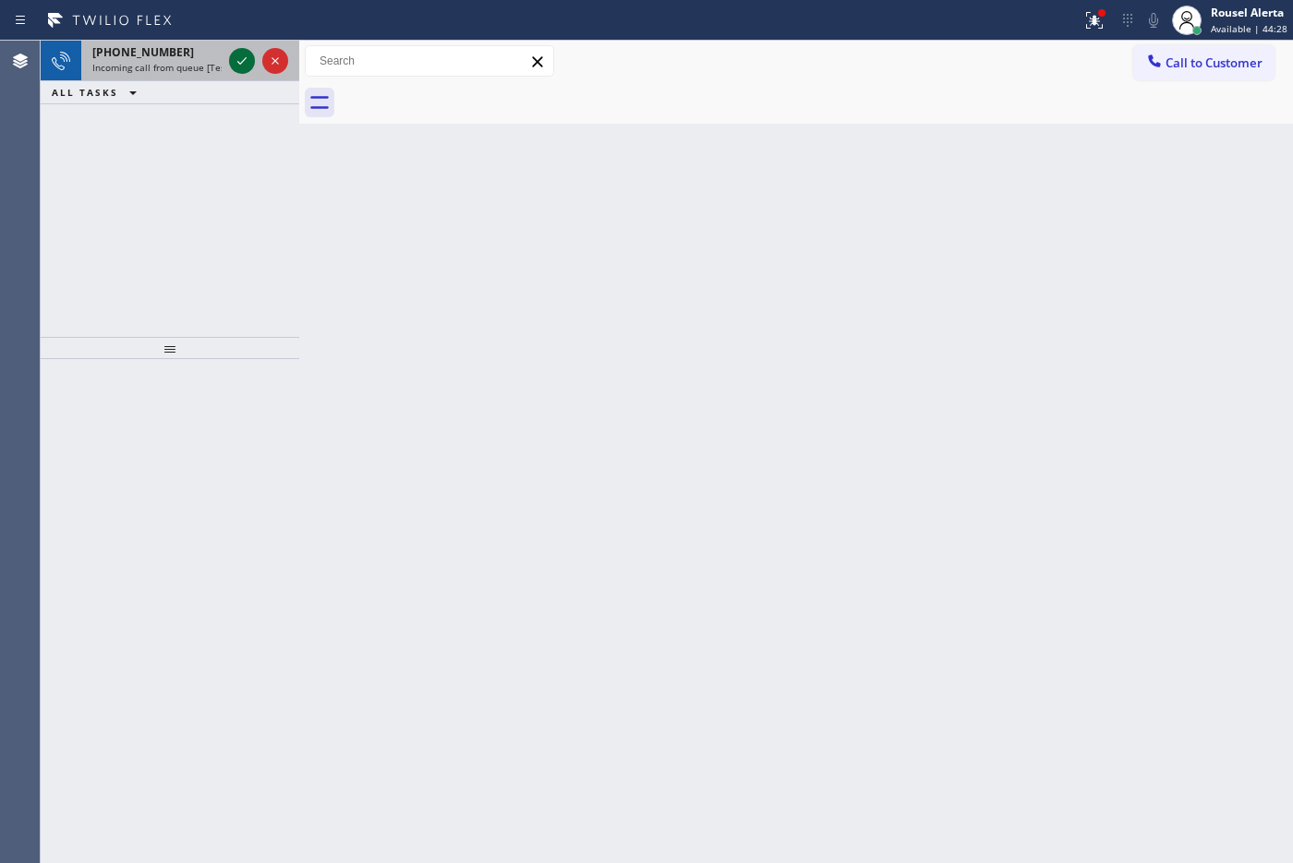
click at [232, 62] on icon at bounding box center [242, 61] width 22 height 22
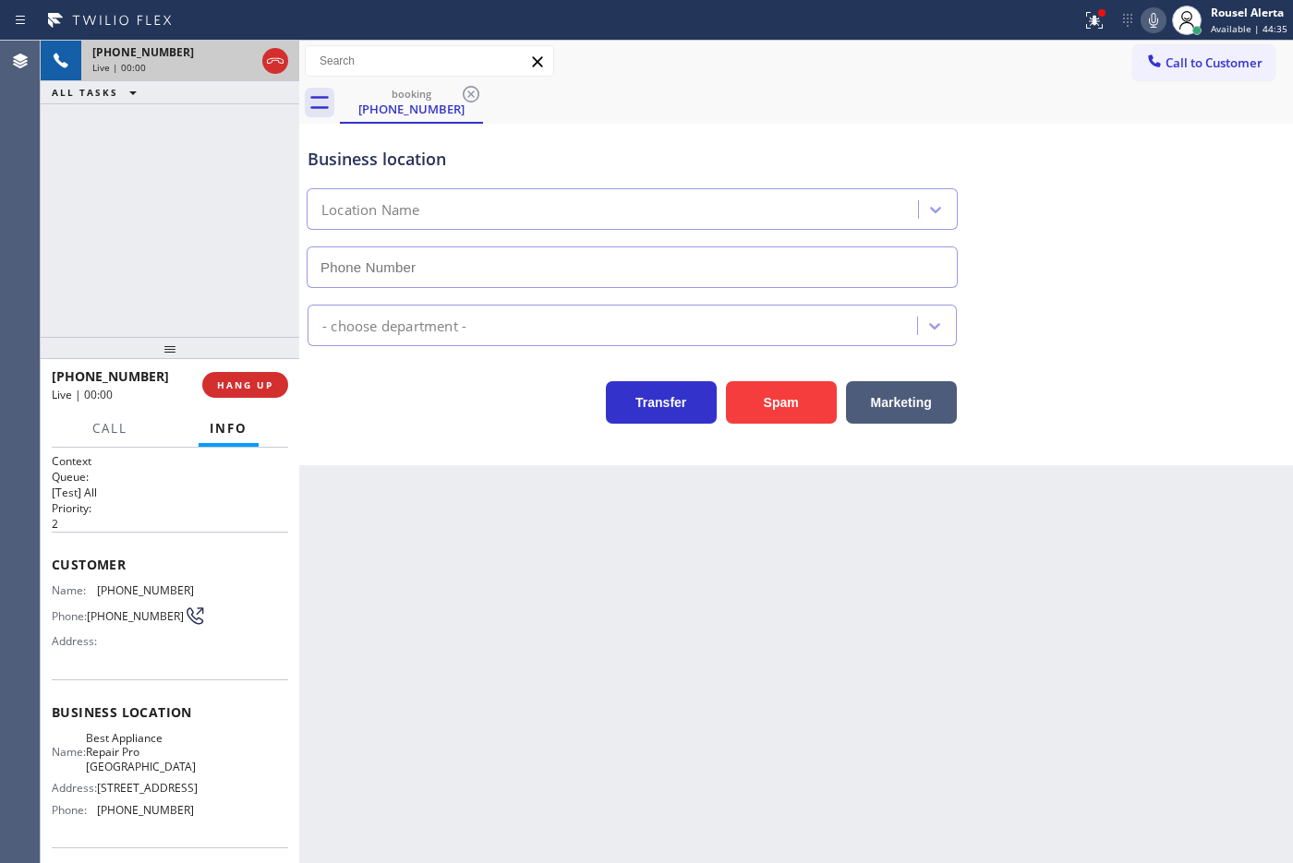
type input "[PHONE_NUMBER]"
click at [972, 88] on div "booking [PHONE_NUMBER]" at bounding box center [816, 103] width 953 height 42
click at [1097, 23] on g at bounding box center [1094, 20] width 17 height 17
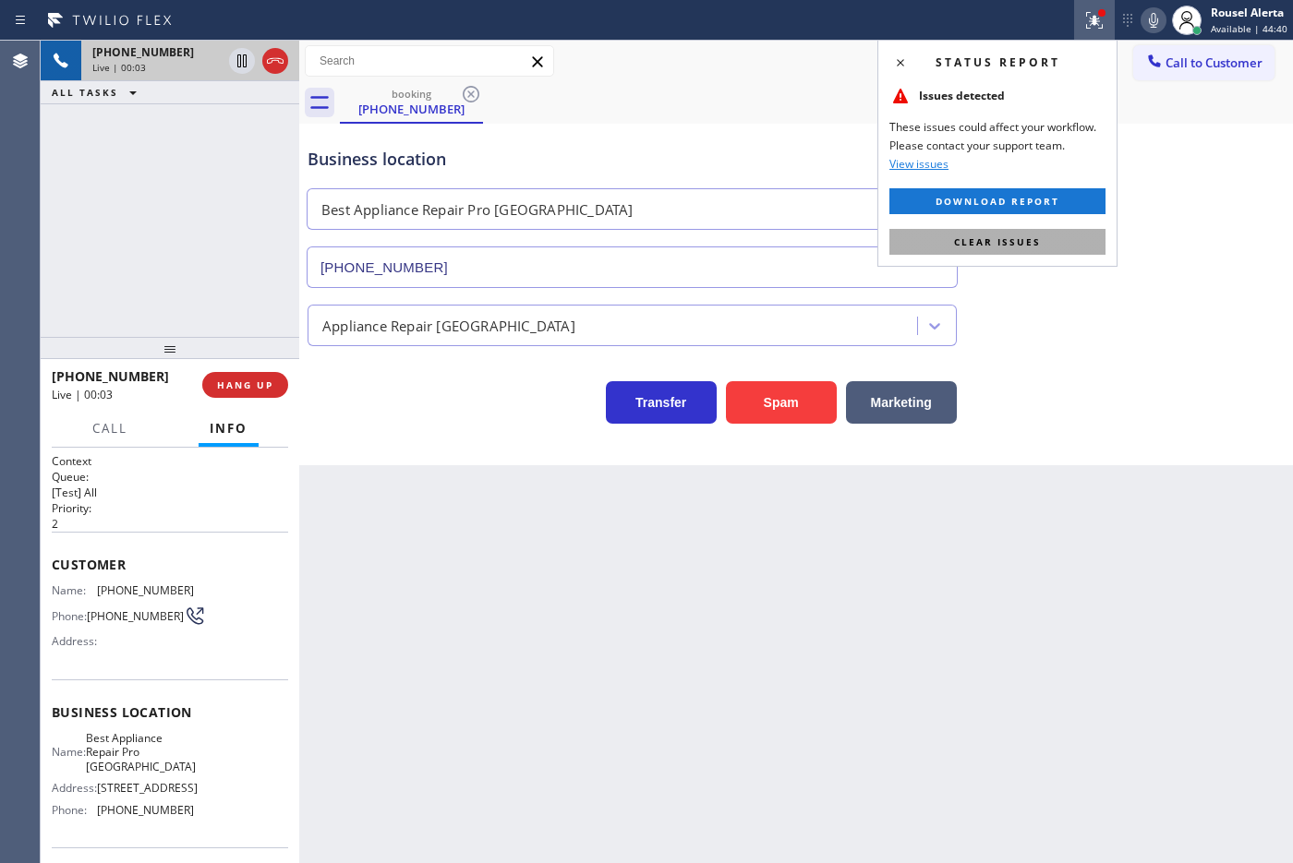
click at [1051, 232] on button "Clear issues" at bounding box center [997, 242] width 216 height 26
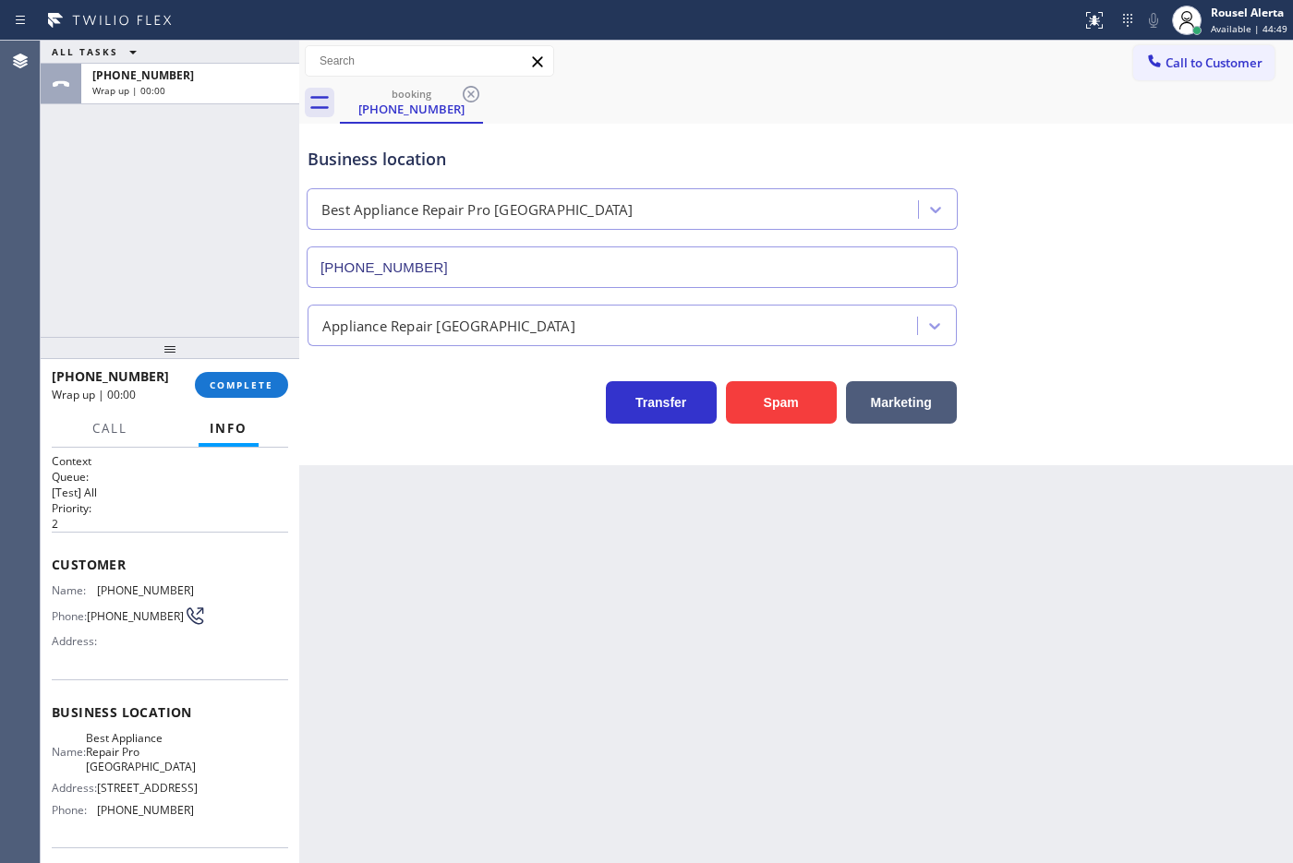
click at [460, 674] on div "Back to Dashboard Change Sender ID Customers Technicians Select a contact Outbo…" at bounding box center [796, 452] width 994 height 823
drag, startPoint x: 550, startPoint y: 654, endPoint x: 760, endPoint y: 593, distance: 218.3
click at [568, 649] on div "Back to Dashboard Change Sender ID Customers Technicians Select a contact Outbo…" at bounding box center [796, 452] width 994 height 823
click at [234, 379] on span "COMPLETE" at bounding box center [242, 385] width 64 height 13
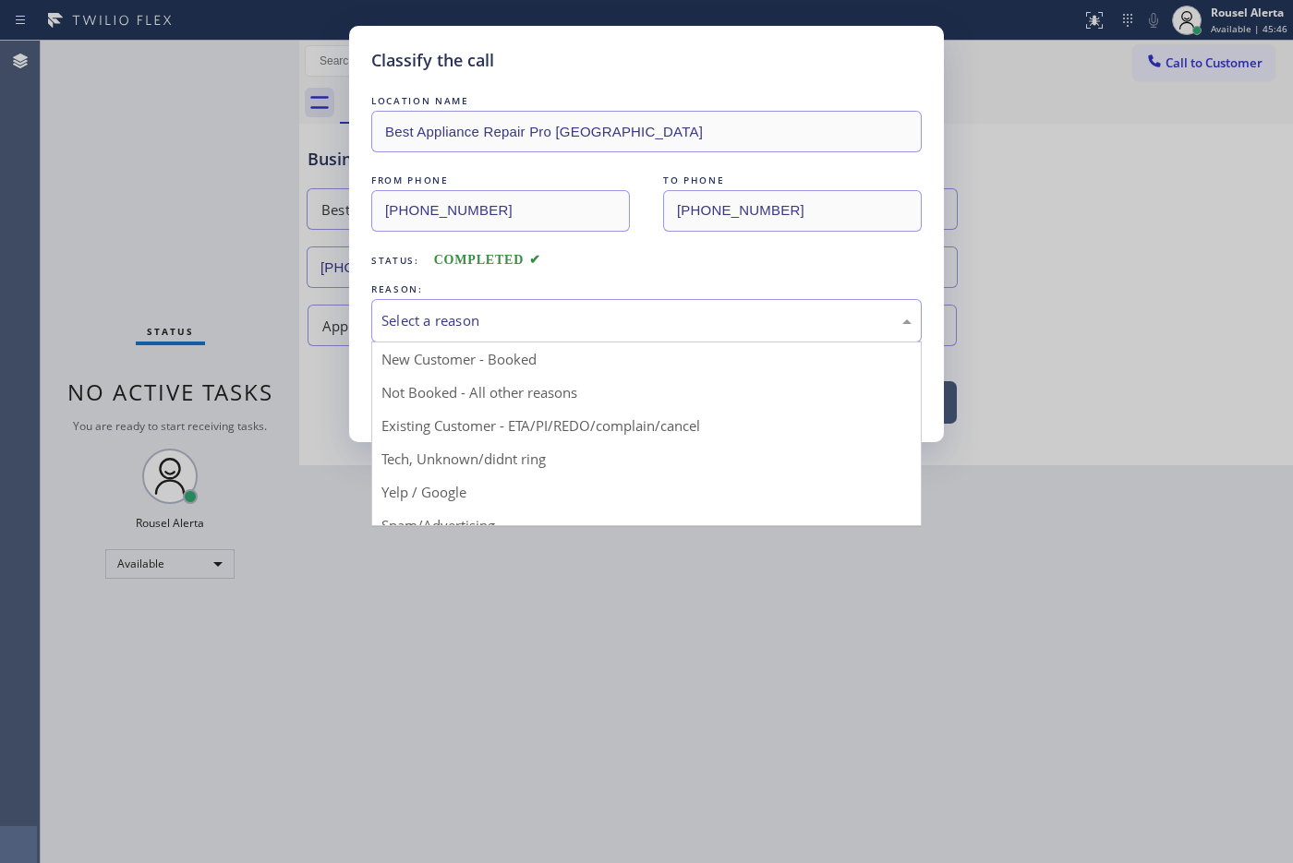
click at [476, 325] on div "Select a reason" at bounding box center [646, 320] width 530 height 21
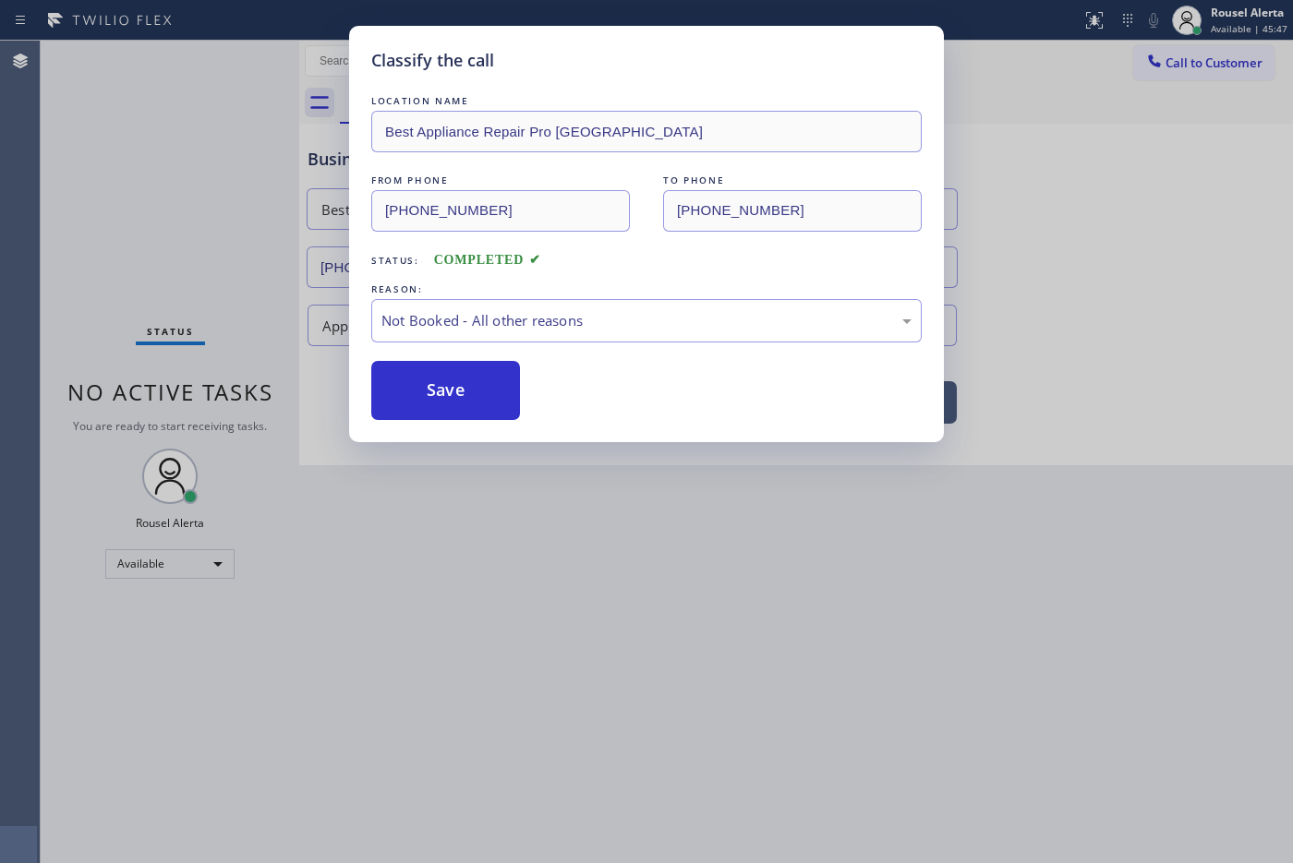
drag, startPoint x: 476, startPoint y: 397, endPoint x: 574, endPoint y: 488, distance: 133.3
click at [476, 397] on button "Save" at bounding box center [445, 390] width 149 height 59
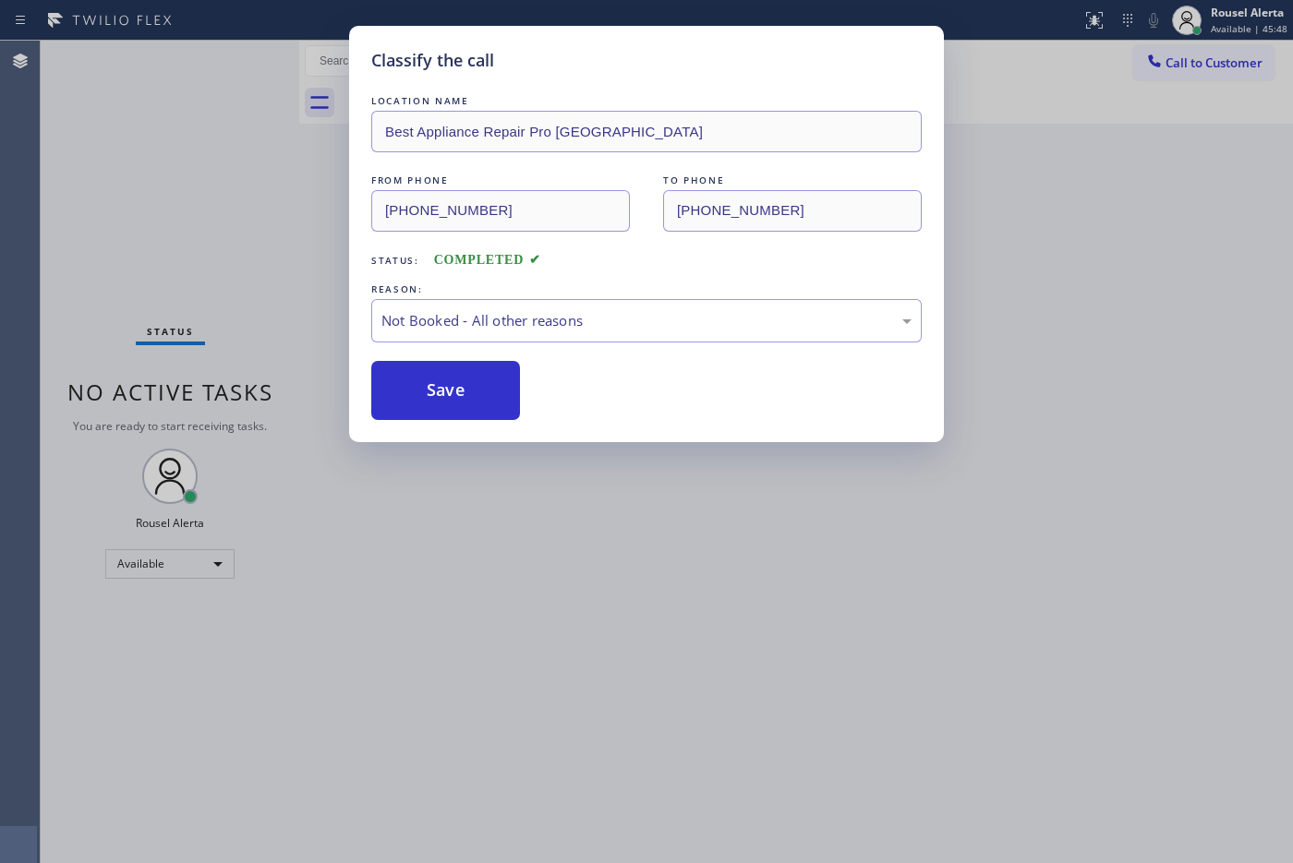
click at [620, 529] on div "Classify the call LOCATION NAME Best Appliance Repair Pro [GEOGRAPHIC_DATA] FRO…" at bounding box center [646, 431] width 1293 height 863
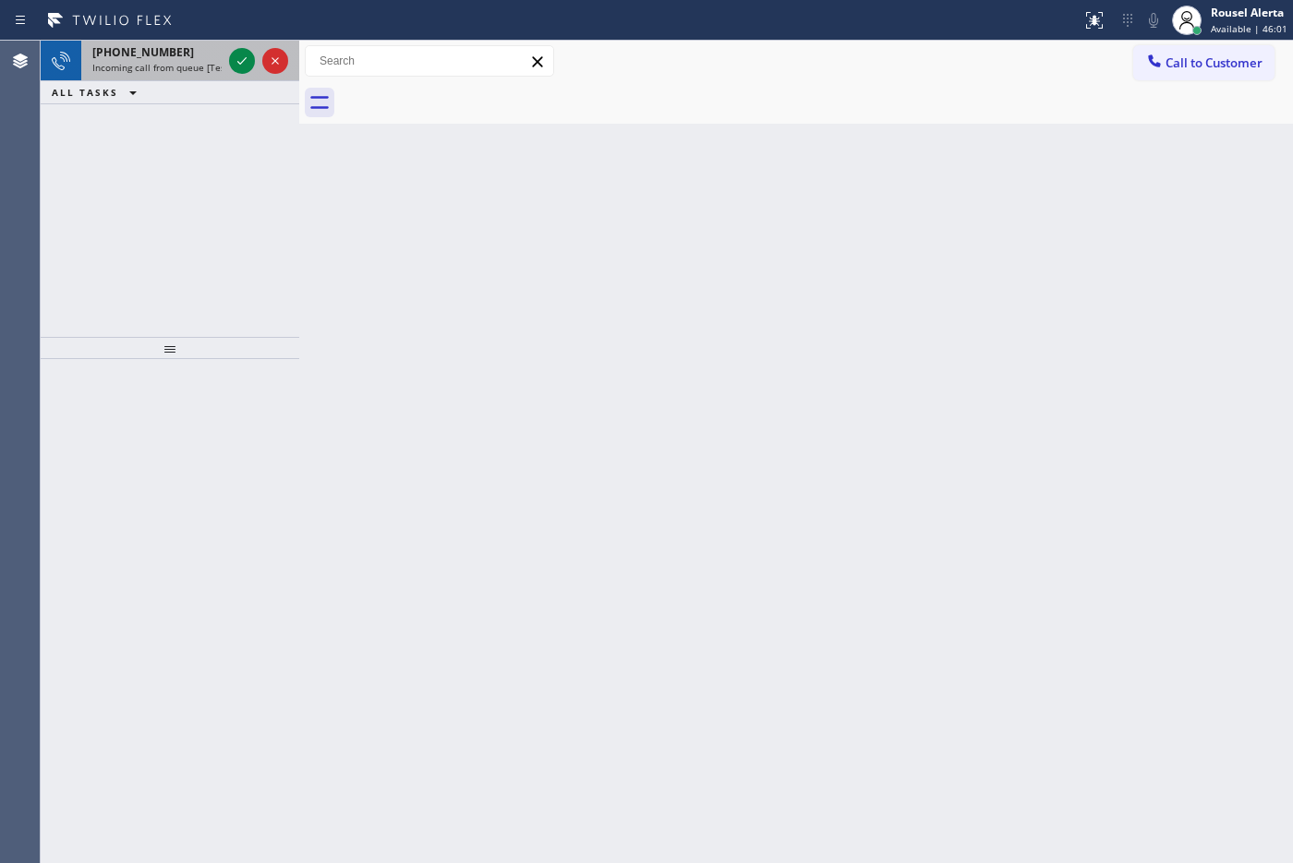
click at [192, 58] on div "[PHONE_NUMBER]" at bounding box center [156, 52] width 129 height 16
click at [183, 61] on span "Incoming call from queue [Test] All" at bounding box center [168, 67] width 153 height 13
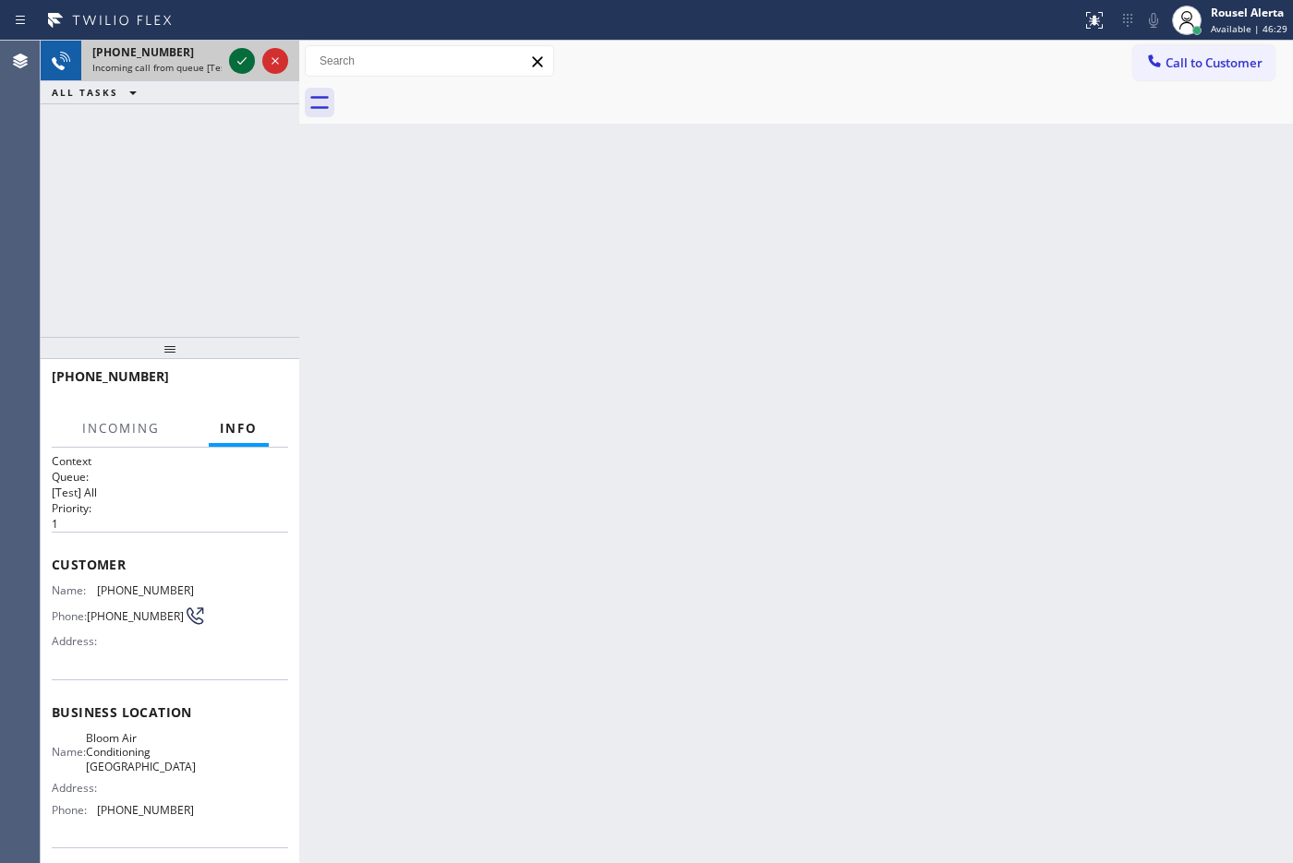
click at [232, 54] on icon at bounding box center [242, 61] width 22 height 22
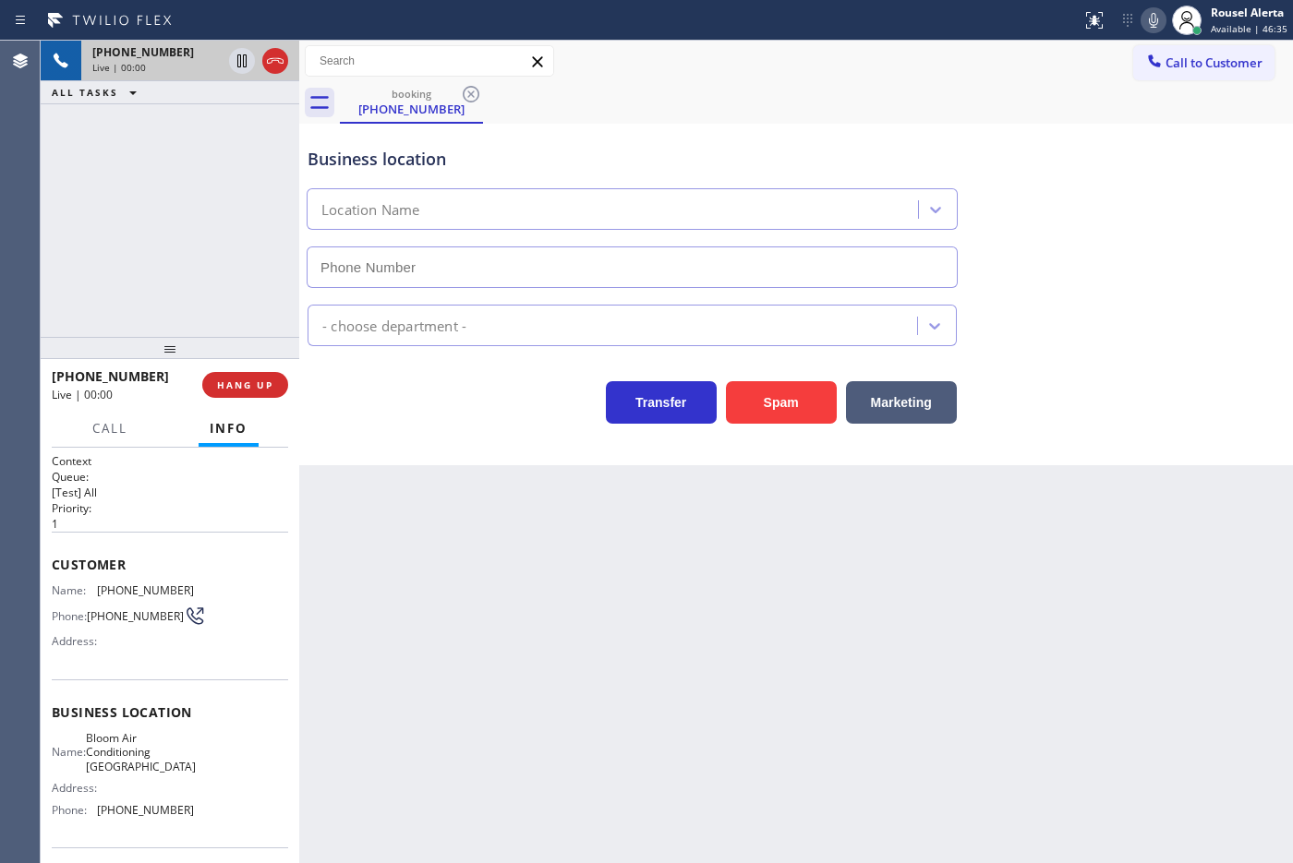
type input "[PHONE_NUMBER]"
drag, startPoint x: 736, startPoint y: 688, endPoint x: 500, endPoint y: 515, distance: 292.7
click at [736, 686] on div "Back to Dashboard Change Sender ID Customers Technicians Select a contact Outbo…" at bounding box center [796, 452] width 994 height 823
click at [266, 368] on div "[PHONE_NUMBER] Live | 00:13 HANG UP" at bounding box center [170, 385] width 236 height 48
click at [261, 372] on button "HANG UP" at bounding box center [245, 385] width 86 height 26
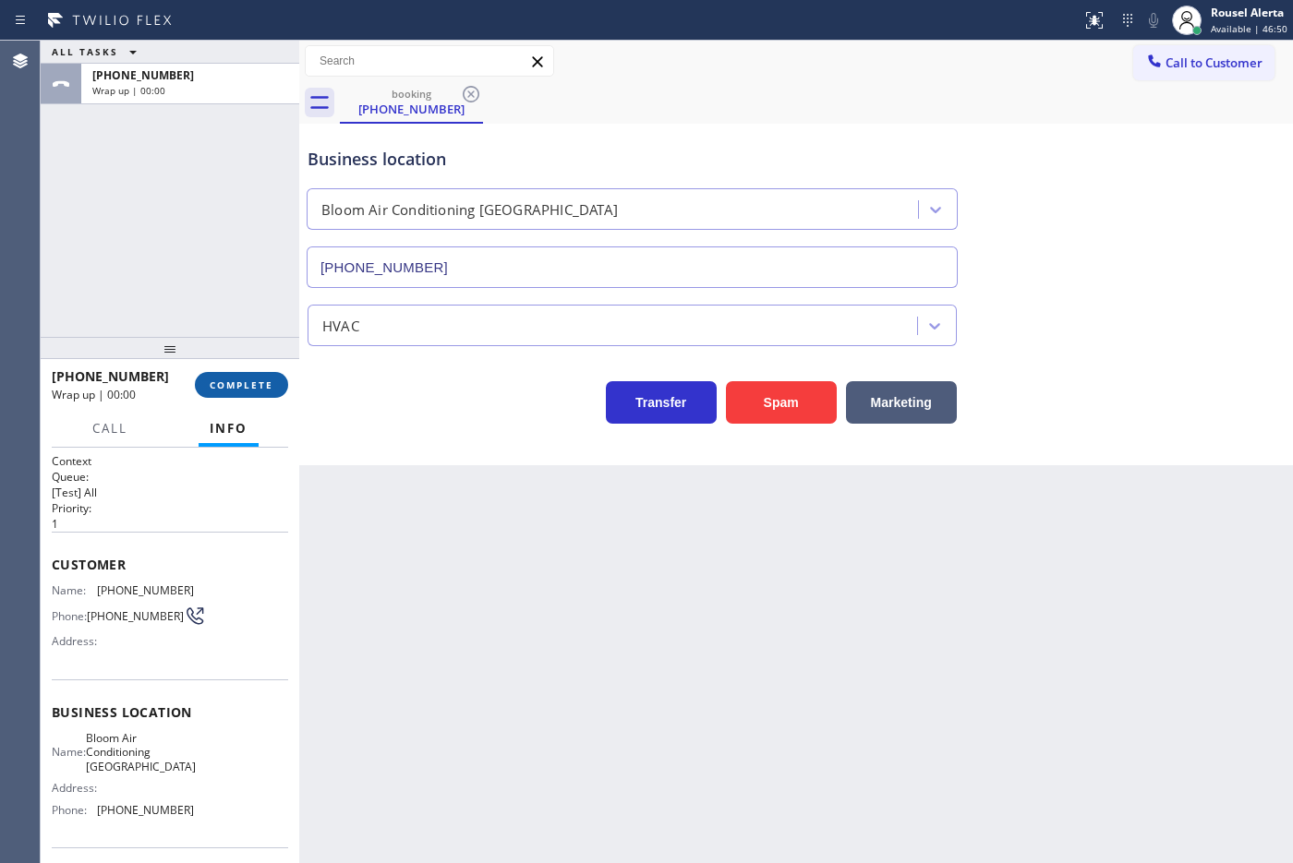
click at [261, 372] on button "COMPLETE" at bounding box center [241, 385] width 93 height 26
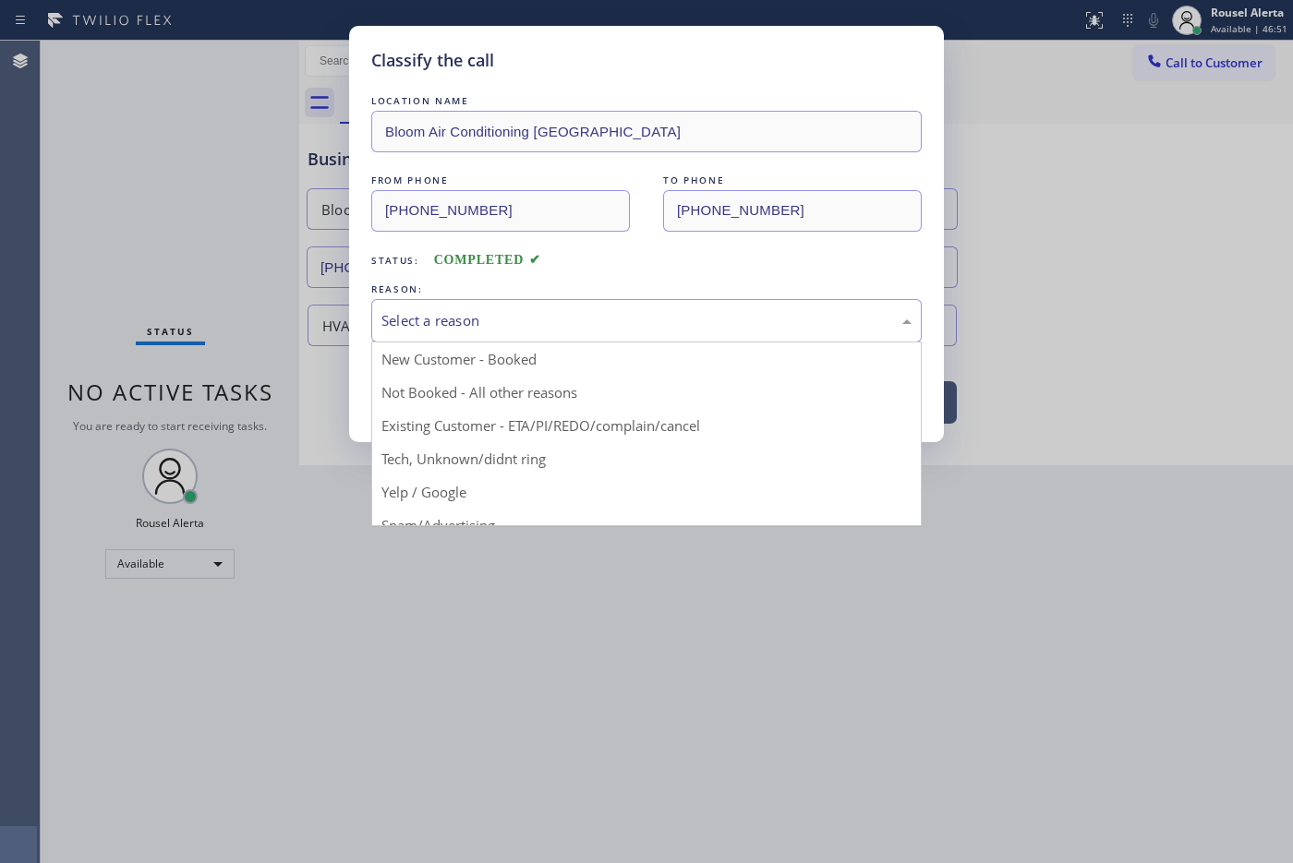
click at [495, 329] on div "Select a reason" at bounding box center [646, 320] width 530 height 21
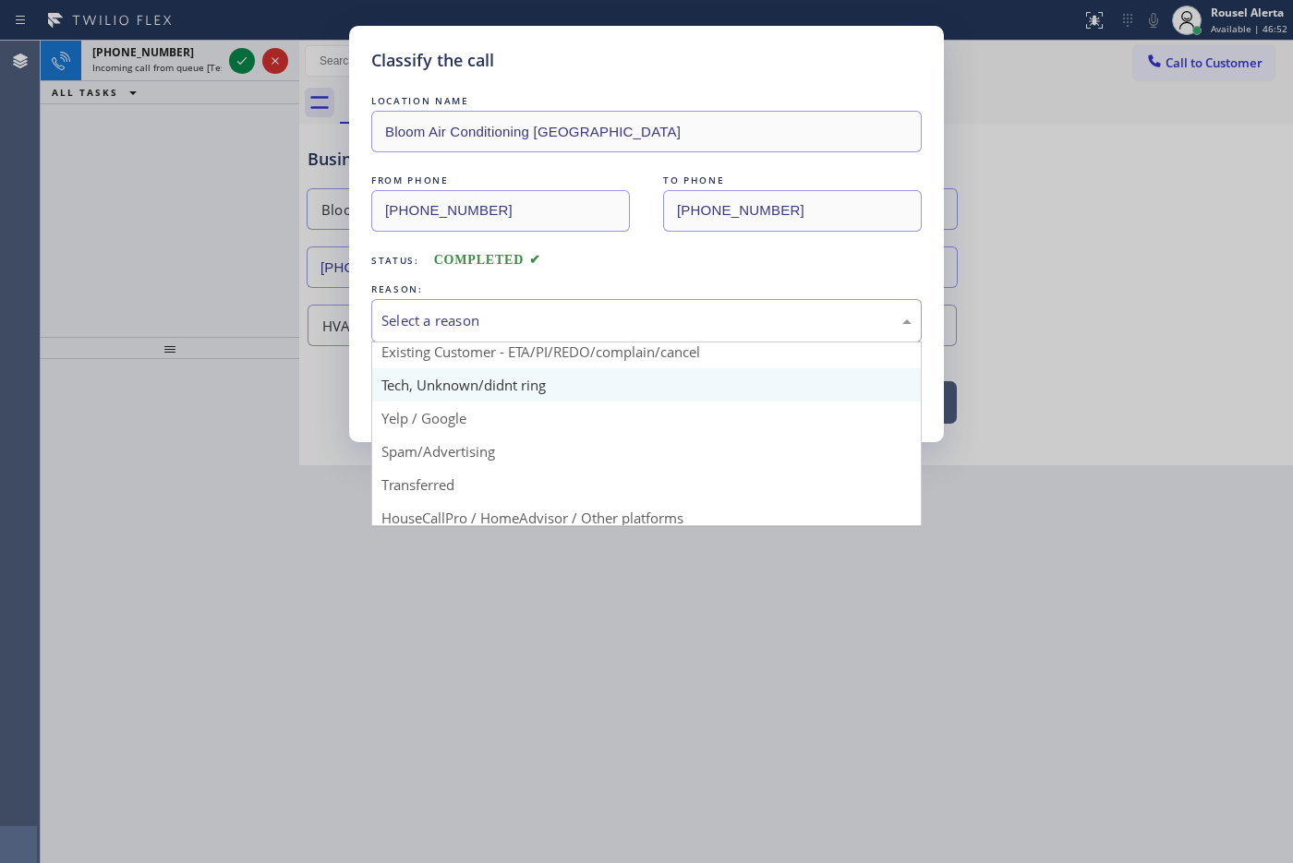
scroll to position [115, 0]
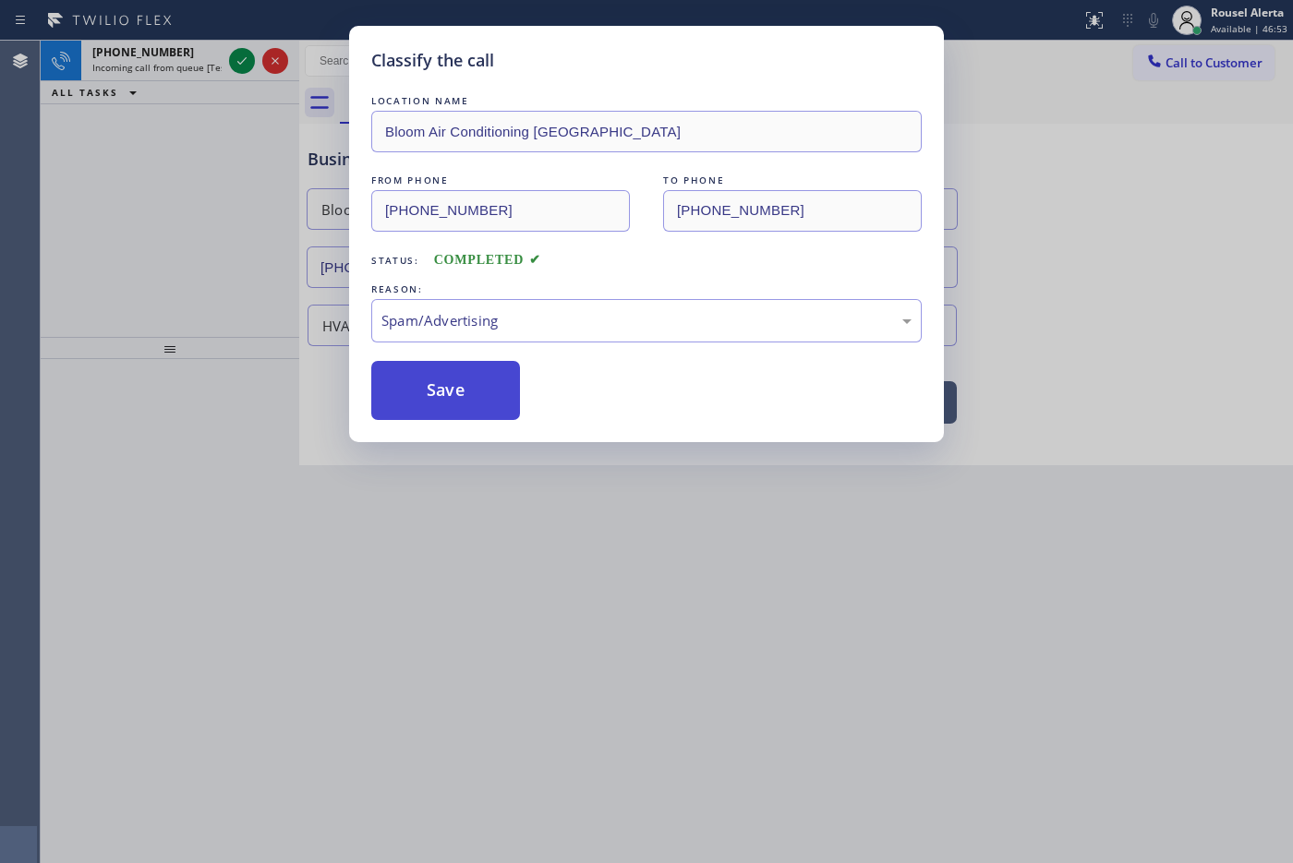
click at [449, 411] on button "Save" at bounding box center [445, 390] width 149 height 59
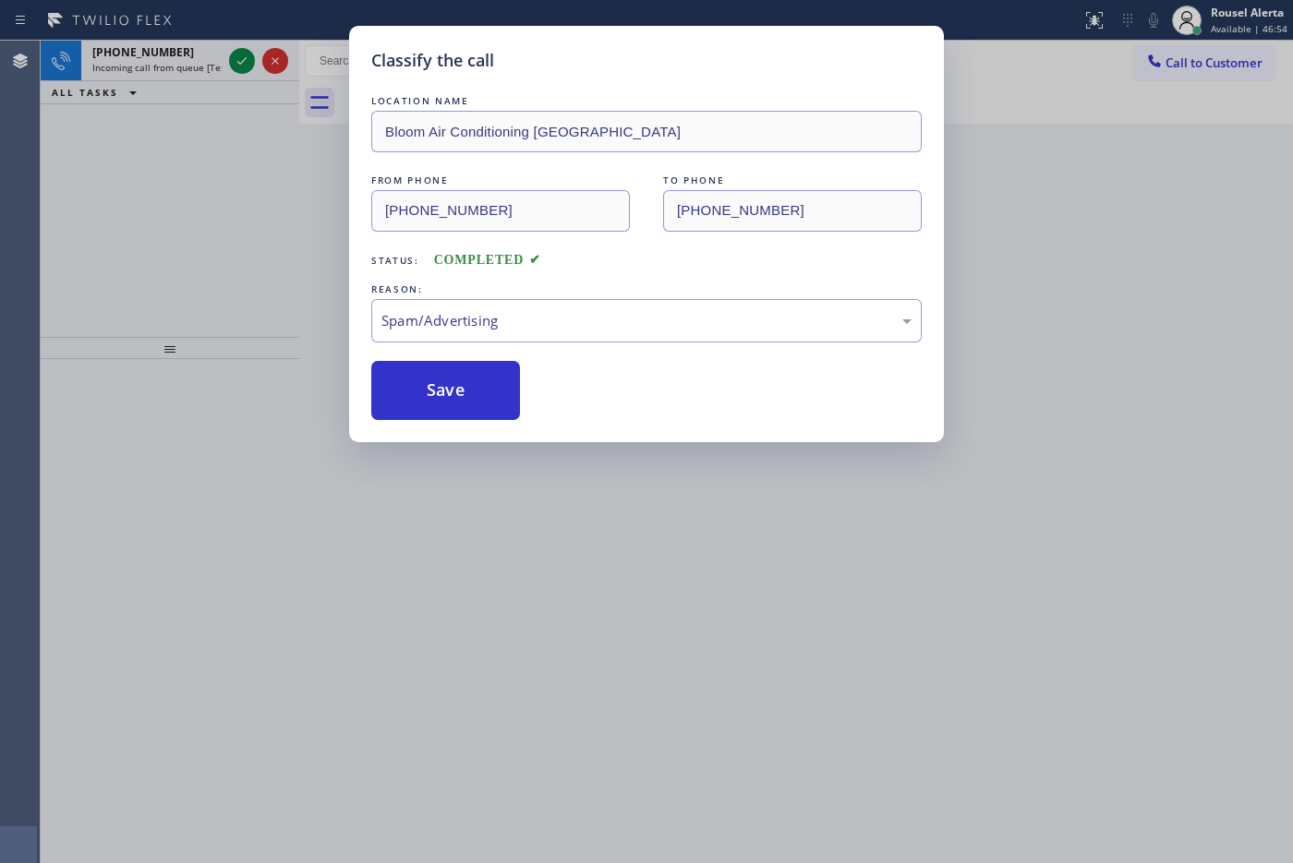
click at [199, 52] on div "Classify the call LOCATION NAME Bloom Air Conditioning Irvine FROM PHONE [PHONE…" at bounding box center [646, 431] width 1293 height 863
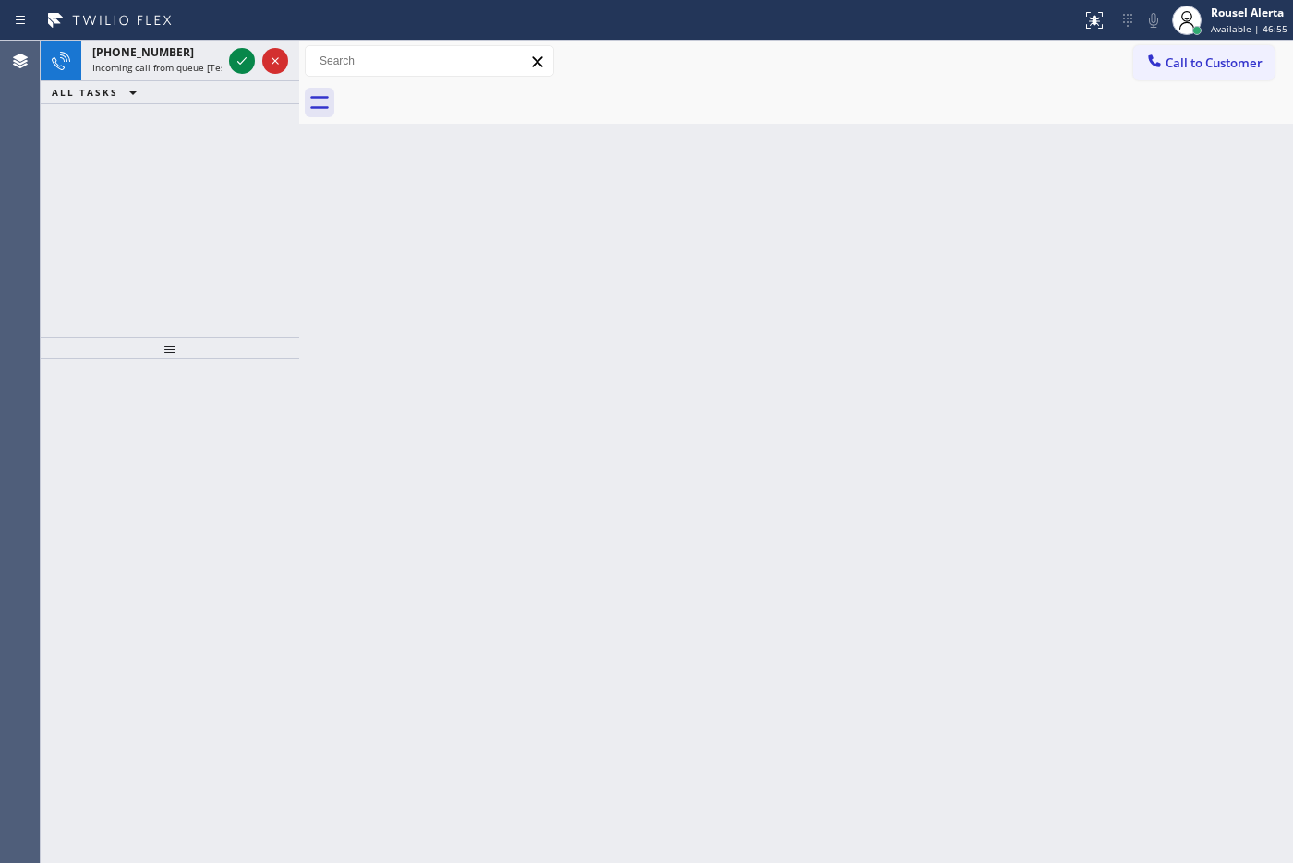
click at [199, 52] on div "[PHONE_NUMBER]" at bounding box center [156, 52] width 129 height 16
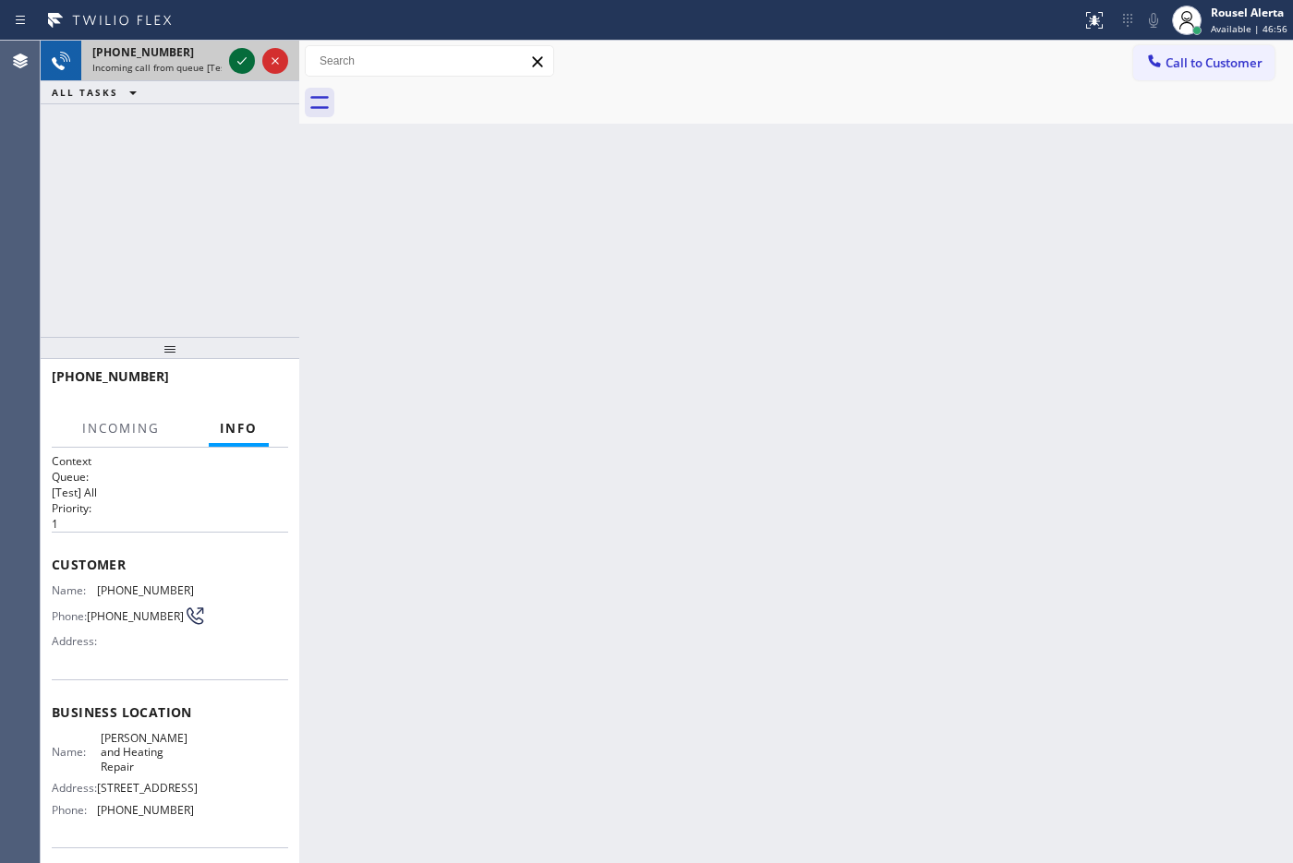
click at [235, 57] on icon at bounding box center [242, 61] width 22 height 22
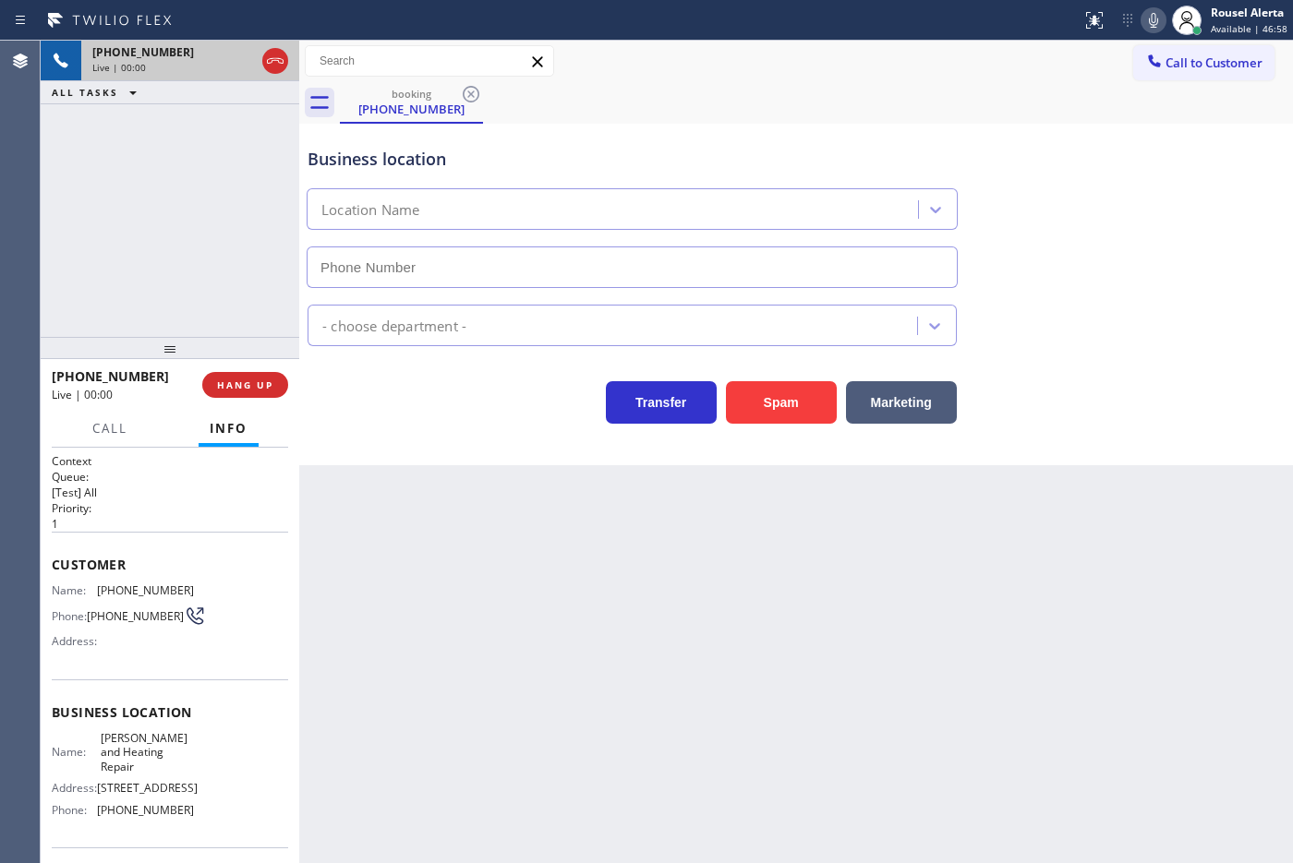
type input "[PHONE_NUMBER]"
click at [767, 402] on button "Spam" at bounding box center [781, 402] width 111 height 42
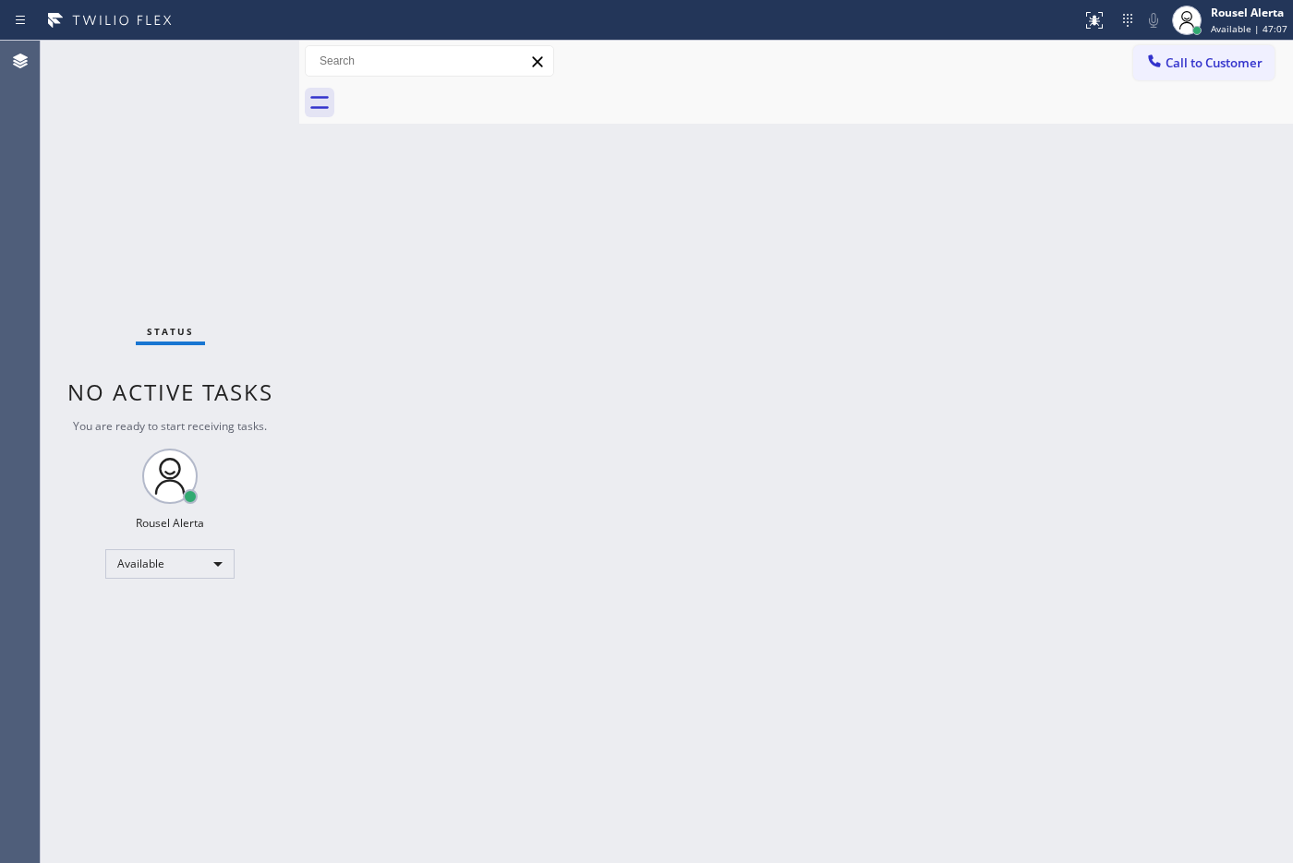
click at [178, 57] on div "Status No active tasks You are ready to start receiving tasks. Rousel Alerta Av…" at bounding box center [170, 452] width 259 height 823
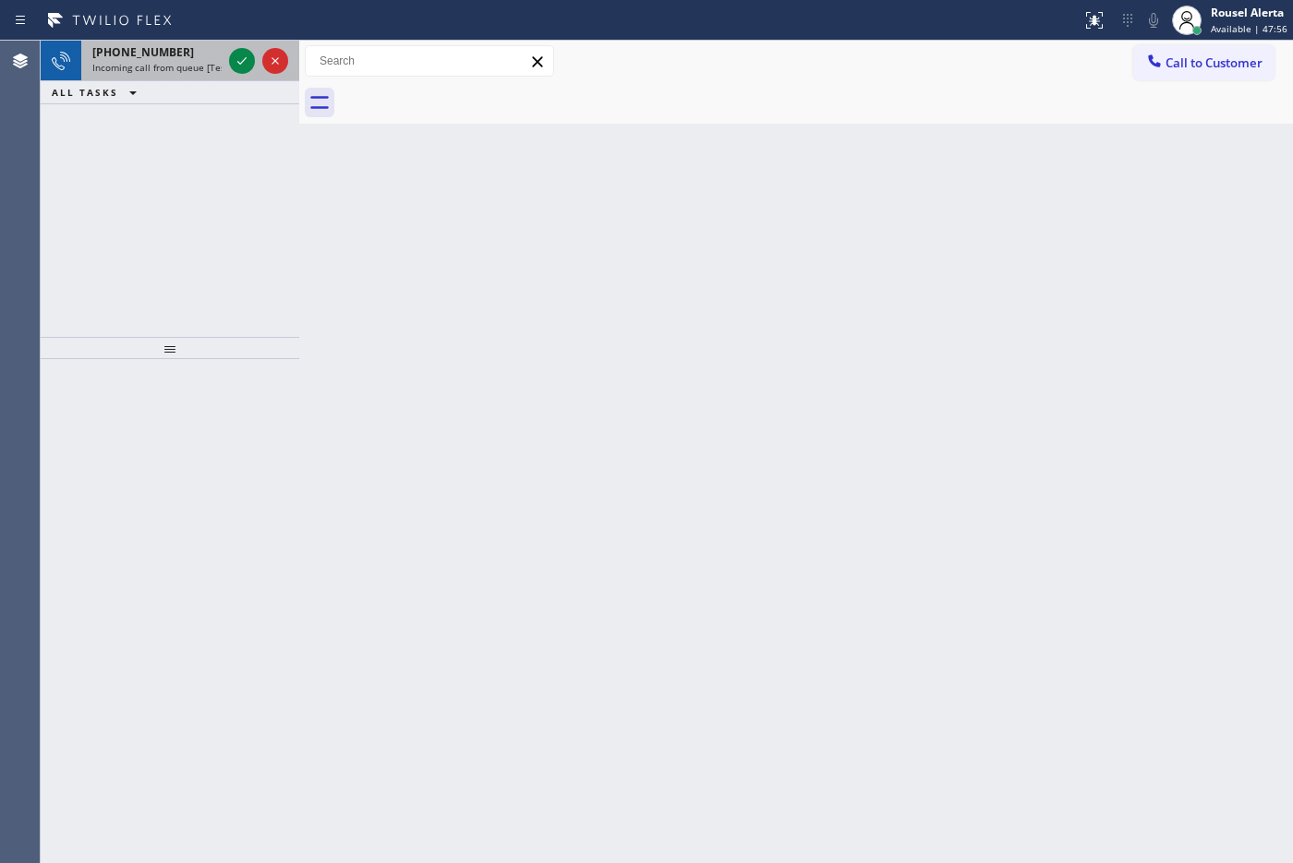
click at [190, 61] on span "Incoming call from queue [Test] All" at bounding box center [168, 67] width 153 height 13
click at [208, 71] on span "Incoming call from queue [Test] All" at bounding box center [168, 67] width 153 height 13
click at [214, 57] on div "[PHONE_NUMBER]" at bounding box center [156, 52] width 129 height 16
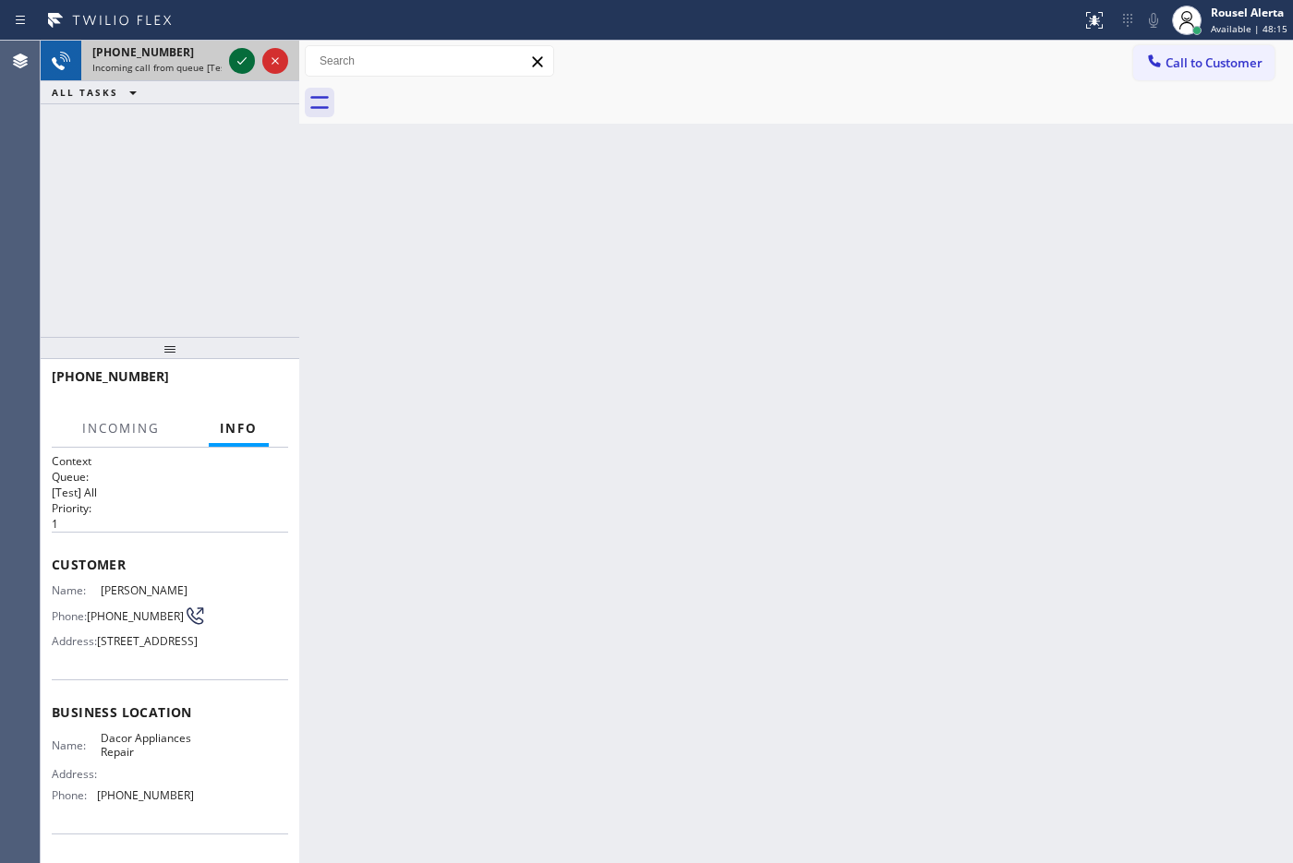
click at [235, 61] on icon at bounding box center [242, 61] width 22 height 22
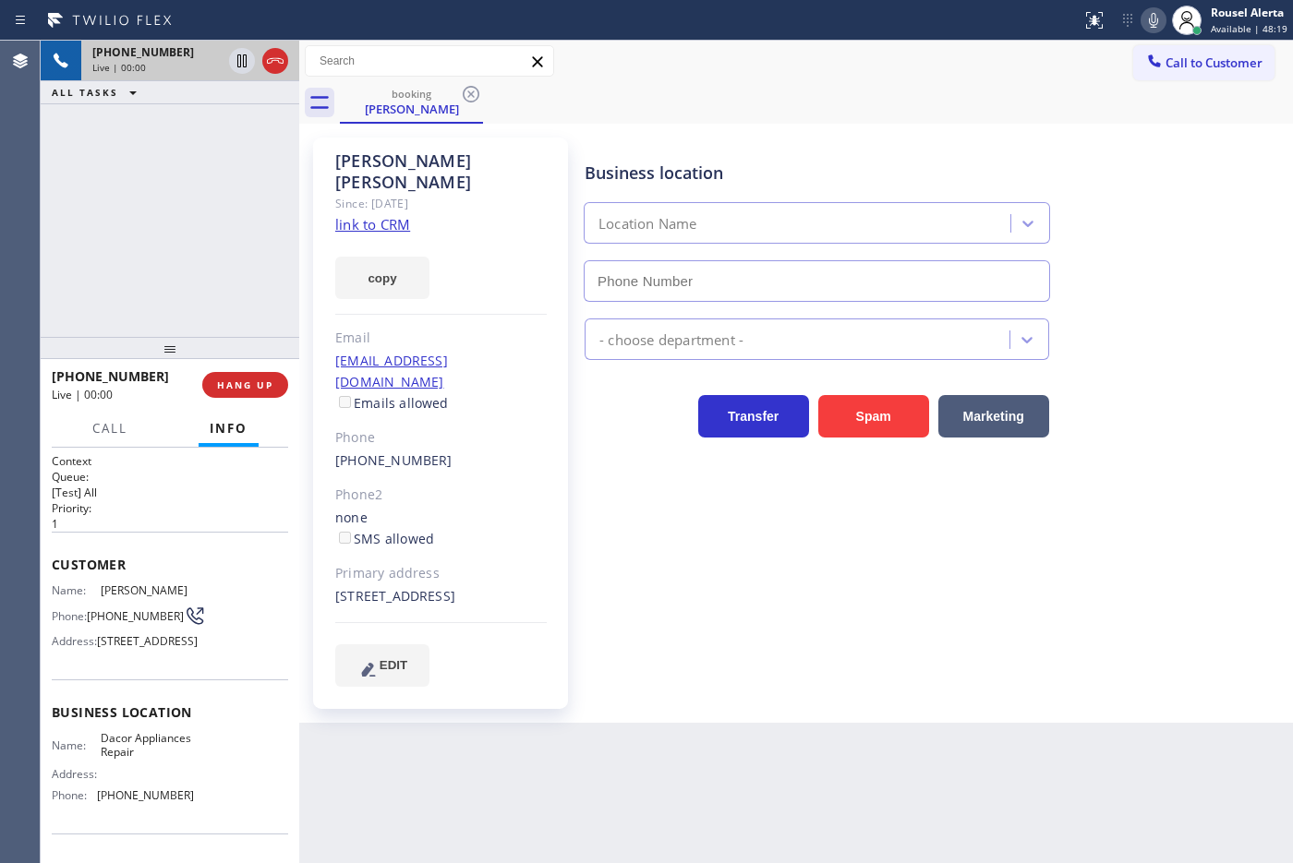
type input "[PHONE_NUMBER]"
click at [358, 215] on link "link to CRM" at bounding box center [372, 224] width 75 height 18
click at [195, 185] on div "[PHONE_NUMBER] Live | 01:40 ALL TASKS ALL TASKS ACTIVE TASKS TASKS IN WRAP UP" at bounding box center [170, 189] width 259 height 296
click at [240, 61] on icon at bounding box center [242, 61] width 22 height 22
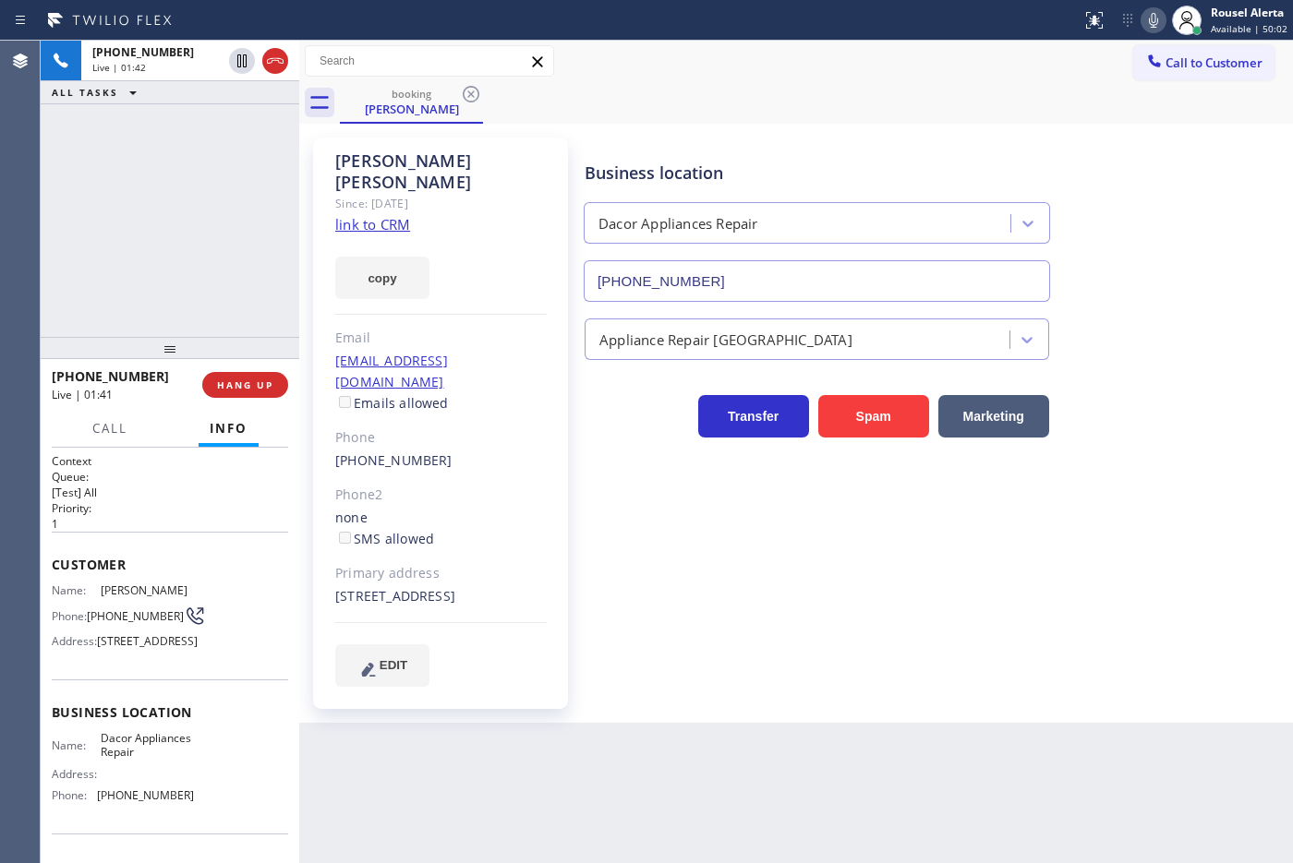
click at [1152, 24] on icon at bounding box center [1153, 20] width 22 height 22
click at [125, 139] on div "[PHONE_NUMBER] Live | 03:46 ALL TASKS ALL TASKS ACTIVE TASKS TASKS IN WRAP UP" at bounding box center [170, 189] width 259 height 296
click at [107, 443] on div at bounding box center [109, 445] width 57 height 4
click at [107, 436] on button "Call" at bounding box center [109, 429] width 57 height 36
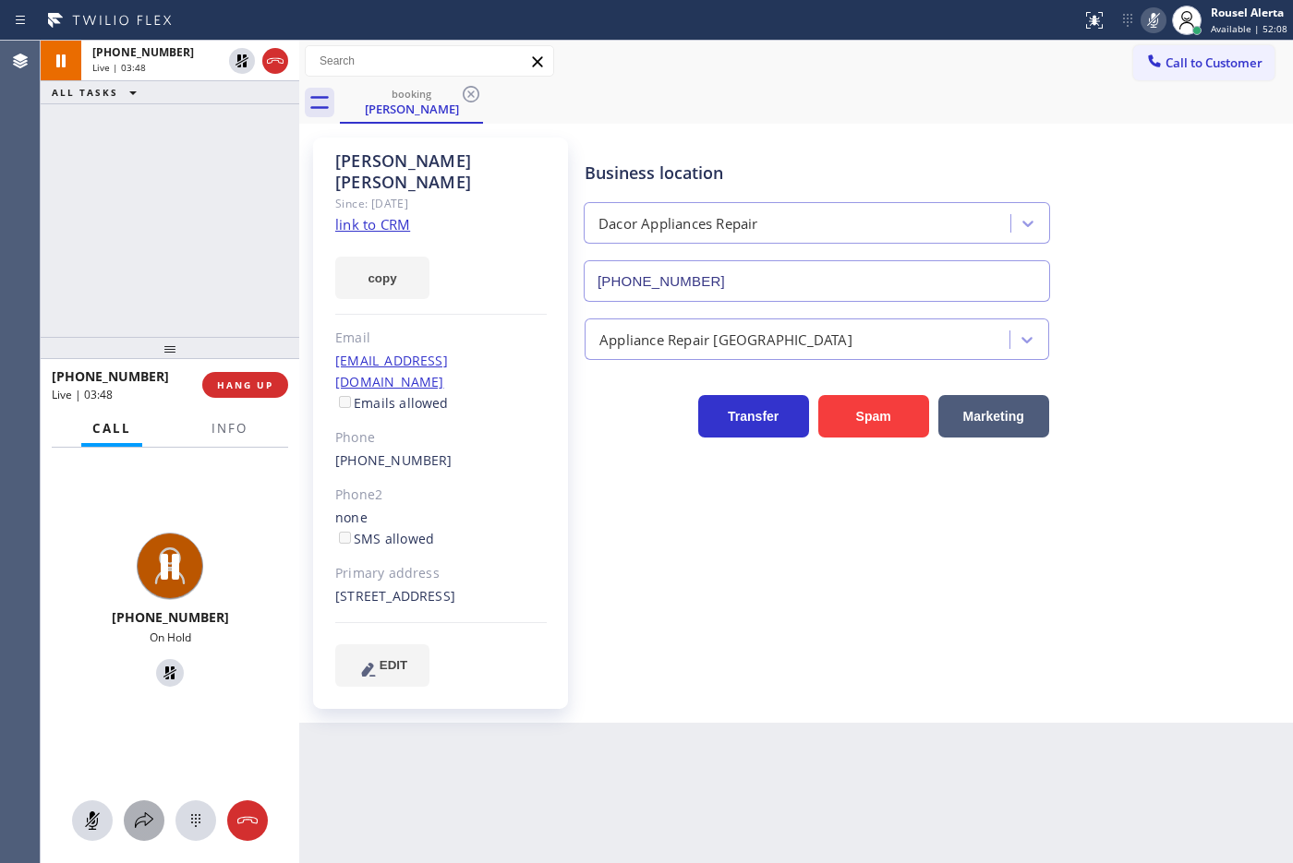
click at [144, 833] on button at bounding box center [144, 821] width 41 height 41
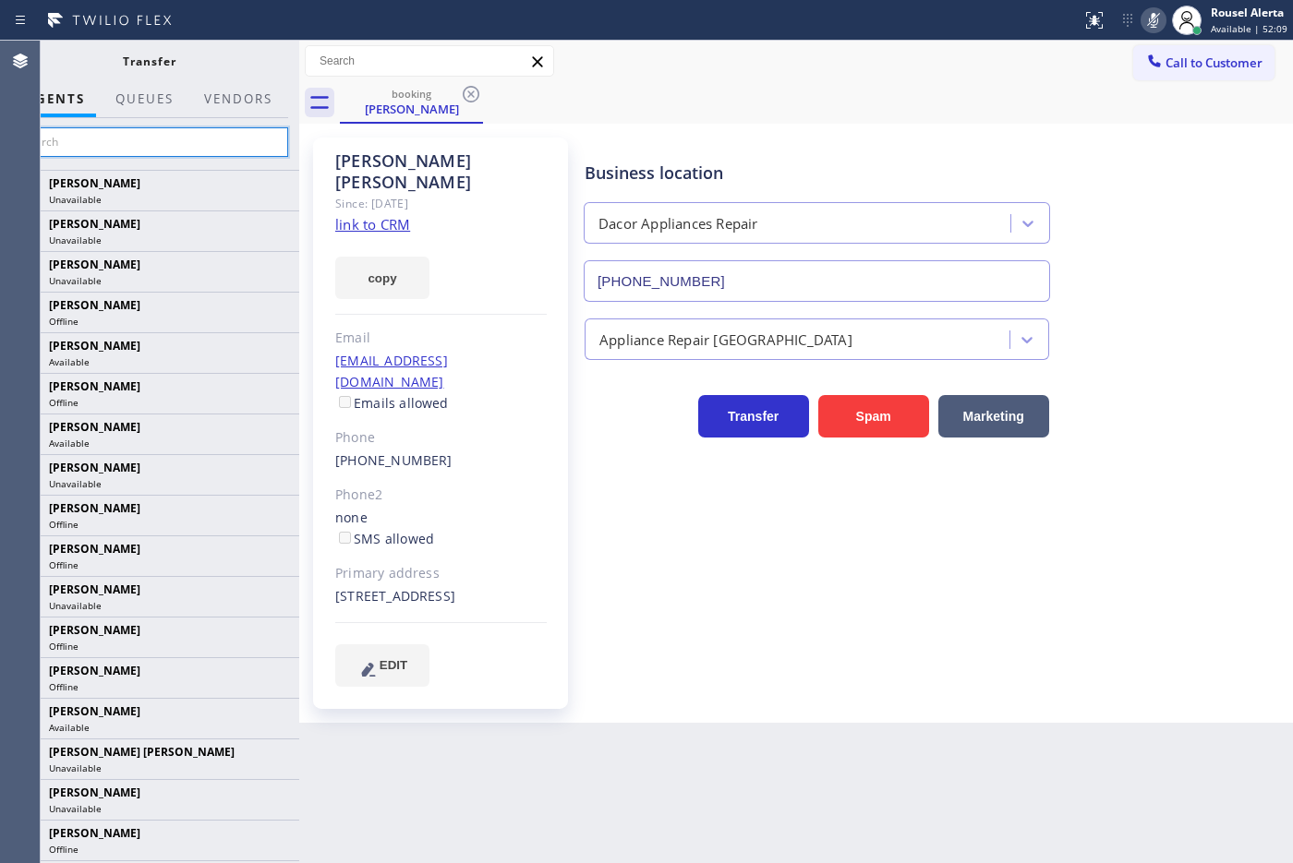
click at [211, 148] on input "text" at bounding box center [149, 142] width 278 height 30
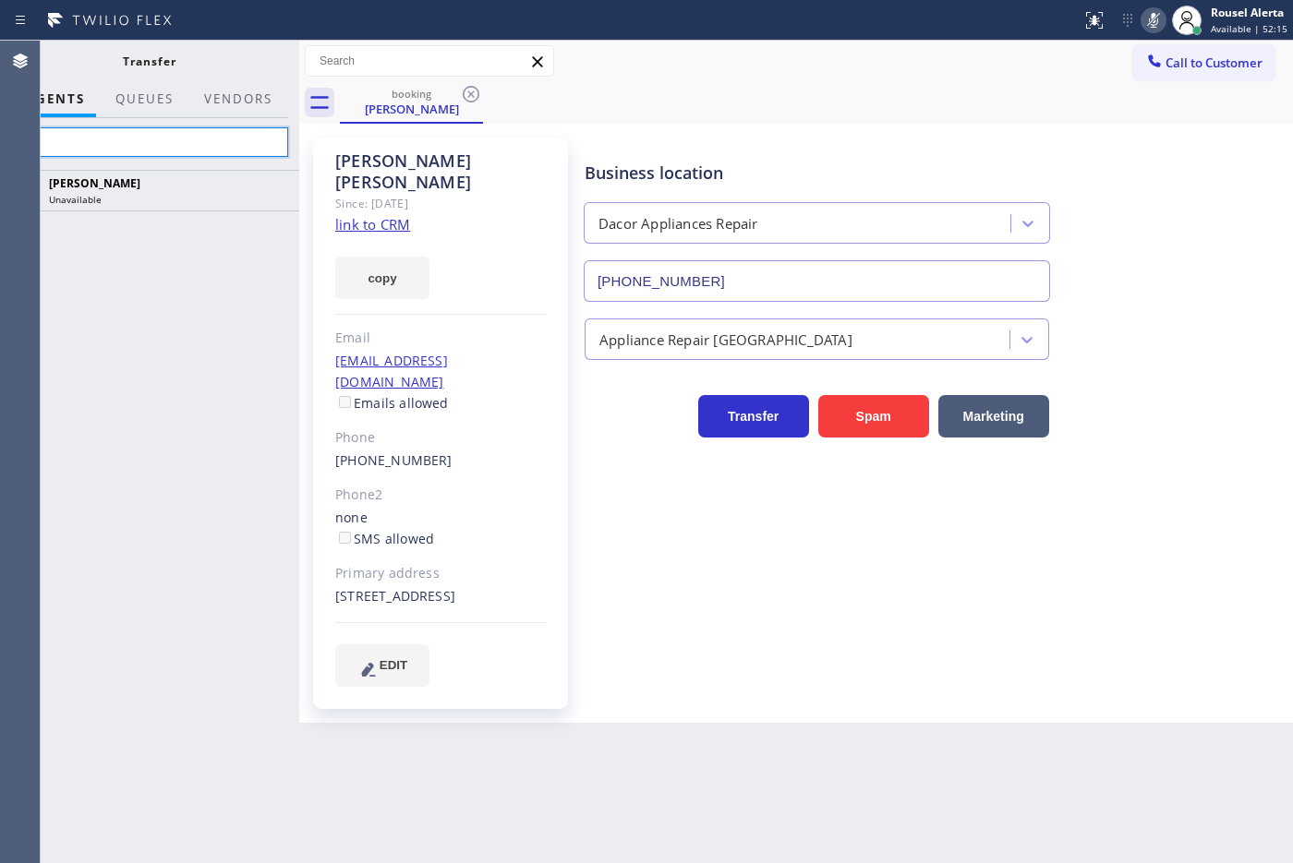
type input "n"
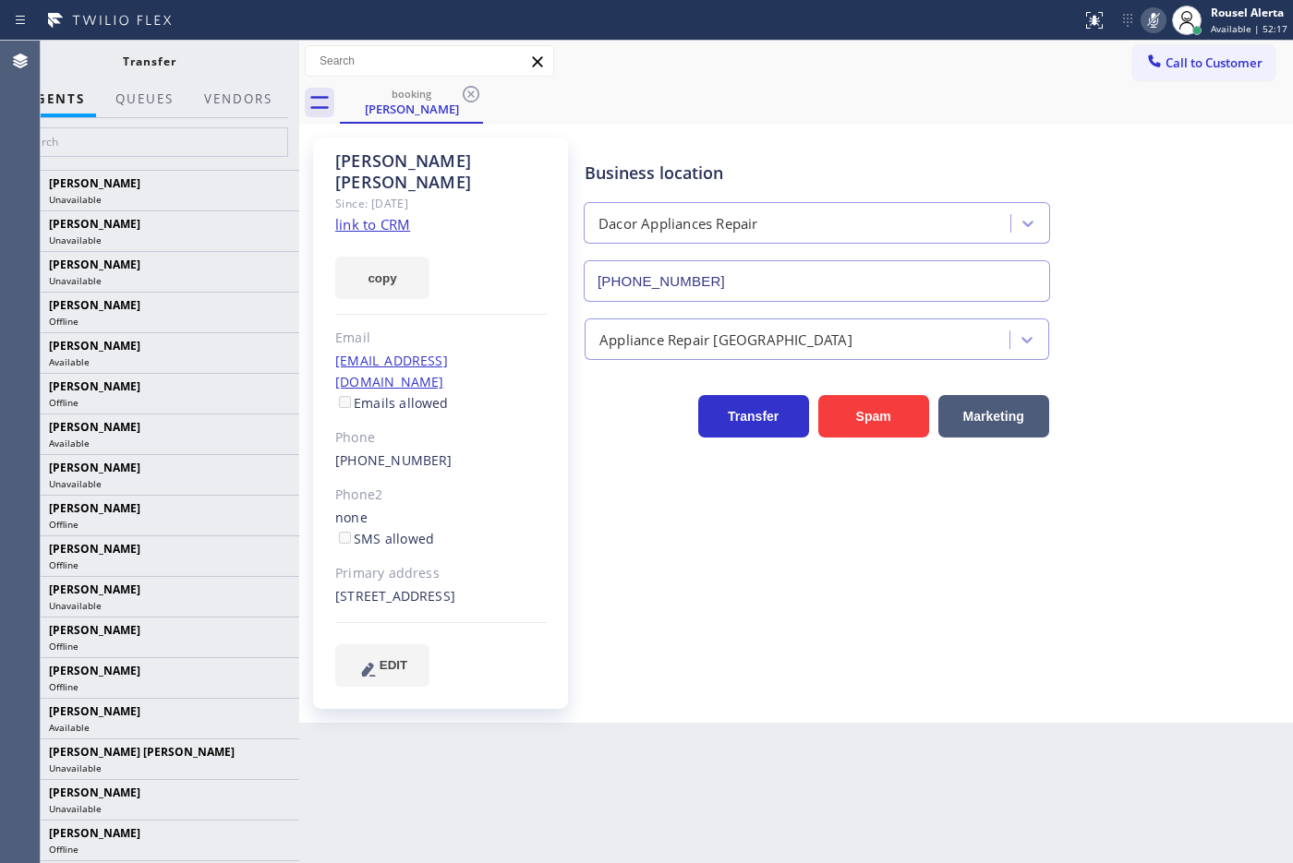
drag, startPoint x: 300, startPoint y: 57, endPoint x: 335, endPoint y: 65, distance: 35.9
click at [299, 65] on div at bounding box center [299, 452] width 0 height 823
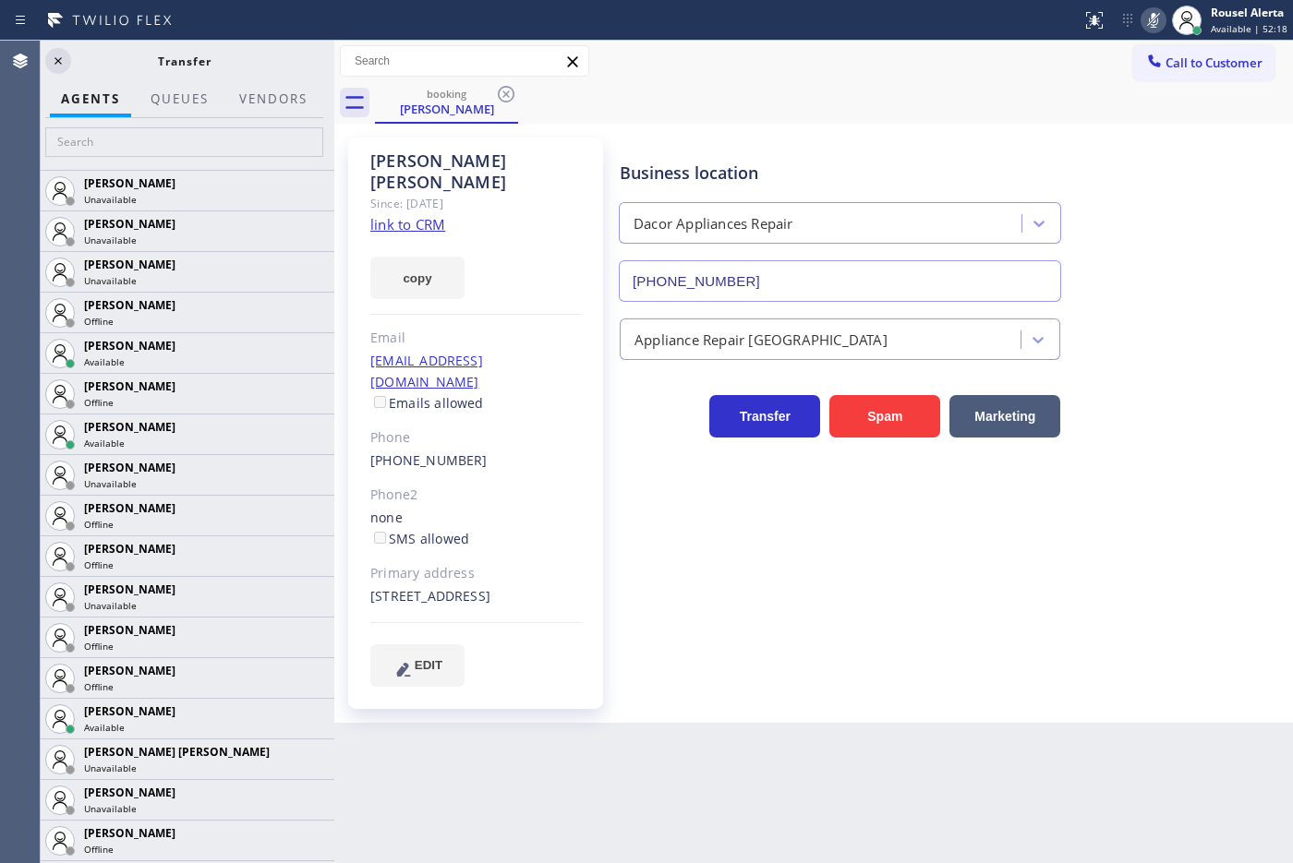
click at [60, 65] on icon at bounding box center [58, 61] width 22 height 22
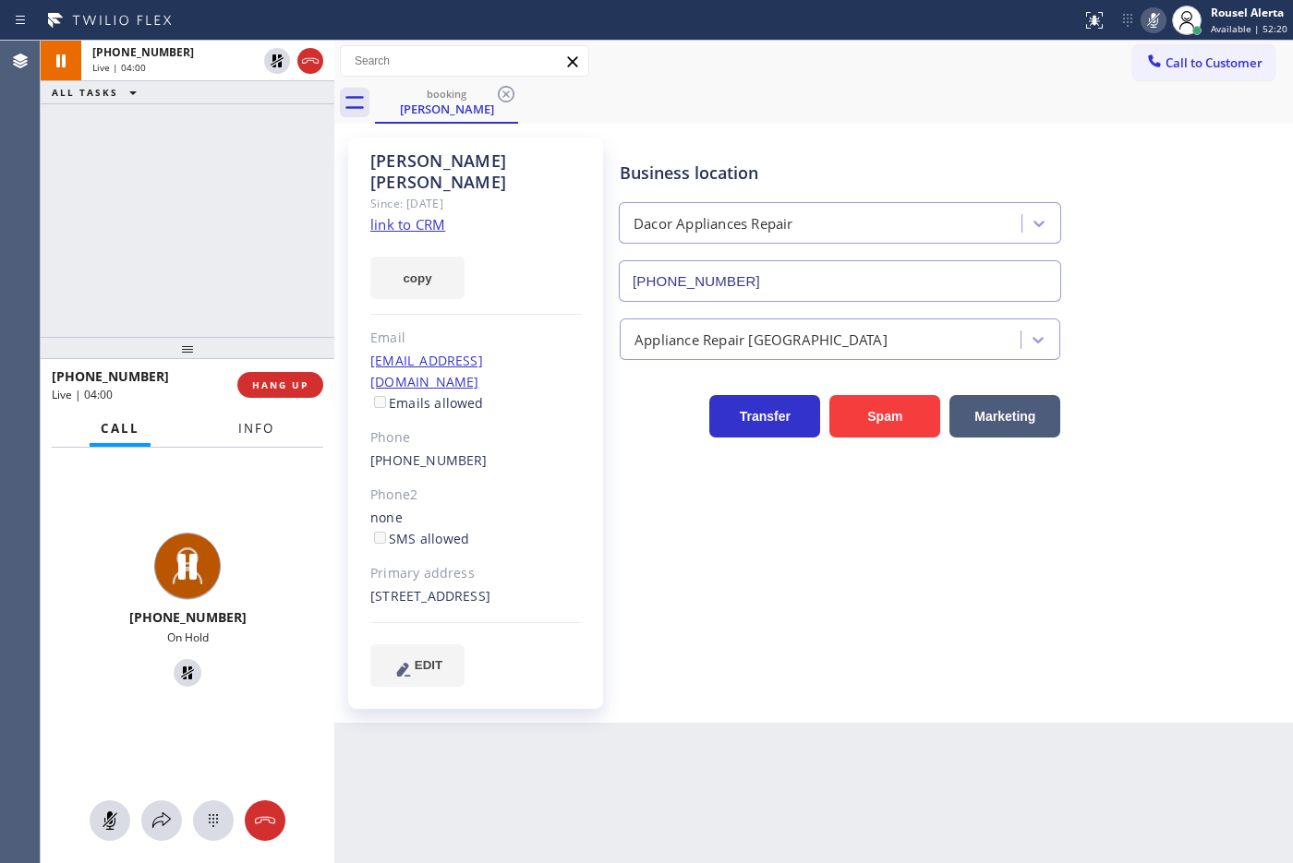
click at [268, 423] on span "Info" at bounding box center [256, 428] width 36 height 17
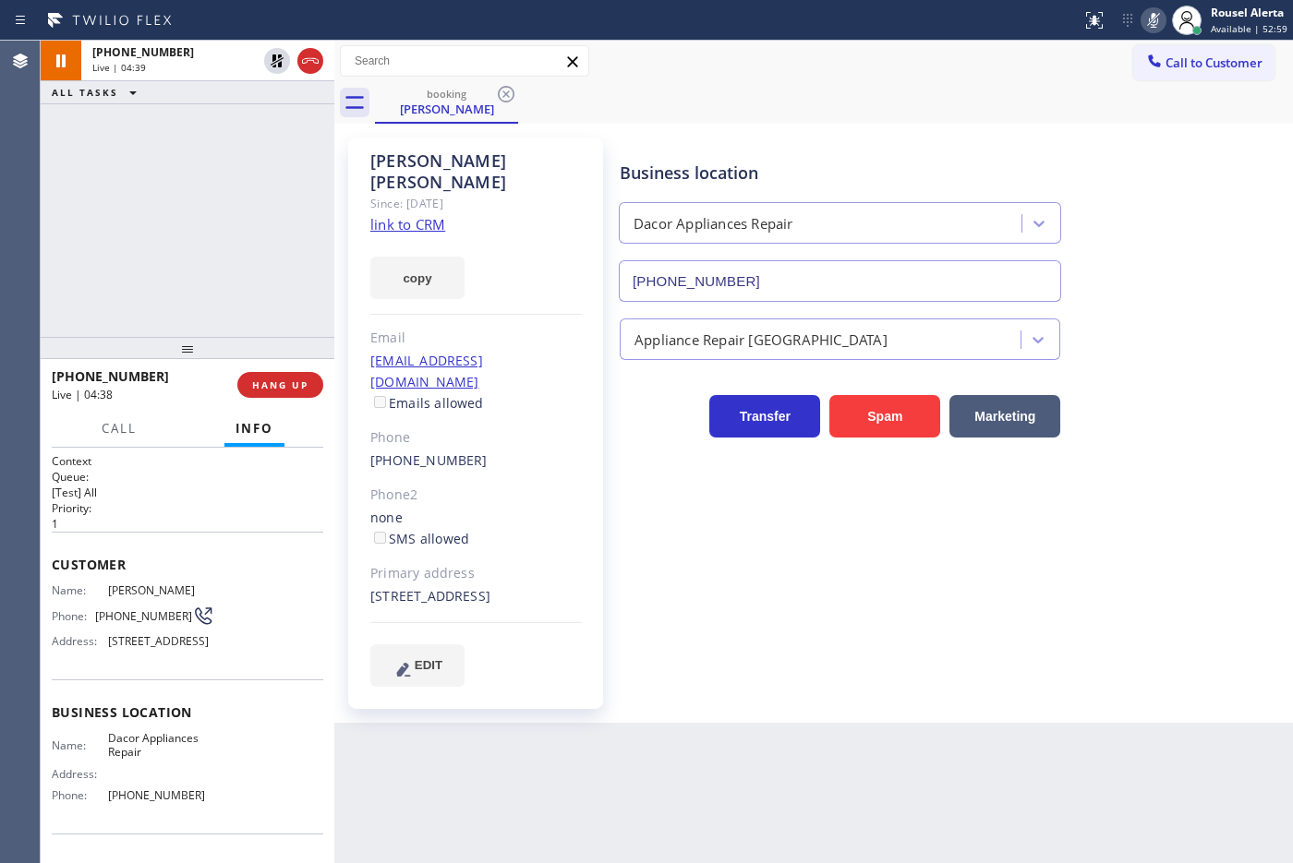
click at [242, 123] on div "[PHONE_NUMBER] Live | 04:39 ALL TASKS ALL TASKS ACTIVE TASKS TASKS IN WRAP UP" at bounding box center [188, 189] width 294 height 296
click at [269, 62] on icon at bounding box center [277, 61] width 22 height 22
click at [1152, 16] on icon at bounding box center [1153, 20] width 22 height 22
drag, startPoint x: 234, startPoint y: 151, endPoint x: 672, endPoint y: 47, distance: 450.6
click at [234, 151] on div "[PHONE_NUMBER] Live | 05:13 ALL TASKS ALL TASKS ACTIVE TASKS TASKS IN WRAP UP" at bounding box center [188, 189] width 294 height 296
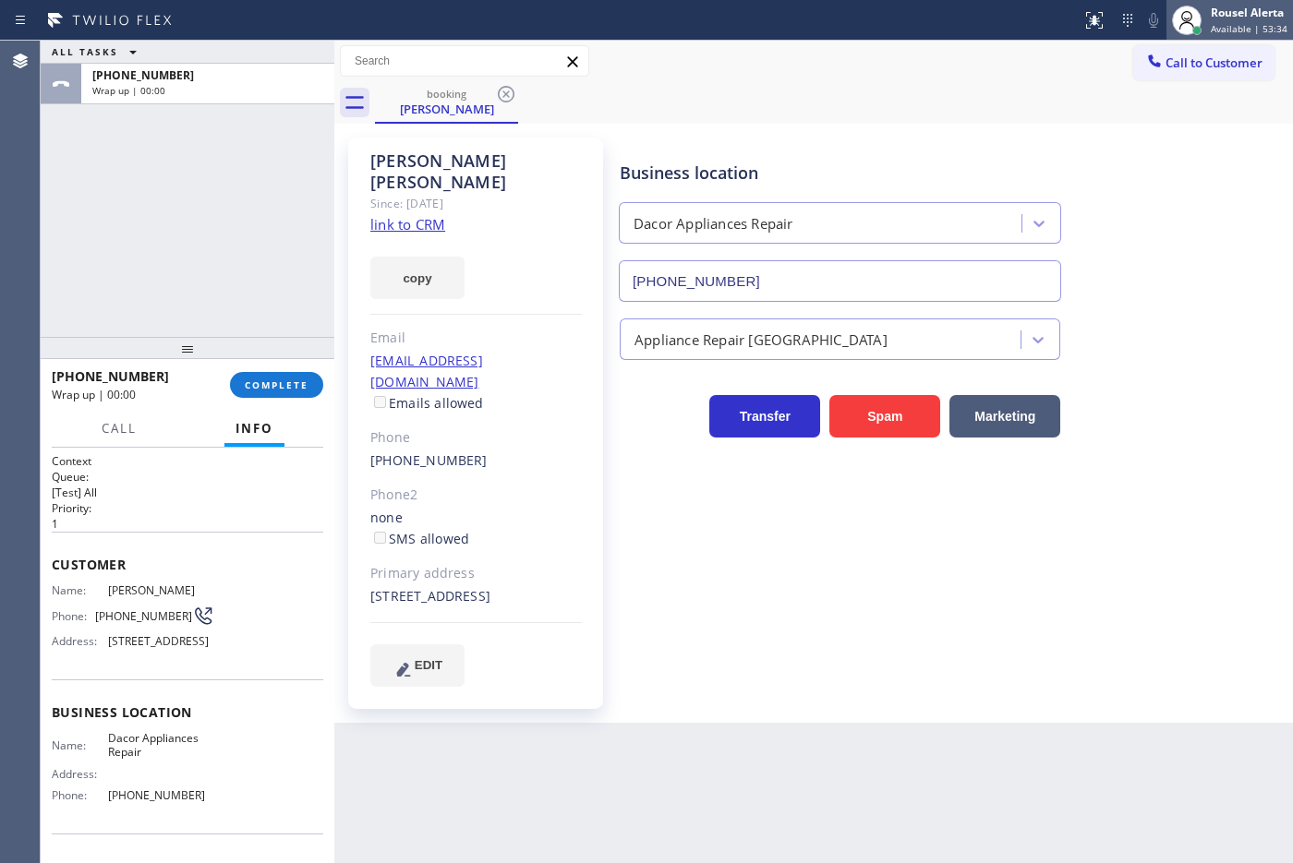
click at [1249, 11] on div "Rousel Alerta" at bounding box center [1249, 13] width 77 height 16
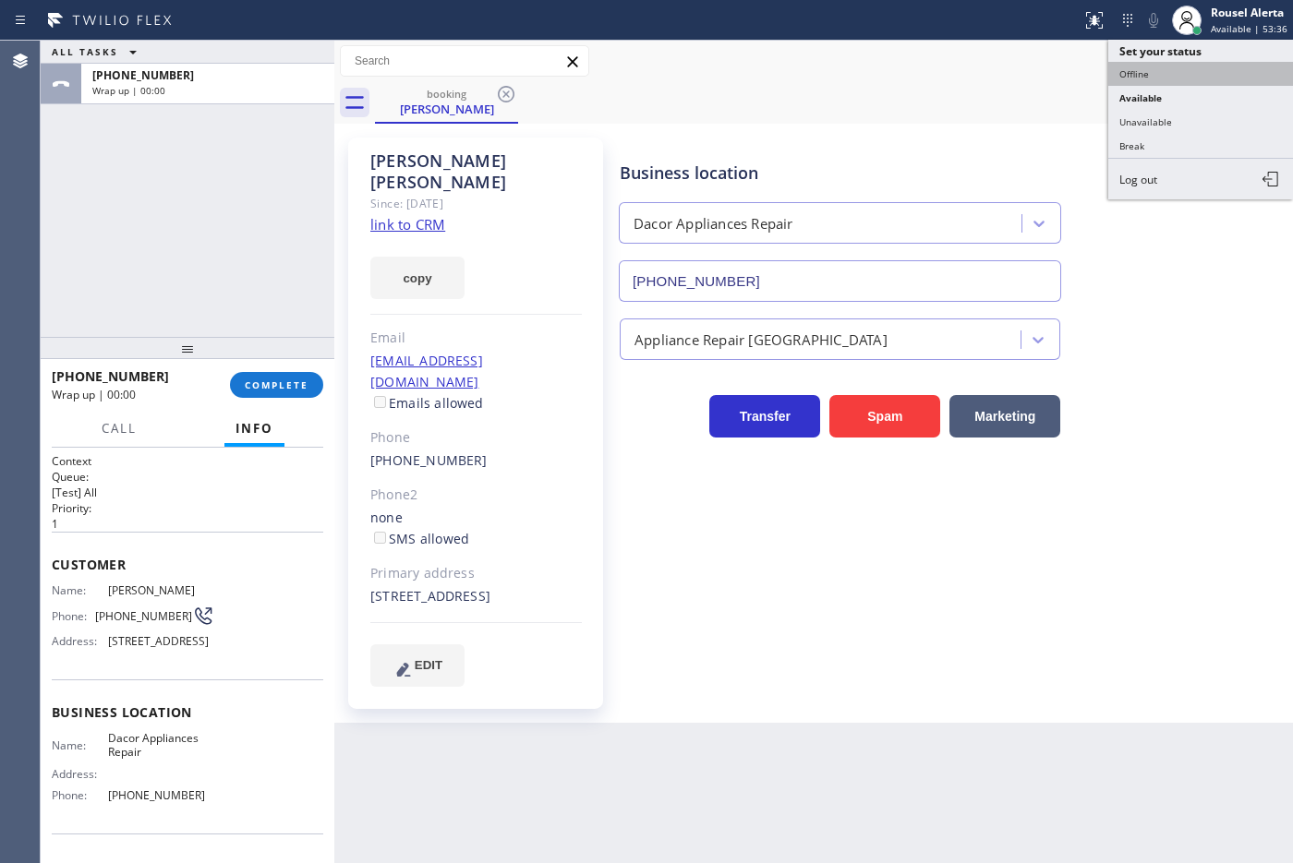
click at [1206, 77] on button "Offline" at bounding box center [1200, 74] width 185 height 24
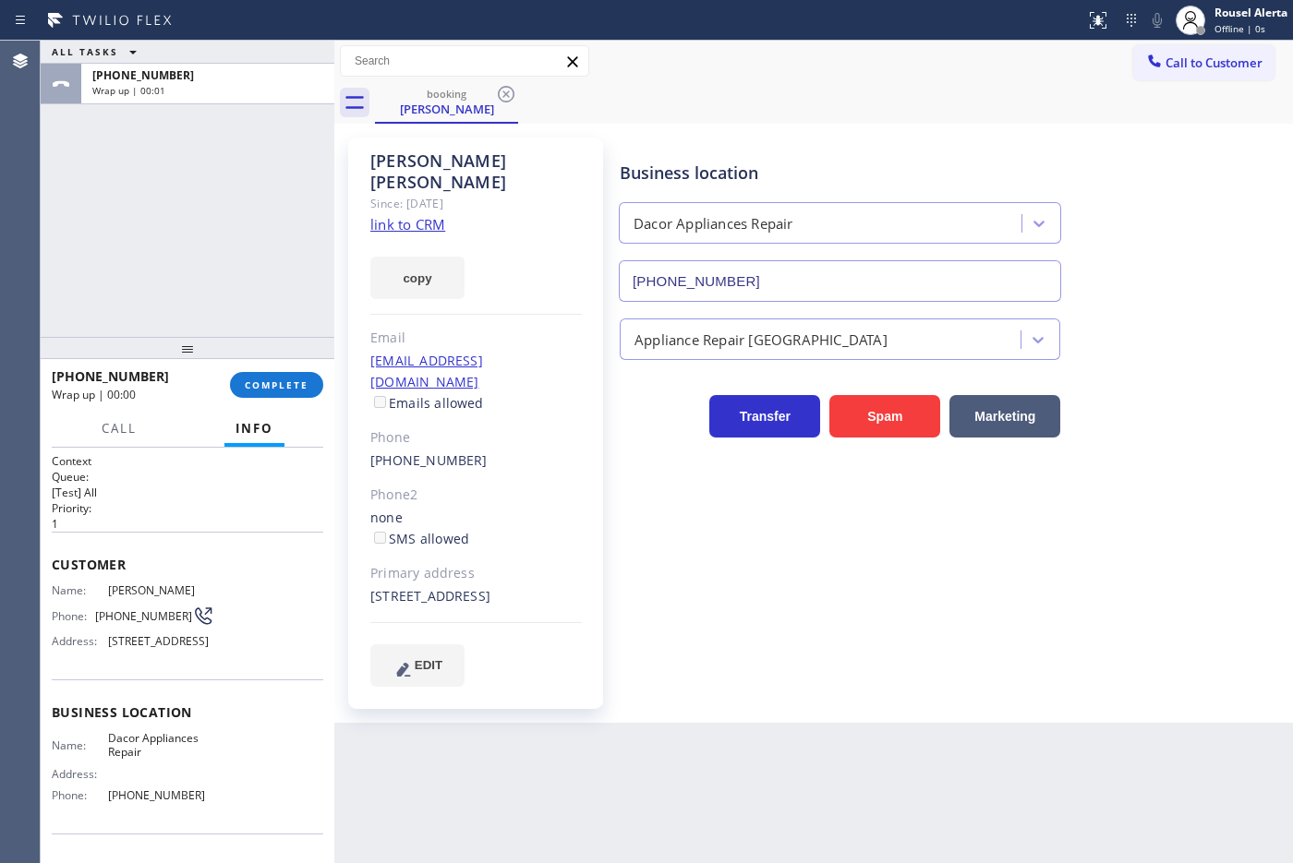
click at [270, 404] on div "[PHONE_NUMBER] Wrap up | 00:00 COMPLETE" at bounding box center [187, 385] width 271 height 48
click at [266, 383] on span "COMPLETE" at bounding box center [277, 385] width 64 height 13
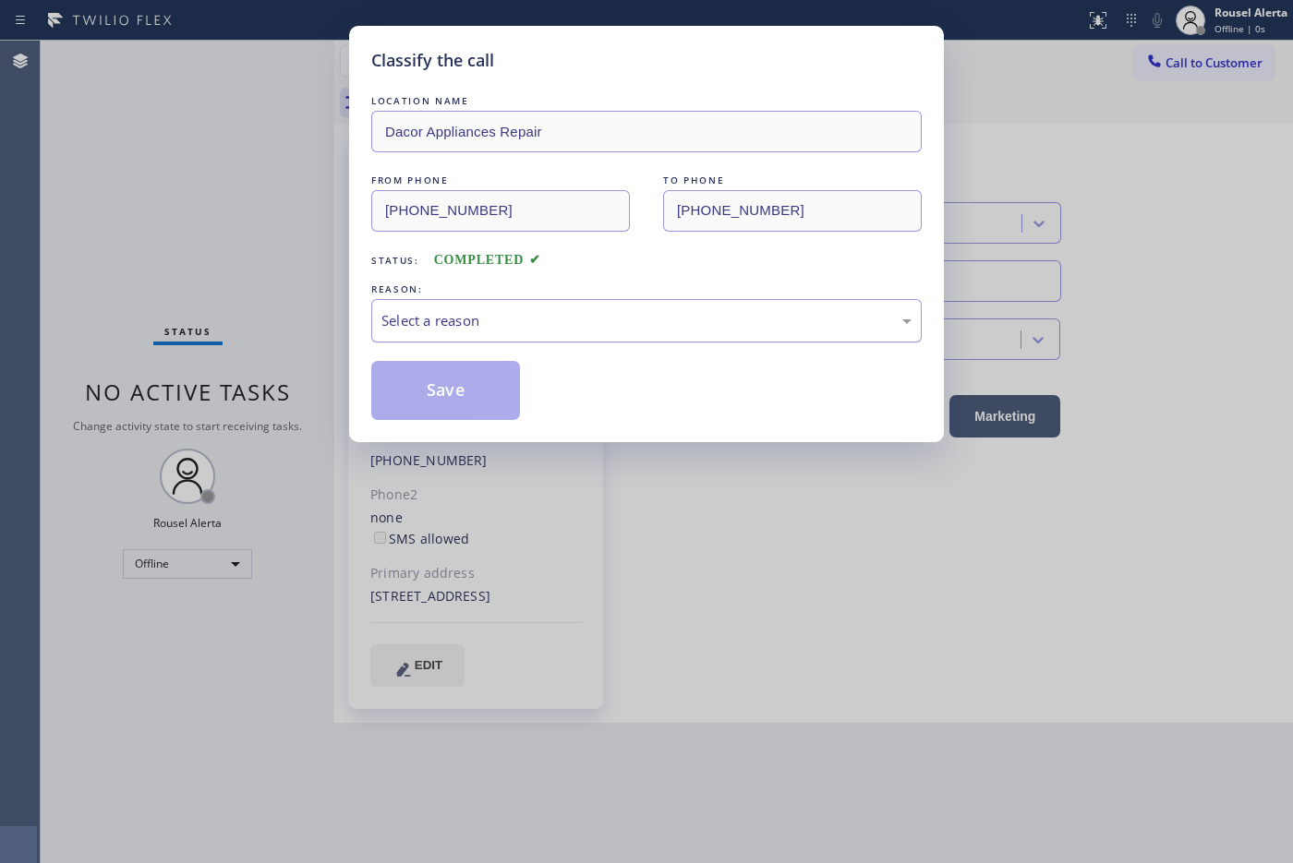
click at [513, 319] on div "Select a reason" at bounding box center [646, 320] width 530 height 21
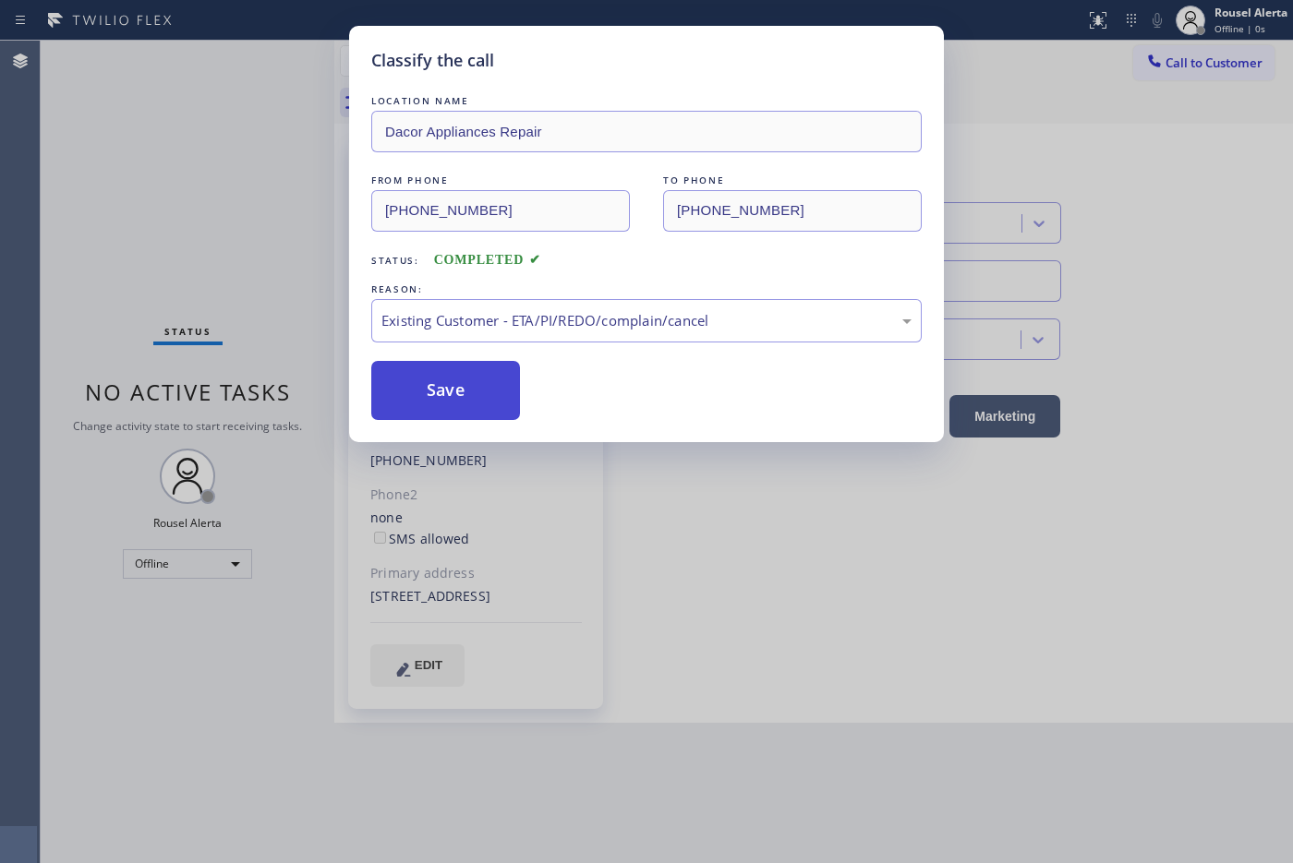
click at [446, 375] on button "Save" at bounding box center [445, 390] width 149 height 59
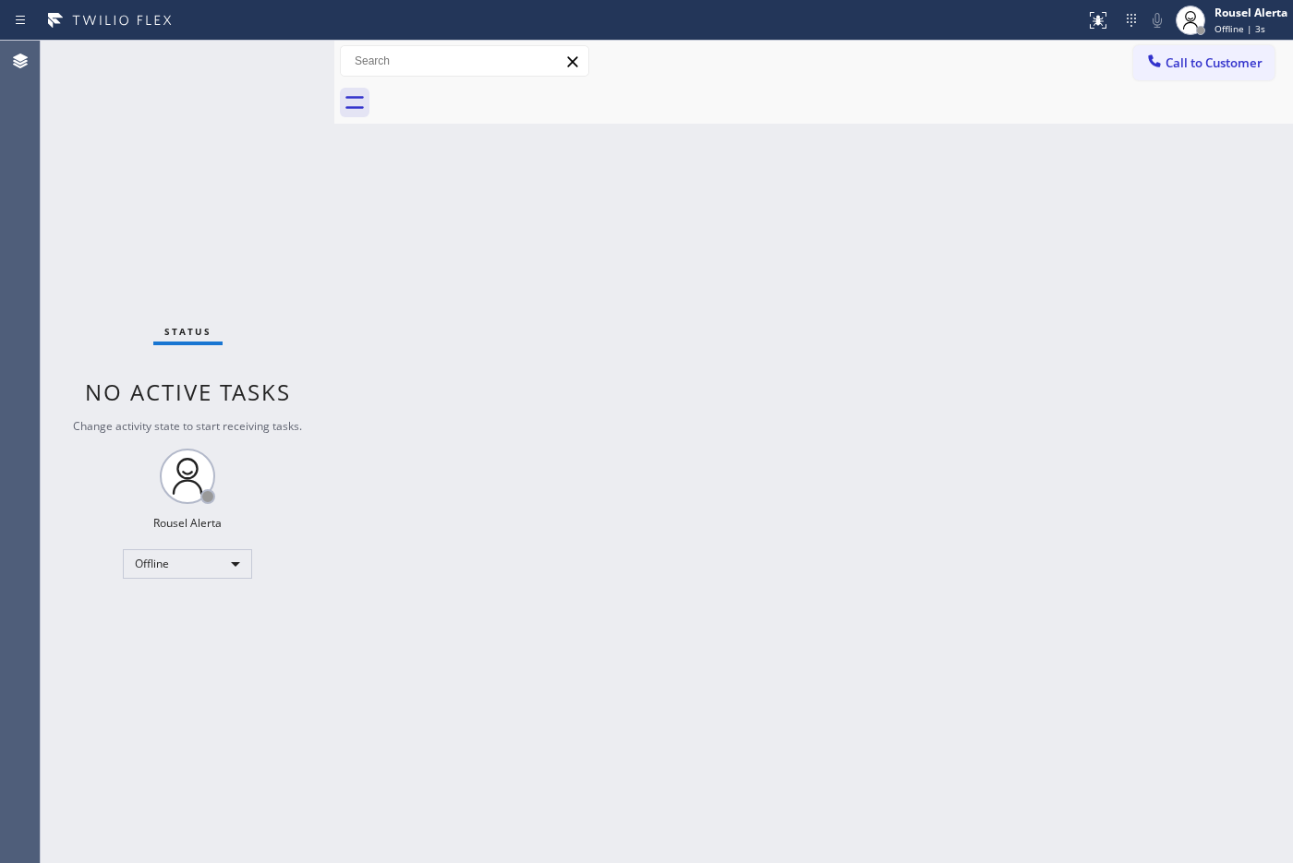
click at [825, 370] on div "Back to Dashboard Change Sender ID Customers Technicians Select a contact Outbo…" at bounding box center [813, 452] width 958 height 823
click at [155, 71] on div "Status No active tasks Change activity state to start receiving tasks. Rousel A…" at bounding box center [188, 452] width 294 height 823
click at [1228, 18] on div "Rousel Alerta" at bounding box center [1250, 13] width 73 height 16
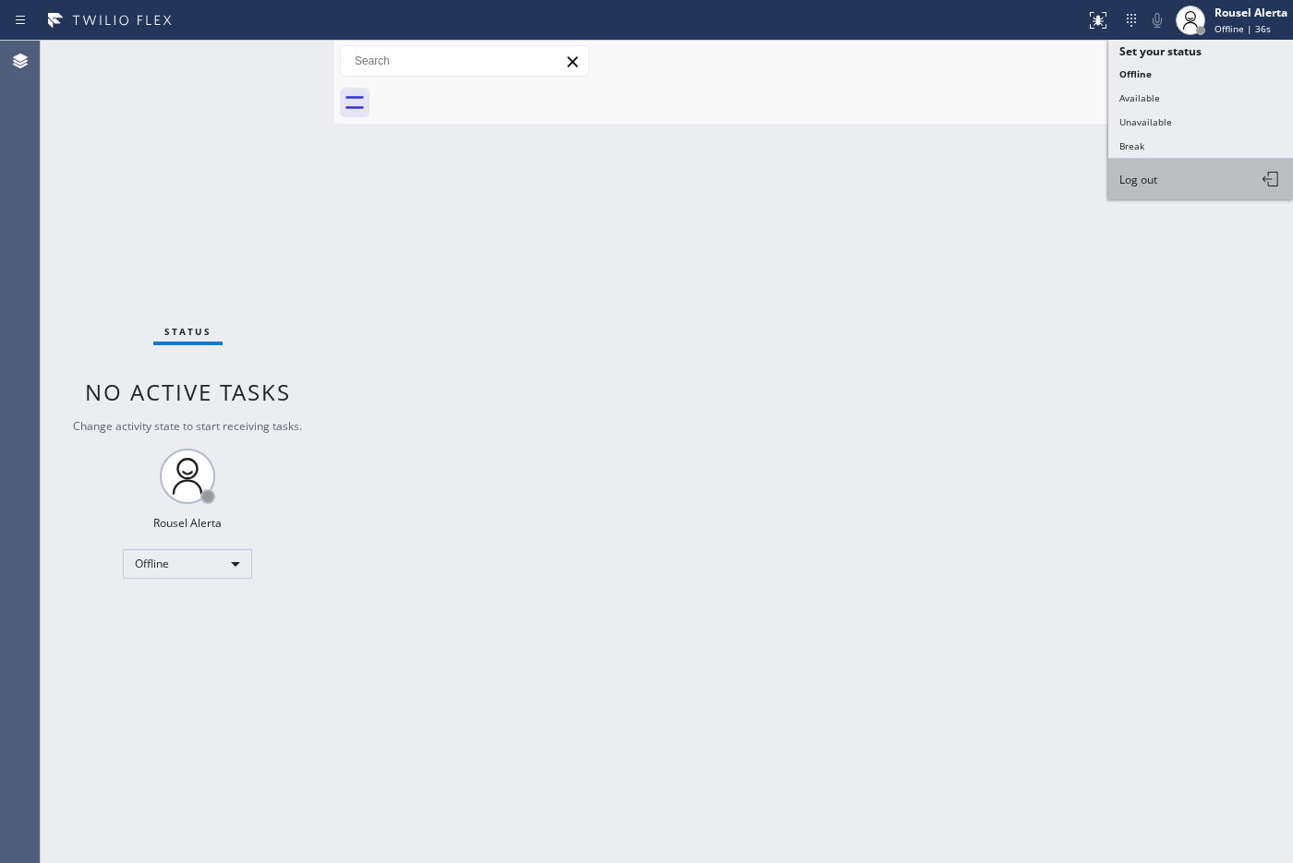
click at [1174, 176] on button "Log out" at bounding box center [1200, 179] width 185 height 41
